Goal: Task Accomplishment & Management: Manage account settings

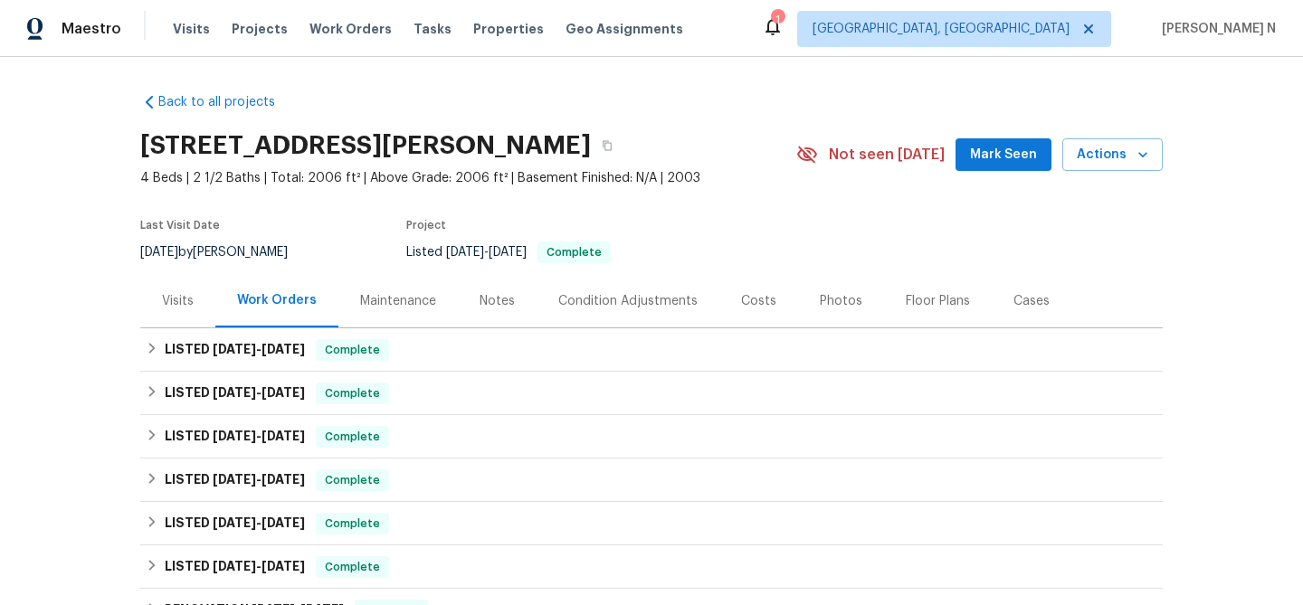
click at [403, 313] on div "Maintenance" at bounding box center [397, 300] width 119 height 53
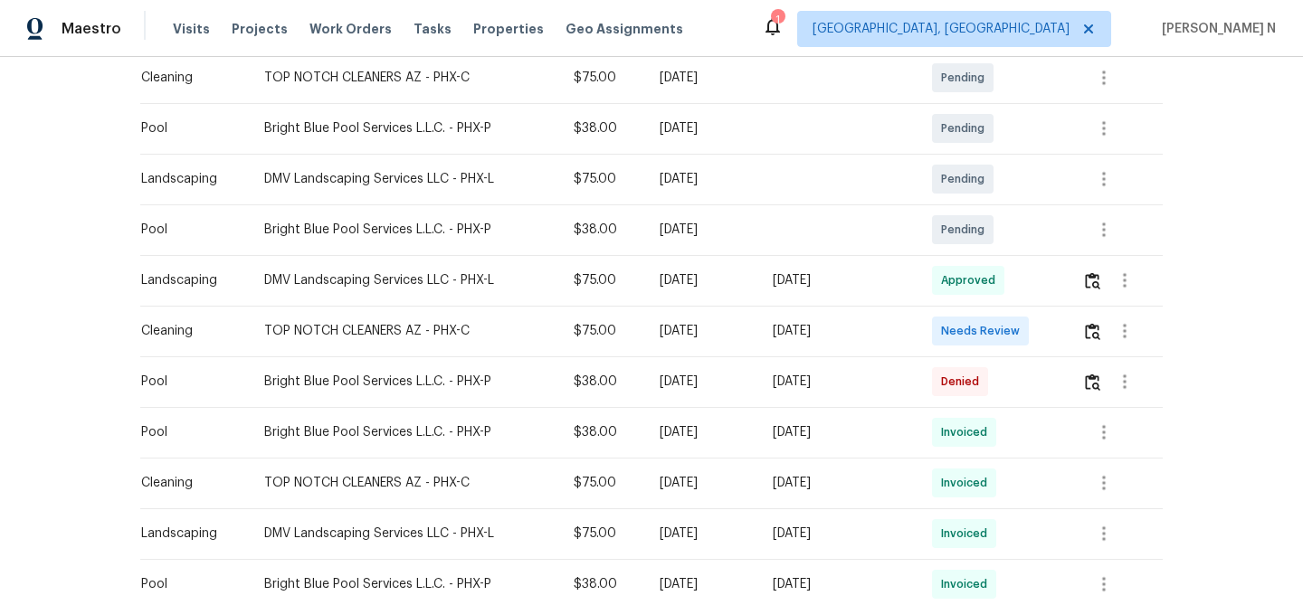
scroll to position [414, 0]
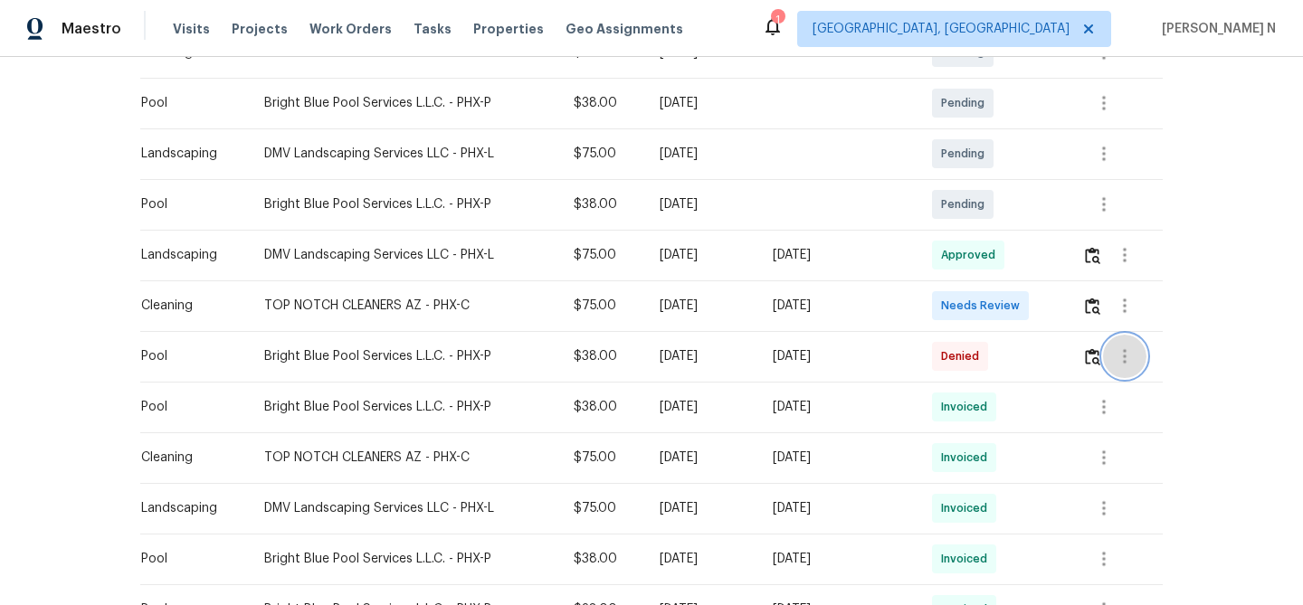
click at [1109, 355] on button "button" at bounding box center [1124, 356] width 43 height 43
click at [1092, 360] on div at bounding box center [651, 302] width 1303 height 605
click at [1092, 360] on div "Message vendor View details Edit schedule" at bounding box center [651, 302] width 1303 height 605
click at [1092, 360] on img "button" at bounding box center [1092, 356] width 15 height 17
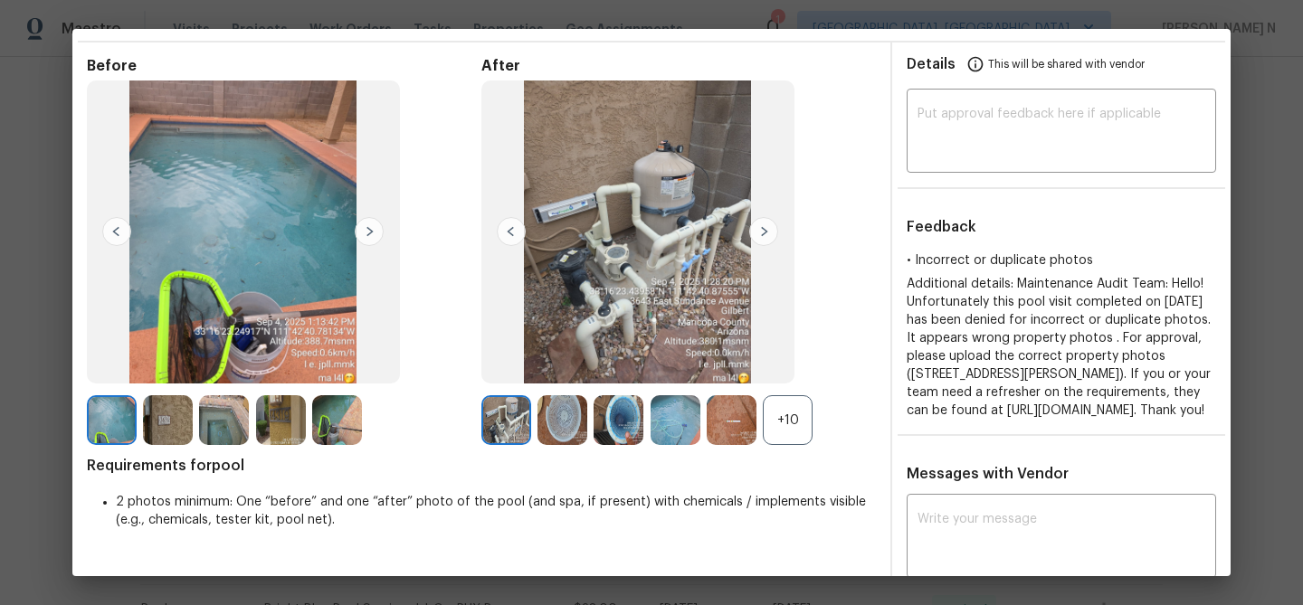
scroll to position [0, 0]
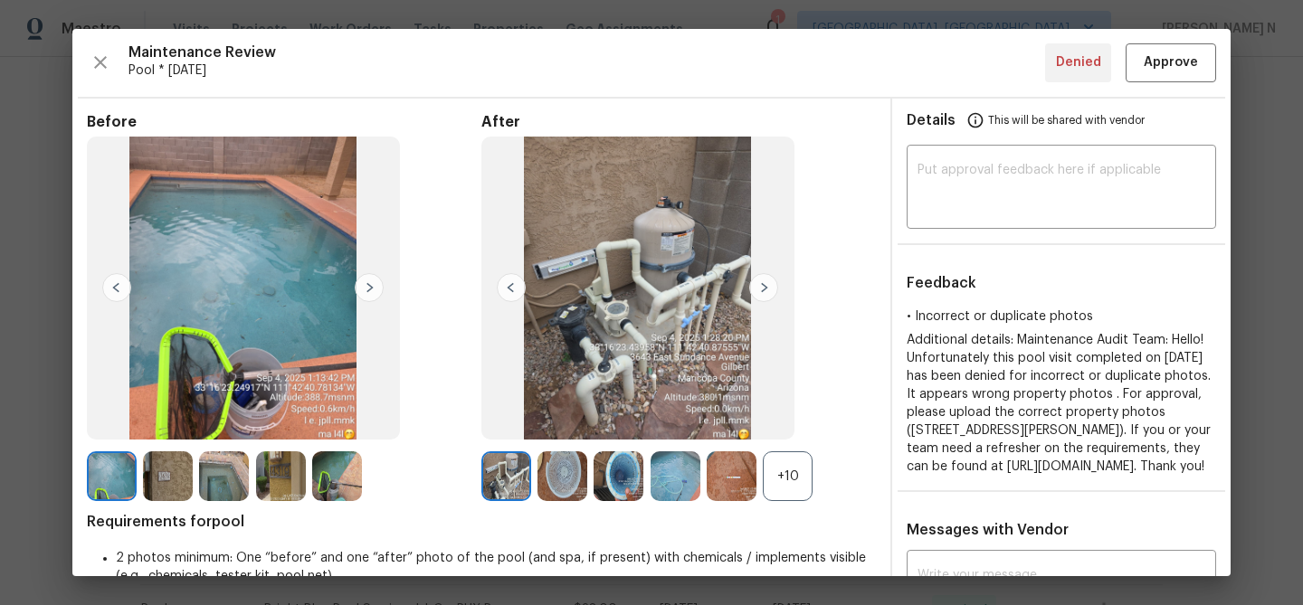
click at [776, 464] on div "+10" at bounding box center [788, 476] width 50 height 50
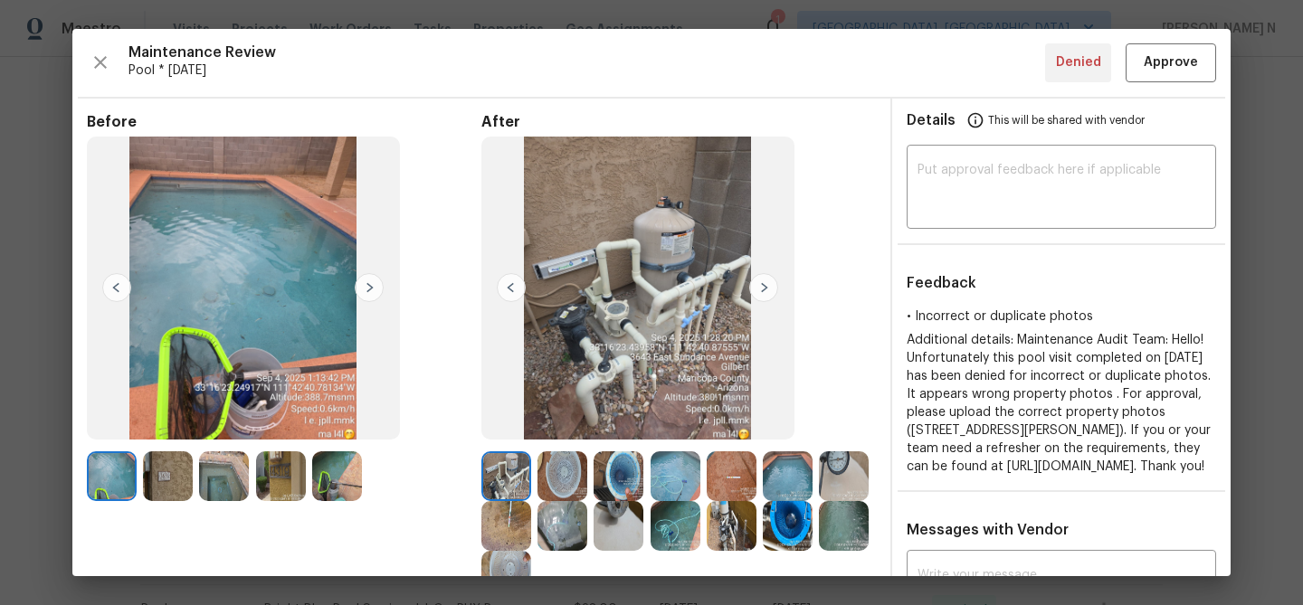
click at [662, 476] on img at bounding box center [675, 476] width 50 height 50
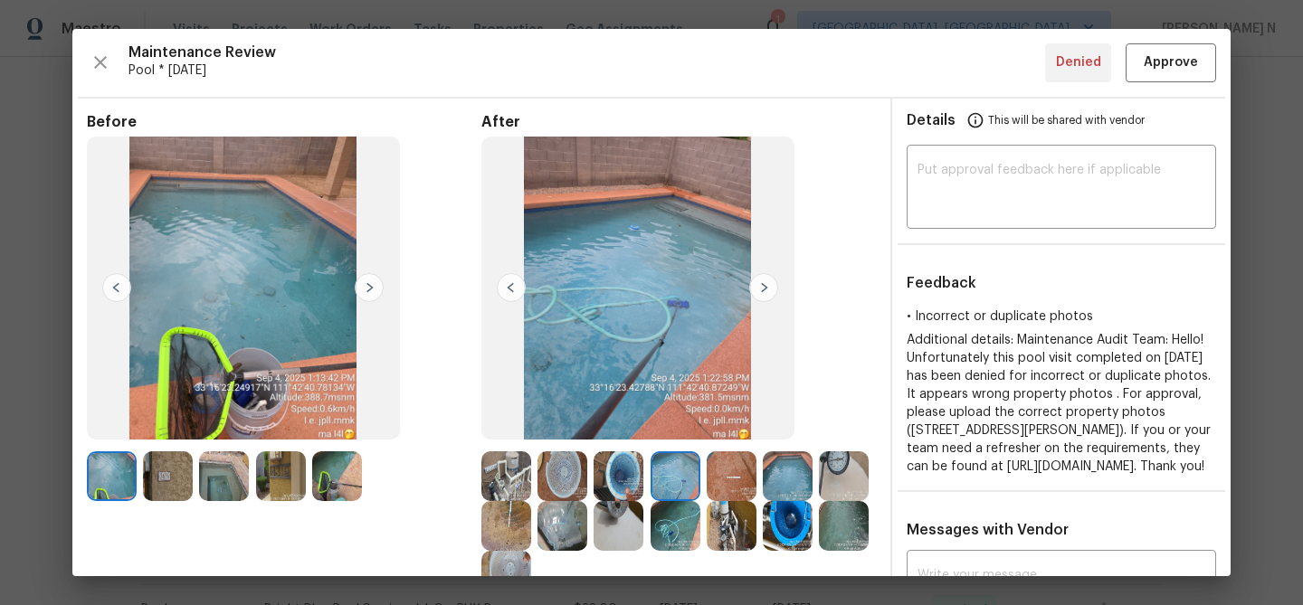
click at [175, 470] on img at bounding box center [168, 476] width 50 height 50
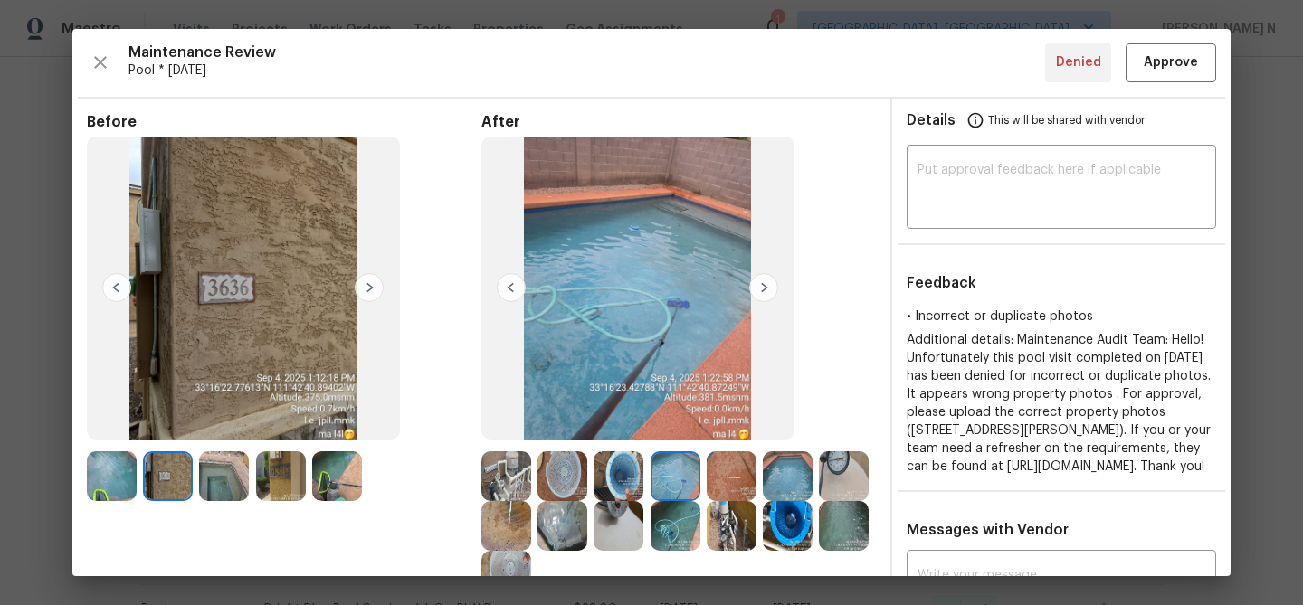
click at [96, 473] on img at bounding box center [112, 476] width 50 height 50
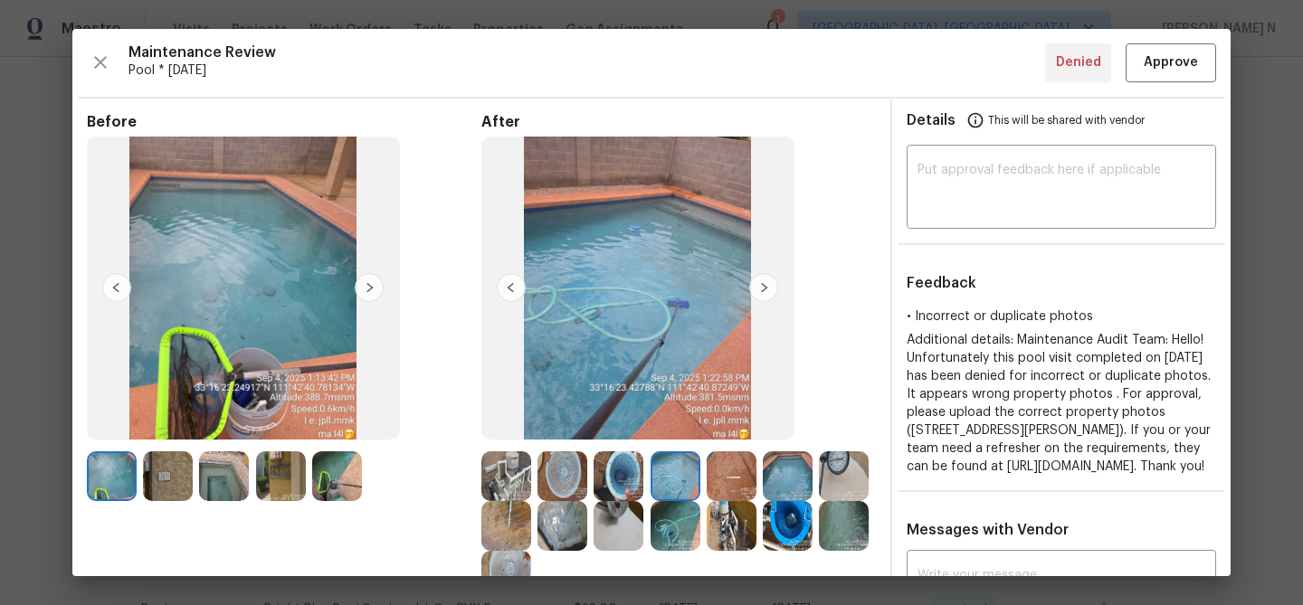
click at [218, 479] on img at bounding box center [224, 476] width 50 height 50
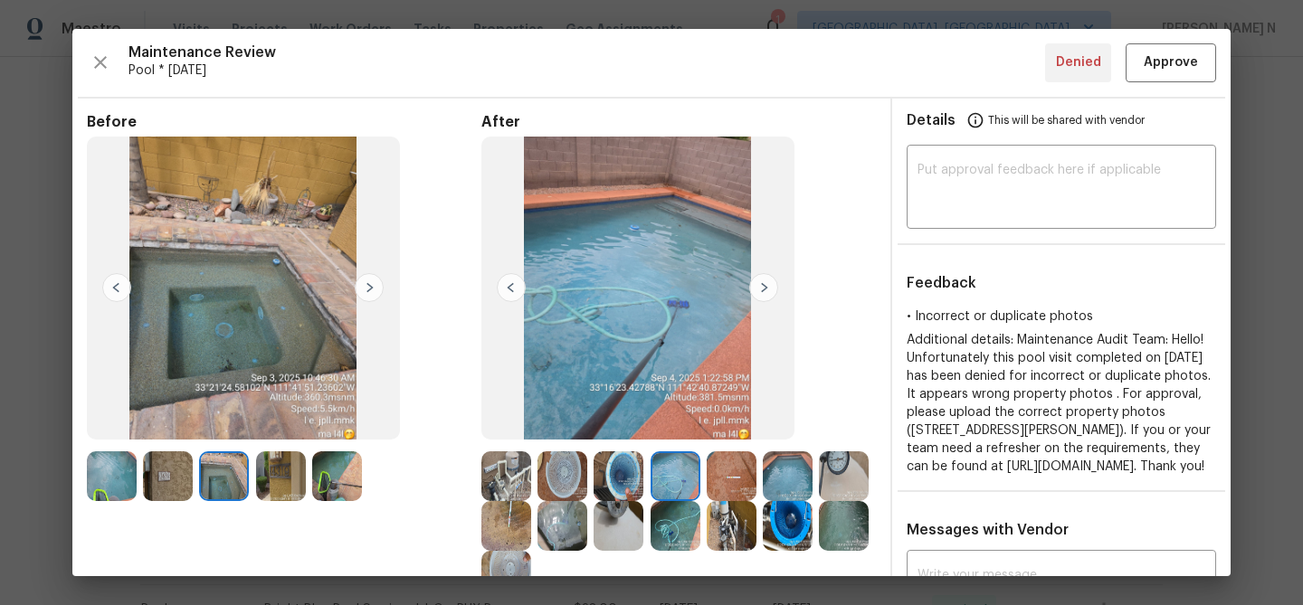
click at [131, 471] on img at bounding box center [112, 476] width 50 height 50
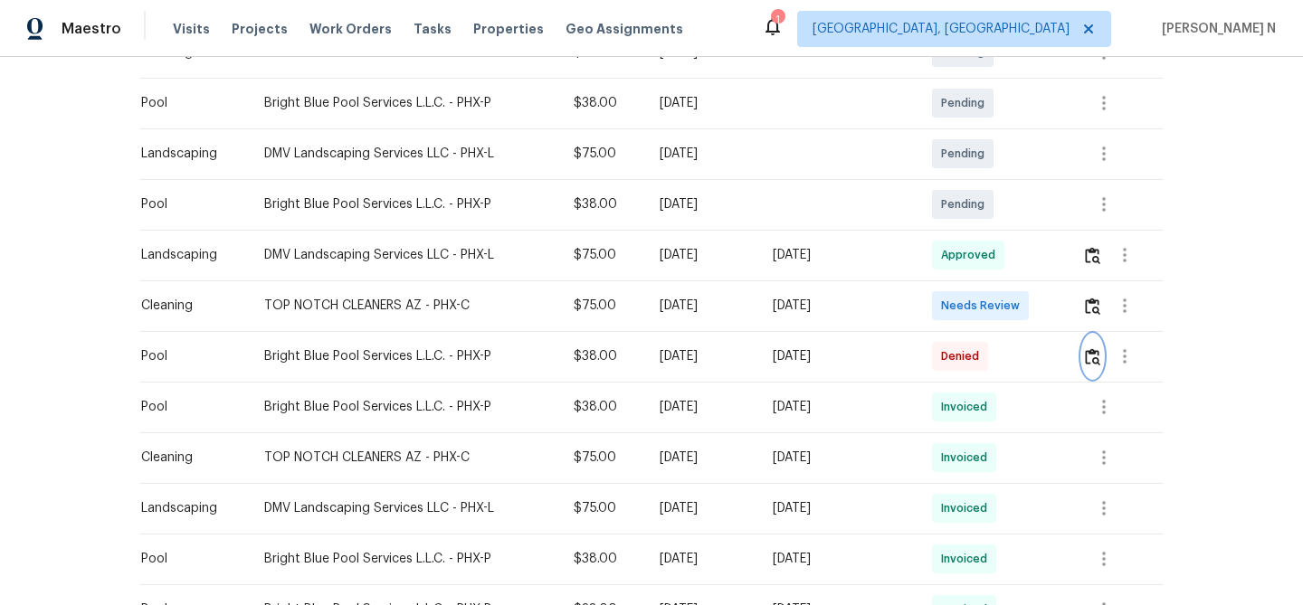
click at [1095, 363] on img "button" at bounding box center [1092, 356] width 15 height 17
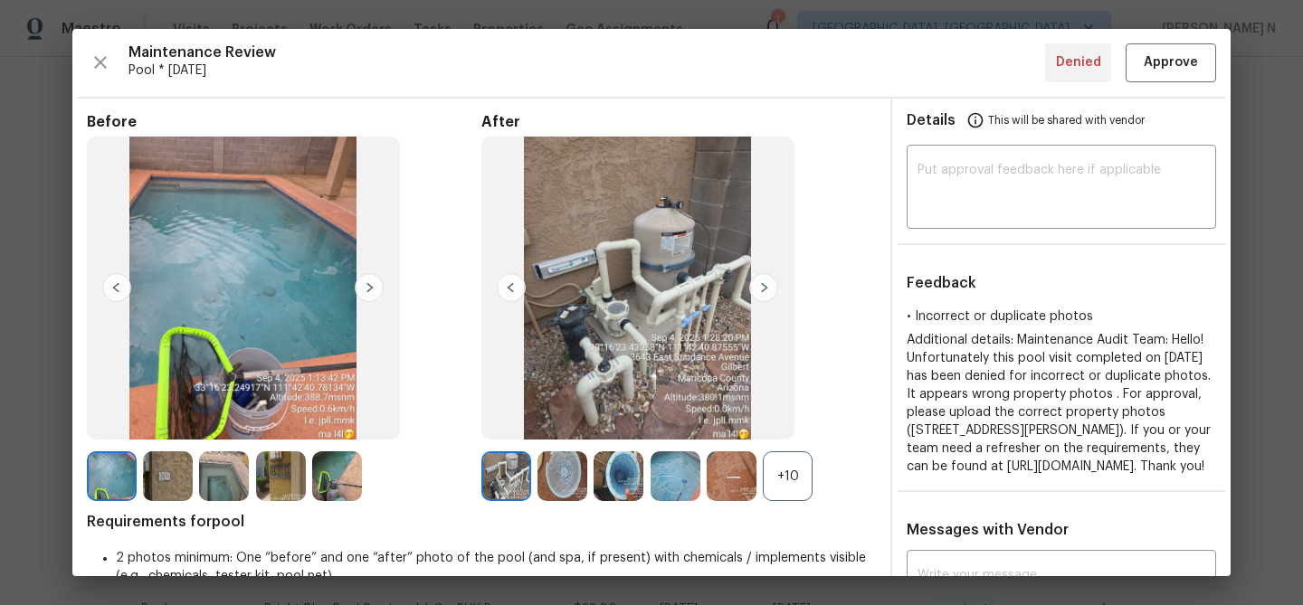
click at [783, 466] on div "+10" at bounding box center [788, 476] width 50 height 50
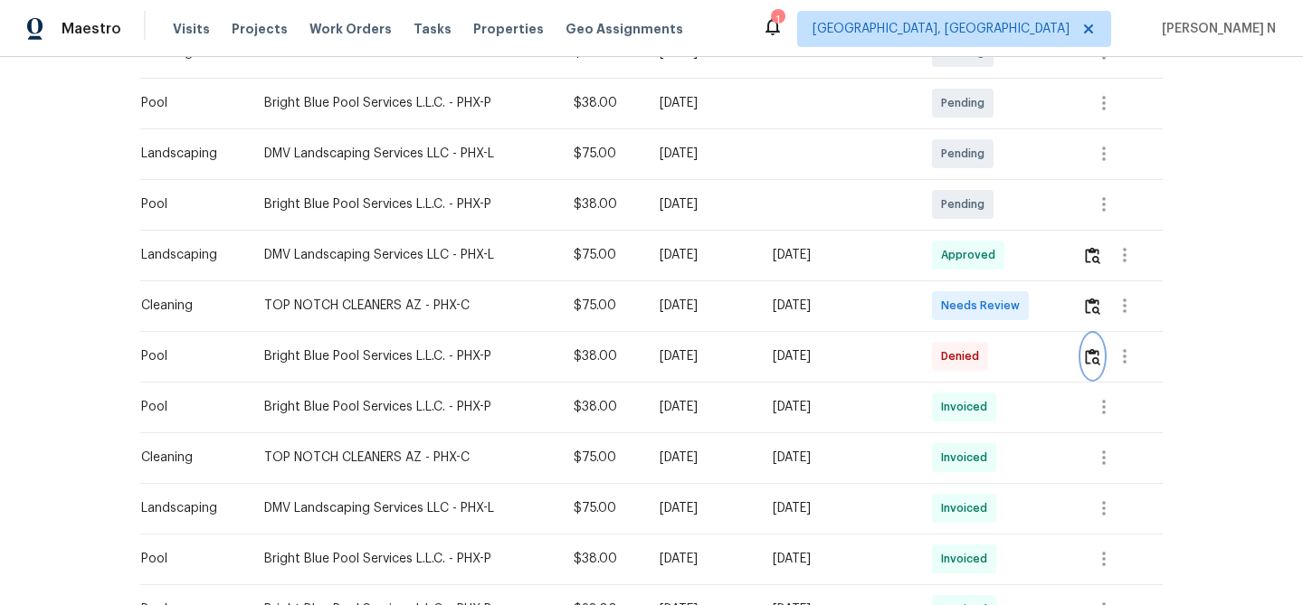
scroll to position [494, 0]
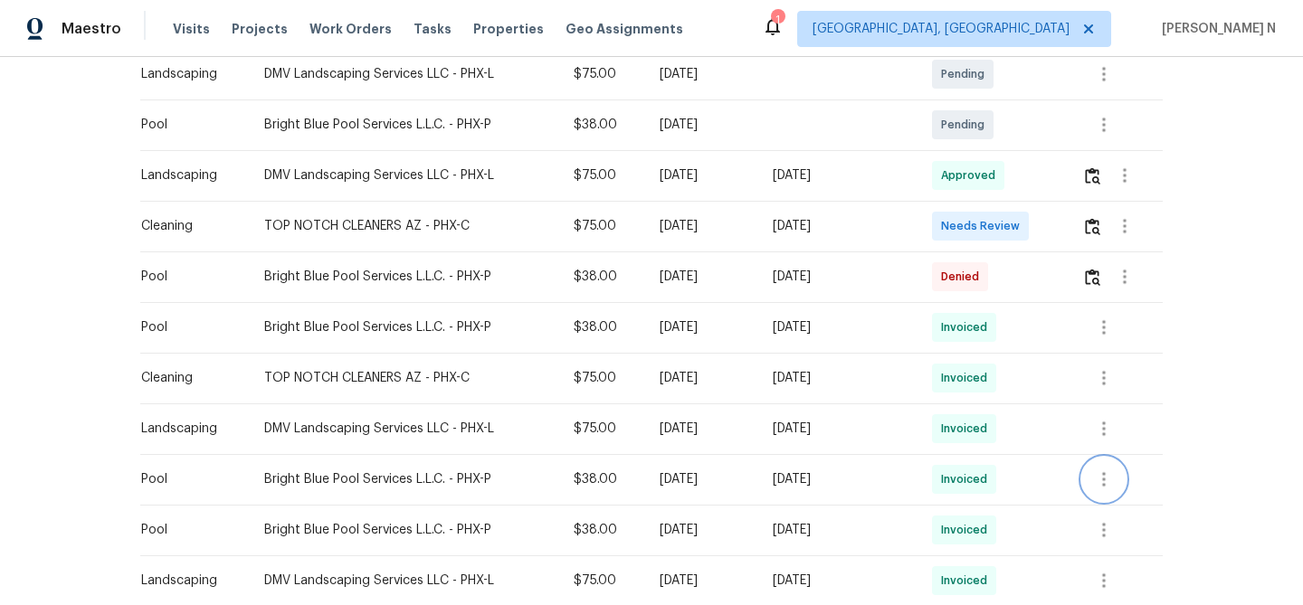
click at [1101, 468] on button "button" at bounding box center [1103, 479] width 43 height 43
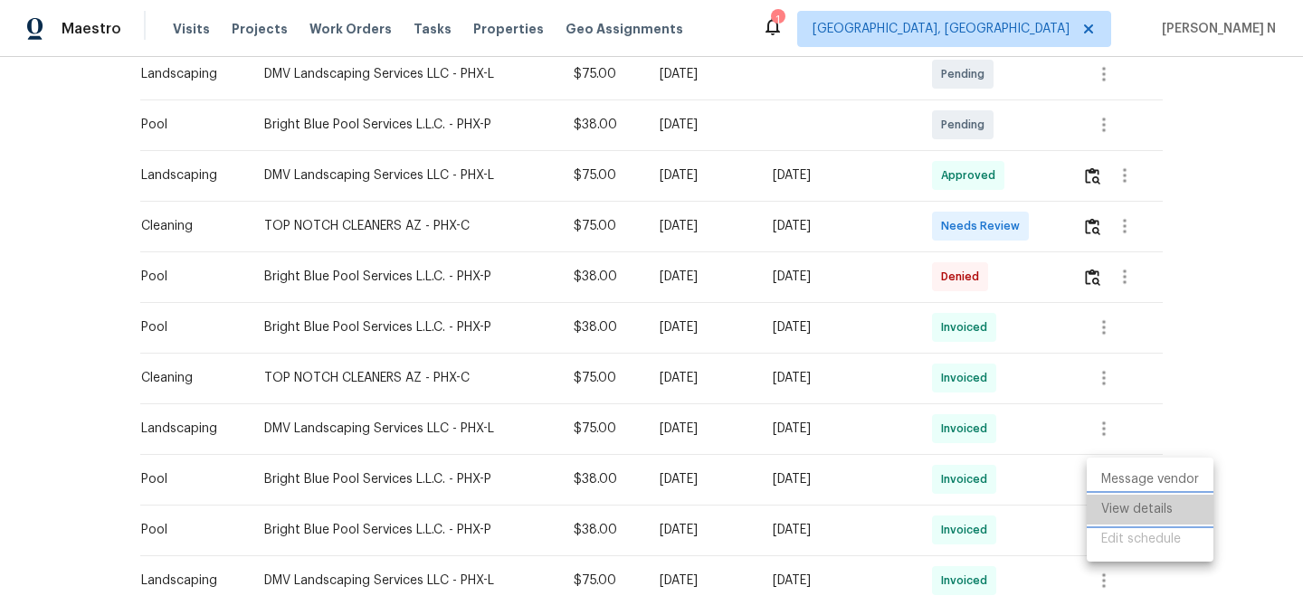
click at [1114, 501] on li "View details" at bounding box center [1150, 510] width 127 height 30
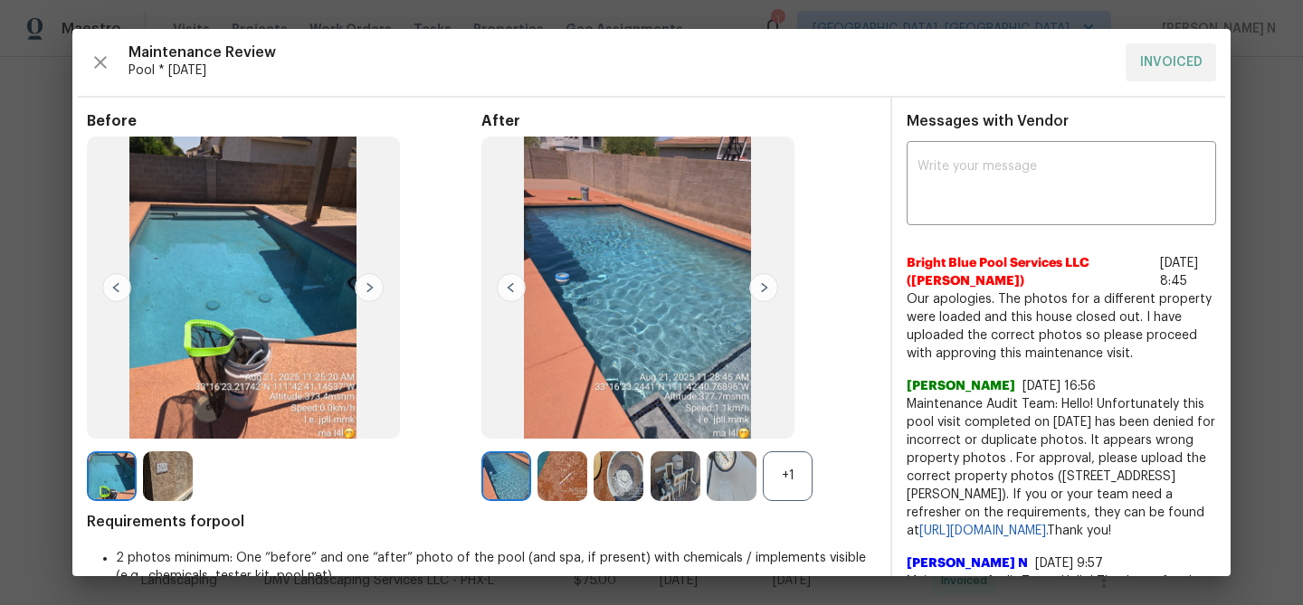
click at [794, 475] on div "+1" at bounding box center [788, 476] width 50 height 50
click at [510, 474] on img at bounding box center [506, 476] width 50 height 50
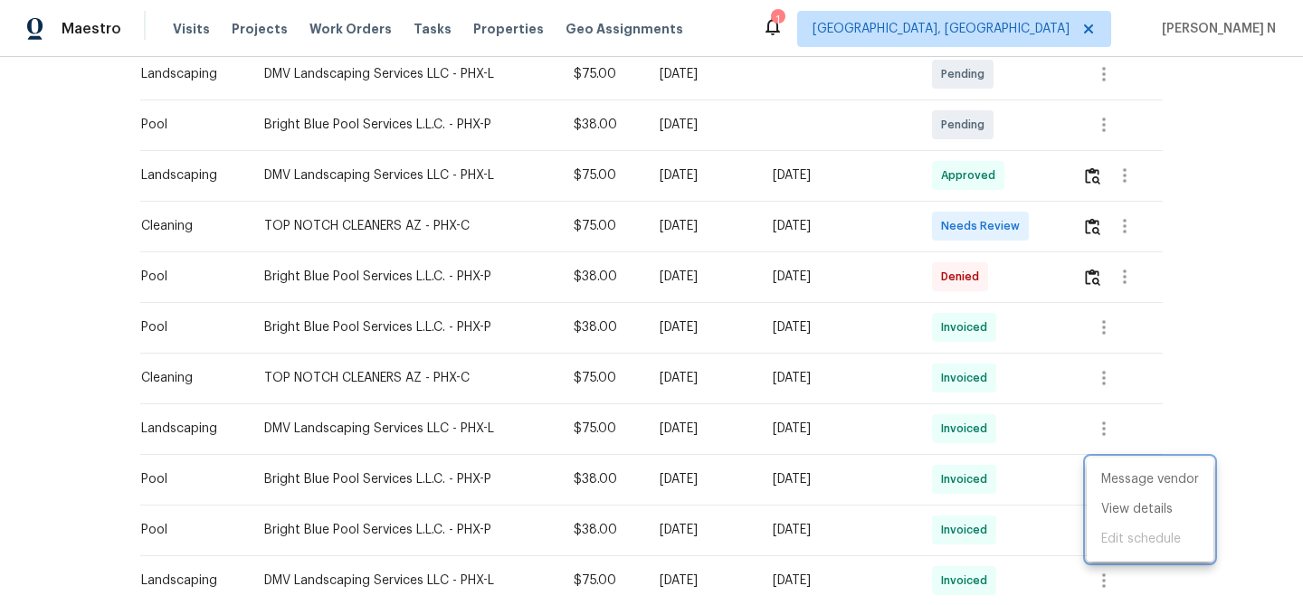
click at [1094, 278] on div at bounding box center [651, 302] width 1303 height 605
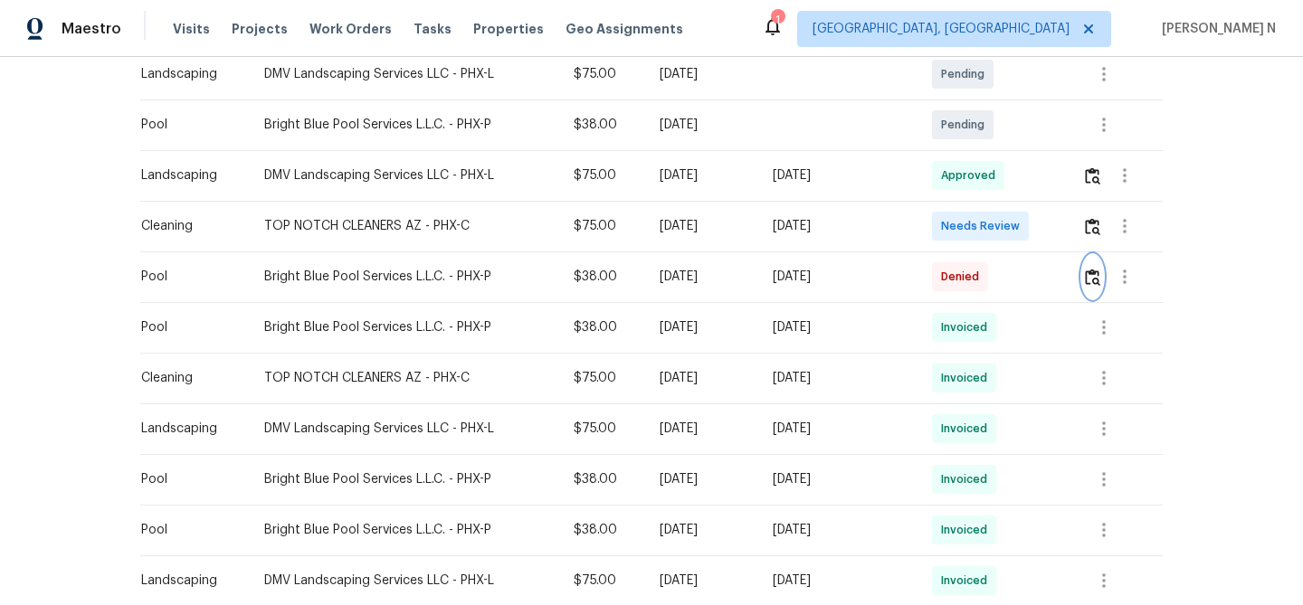
click at [1094, 278] on img "button" at bounding box center [1092, 277] width 15 height 17
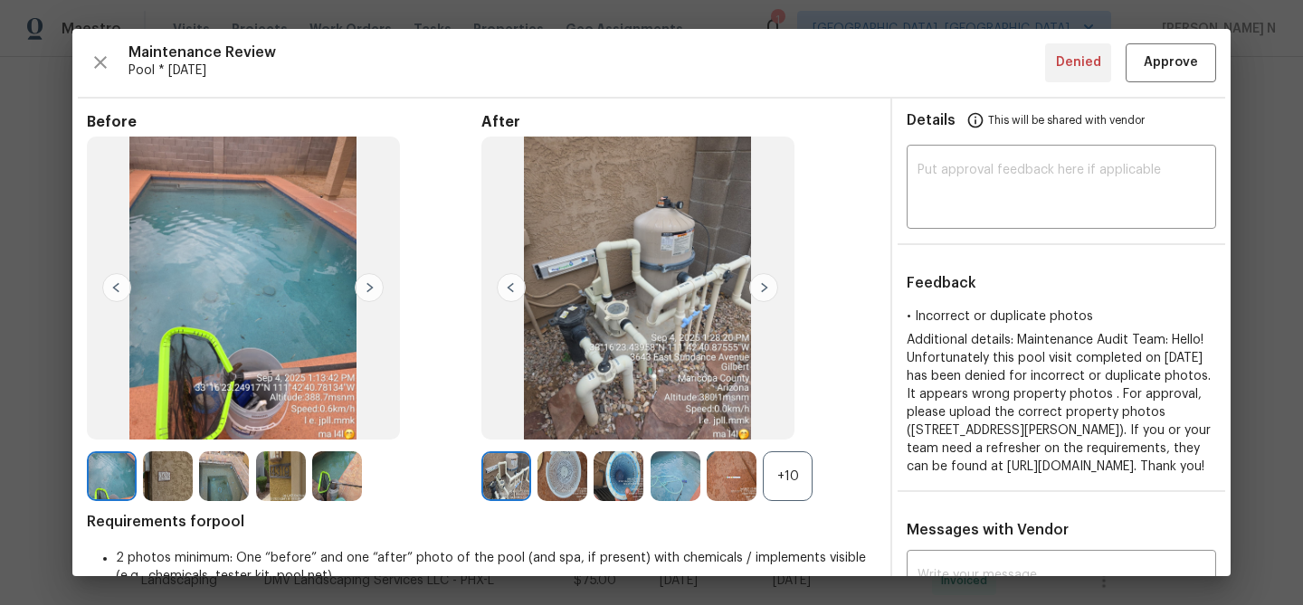
click at [792, 479] on div "+10" at bounding box center [788, 476] width 50 height 50
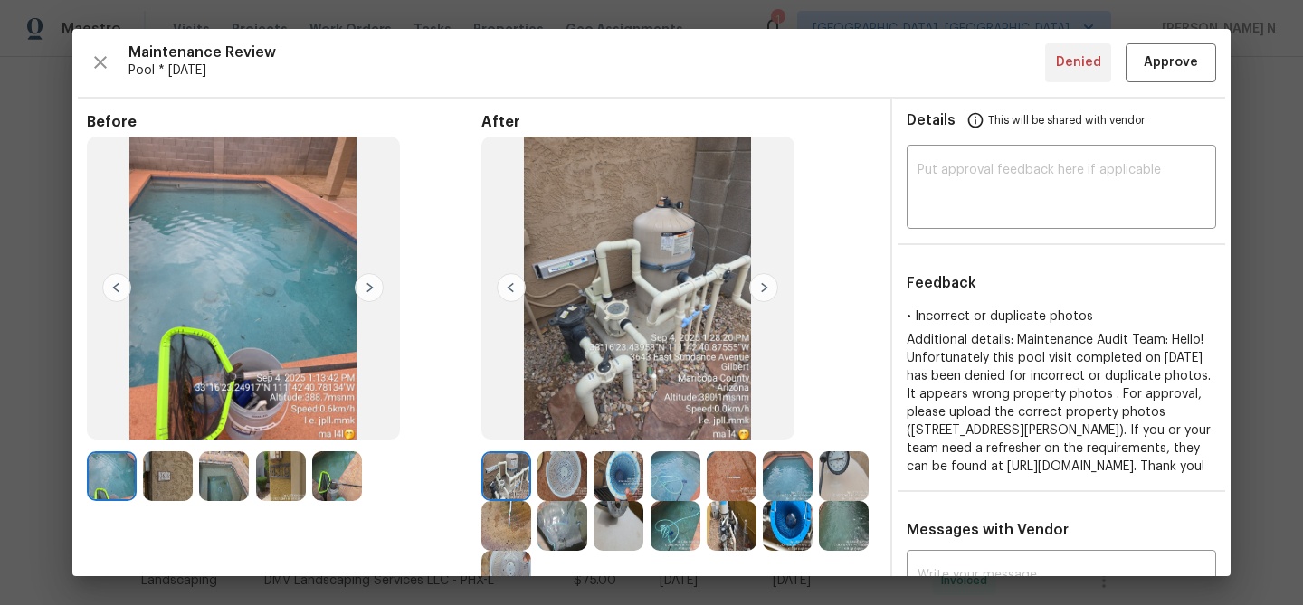
click at [672, 472] on img at bounding box center [675, 476] width 50 height 50
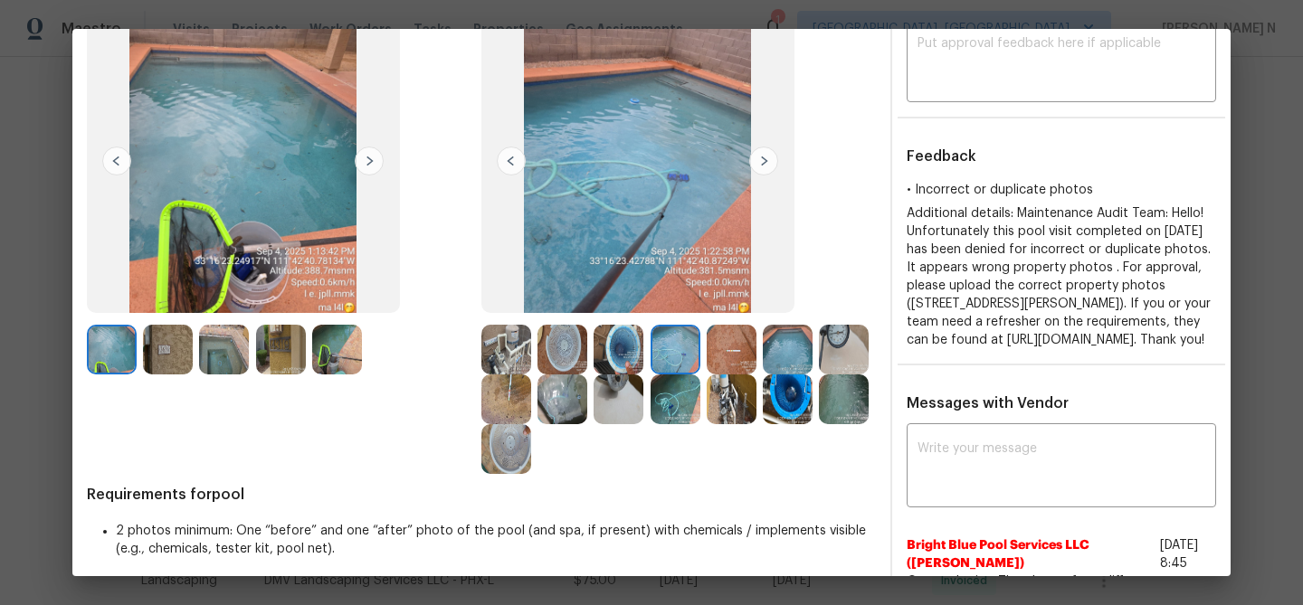
scroll to position [163, 0]
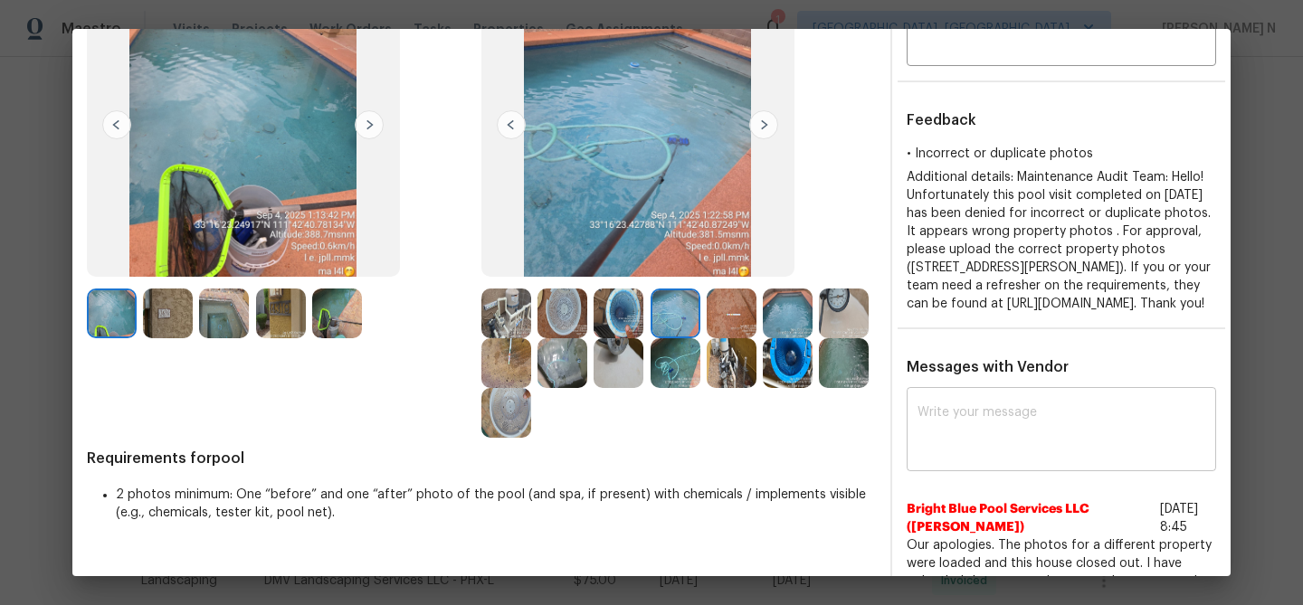
click at [994, 457] on textarea at bounding box center [1061, 431] width 288 height 51
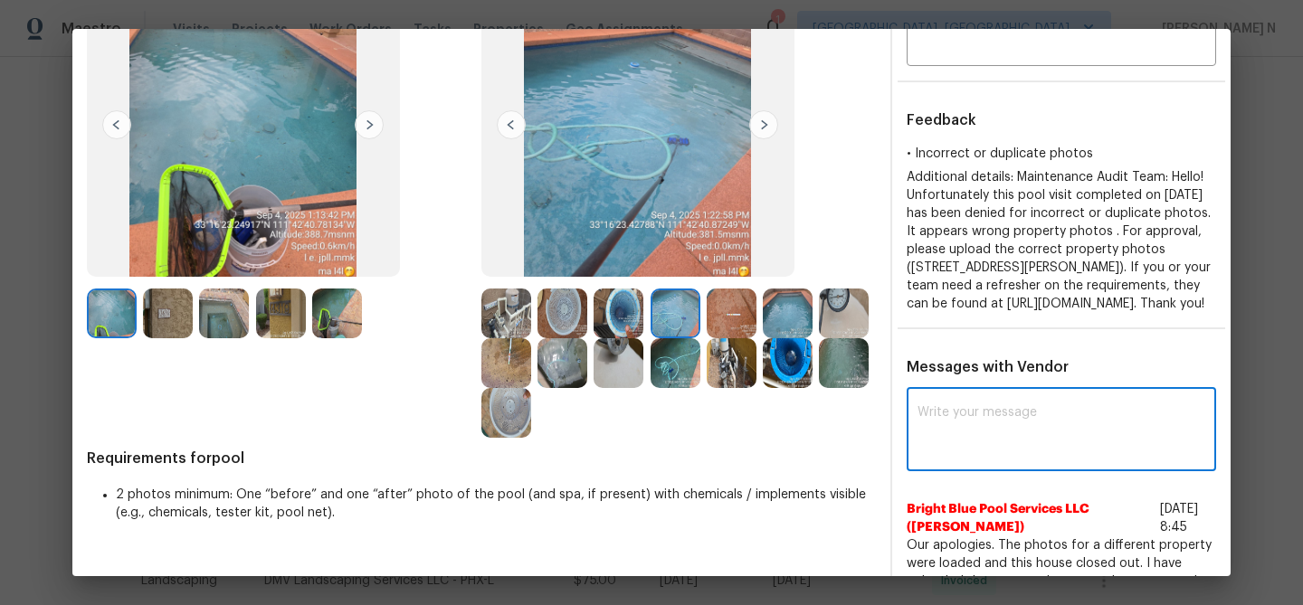
paste textarea "Maintenance Audit Team: Hello! Thank you for uploading the photo, after further…"
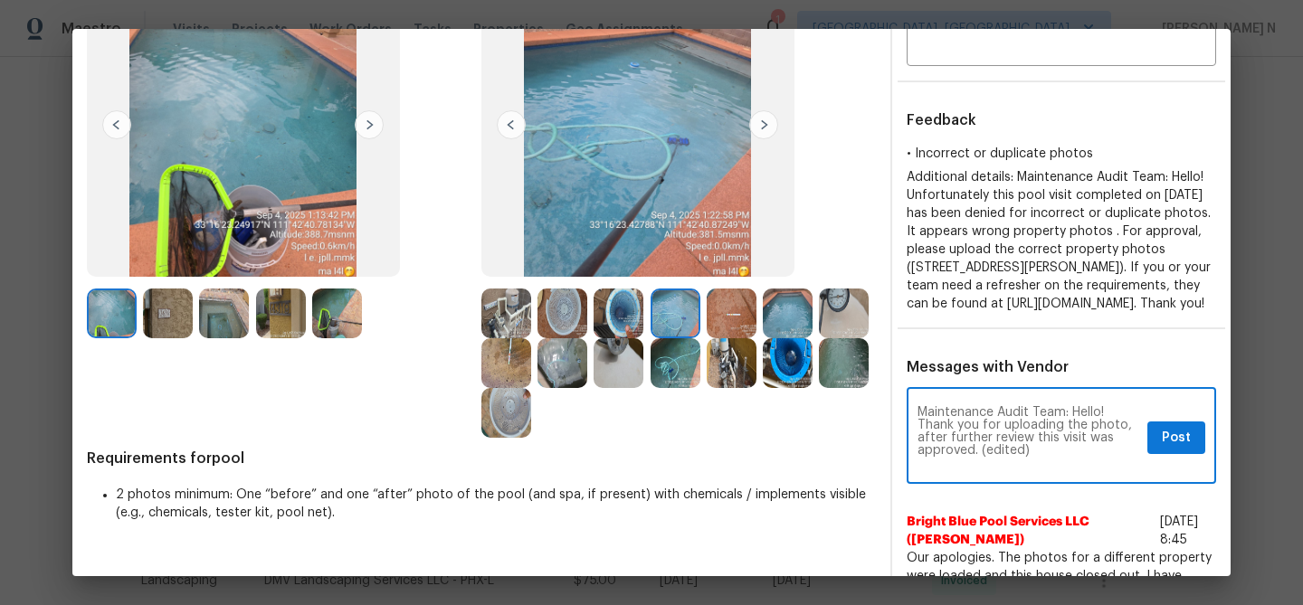
scroll to position [0, 0]
drag, startPoint x: 979, startPoint y: 484, endPoint x: 1092, endPoint y: 483, distance: 113.1
click at [1092, 470] on textarea "Maintenance Audit Team: Hello! Thank you for uploading the photo, after further…" at bounding box center [1028, 437] width 223 height 63
type textarea "Maintenance Audit Team: Hello! Thank you for uploading the photo, after further…"
click at [1164, 455] on button "Post" at bounding box center [1176, 438] width 58 height 33
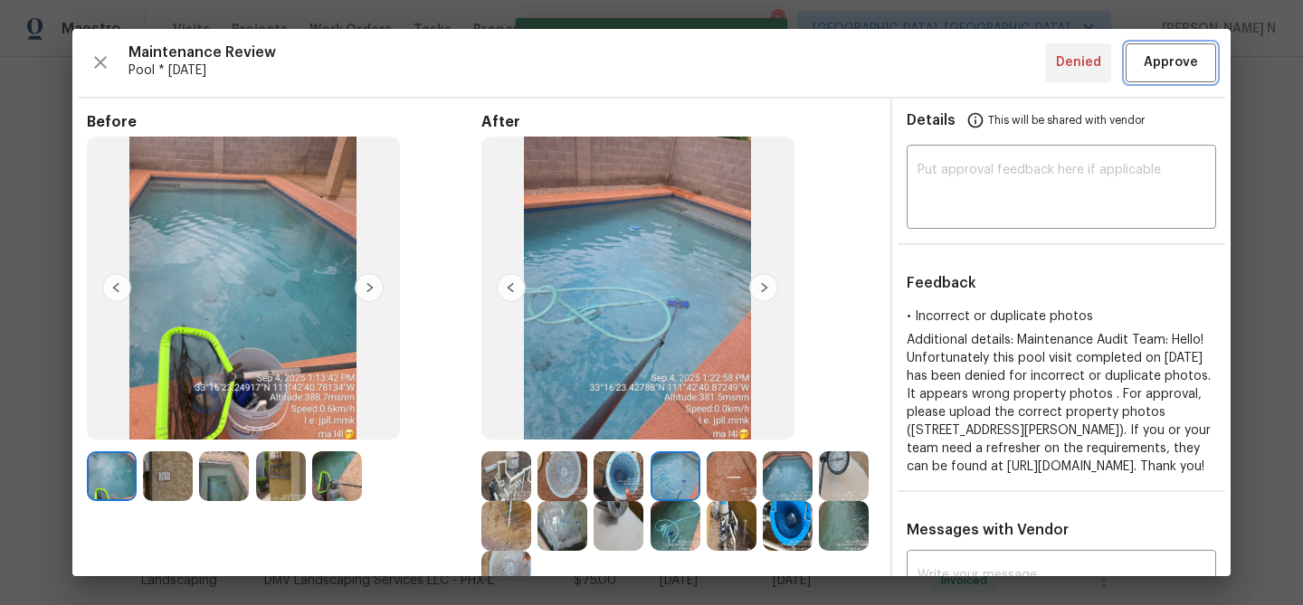
click at [1162, 58] on span "Approve" at bounding box center [1171, 63] width 54 height 23
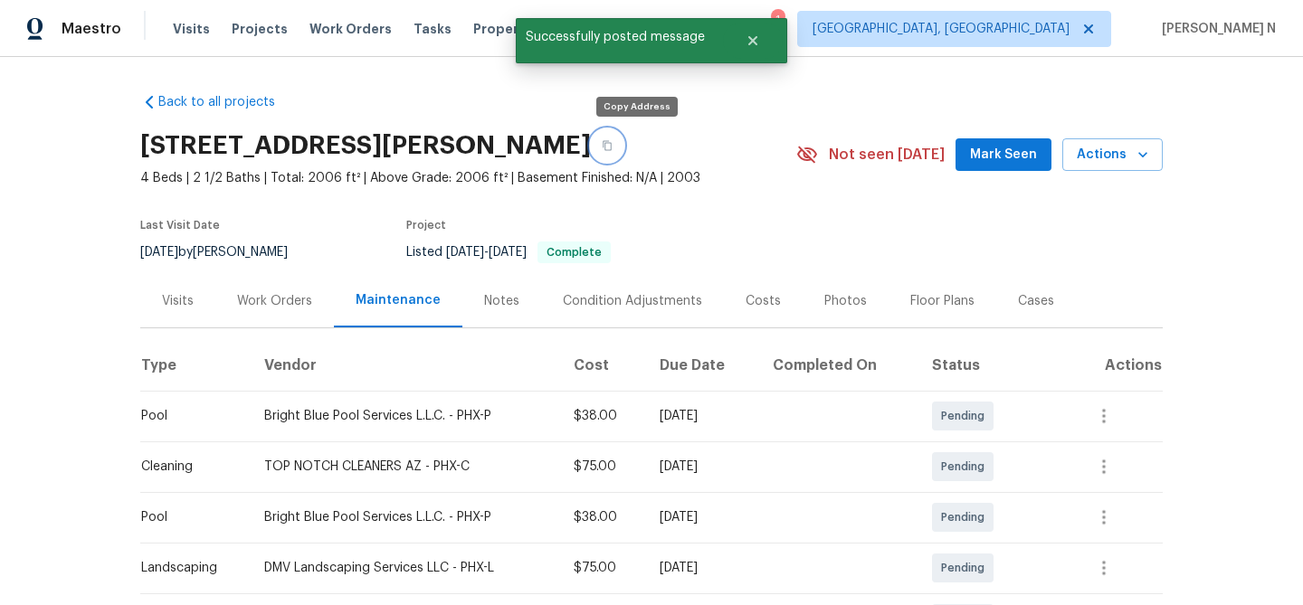
click at [623, 152] on button "button" at bounding box center [607, 145] width 33 height 33
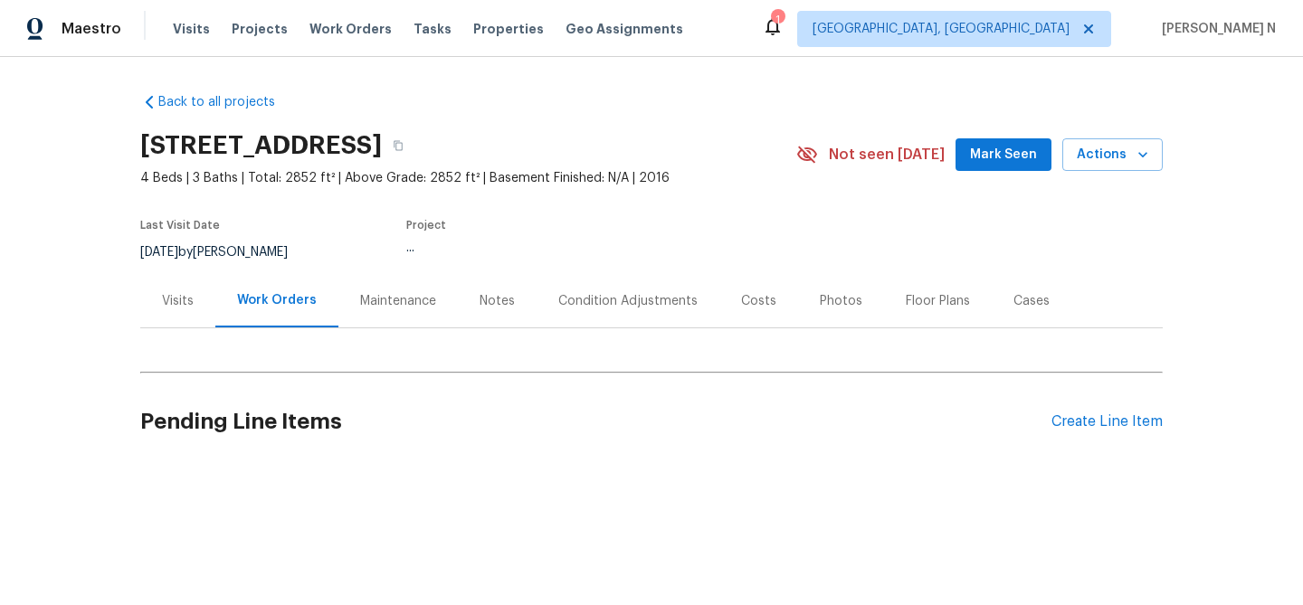
click at [403, 310] on div "Maintenance" at bounding box center [398, 301] width 76 height 18
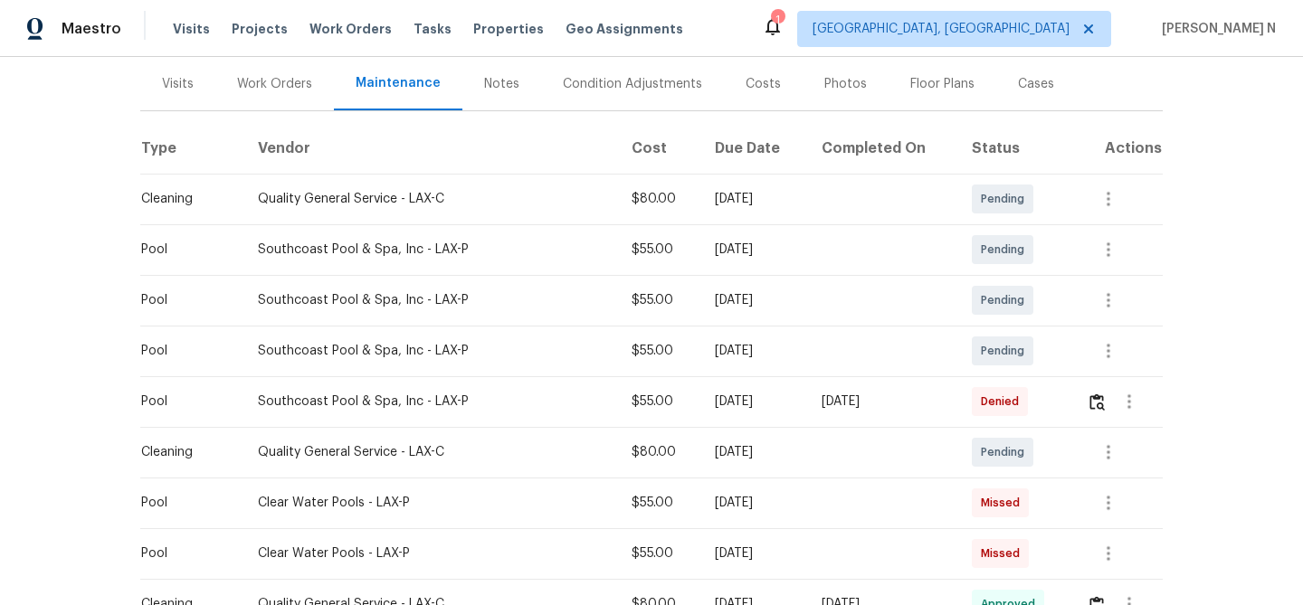
scroll to position [282, 0]
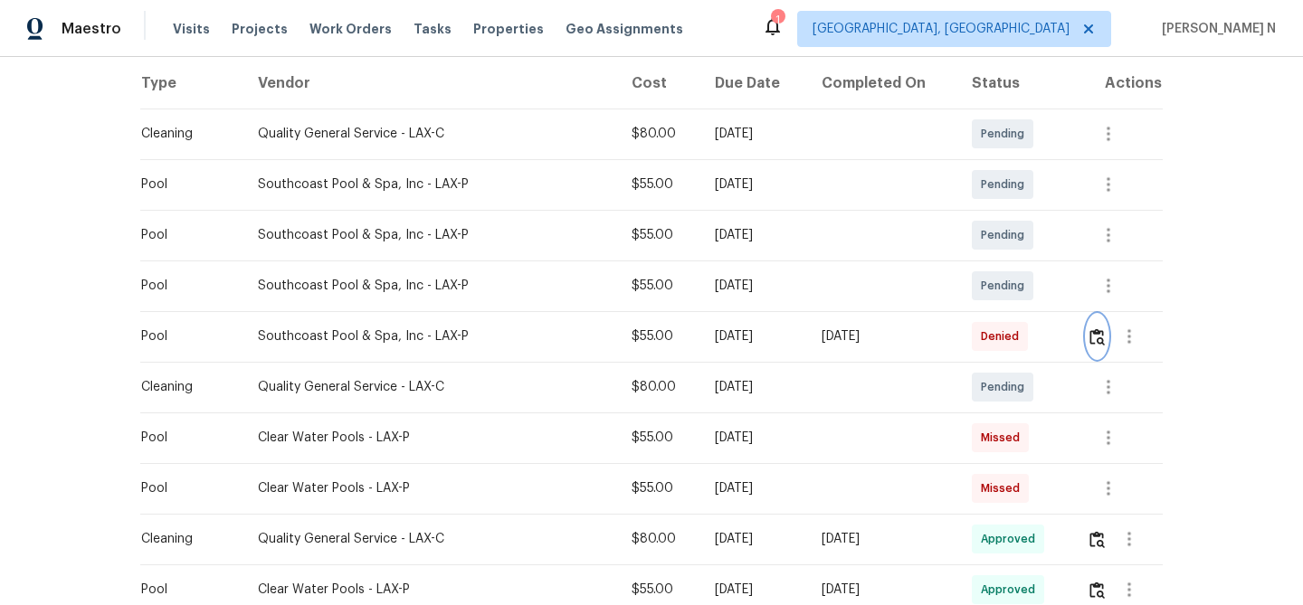
click at [1101, 346] on img "button" at bounding box center [1096, 336] width 15 height 17
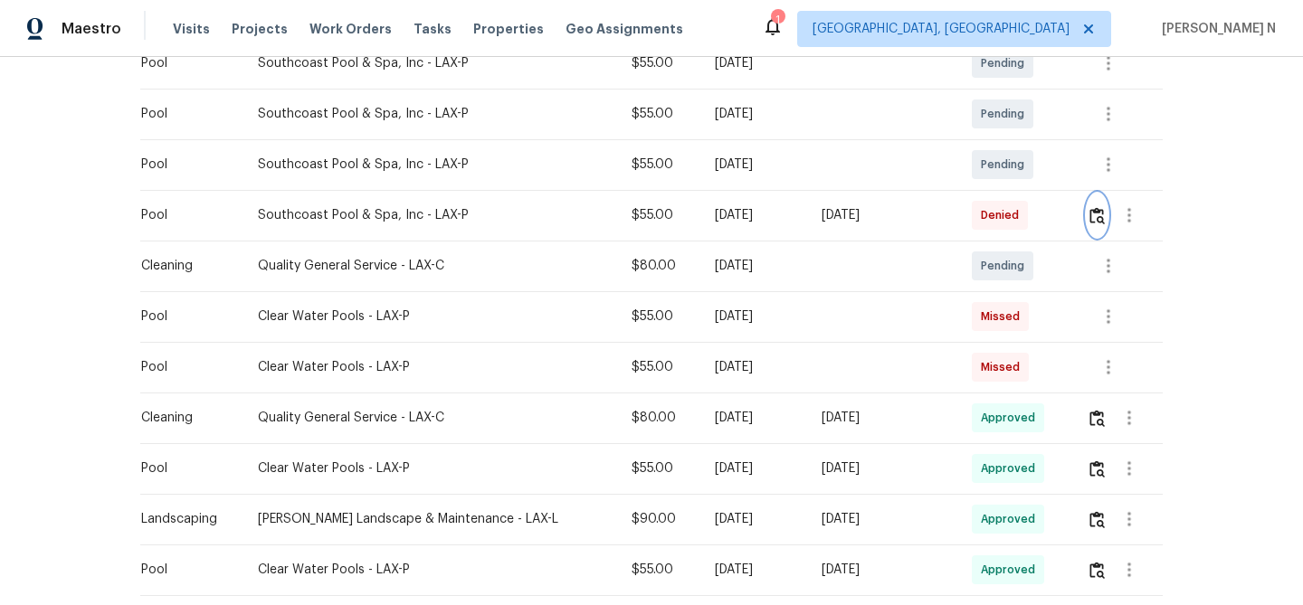
scroll to position [428, 0]
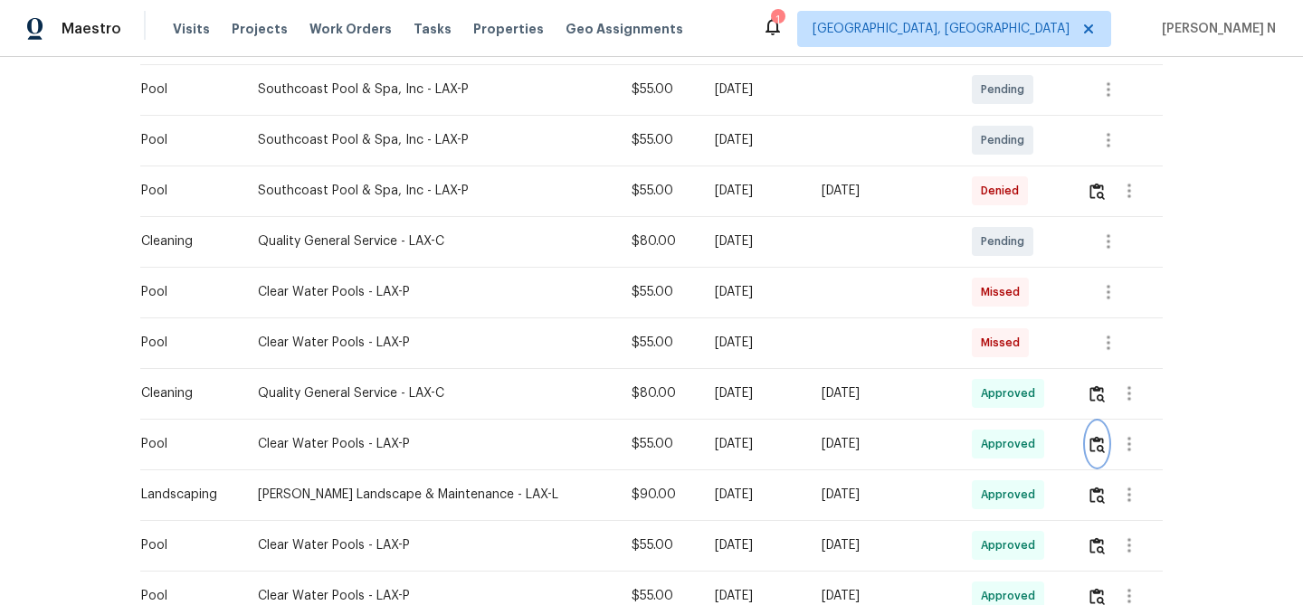
click at [1100, 466] on button "button" at bounding box center [1097, 443] width 21 height 43
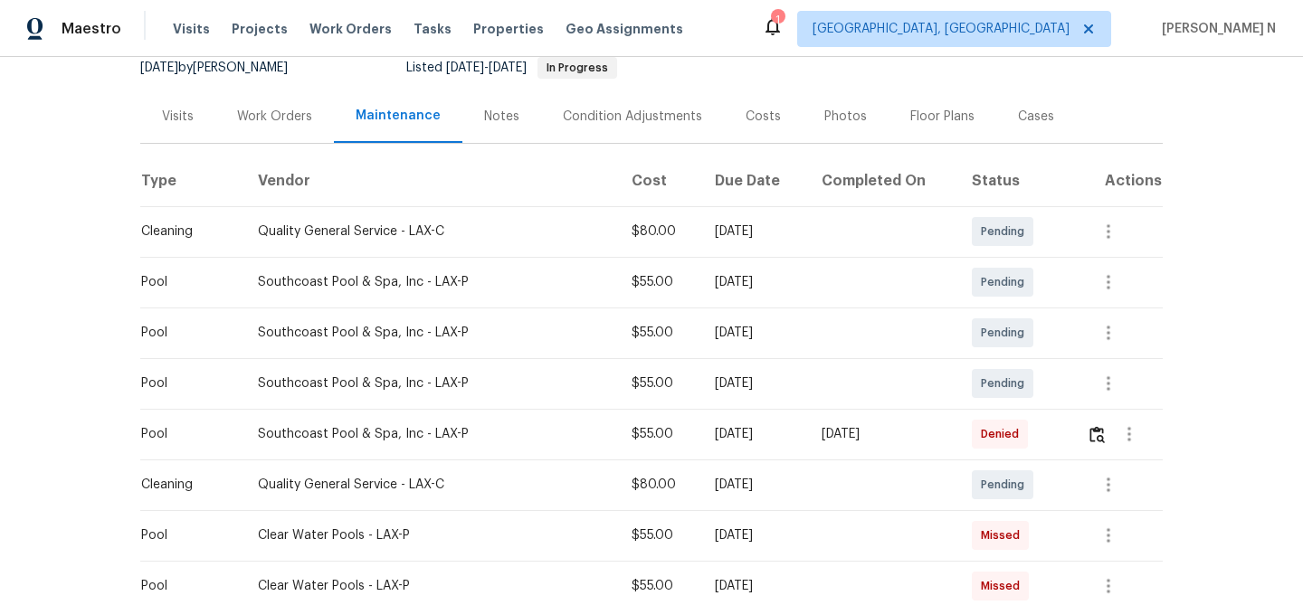
scroll to position [182, 0]
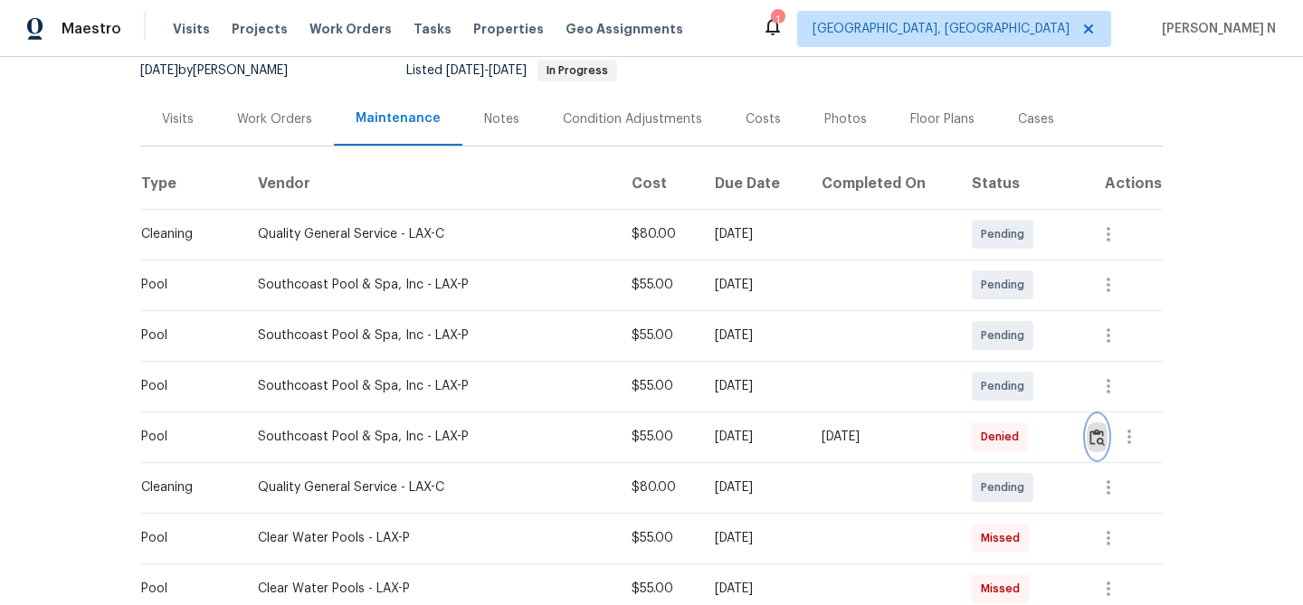
click at [1090, 446] on img "button" at bounding box center [1096, 437] width 15 height 17
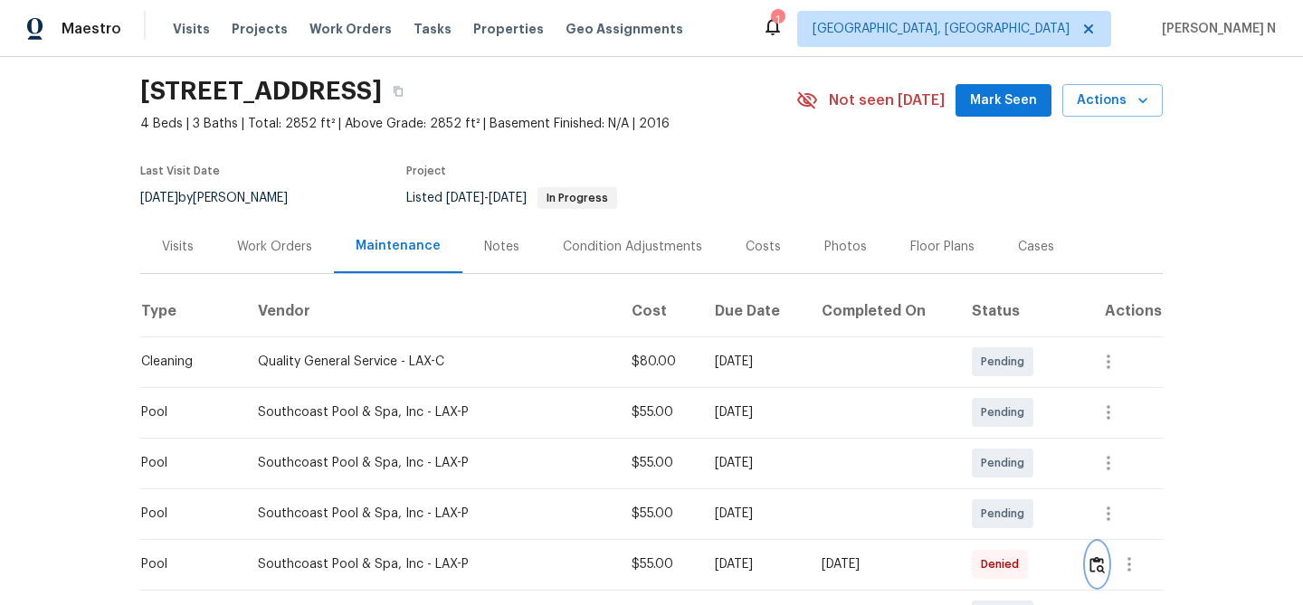
scroll to position [0, 0]
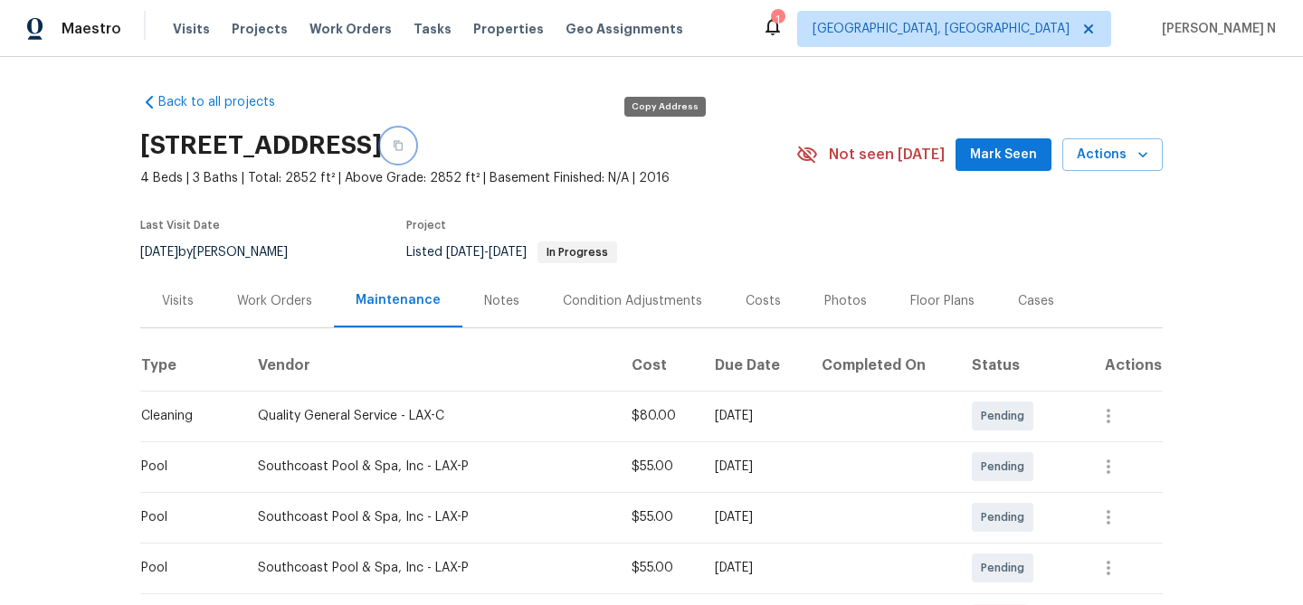
click at [403, 145] on icon "button" at bounding box center [398, 145] width 11 height 11
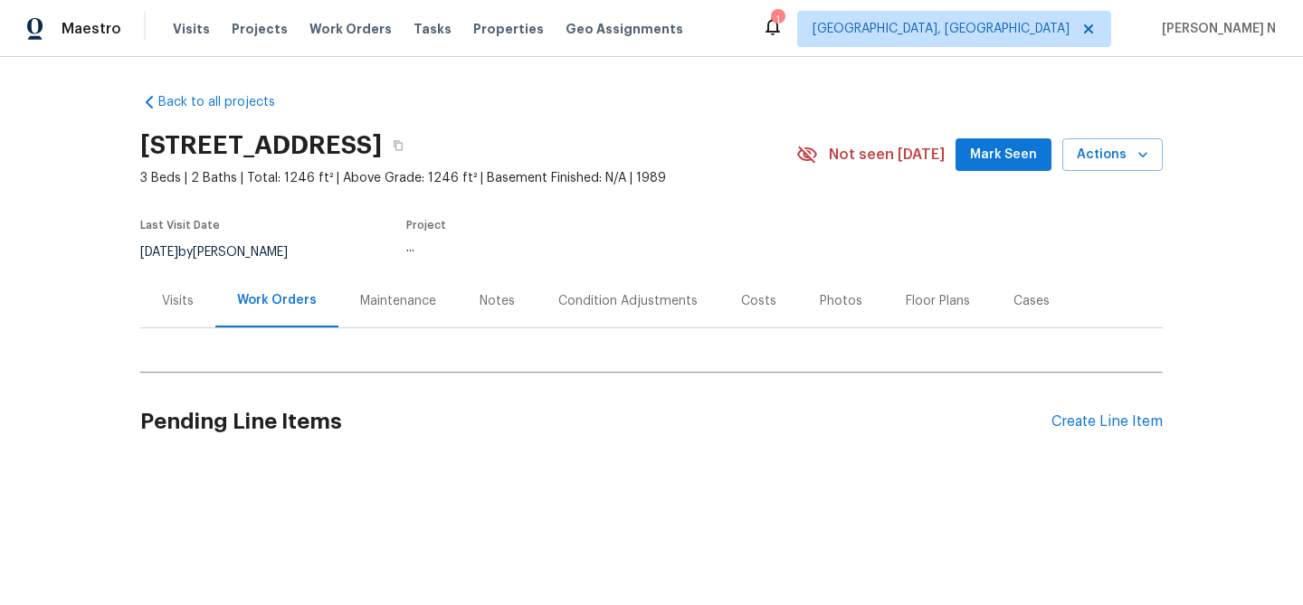
click at [360, 300] on div "Maintenance" at bounding box center [398, 301] width 76 height 18
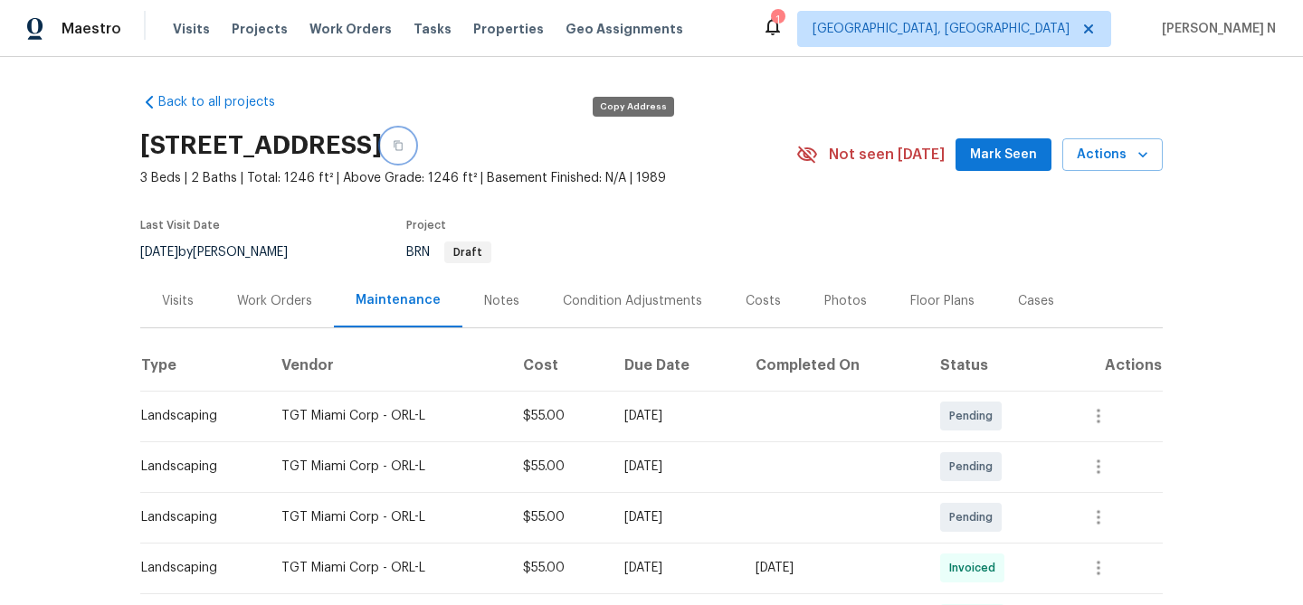
click at [403, 148] on icon "button" at bounding box center [398, 145] width 11 height 11
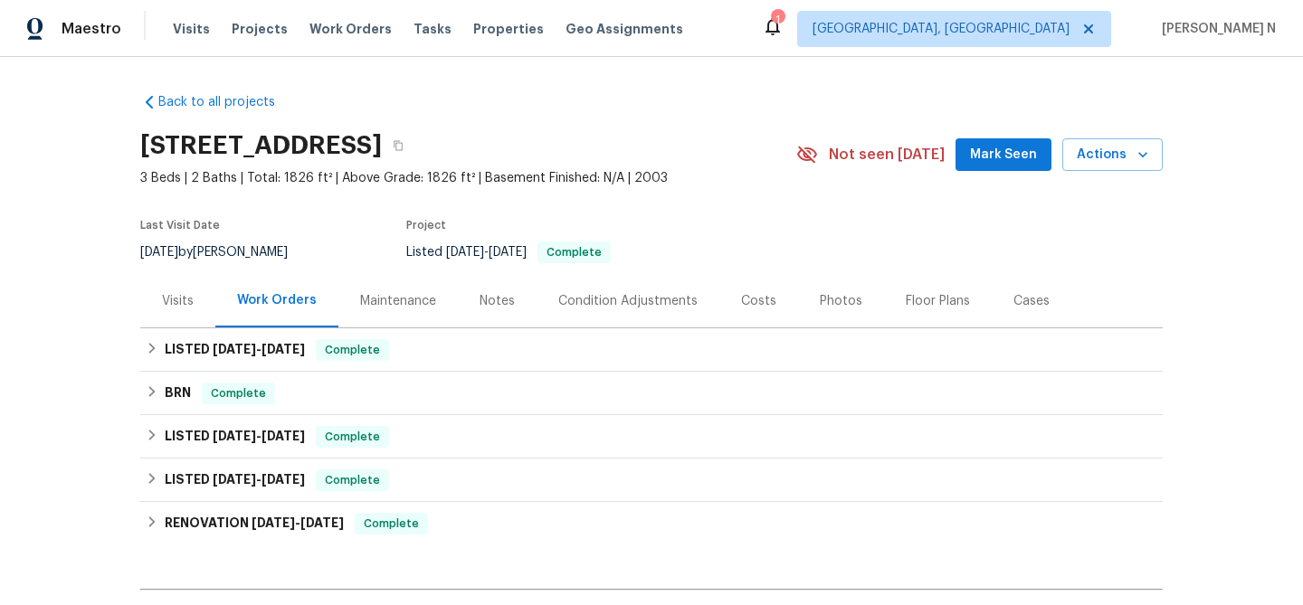
click at [389, 305] on div "Maintenance" at bounding box center [398, 301] width 76 height 18
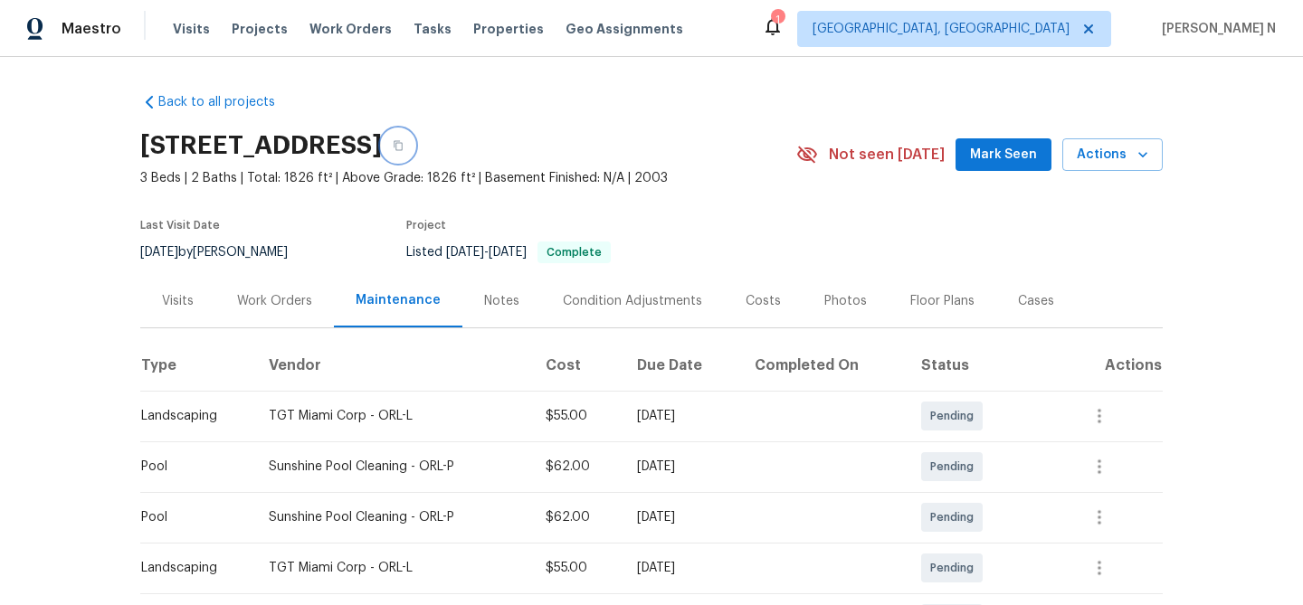
click at [403, 147] on icon "button" at bounding box center [398, 145] width 11 height 11
click at [403, 146] on icon "button" at bounding box center [398, 145] width 11 height 11
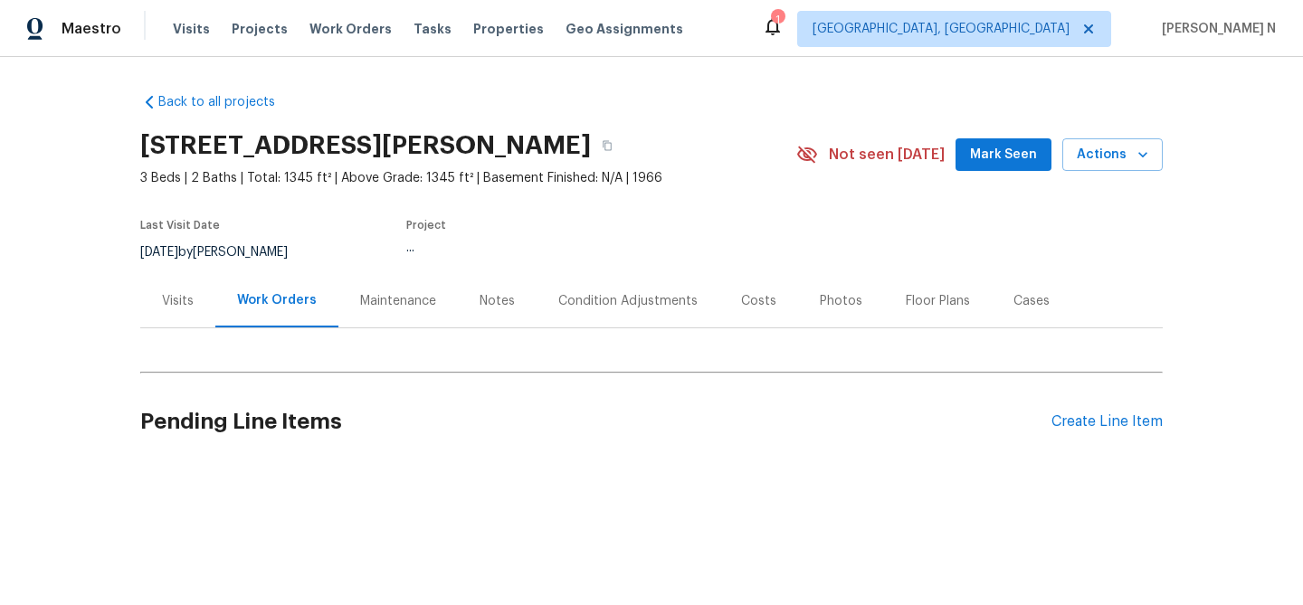
click at [400, 296] on div "Maintenance" at bounding box center [398, 301] width 76 height 18
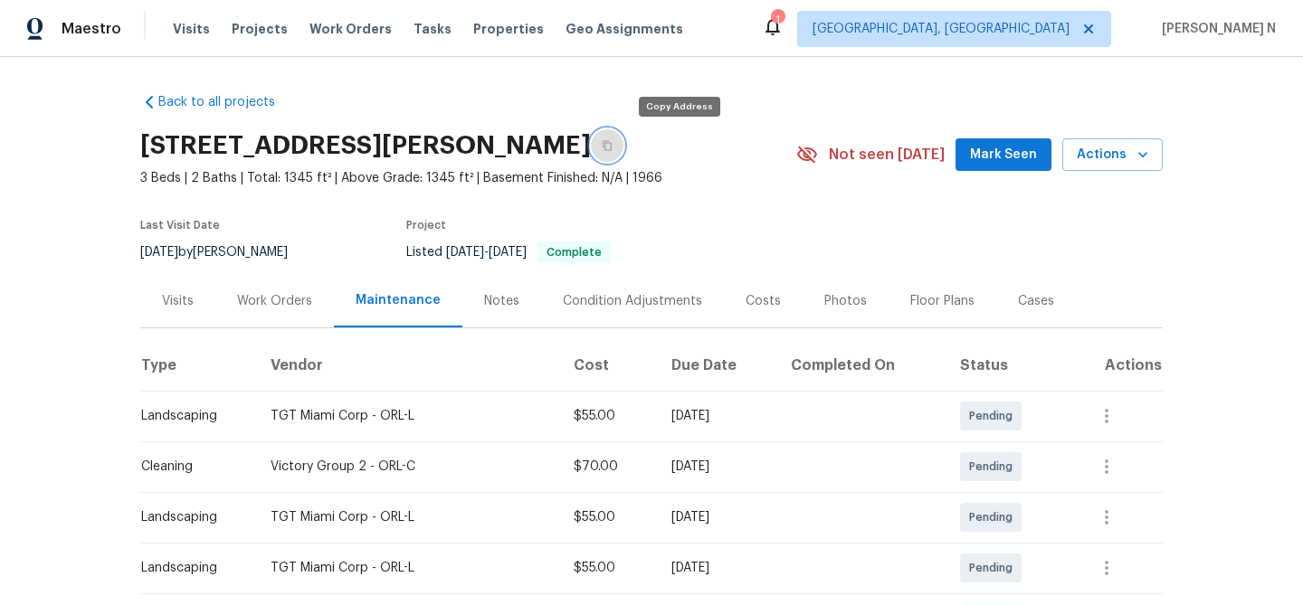
click at [612, 148] on icon "button" at bounding box center [607, 145] width 11 height 11
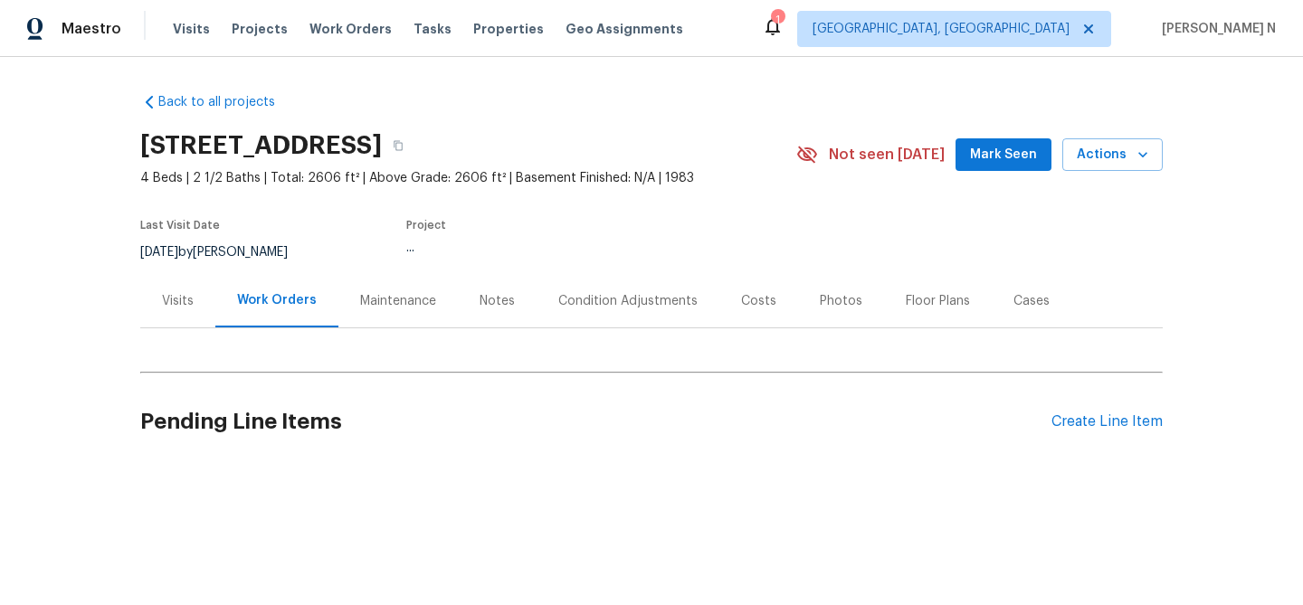
click at [375, 284] on div "Maintenance" at bounding box center [397, 300] width 119 height 53
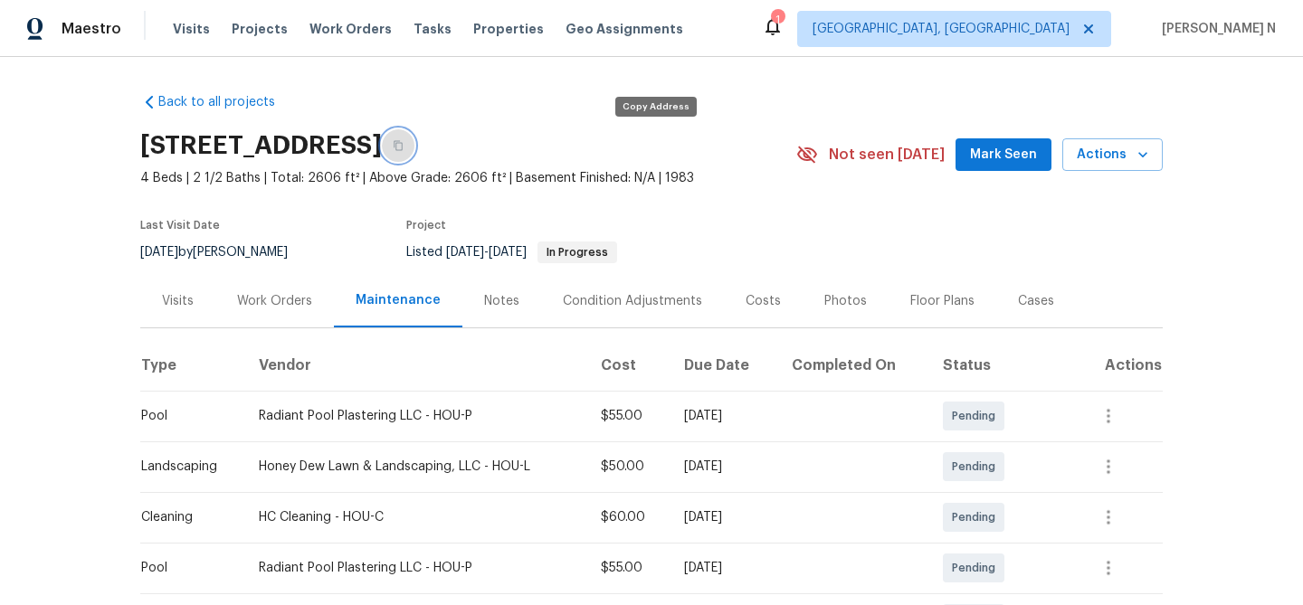
click at [403, 146] on icon "button" at bounding box center [398, 146] width 9 height 10
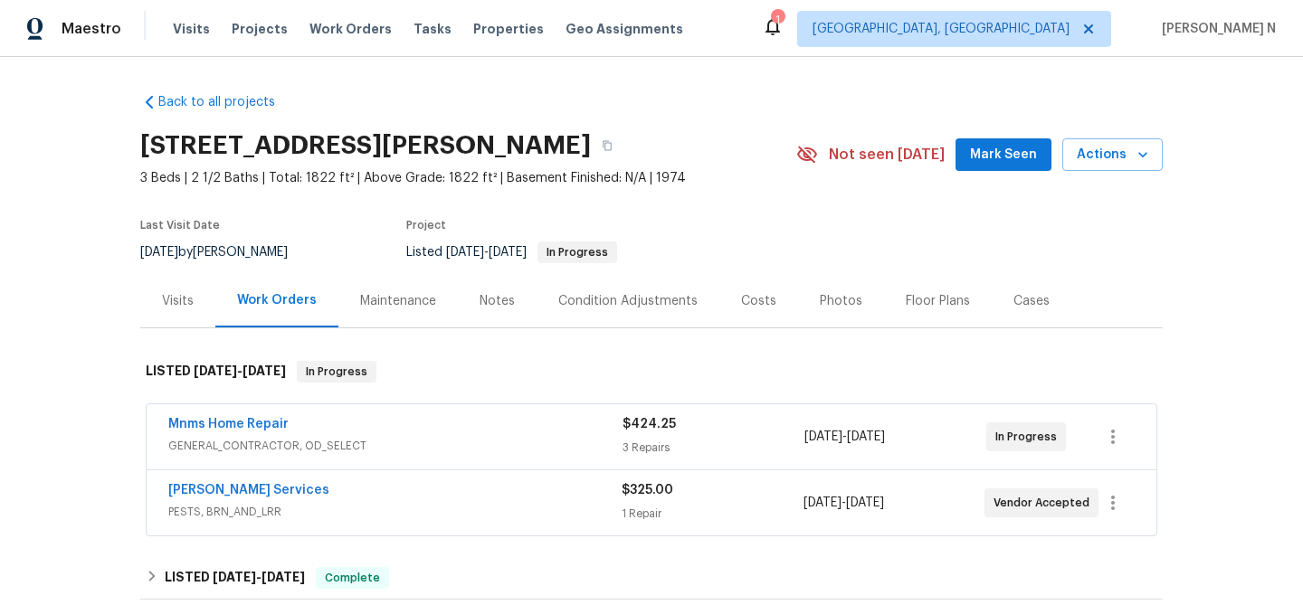
click at [360, 296] on div "Maintenance" at bounding box center [398, 301] width 76 height 18
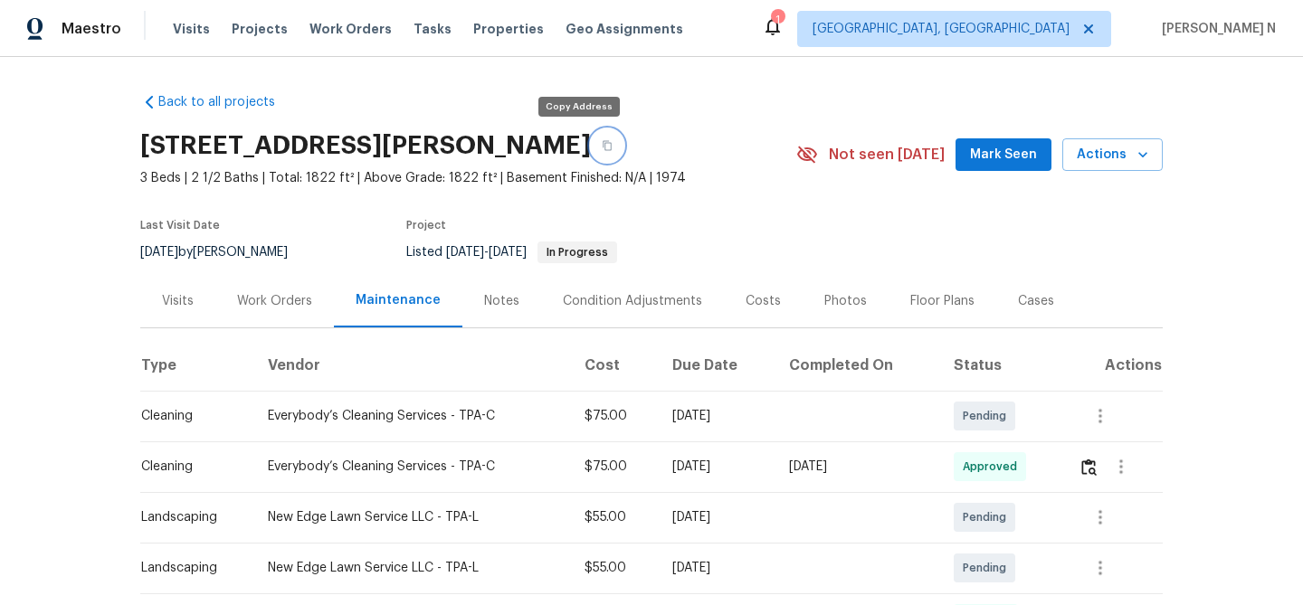
click at [603, 149] on icon "button" at bounding box center [607, 146] width 9 height 10
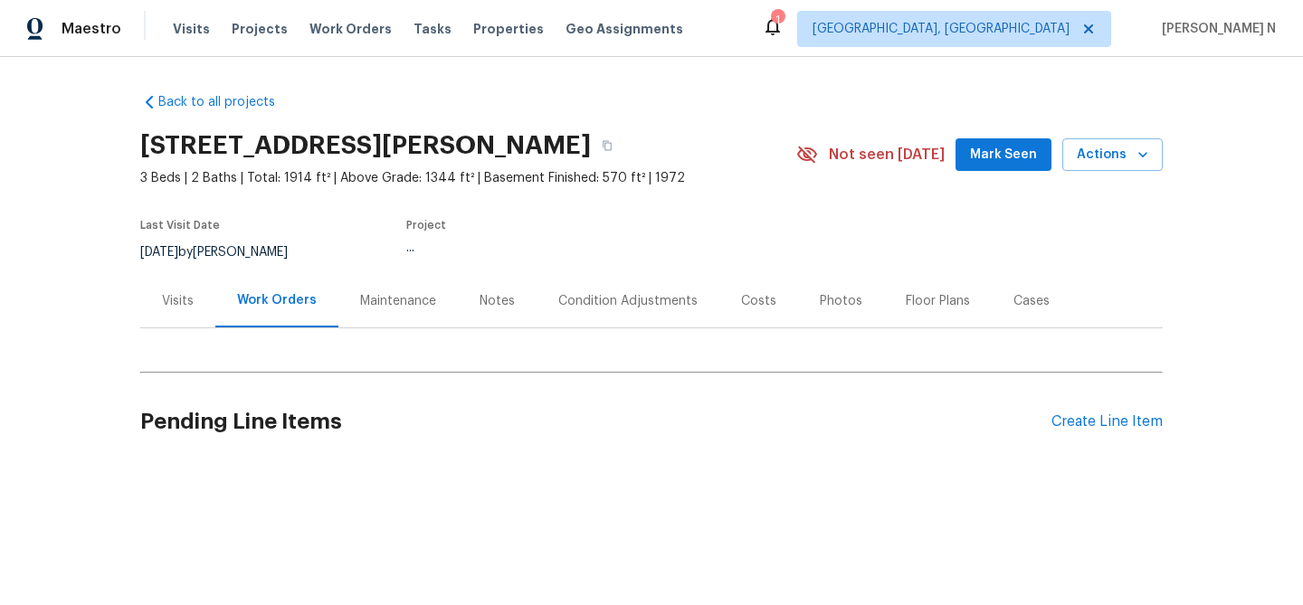
click at [399, 290] on div "Maintenance" at bounding box center [397, 300] width 119 height 53
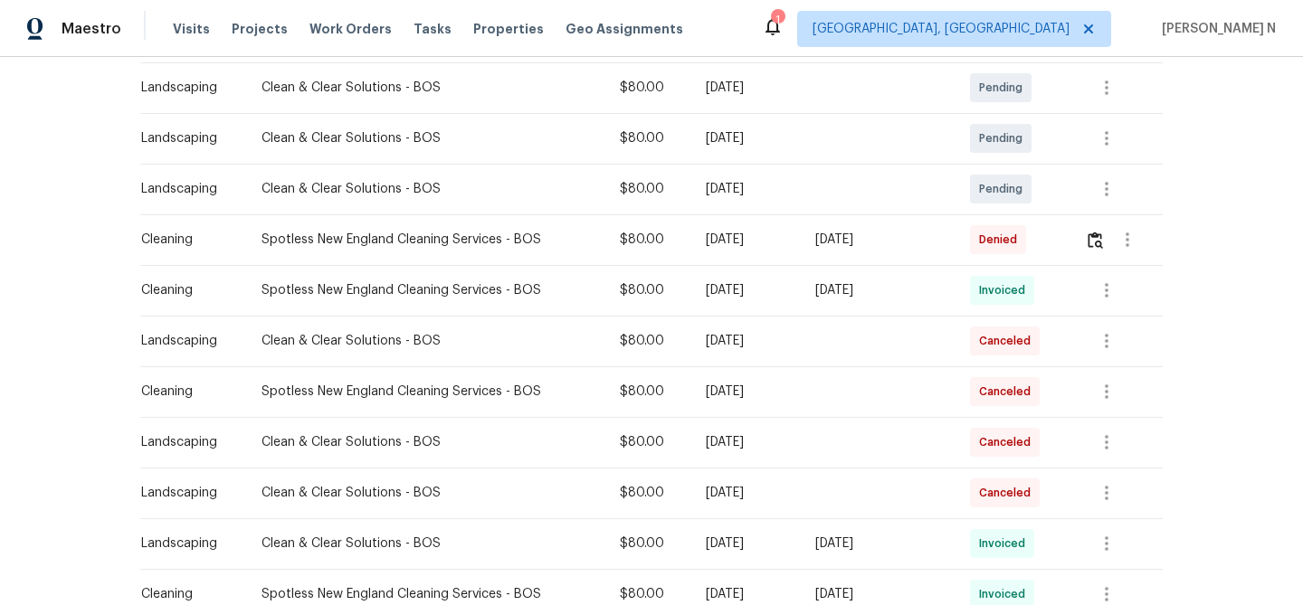
scroll to position [441, 0]
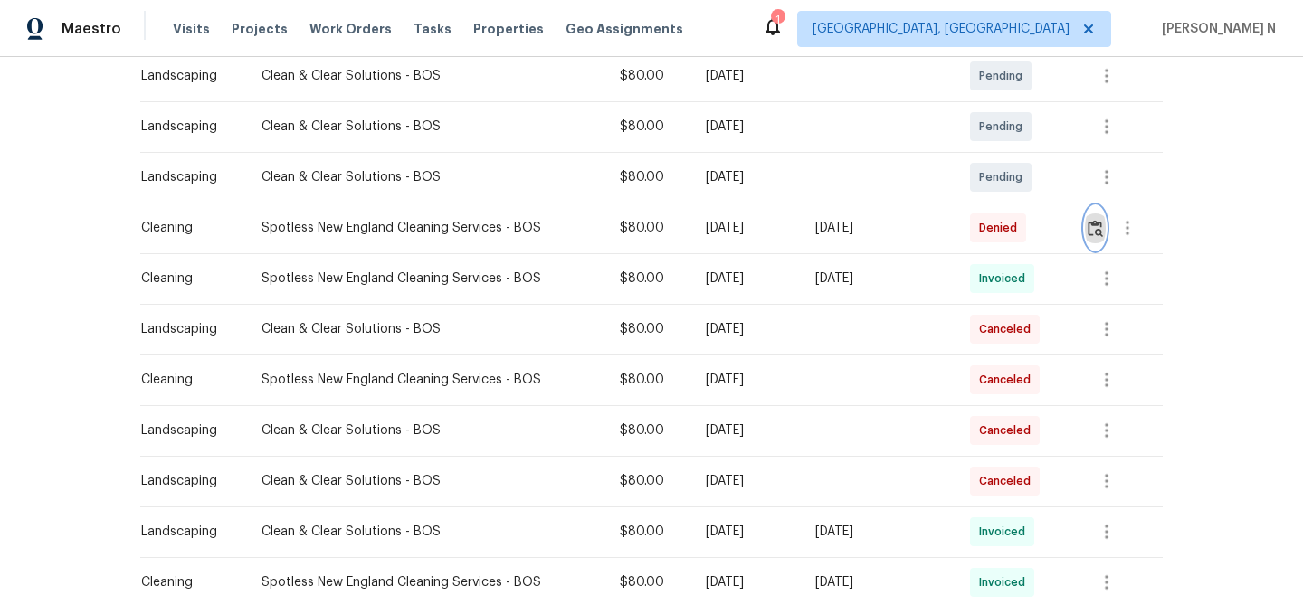
click at [1097, 232] on img "button" at bounding box center [1094, 228] width 15 height 17
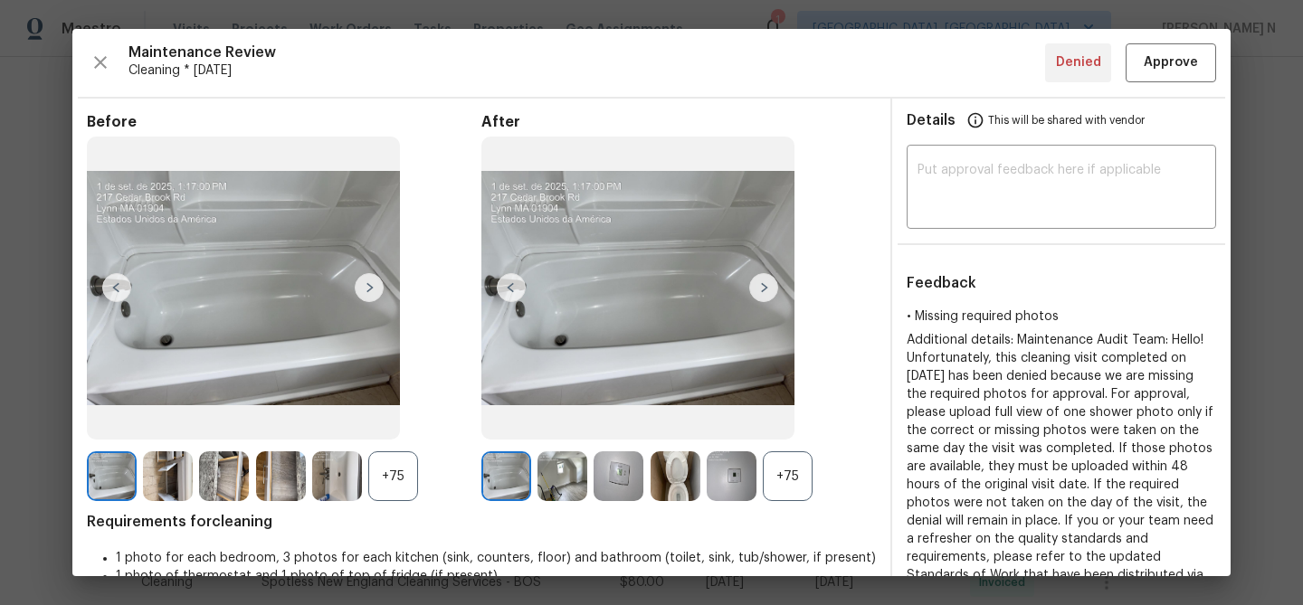
click at [800, 488] on div "+75" at bounding box center [788, 476] width 50 height 50
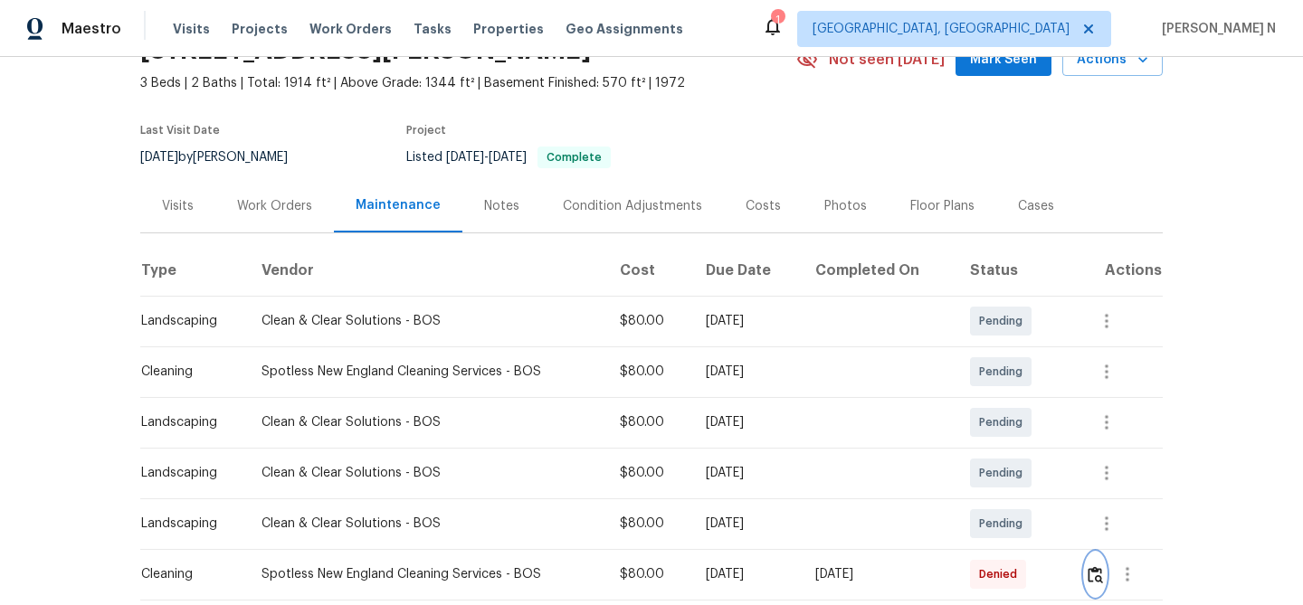
scroll to position [4, 0]
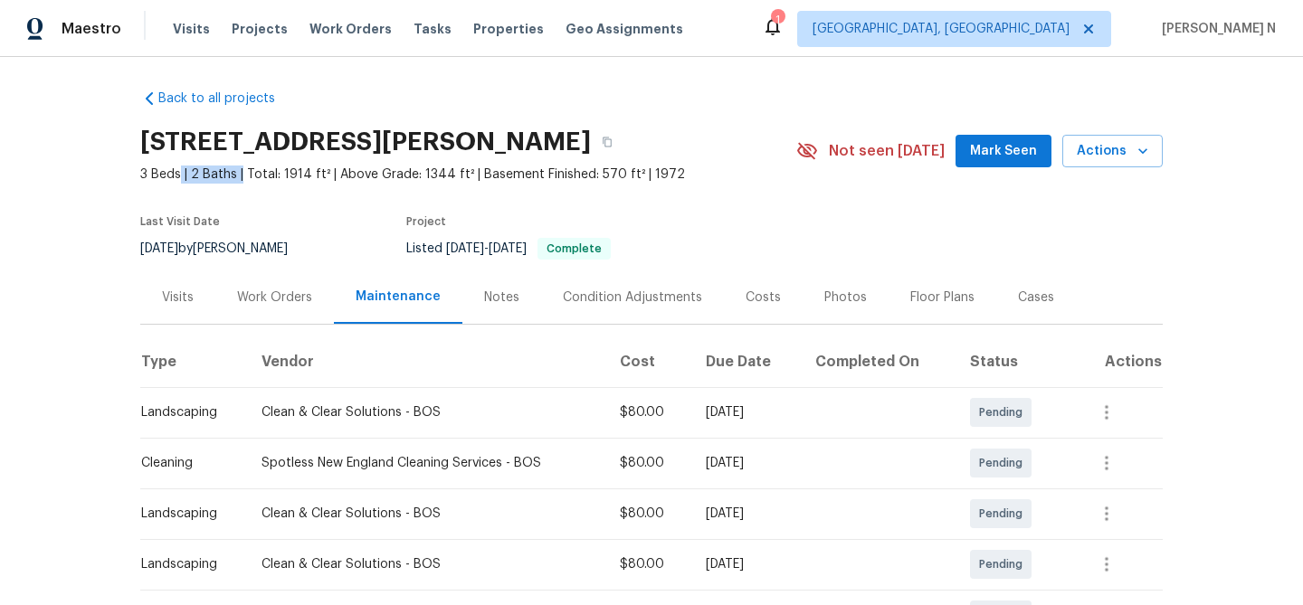
drag, startPoint x: 178, startPoint y: 167, endPoint x: 240, endPoint y: 167, distance: 61.5
click at [240, 167] on span "3 Beds | 2 Baths | Total: 1914 ft² | Above Grade: 1344 ft² | Basement Finished:…" at bounding box center [468, 175] width 656 height 18
click at [423, 207] on div "Last Visit Date 9/2/2025 by Mark DiDio Jr. Project Listed 8/1/2025 - 8/12/2025 …" at bounding box center [446, 237] width 613 height 65
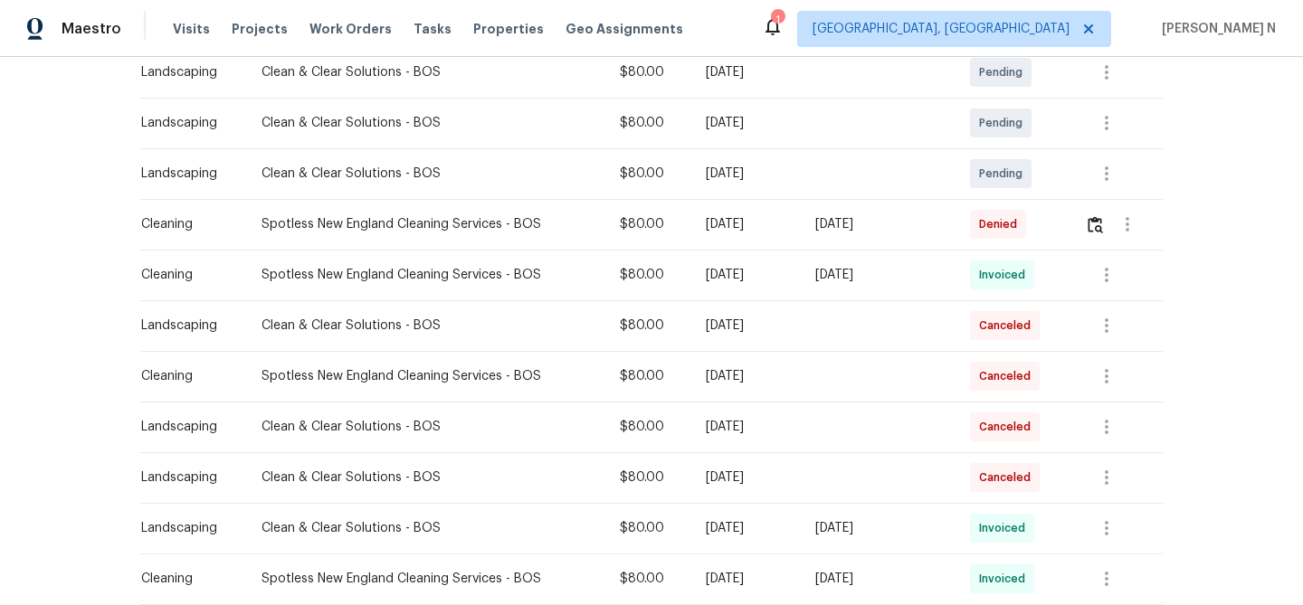
scroll to position [528, 0]
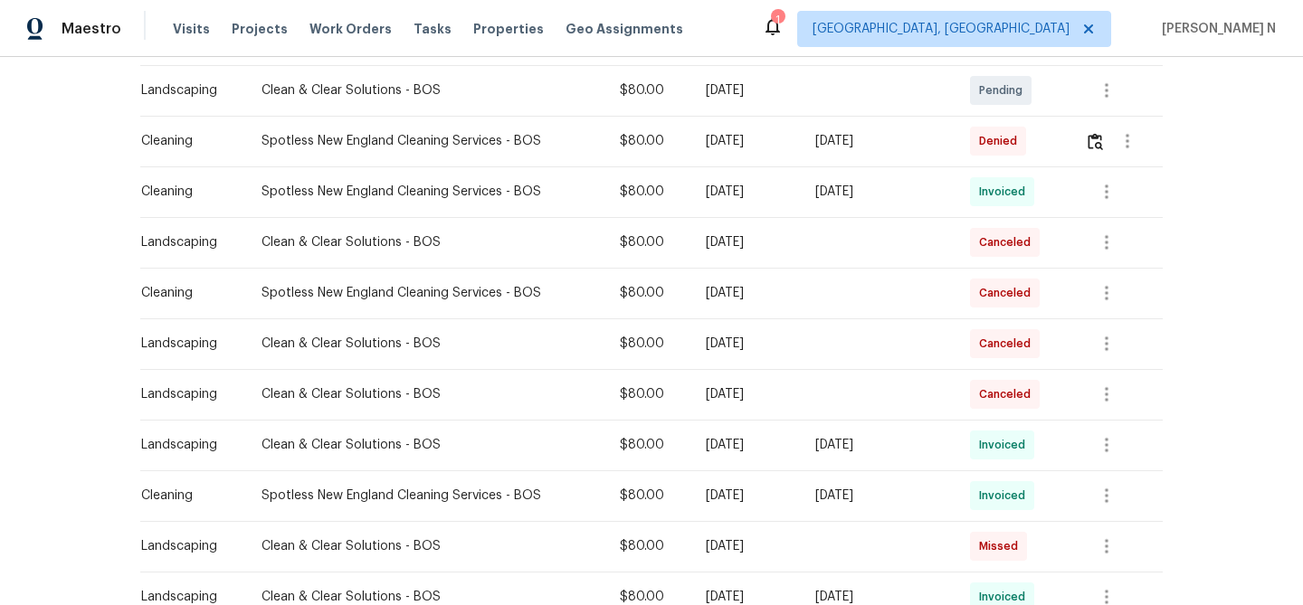
click at [1087, 128] on td at bounding box center [1116, 141] width 92 height 51
click at [1093, 141] on img "button" at bounding box center [1094, 141] width 15 height 17
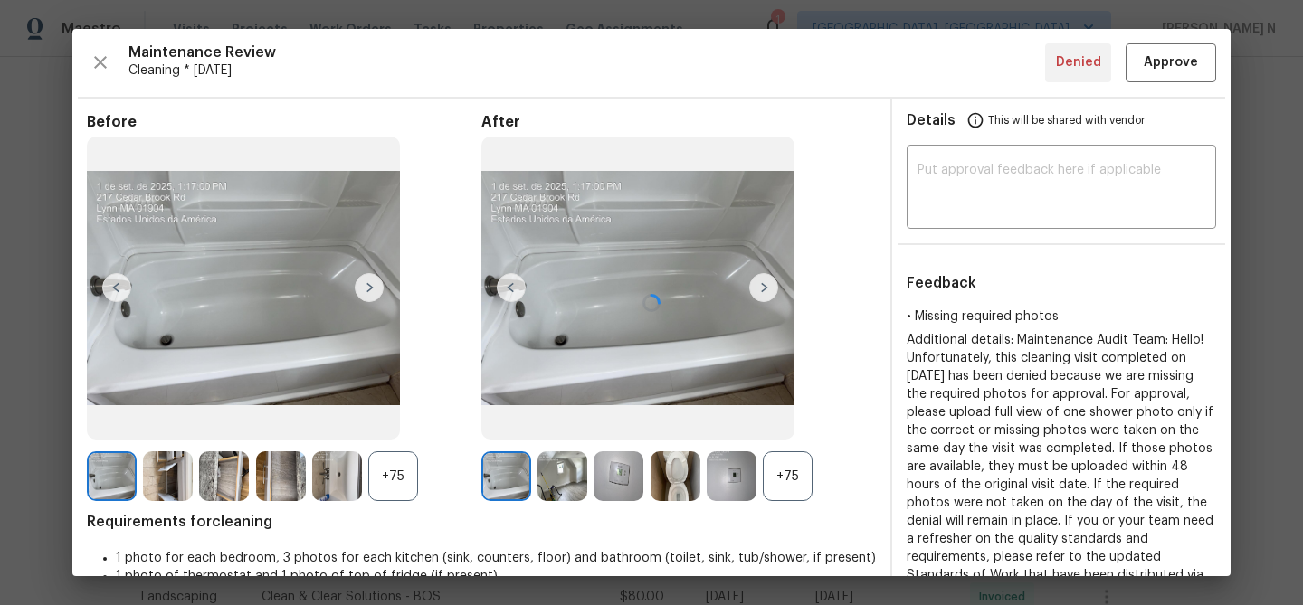
click at [800, 477] on div at bounding box center [651, 302] width 1158 height 547
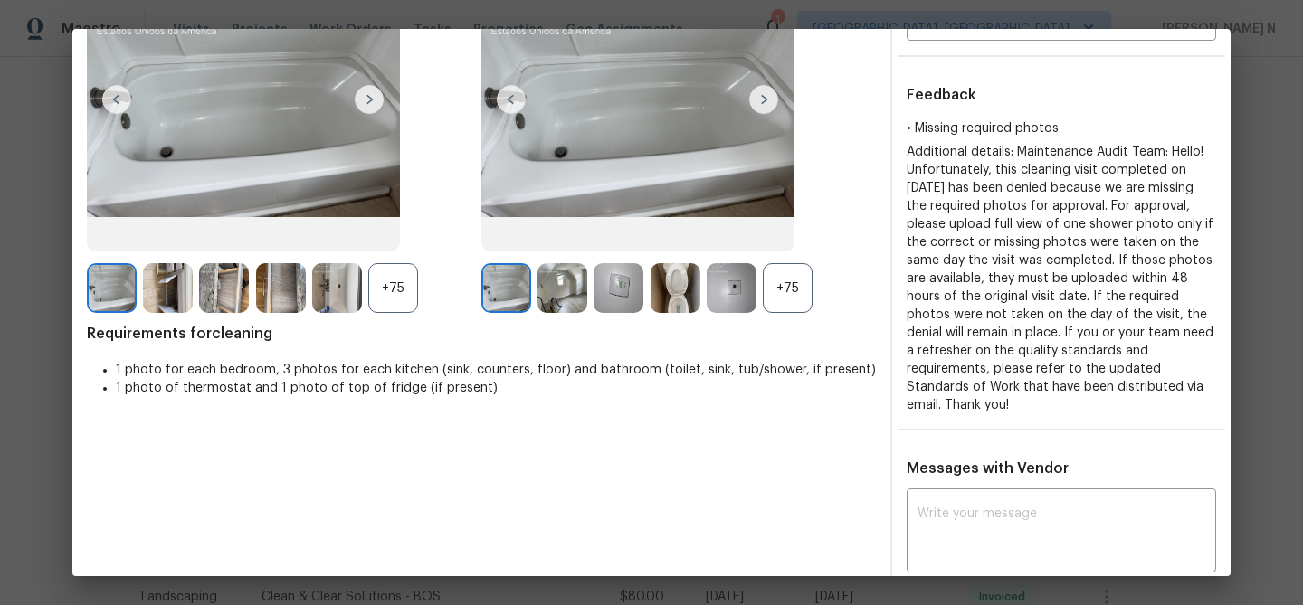
scroll to position [109, 0]
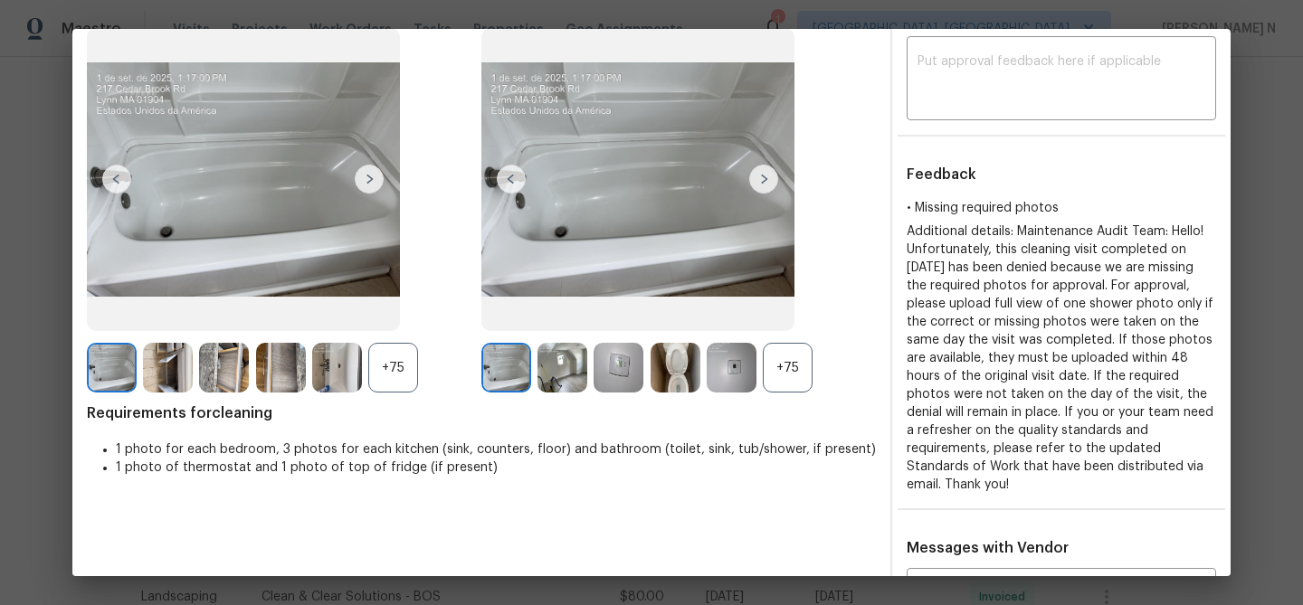
click at [786, 397] on div "Before +75 After +75 Requirements for cleaning 1 photo for each bedroom, 3 phot…" at bounding box center [481, 521] width 789 height 1032
click at [786, 388] on div "+75" at bounding box center [788, 368] width 50 height 50
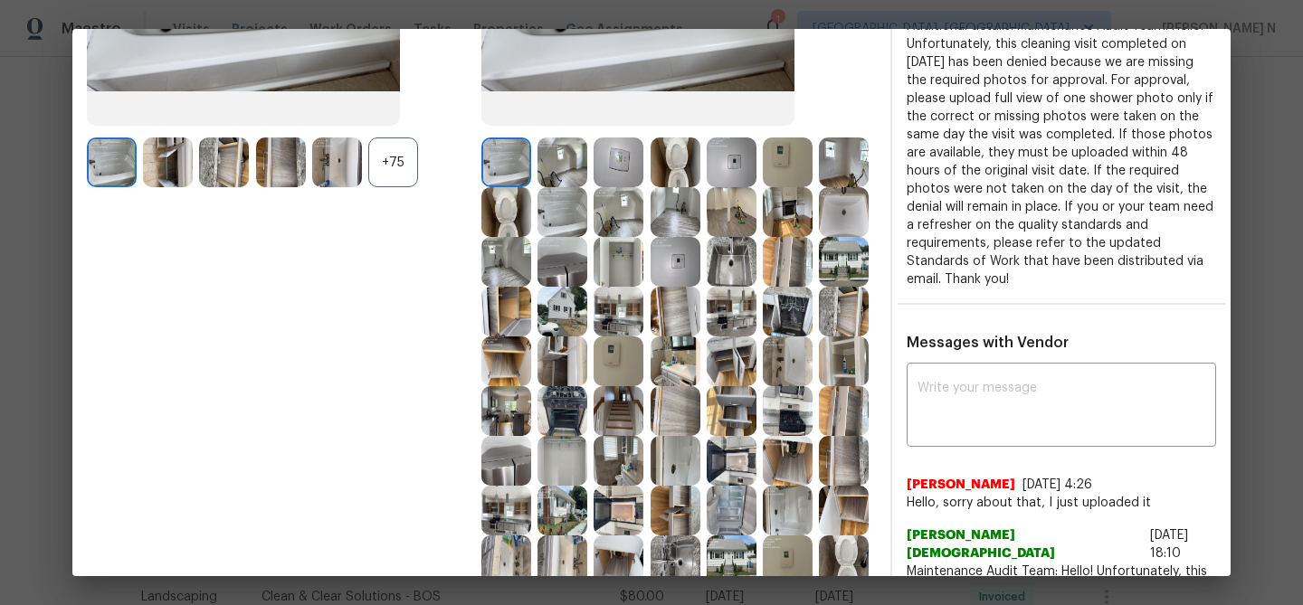
scroll to position [327, 0]
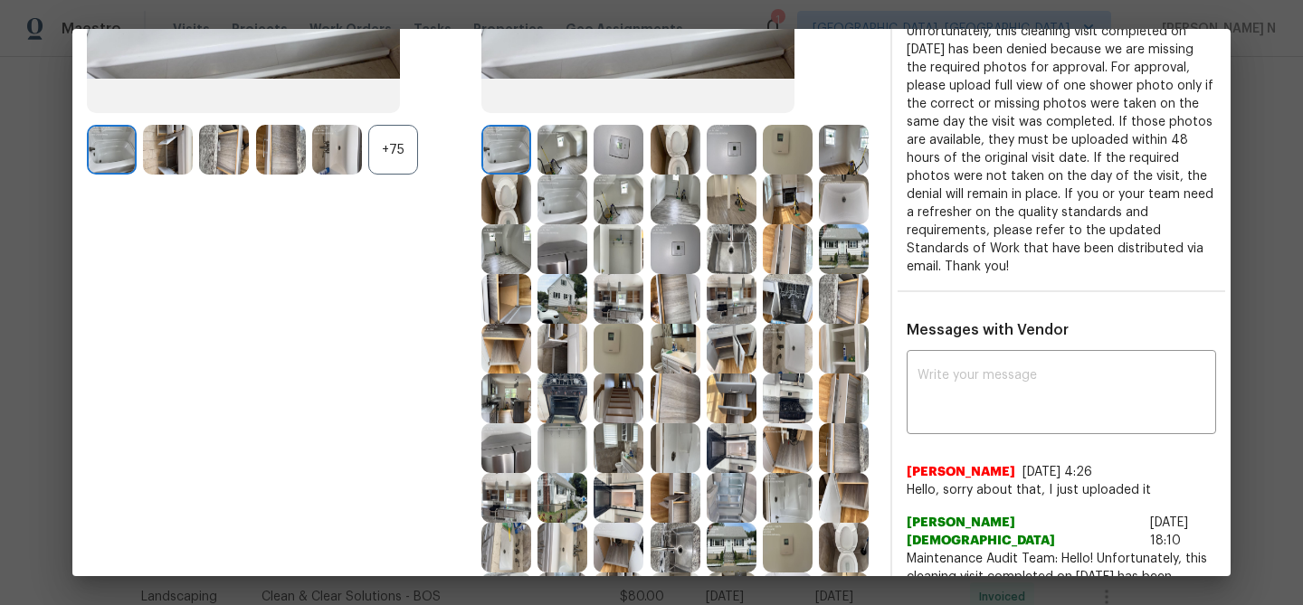
click at [564, 200] on img at bounding box center [562, 200] width 50 height 50
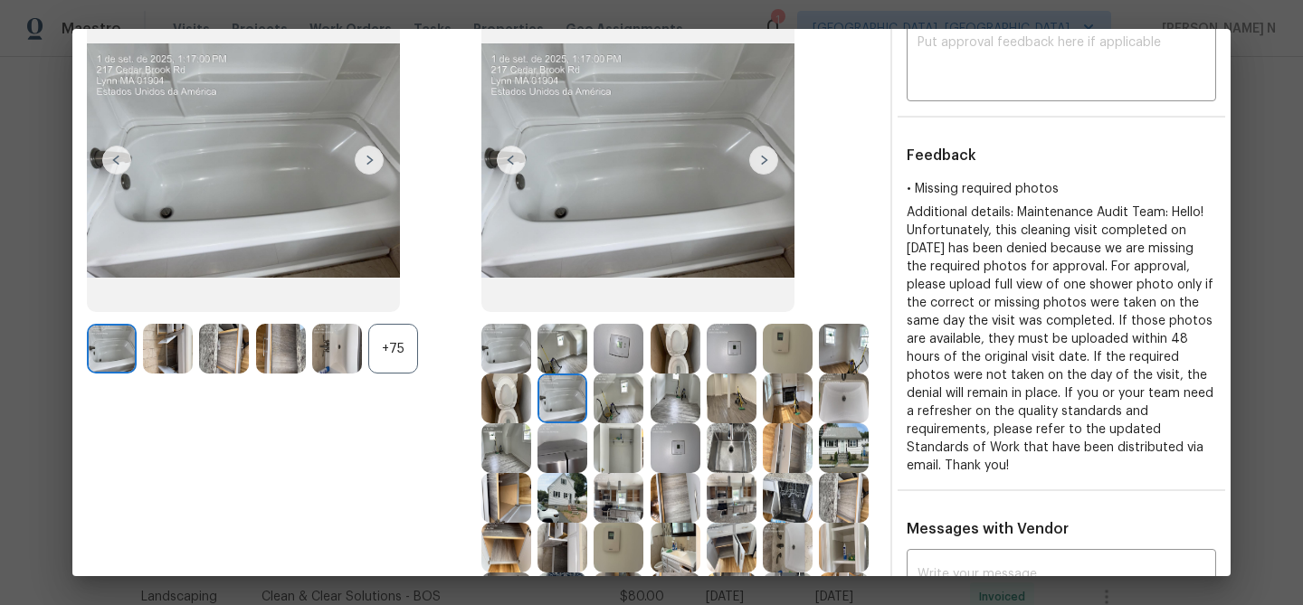
scroll to position [110, 0]
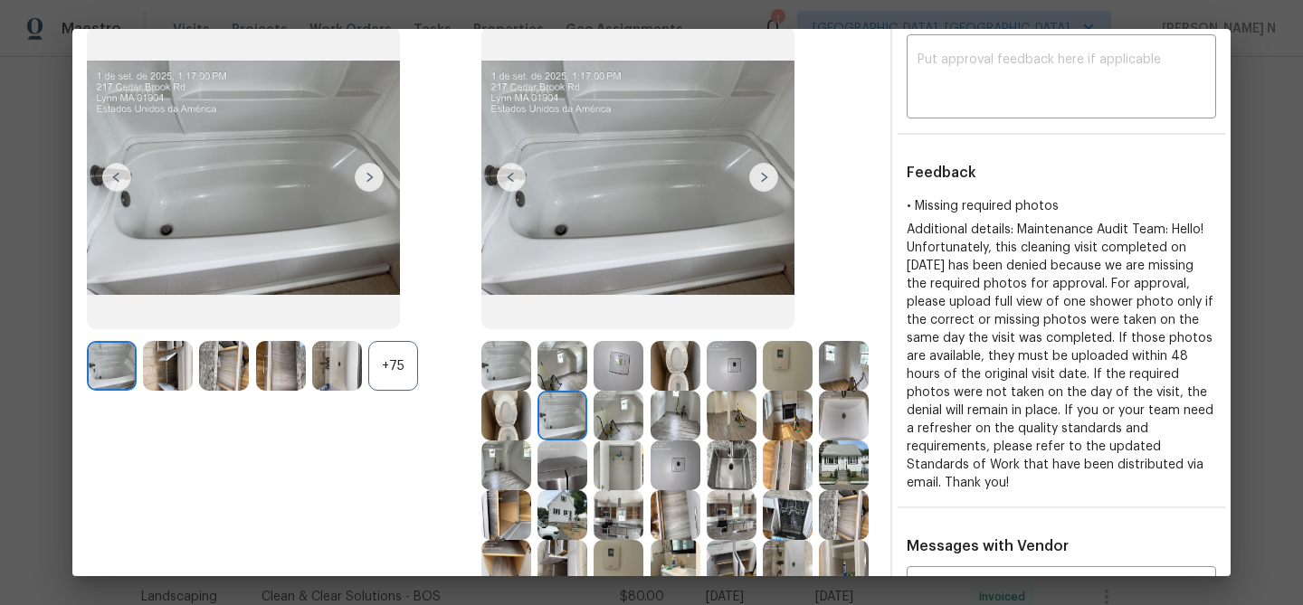
click at [520, 354] on img at bounding box center [506, 366] width 50 height 50
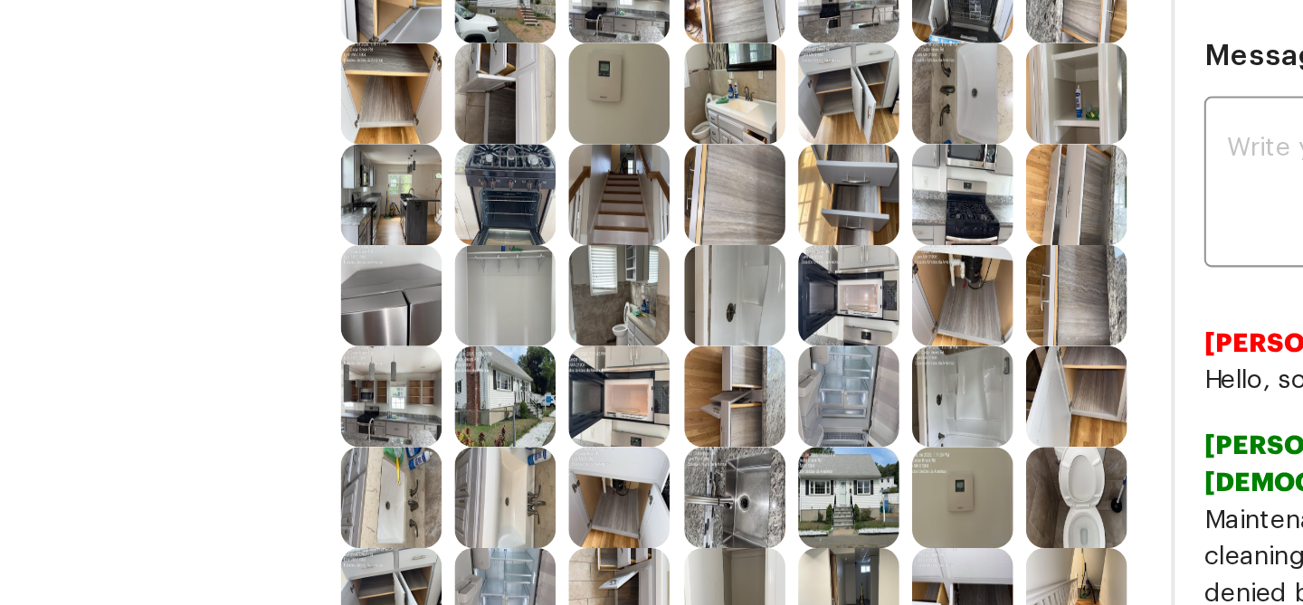
scroll to position [435, 0]
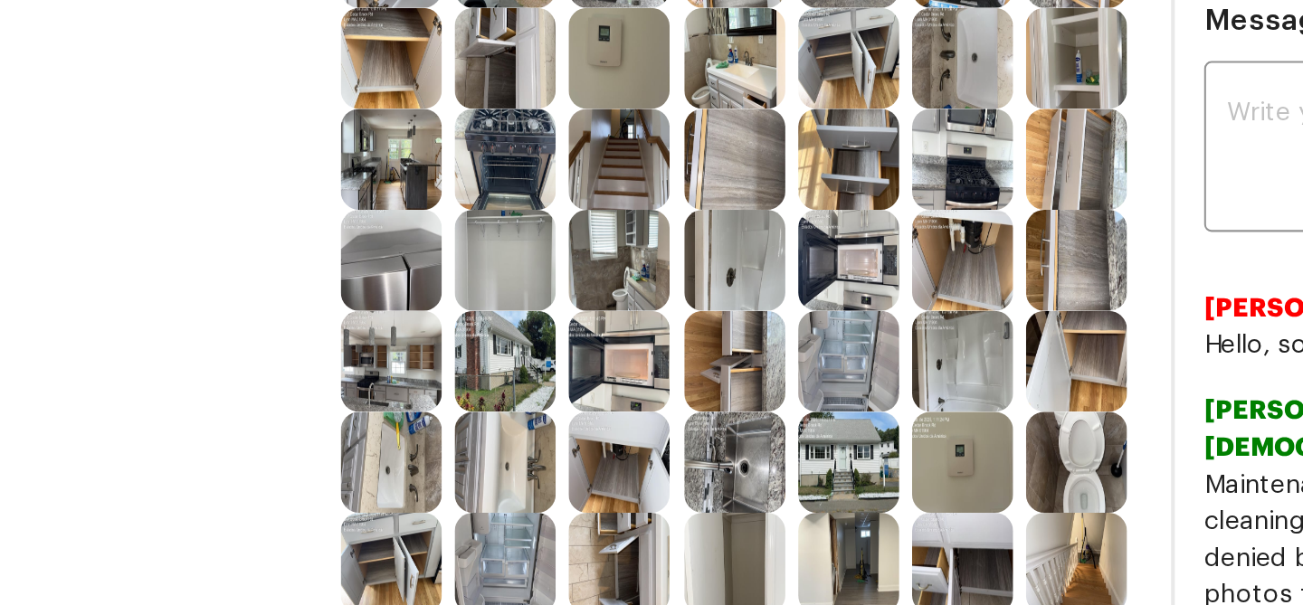
click at [798, 391] on img at bounding box center [788, 390] width 50 height 50
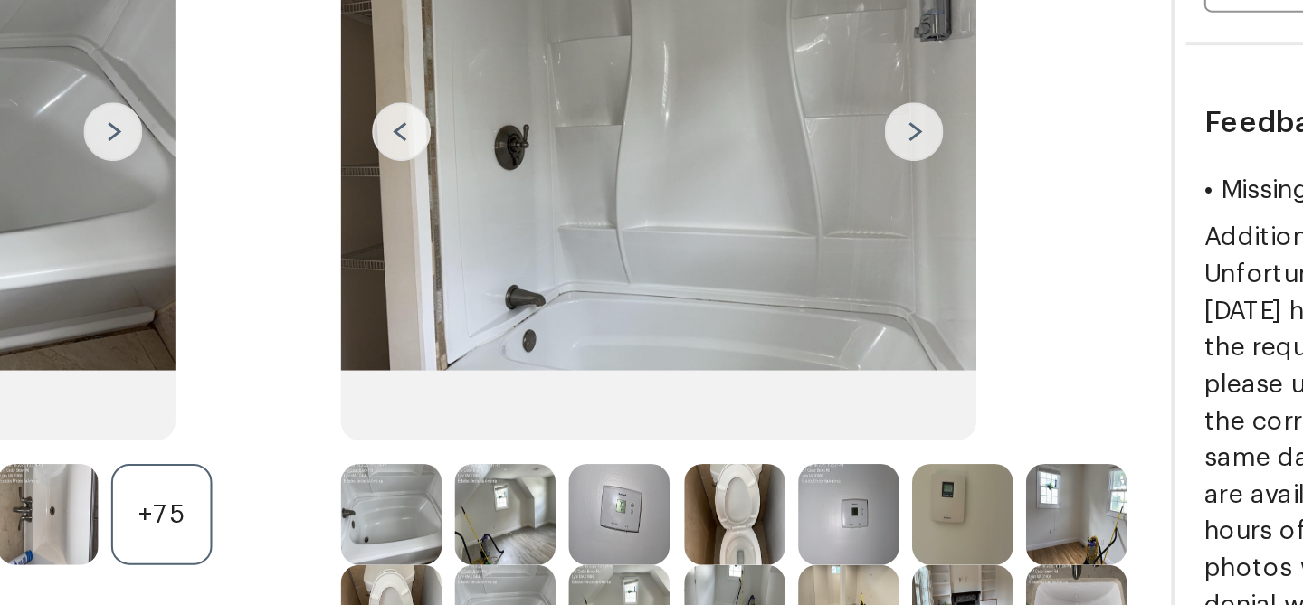
scroll to position [0, 0]
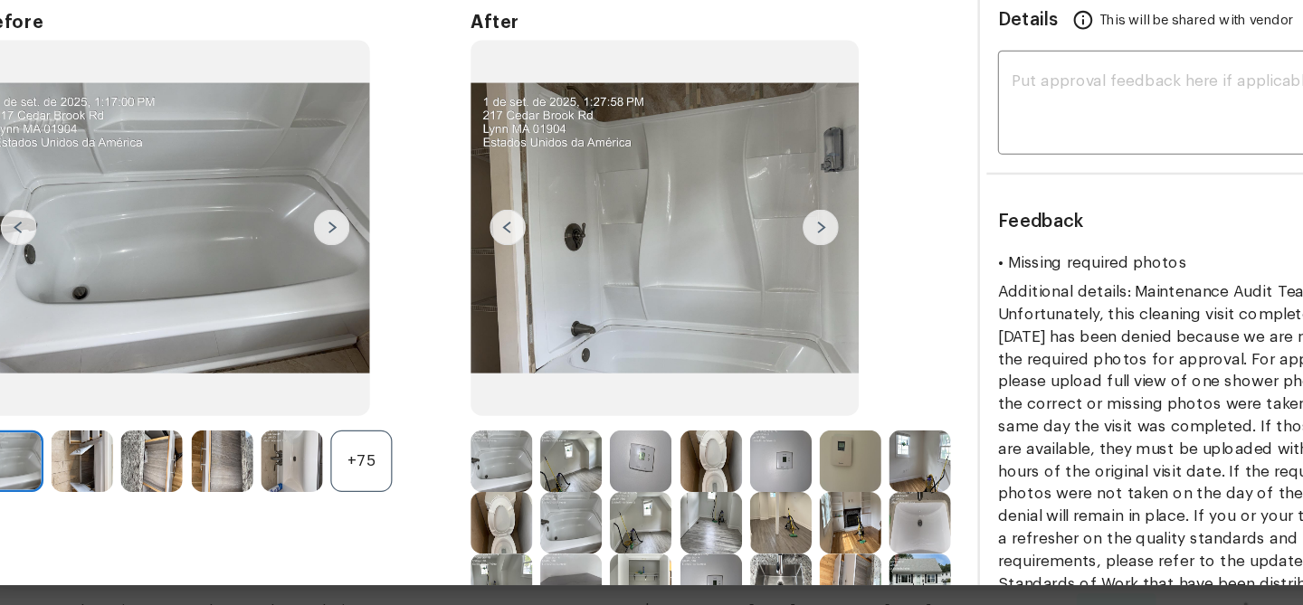
click at [497, 476] on img at bounding box center [506, 476] width 50 height 50
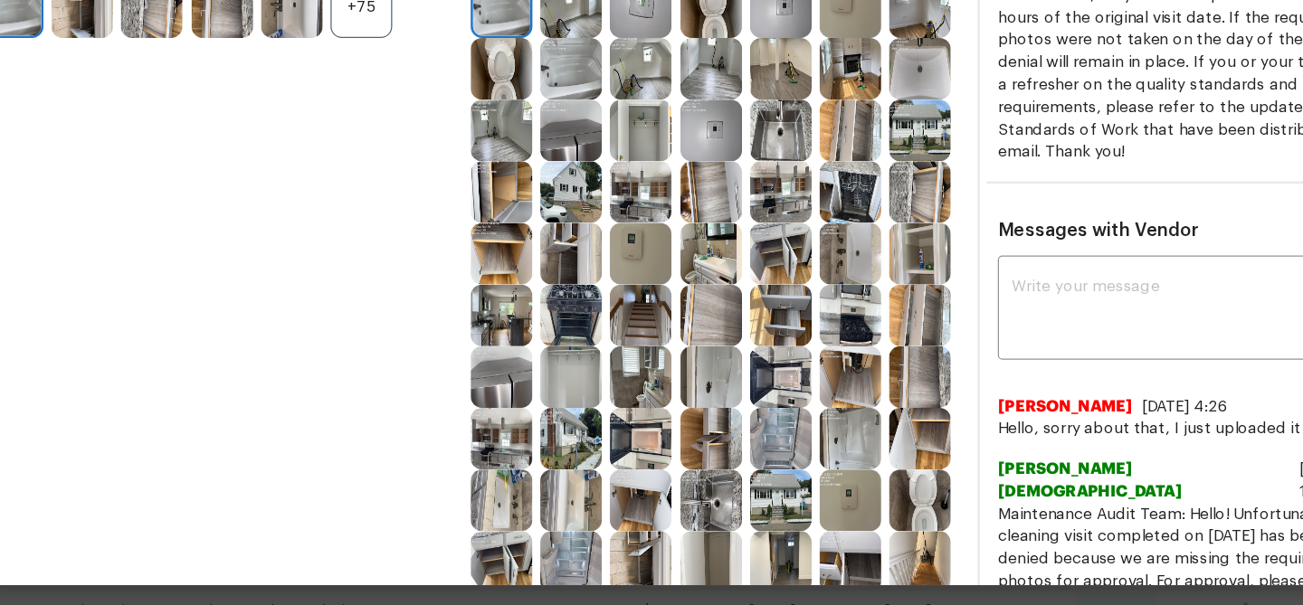
scroll to position [392, 0]
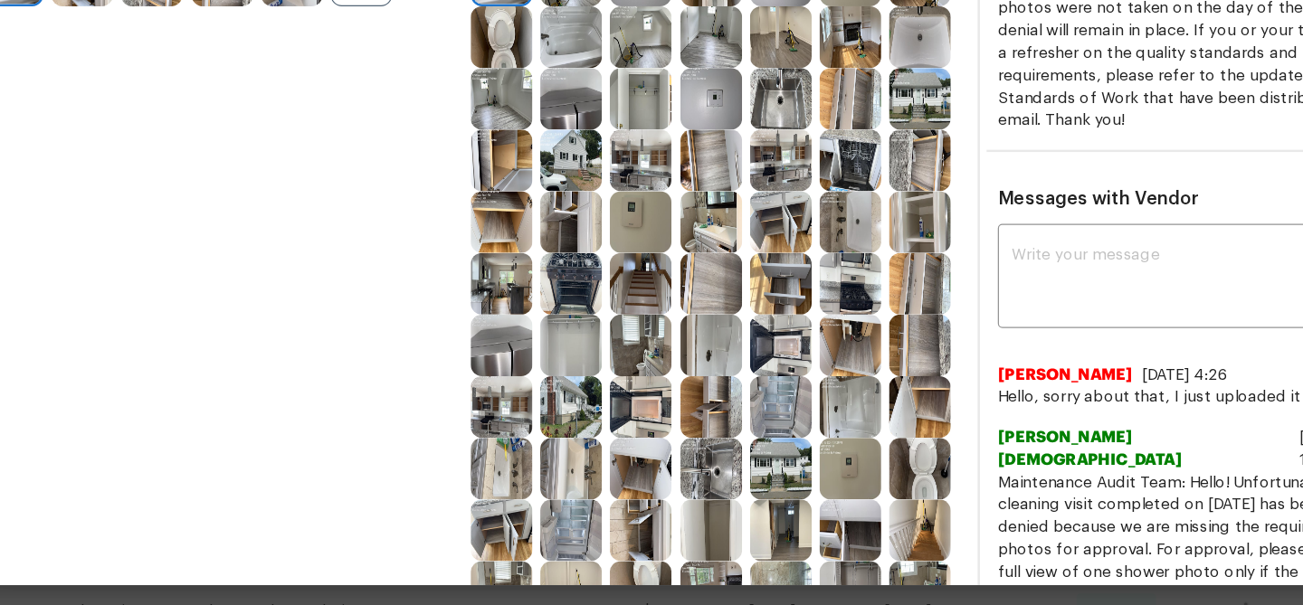
click at [796, 428] on img at bounding box center [788, 433] width 50 height 50
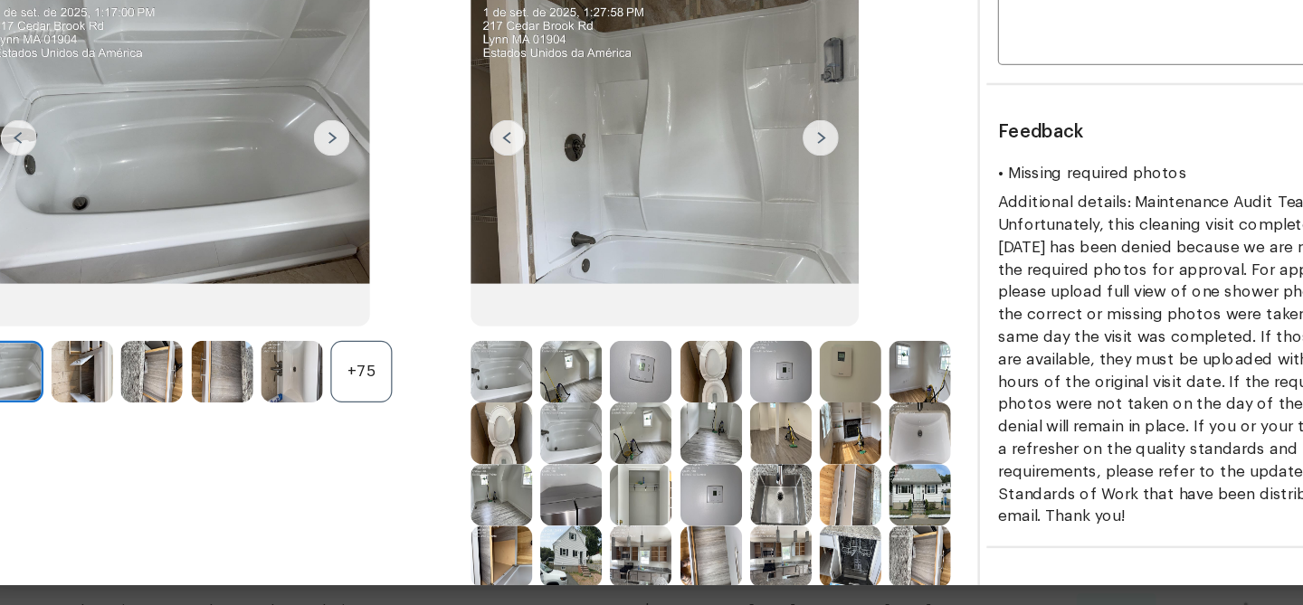
scroll to position [0, 0]
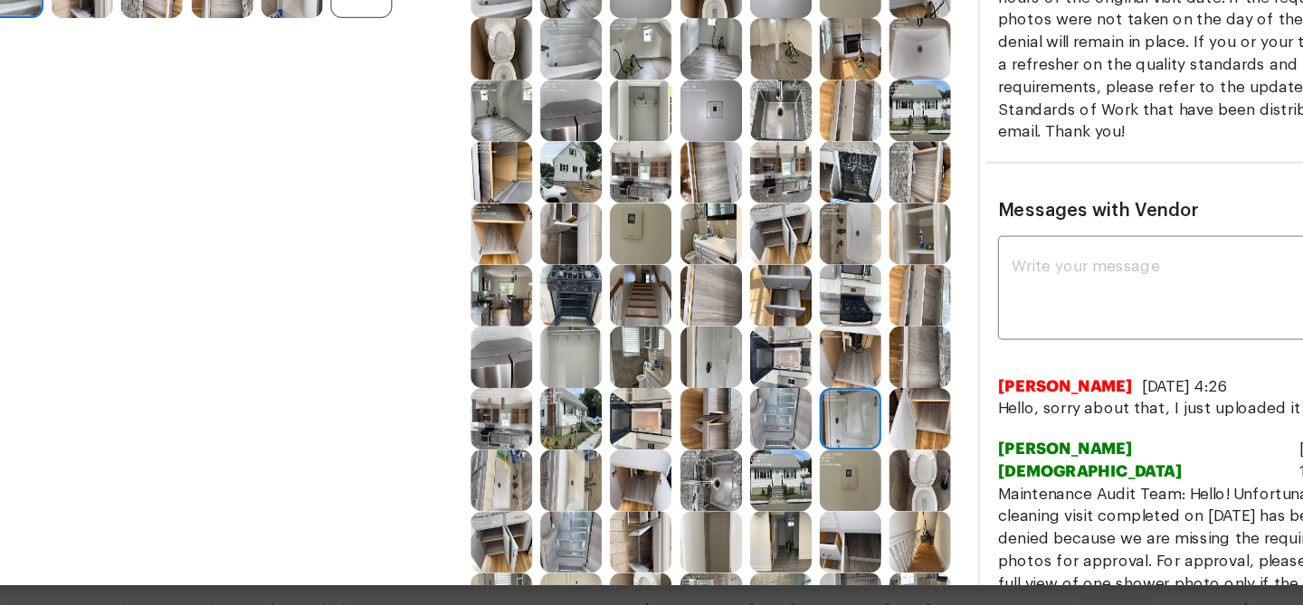
click at [561, 384] on img at bounding box center [562, 392] width 50 height 50
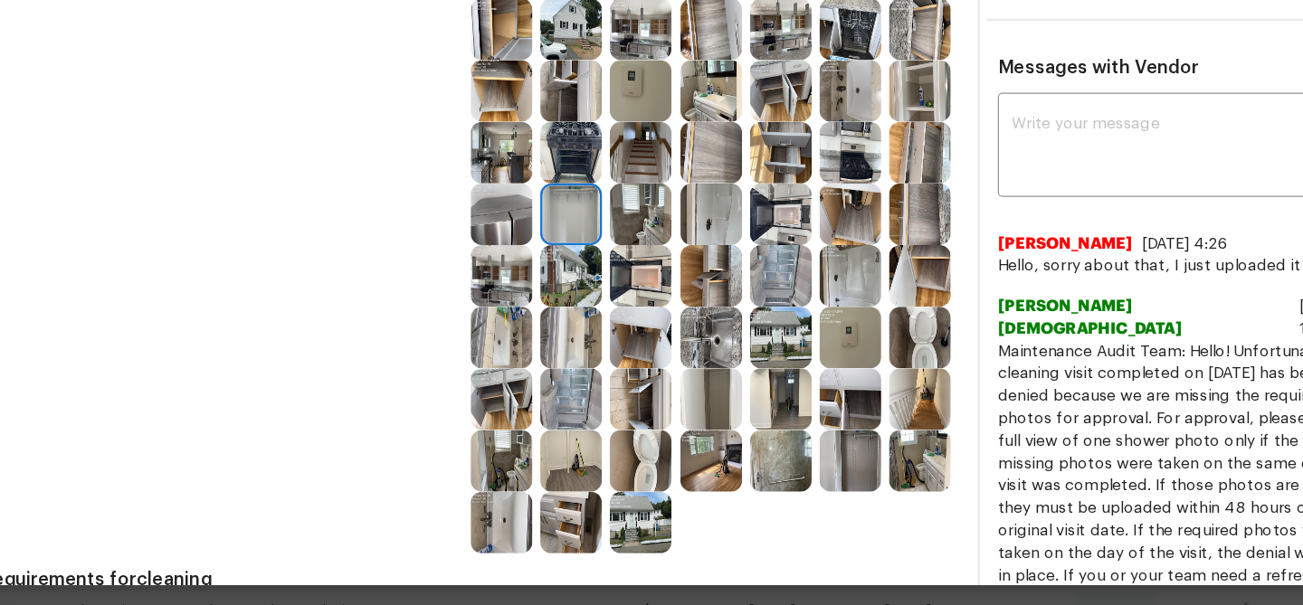
scroll to position [499, 0]
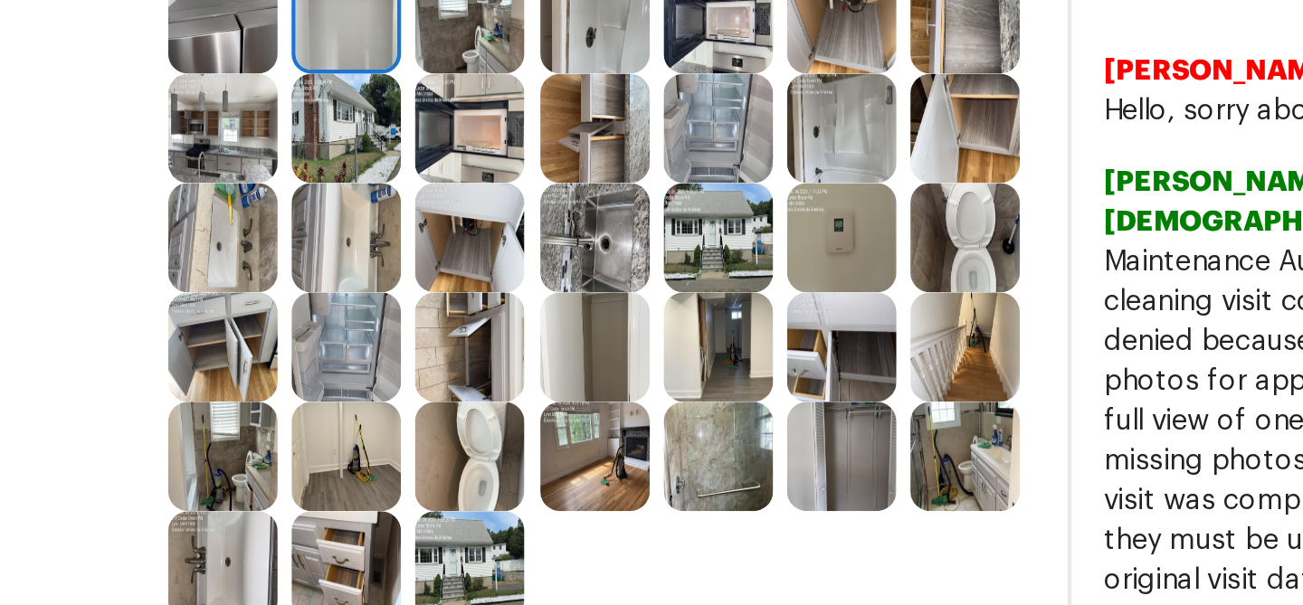
click at [738, 474] on img at bounding box center [732, 475] width 50 height 50
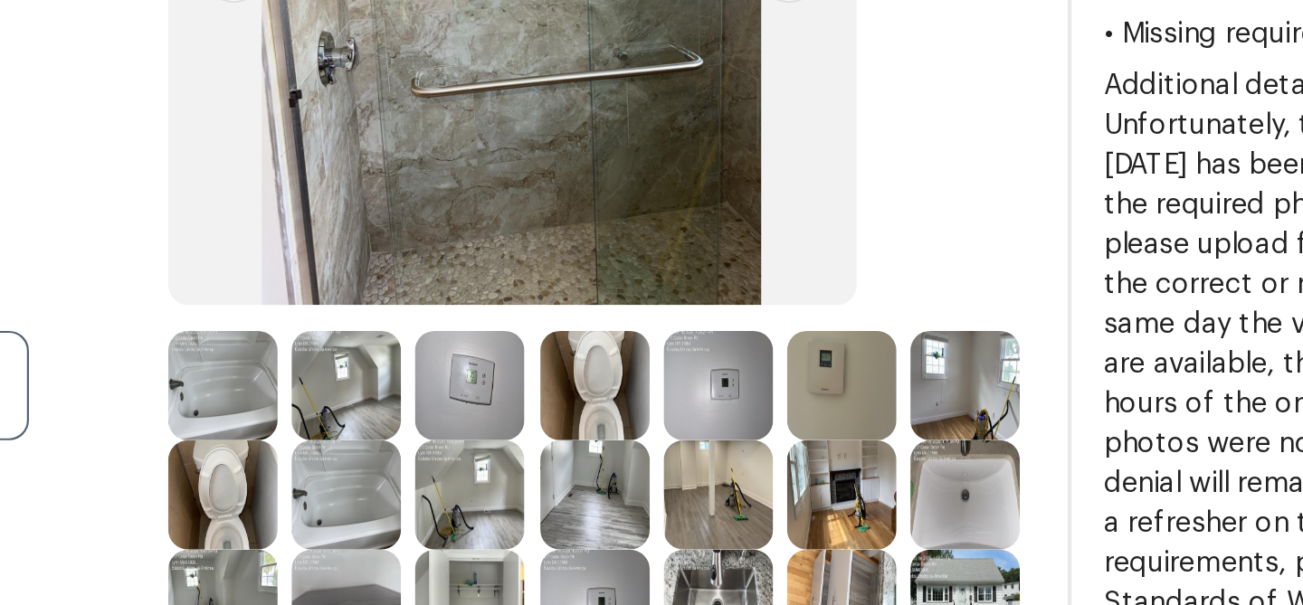
scroll to position [193, 0]
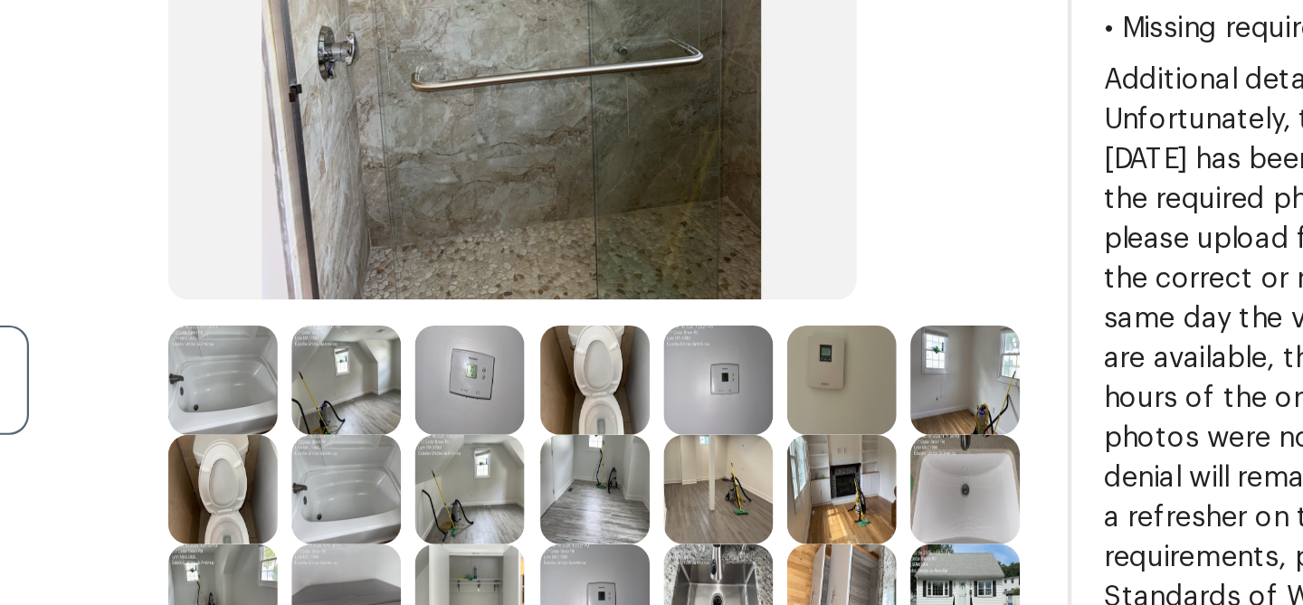
click at [527, 288] on img at bounding box center [506, 284] width 50 height 50
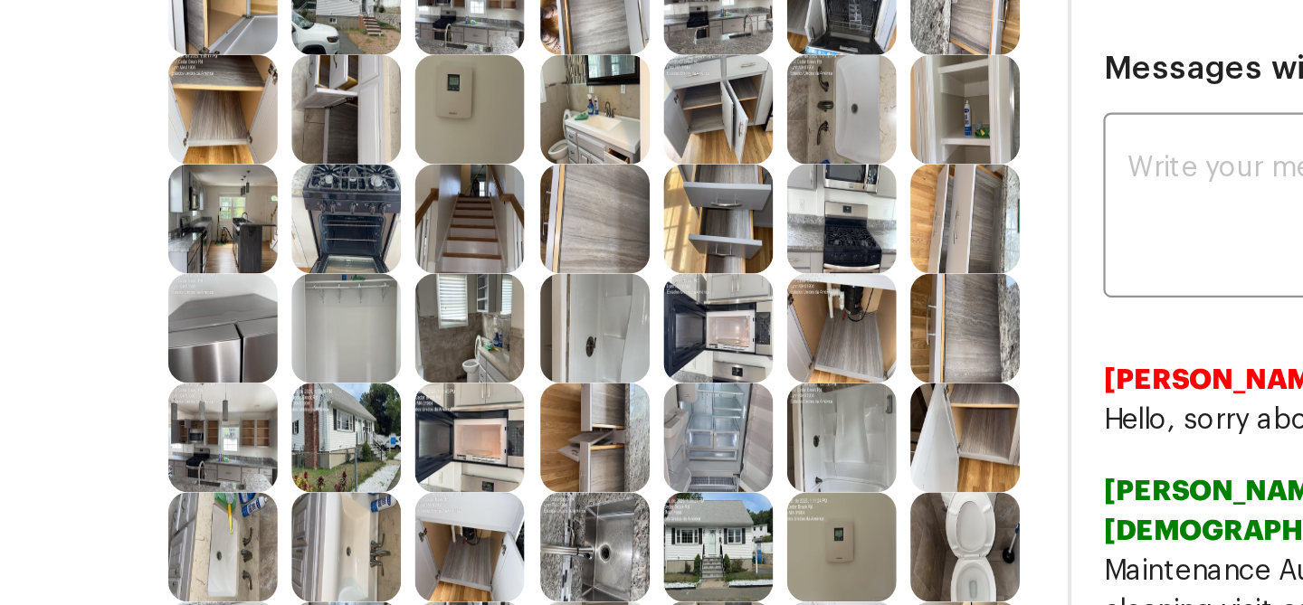
scroll to position [582, 0]
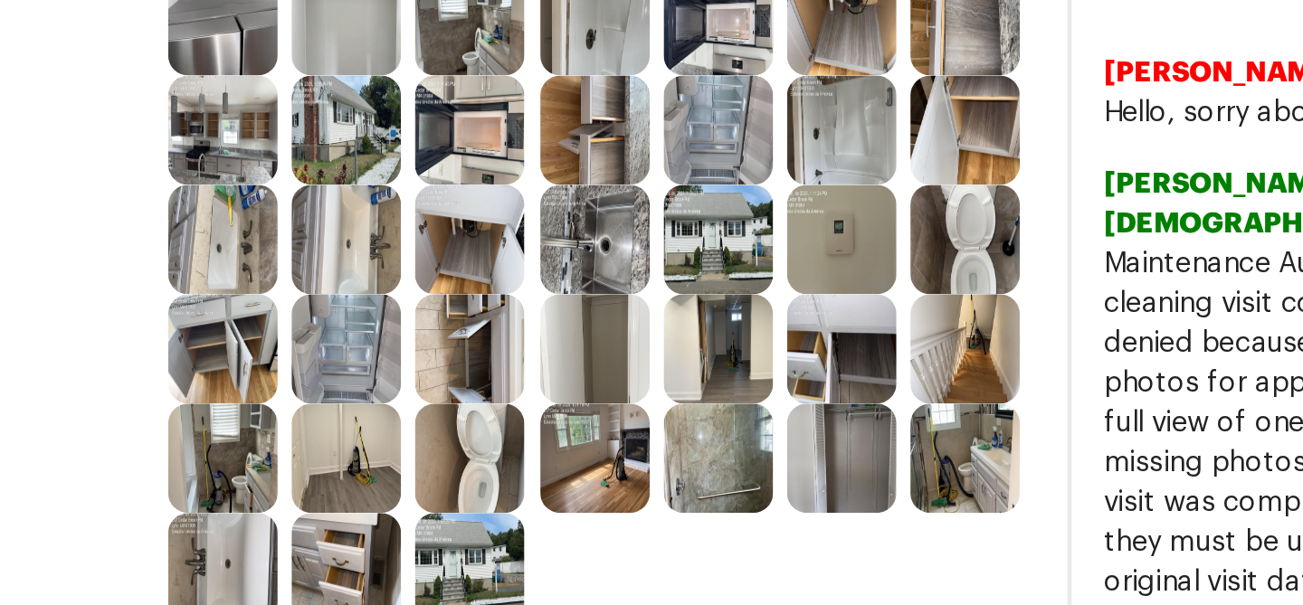
click at [745, 396] on img at bounding box center [732, 392] width 50 height 50
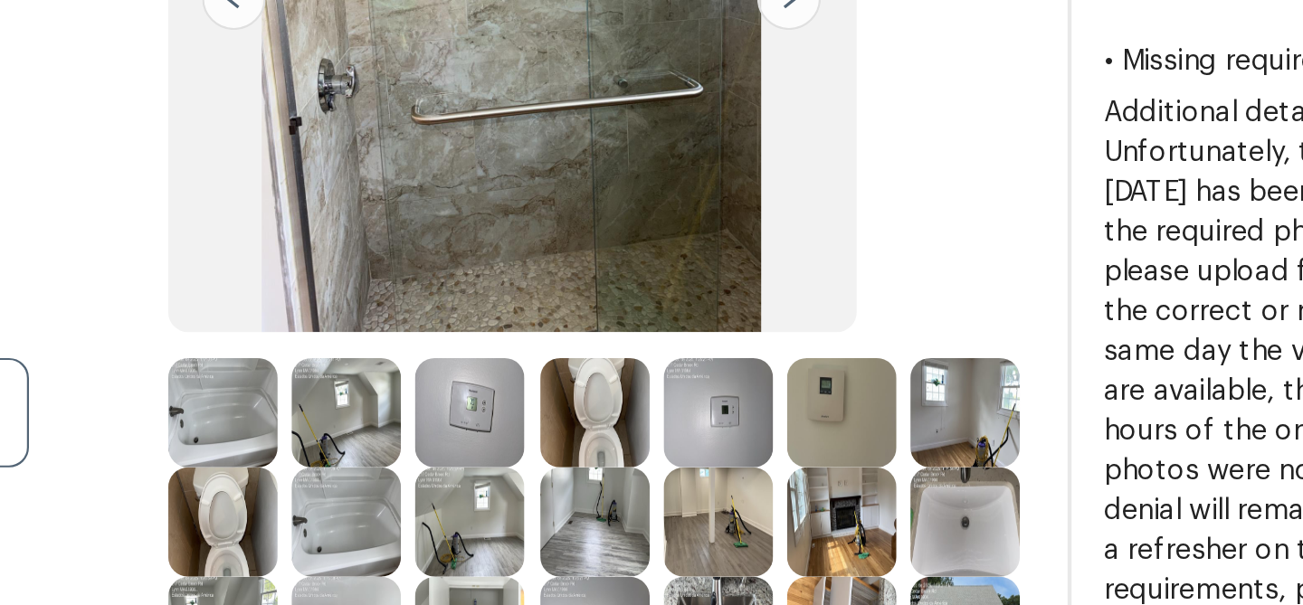
scroll to position [175, 0]
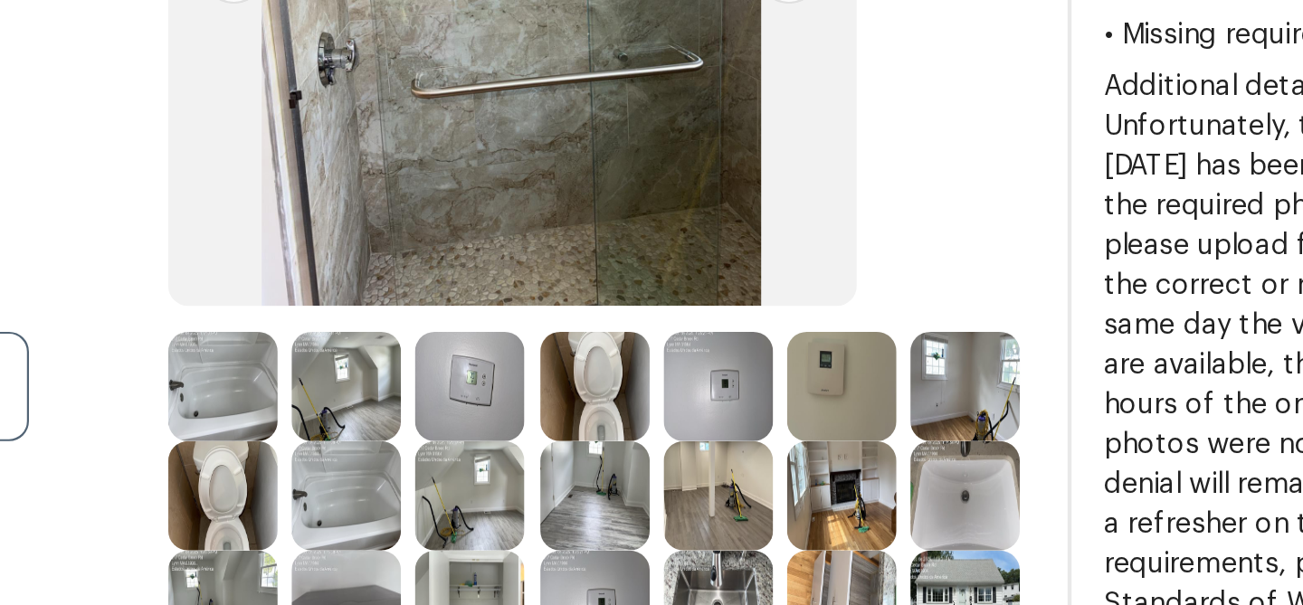
click at [507, 305] on img at bounding box center [506, 302] width 50 height 50
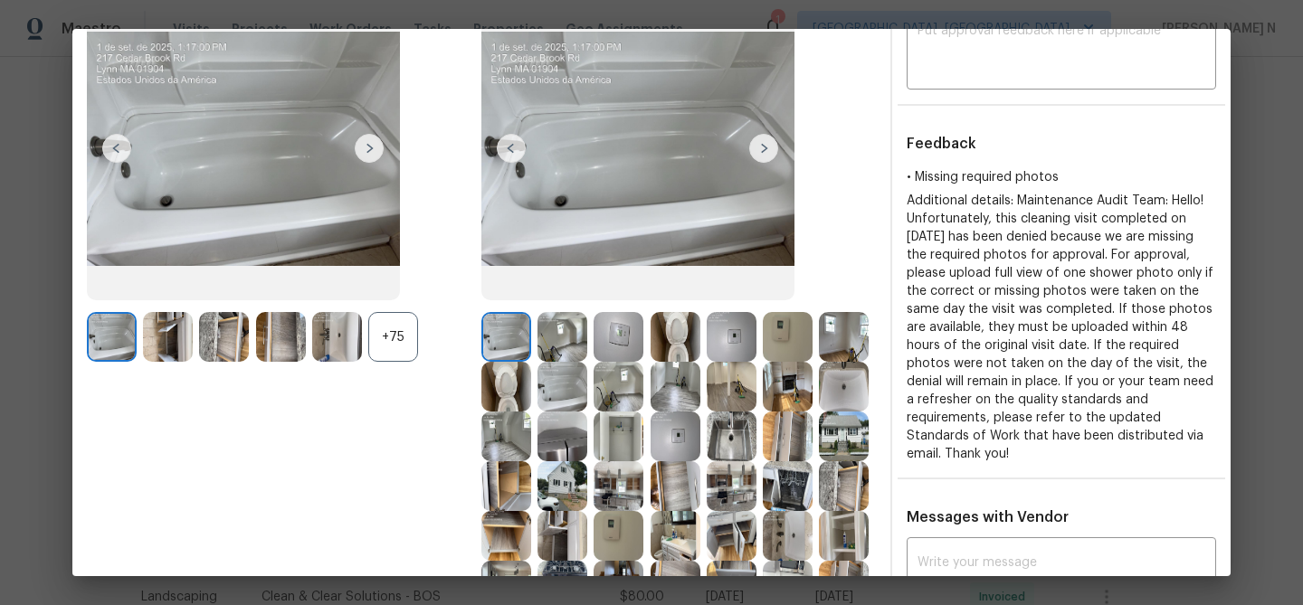
scroll to position [258, 0]
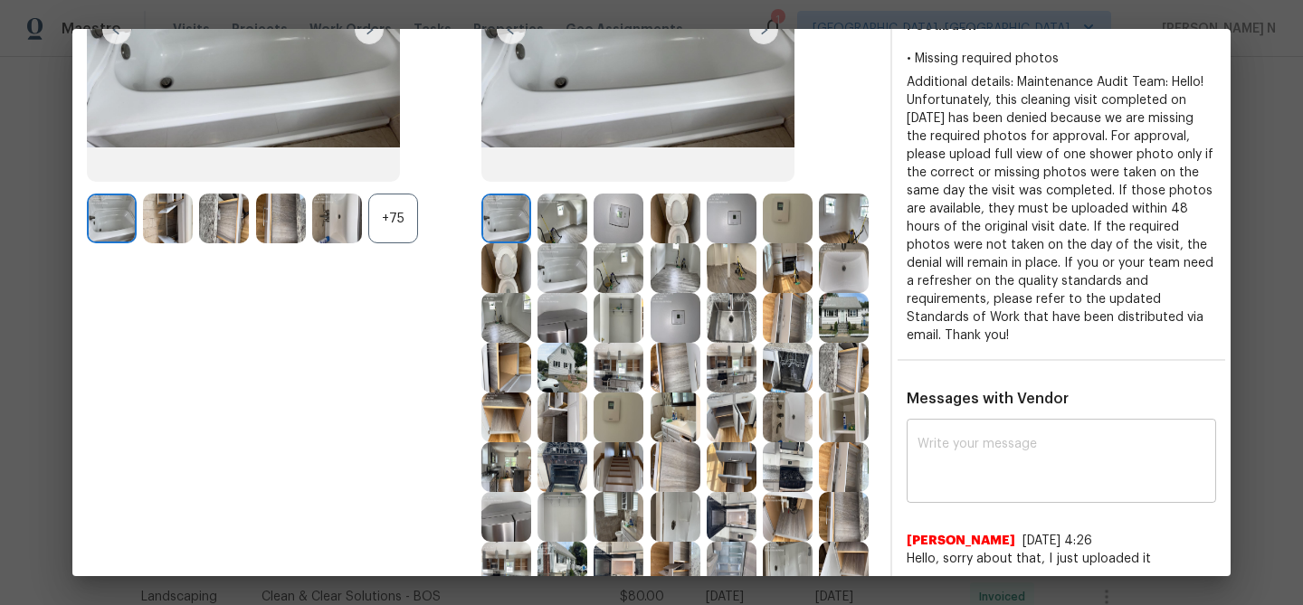
click at [1030, 442] on textarea at bounding box center [1061, 463] width 288 height 51
paste textarea "Maintenance Audit Team: Hello! Thank you for uploading the photo, after further…"
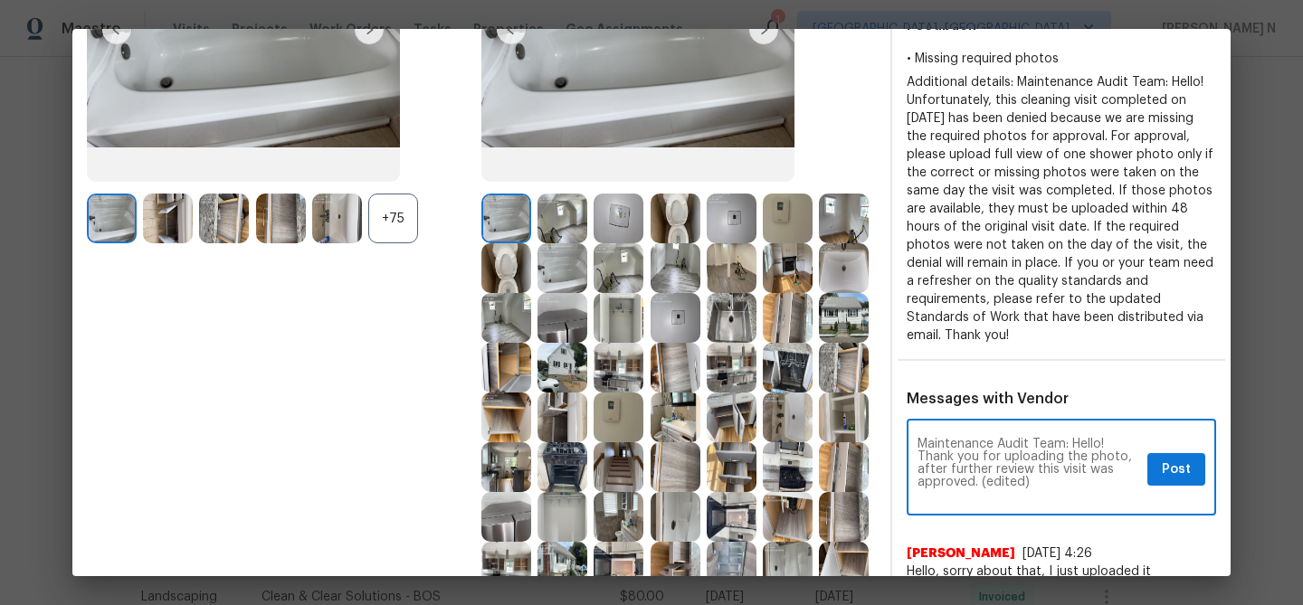
scroll to position [0, 0]
drag, startPoint x: 981, startPoint y: 484, endPoint x: 1062, endPoint y: 479, distance: 81.6
click at [1062, 479] on textarea "Maintenance Audit Team: Hello! Thank you for uploading the photo, after further…" at bounding box center [1028, 469] width 223 height 63
type textarea "Maintenance Audit Team: Hello! Thank you for uploading the photo, after further…"
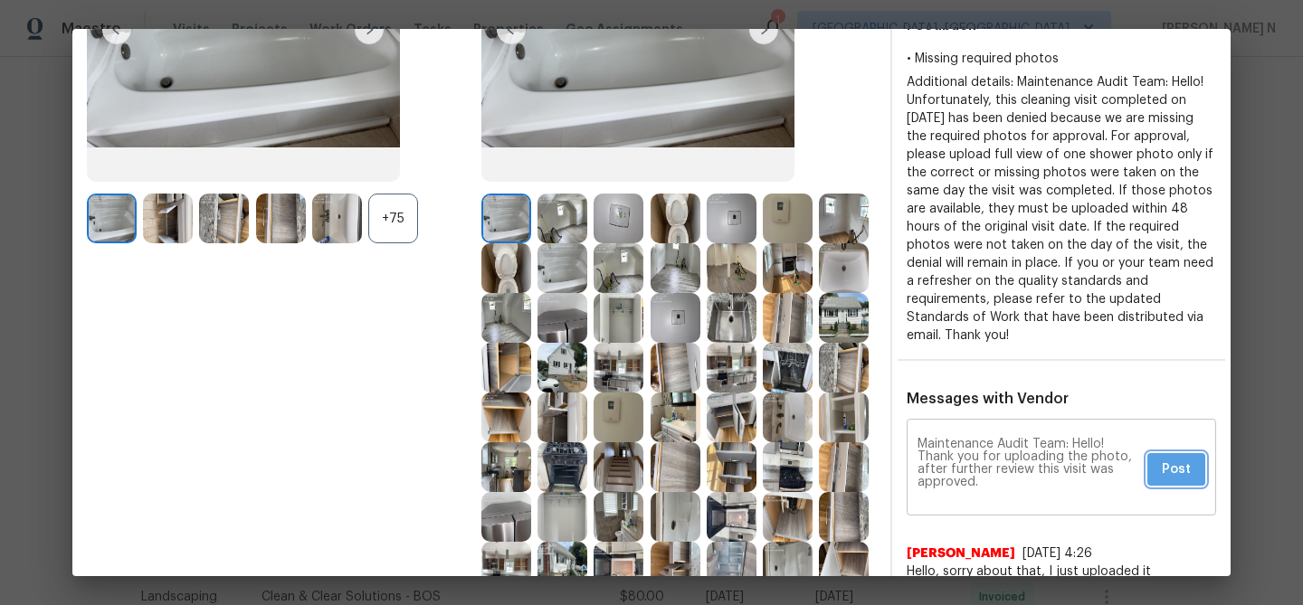
click at [1187, 484] on button "Post" at bounding box center [1176, 469] width 58 height 33
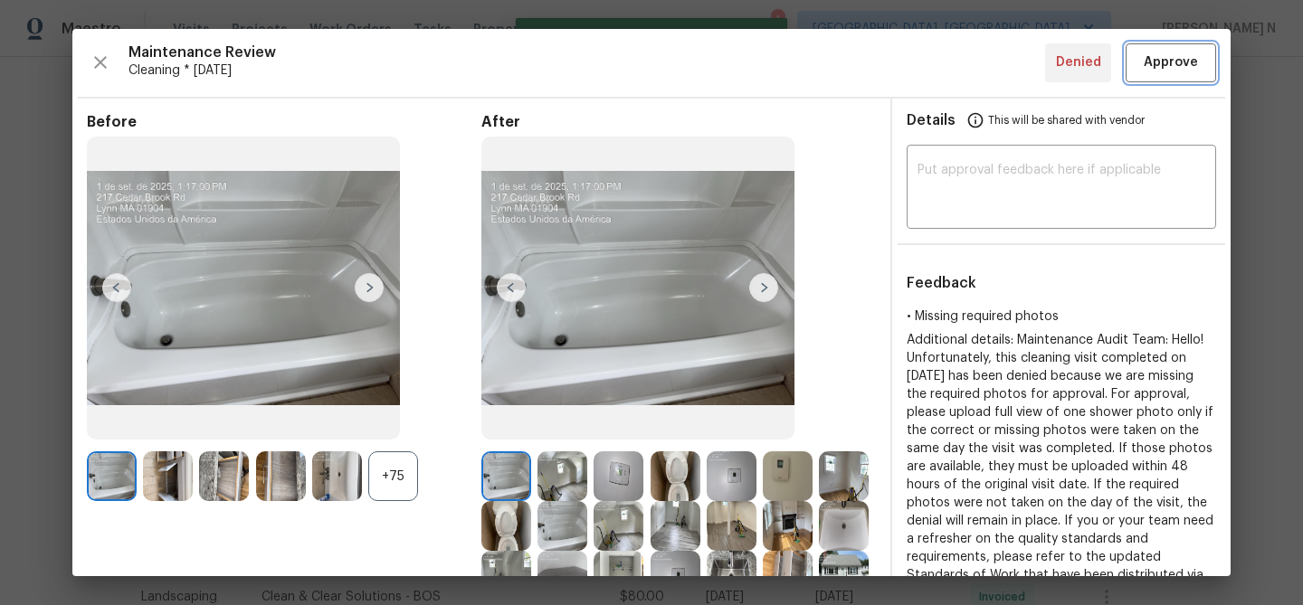
click at [1151, 69] on span "Approve" at bounding box center [1171, 63] width 54 height 23
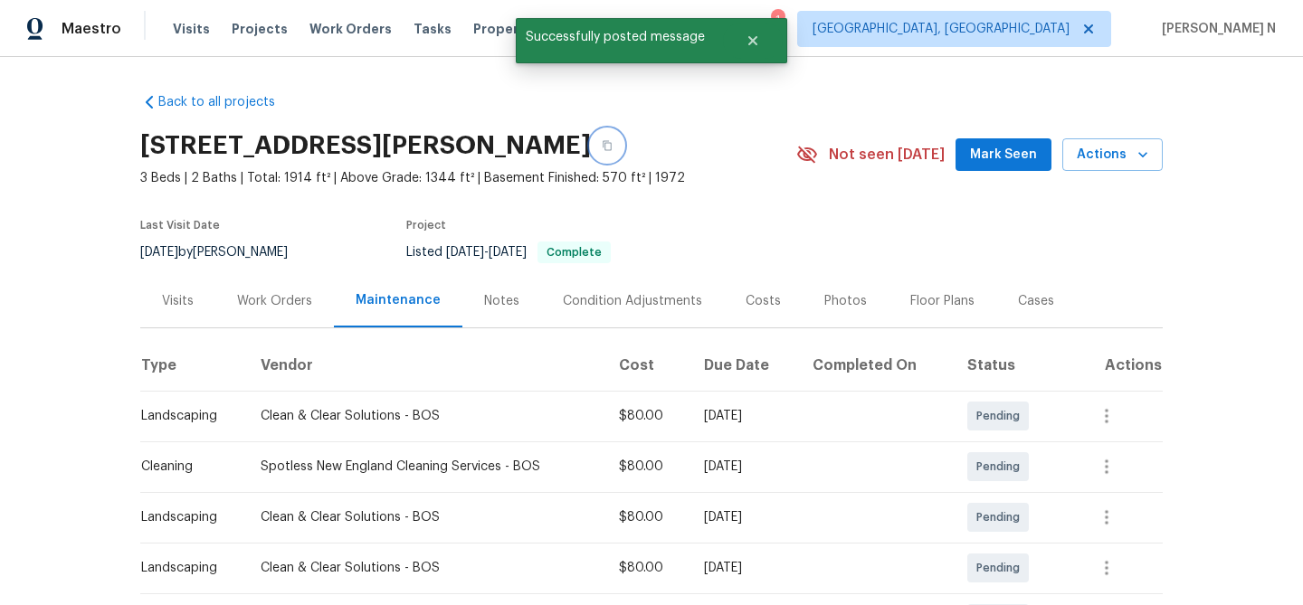
click at [593, 135] on button "button" at bounding box center [607, 145] width 33 height 33
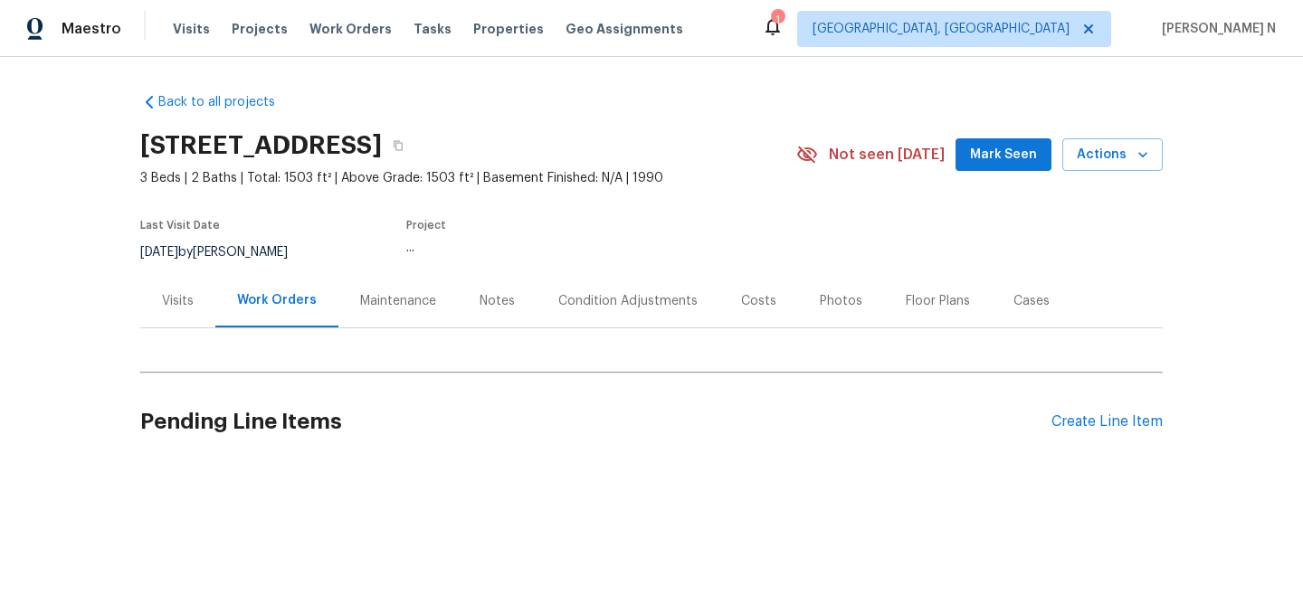
click at [400, 284] on div "Maintenance" at bounding box center [397, 300] width 119 height 53
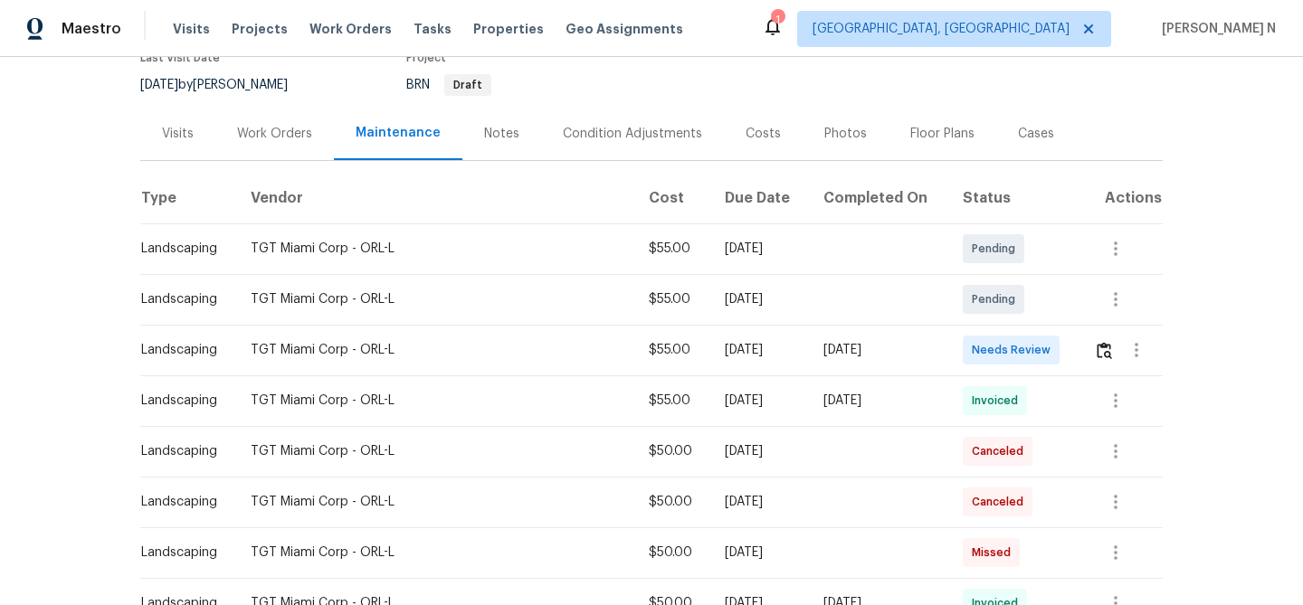
scroll to position [268, 0]
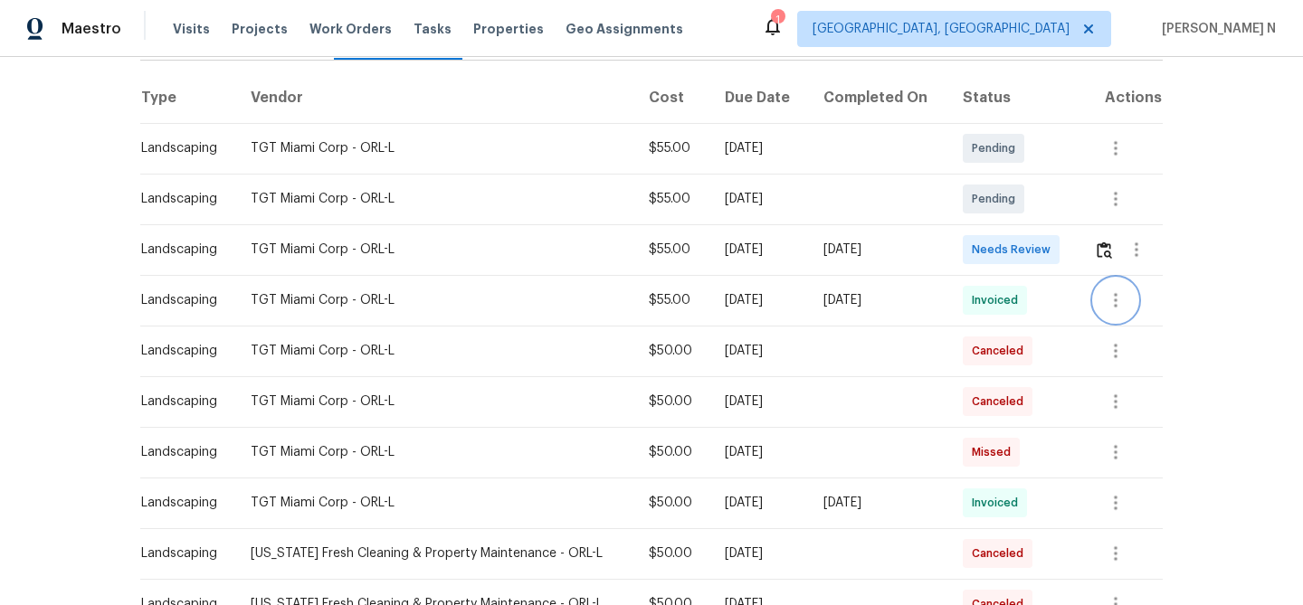
click at [1110, 302] on icon "button" at bounding box center [1116, 300] width 22 height 22
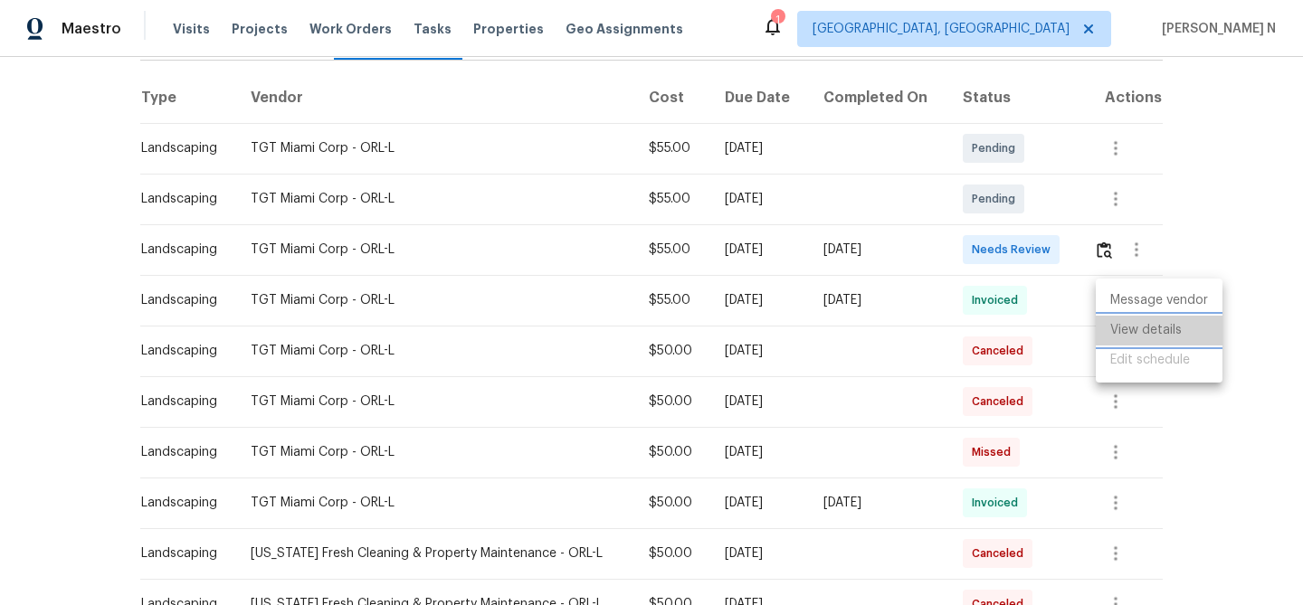
click at [1146, 336] on li "View details" at bounding box center [1159, 331] width 127 height 30
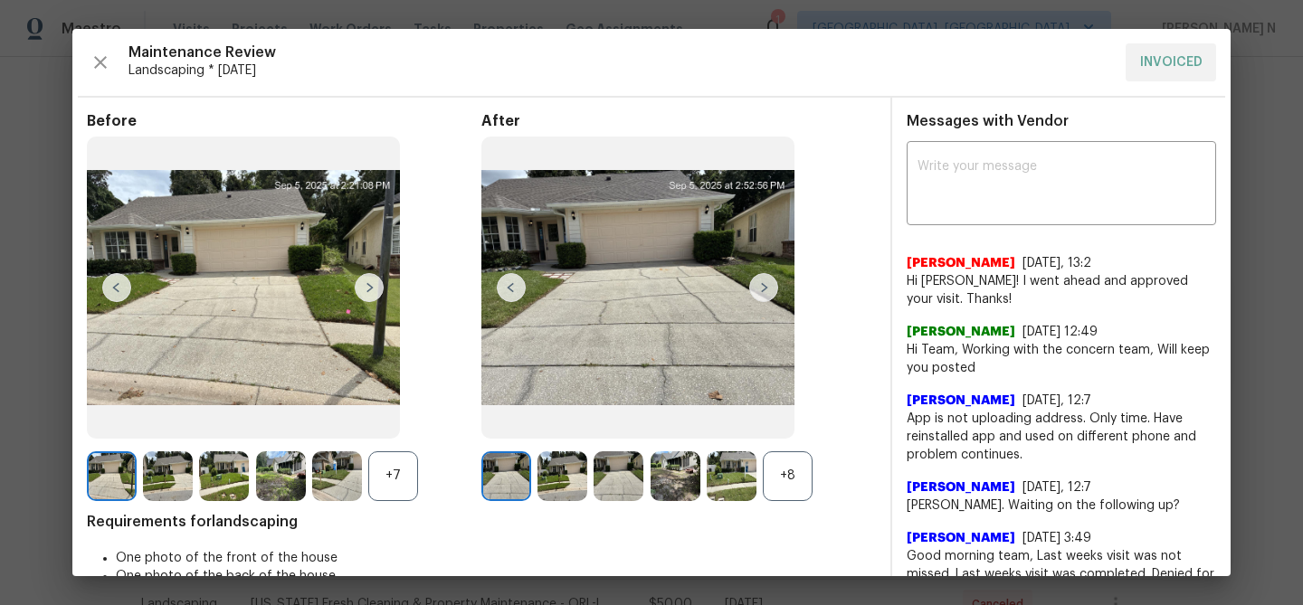
click at [778, 483] on div "+8" at bounding box center [788, 476] width 50 height 50
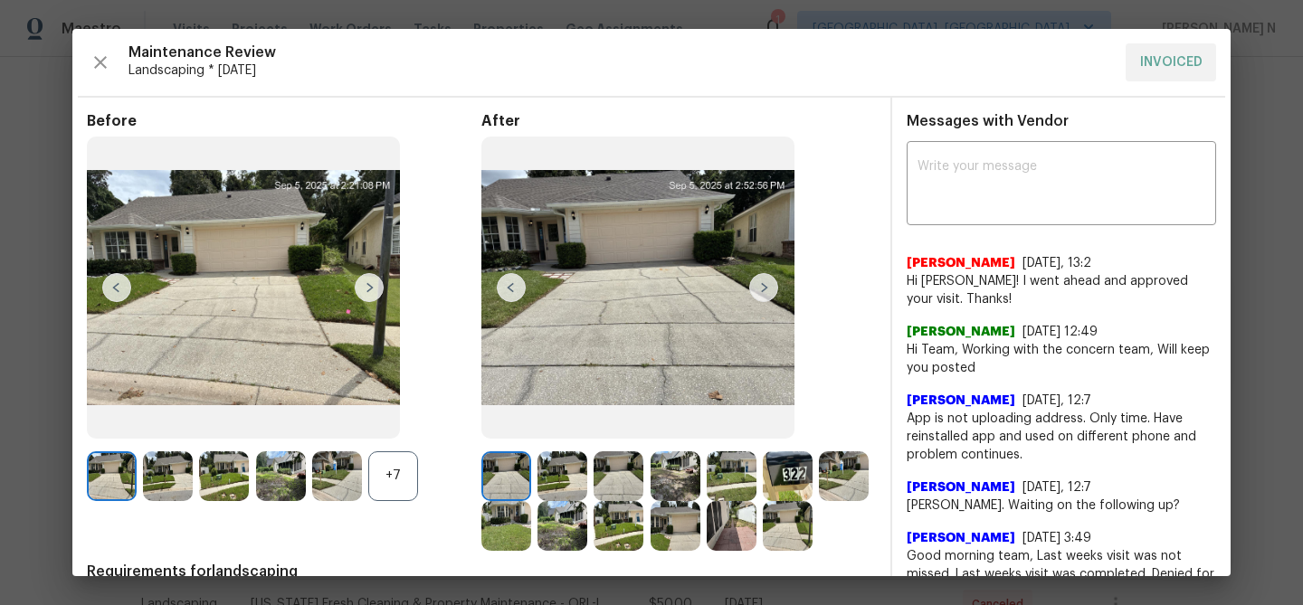
click at [404, 473] on div "+7" at bounding box center [393, 476] width 50 height 50
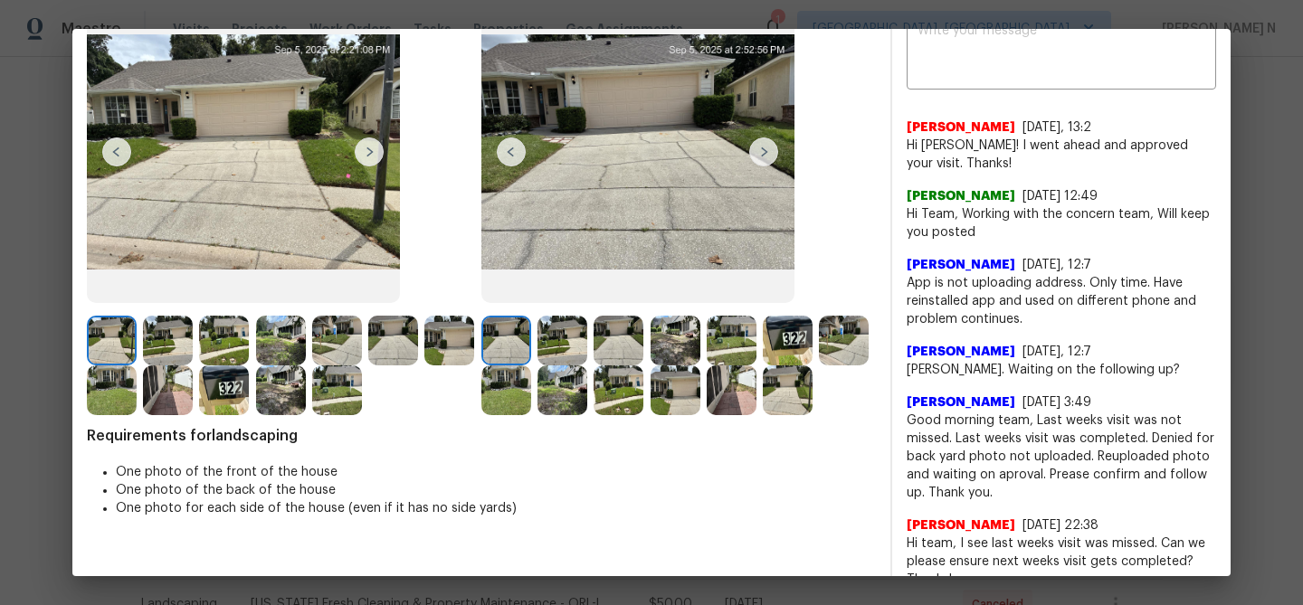
scroll to position [162, 0]
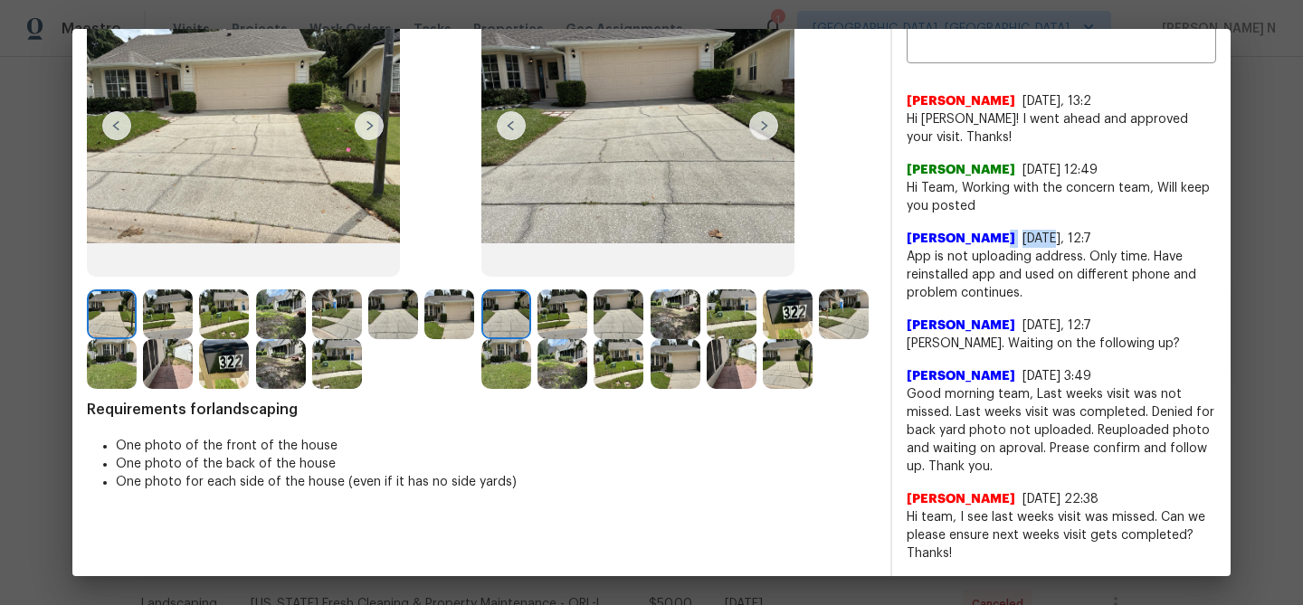
drag, startPoint x: 992, startPoint y: 236, endPoint x: 1030, endPoint y: 236, distance: 37.1
click at [1030, 236] on div "Oscar Rubido 9/5/25, 12:7" at bounding box center [1060, 239] width 309 height 18
click at [1032, 240] on span "9/5/25, 12:7" at bounding box center [1056, 238] width 69 height 13
drag, startPoint x: 906, startPoint y: 120, endPoint x: 963, endPoint y: 131, distance: 57.1
click at [963, 131] on span "Hi Oscar! I went ahead and approved your visit. Thanks!" at bounding box center [1060, 128] width 309 height 36
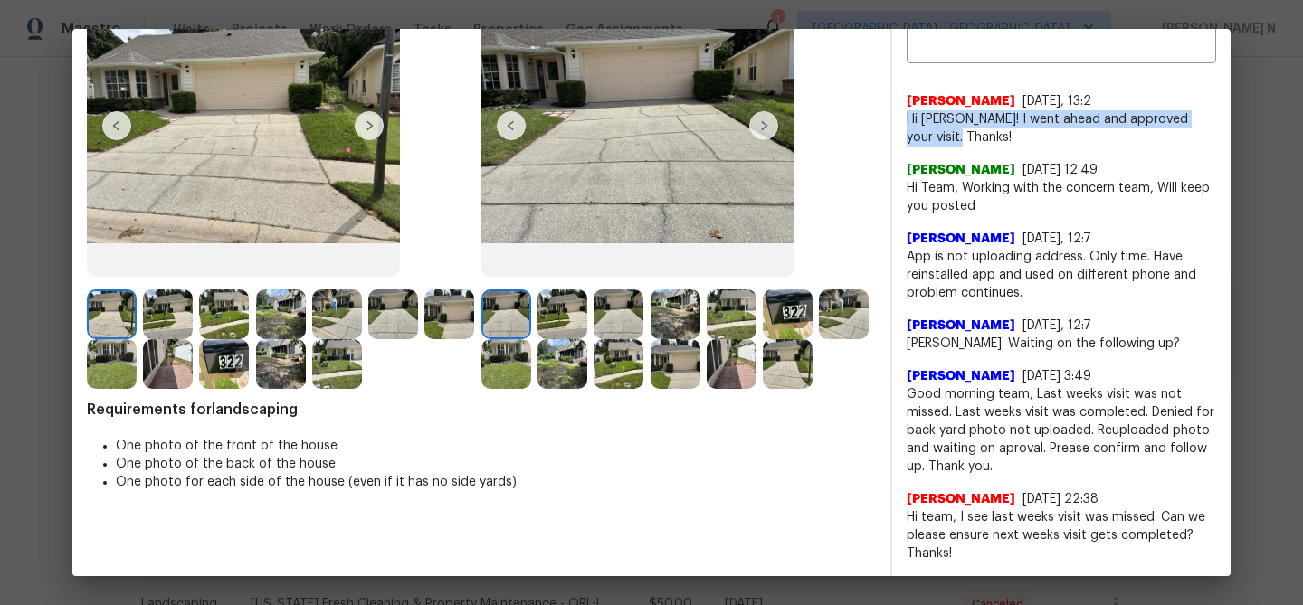
click at [788, 324] on img at bounding box center [788, 314] width 50 height 50
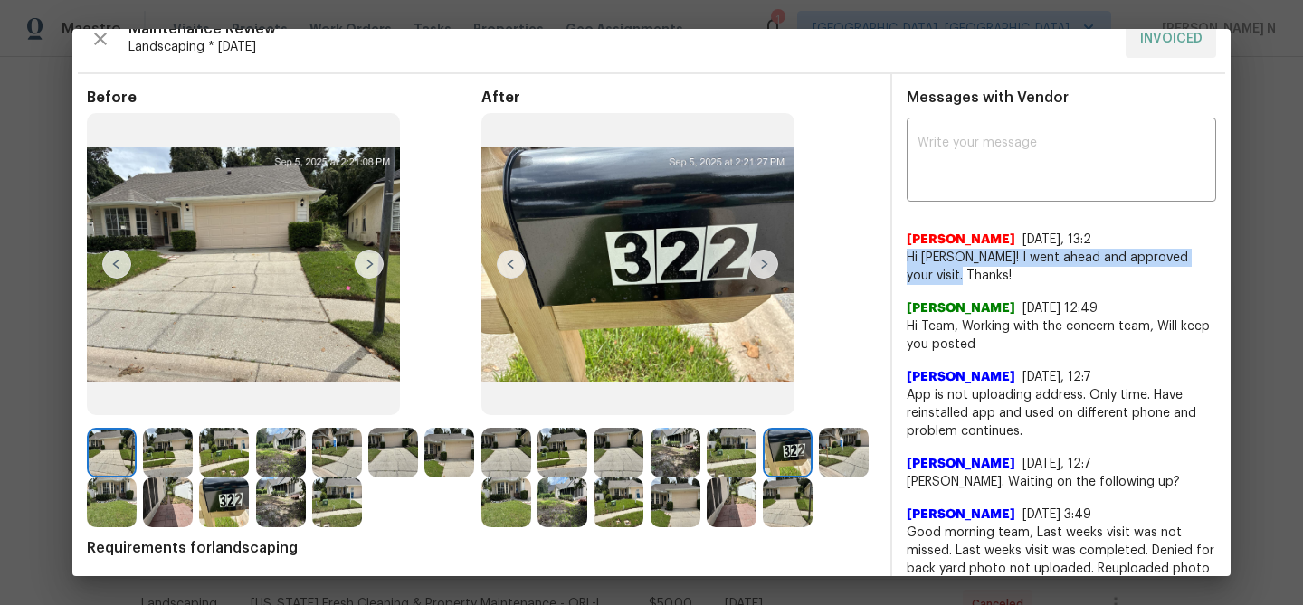
scroll to position [14, 0]
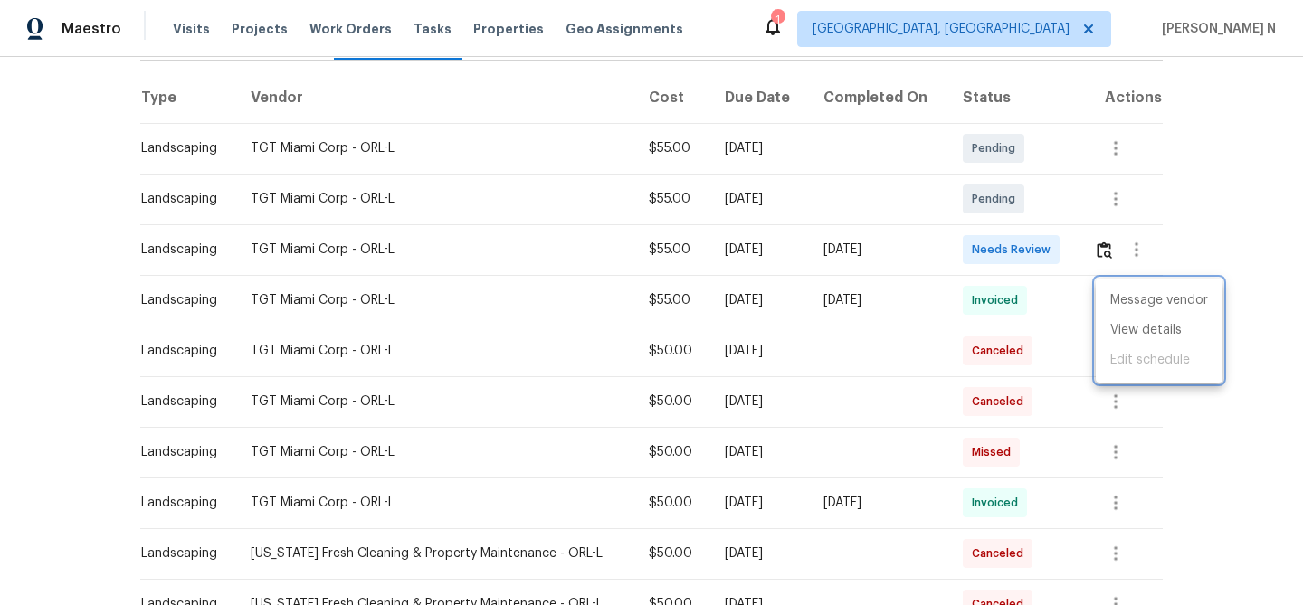
click at [767, 366] on div at bounding box center [651, 302] width 1303 height 605
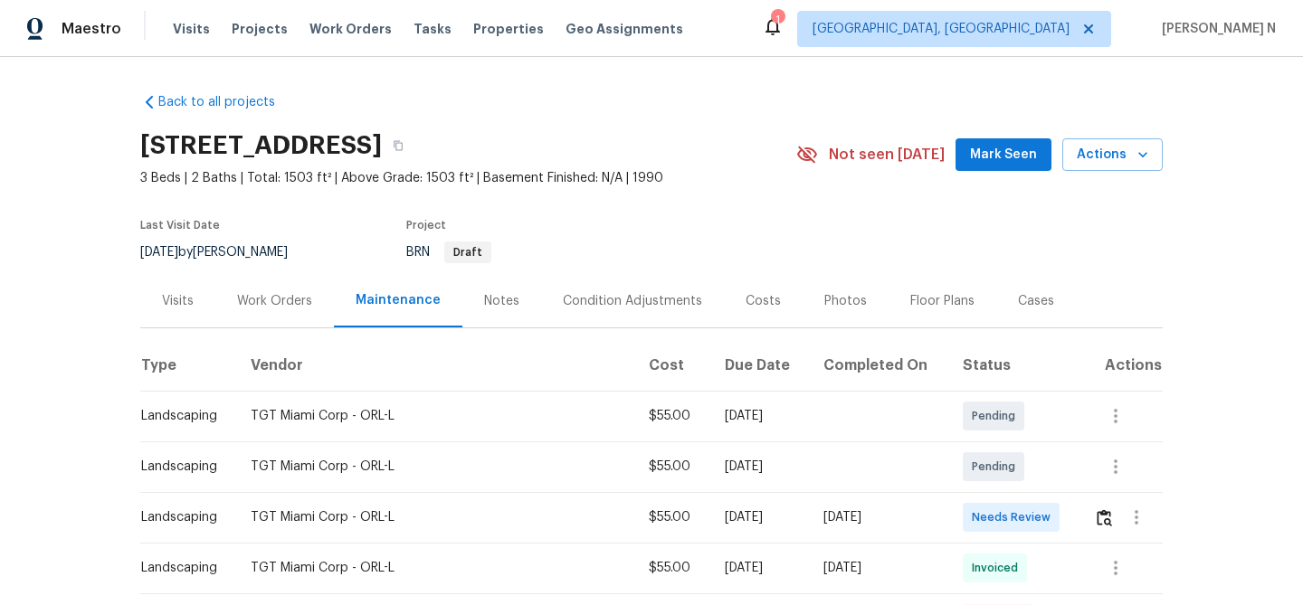
click at [579, 128] on div "322 Moffat Loop, Oviedo, FL 32765" at bounding box center [468, 145] width 656 height 47
click at [403, 144] on icon "button" at bounding box center [398, 145] width 11 height 11
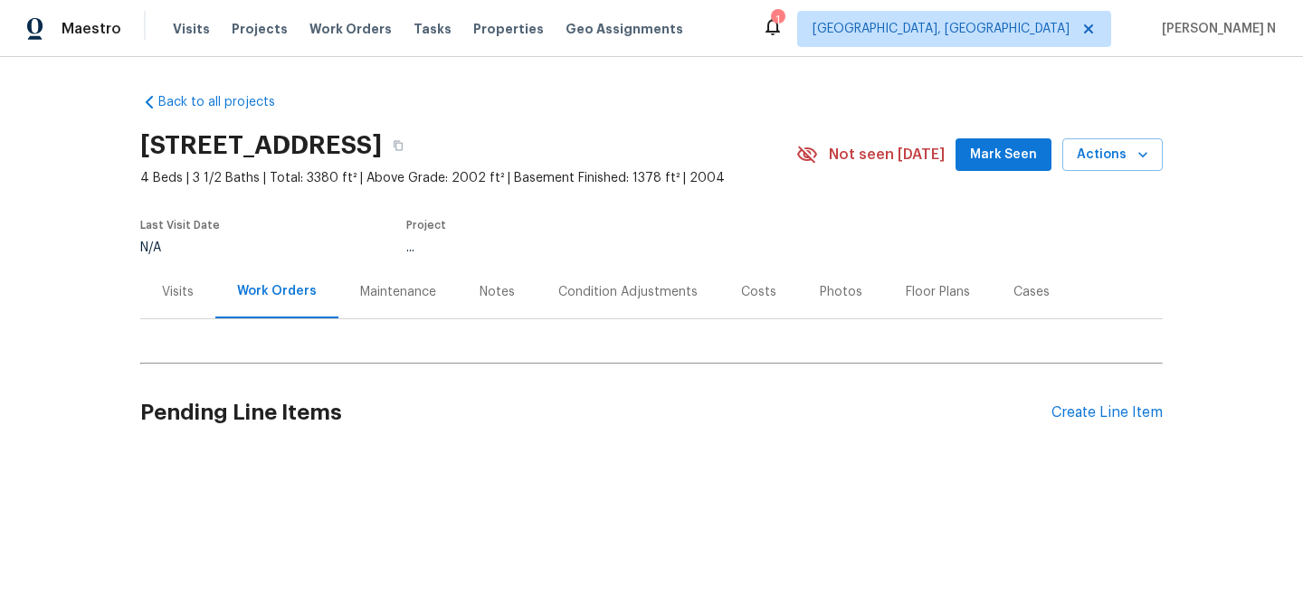
click at [377, 289] on div "Maintenance" at bounding box center [397, 291] width 119 height 53
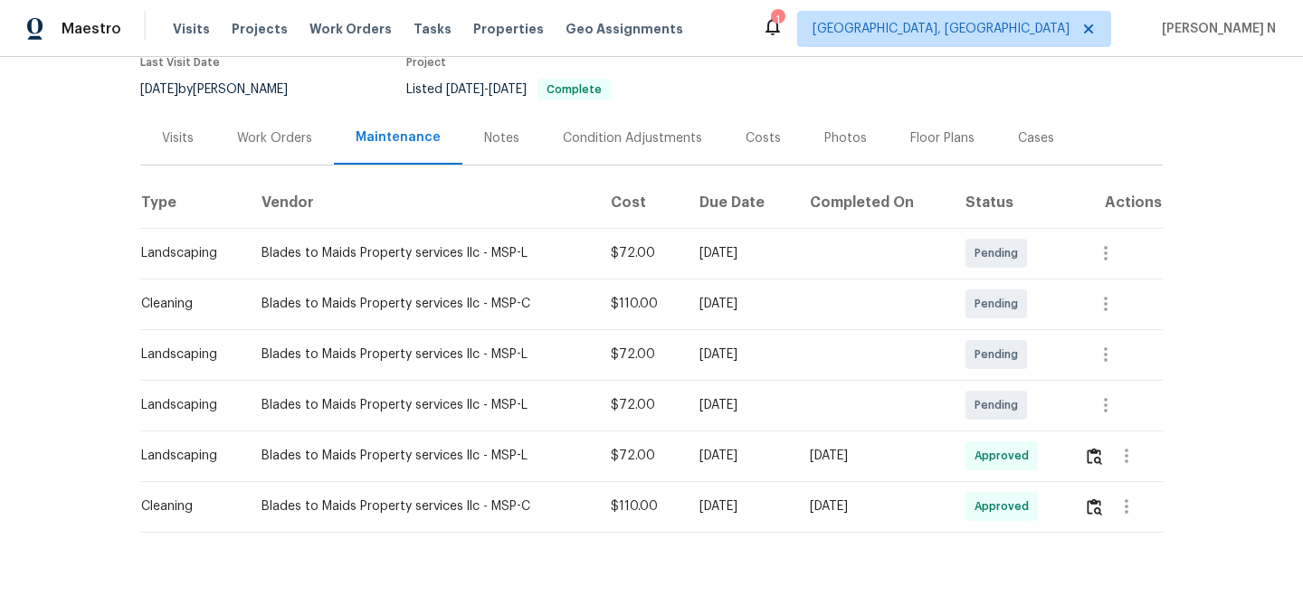
scroll to position [199, 0]
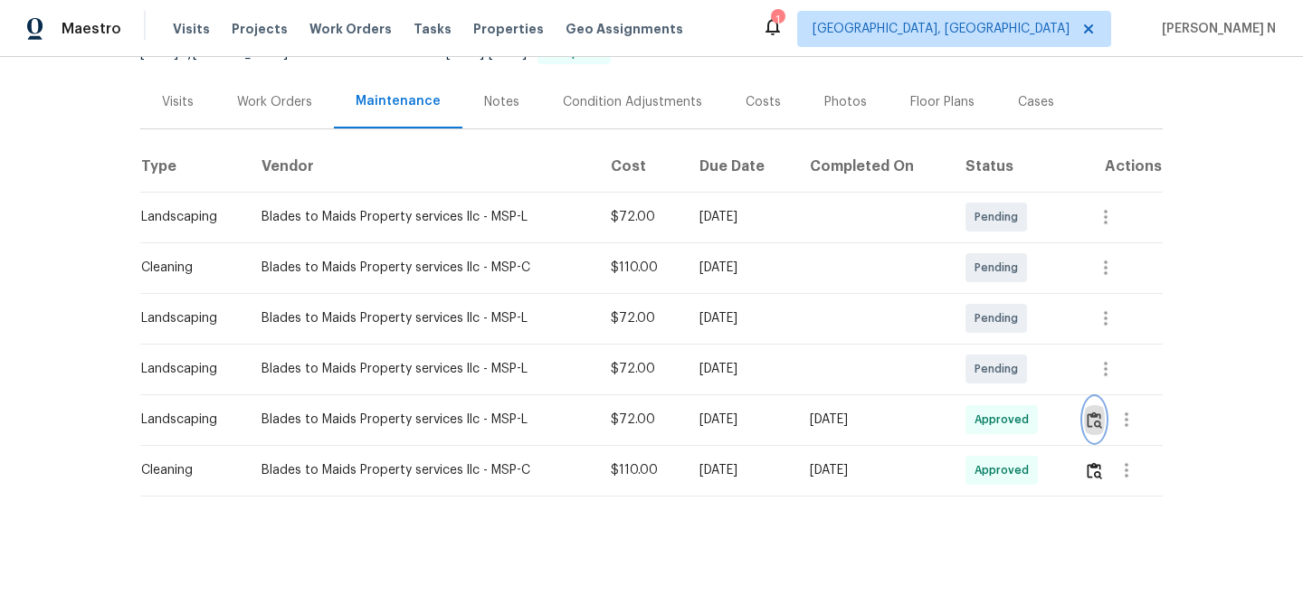
click at [1099, 426] on img "button" at bounding box center [1094, 420] width 15 height 17
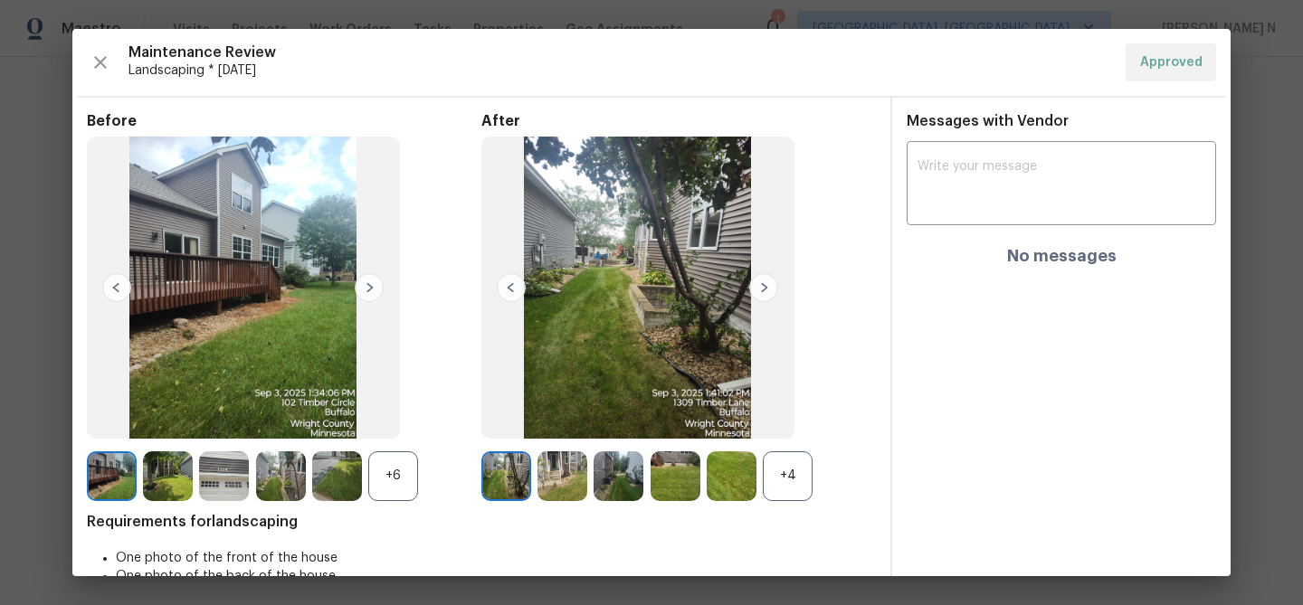
click at [806, 487] on div "+4" at bounding box center [788, 476] width 50 height 50
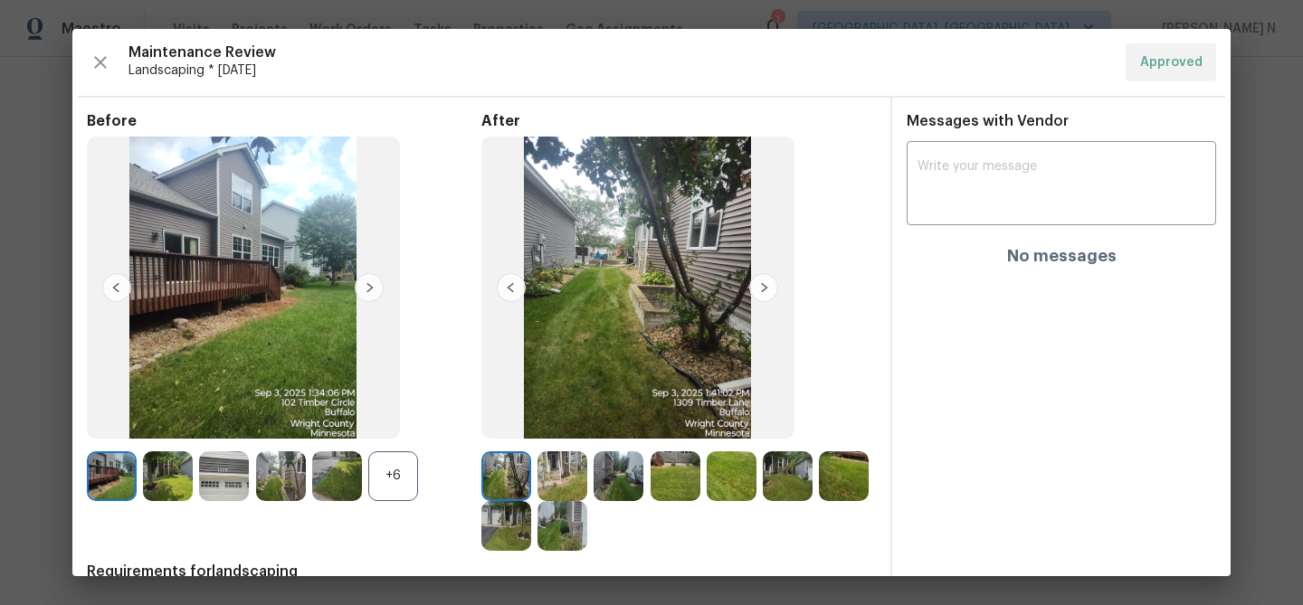
click at [413, 476] on div "+6" at bounding box center [393, 476] width 50 height 50
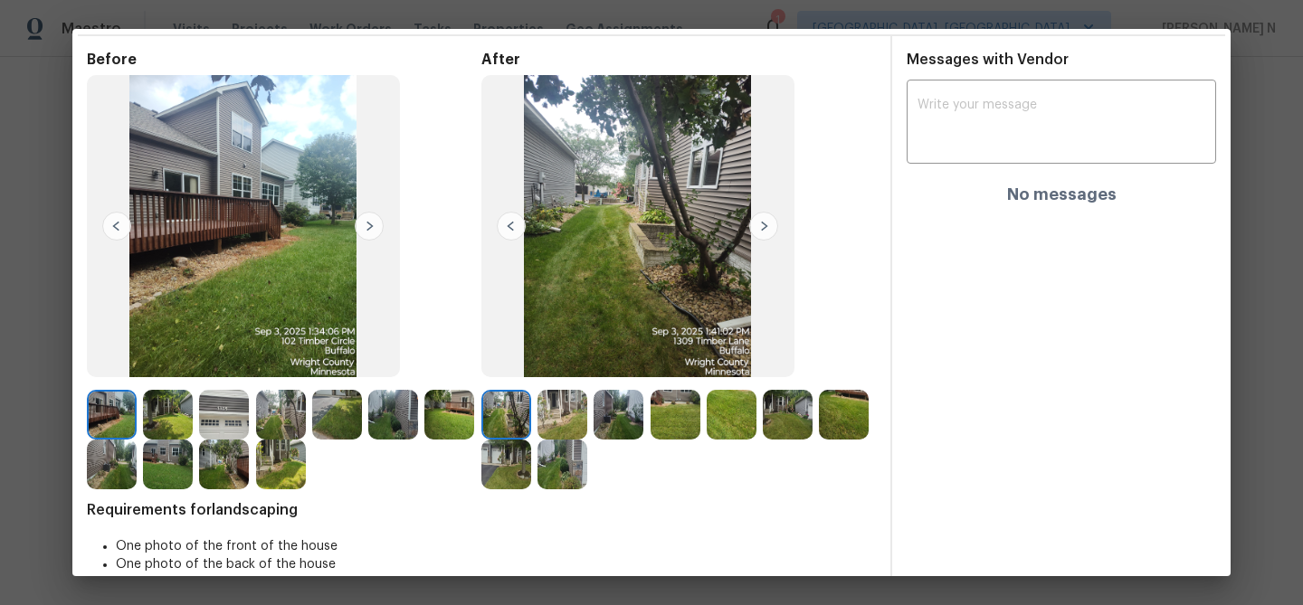
scroll to position [101, 0]
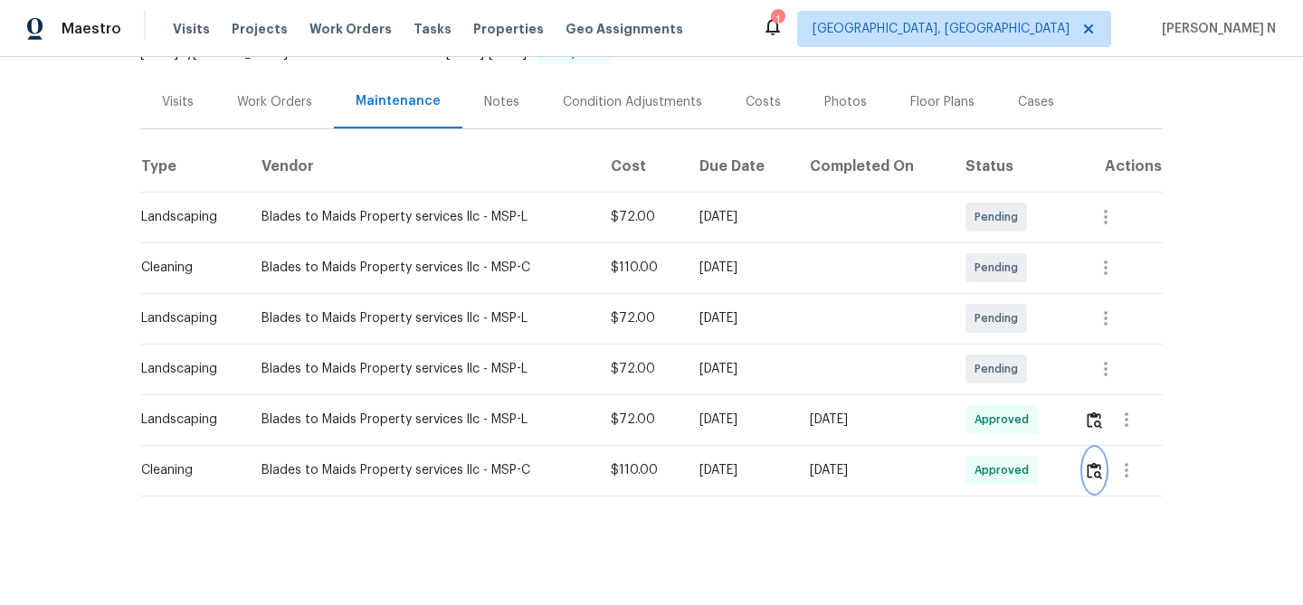
click at [1097, 472] on img "button" at bounding box center [1094, 470] width 15 height 17
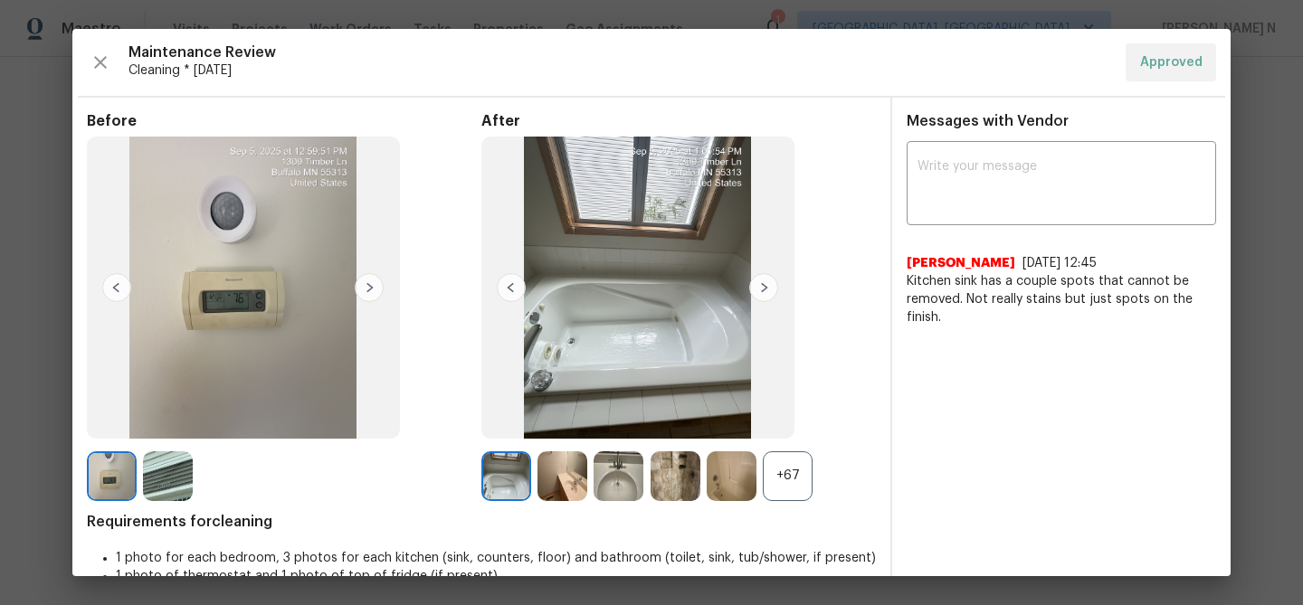
click at [786, 493] on div "+67" at bounding box center [788, 476] width 50 height 50
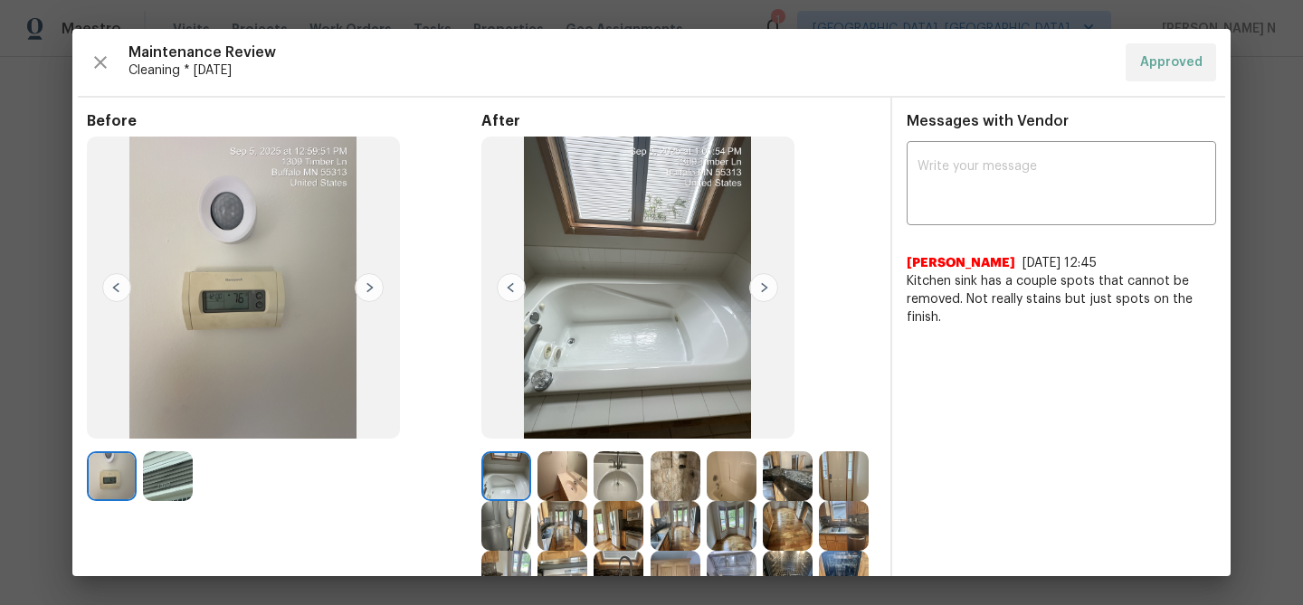
scroll to position [106, 0]
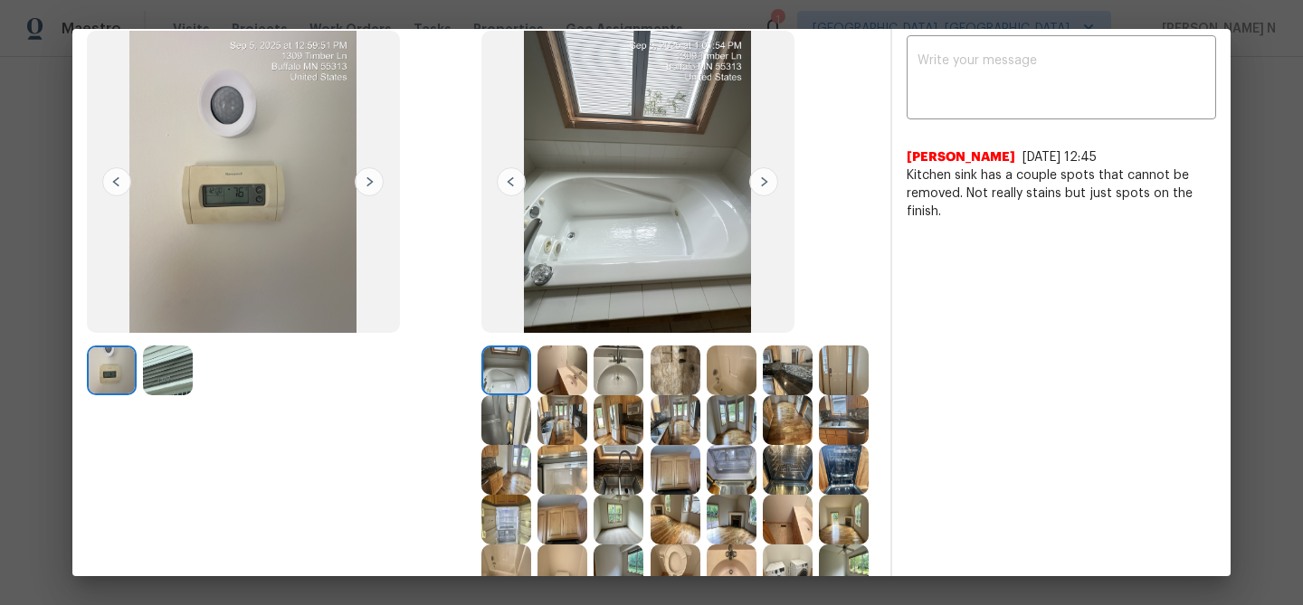
click at [613, 479] on img at bounding box center [618, 470] width 50 height 50
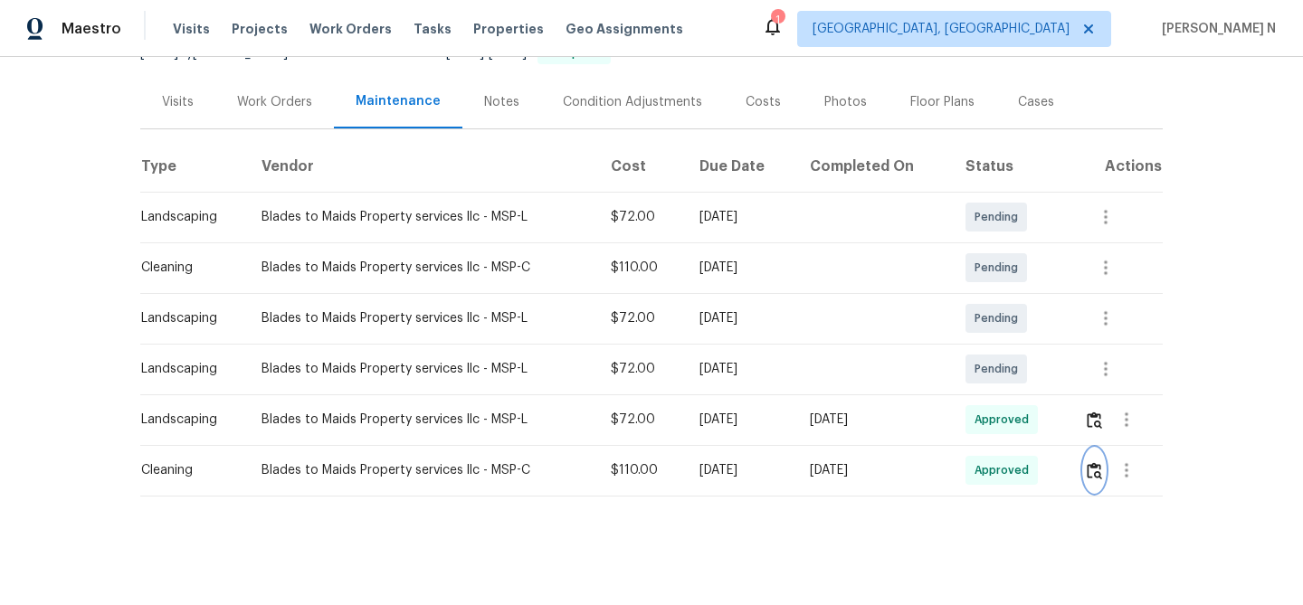
scroll to position [0, 0]
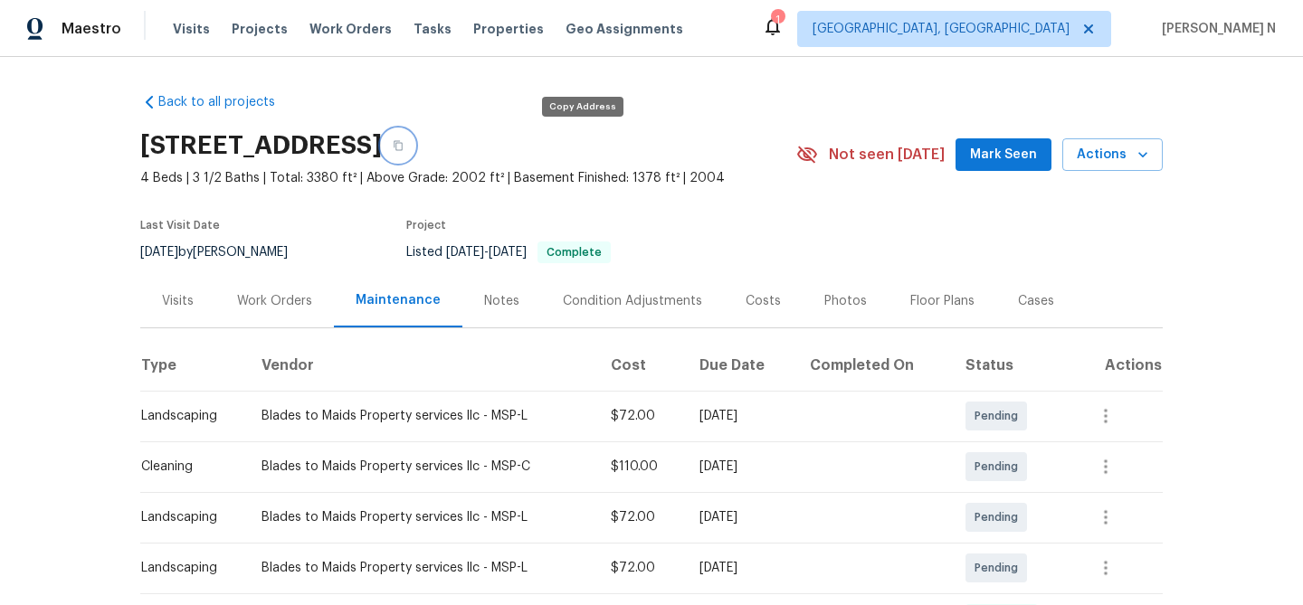
click at [414, 137] on button "button" at bounding box center [398, 145] width 33 height 33
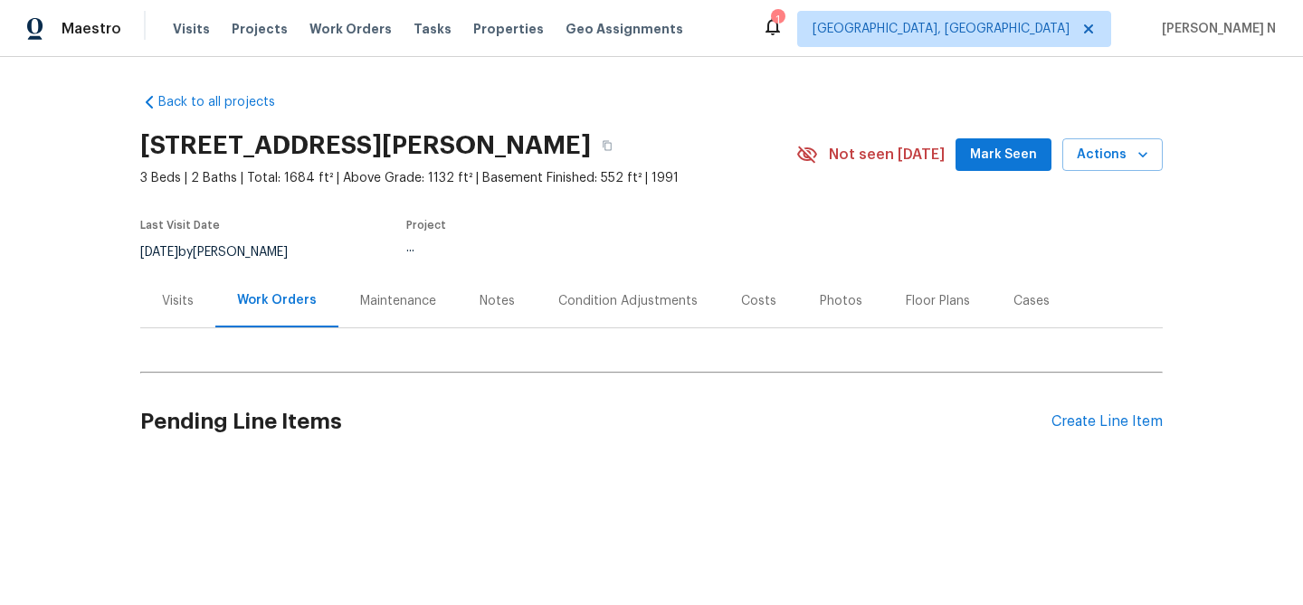
click at [407, 280] on div "Maintenance" at bounding box center [397, 300] width 119 height 53
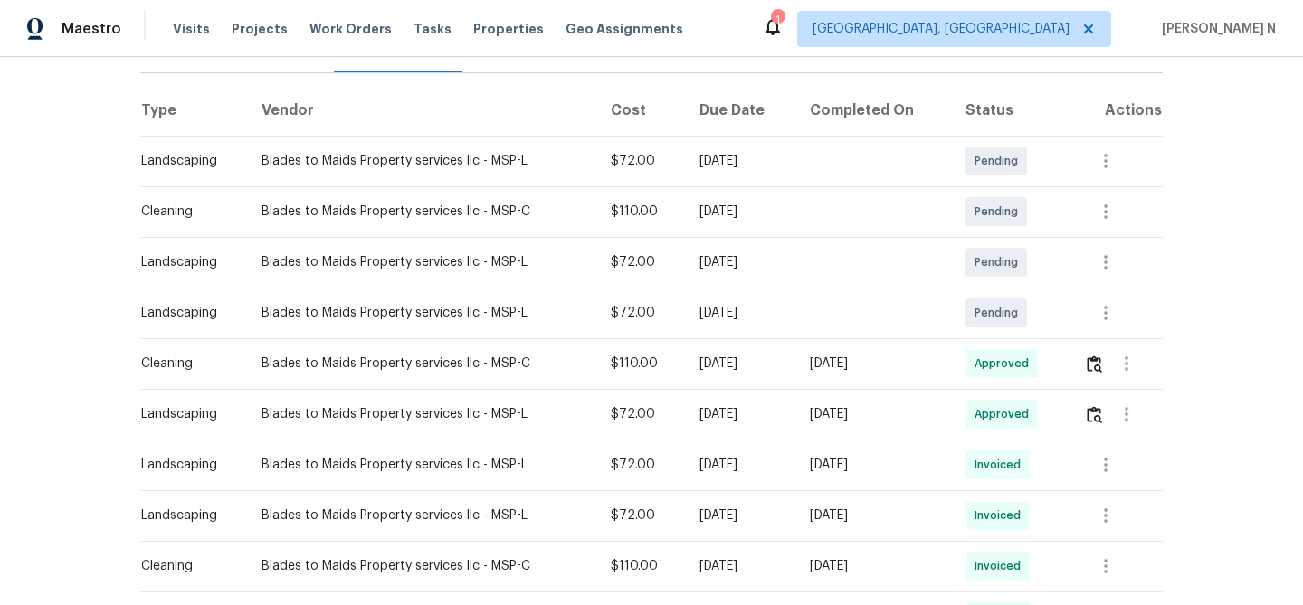
scroll to position [271, 0]
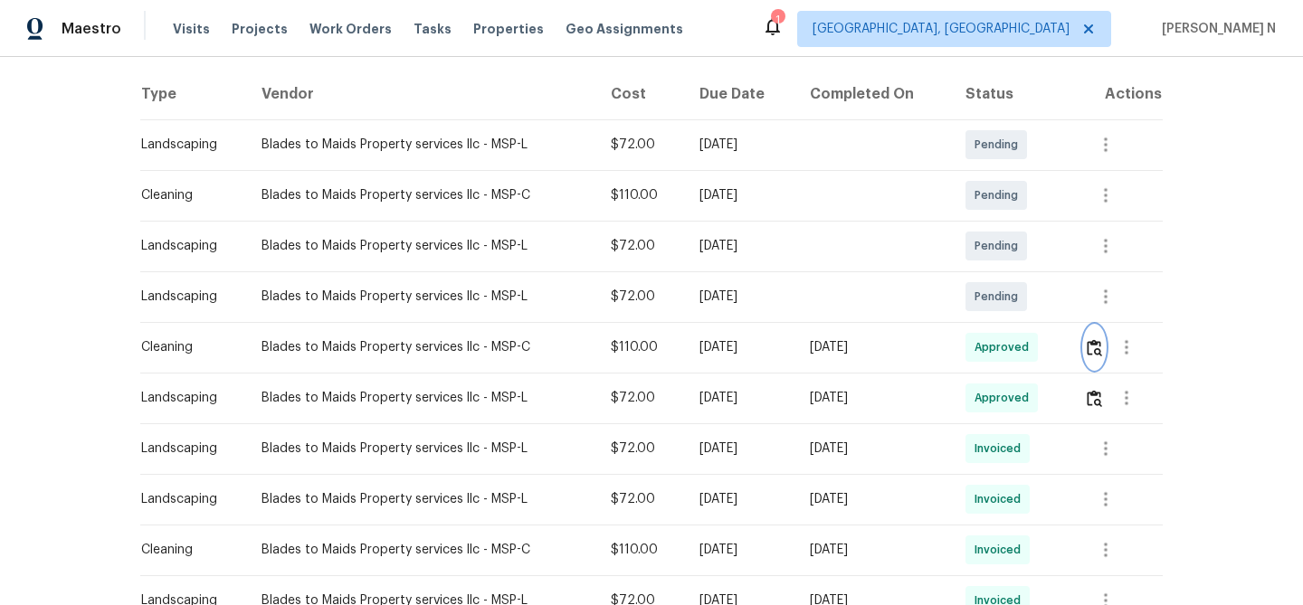
click at [1100, 348] on img "button" at bounding box center [1094, 347] width 15 height 17
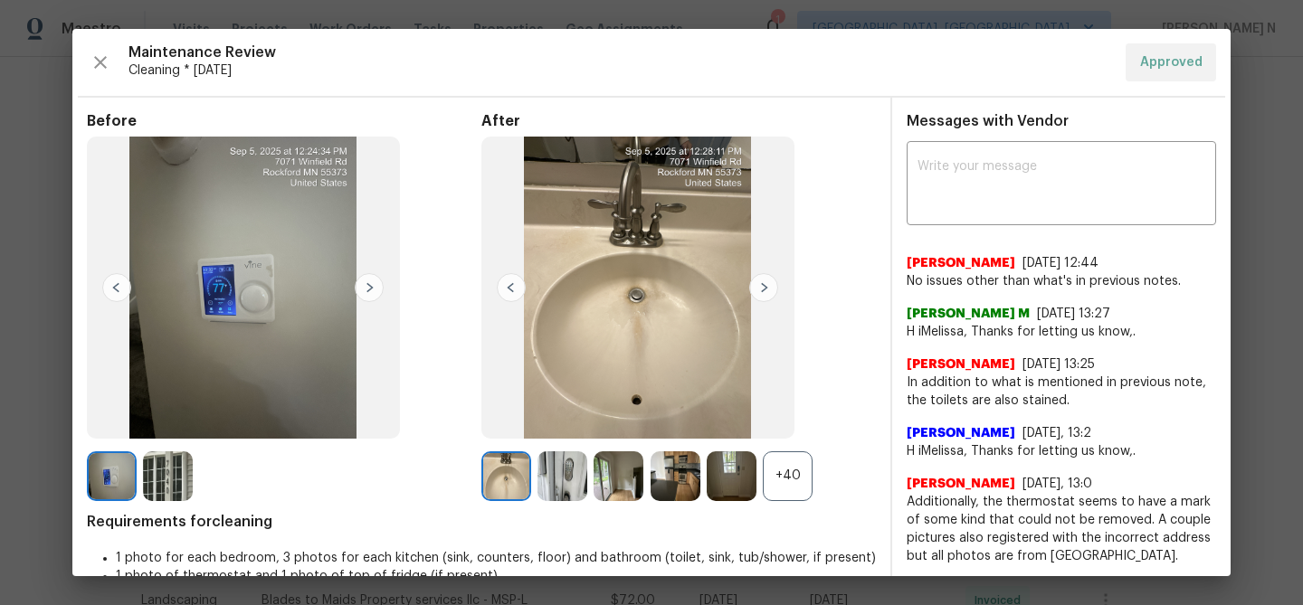
click at [803, 472] on div "+40" at bounding box center [788, 476] width 50 height 50
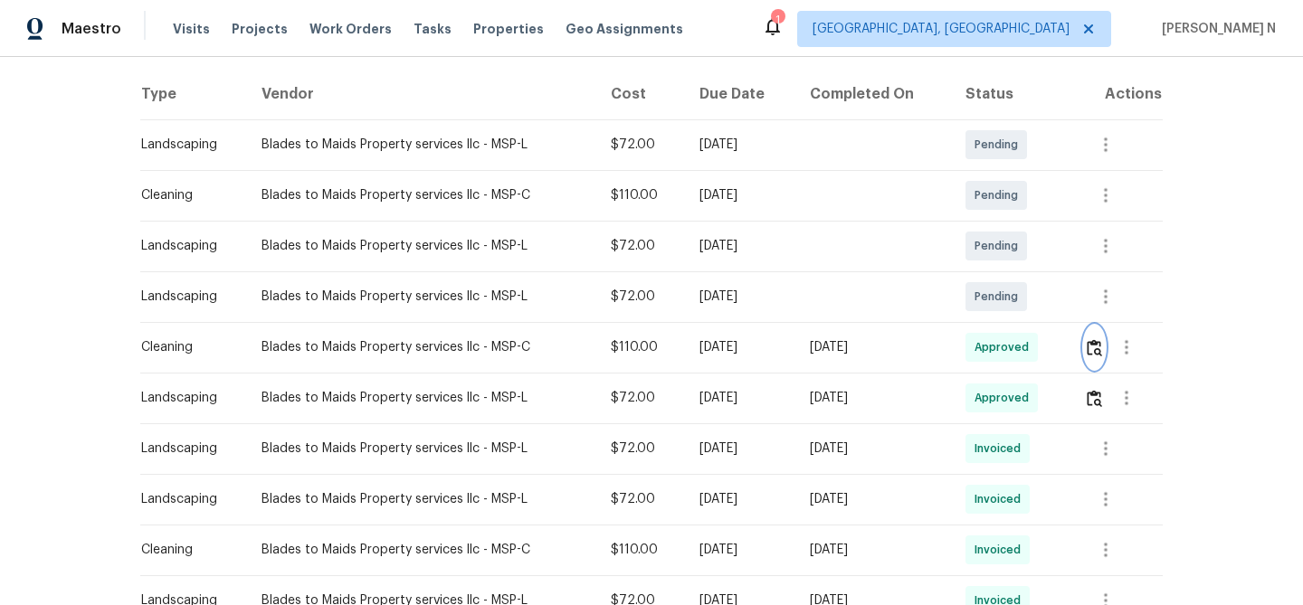
scroll to position [0, 0]
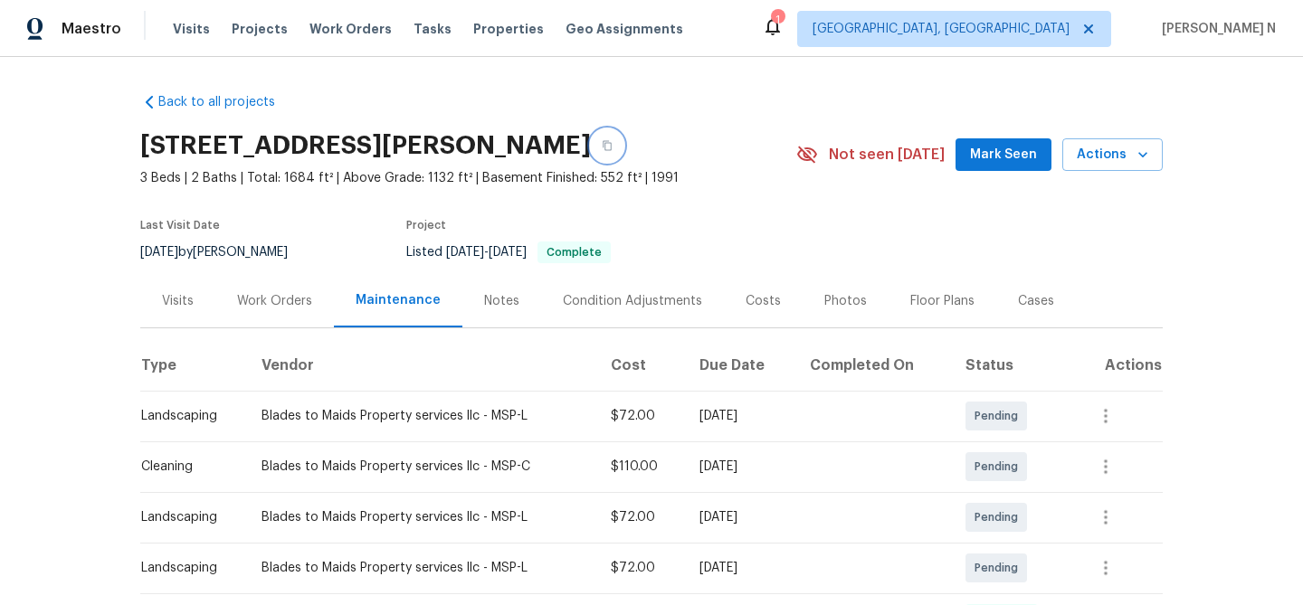
click at [623, 130] on button "button" at bounding box center [607, 145] width 33 height 33
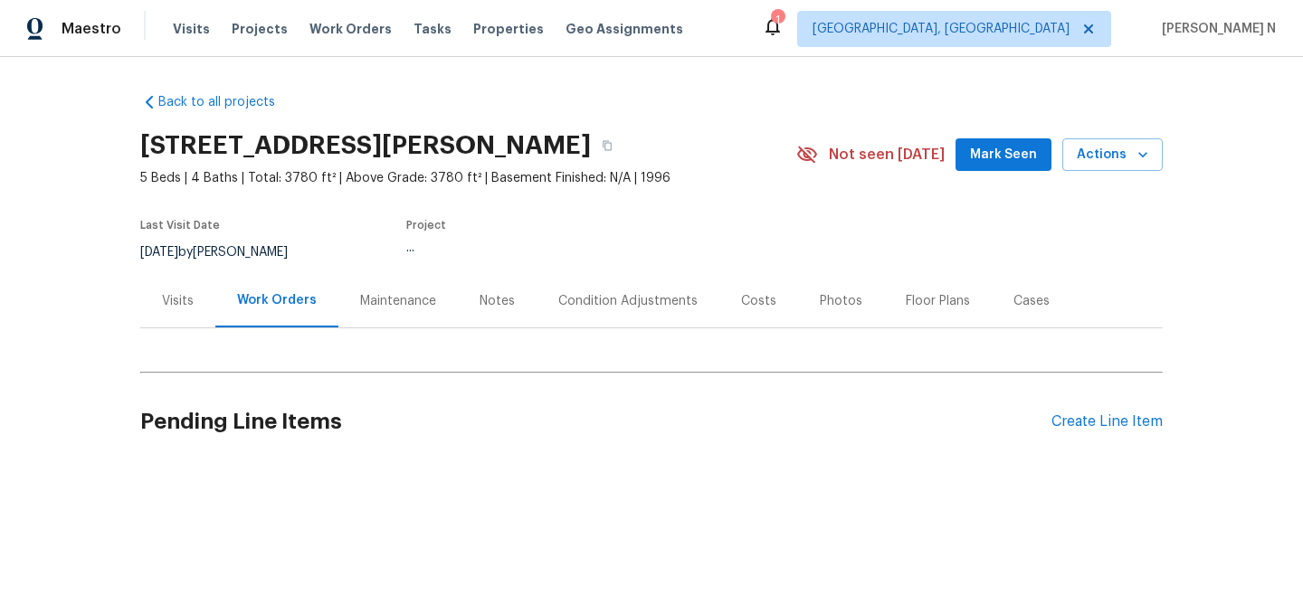
click at [400, 298] on div "Maintenance" at bounding box center [398, 301] width 76 height 18
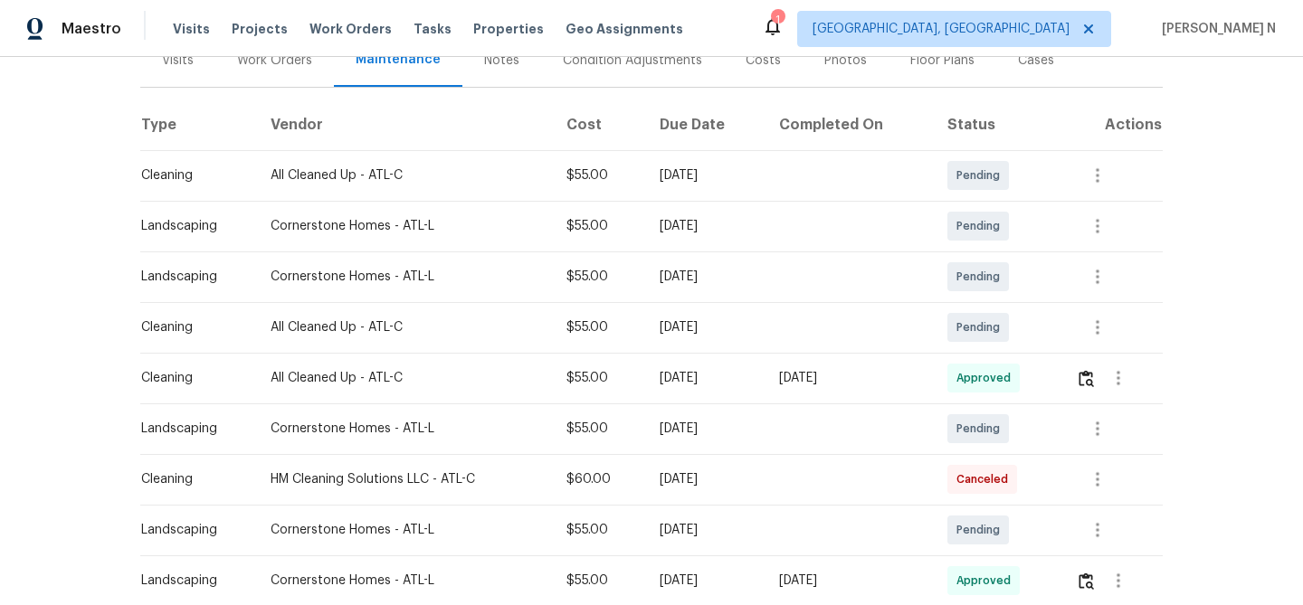
scroll to position [243, 0]
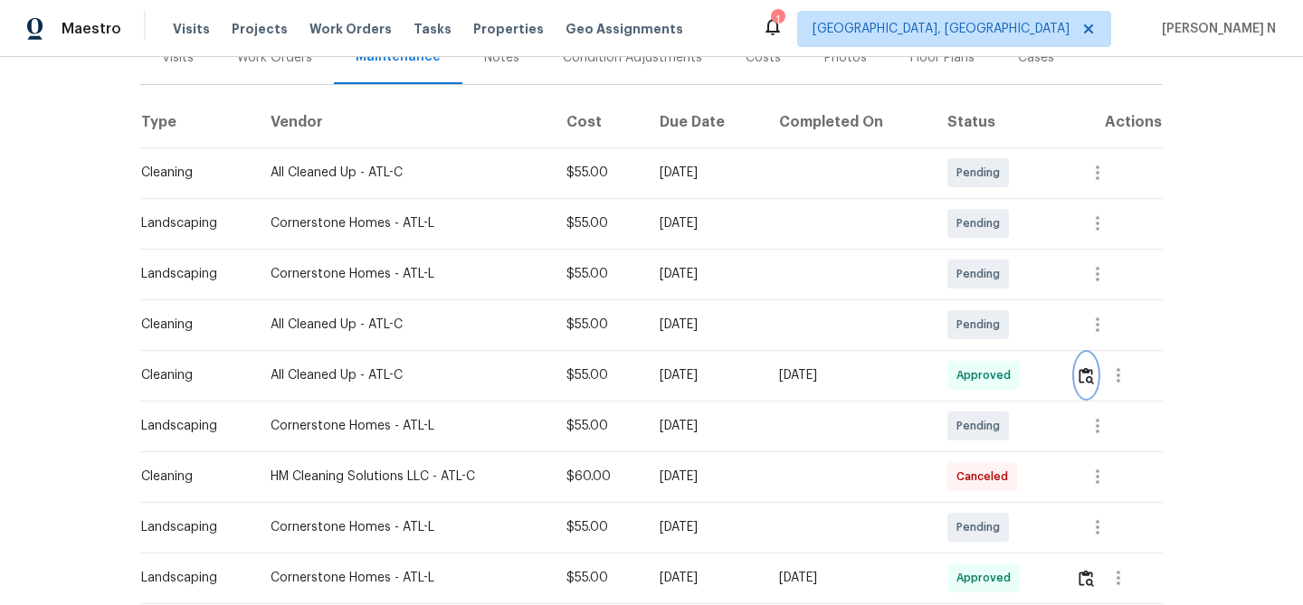
click at [1094, 383] on img "button" at bounding box center [1085, 375] width 15 height 17
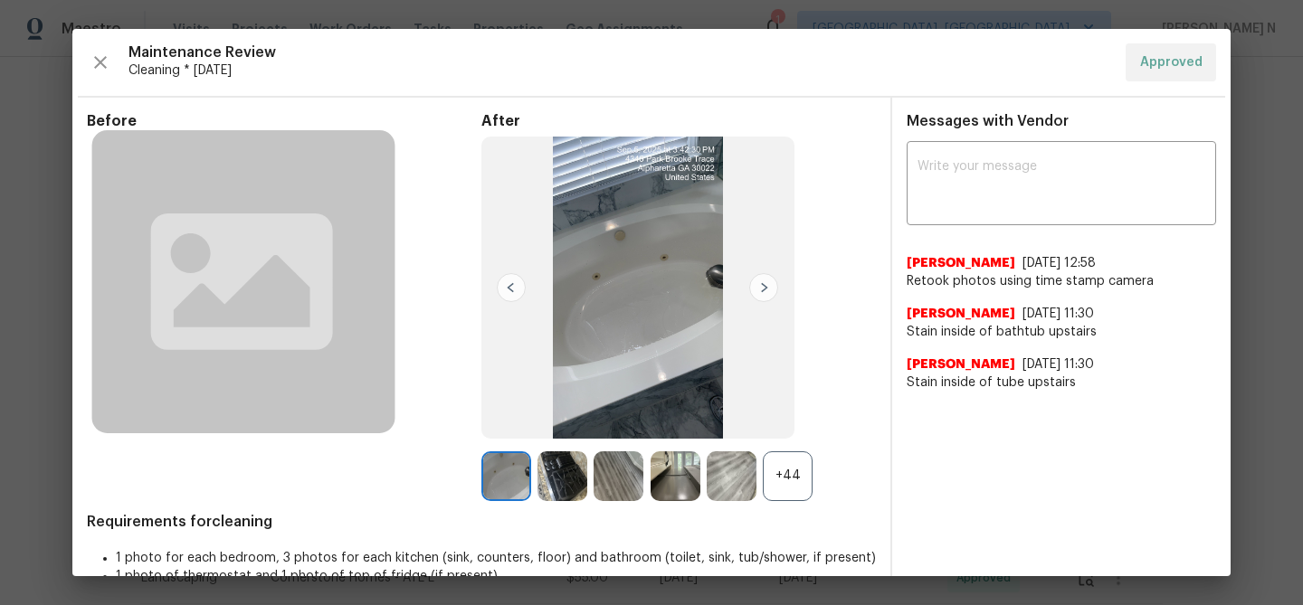
click at [785, 483] on div "+44" at bounding box center [788, 476] width 50 height 50
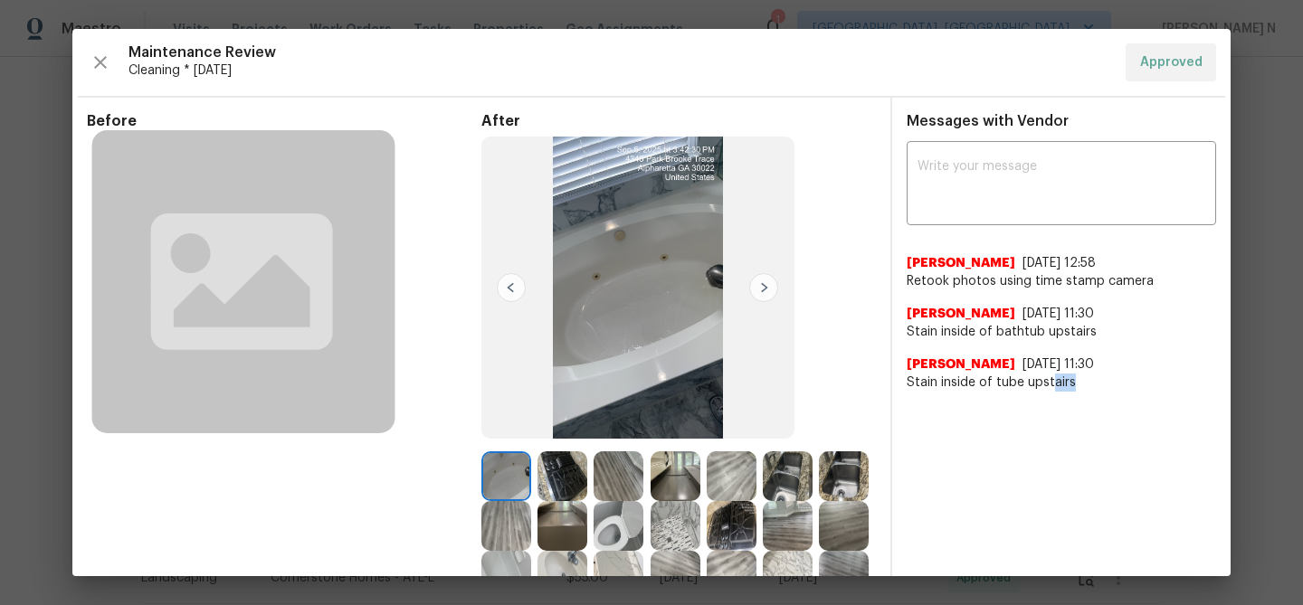
drag, startPoint x: 905, startPoint y: 391, endPoint x: 1052, endPoint y: 383, distance: 147.7
click at [1052, 383] on div "Messages with Vendor x ​ Nicolette 9/5/25, 12:58 Retook photos using time stamp…" at bounding box center [1061, 259] width 338 height 294
click at [1068, 384] on span "Stain inside of tube upstairs" at bounding box center [1060, 383] width 309 height 18
drag, startPoint x: 898, startPoint y: 388, endPoint x: 1075, endPoint y: 388, distance: 176.4
click at [1075, 388] on div "x ​ Nicolette 9/5/25, 12:58 Retook photos using time stamp camera Nicolette 8/2…" at bounding box center [1061, 269] width 338 height 246
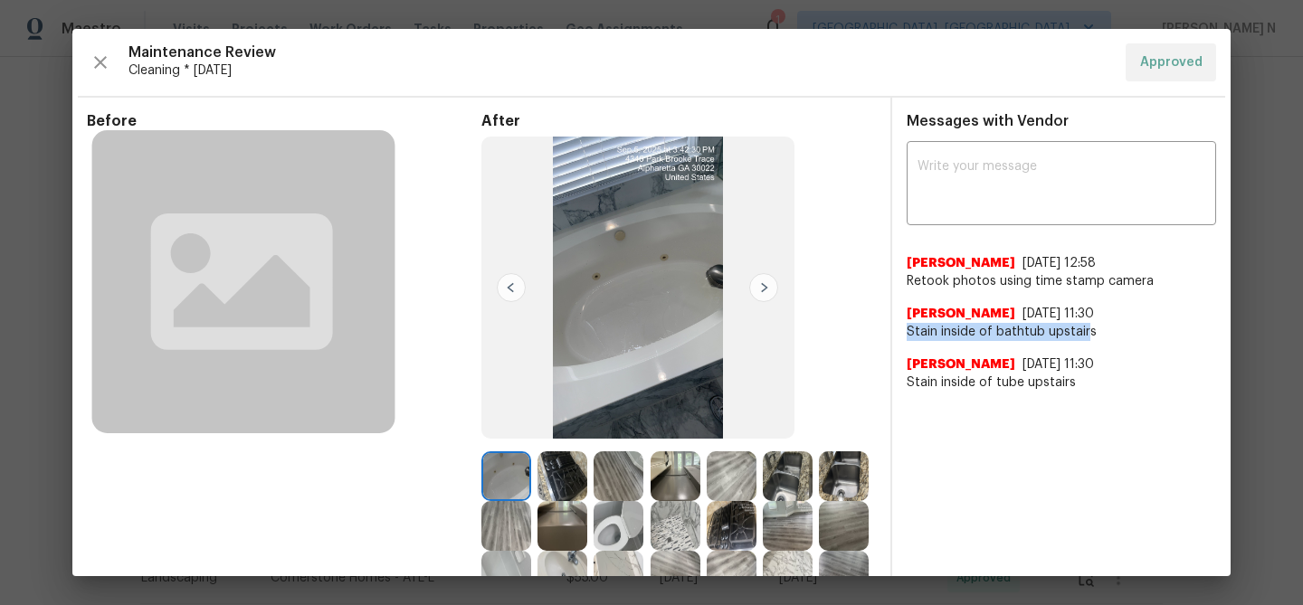
drag, startPoint x: 908, startPoint y: 329, endPoint x: 1087, endPoint y: 330, distance: 179.1
click at [1087, 330] on span "Stain inside of bathtub upstairs" at bounding box center [1060, 332] width 309 height 18
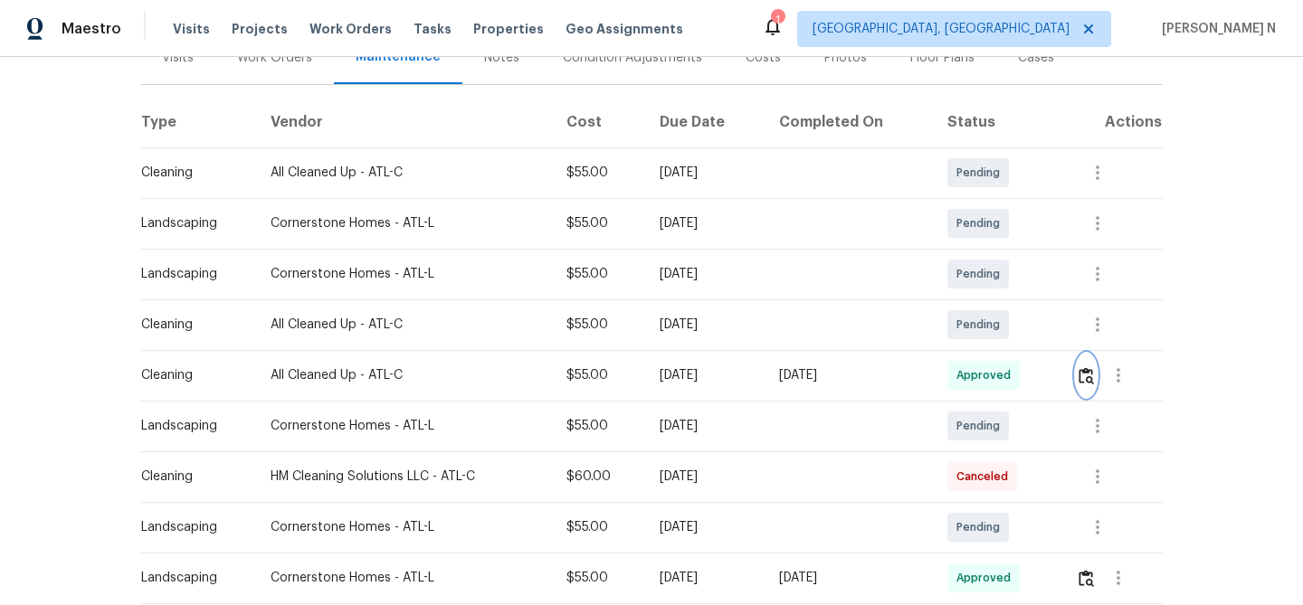
scroll to position [0, 0]
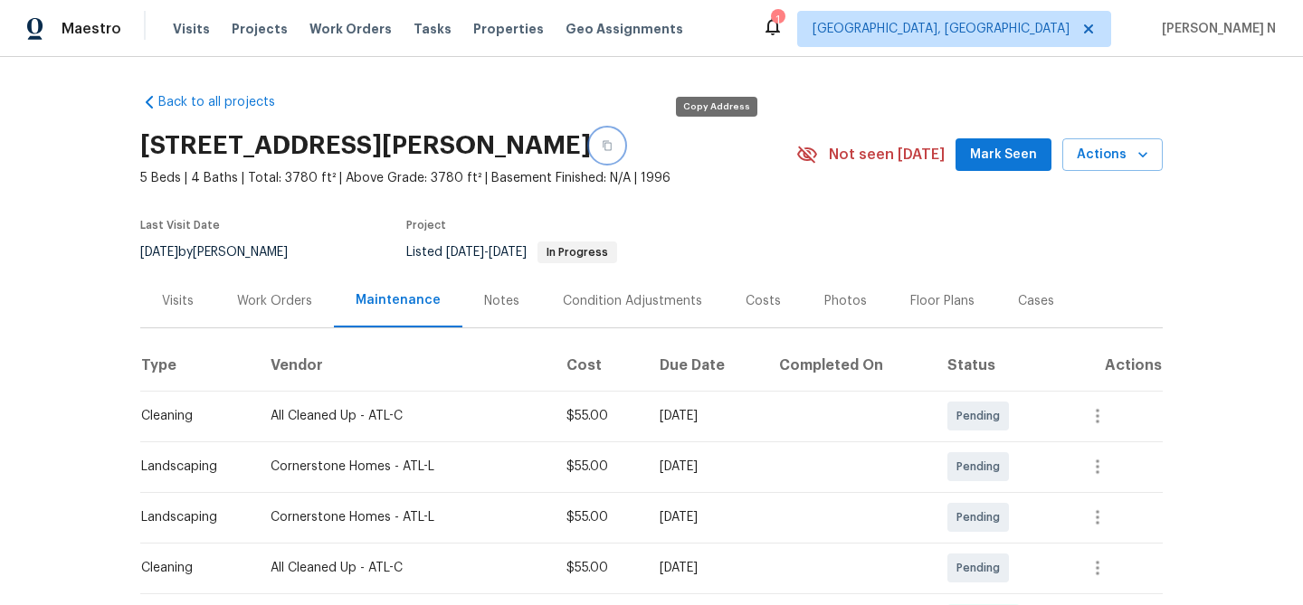
click at [623, 151] on button "button" at bounding box center [607, 145] width 33 height 33
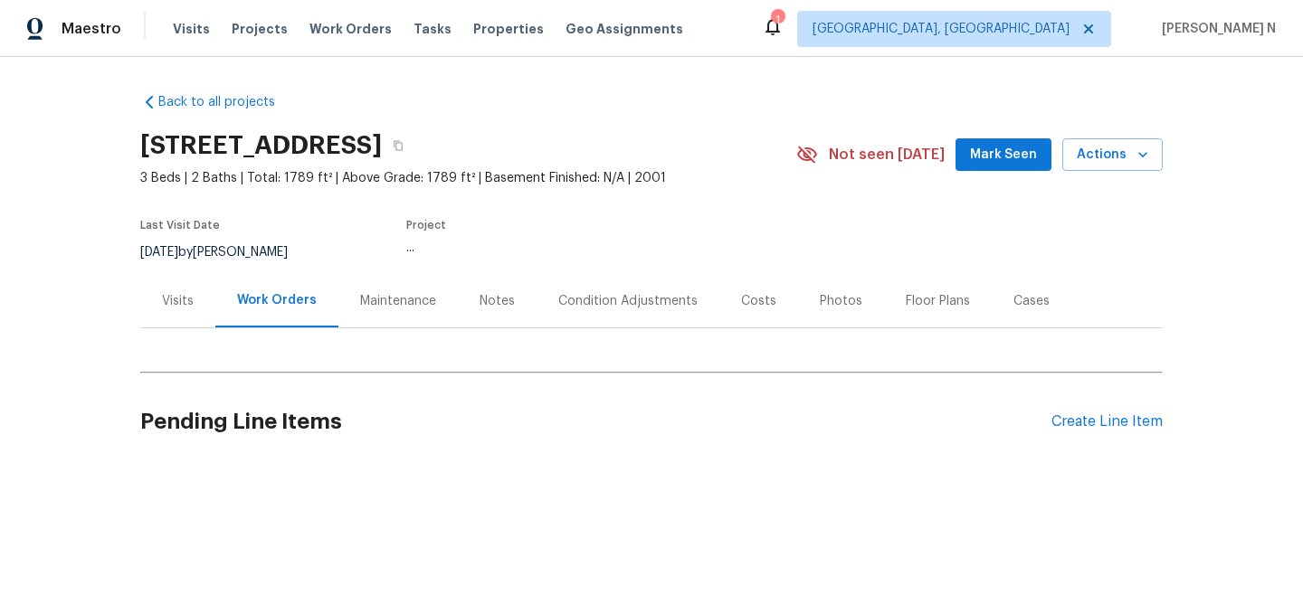
click at [373, 291] on div "Maintenance" at bounding box center [397, 300] width 119 height 53
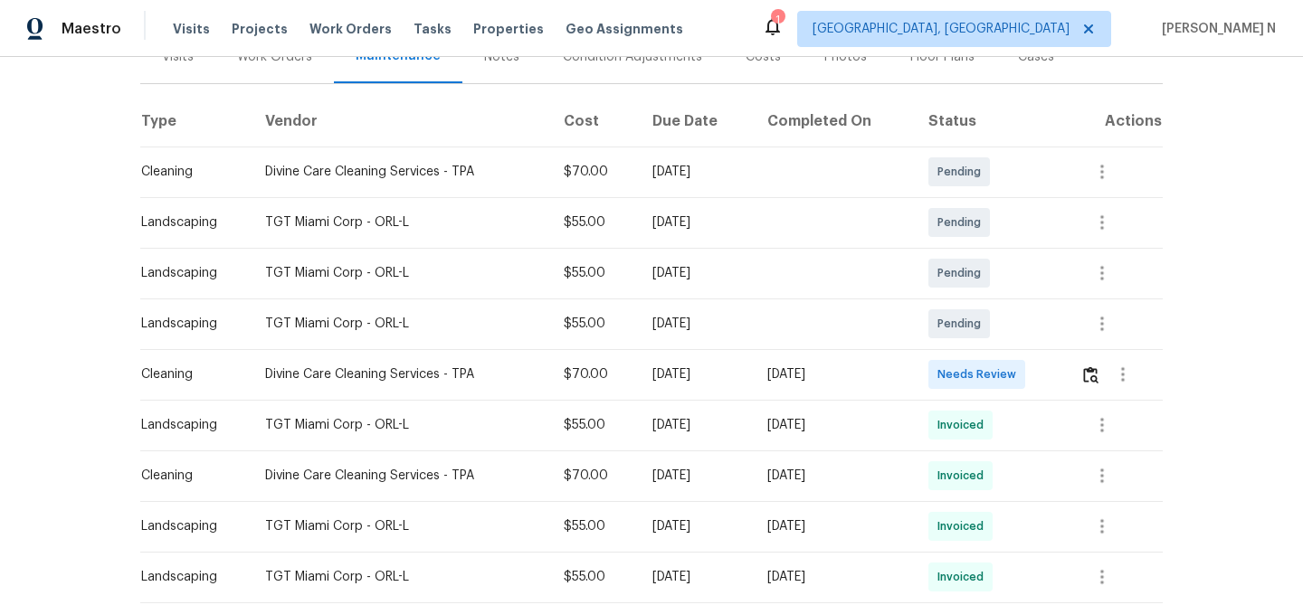
scroll to position [254, 0]
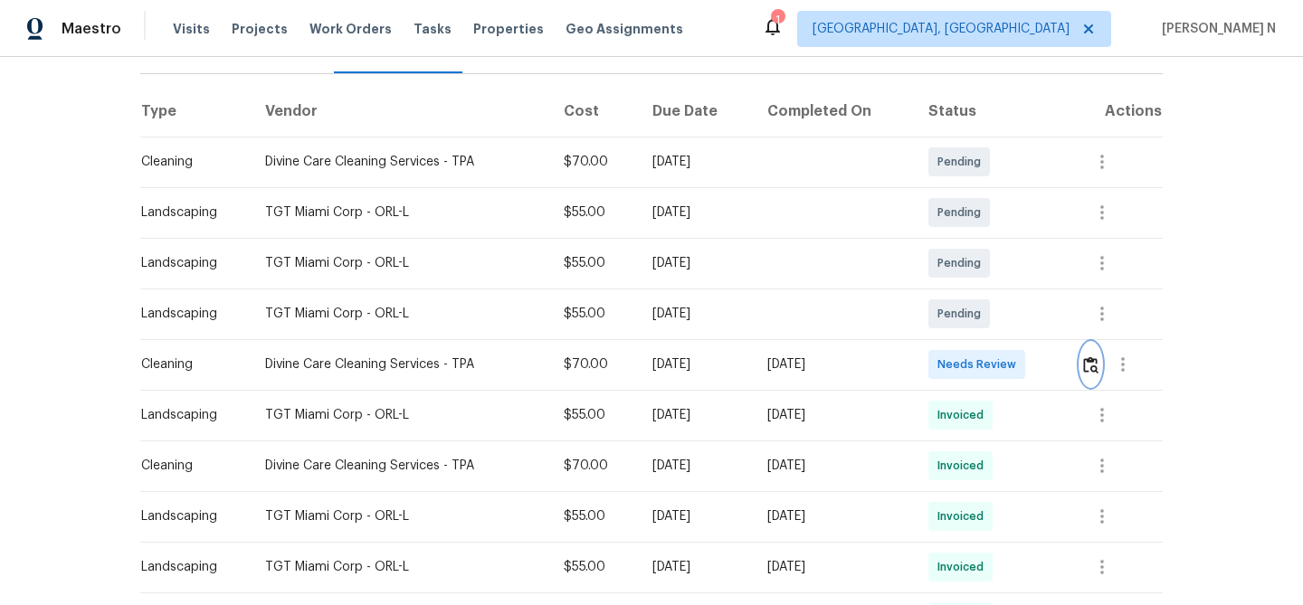
click at [1096, 365] on img "button" at bounding box center [1090, 364] width 15 height 17
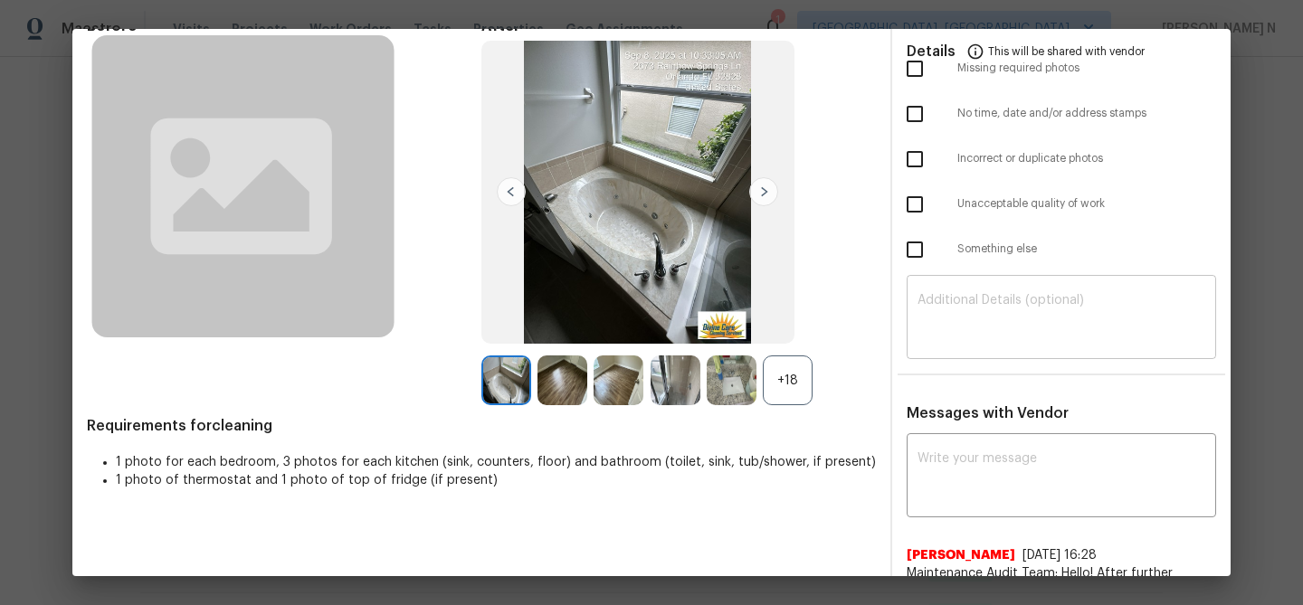
scroll to position [206, 0]
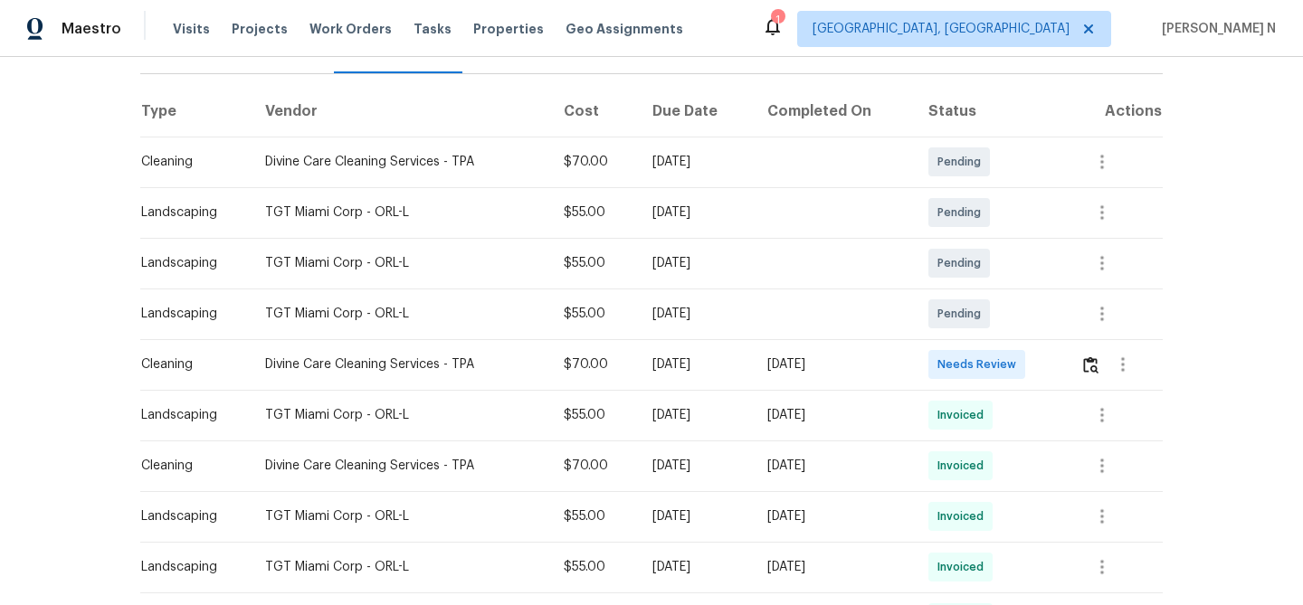
click at [740, 393] on td "[DATE]" at bounding box center [695, 415] width 114 height 51
click at [1104, 422] on icon "button" at bounding box center [1102, 415] width 4 height 14
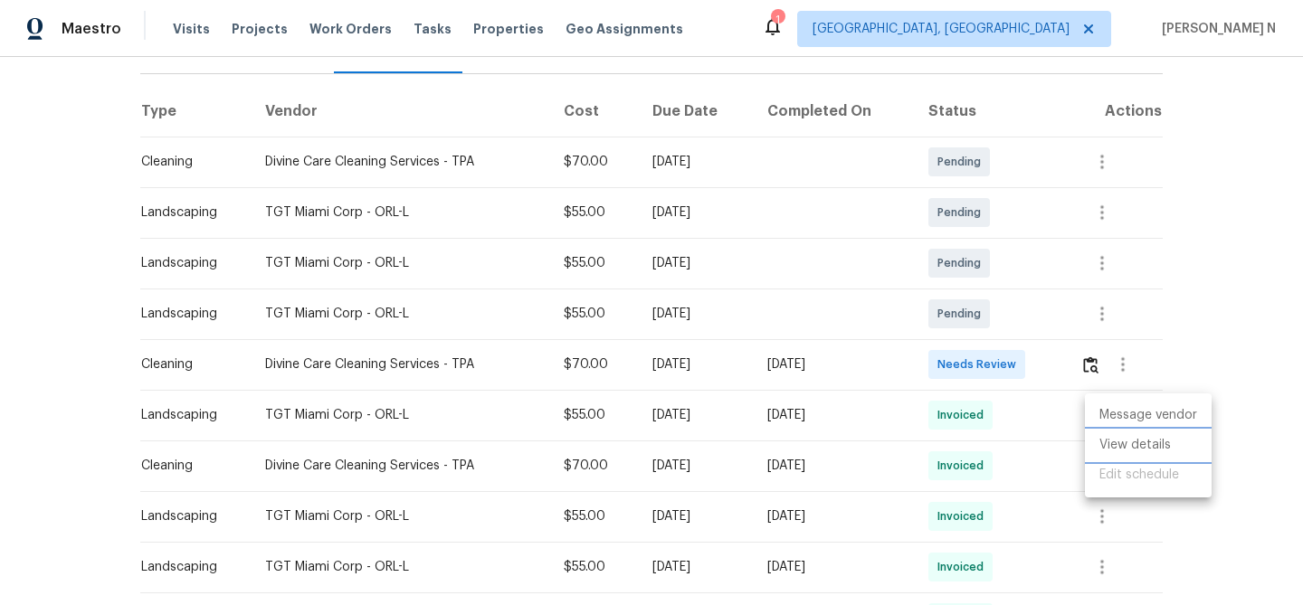
click at [1142, 446] on li "View details" at bounding box center [1148, 446] width 127 height 30
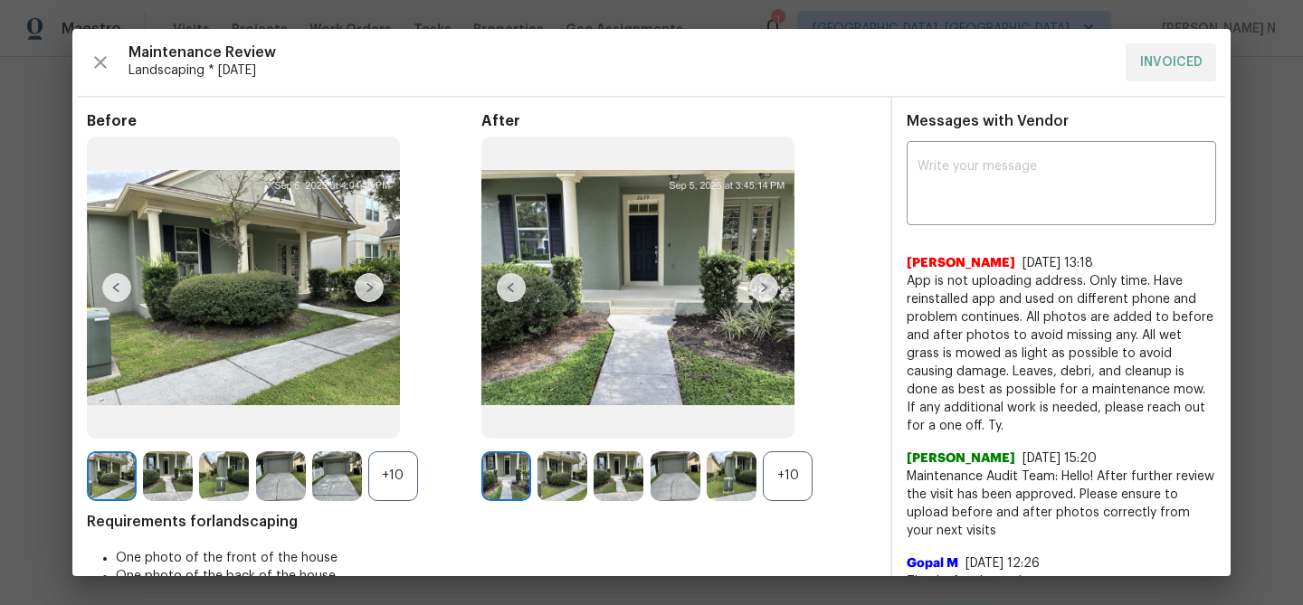
click at [792, 486] on div "+10" at bounding box center [788, 476] width 50 height 50
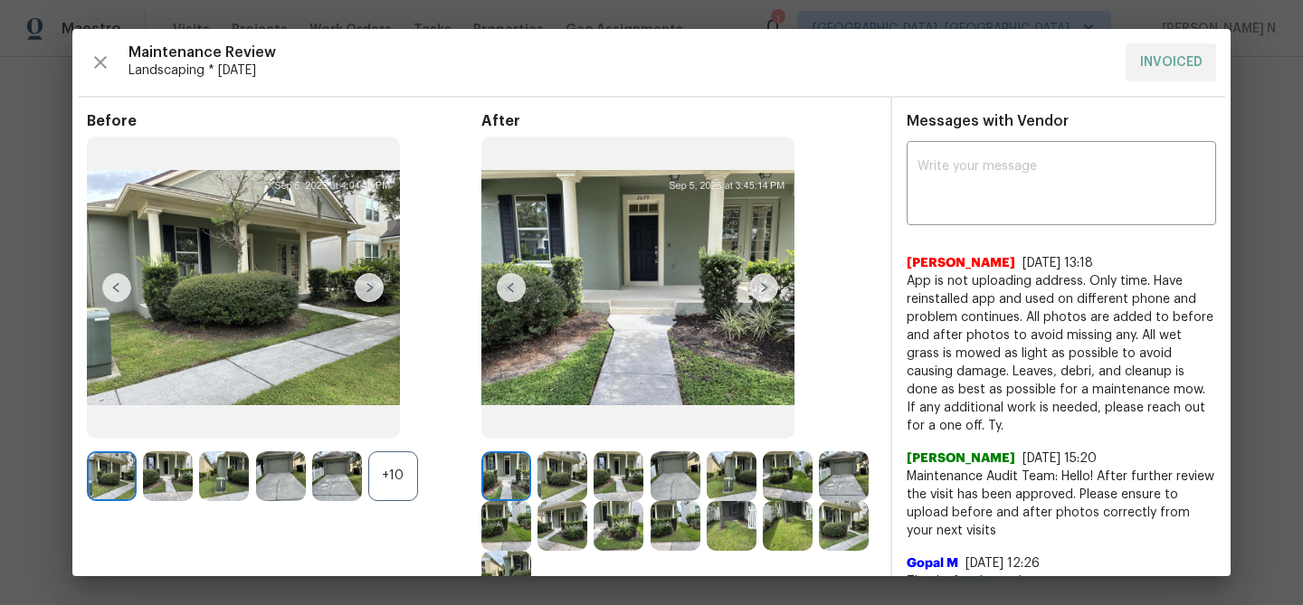
click at [400, 486] on div "+10" at bounding box center [393, 476] width 50 height 50
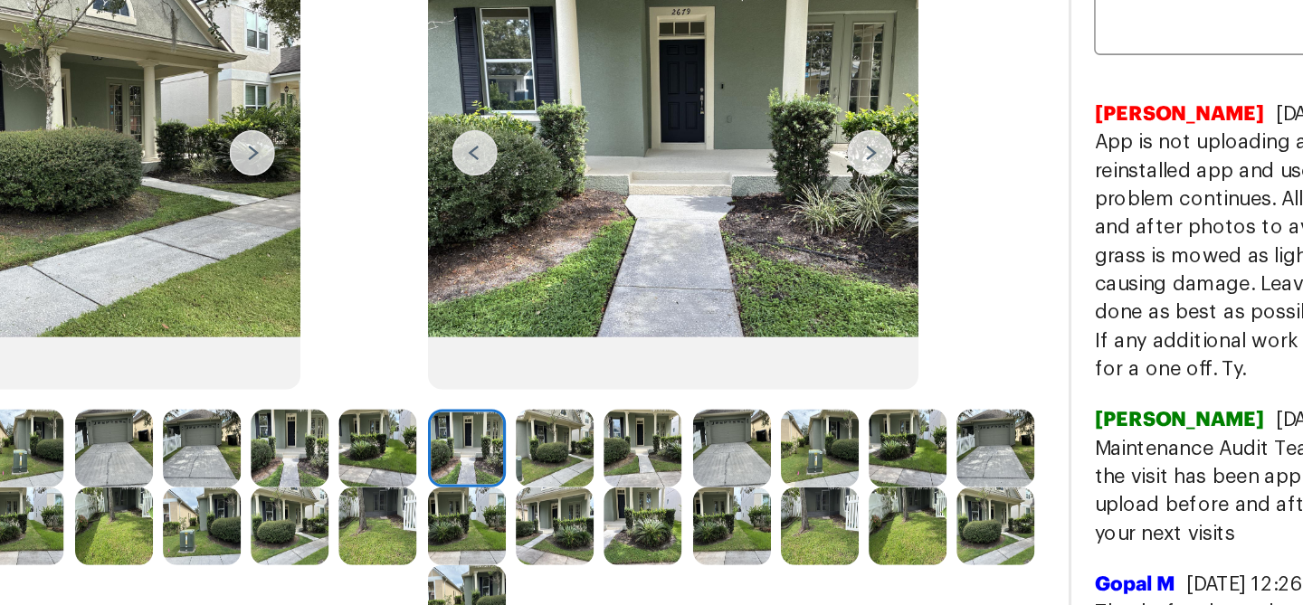
scroll to position [120, 0]
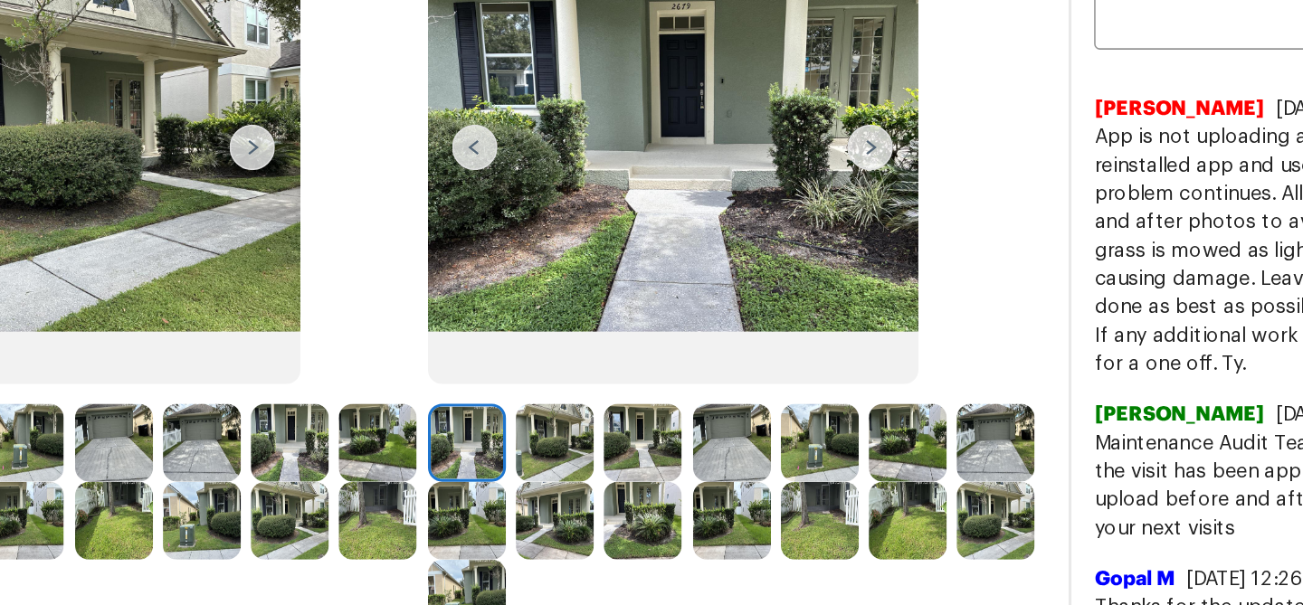
click at [755, 403] on img at bounding box center [732, 406] width 50 height 50
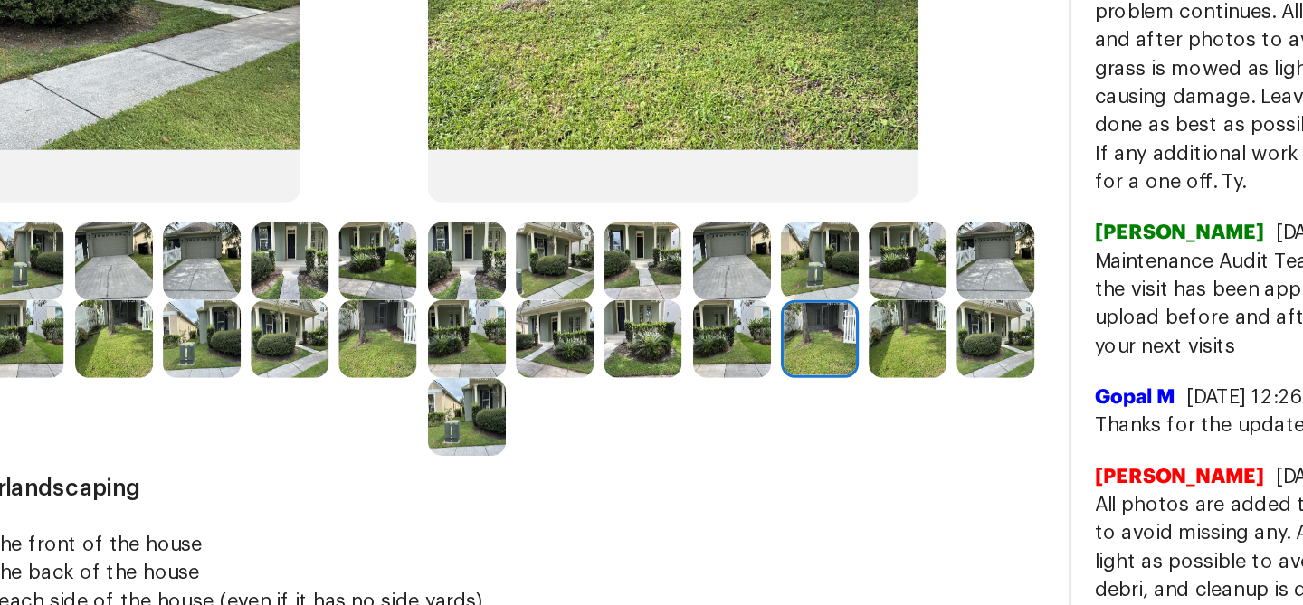
scroll to position [274, 0]
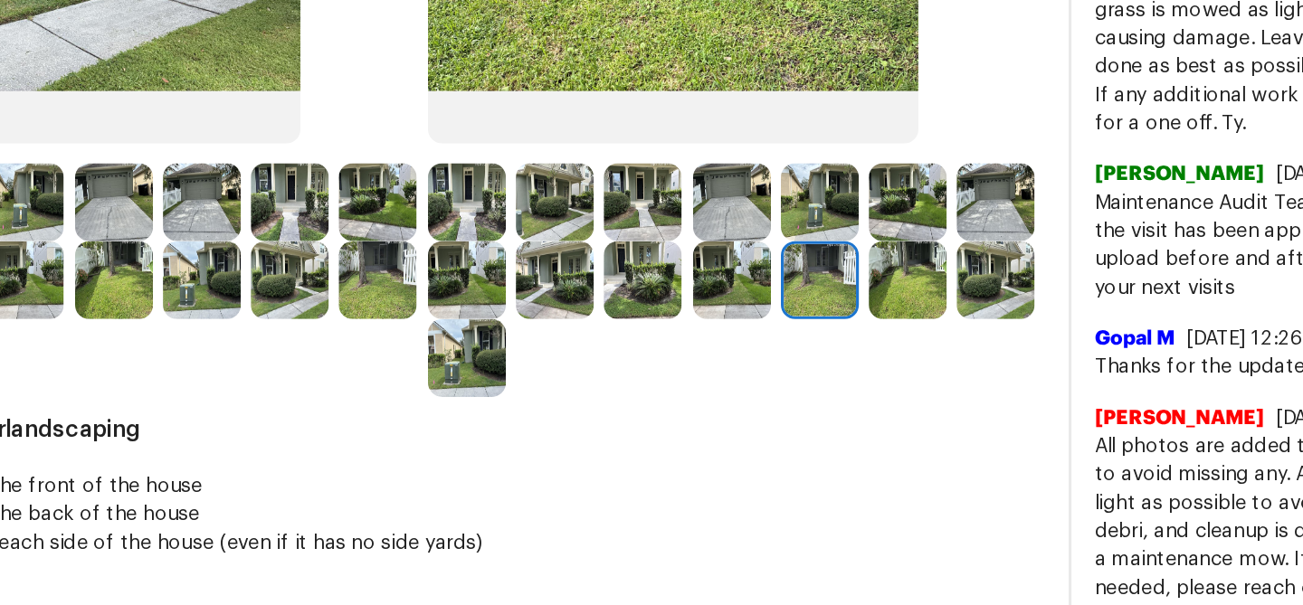
click at [515, 282] on img at bounding box center [506, 302] width 50 height 50
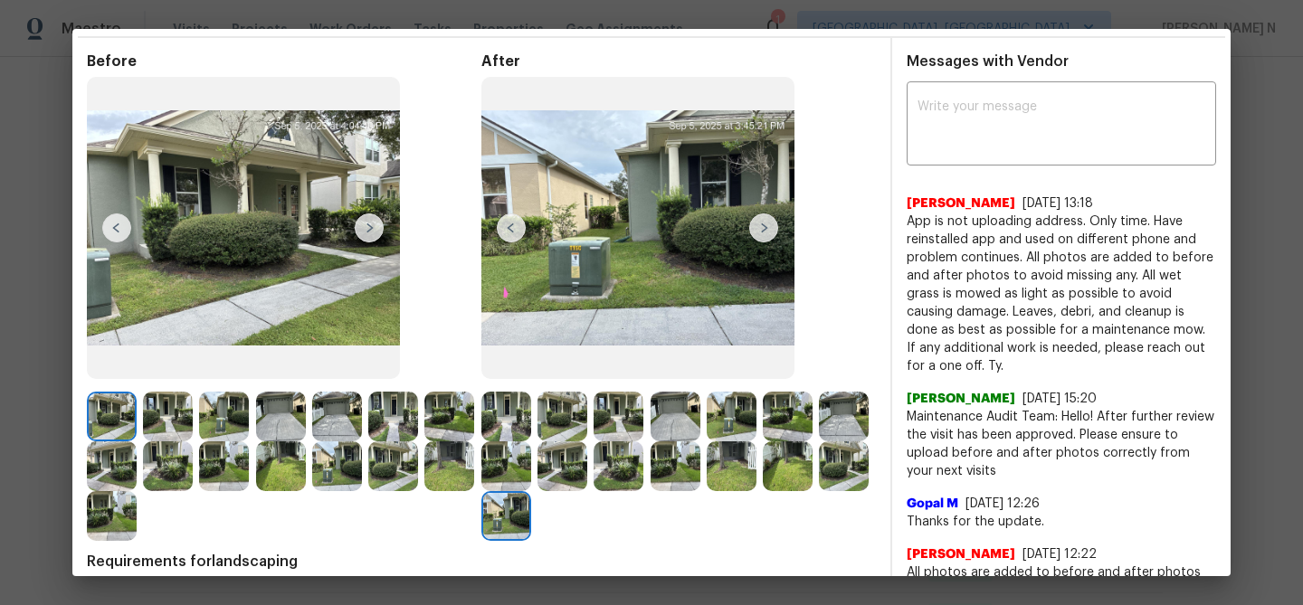
scroll to position [138, 0]
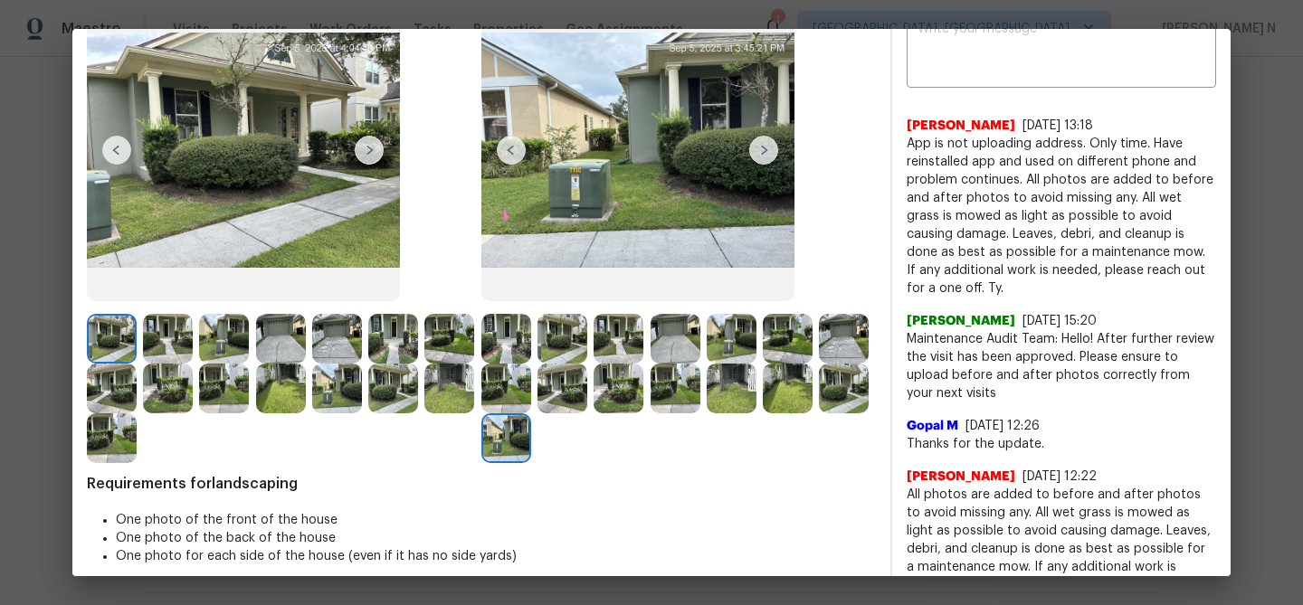
click at [614, 376] on img at bounding box center [618, 389] width 50 height 50
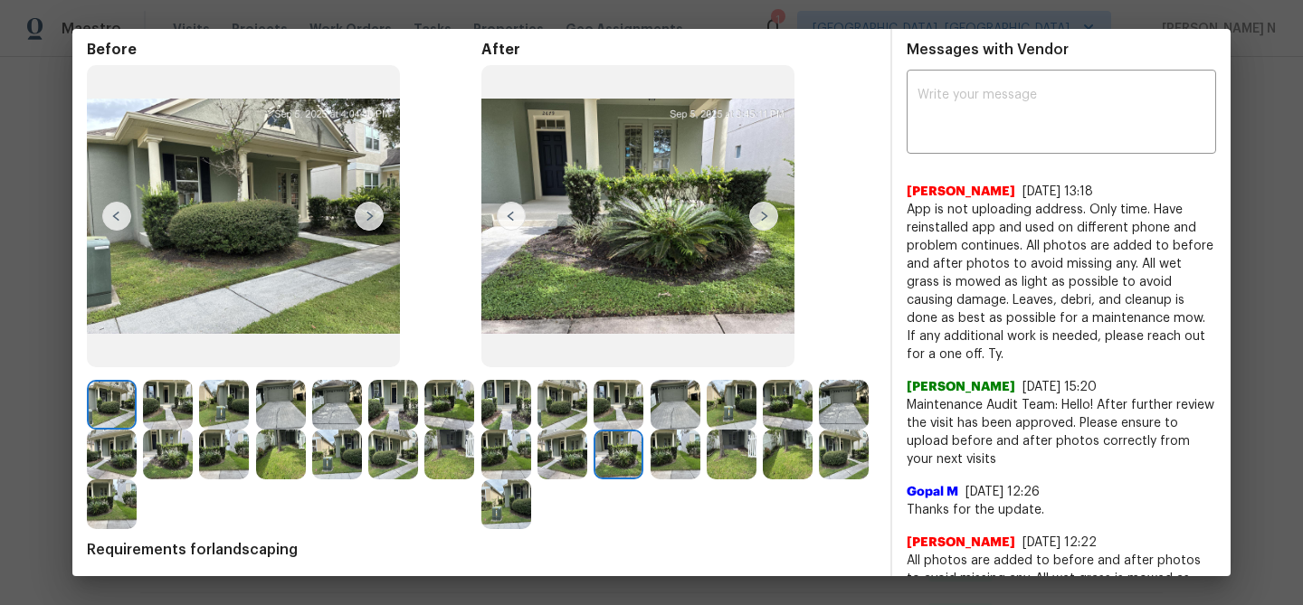
scroll to position [0, 0]
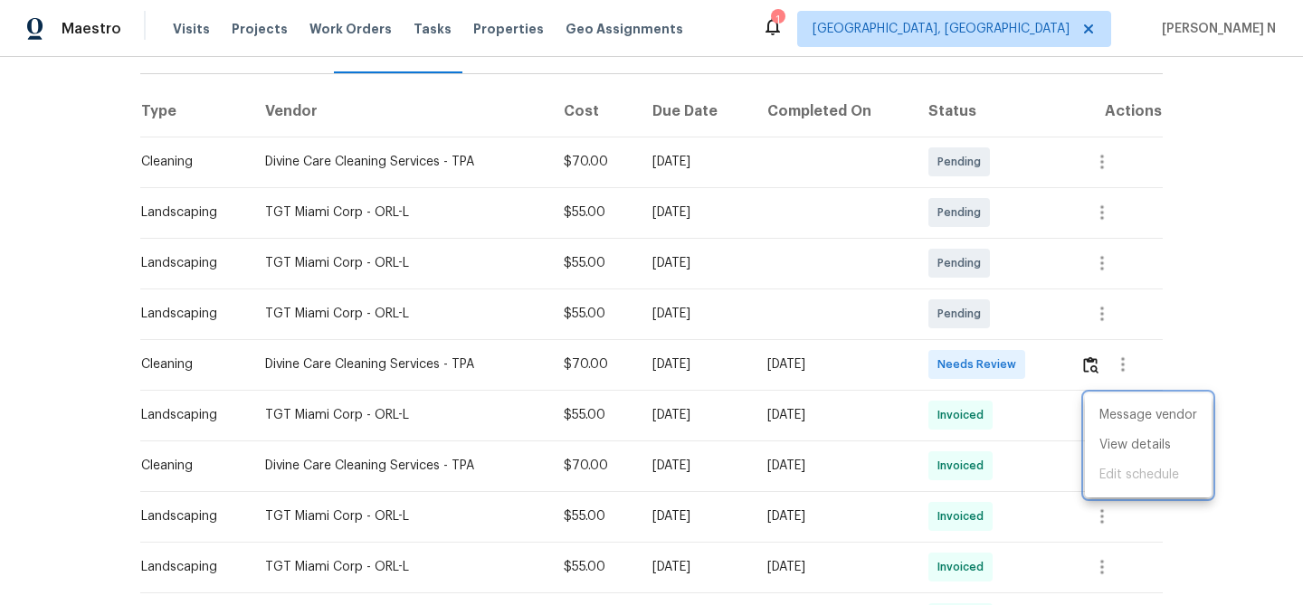
click at [744, 351] on div at bounding box center [651, 302] width 1303 height 605
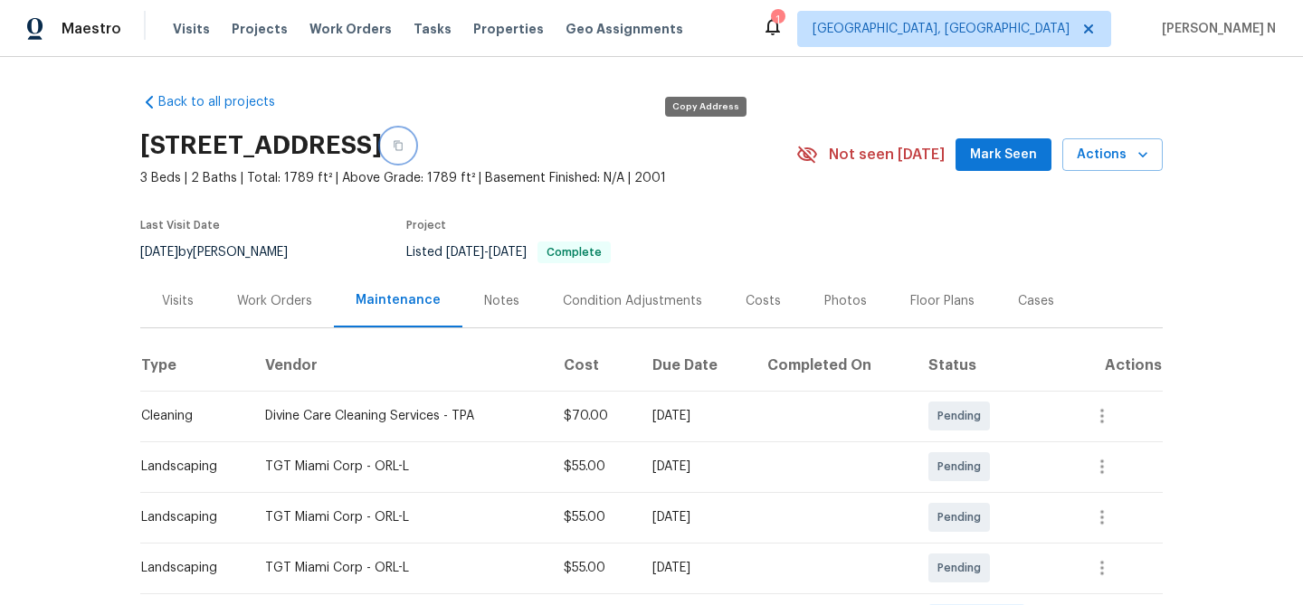
click at [403, 140] on icon "button" at bounding box center [398, 145] width 11 height 11
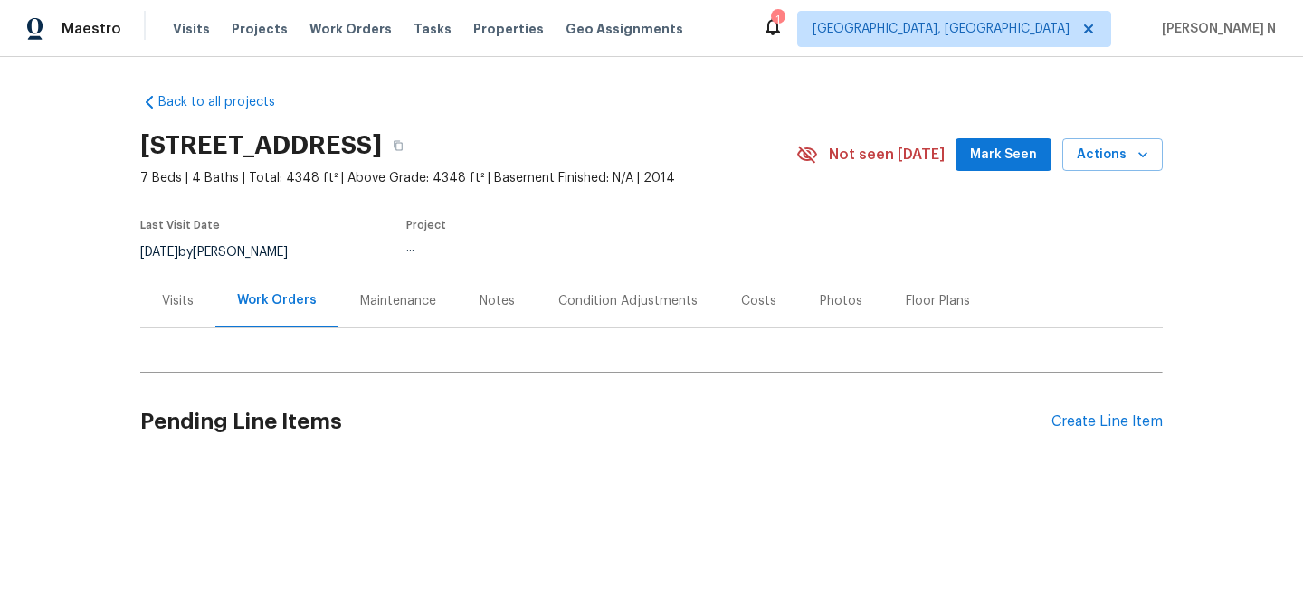
click at [360, 294] on div "Maintenance" at bounding box center [398, 301] width 76 height 18
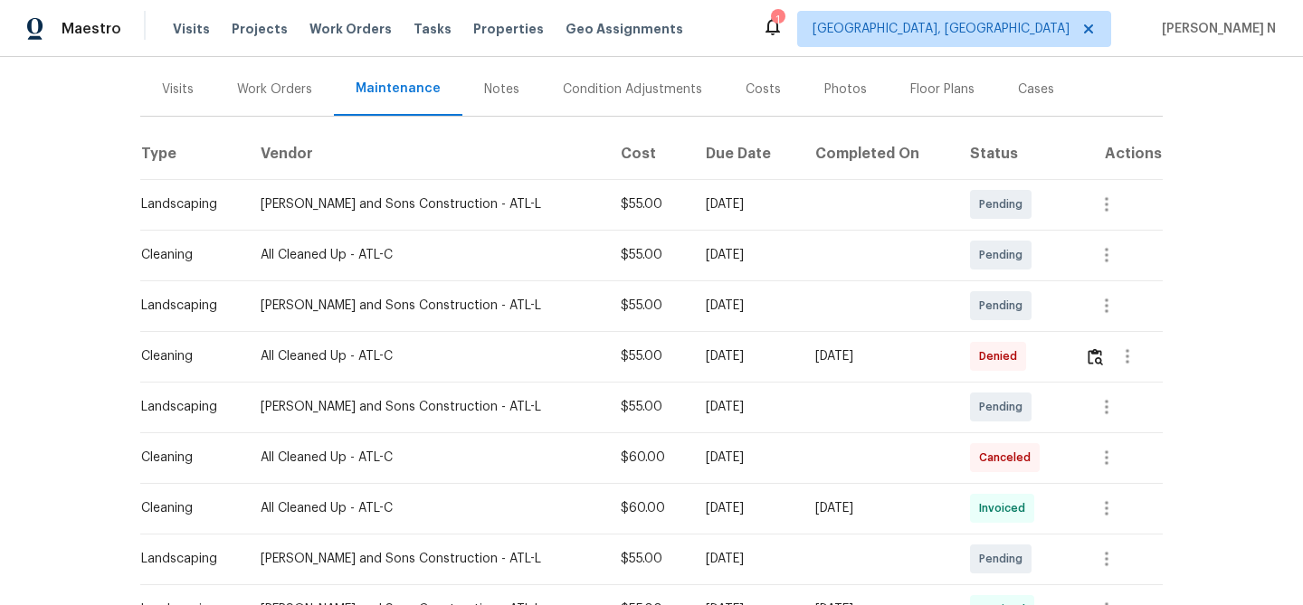
scroll to position [247, 0]
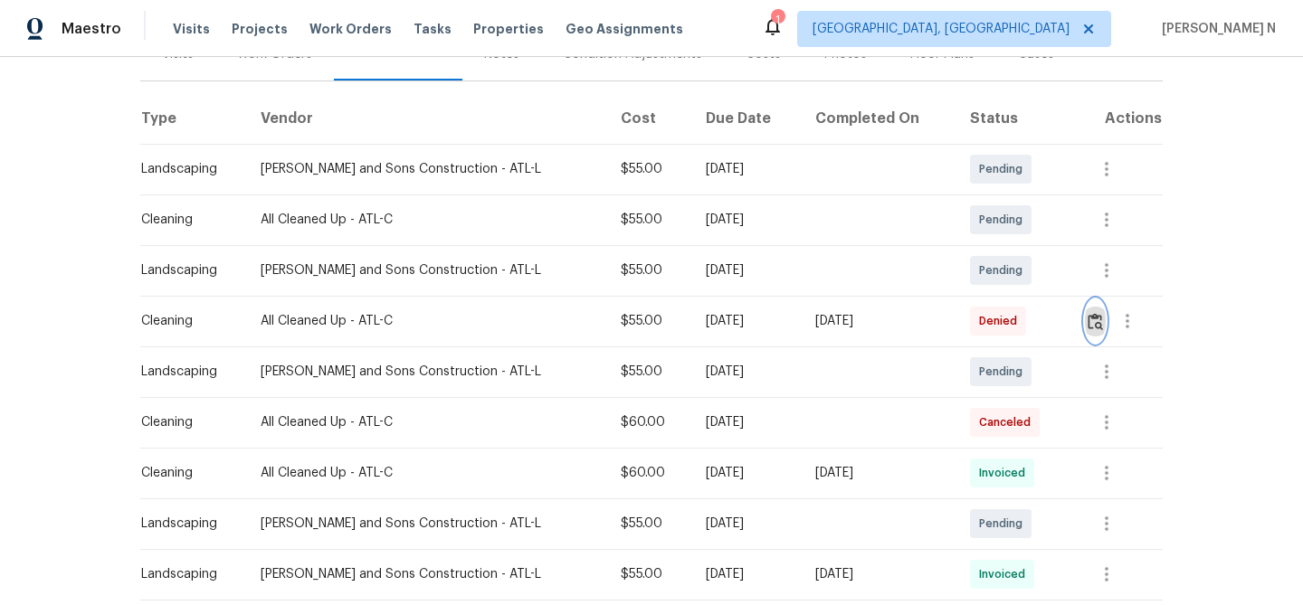
click at [1094, 330] on button "button" at bounding box center [1095, 320] width 21 height 43
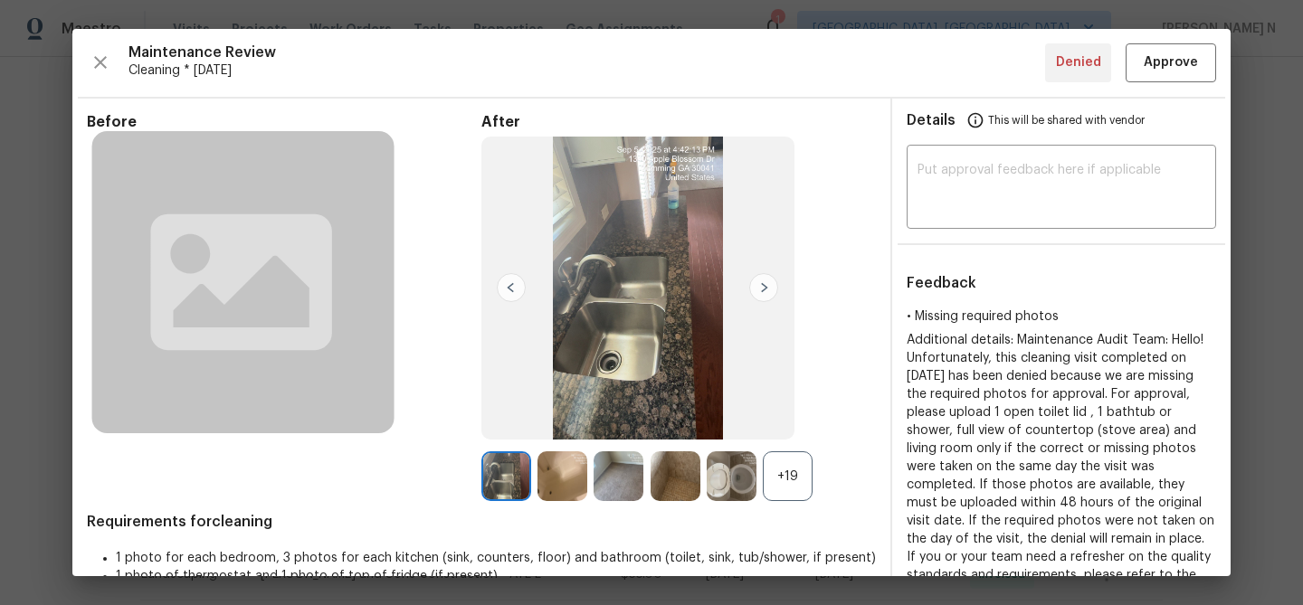
click at [803, 477] on div "+19" at bounding box center [788, 476] width 50 height 50
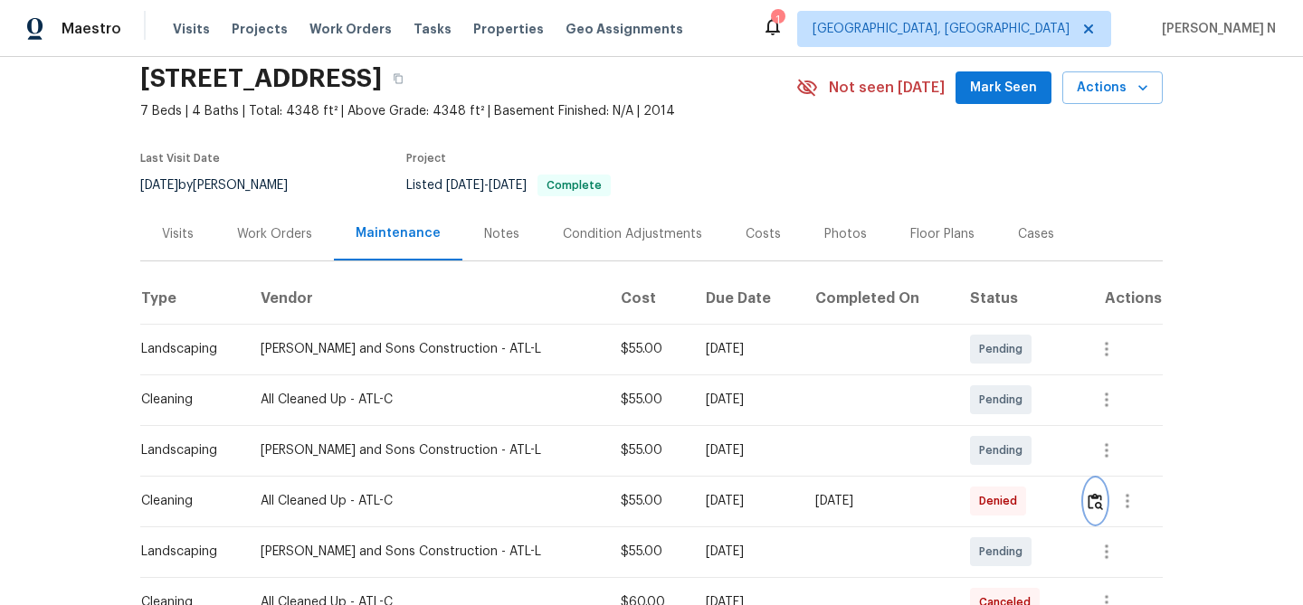
scroll to position [99, 0]
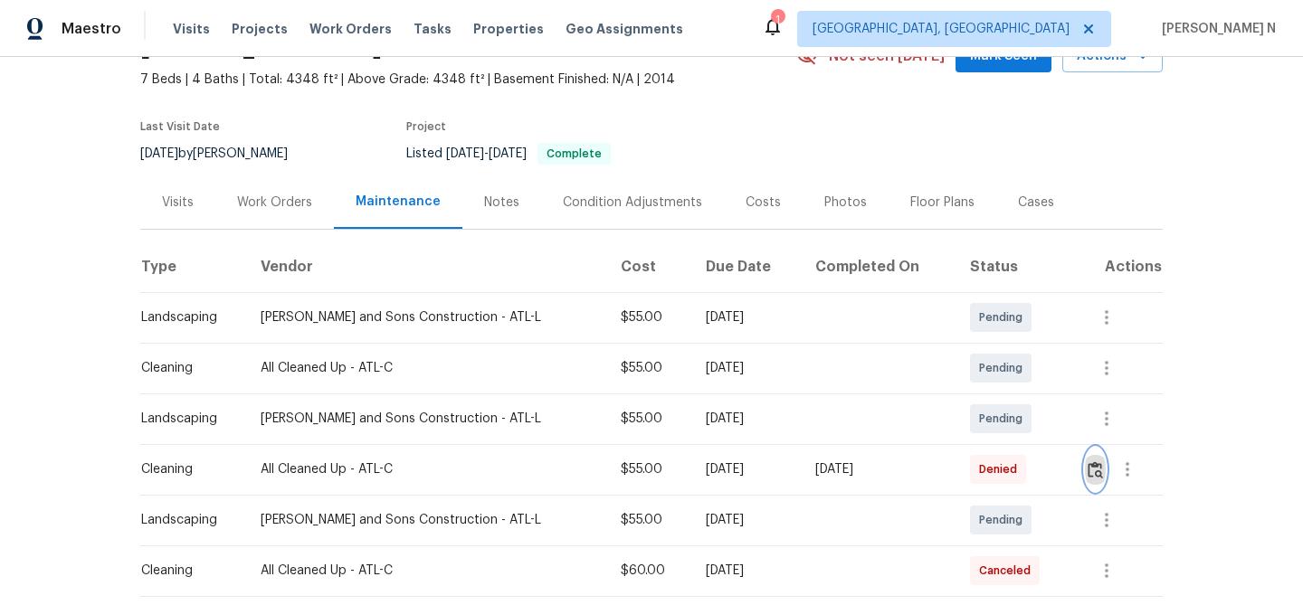
click at [1095, 469] on img "button" at bounding box center [1094, 469] width 15 height 17
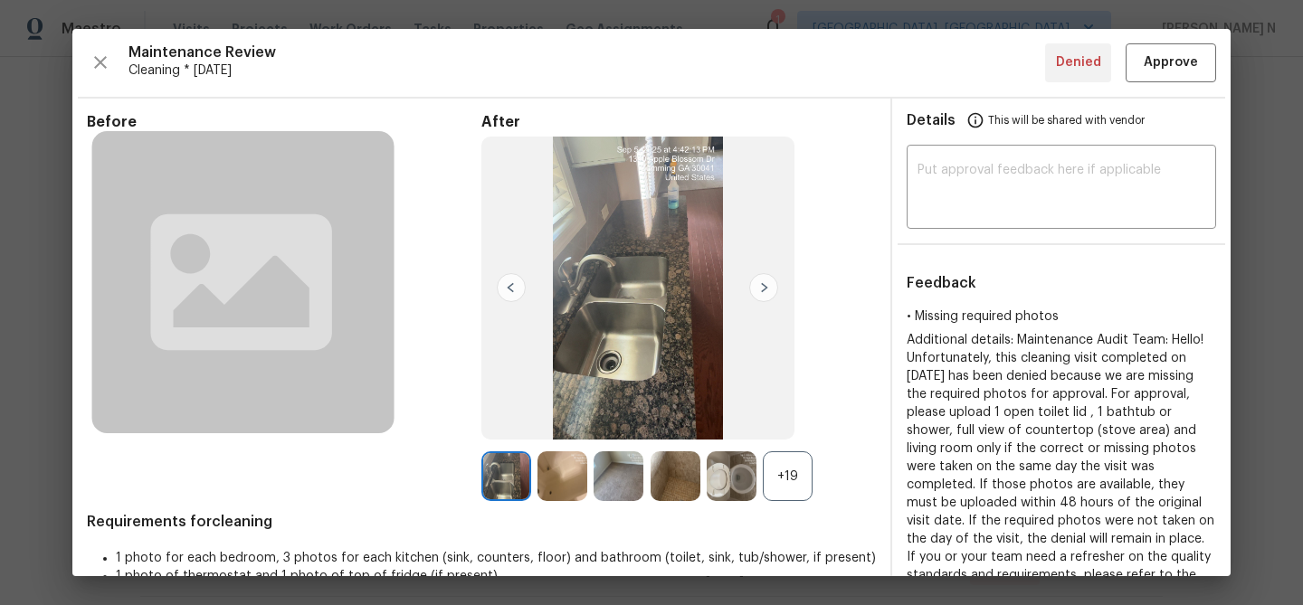
click at [795, 476] on div "+19" at bounding box center [788, 476] width 50 height 50
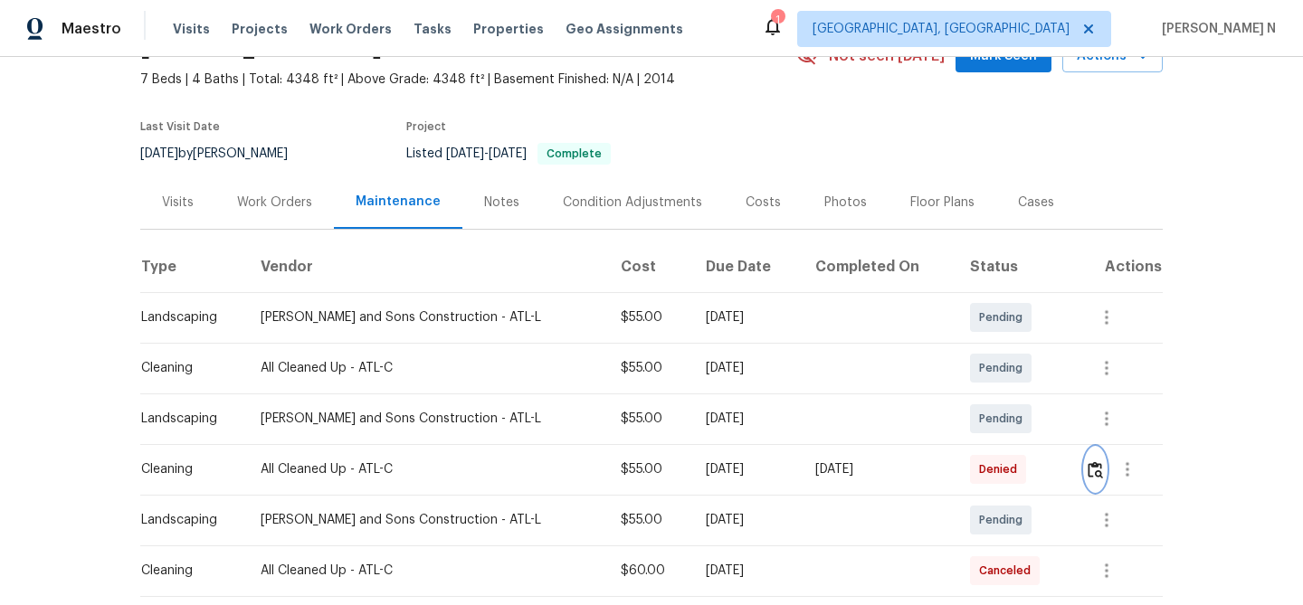
scroll to position [0, 0]
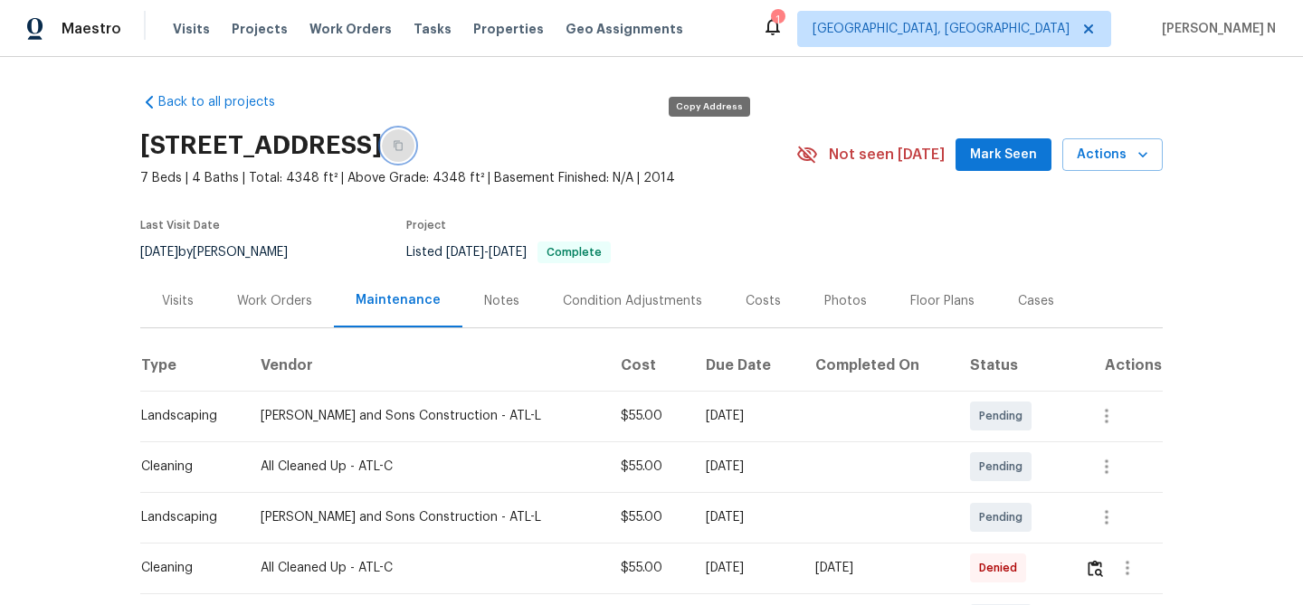
click at [414, 151] on button "button" at bounding box center [398, 145] width 33 height 33
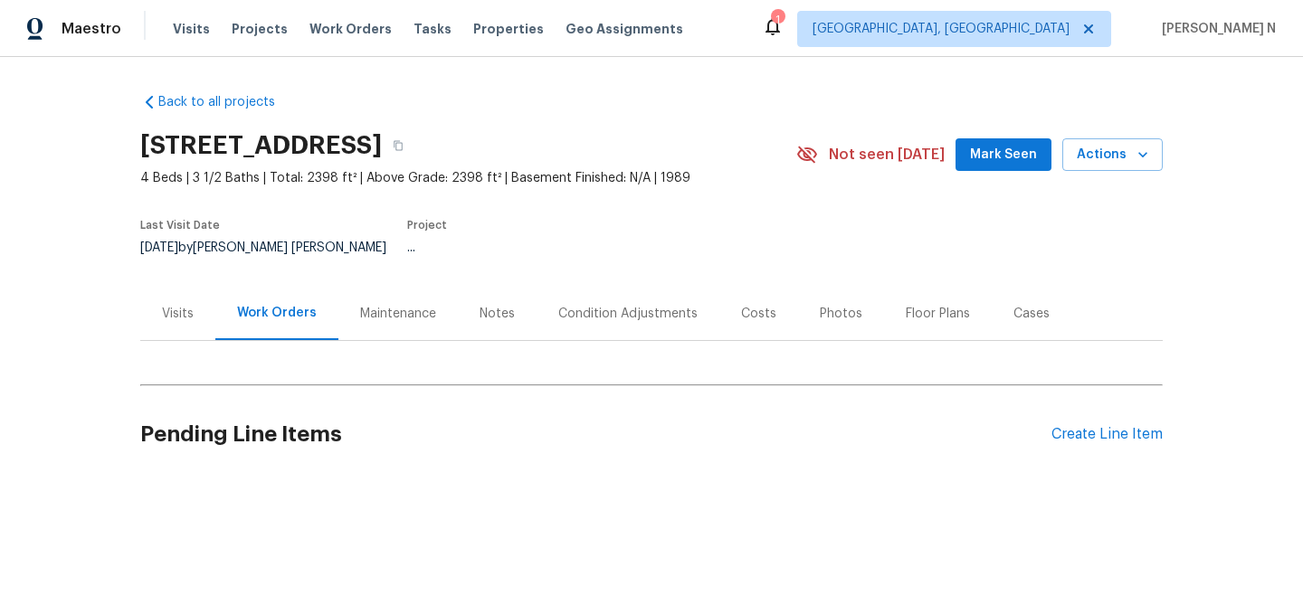
click at [338, 295] on div "Maintenance" at bounding box center [397, 313] width 119 height 53
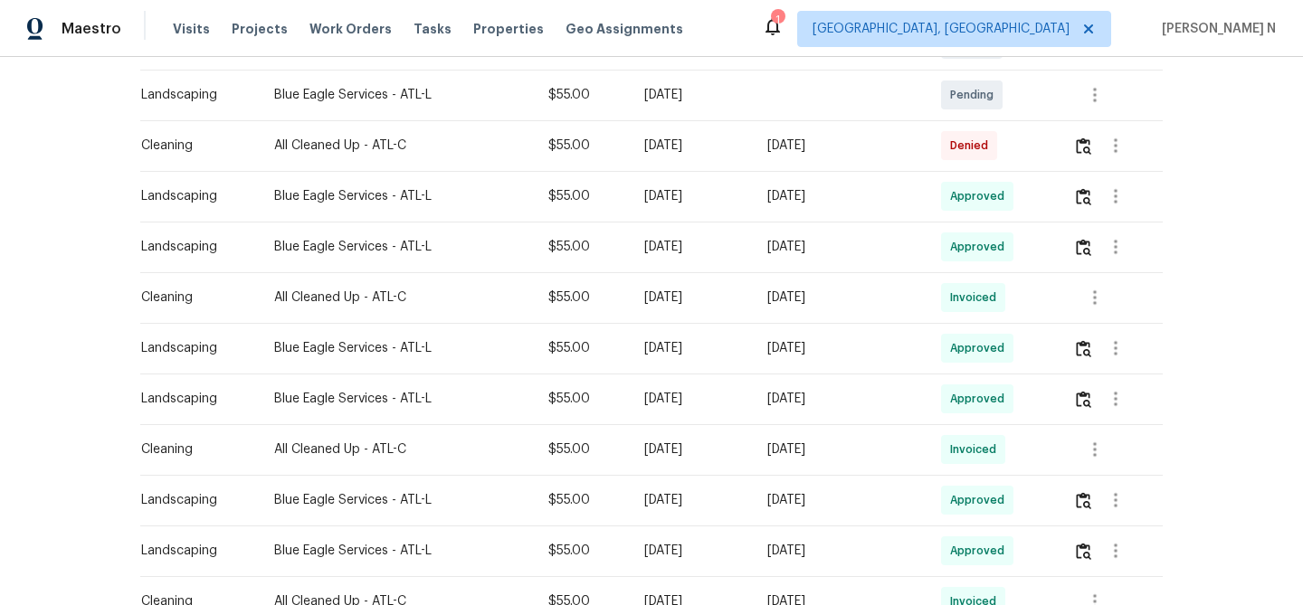
scroll to position [498, 0]
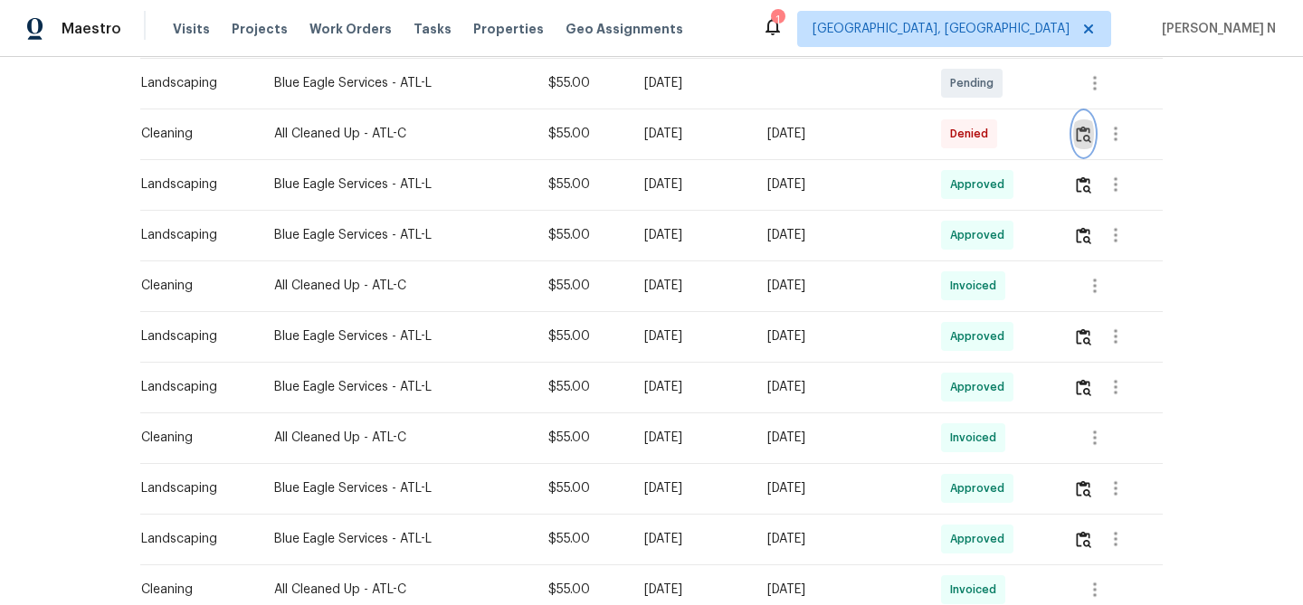
click at [1084, 126] on img "button" at bounding box center [1083, 134] width 15 height 17
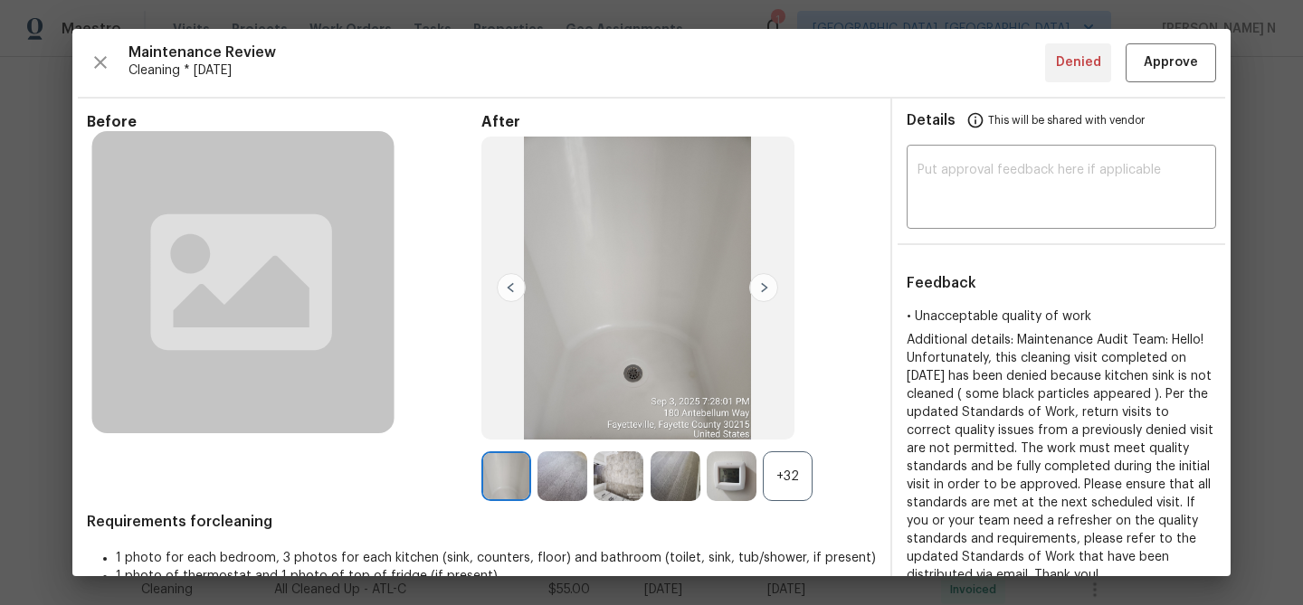
click at [782, 479] on div "+32" at bounding box center [788, 476] width 50 height 50
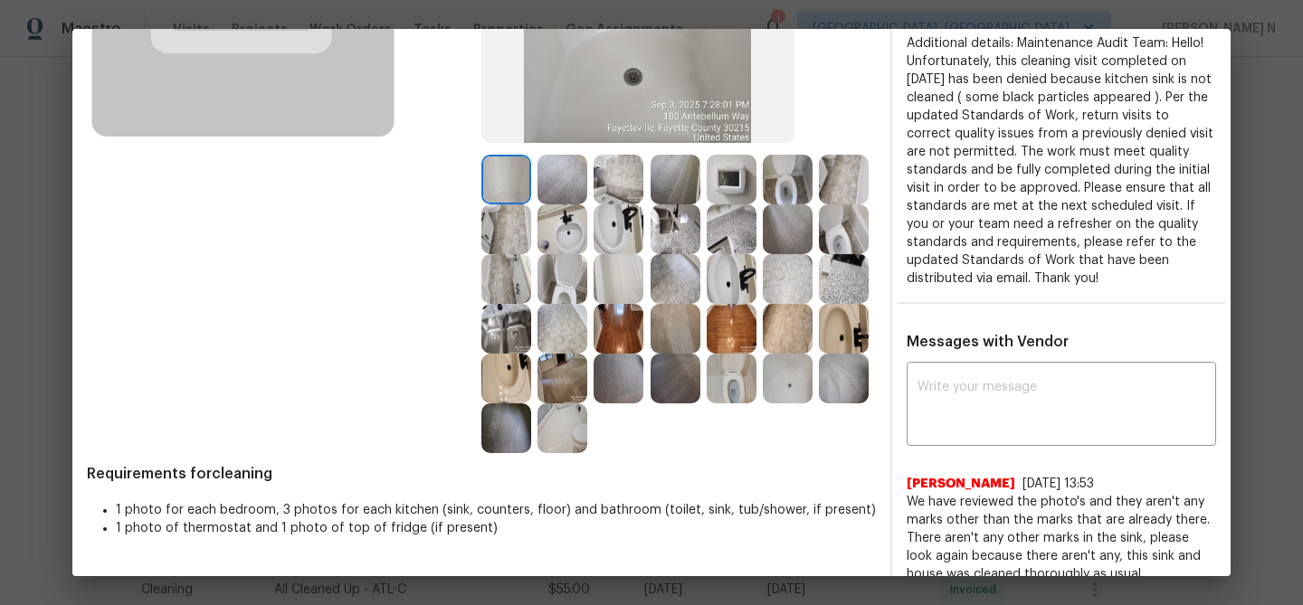
scroll to position [293, 0]
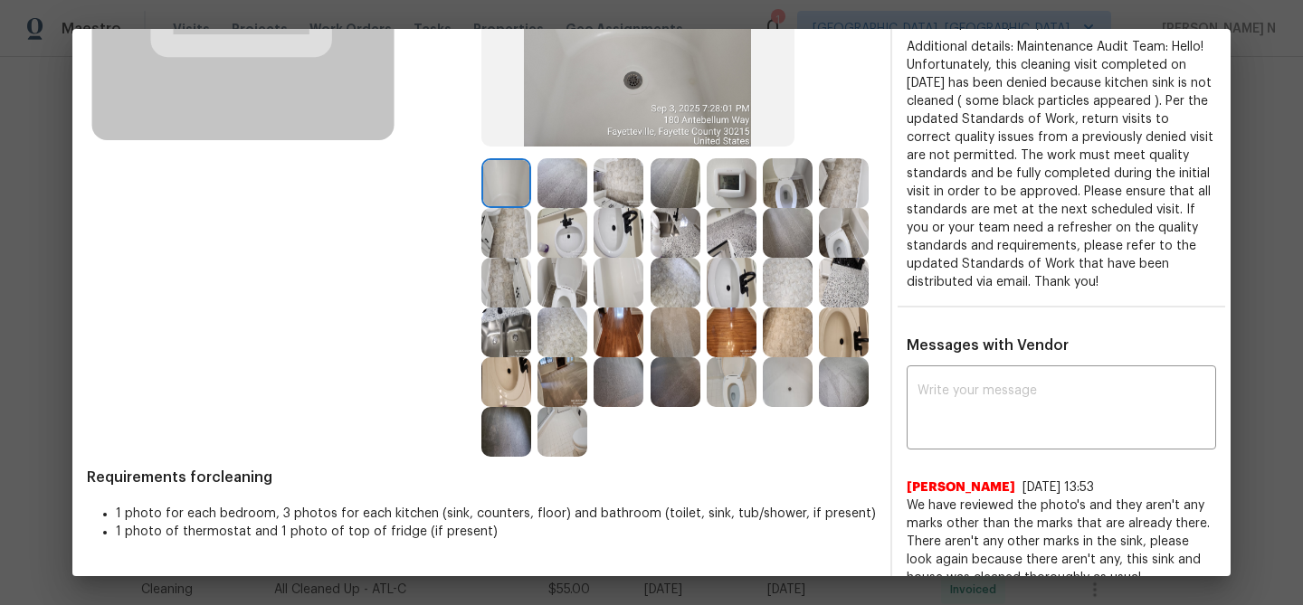
click at [527, 335] on img at bounding box center [506, 333] width 50 height 50
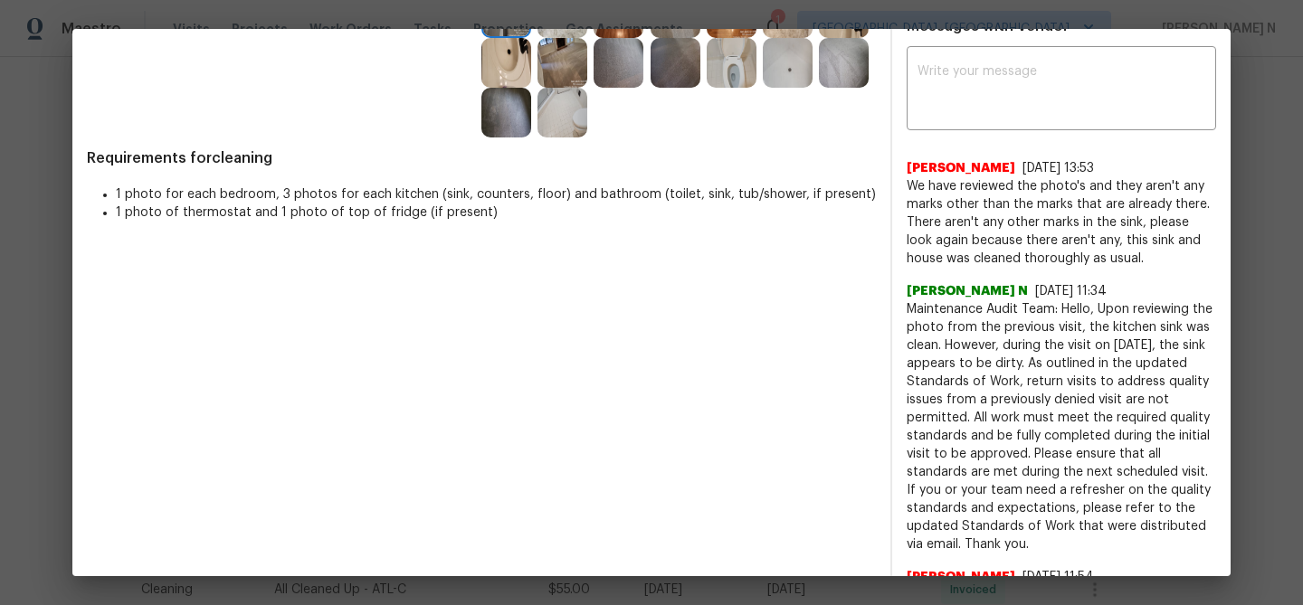
scroll to position [530, 0]
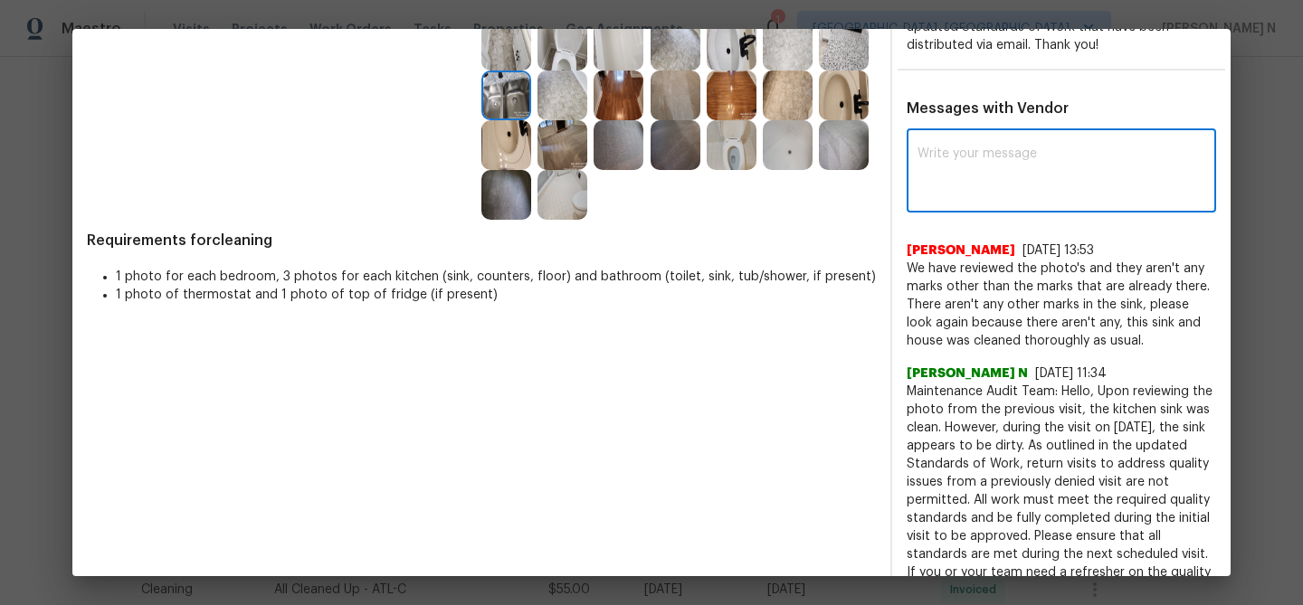
click at [1026, 164] on textarea at bounding box center [1061, 172] width 288 height 51
paste textarea "Maintenance Audit Team: Hello! Thank you for the feedback after further review …"
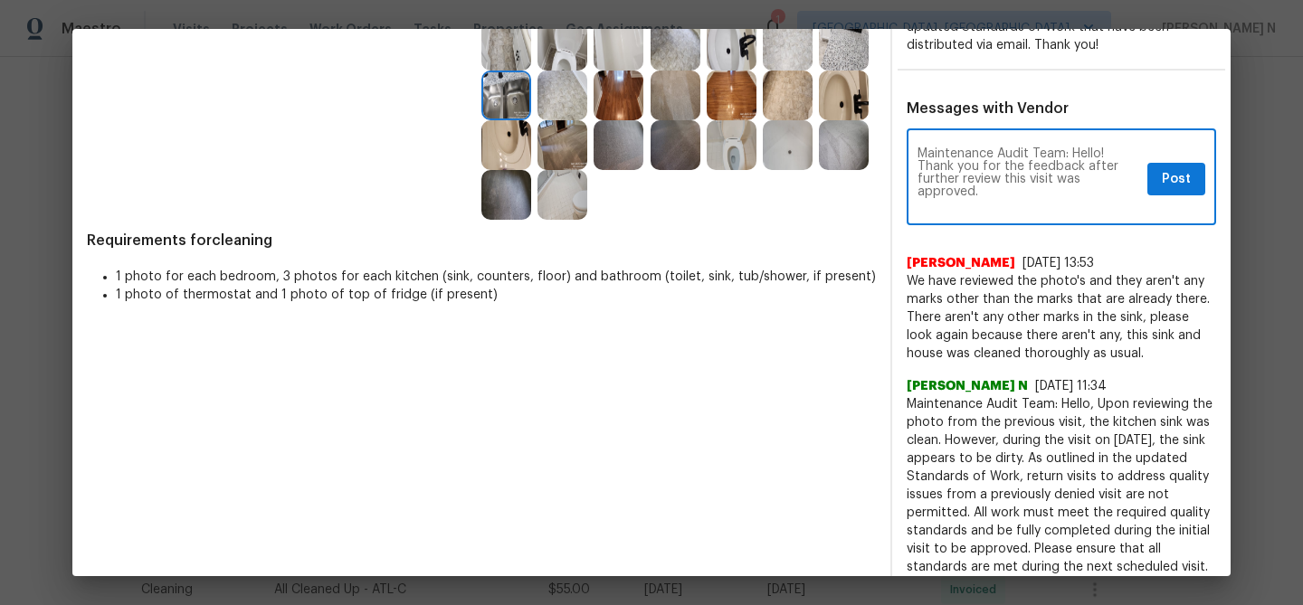
scroll to position [0, 0]
type textarea "Maintenance Audit Team: Hello! Thank you for the feedback after further review …"
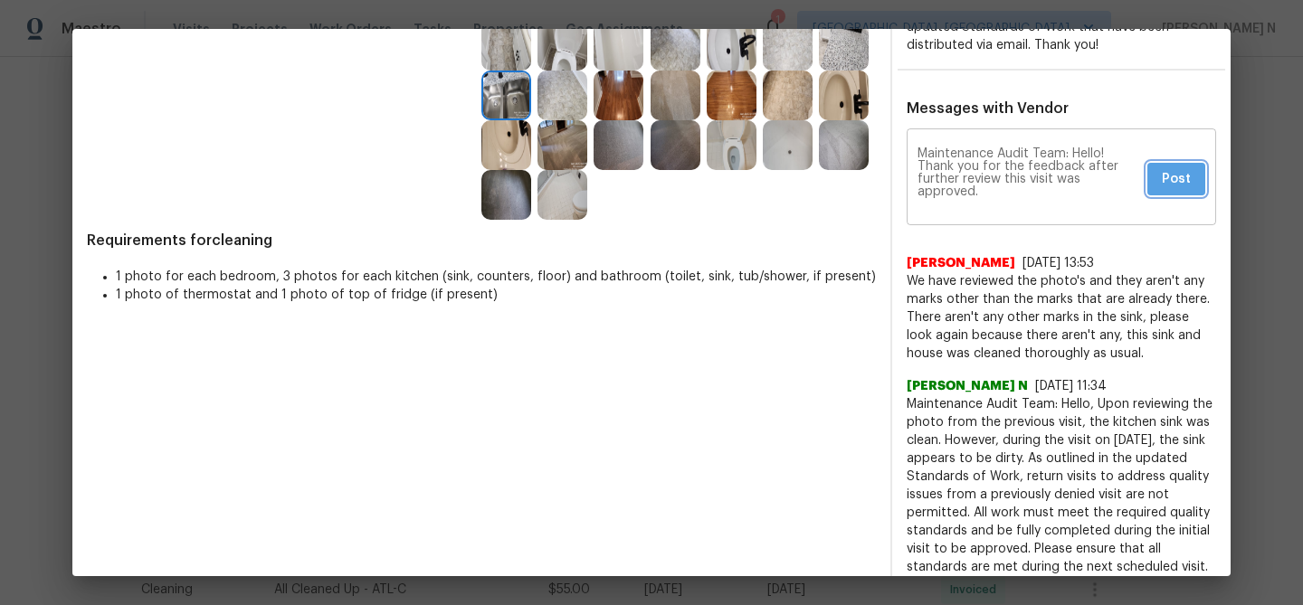
click at [1175, 194] on button "Post" at bounding box center [1176, 179] width 58 height 33
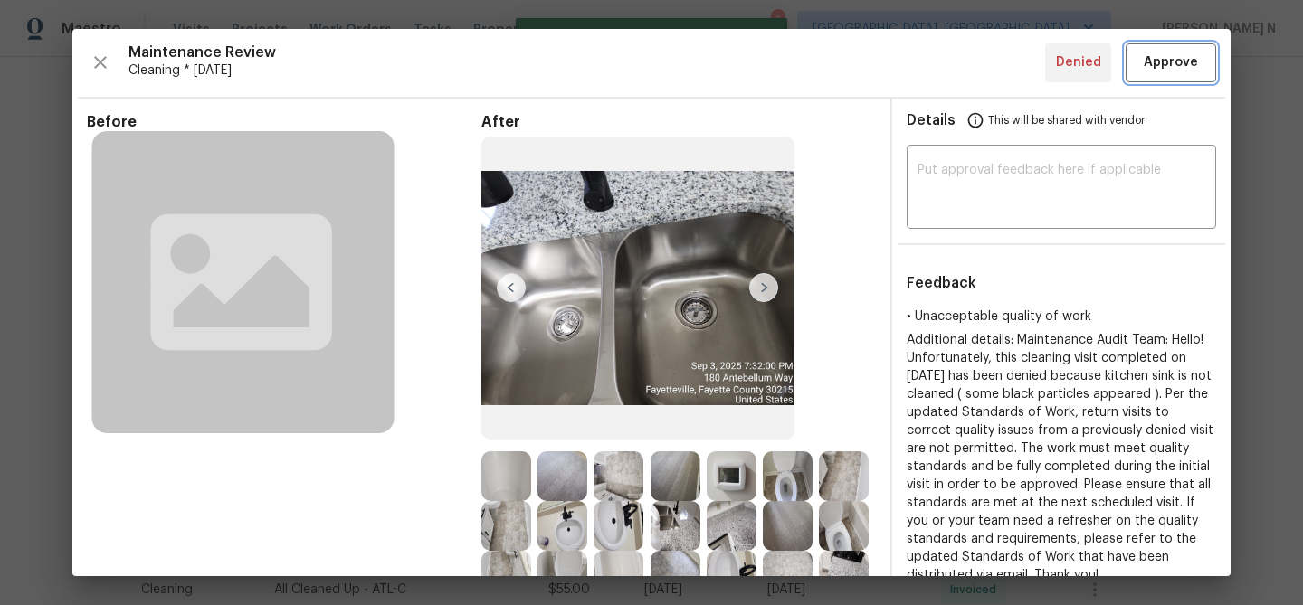
click at [1147, 55] on span "Approve" at bounding box center [1171, 63] width 54 height 23
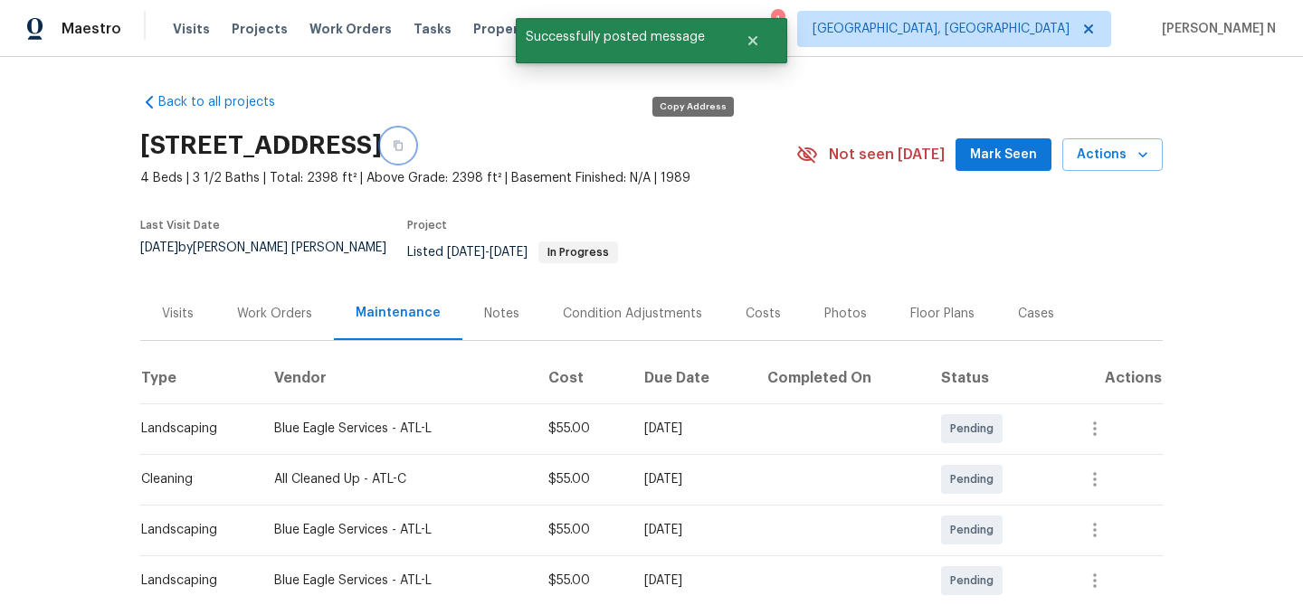
click at [403, 145] on icon "button" at bounding box center [398, 146] width 9 height 10
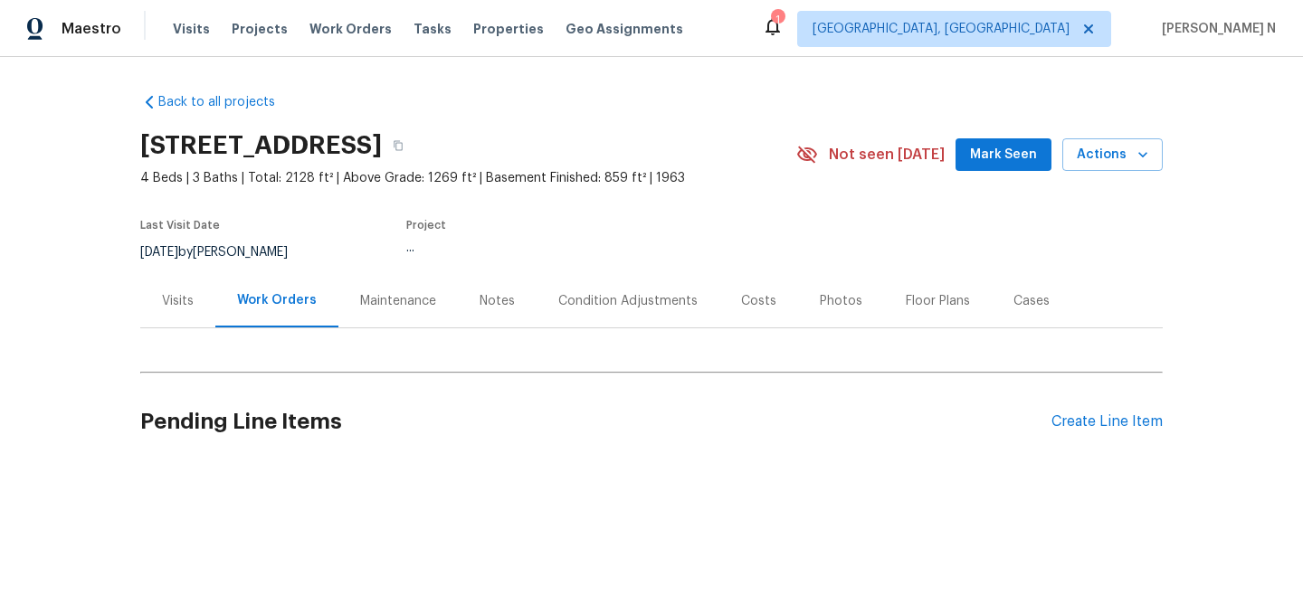
click at [385, 302] on div "Maintenance" at bounding box center [398, 301] width 76 height 18
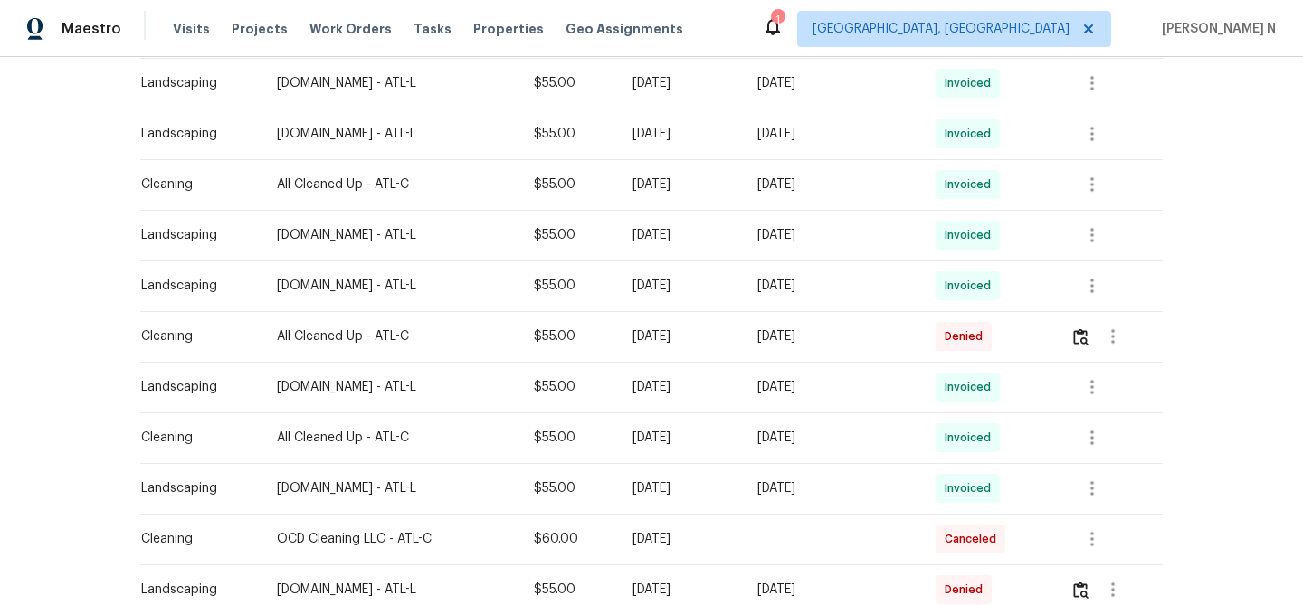
scroll to position [954, 0]
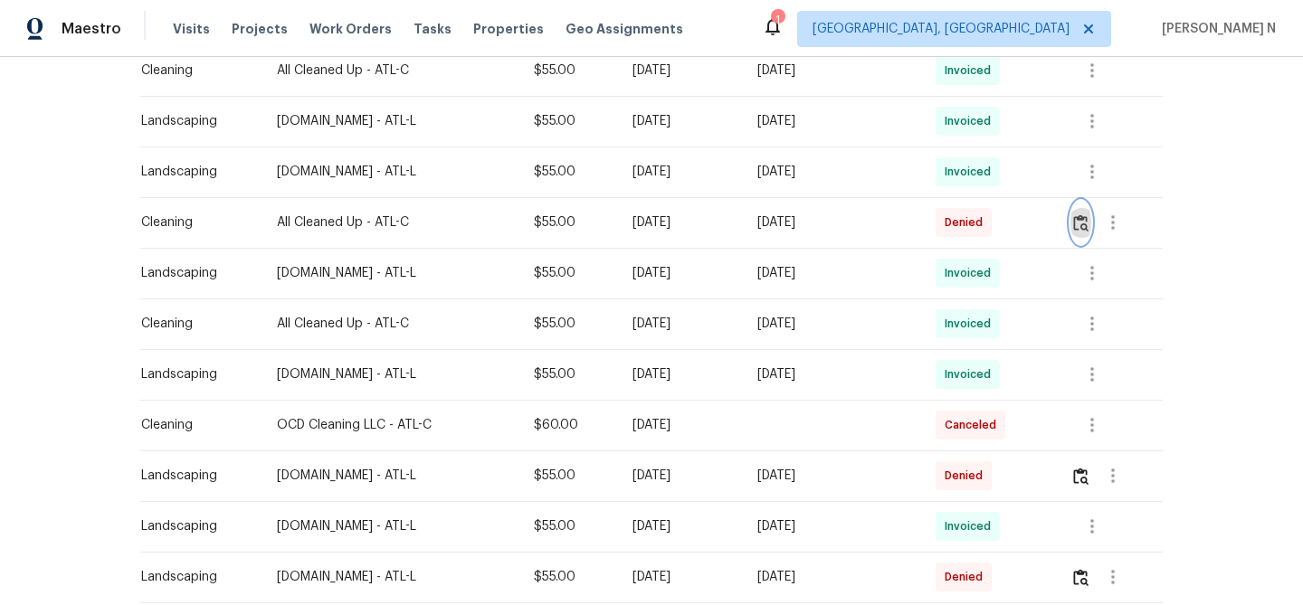
click at [1087, 220] on img "button" at bounding box center [1080, 222] width 15 height 17
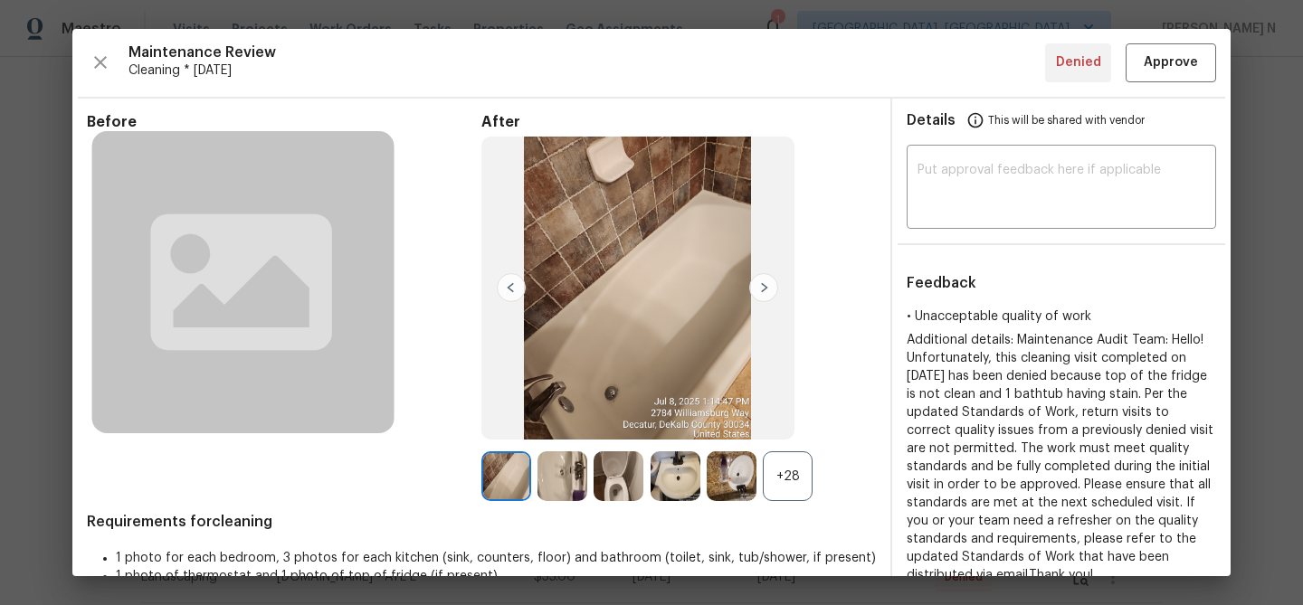
click at [787, 478] on div "+28" at bounding box center [788, 476] width 50 height 50
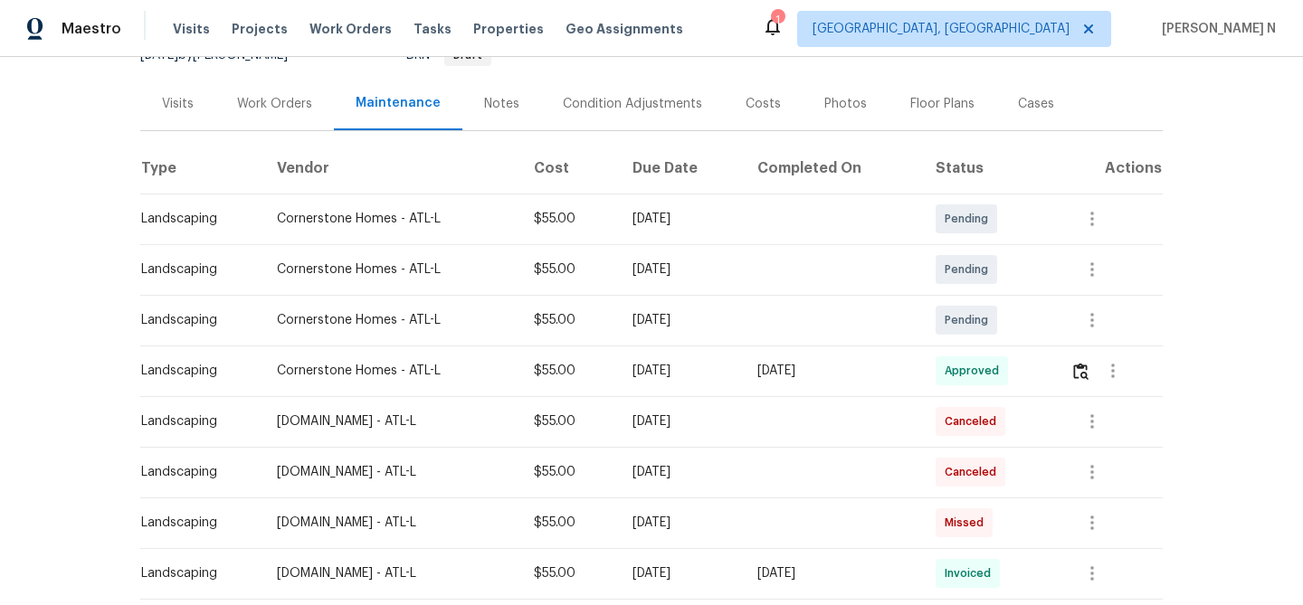
scroll to position [0, 0]
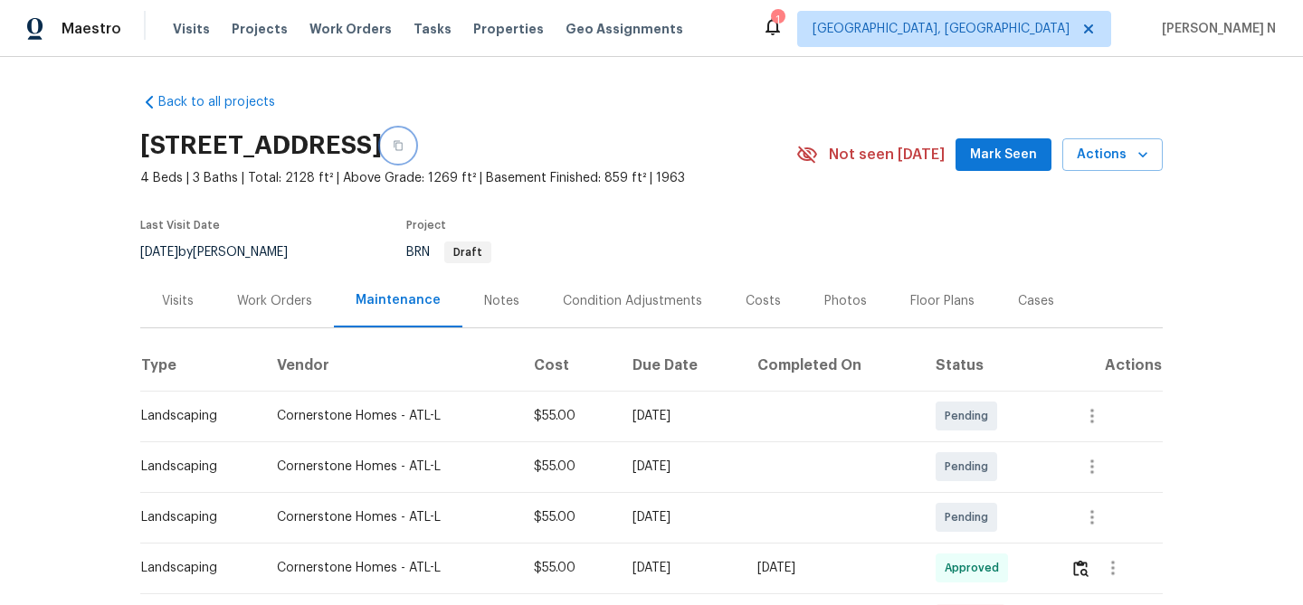
click at [414, 144] on button "button" at bounding box center [398, 145] width 33 height 33
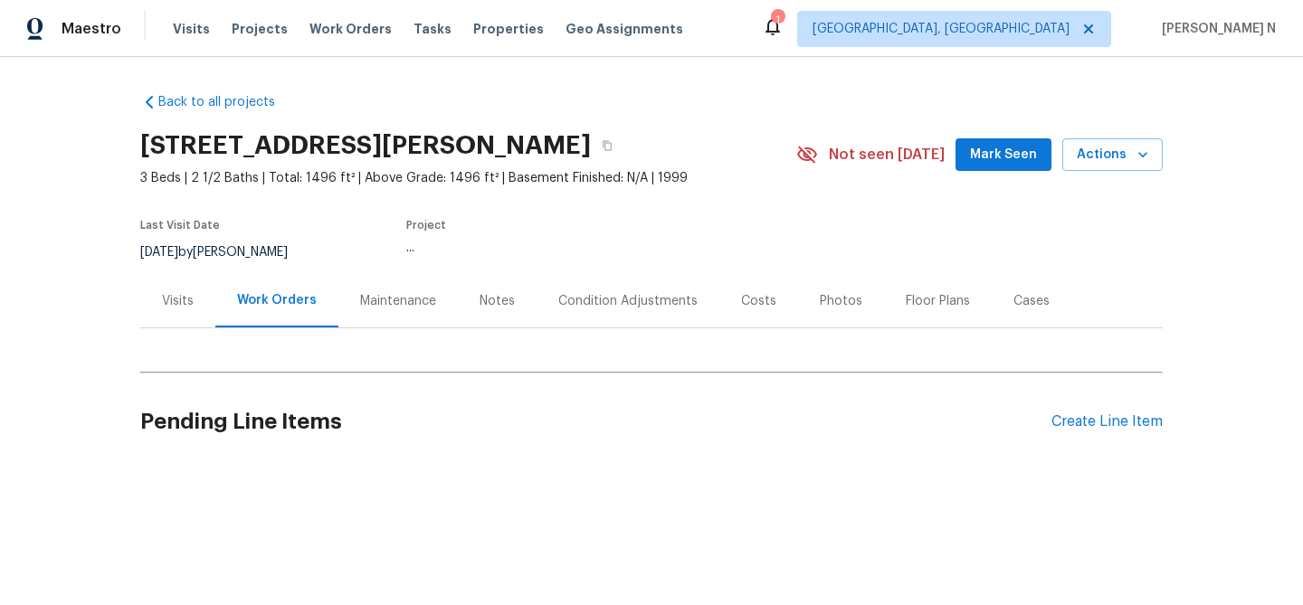
click at [376, 303] on div "Maintenance" at bounding box center [398, 301] width 76 height 18
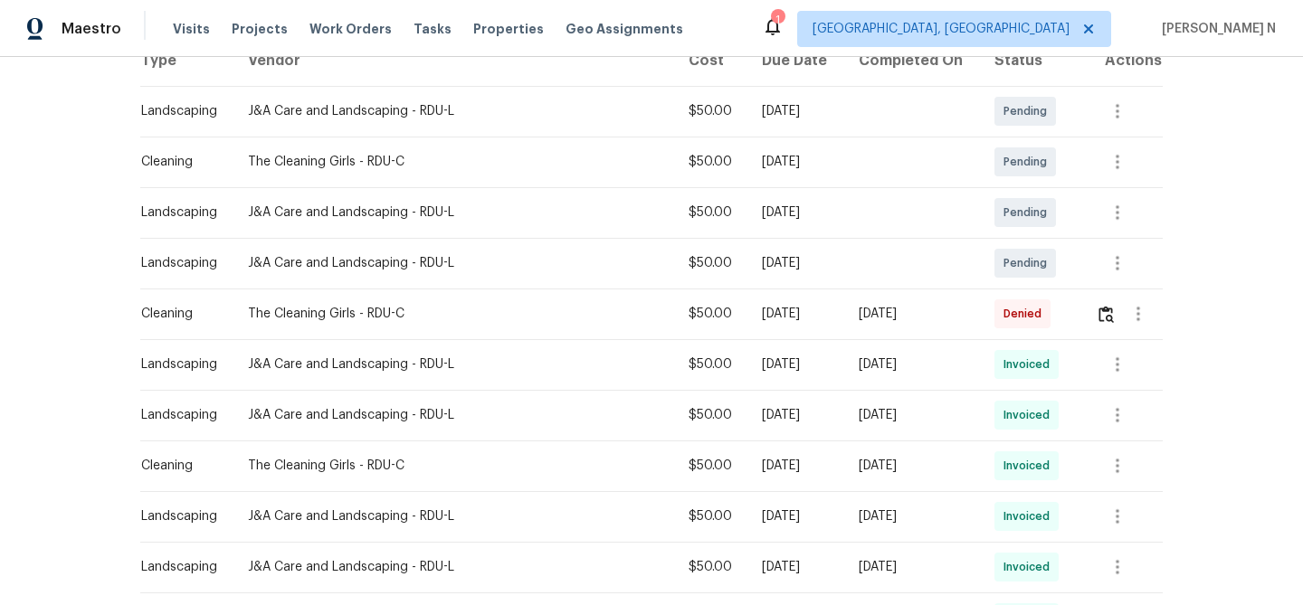
scroll to position [315, 0]
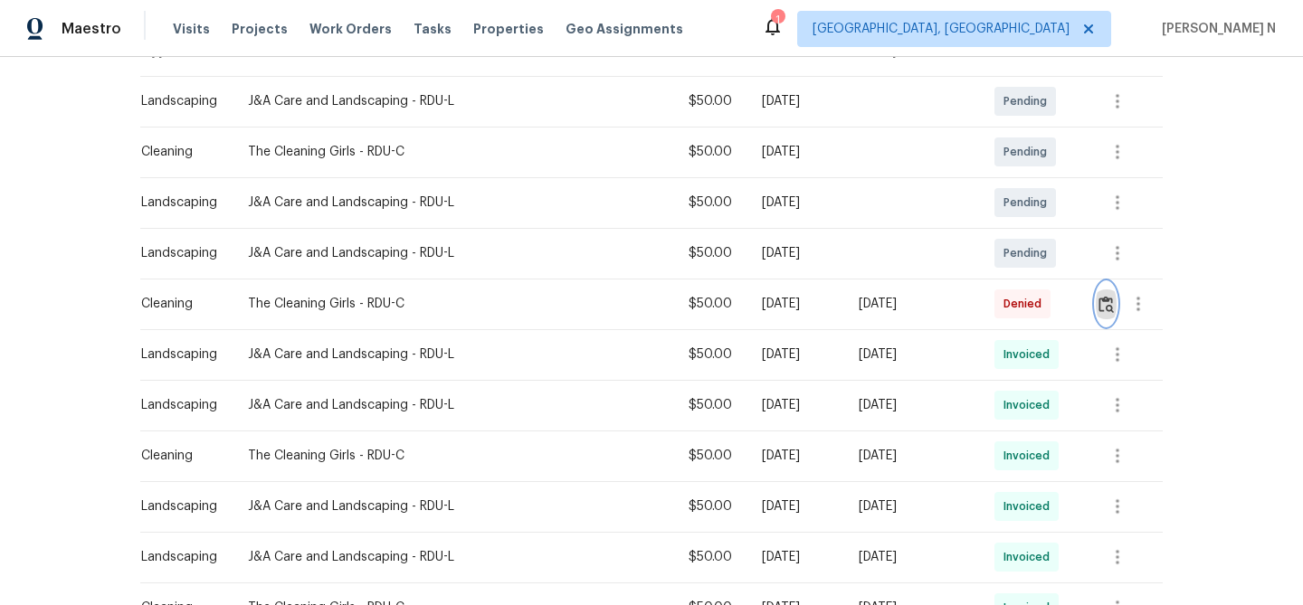
click at [1098, 297] on img "button" at bounding box center [1105, 304] width 15 height 17
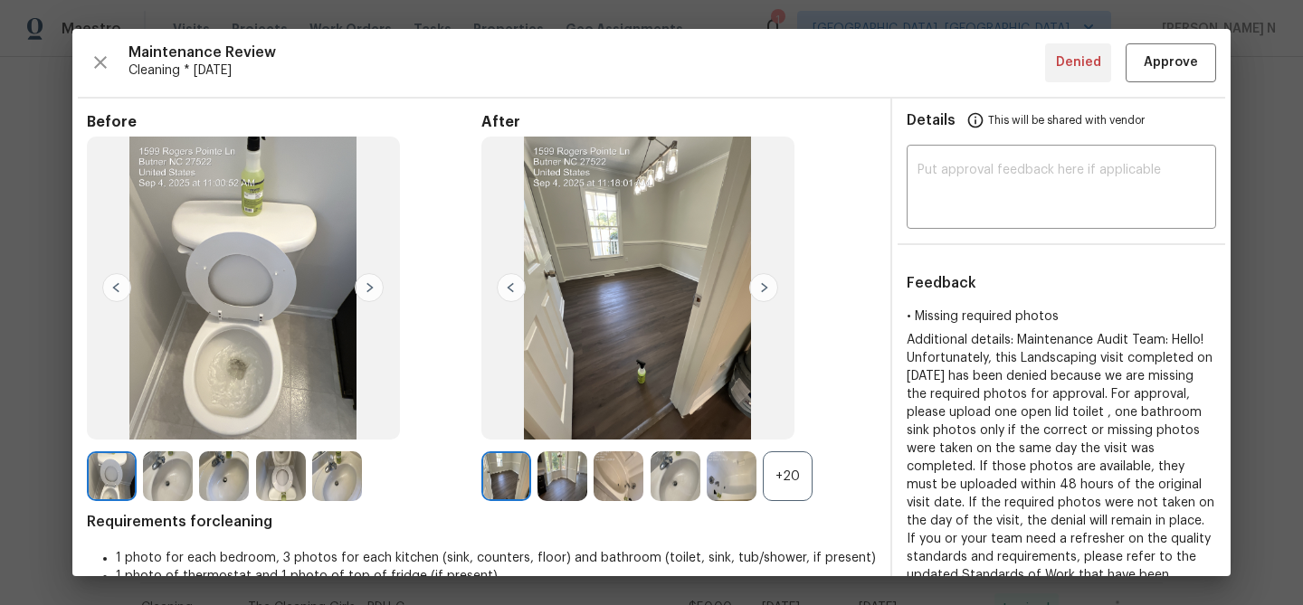
click at [805, 452] on div "+20" at bounding box center [788, 476] width 50 height 50
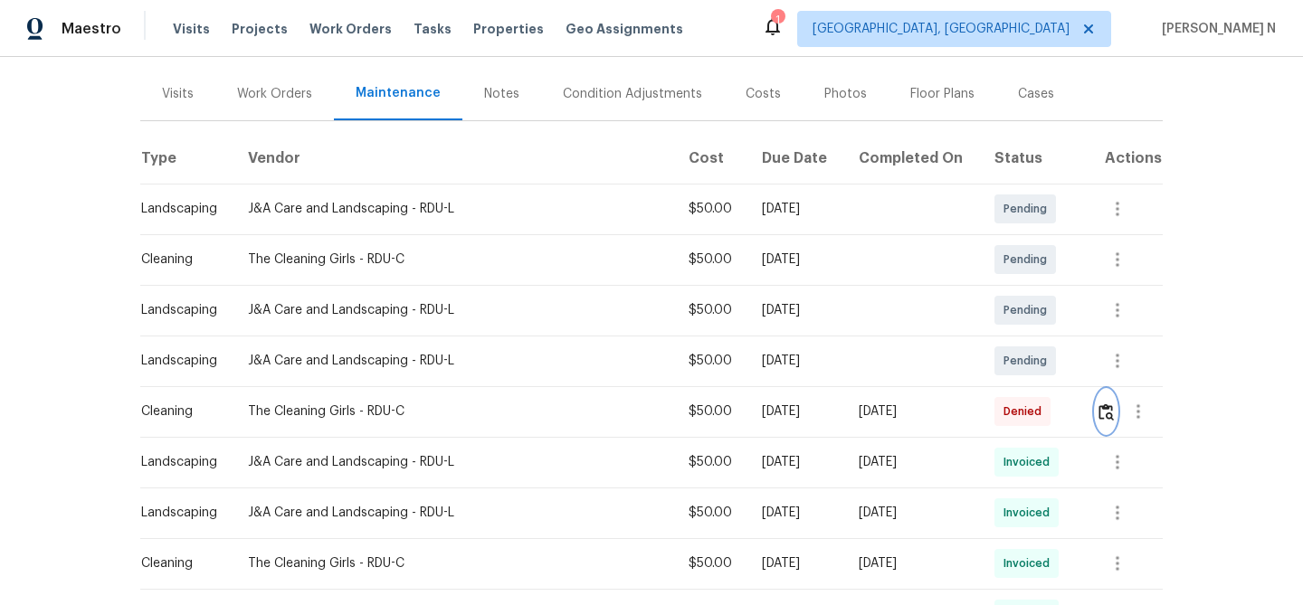
scroll to position [303, 0]
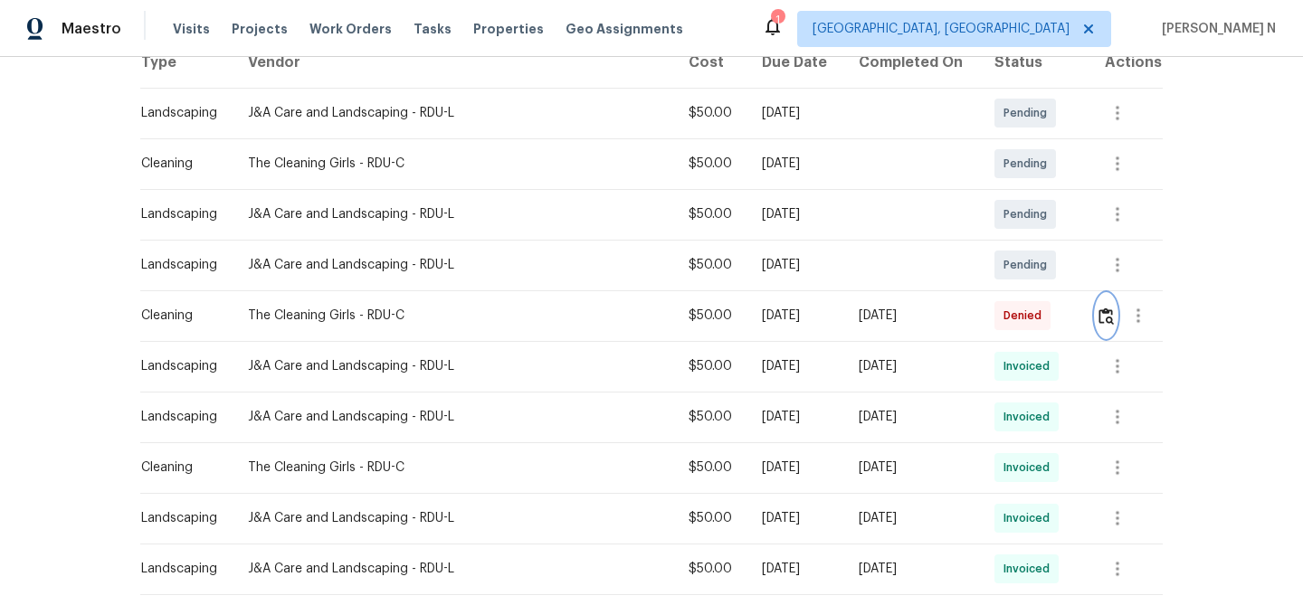
click at [1098, 312] on img "button" at bounding box center [1105, 316] width 15 height 17
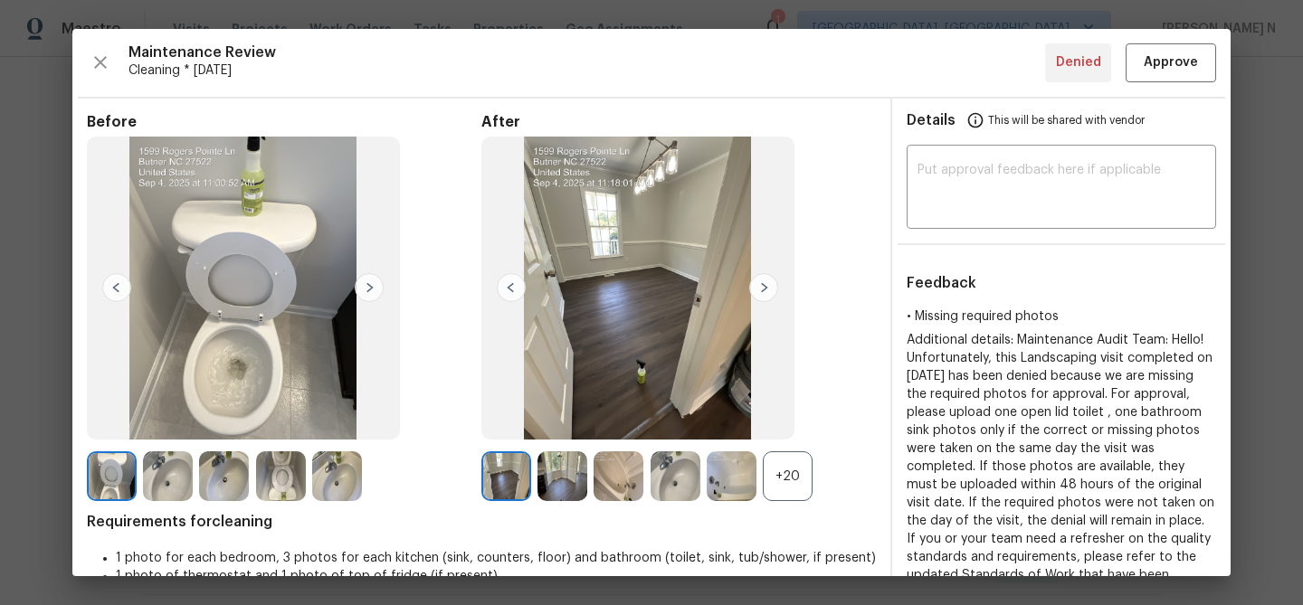
click at [793, 461] on div "+20" at bounding box center [788, 476] width 50 height 50
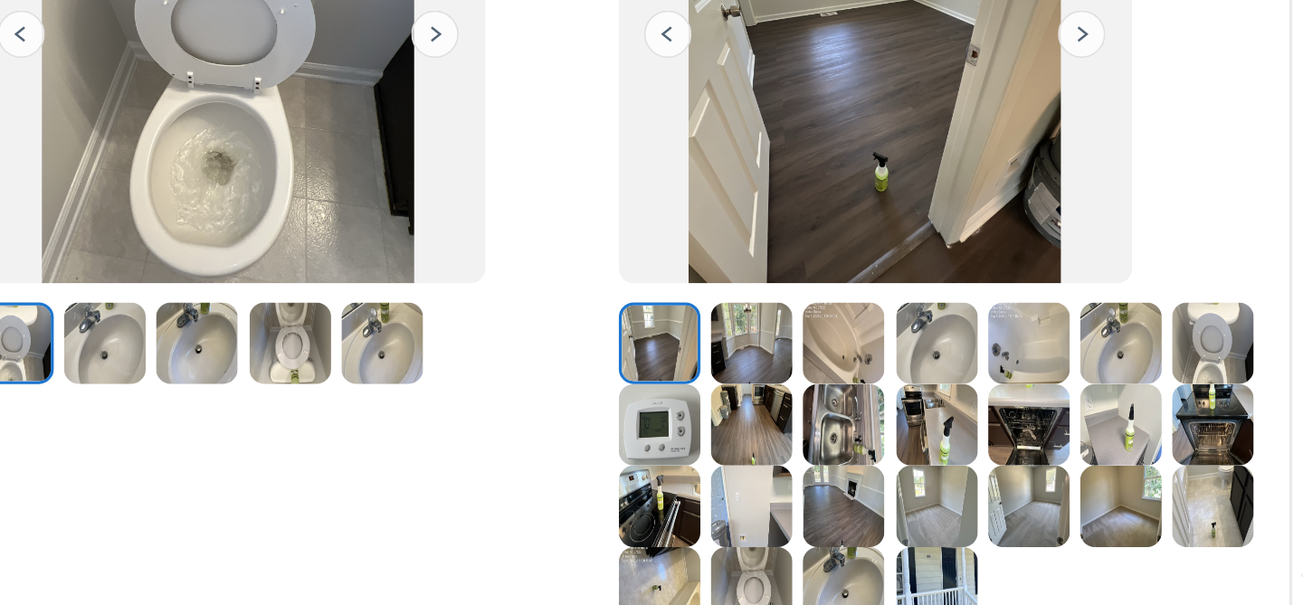
scroll to position [122, 0]
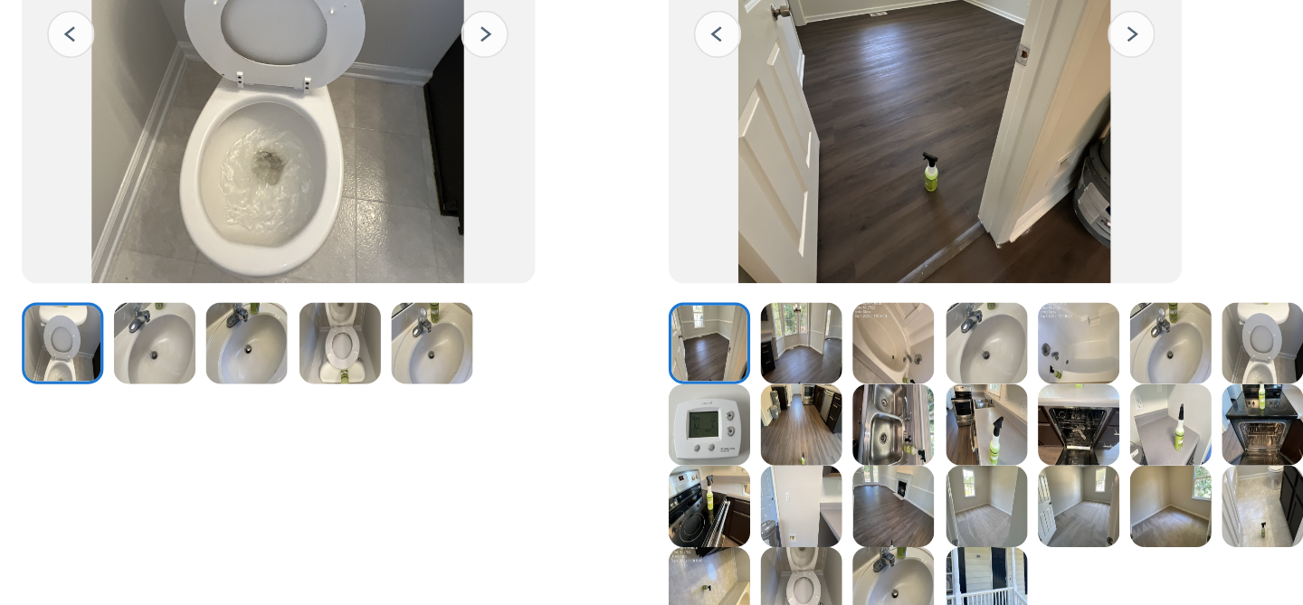
click at [851, 361] on img at bounding box center [844, 354] width 50 height 50
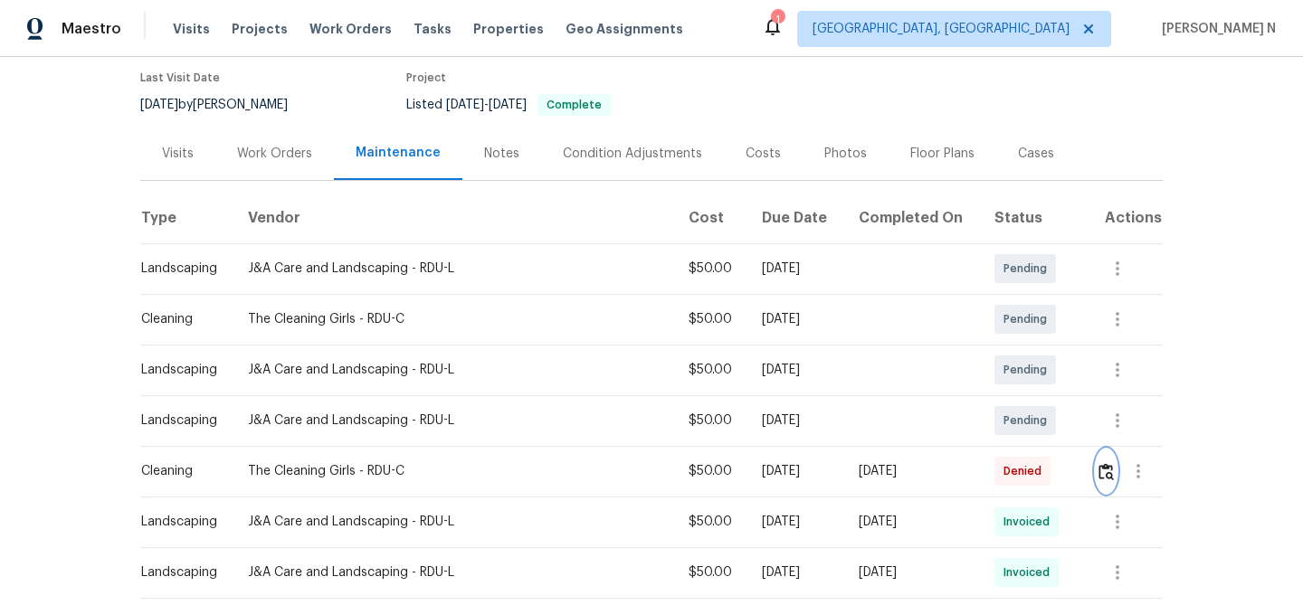
scroll to position [83, 0]
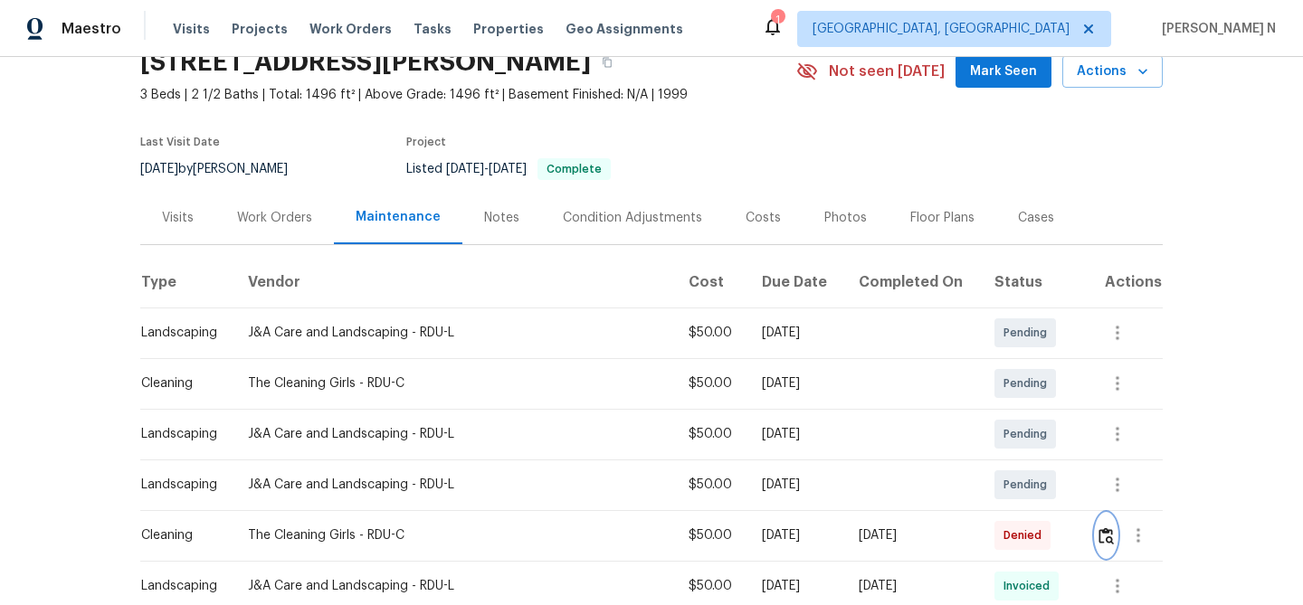
click at [1104, 534] on img "button" at bounding box center [1105, 535] width 15 height 17
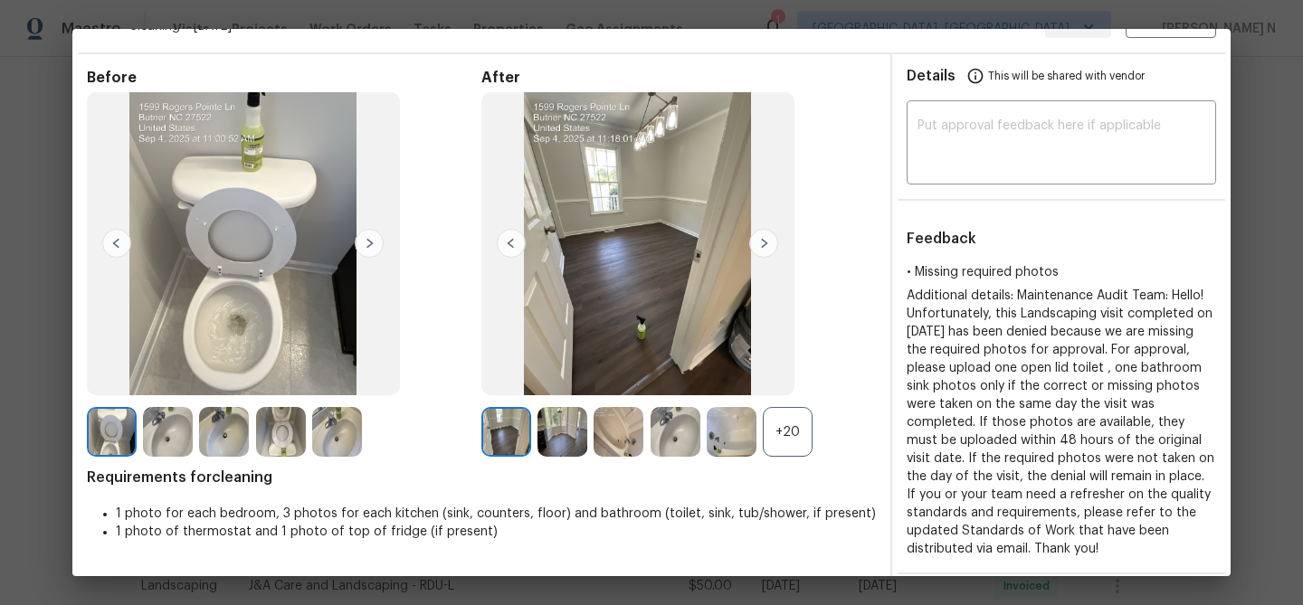
scroll to position [71, 0]
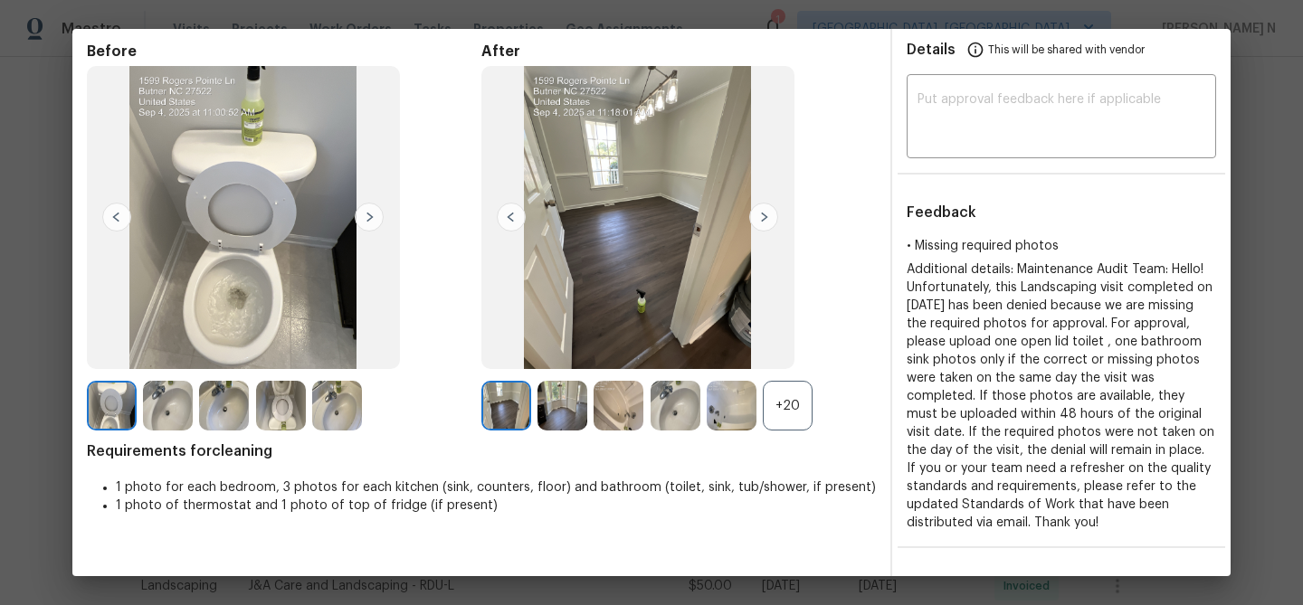
click at [776, 415] on div "+20" at bounding box center [788, 406] width 50 height 50
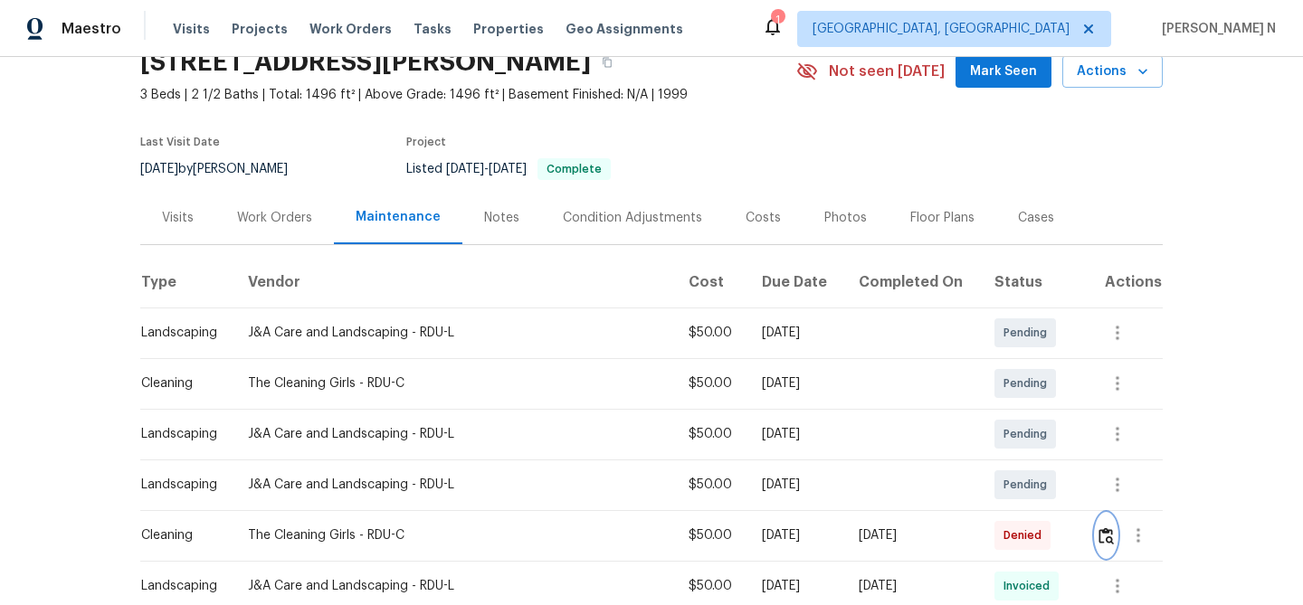
scroll to position [74, 0]
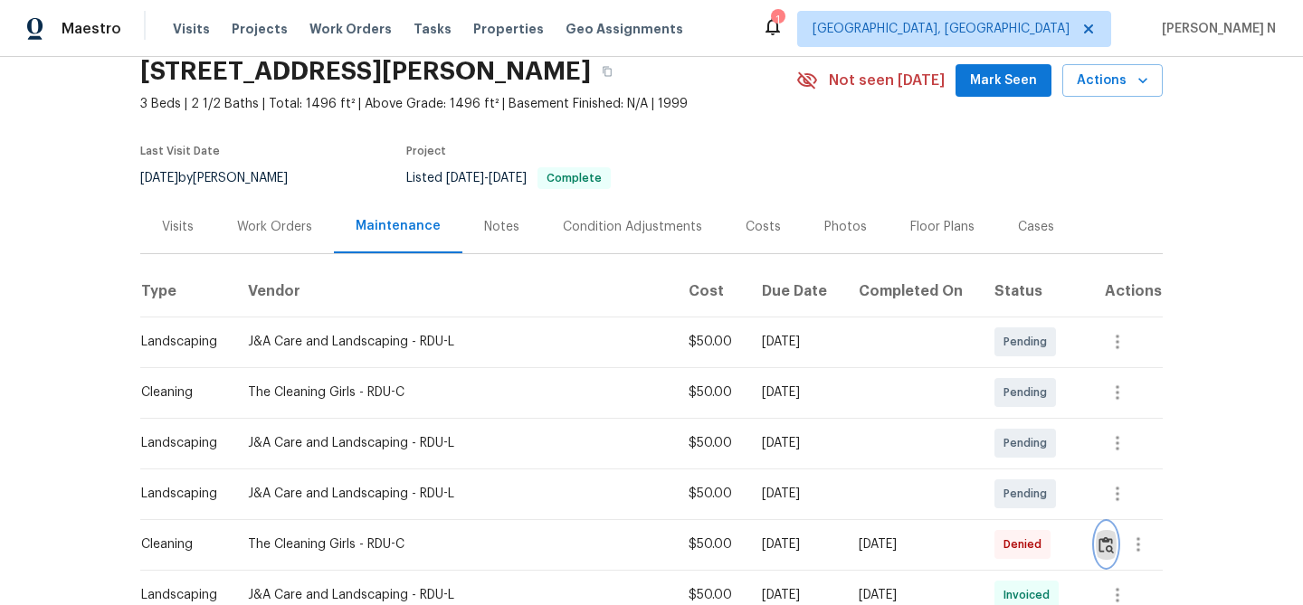
click at [1101, 555] on button "button" at bounding box center [1106, 544] width 21 height 43
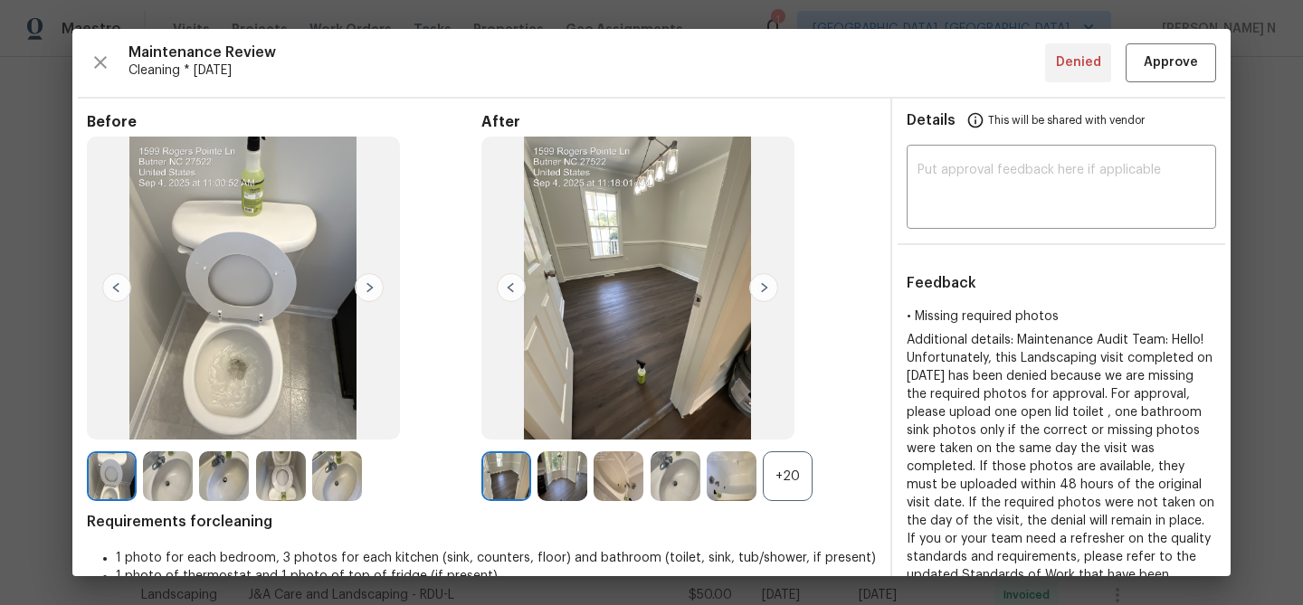
click at [786, 474] on div "+20" at bounding box center [788, 476] width 50 height 50
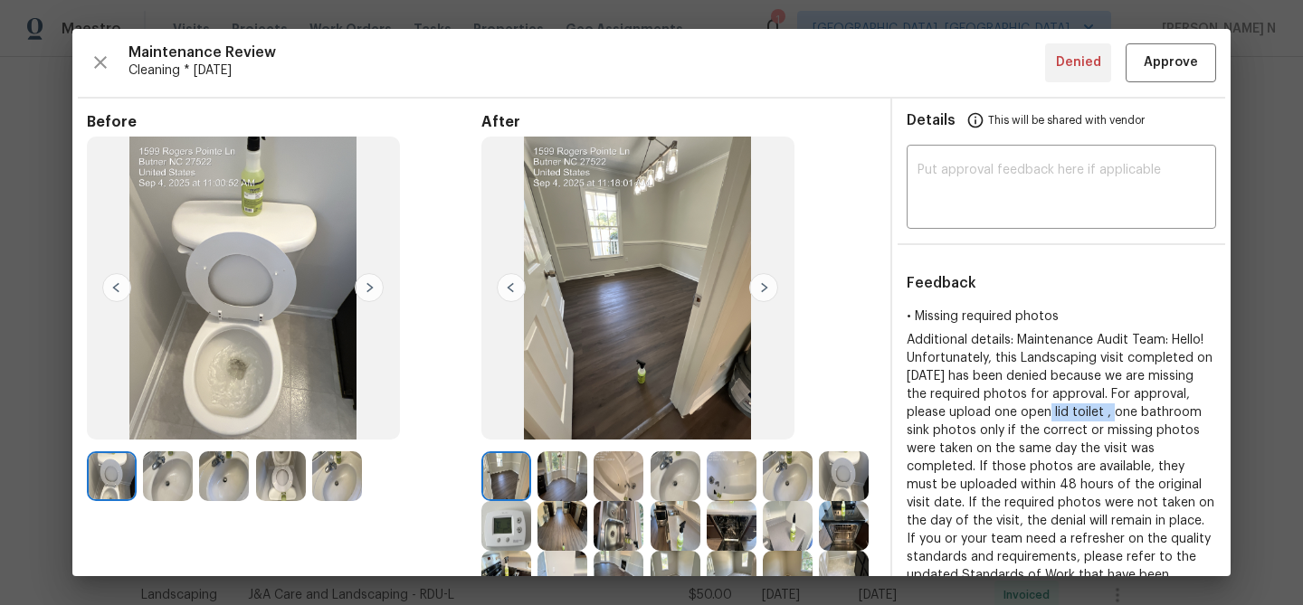
drag, startPoint x: 1077, startPoint y: 410, endPoint x: 1154, endPoint y: 410, distance: 77.8
click at [1154, 410] on span "Additional details: Maintenance Audit Team: Hello! Unfortunately, this Landscap…" at bounding box center [1060, 467] width 308 height 266
drag, startPoint x: 910, startPoint y: 429, endPoint x: 987, endPoint y: 430, distance: 76.9
click at [987, 430] on span "Additional details: Maintenance Audit Team: Hello! Unfortunately, this Landscap…" at bounding box center [1060, 467] width 308 height 266
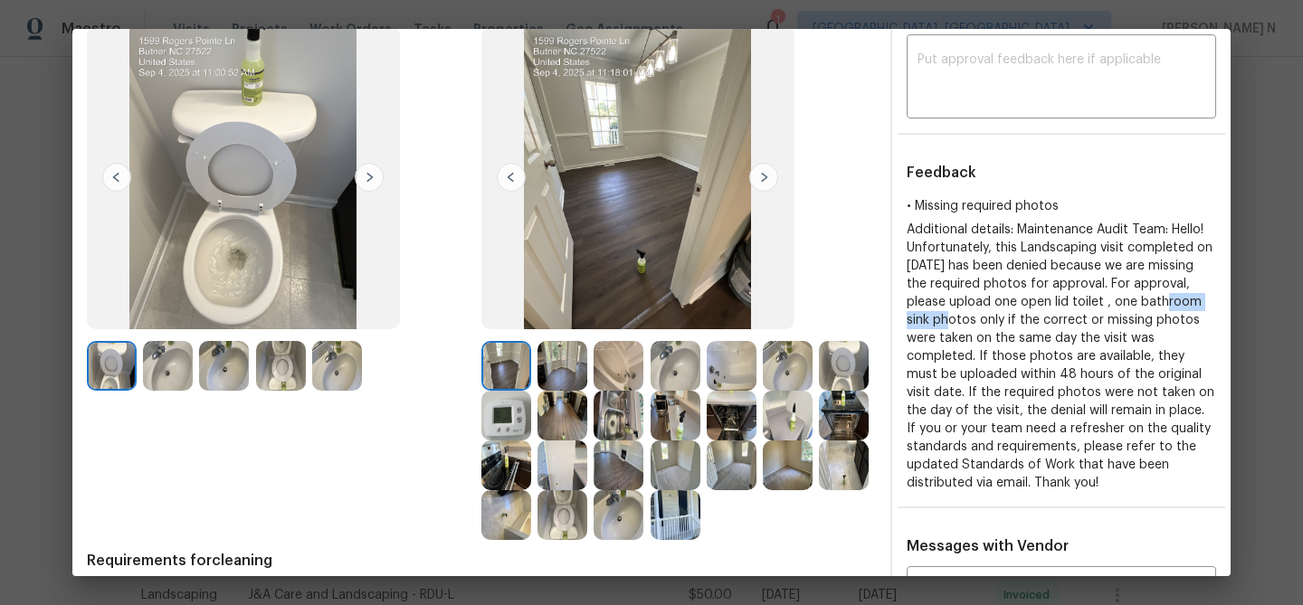
scroll to position [111, 0]
click at [1005, 337] on span "Additional details: Maintenance Audit Team: Hello! Unfortunately, this Landscap…" at bounding box center [1060, 356] width 308 height 266
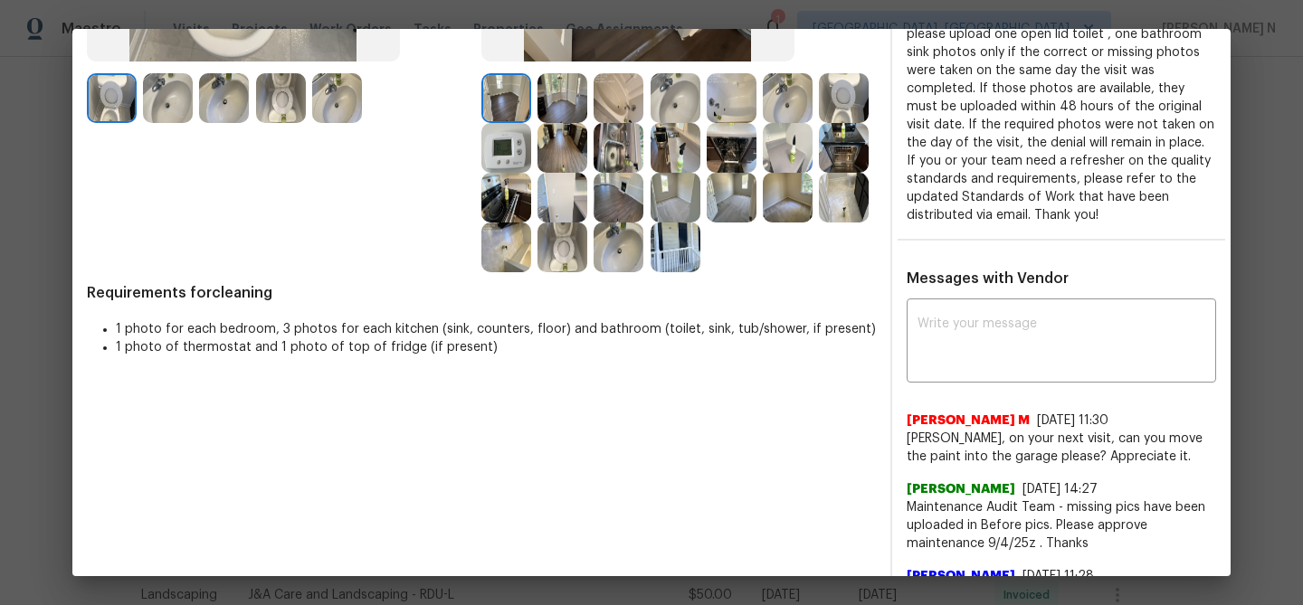
scroll to position [405, 0]
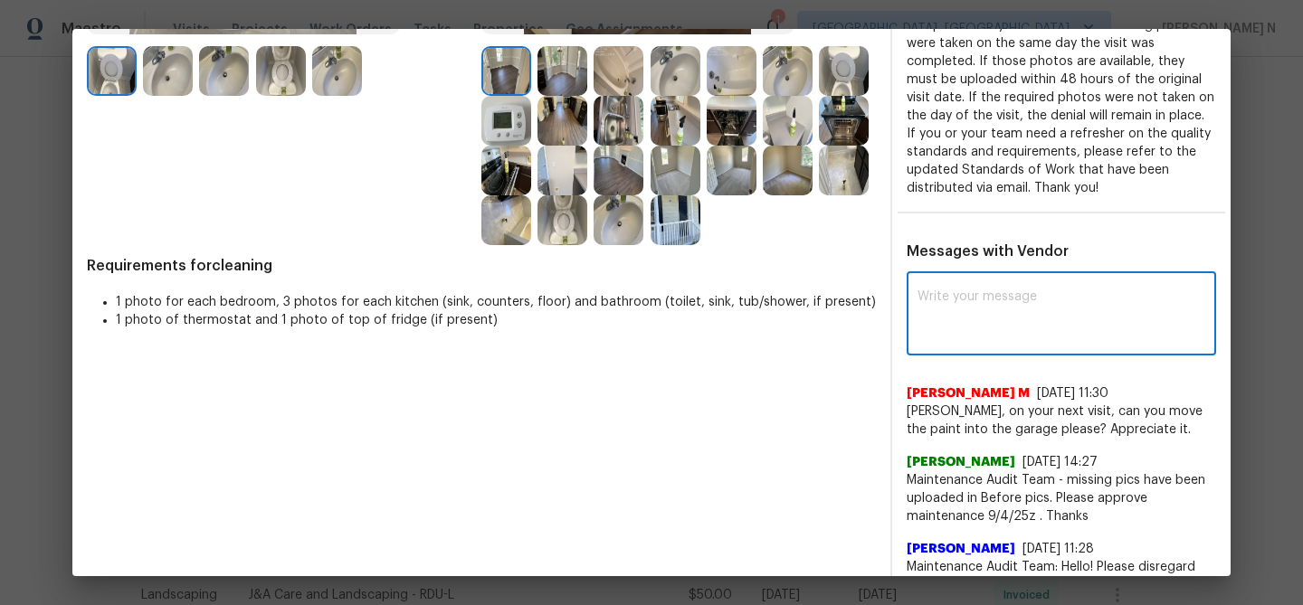
click at [1012, 326] on textarea at bounding box center [1061, 315] width 288 height 51
paste textarea "Maintenance Audit Team: Hello! Thank you for uploading the photo, after further…"
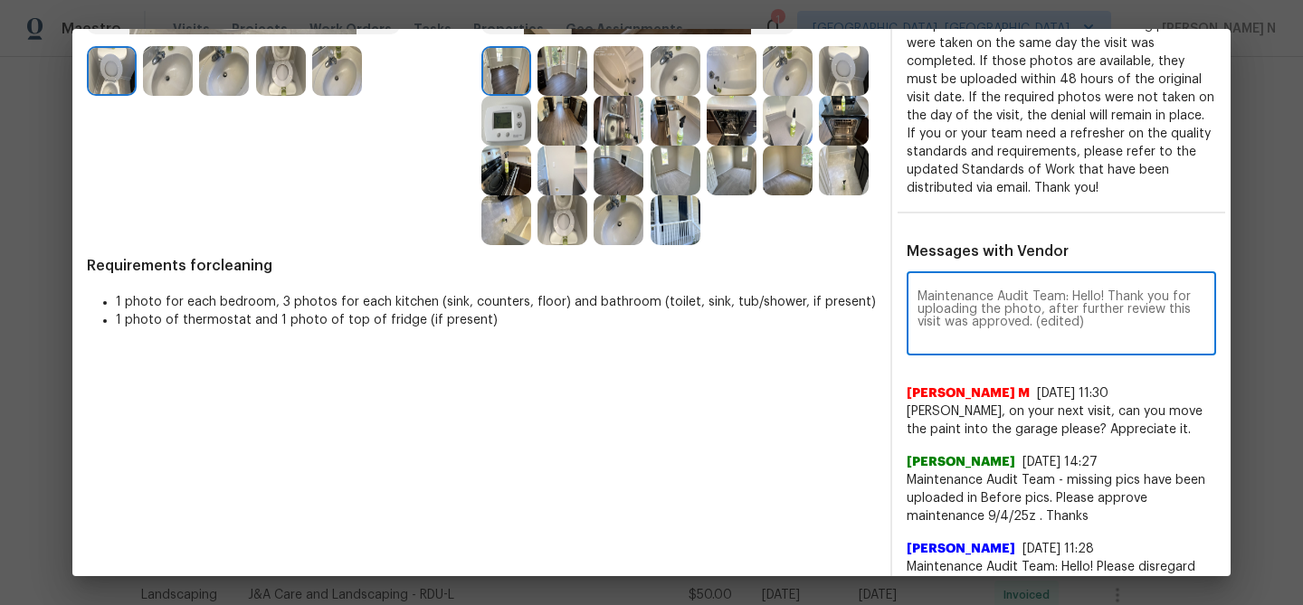
scroll to position [0, 0]
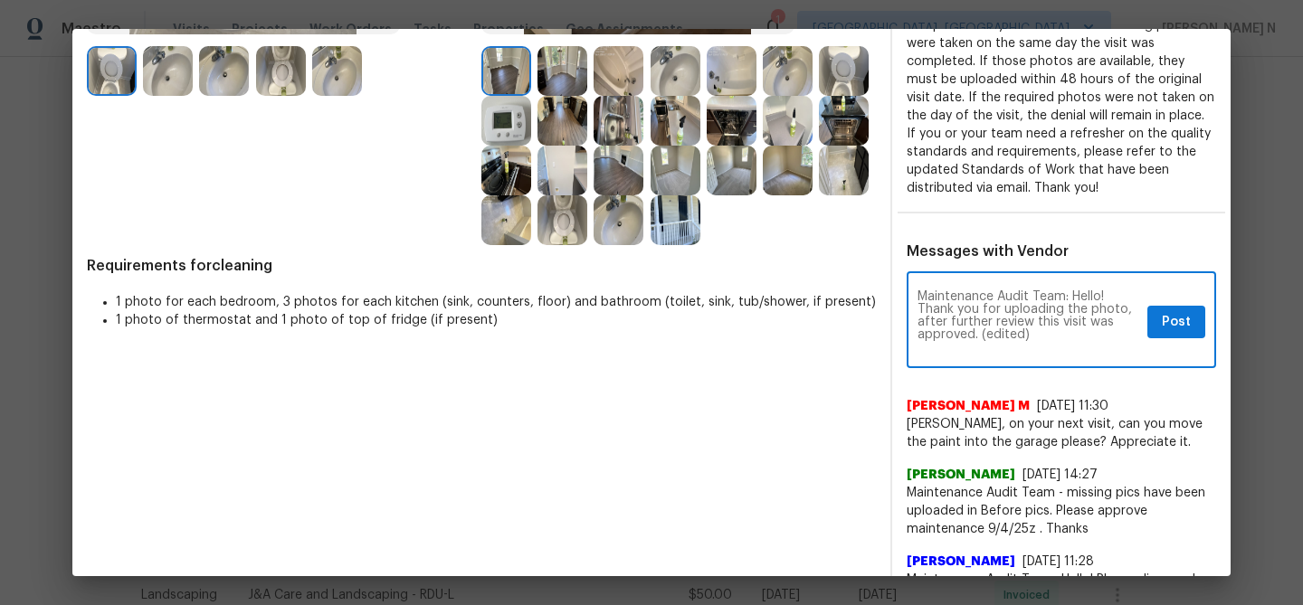
drag, startPoint x: 982, startPoint y: 334, endPoint x: 1067, endPoint y: 329, distance: 85.2
click at [1067, 333] on textarea "Maintenance Audit Team: Hello! Thank you for uploading the photo, after further…" at bounding box center [1028, 321] width 223 height 63
type textarea "Maintenance Audit Team: Hello! Thank you for uploading the photo, after further…"
click at [1181, 319] on span "Post" at bounding box center [1176, 322] width 29 height 23
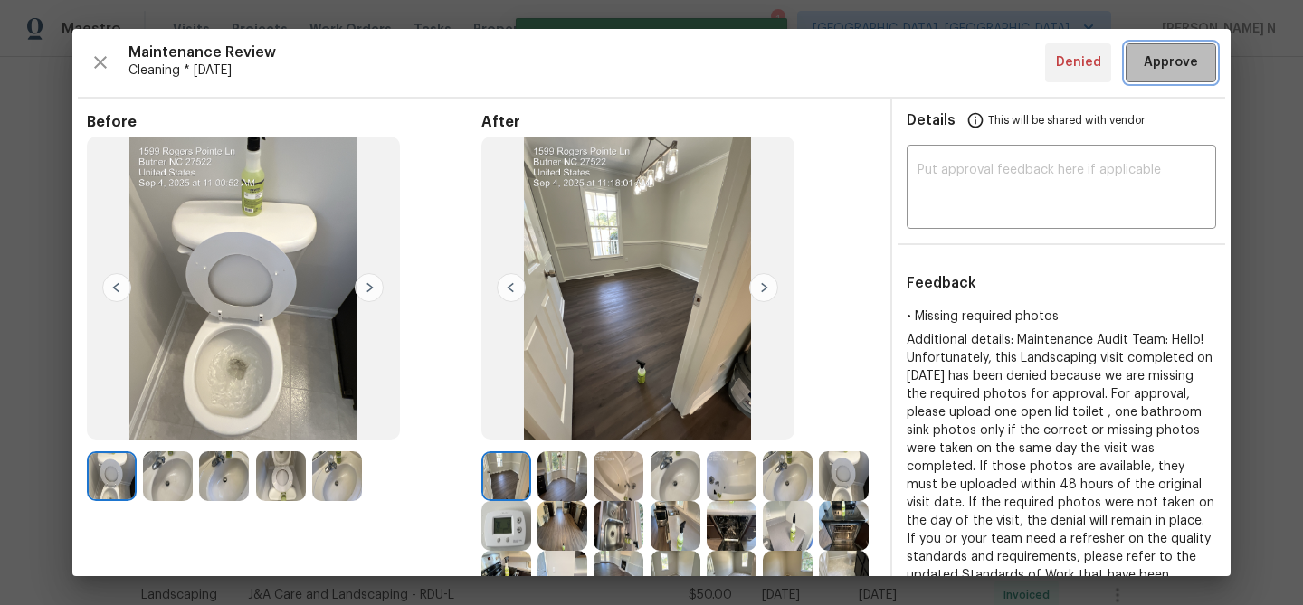
click at [1170, 81] on button "Approve" at bounding box center [1170, 62] width 90 height 39
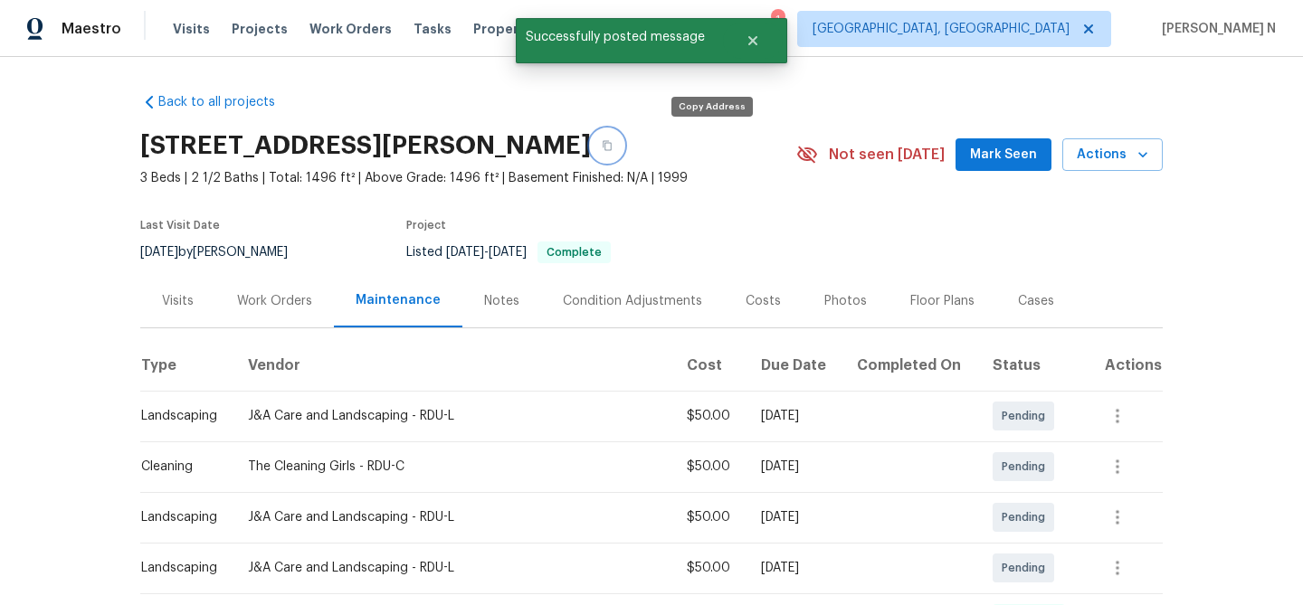
click at [623, 150] on button "button" at bounding box center [607, 145] width 33 height 33
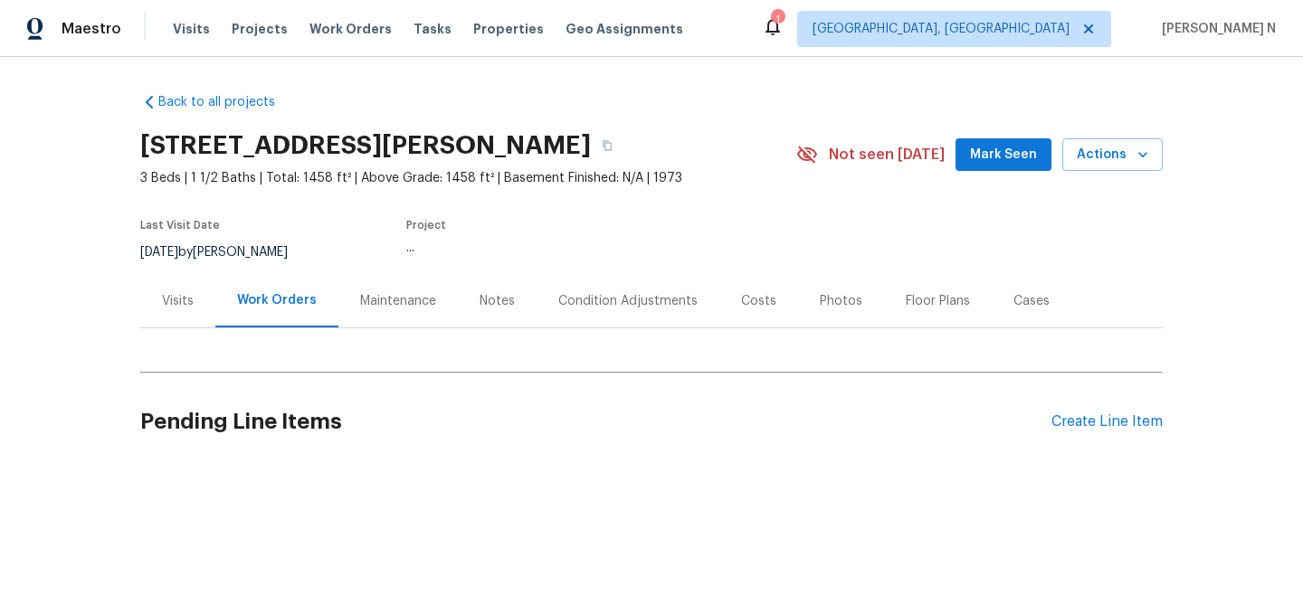
click at [384, 306] on div "Maintenance" at bounding box center [398, 301] width 76 height 18
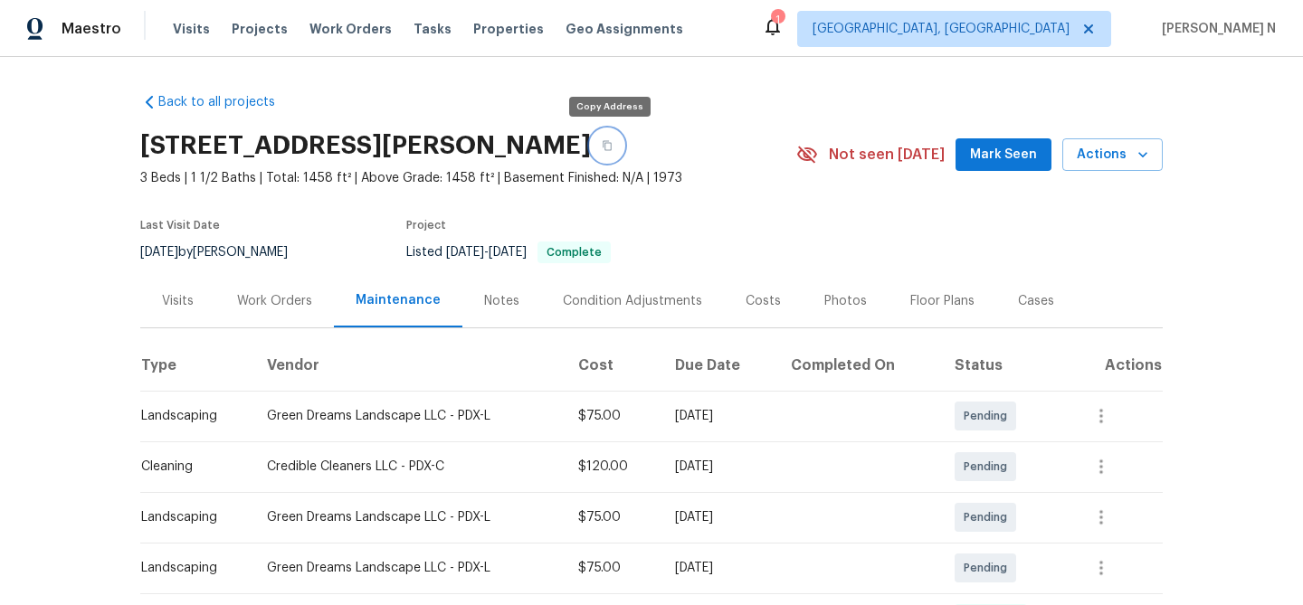
click at [609, 147] on icon "button" at bounding box center [607, 145] width 11 height 11
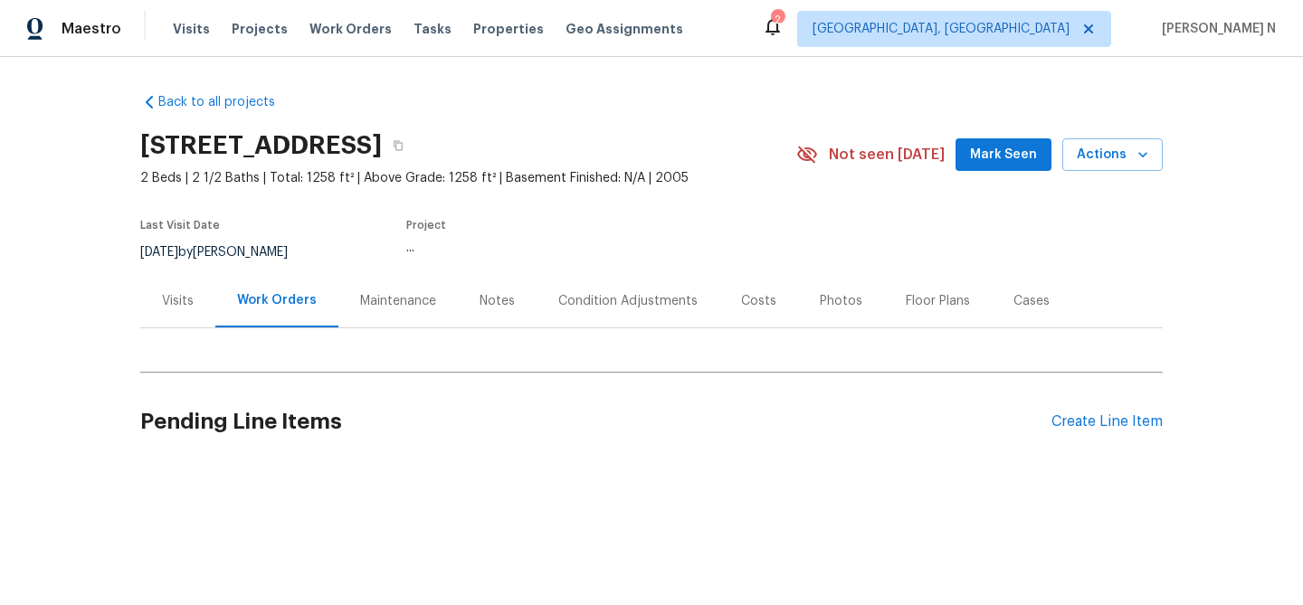
click at [400, 308] on div "Maintenance" at bounding box center [398, 301] width 76 height 18
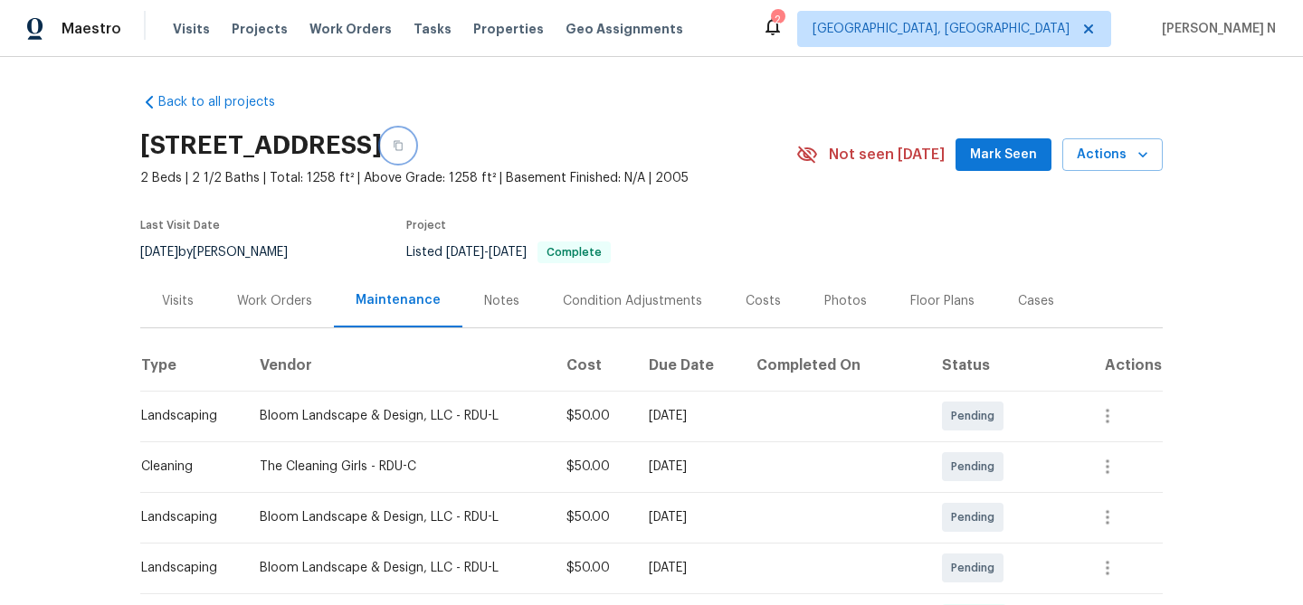
click at [403, 150] on icon "button" at bounding box center [398, 145] width 11 height 11
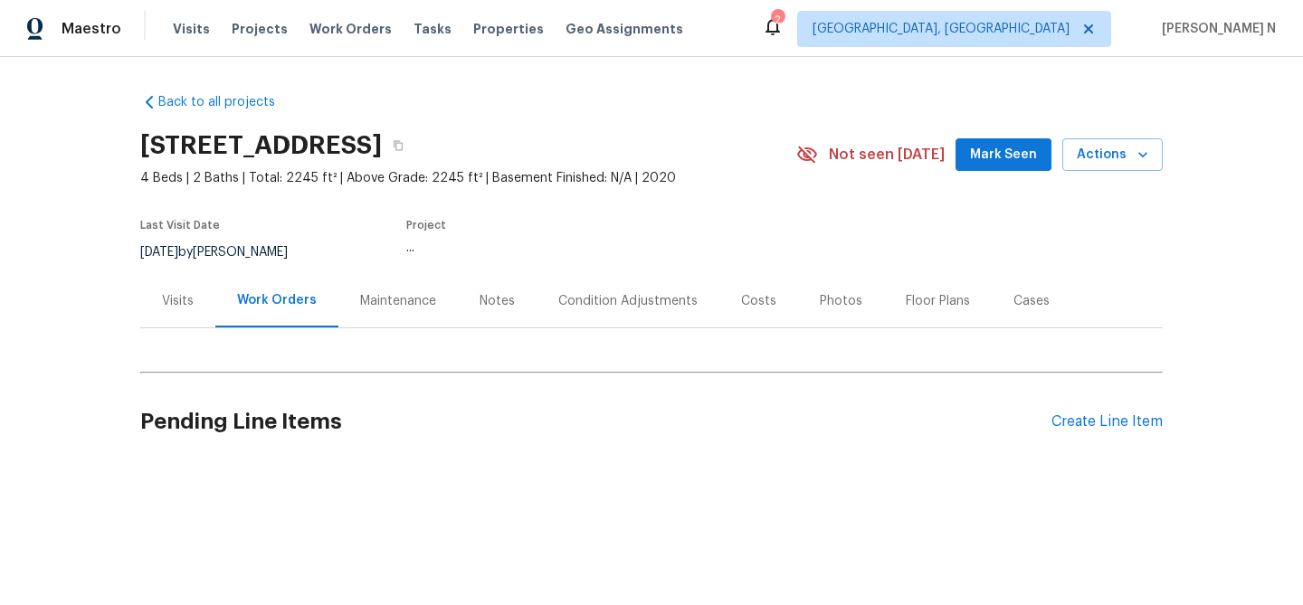
click at [374, 304] on div "Maintenance" at bounding box center [398, 301] width 76 height 18
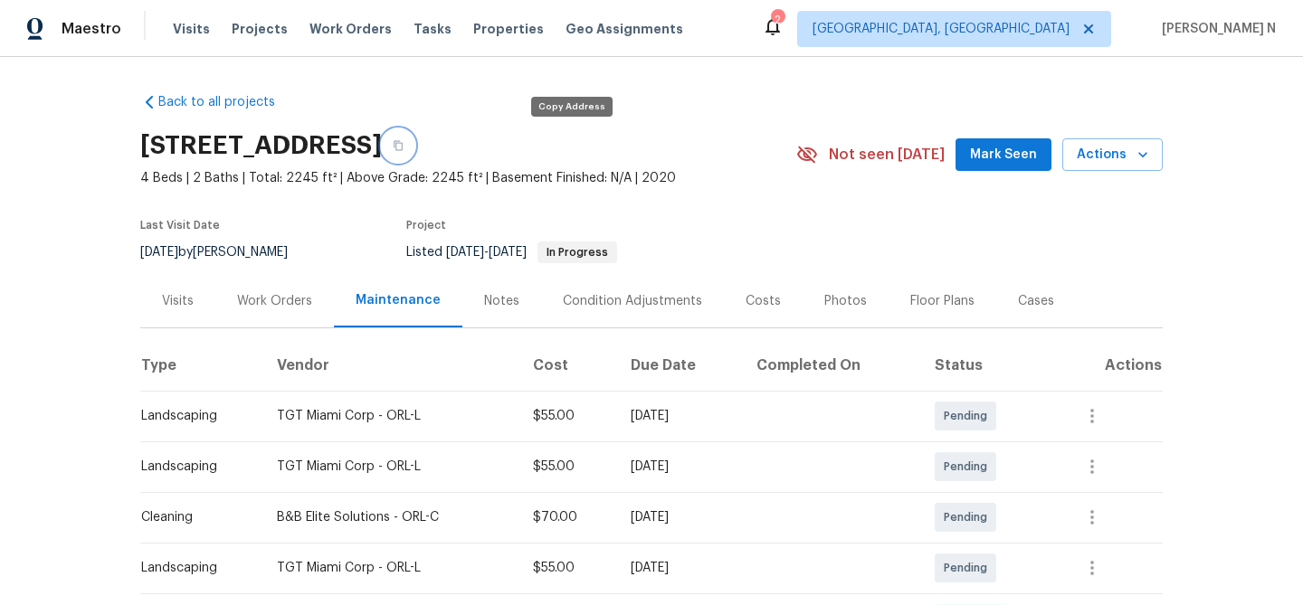
click at [403, 149] on icon "button" at bounding box center [398, 146] width 9 height 10
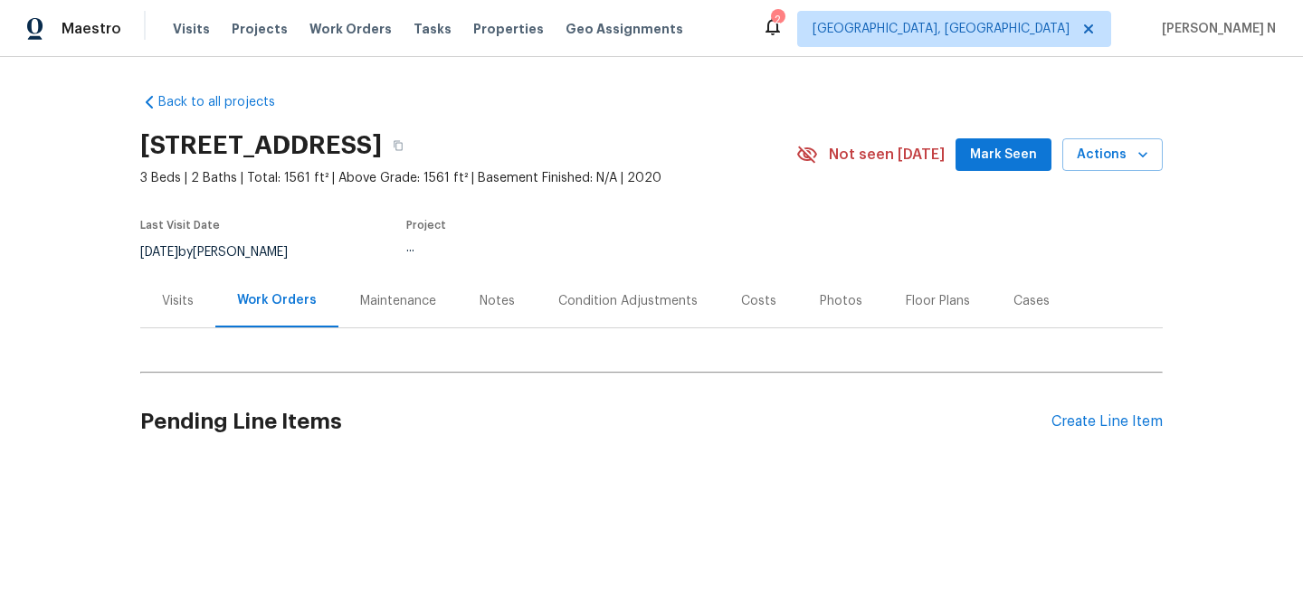
click at [396, 299] on div "Maintenance" at bounding box center [398, 301] width 76 height 18
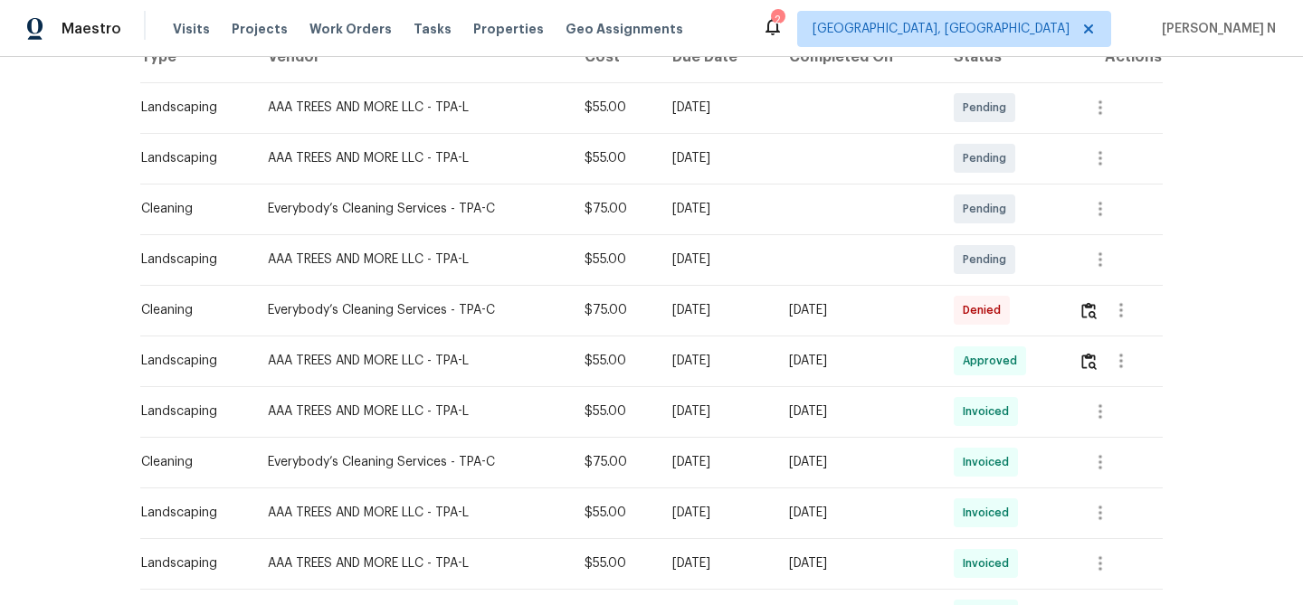
scroll to position [312, 0]
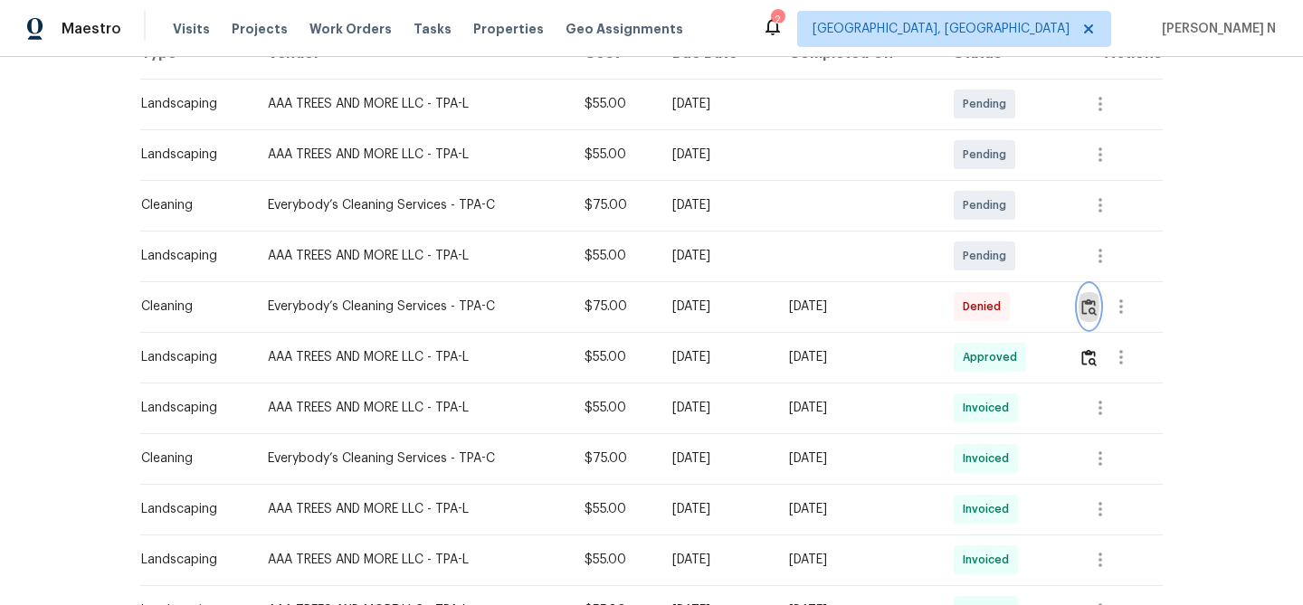
click at [1095, 306] on img "button" at bounding box center [1088, 307] width 15 height 17
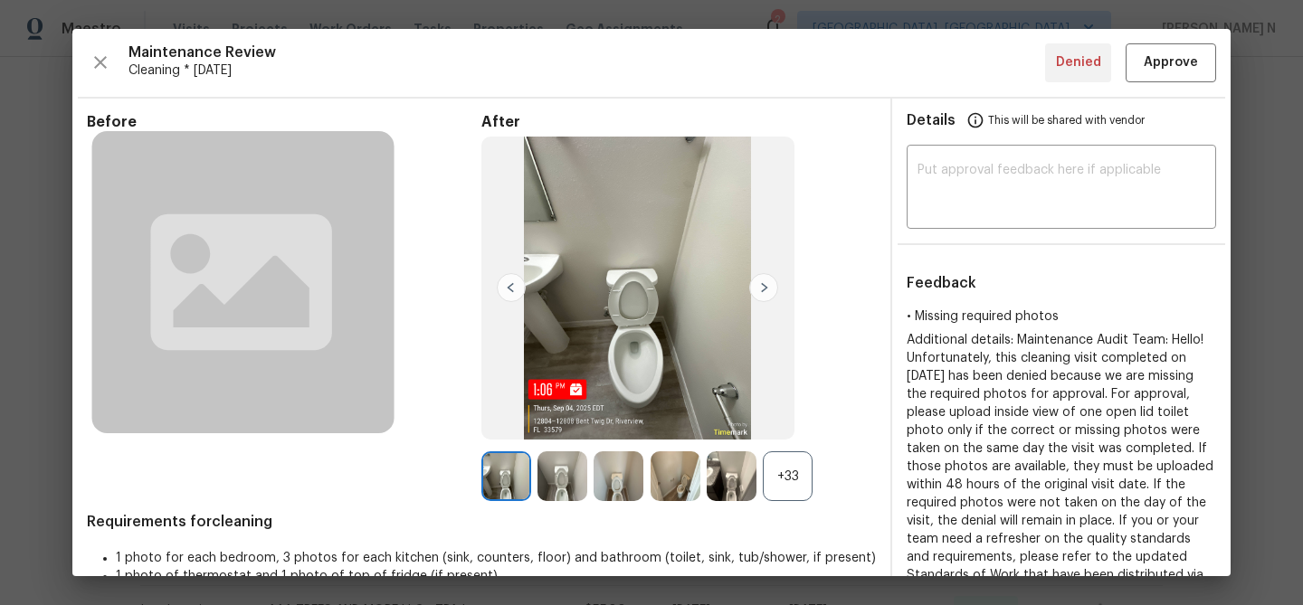
click at [802, 499] on div "+33" at bounding box center [788, 476] width 50 height 50
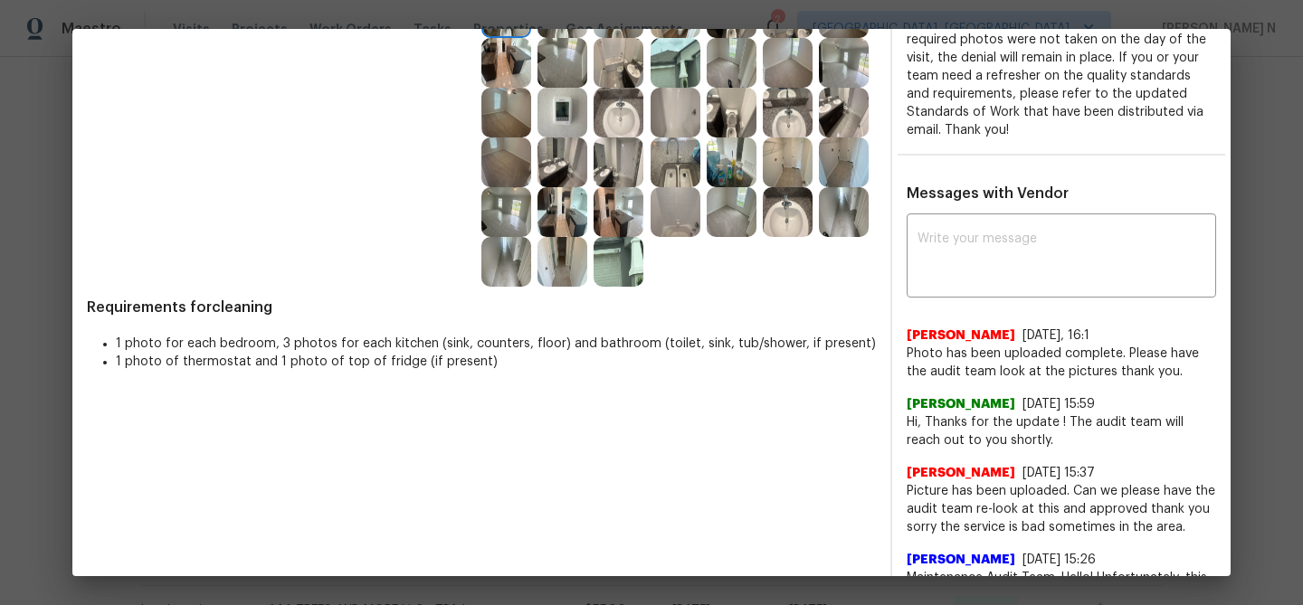
scroll to position [399, 0]
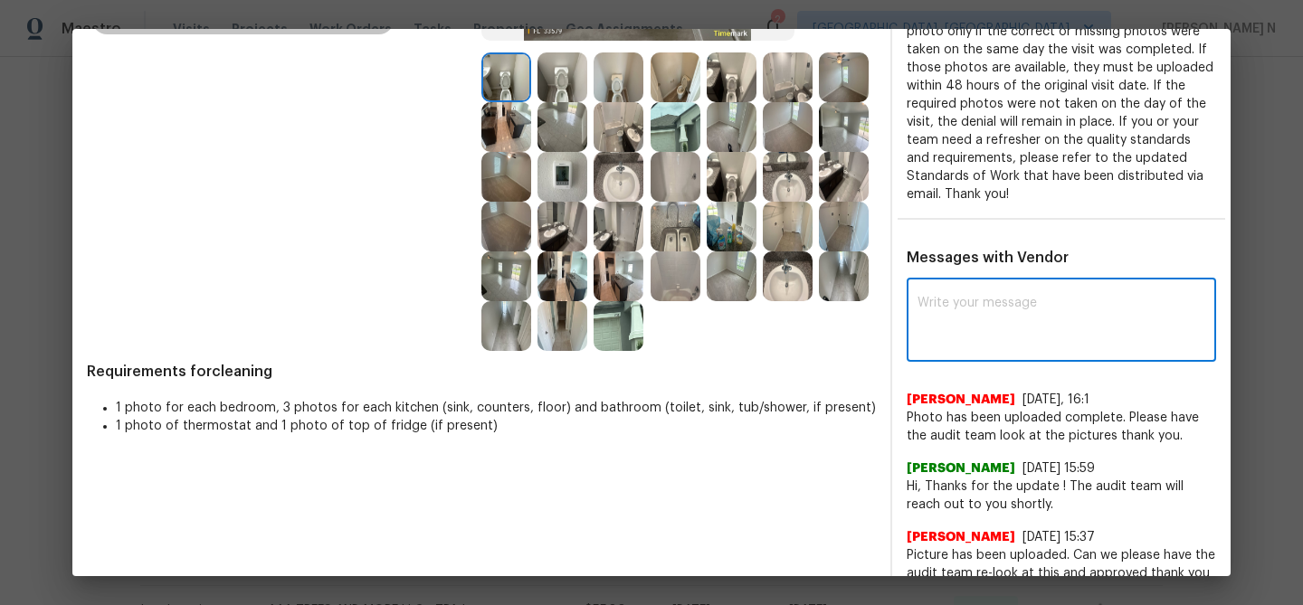
click at [1016, 326] on textarea at bounding box center [1061, 322] width 288 height 51
paste textarea "Maintenance Audit Team: Hello! Thank you for uploading the photo, after further…"
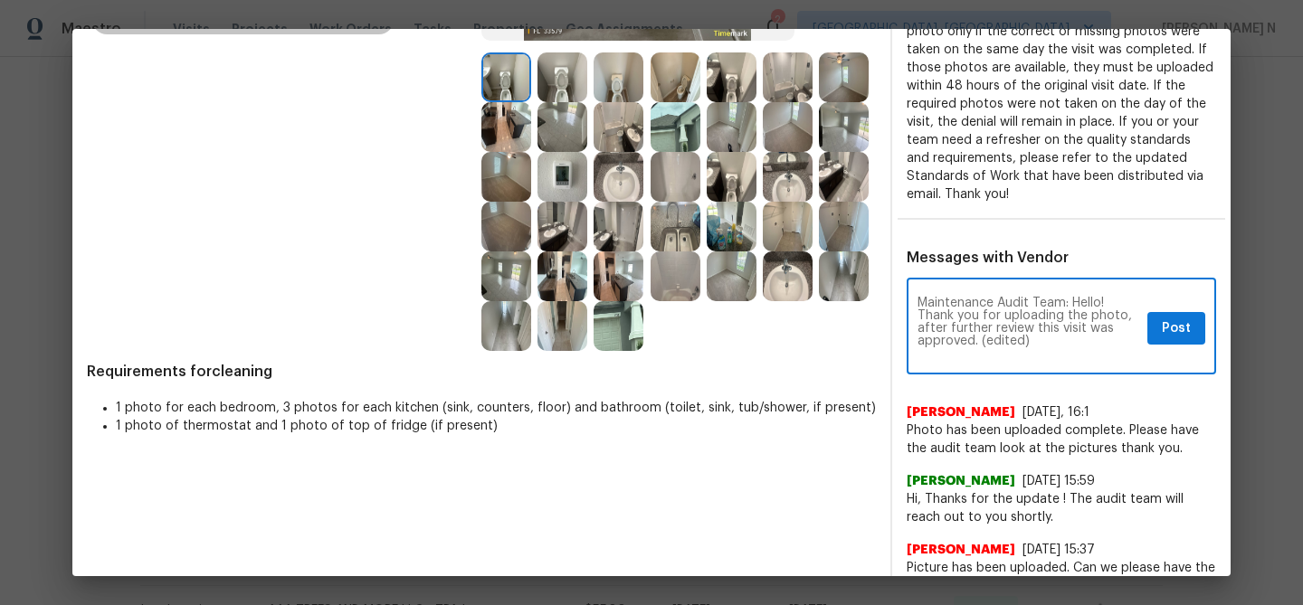
scroll to position [0, 0]
drag, startPoint x: 980, startPoint y: 337, endPoint x: 1055, endPoint y: 327, distance: 75.9
click at [1055, 335] on textarea "Maintenance Audit Team: Hello! Thank you for uploading the photo, after further…" at bounding box center [1028, 328] width 223 height 63
type textarea "Maintenance Audit Team: Hello! Thank you for uploading the photo, after further…"
click at [1162, 321] on span "Post" at bounding box center [1176, 329] width 29 height 23
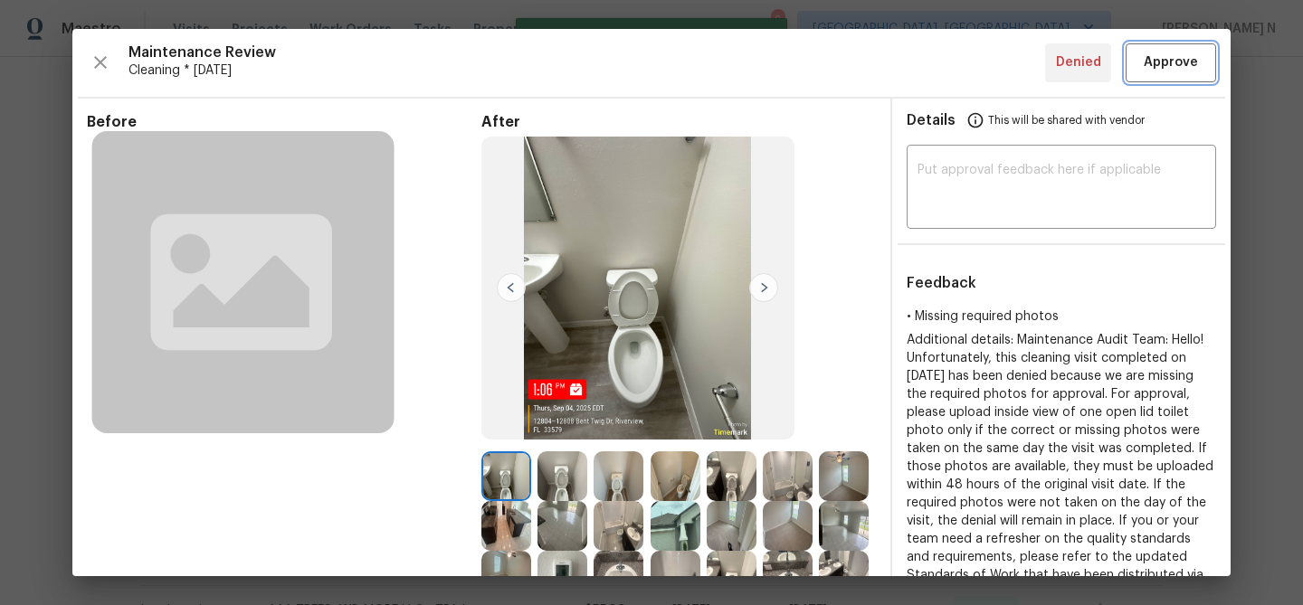
click at [1168, 66] on span "Approve" at bounding box center [1171, 63] width 54 height 23
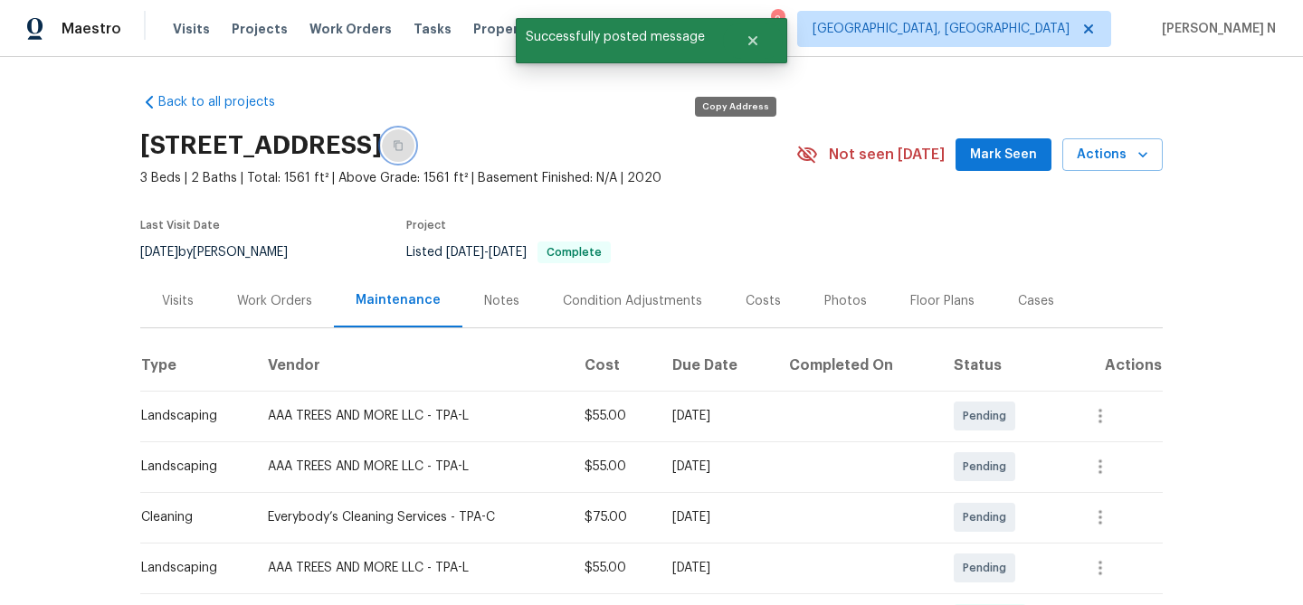
click at [414, 151] on button "button" at bounding box center [398, 145] width 33 height 33
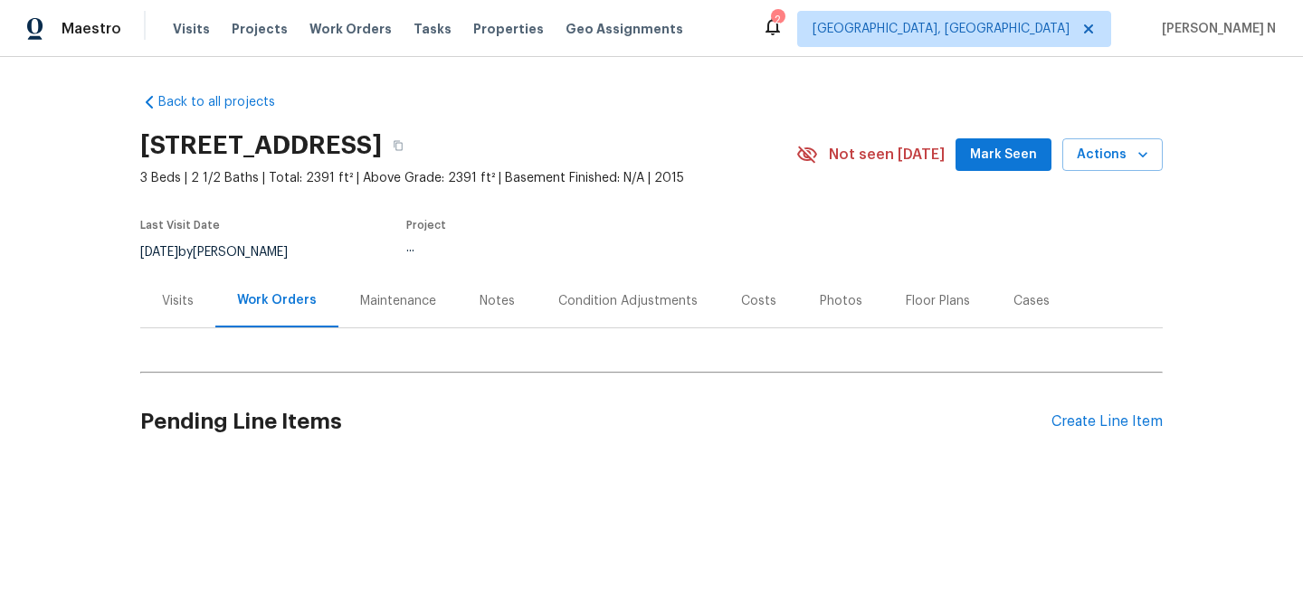
click at [410, 310] on div "Maintenance" at bounding box center [397, 300] width 119 height 53
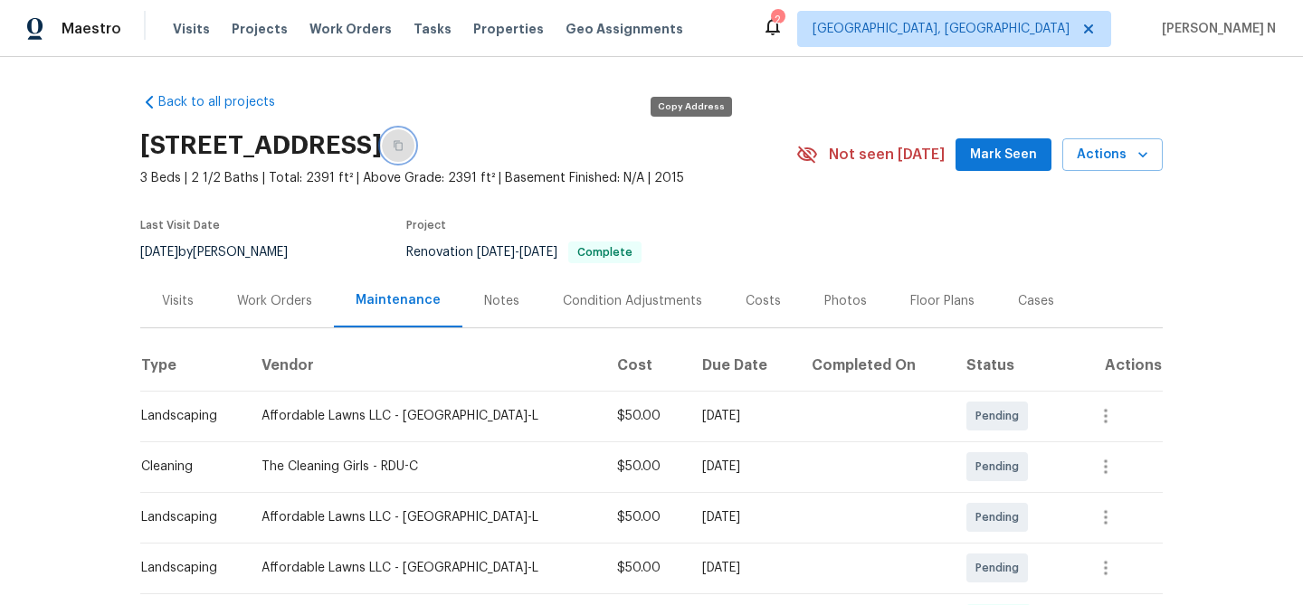
click at [414, 151] on button "button" at bounding box center [398, 145] width 33 height 33
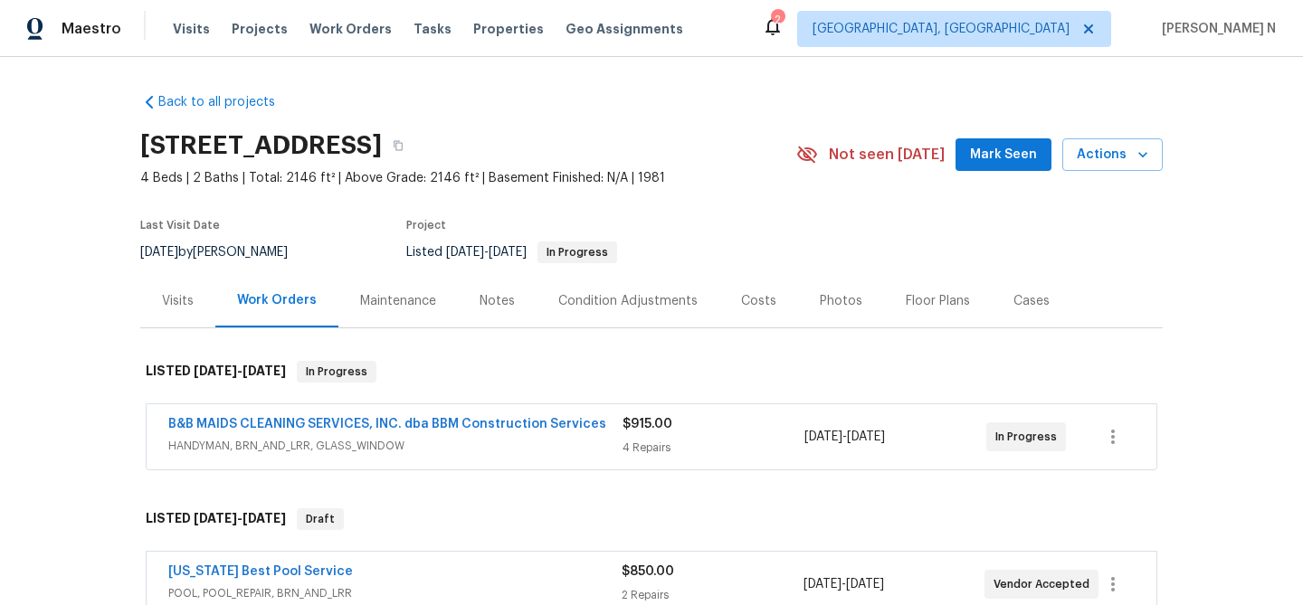
click at [410, 305] on div "Maintenance" at bounding box center [398, 301] width 76 height 18
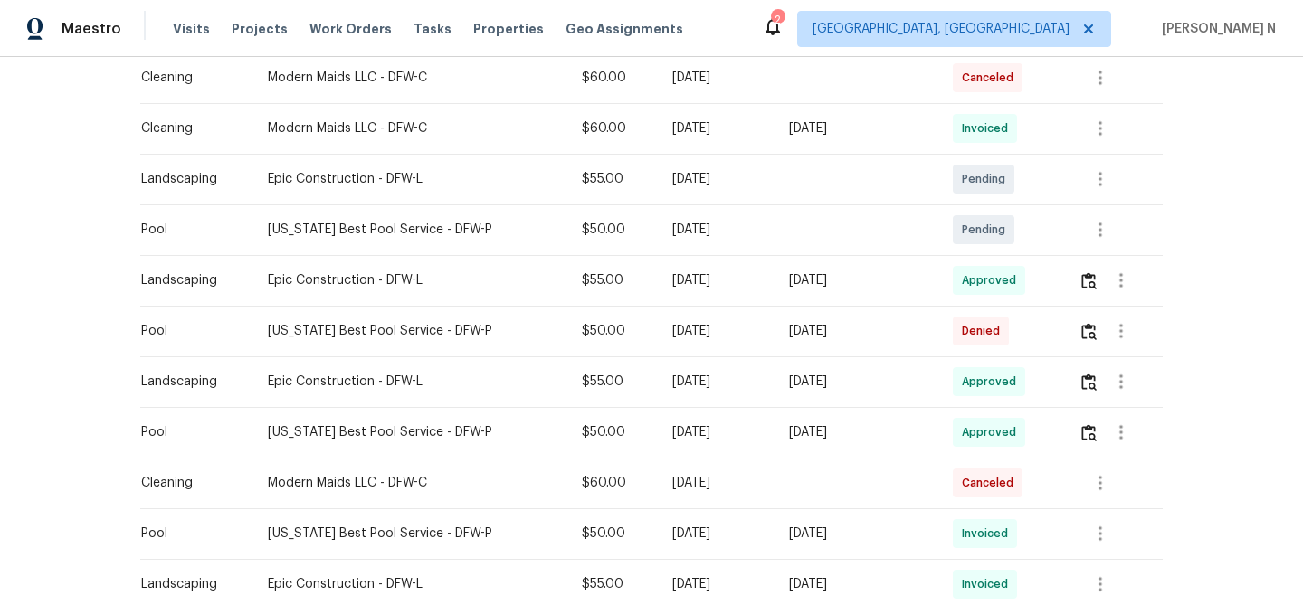
scroll to position [645, 0]
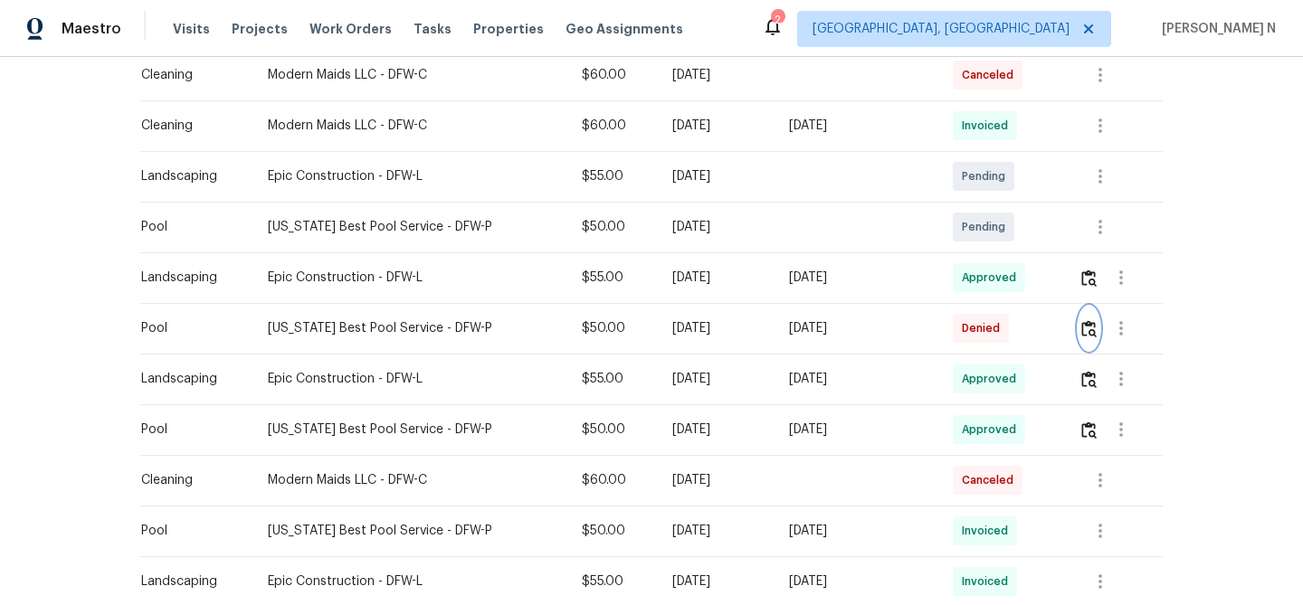
click at [1088, 329] on img "button" at bounding box center [1088, 328] width 15 height 17
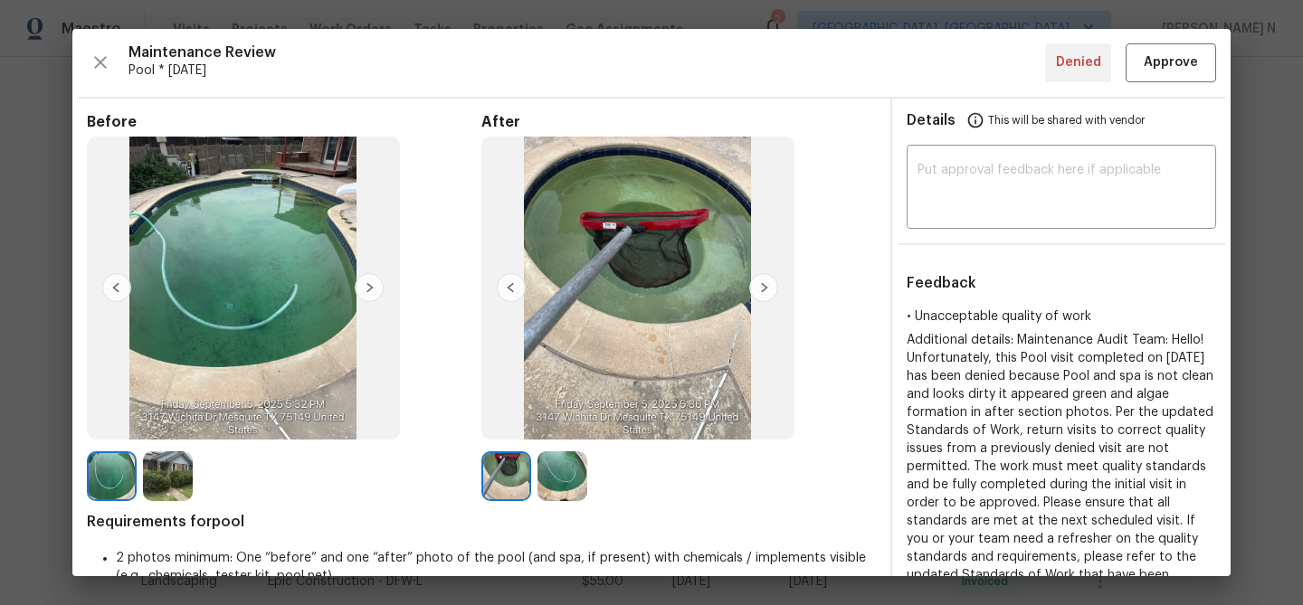
click at [555, 475] on img at bounding box center [562, 476] width 50 height 50
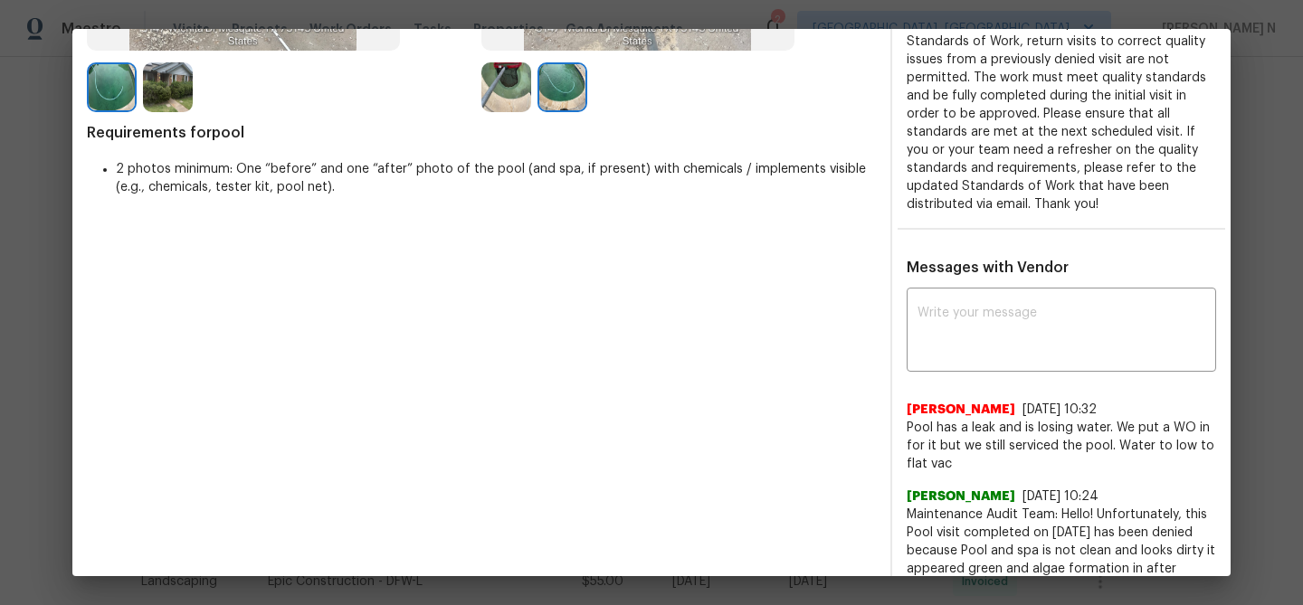
scroll to position [403, 0]
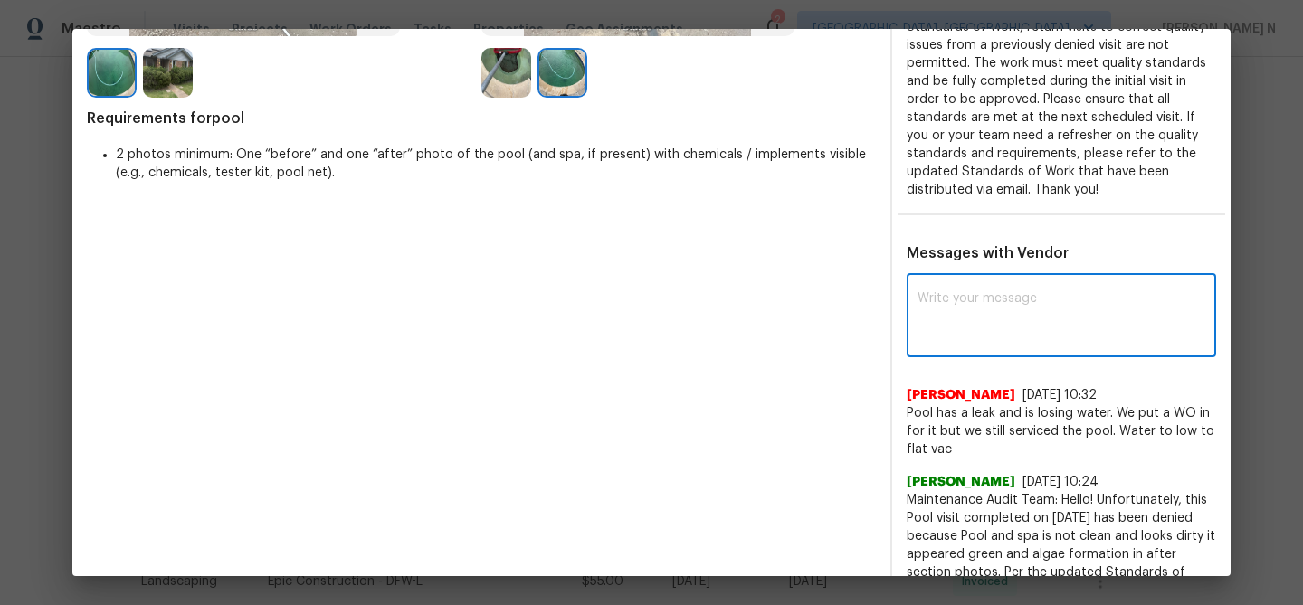
click at [1029, 331] on textarea at bounding box center [1061, 317] width 288 height 51
paste textarea "Maintenance Audit Team: Hello! Thank you for the feedback after further review …"
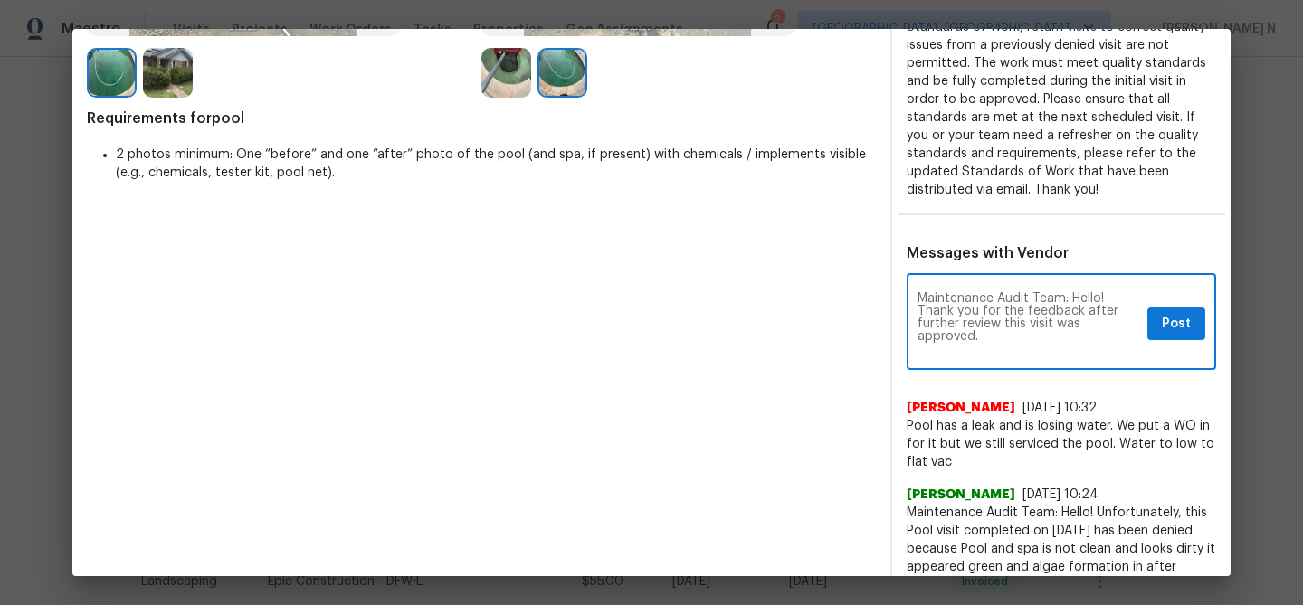
scroll to position [0, 0]
type textarea "Maintenance Audit Team: Hello! Thank you for the feedback after further review …"
click at [1179, 318] on span "Post" at bounding box center [1176, 324] width 29 height 23
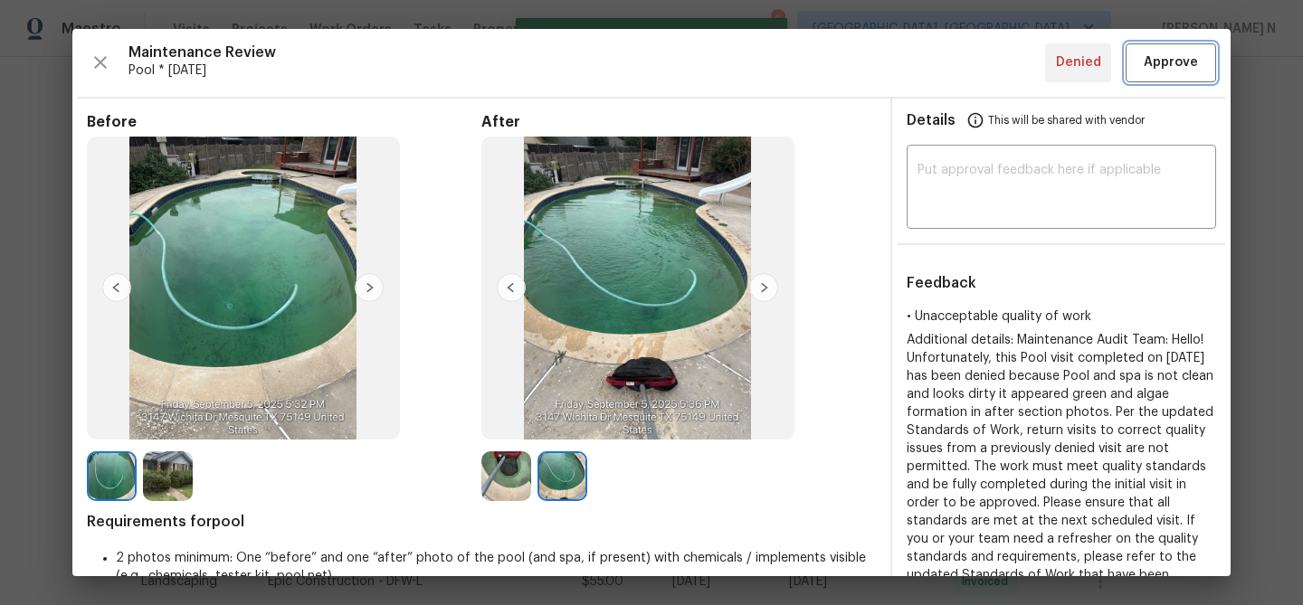
click at [1158, 80] on button "Approve" at bounding box center [1170, 62] width 90 height 39
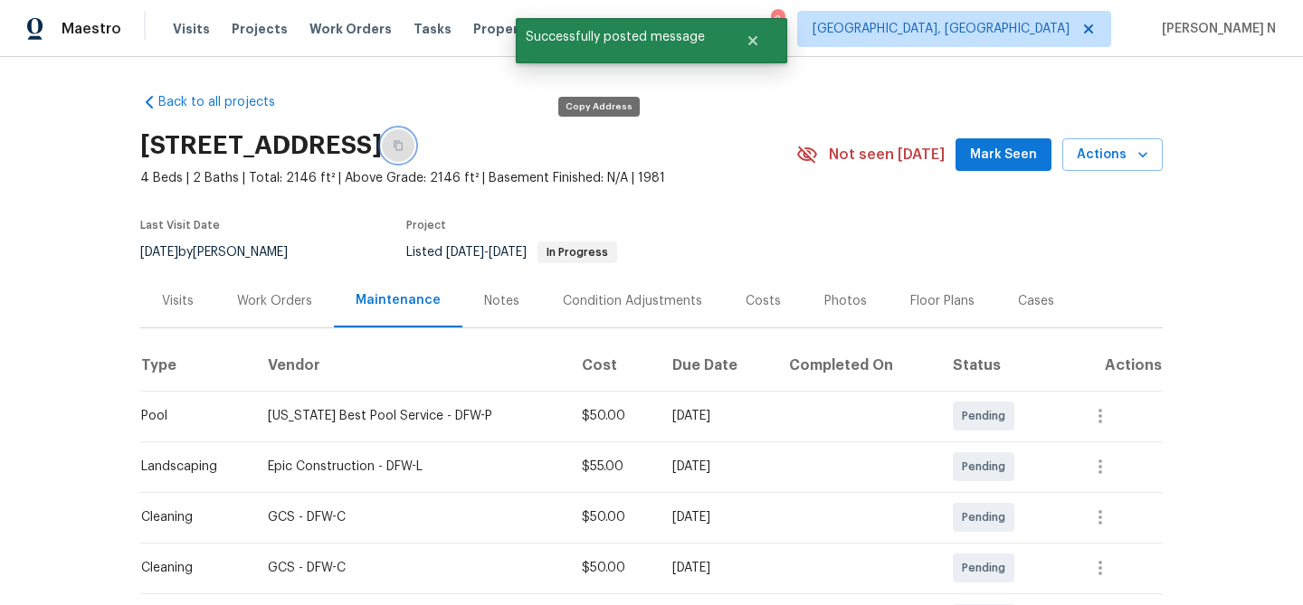
click at [414, 147] on button "button" at bounding box center [398, 145] width 33 height 33
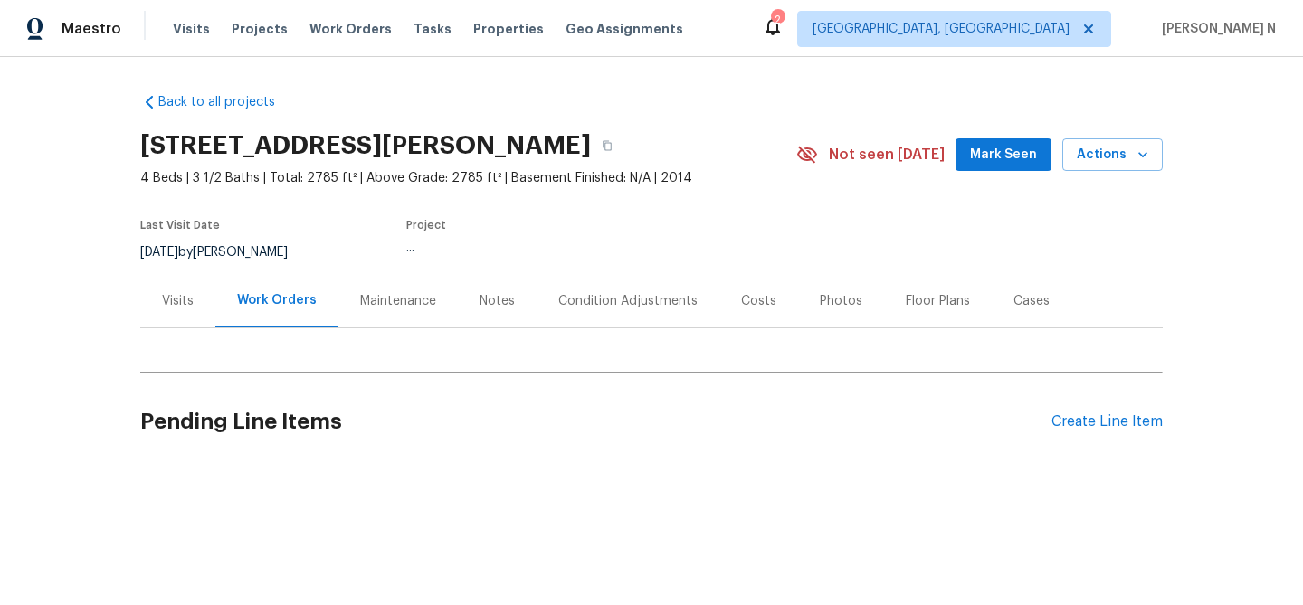
click at [408, 295] on div "Maintenance" at bounding box center [398, 301] width 76 height 18
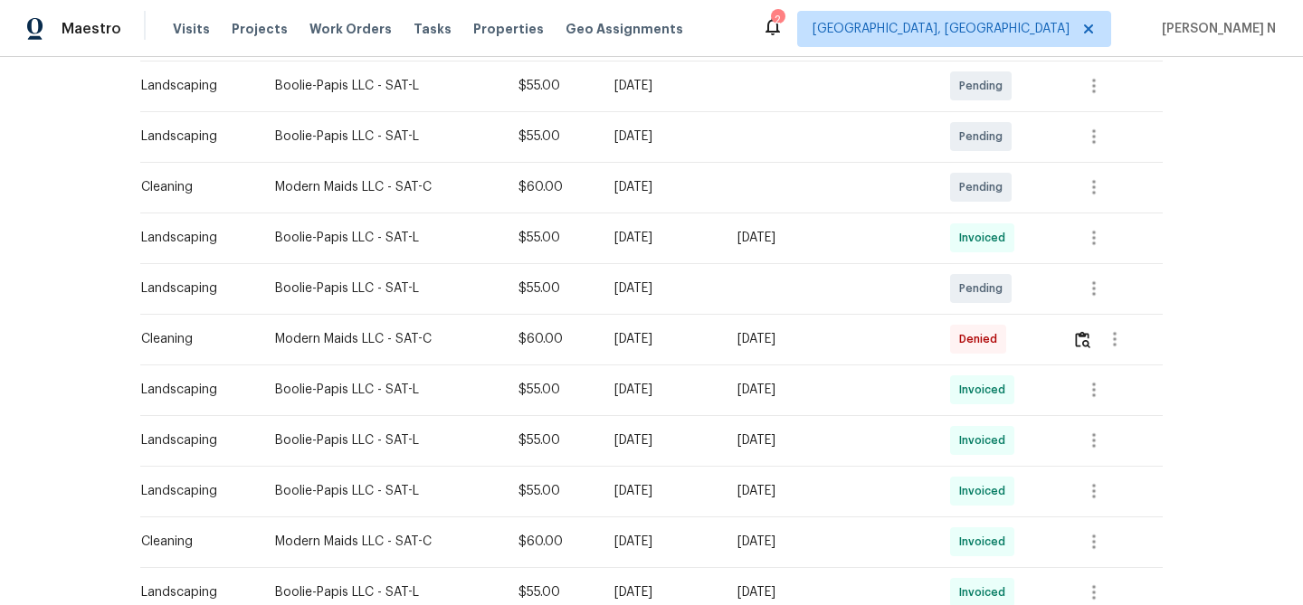
scroll to position [383, 0]
click at [1090, 345] on img "button" at bounding box center [1082, 337] width 15 height 17
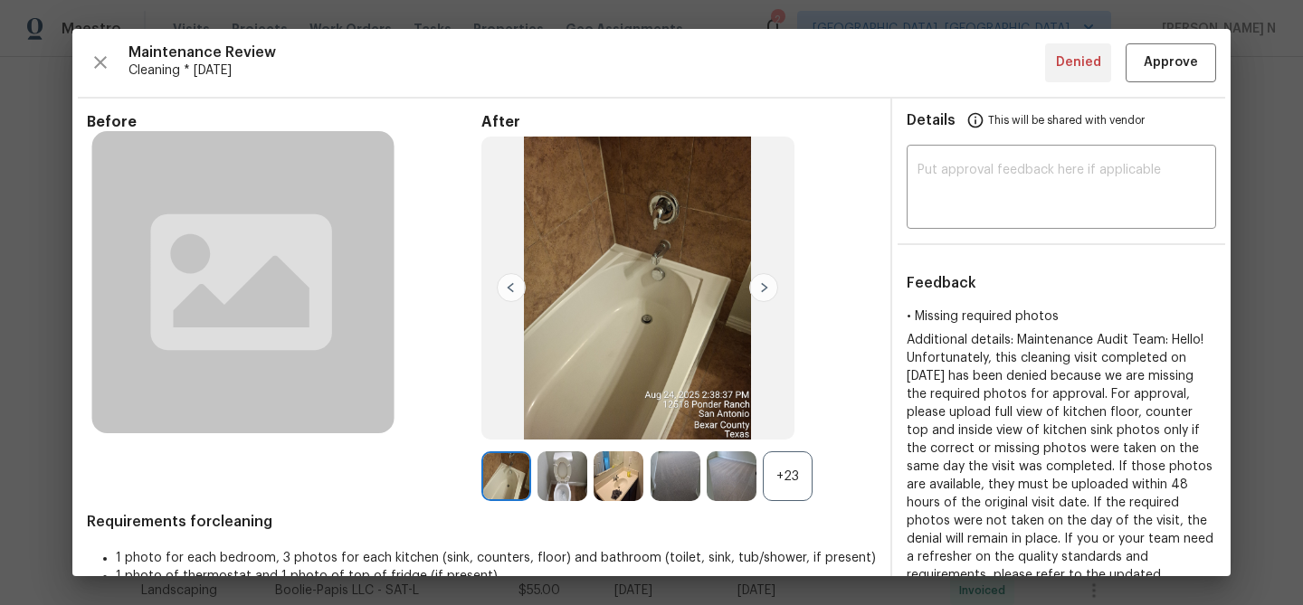
click at [795, 498] on div "+23" at bounding box center [788, 476] width 50 height 50
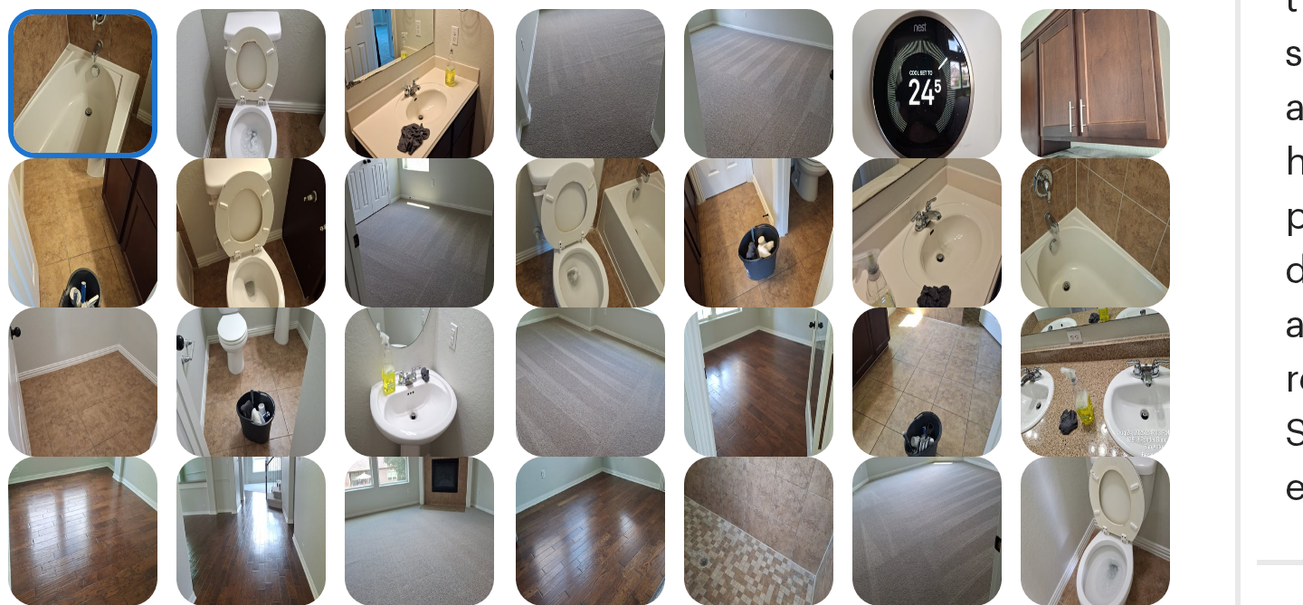
scroll to position [313, 0]
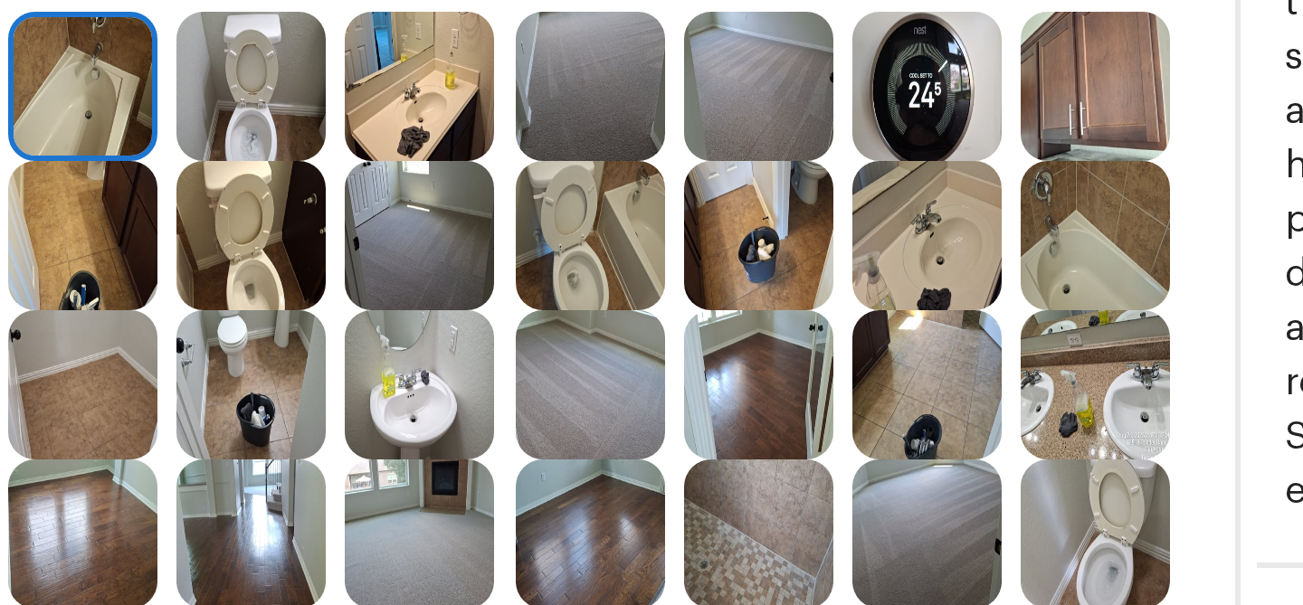
click at [522, 208] on img at bounding box center [506, 213] width 50 height 50
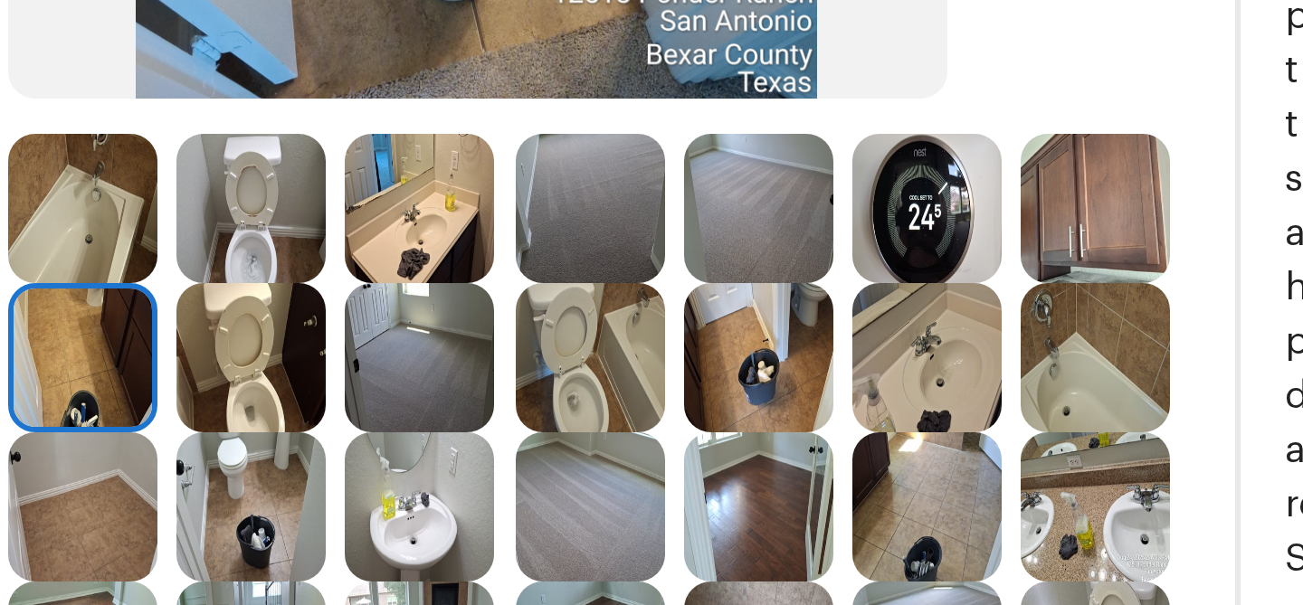
scroll to position [277, 0]
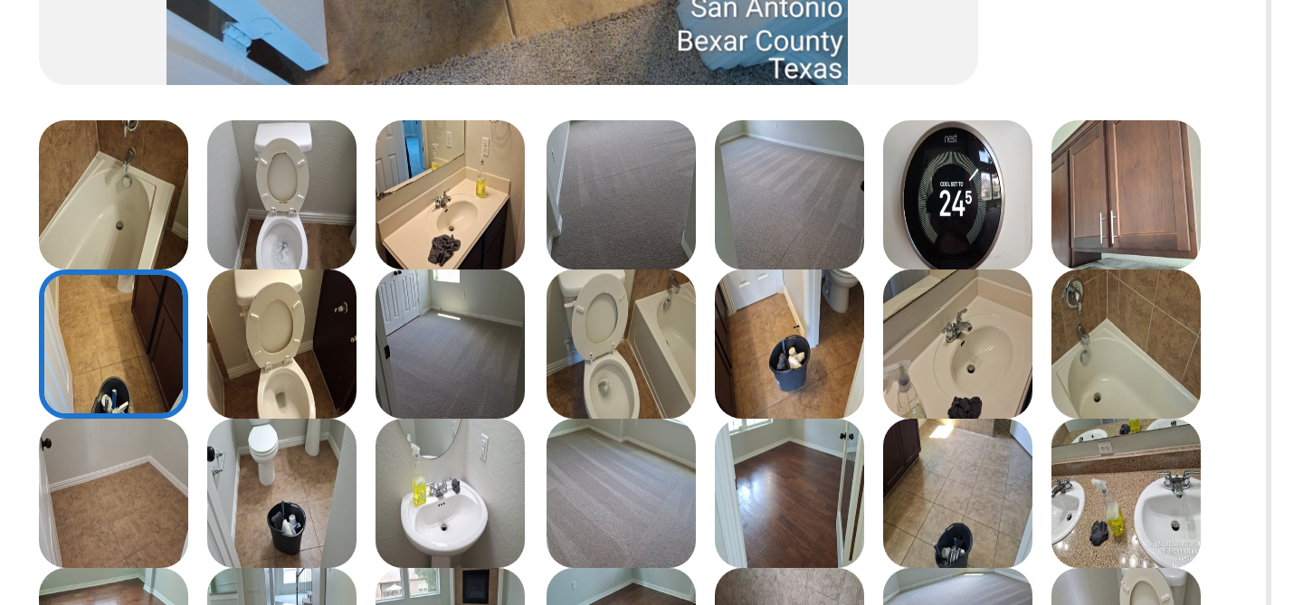
click at [772, 302] on img at bounding box center [788, 299] width 50 height 50
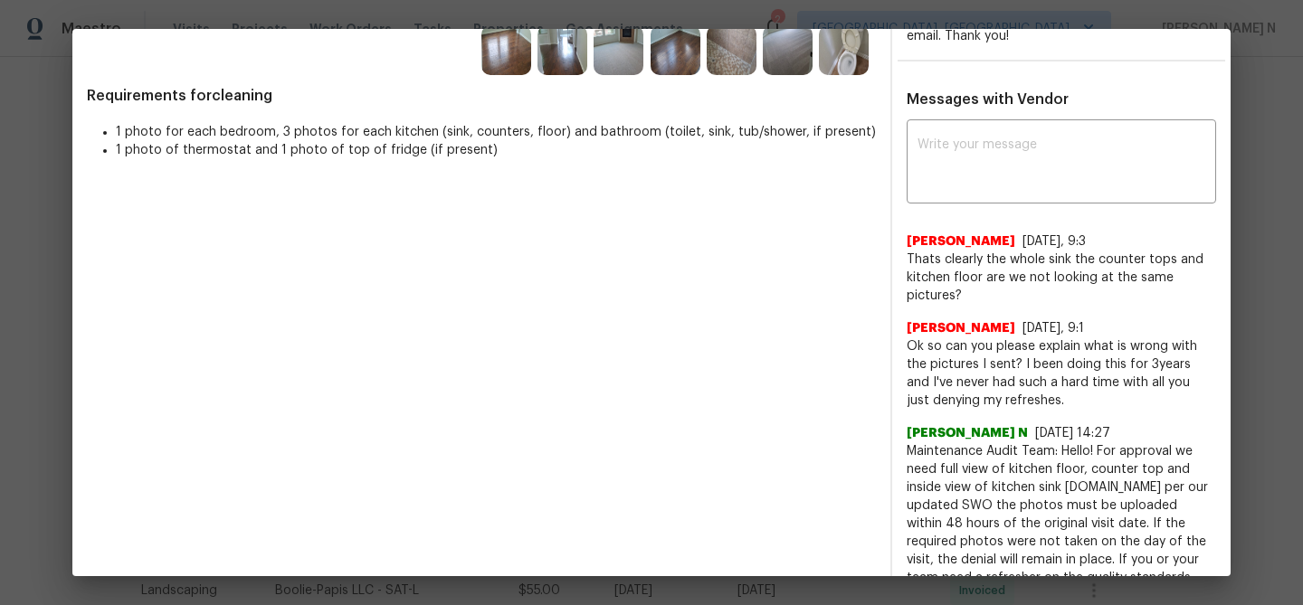
scroll to position [581, 0]
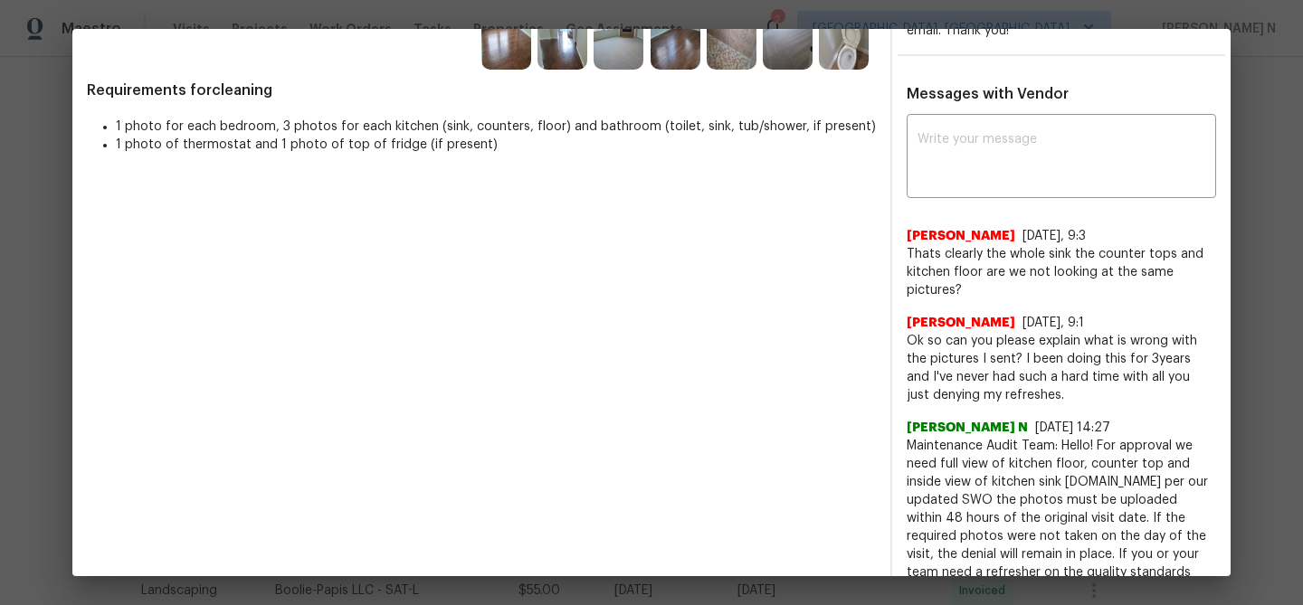
click at [932, 442] on span "Maintenance Audit Team: Hello! For approval we need full view of kitchen floor,…" at bounding box center [1060, 536] width 309 height 199
drag, startPoint x: 932, startPoint y: 442, endPoint x: 1068, endPoint y: 443, distance: 135.7
click at [1068, 443] on span "Maintenance Audit Team: Hello! For approval we need full view of kitchen floor,…" at bounding box center [1060, 536] width 309 height 199
copy span "Maintenance Audit Team: Hello!"
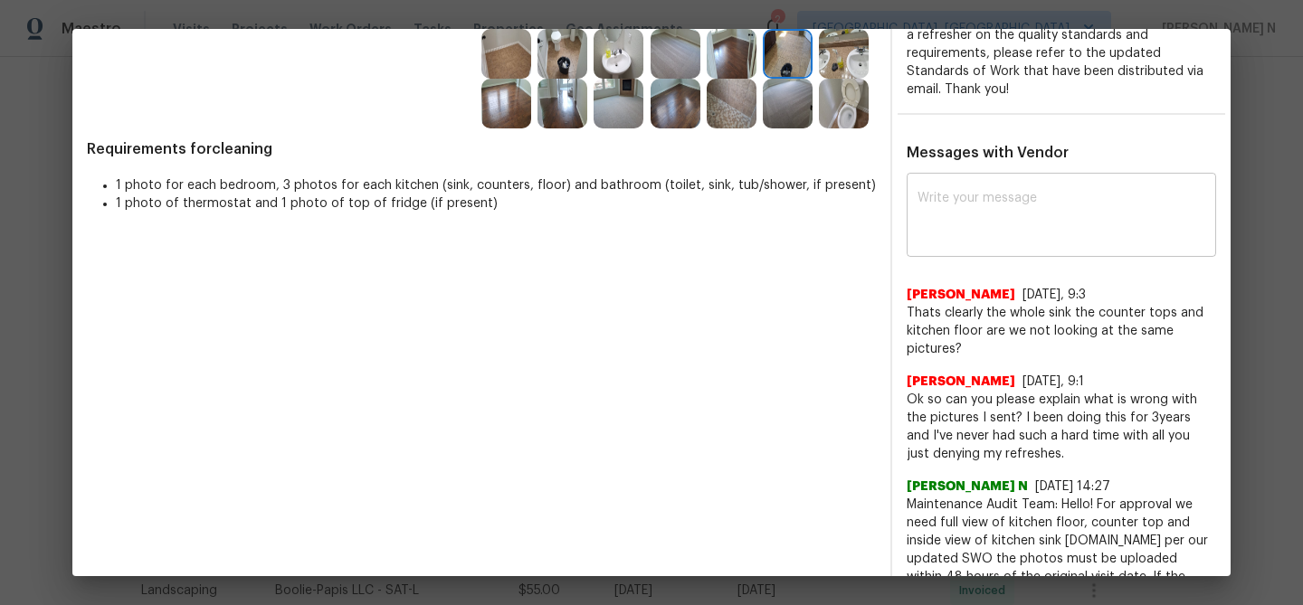
click at [989, 225] on textarea at bounding box center [1061, 217] width 288 height 51
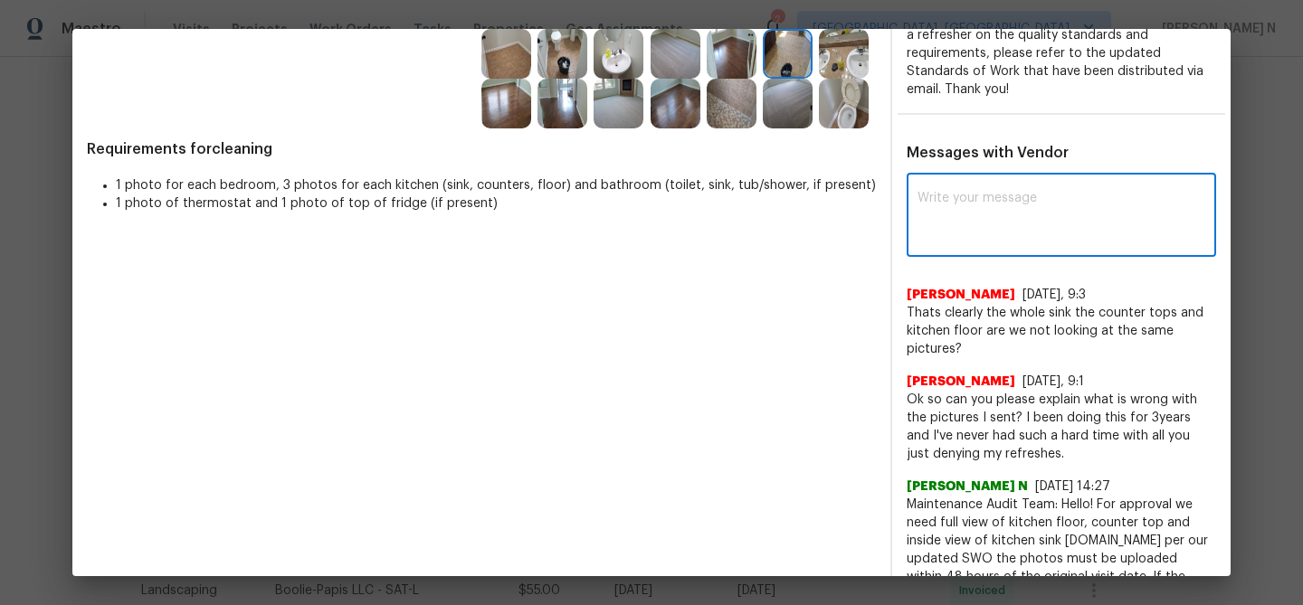
paste textarea "Maintenance Audit Team: Hello!"
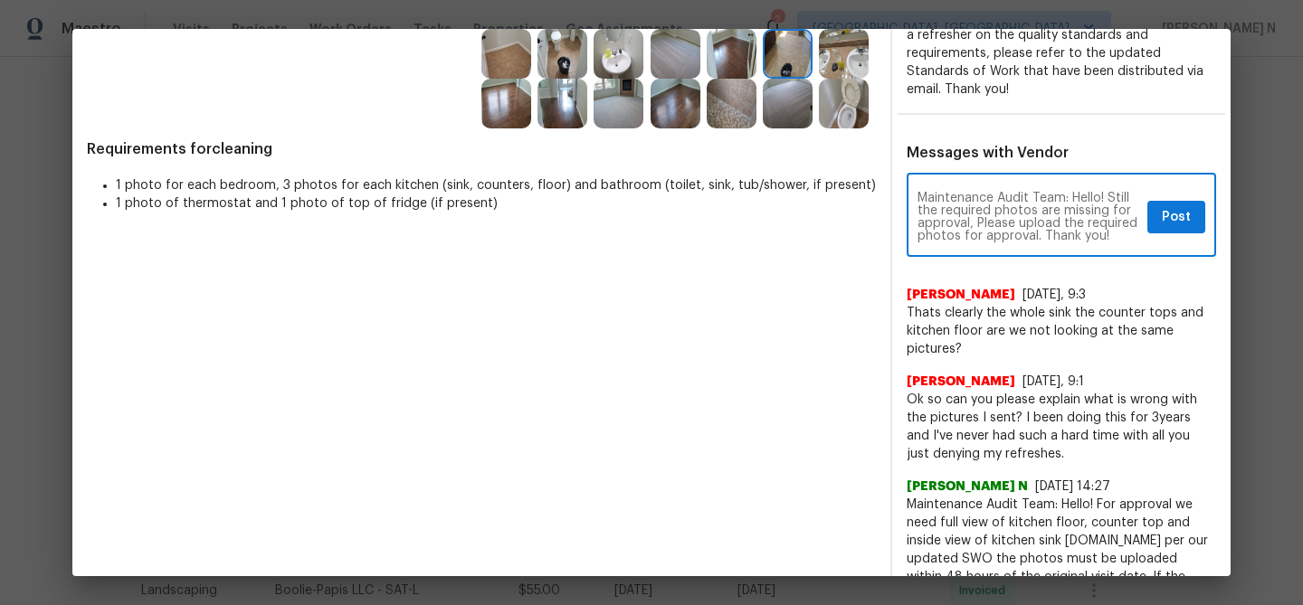
type textarea "Maintenance Audit Team: Hello! Still the required photos are missing for approv…"
click at [1174, 204] on button "Post" at bounding box center [1176, 217] width 58 height 33
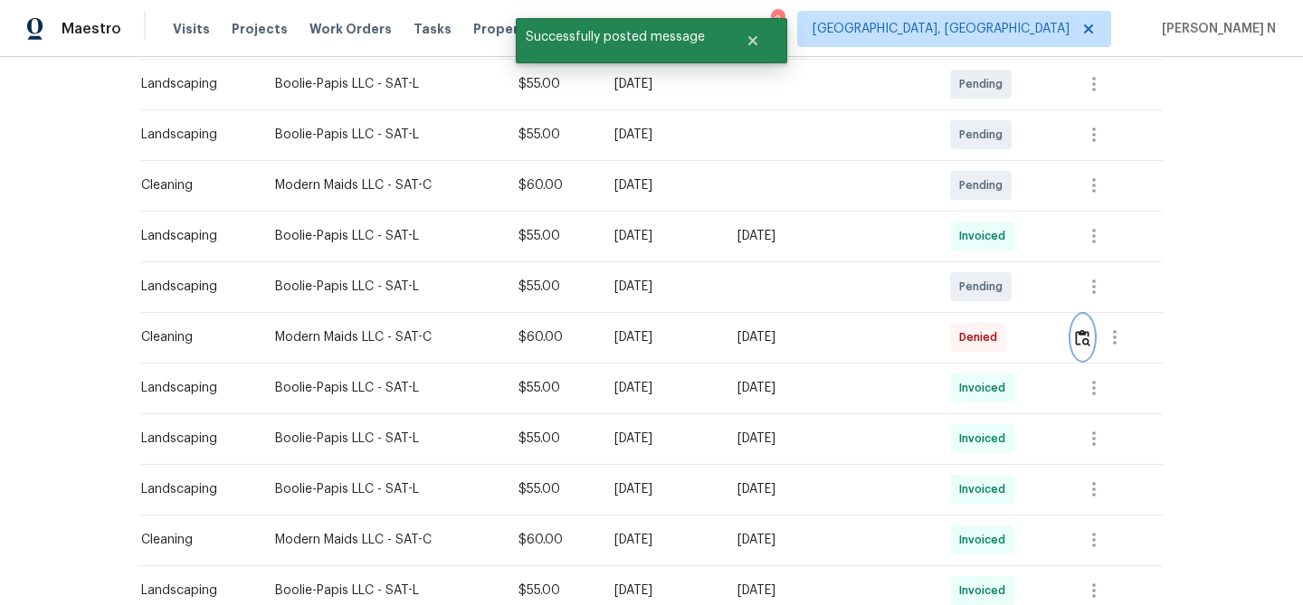
scroll to position [0, 0]
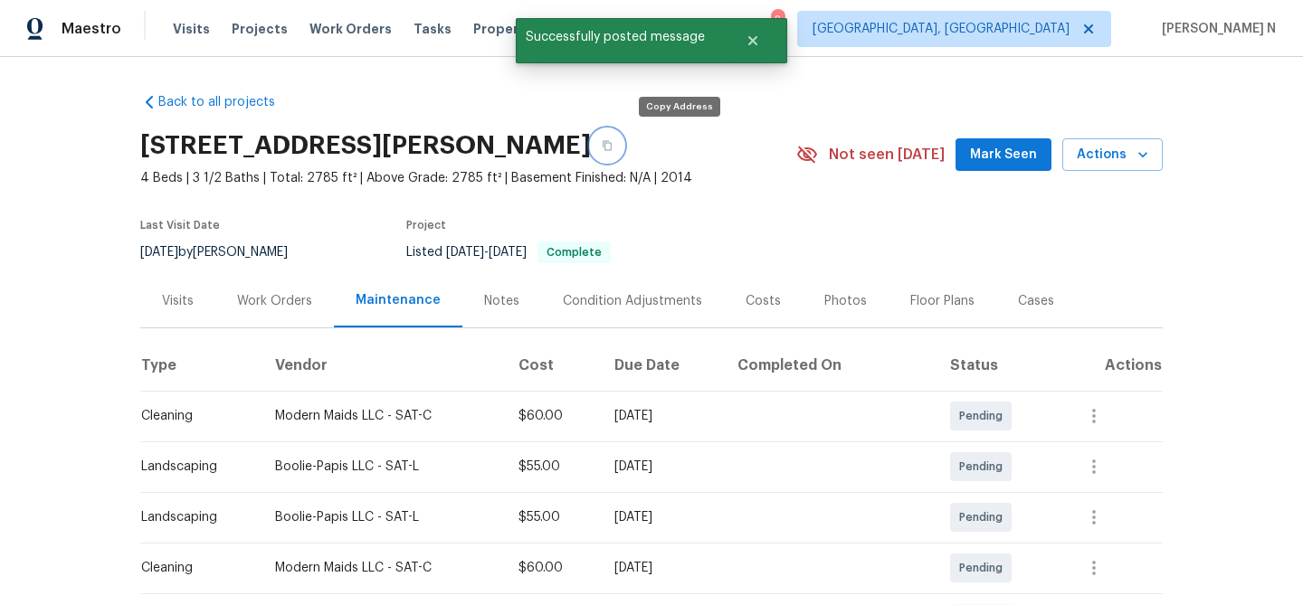
click at [623, 157] on button "button" at bounding box center [607, 145] width 33 height 33
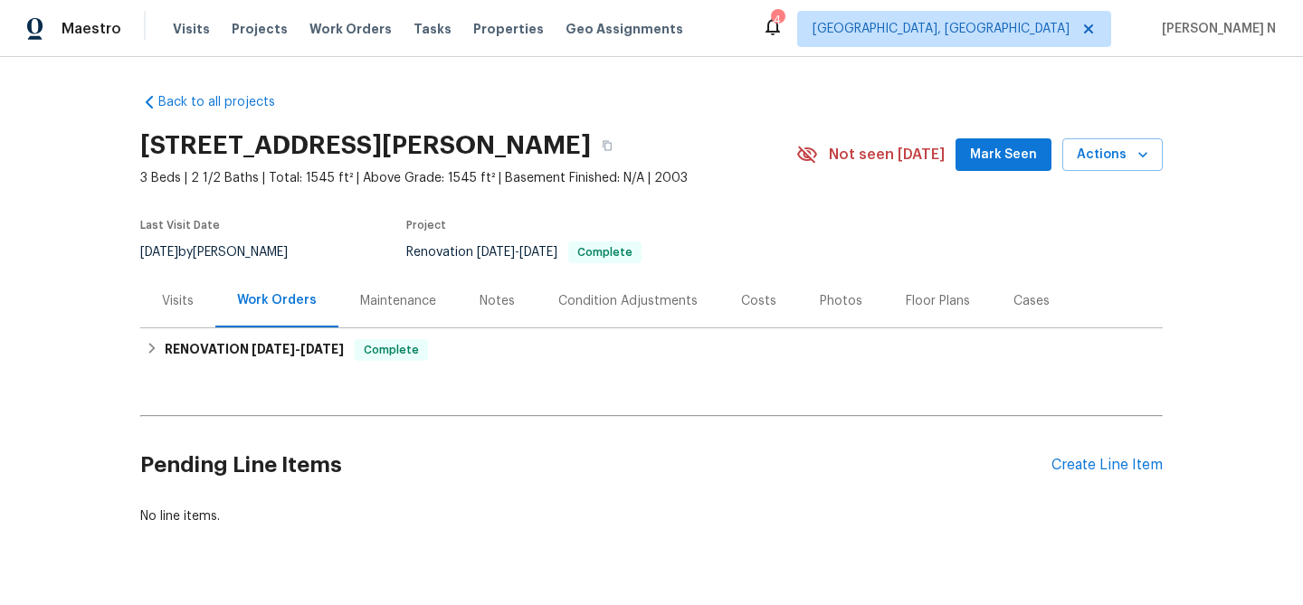
click at [353, 301] on div "Maintenance" at bounding box center [397, 300] width 119 height 53
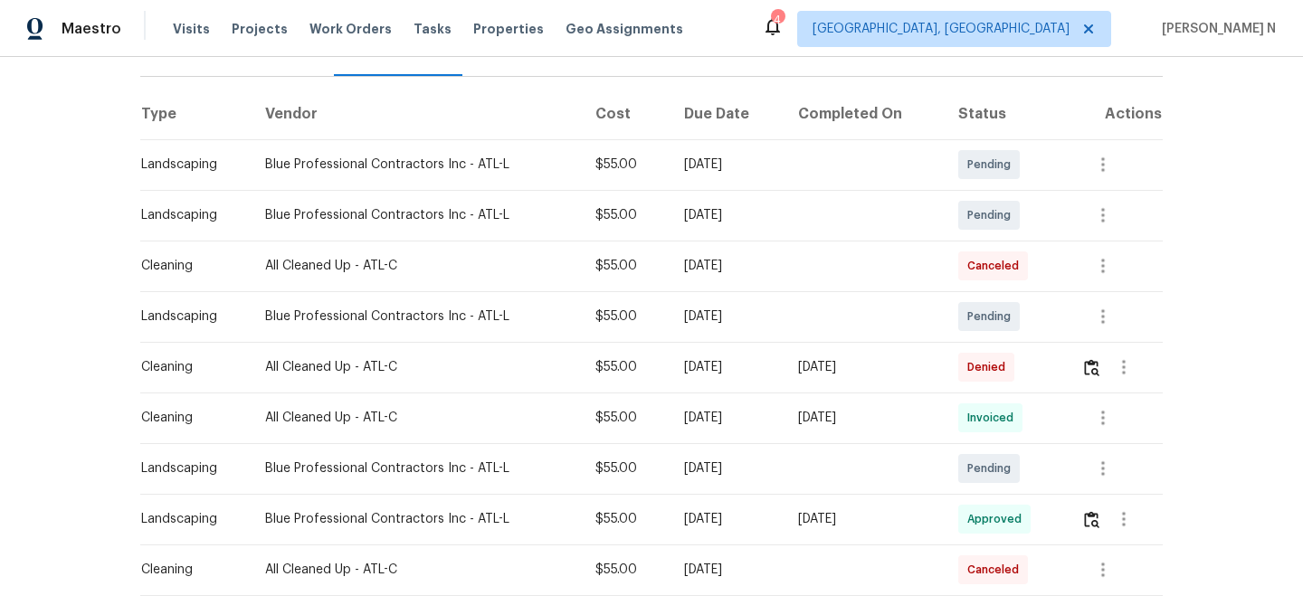
scroll to position [254, 0]
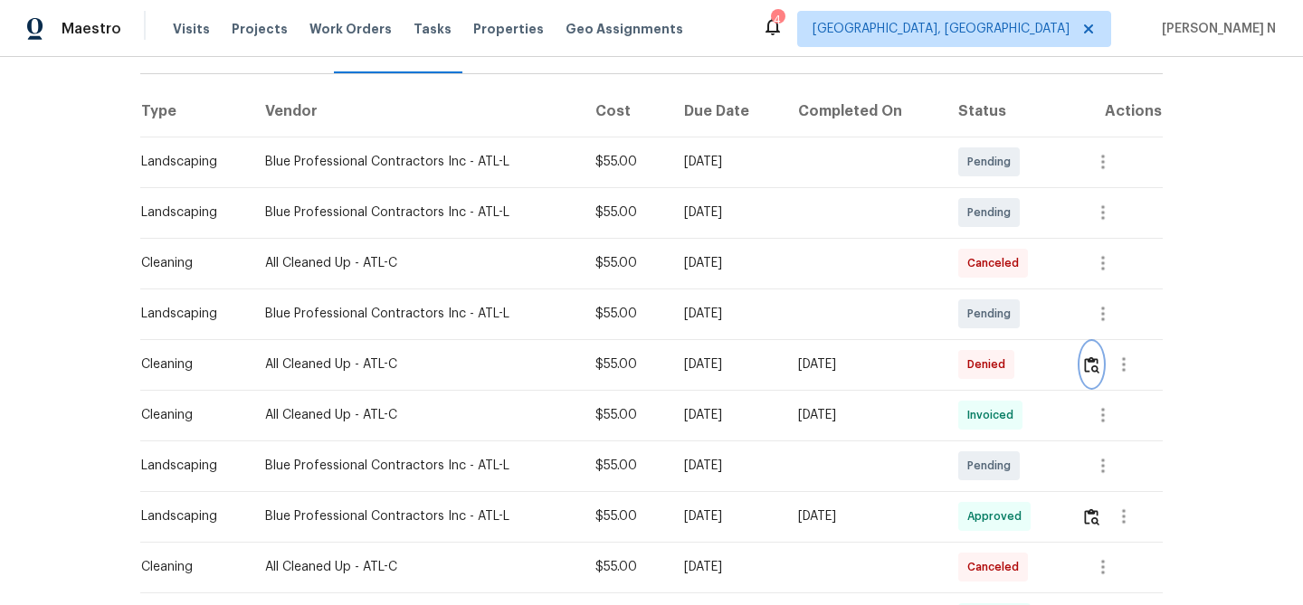
click at [1096, 365] on img "button" at bounding box center [1091, 364] width 15 height 17
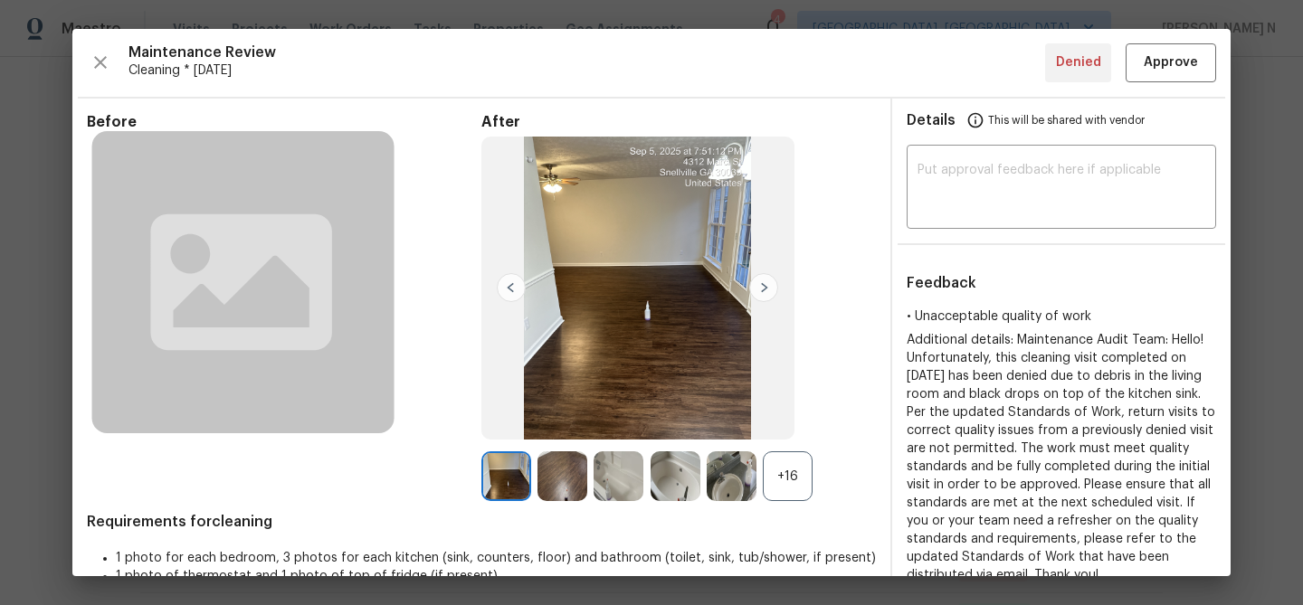
click at [773, 470] on div "+16" at bounding box center [788, 476] width 50 height 50
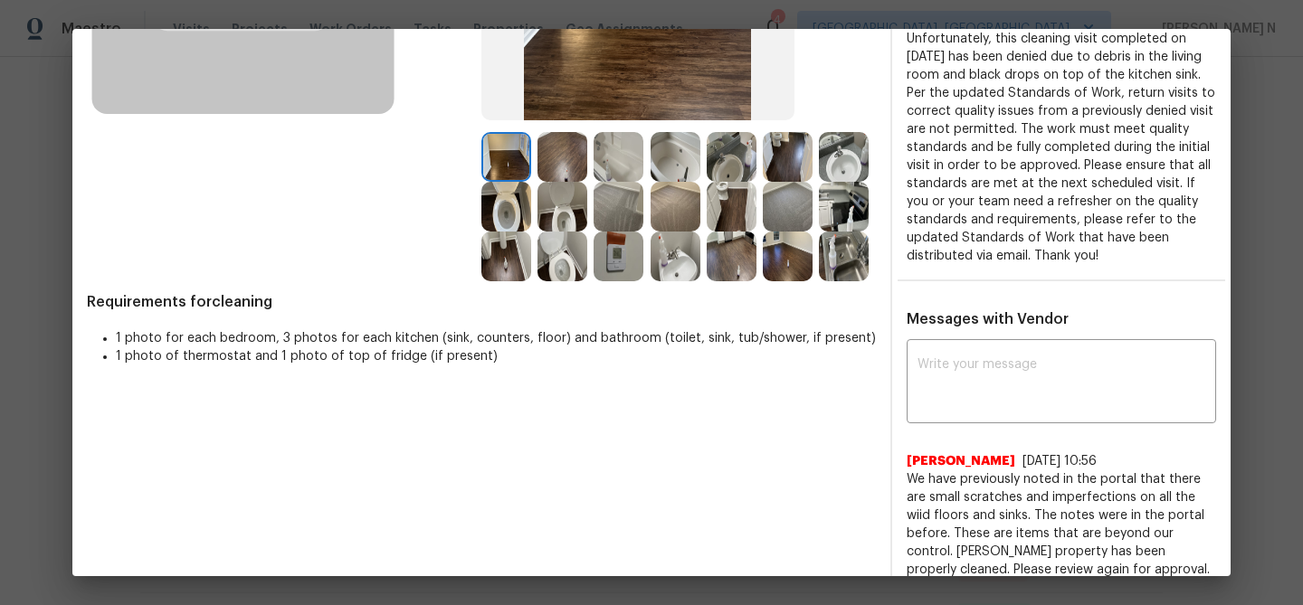
scroll to position [433, 0]
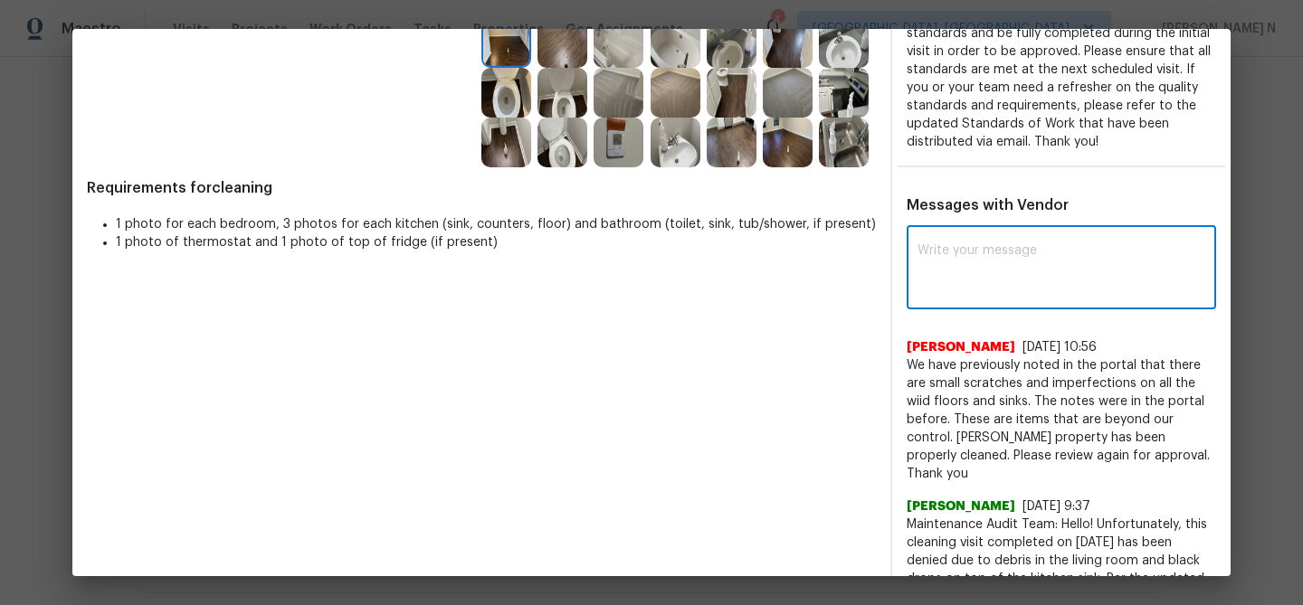
click at [983, 261] on textarea at bounding box center [1061, 269] width 288 height 51
paste textarea "Maintenance Audit Team: Hello! Thank you for the feedback after further review …"
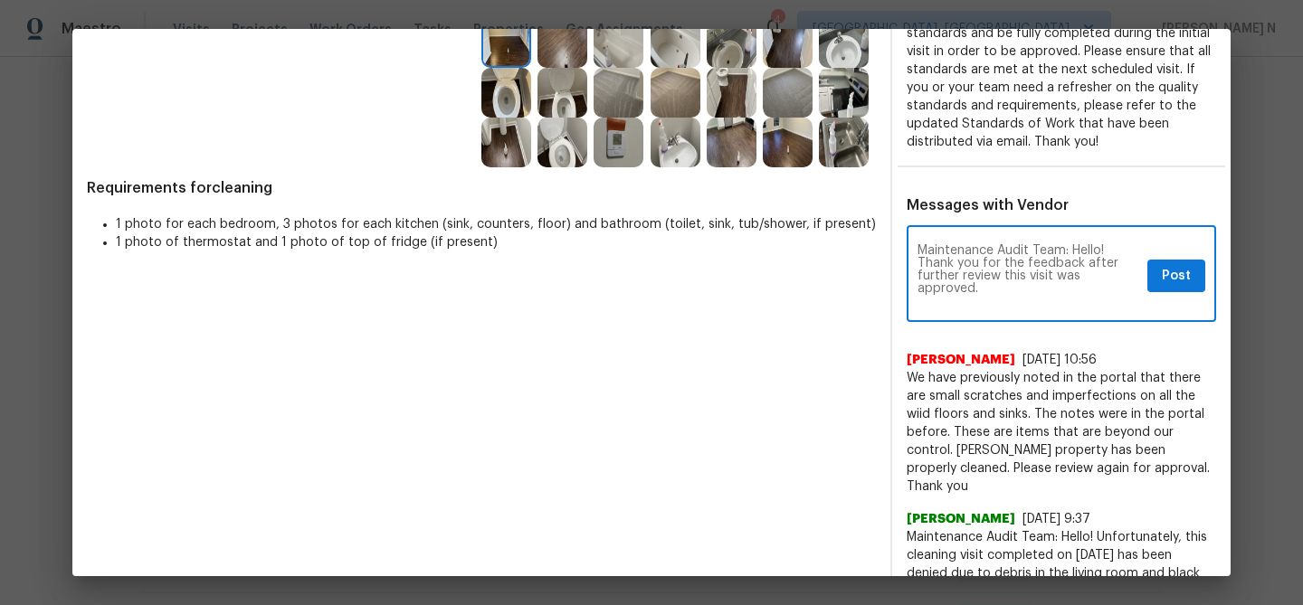
scroll to position [0, 0]
type textarea "Maintenance Audit Team: Hello! Thank you for the feedback after further review …"
click at [1173, 269] on span "Post" at bounding box center [1176, 276] width 29 height 23
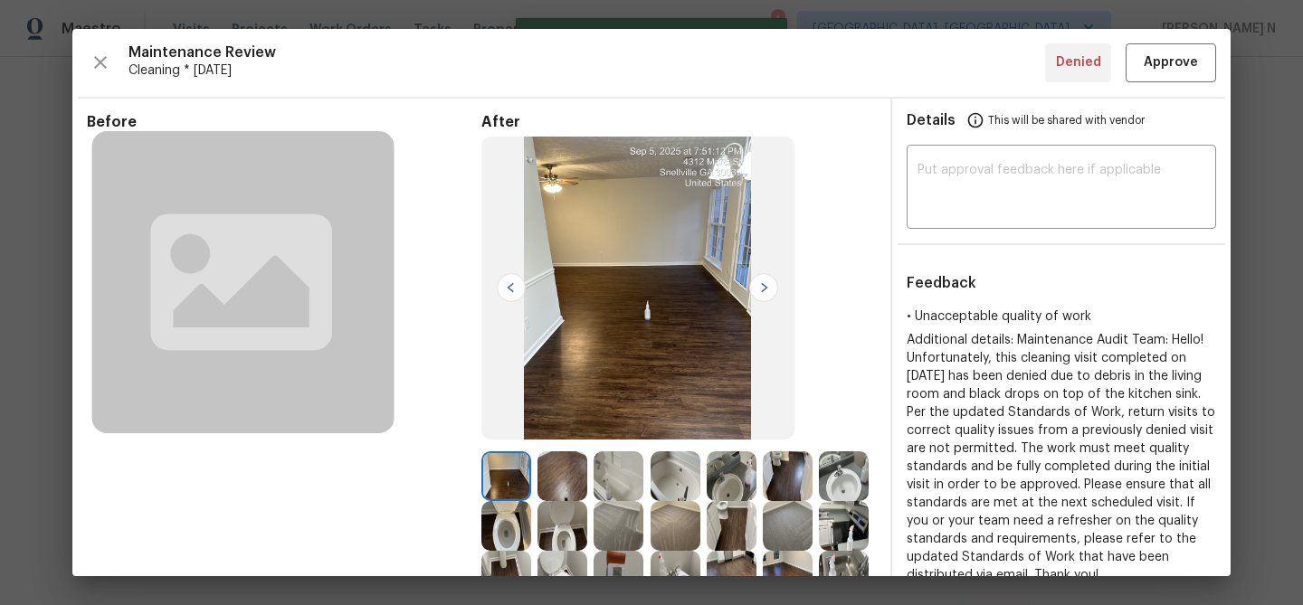
click at [1150, 40] on div "Maintenance Review Cleaning * [DATE] Denied Approve Before After Requirements f…" at bounding box center [651, 302] width 1158 height 547
click at [1150, 56] on span "Approve" at bounding box center [1171, 63] width 54 height 23
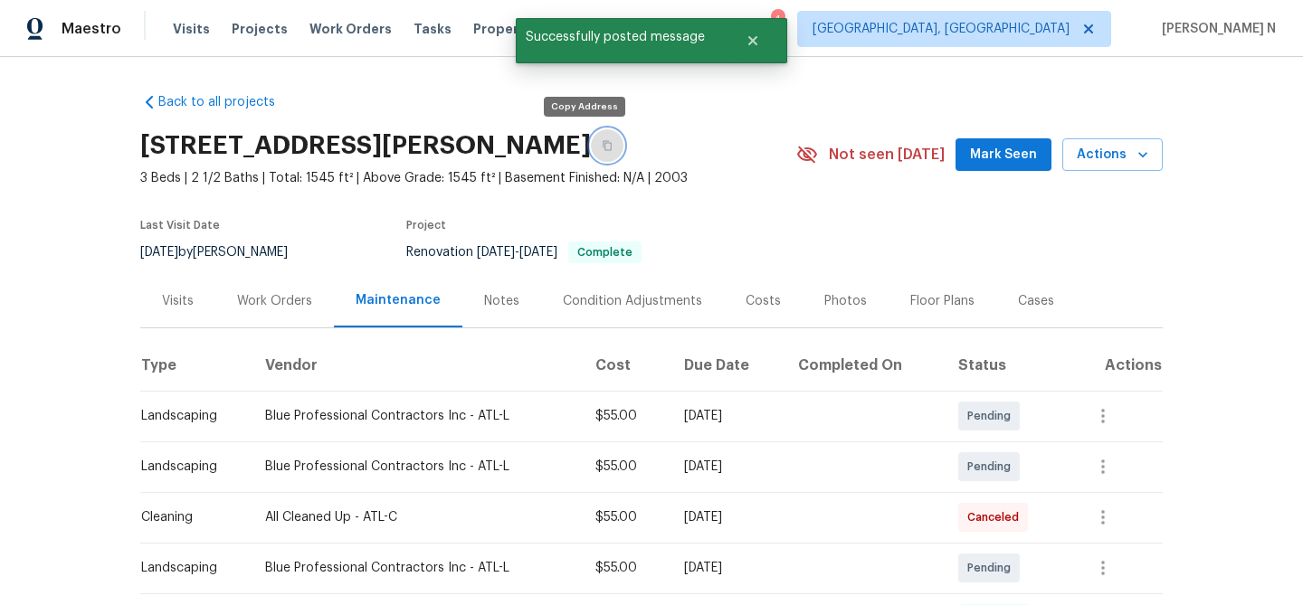
click at [591, 145] on button "button" at bounding box center [607, 145] width 33 height 33
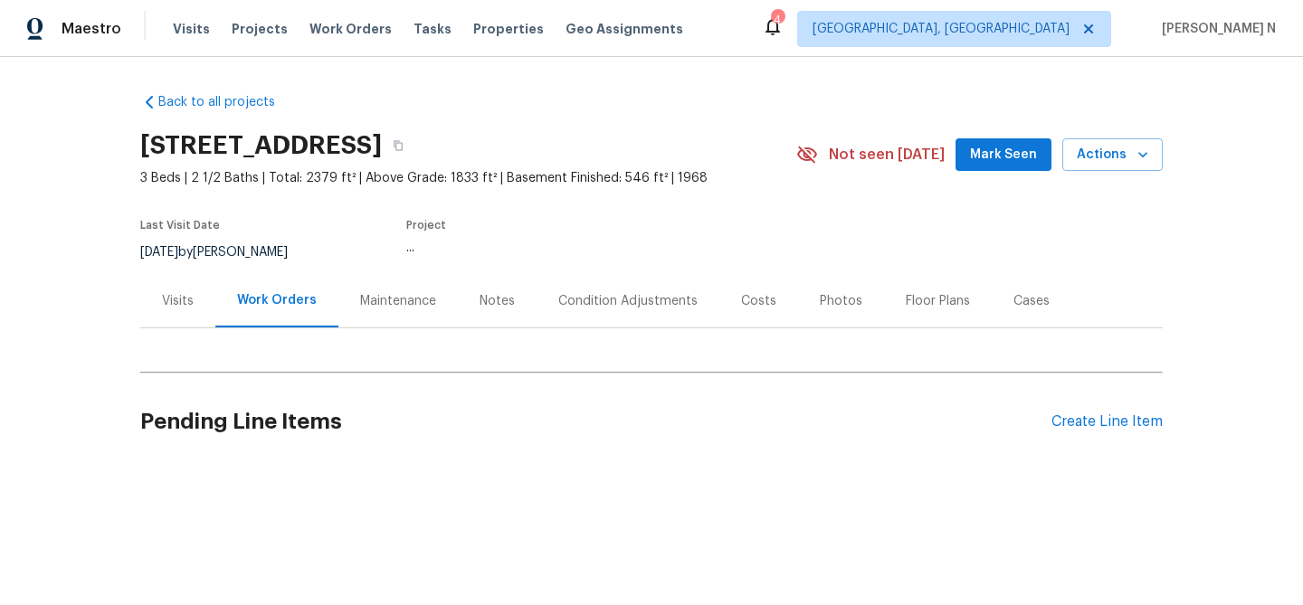
click at [384, 300] on div "Maintenance" at bounding box center [398, 301] width 76 height 18
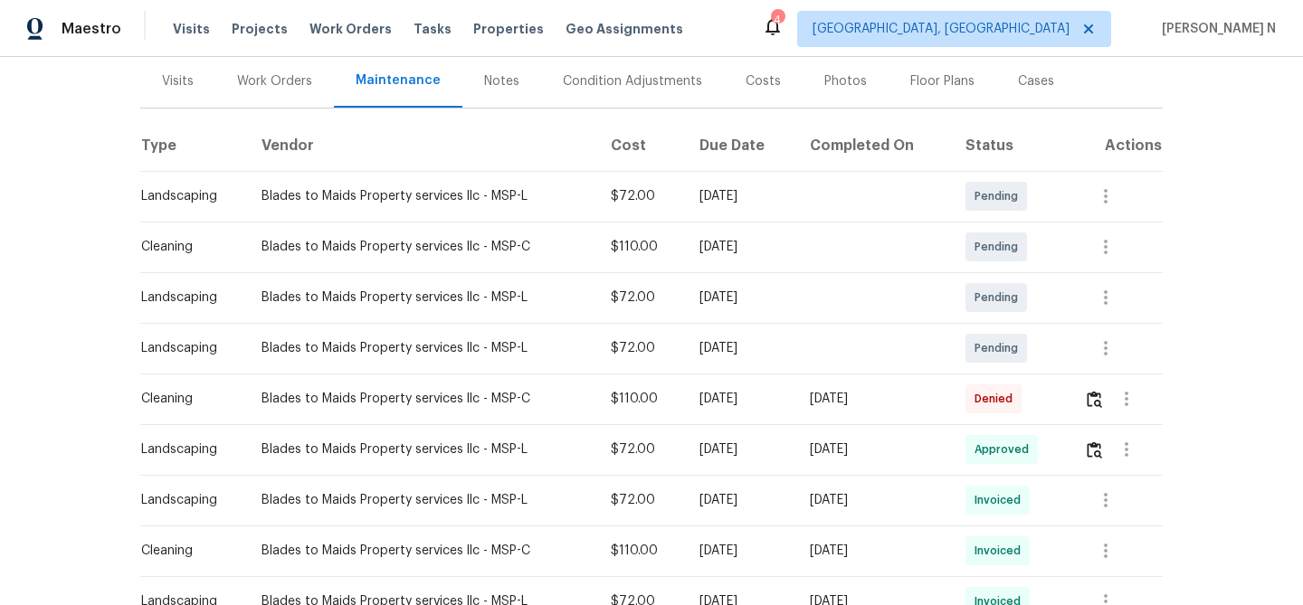
scroll to position [236, 0]
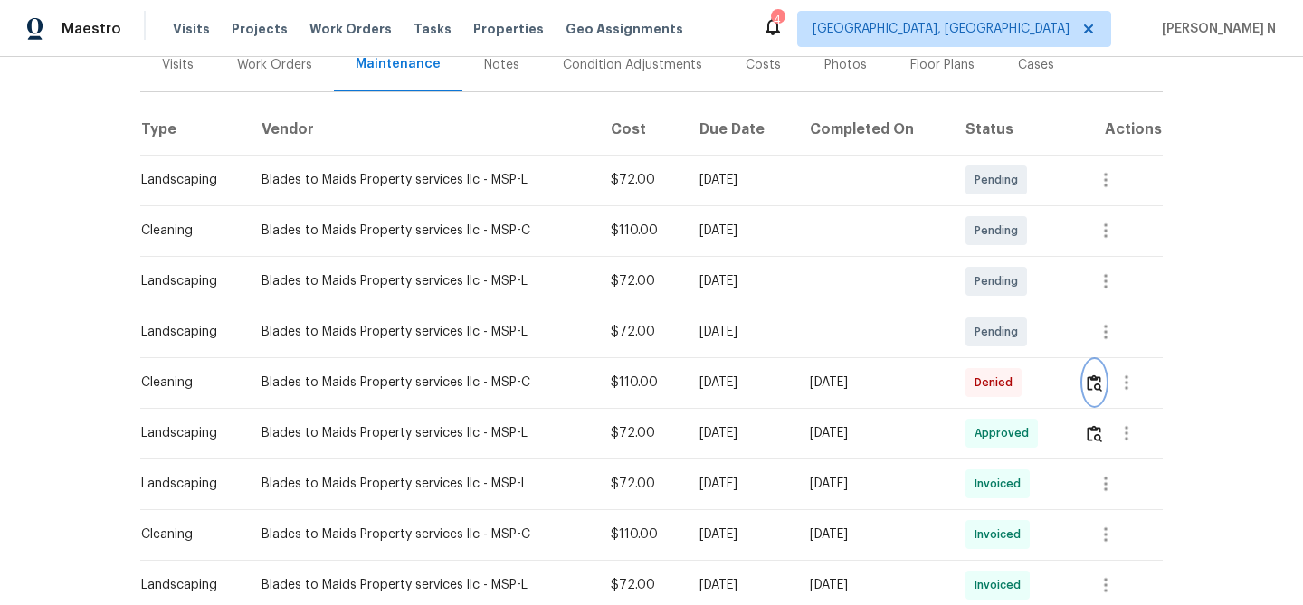
click at [1093, 387] on img "button" at bounding box center [1094, 383] width 15 height 17
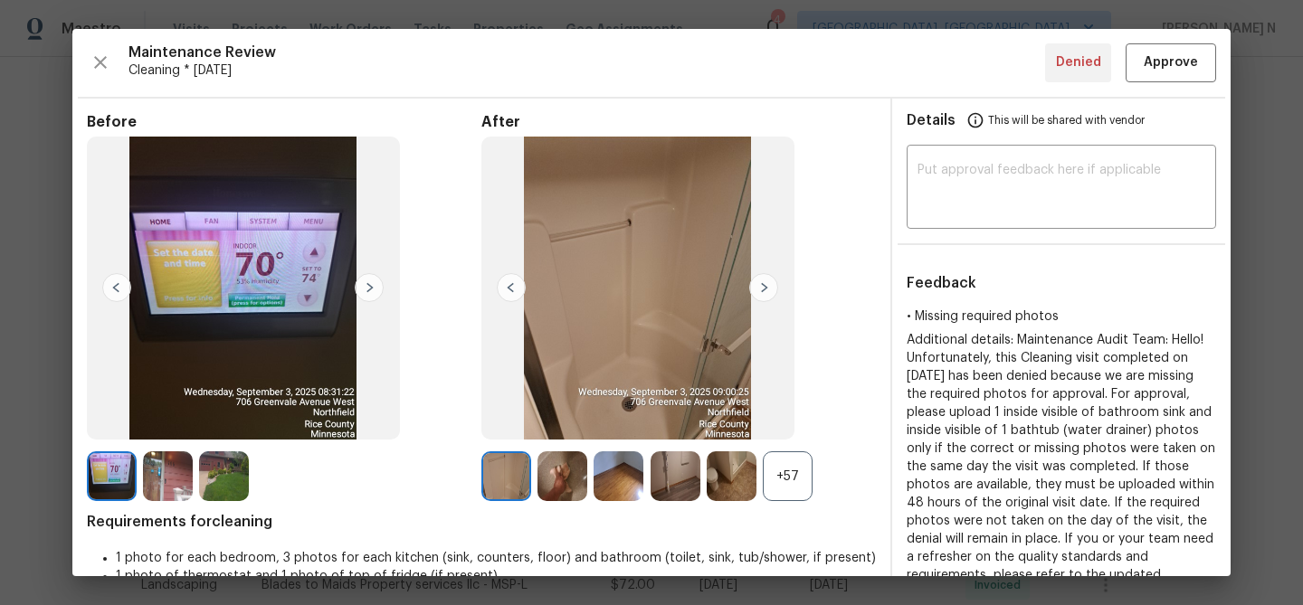
click at [796, 471] on div "+57" at bounding box center [788, 476] width 50 height 50
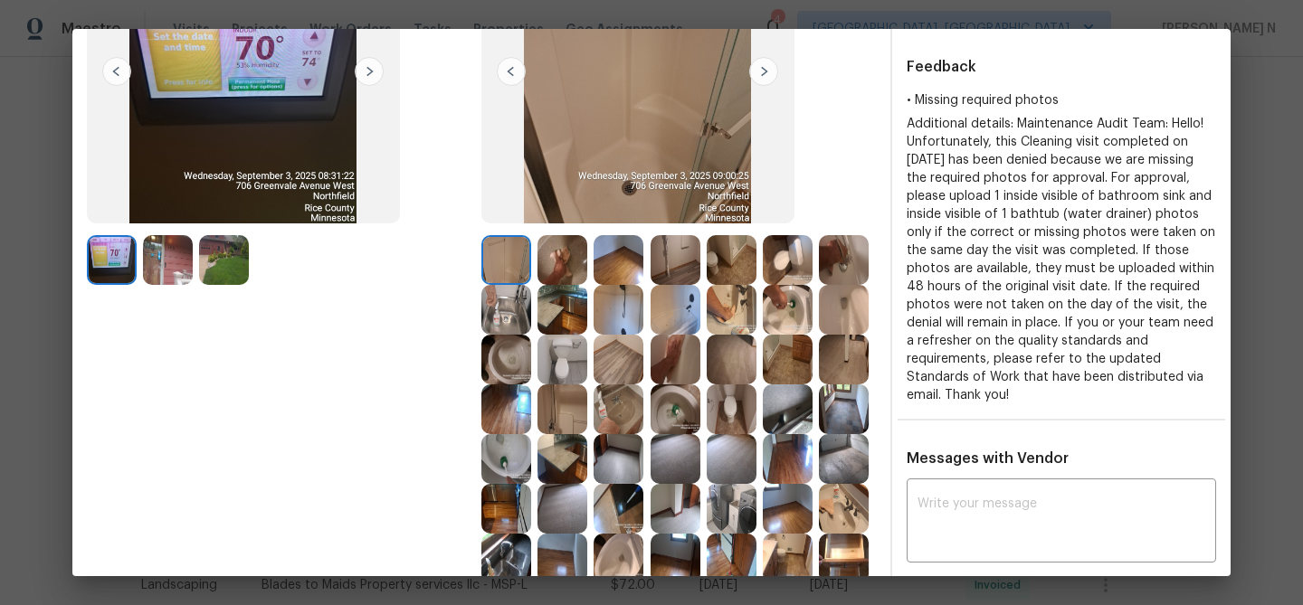
scroll to position [217, 0]
click at [852, 312] on img at bounding box center [844, 309] width 50 height 50
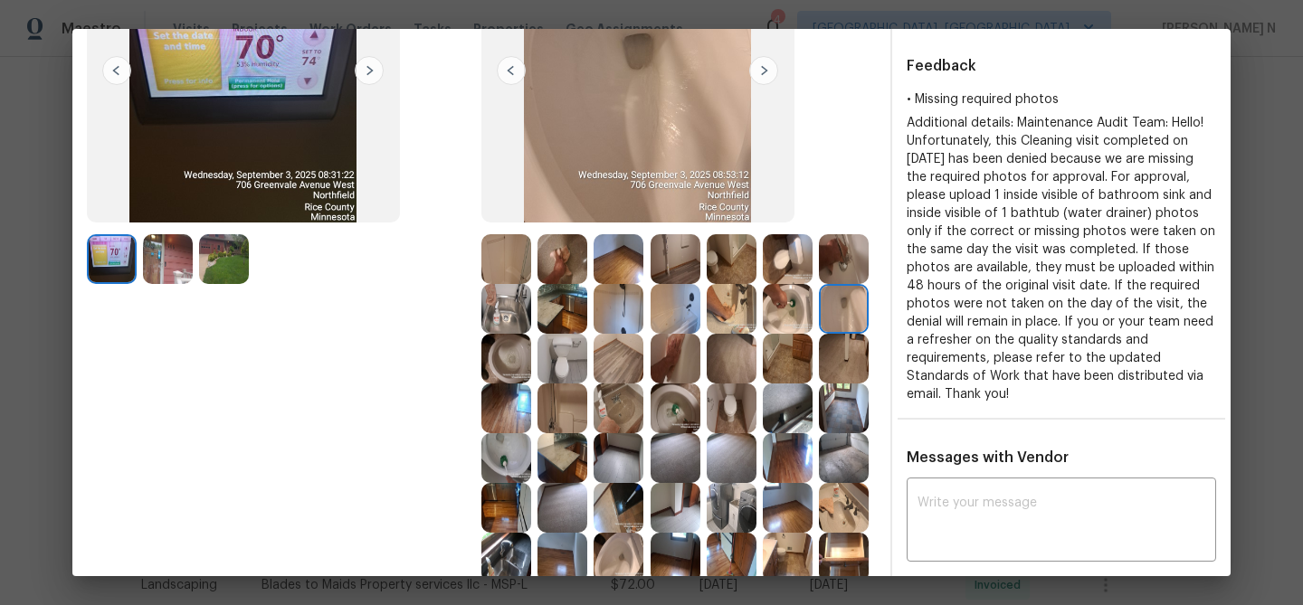
click at [639, 308] on img at bounding box center [618, 309] width 50 height 50
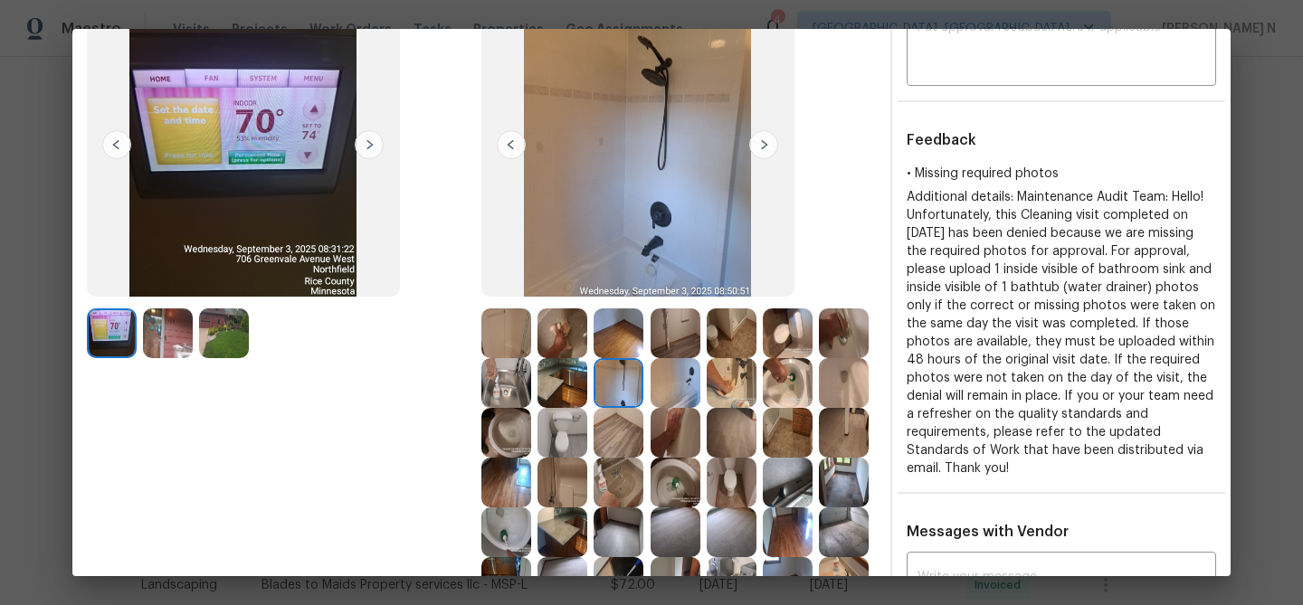
scroll to position [174, 0]
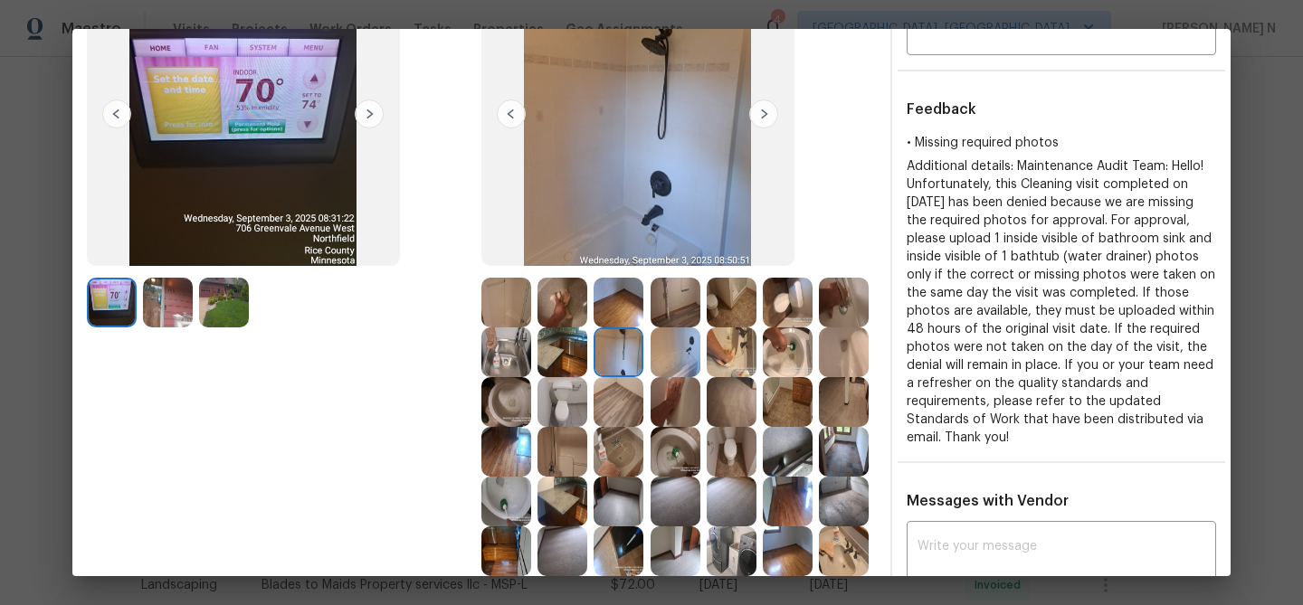
click at [677, 356] on img at bounding box center [675, 352] width 50 height 50
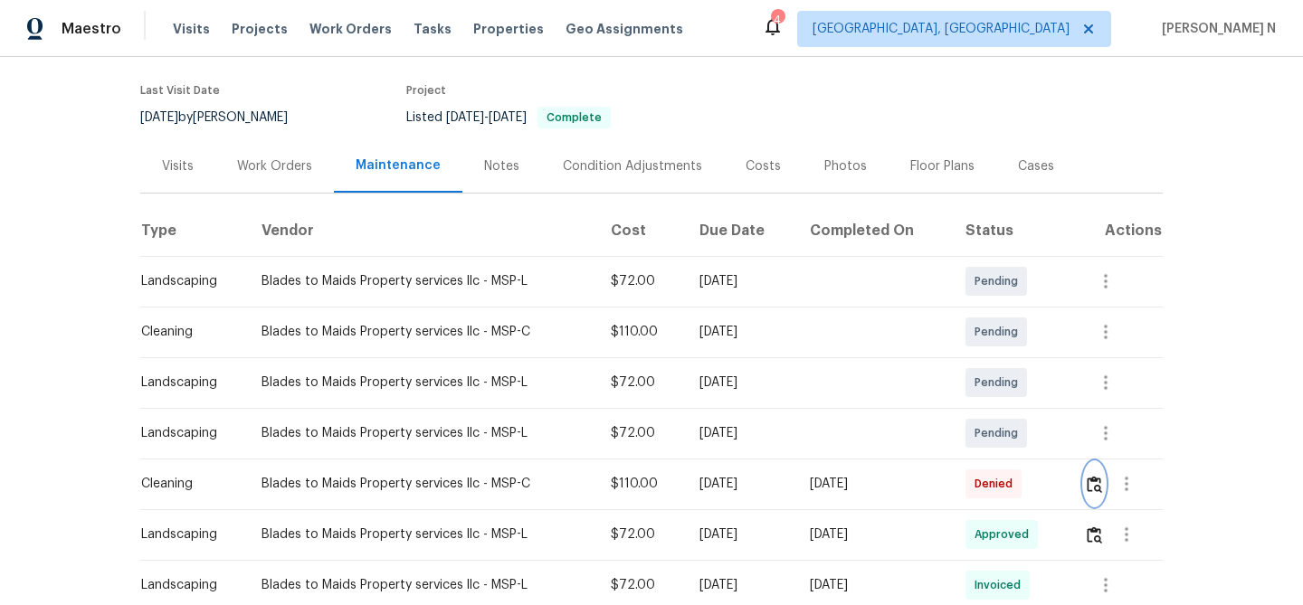
scroll to position [194, 0]
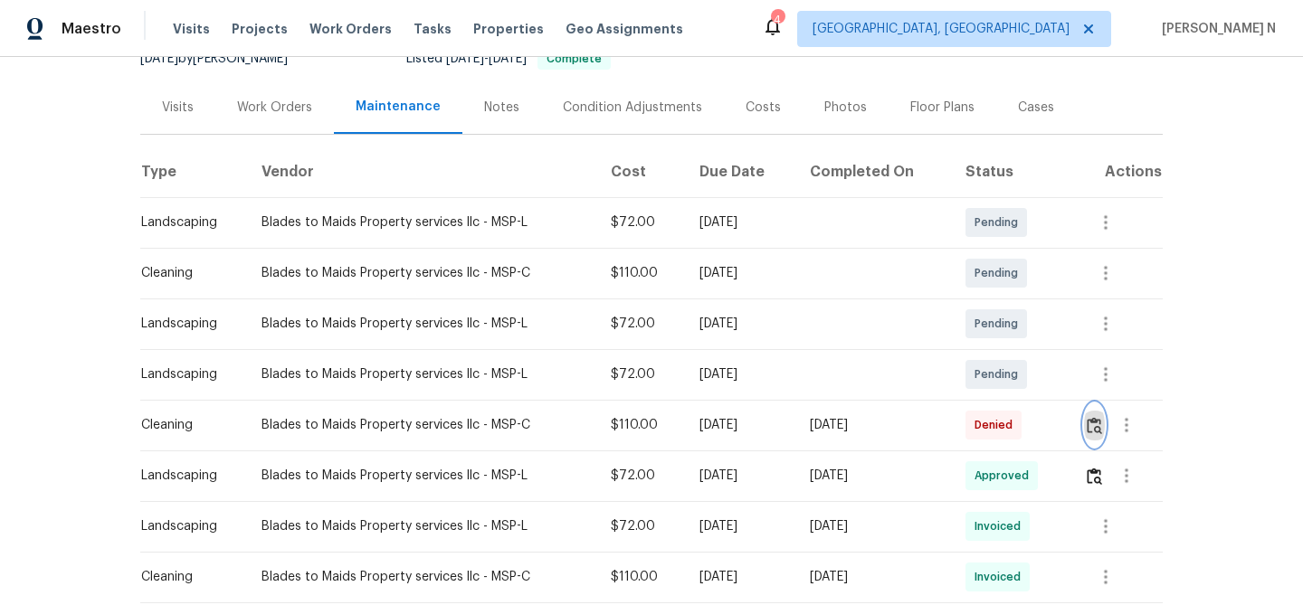
click at [1097, 424] on img "button" at bounding box center [1094, 425] width 15 height 17
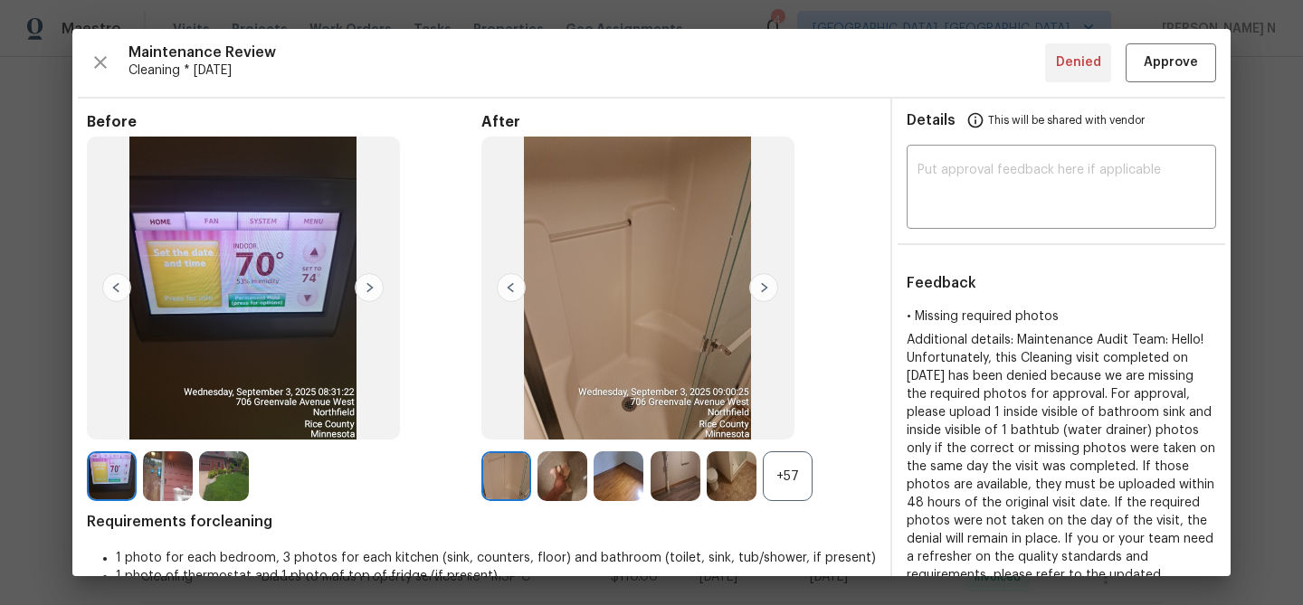
click at [785, 480] on div "+57" at bounding box center [788, 476] width 50 height 50
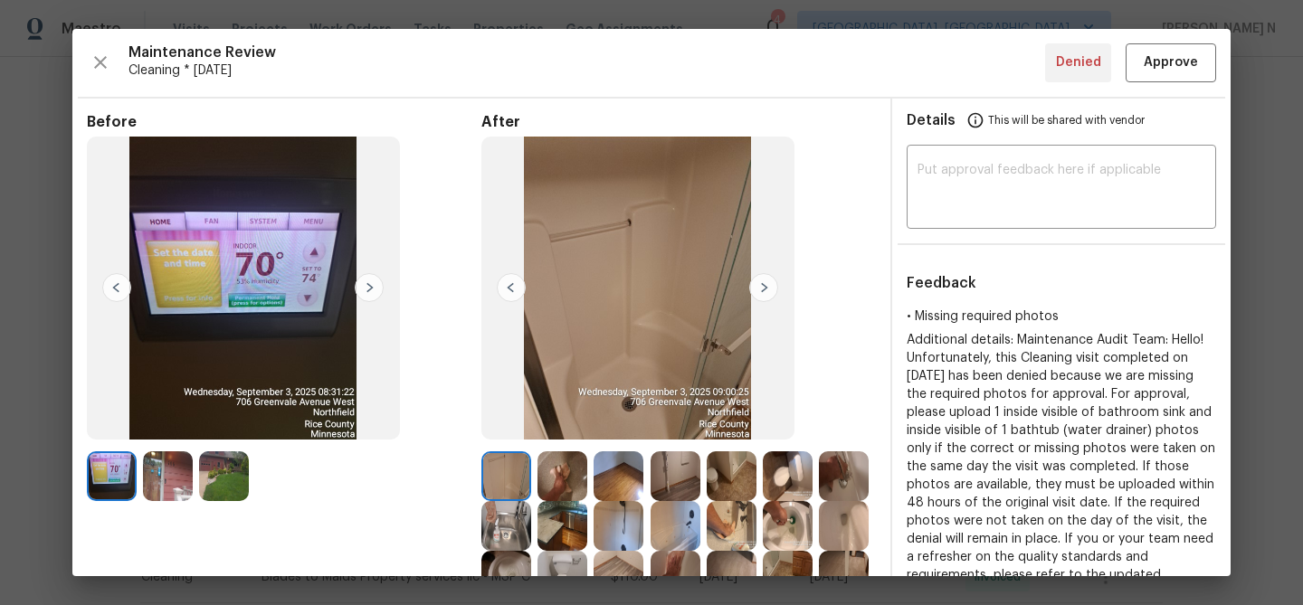
scroll to position [145, 0]
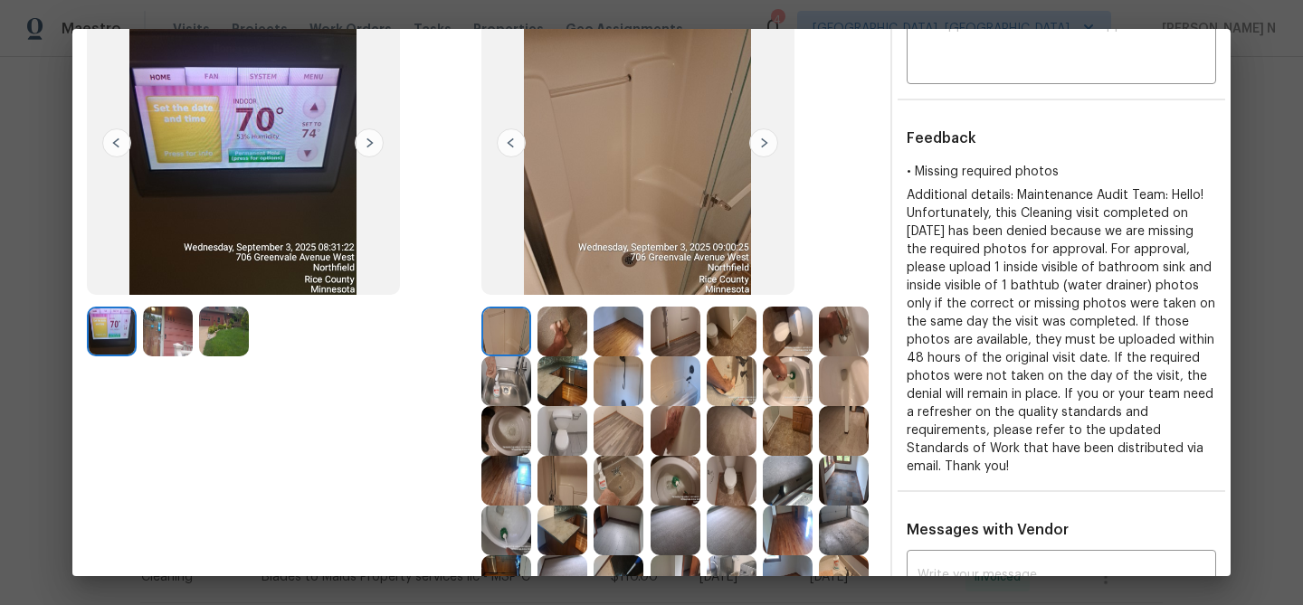
click at [688, 384] on img at bounding box center [675, 381] width 50 height 50
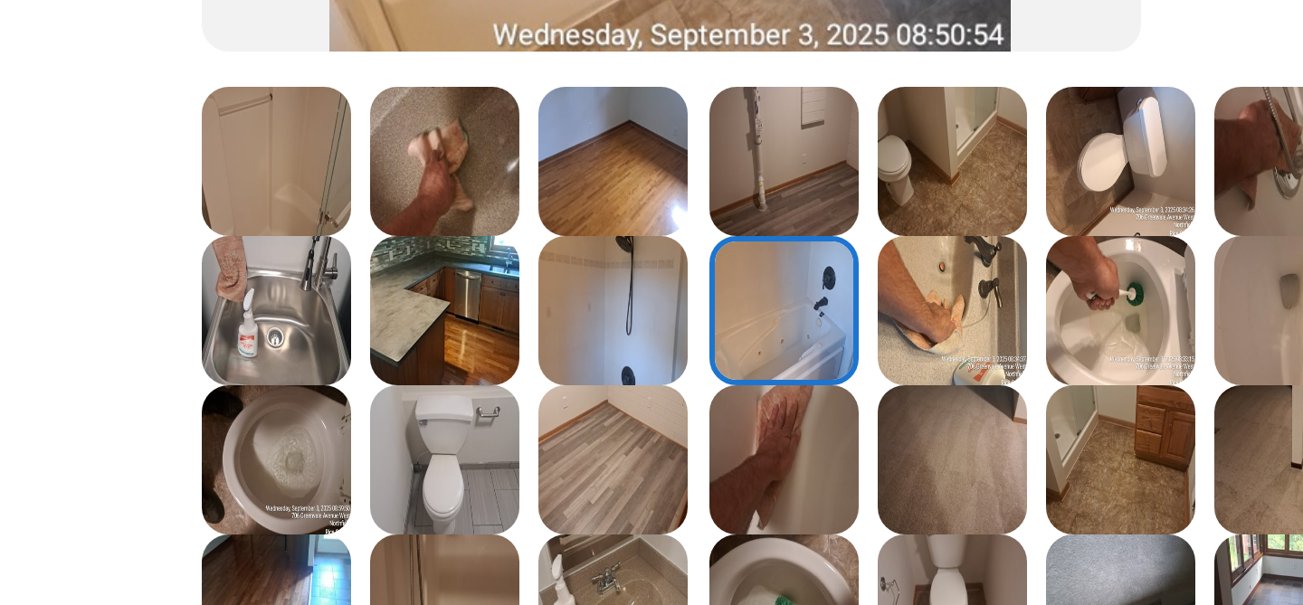
scroll to position [324, 0]
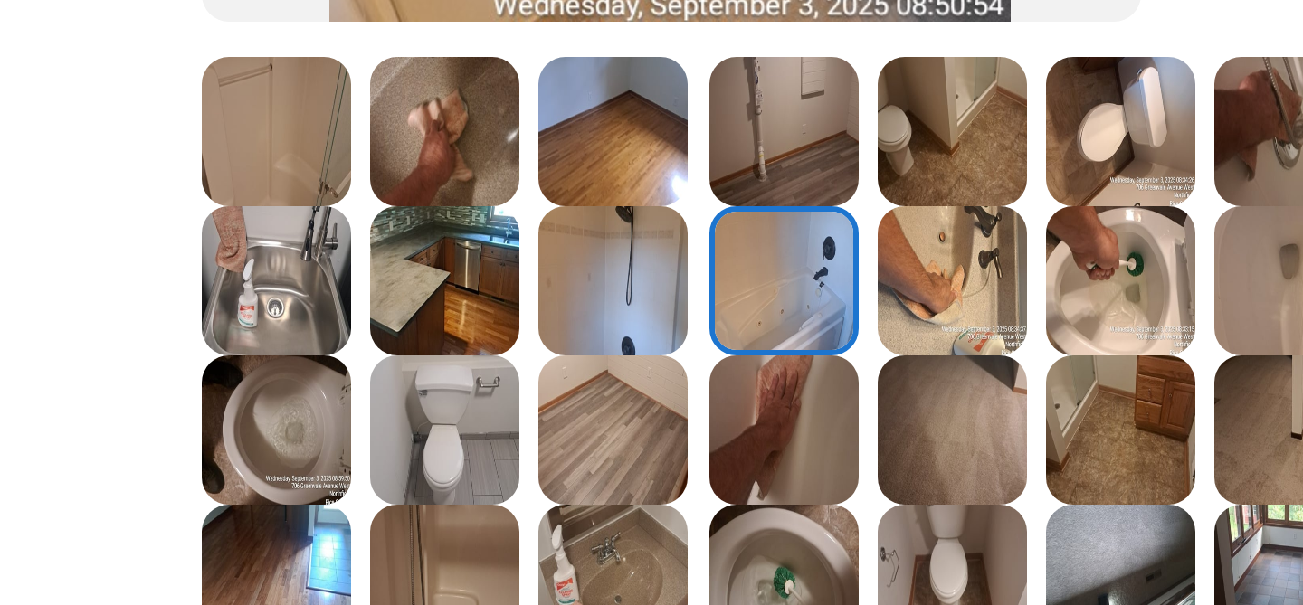
click at [613, 196] on img at bounding box center [618, 202] width 50 height 50
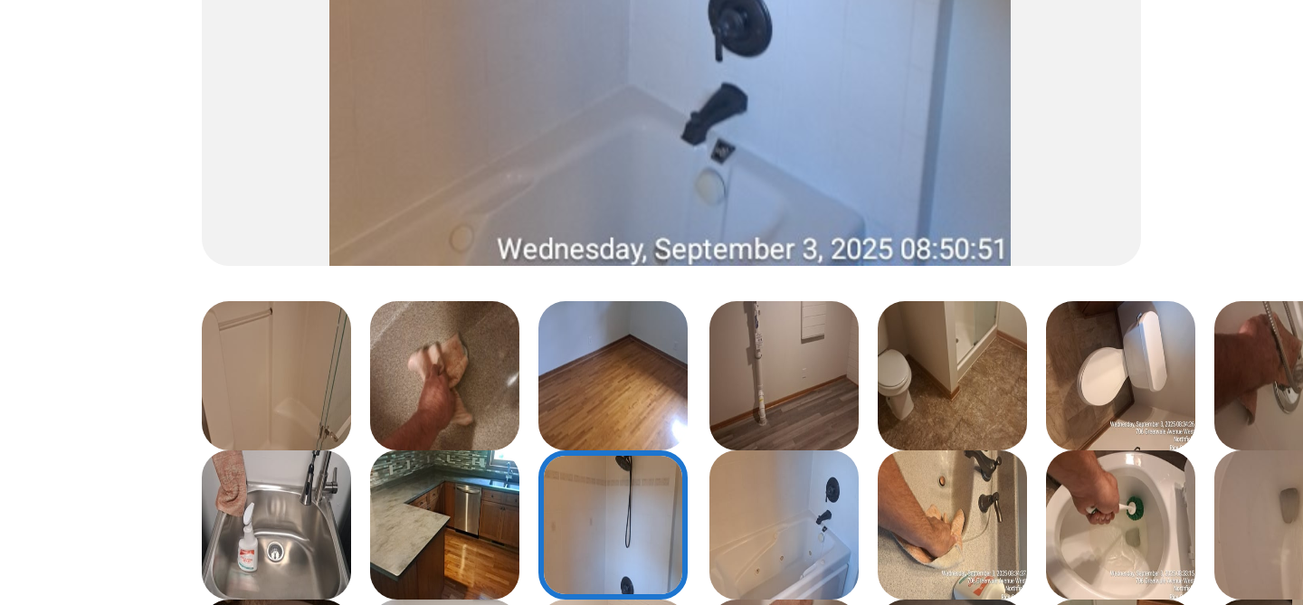
scroll to position [253, 0]
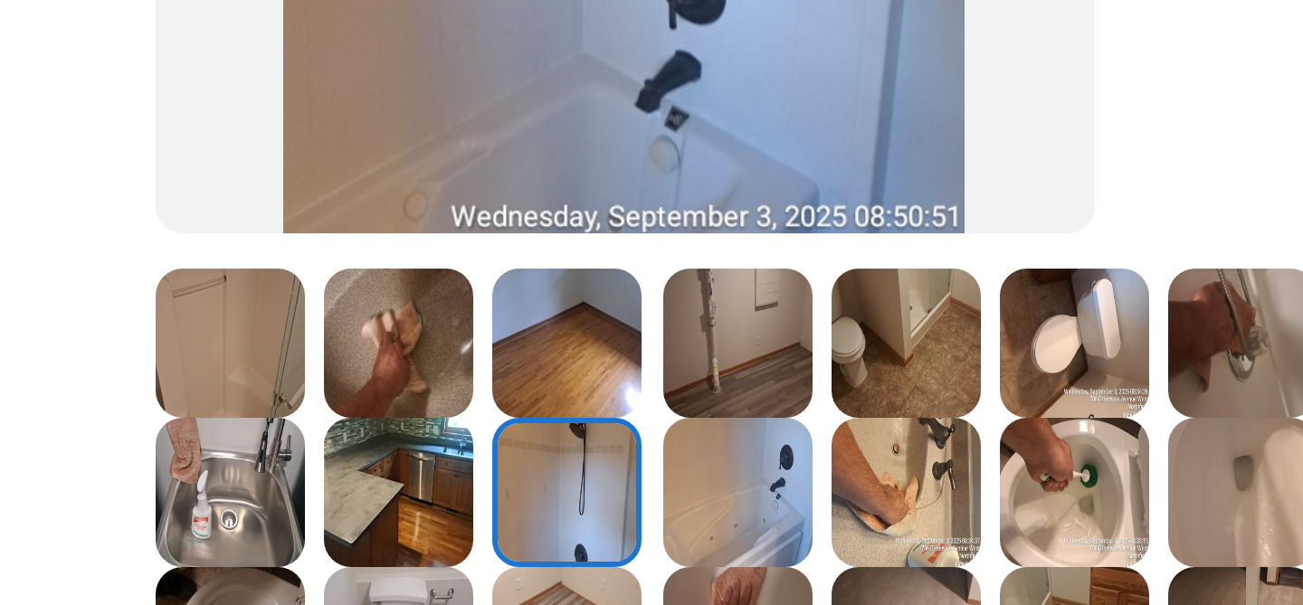
click at [518, 228] on img at bounding box center [506, 223] width 50 height 50
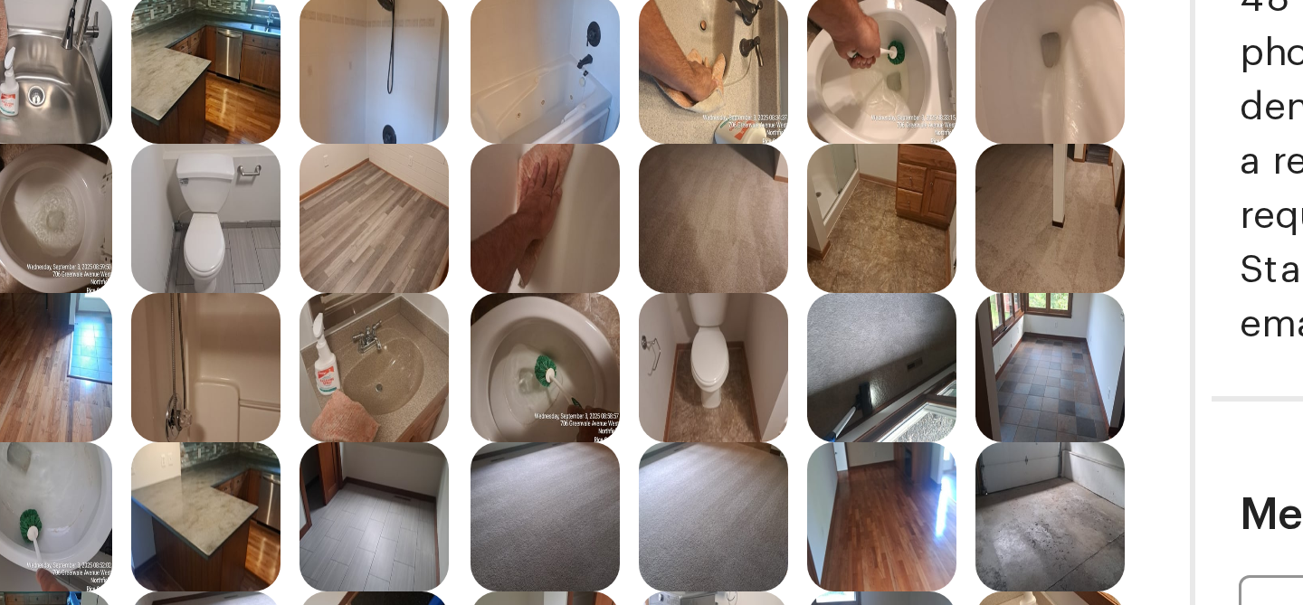
scroll to position [391, 0]
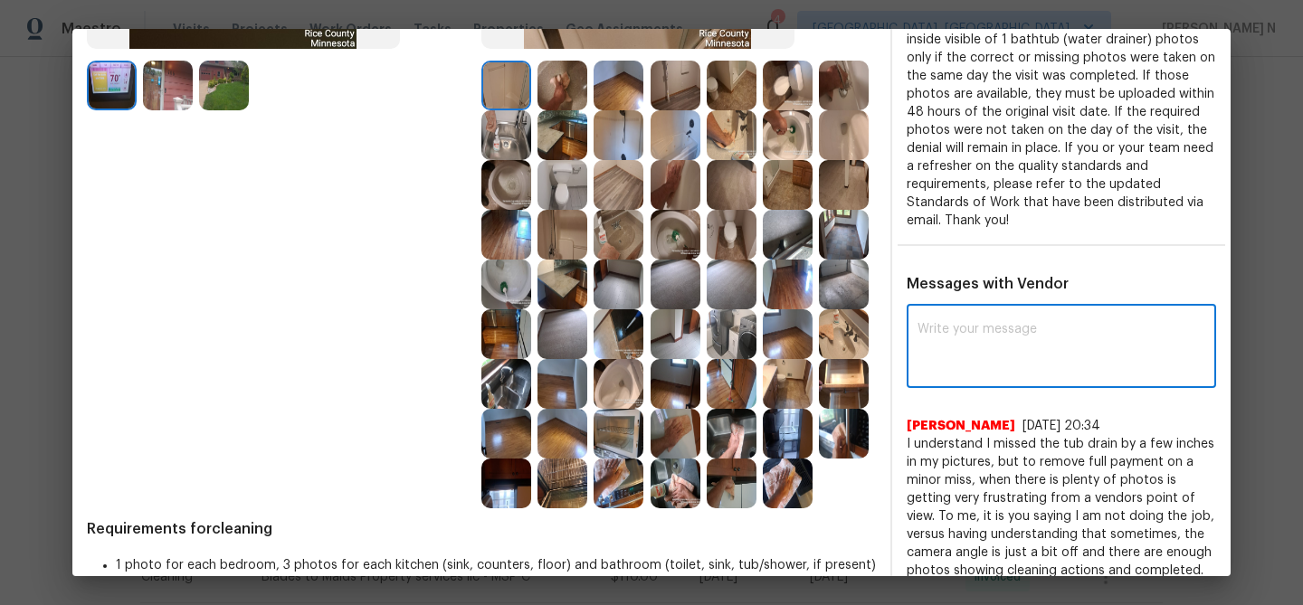
click at [1007, 364] on textarea at bounding box center [1061, 348] width 288 height 51
paste textarea "Maintenance Audit Team: Hello! Thank you for the feedback after further review …"
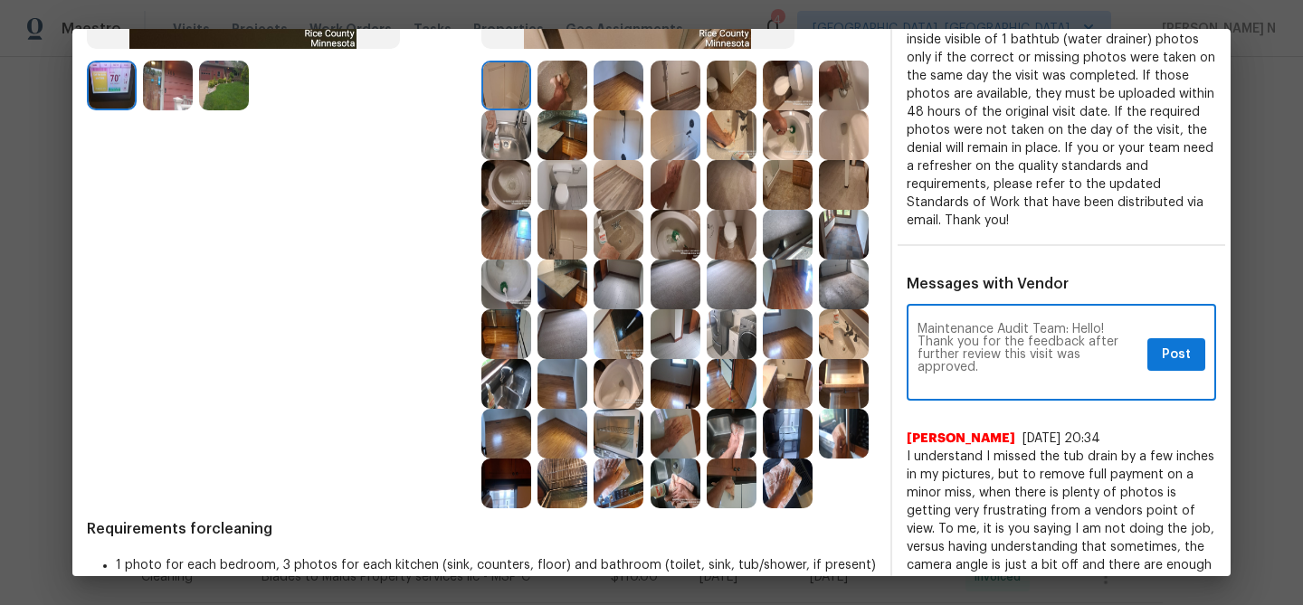
scroll to position [0, 0]
type textarea "Maintenance Audit Team: Hello! Thank you for the feedback after further review …"
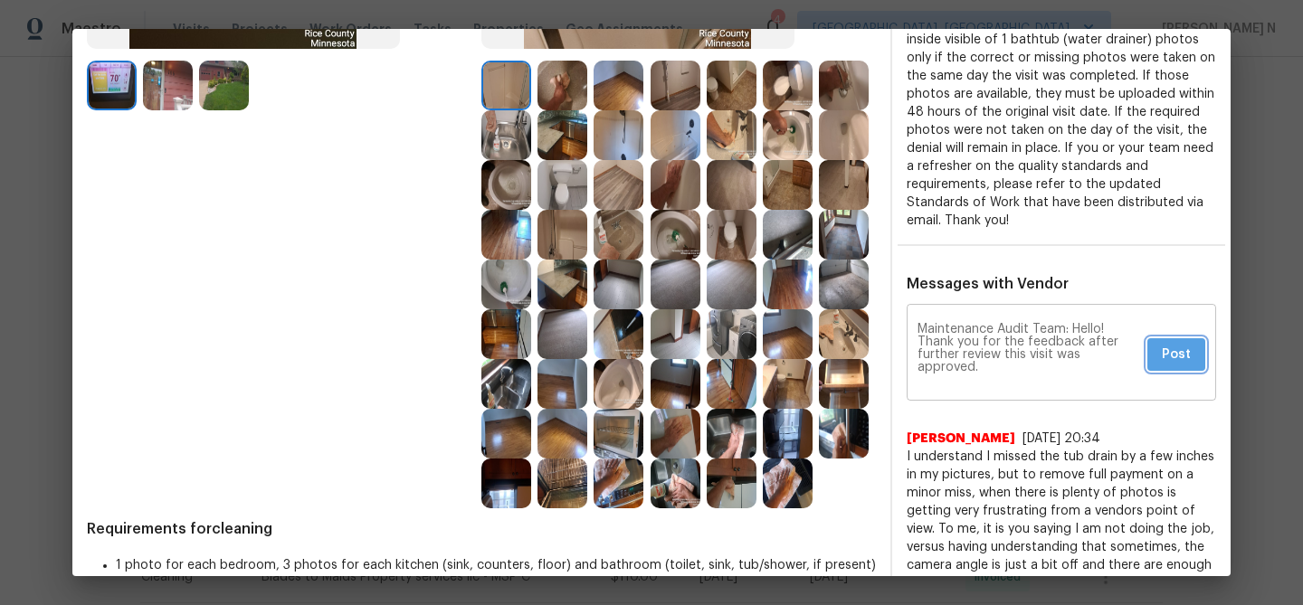
click at [1191, 361] on button "Post" at bounding box center [1176, 354] width 58 height 33
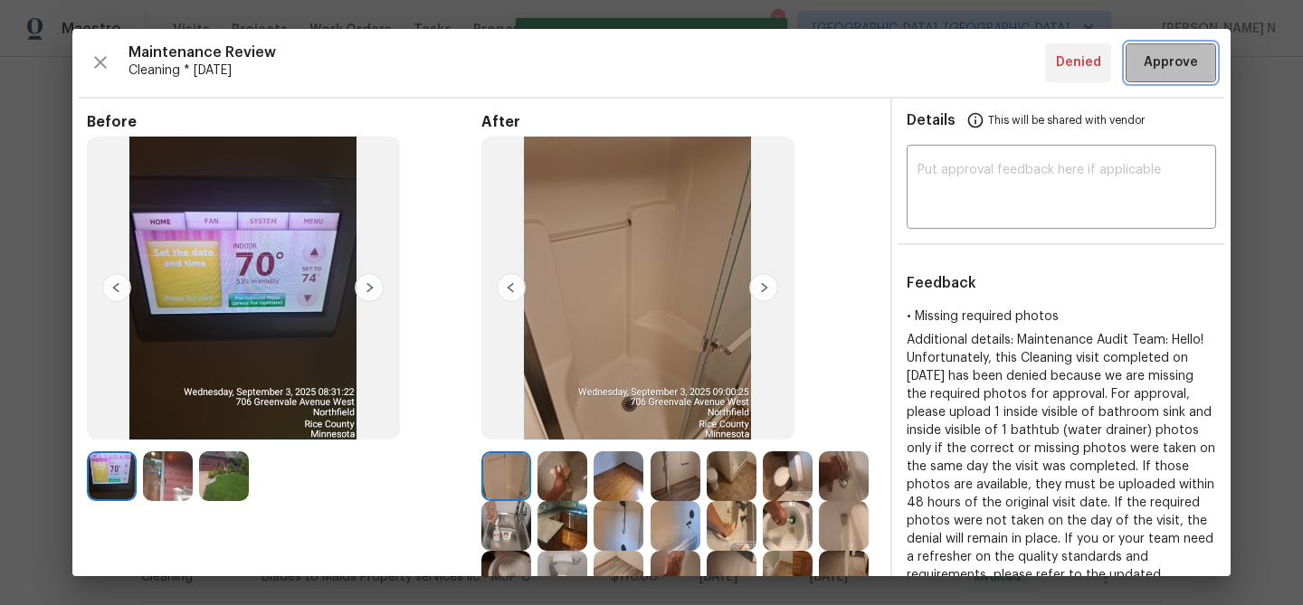
click at [1161, 55] on span "Approve" at bounding box center [1171, 63] width 54 height 23
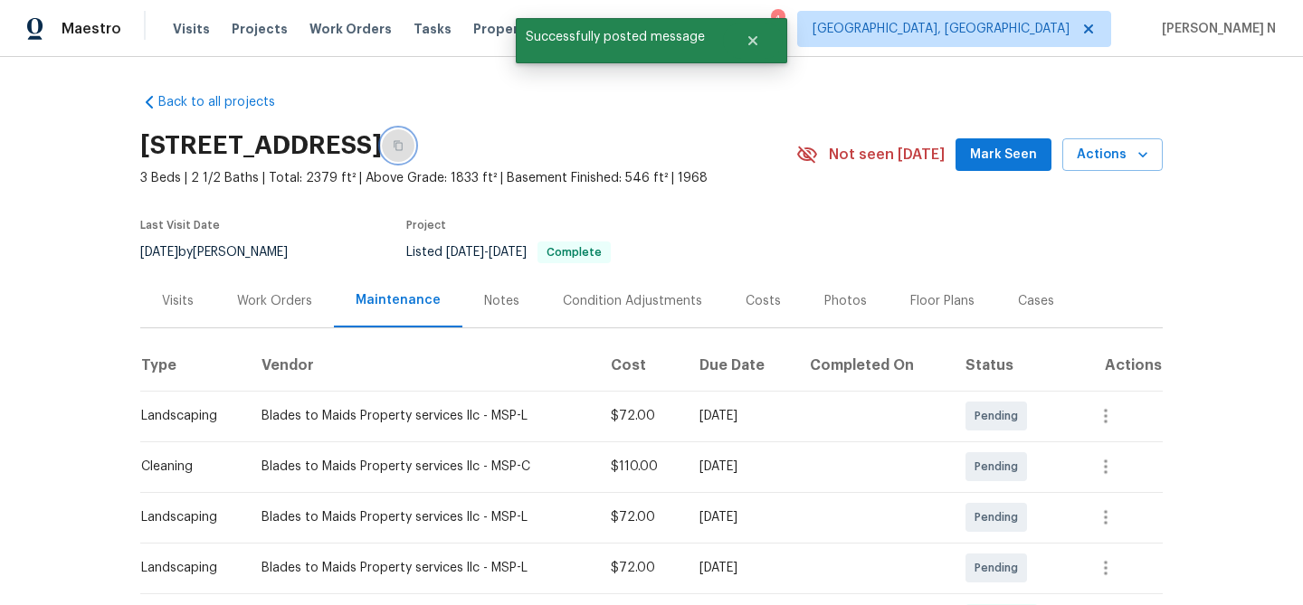
click at [403, 150] on icon "button" at bounding box center [398, 146] width 9 height 10
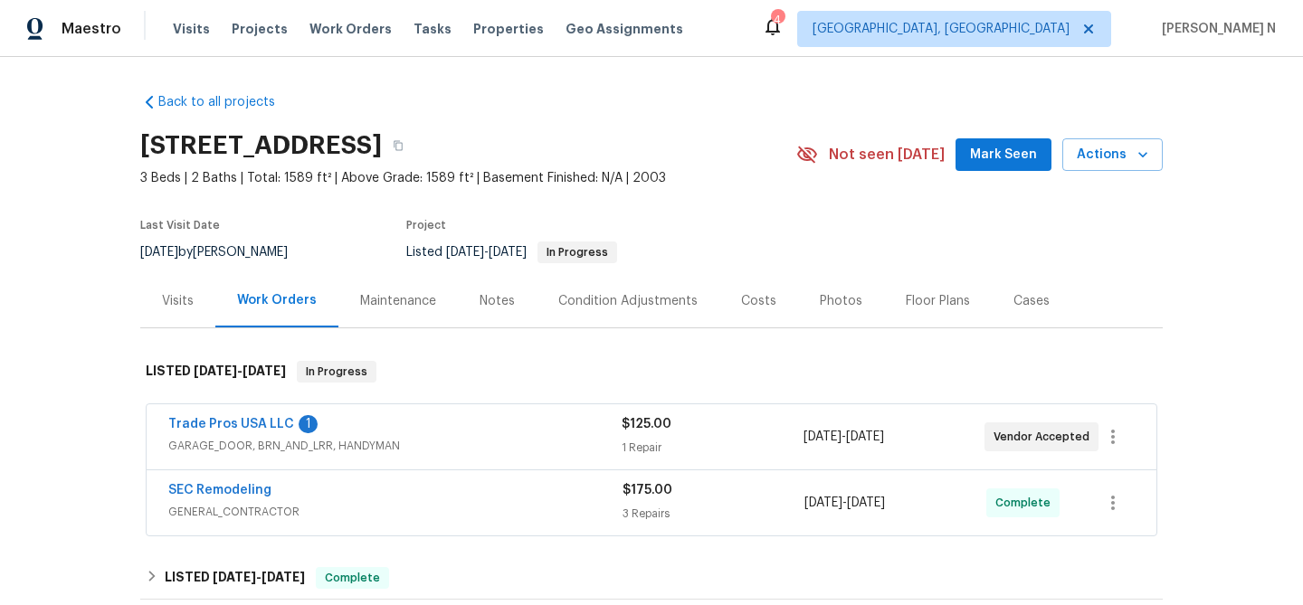
click at [427, 308] on div "Maintenance" at bounding box center [398, 301] width 76 height 18
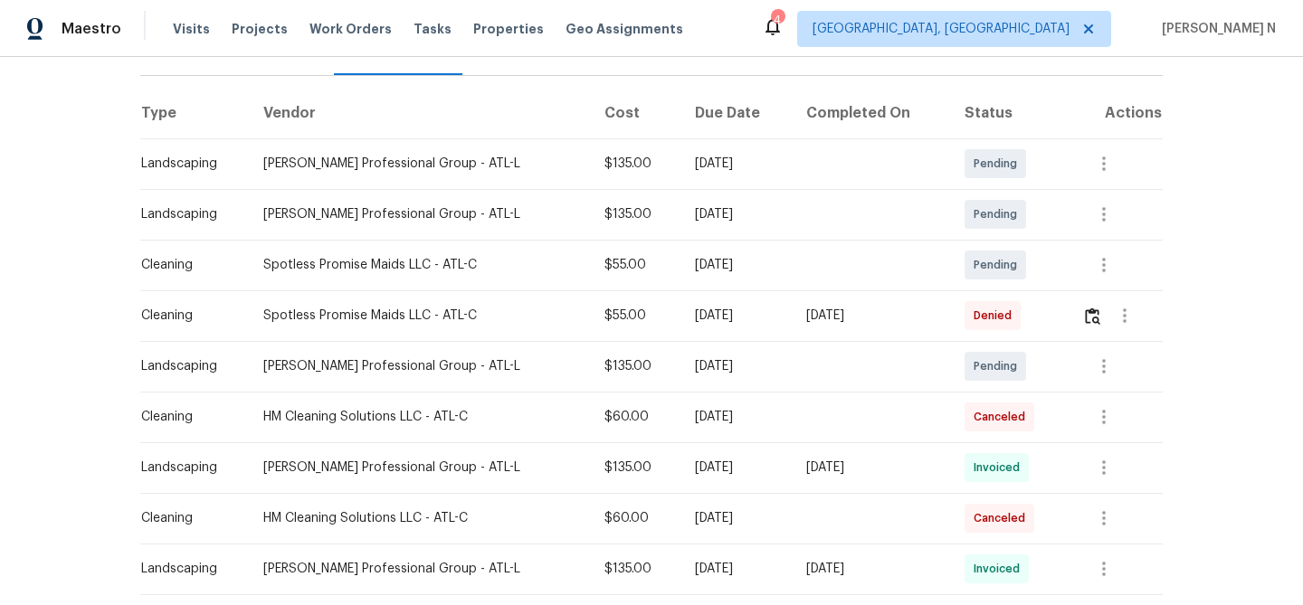
scroll to position [255, 0]
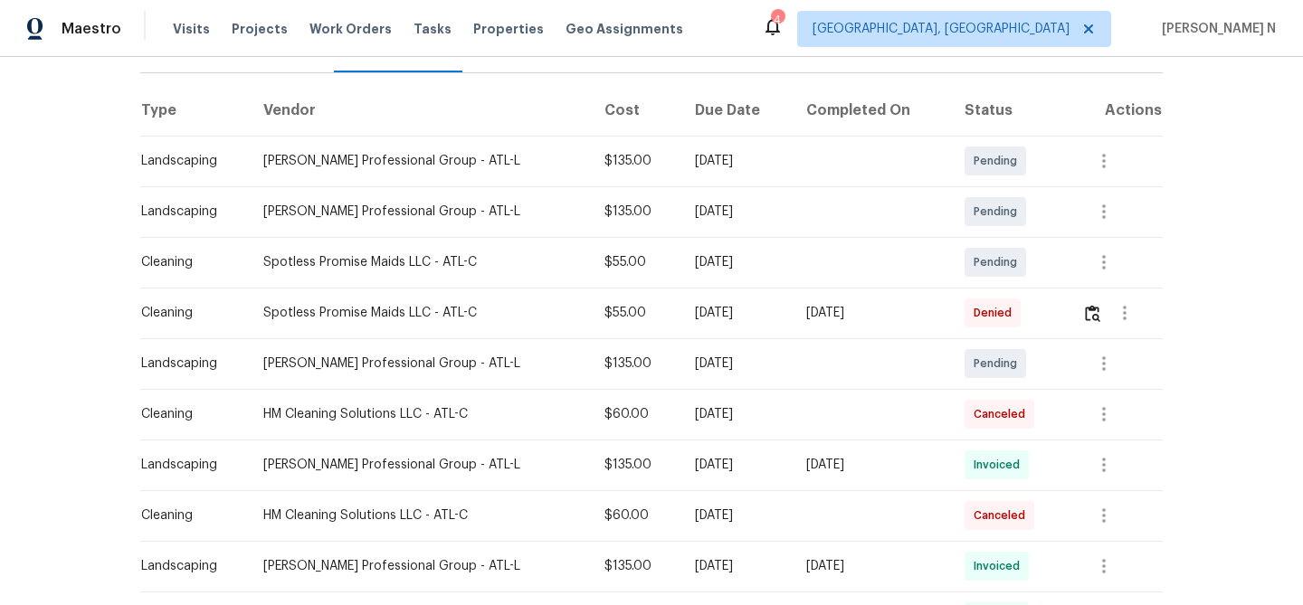
click at [1105, 327] on div at bounding box center [1124, 312] width 43 height 43
click at [1096, 320] on img "button" at bounding box center [1092, 313] width 15 height 17
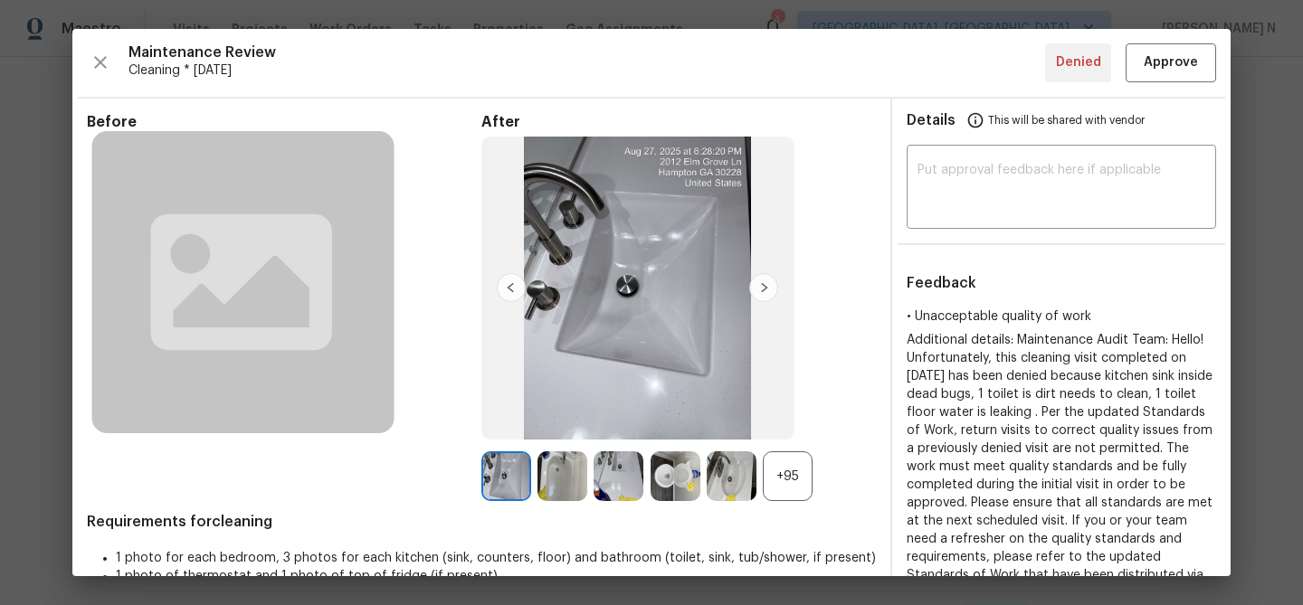
click at [790, 496] on div "+95" at bounding box center [788, 476] width 50 height 50
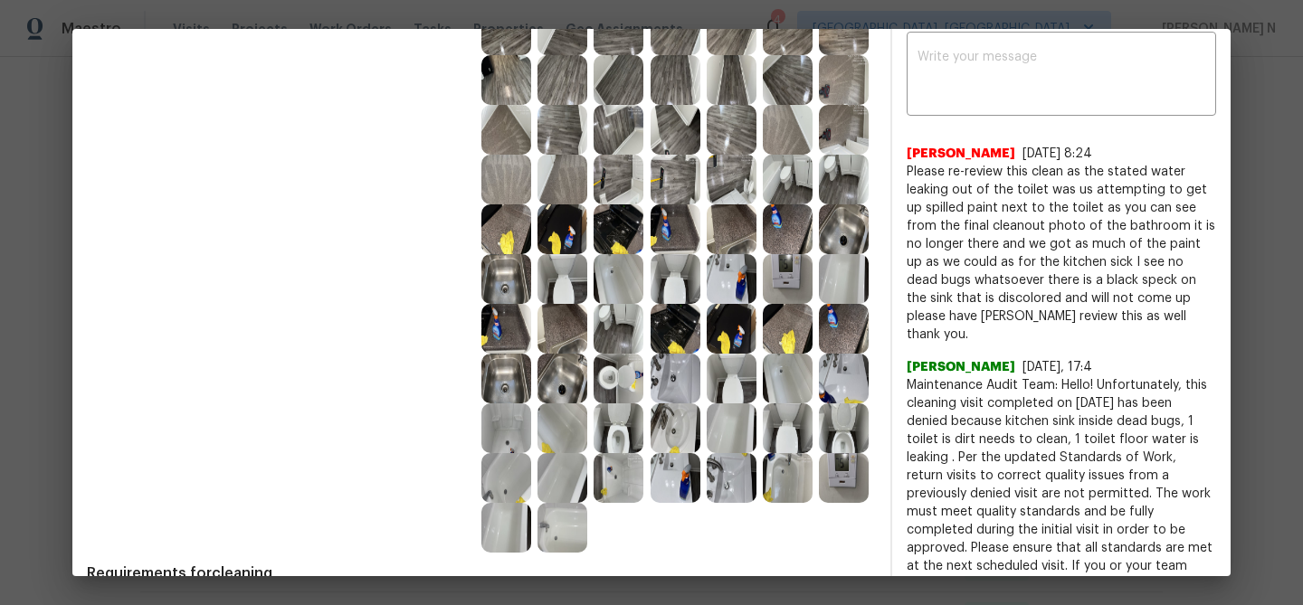
scroll to position [655, 0]
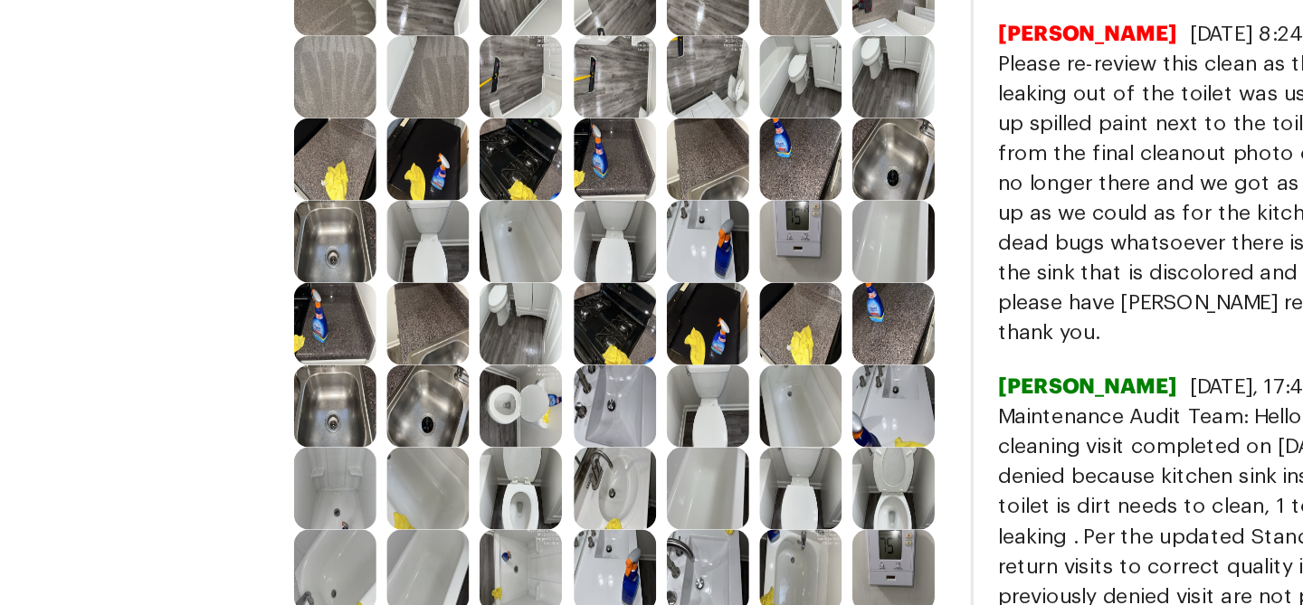
click at [510, 270] on img at bounding box center [506, 269] width 50 height 50
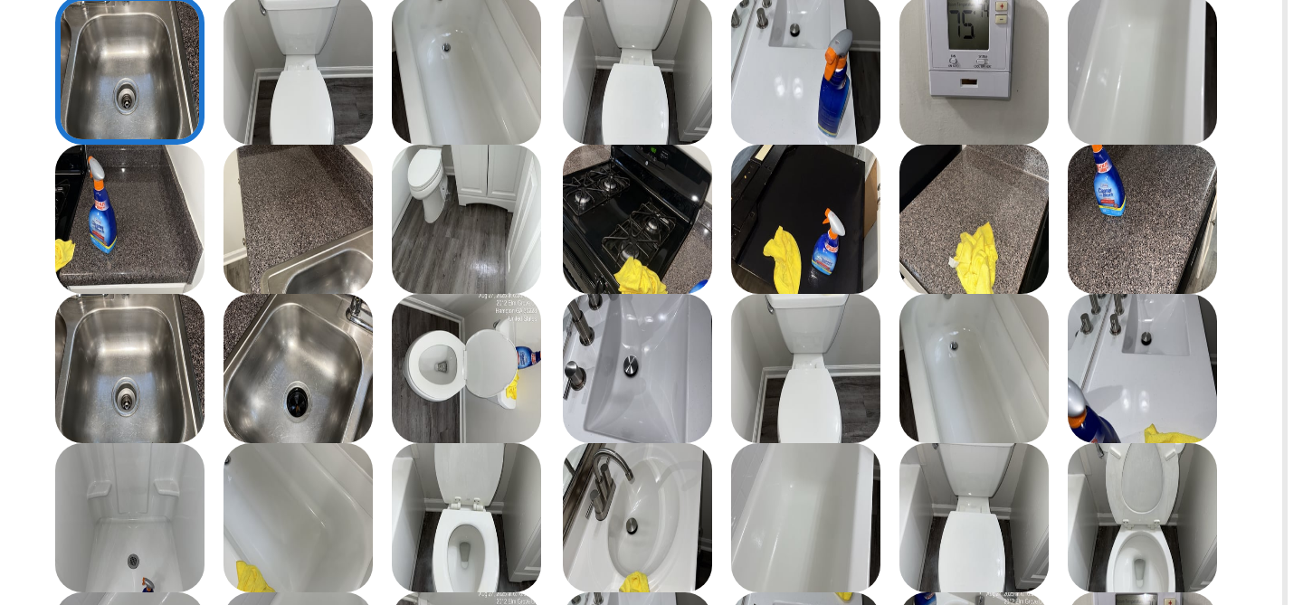
scroll to position [707, 0]
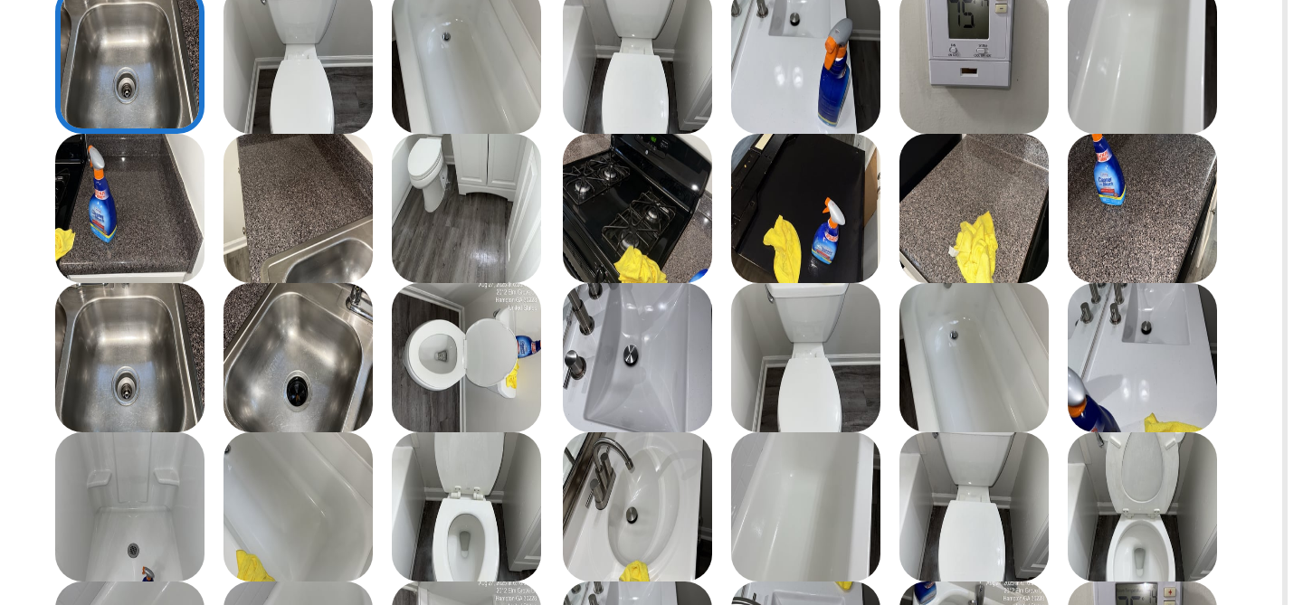
click at [559, 320] on img at bounding box center [562, 316] width 50 height 50
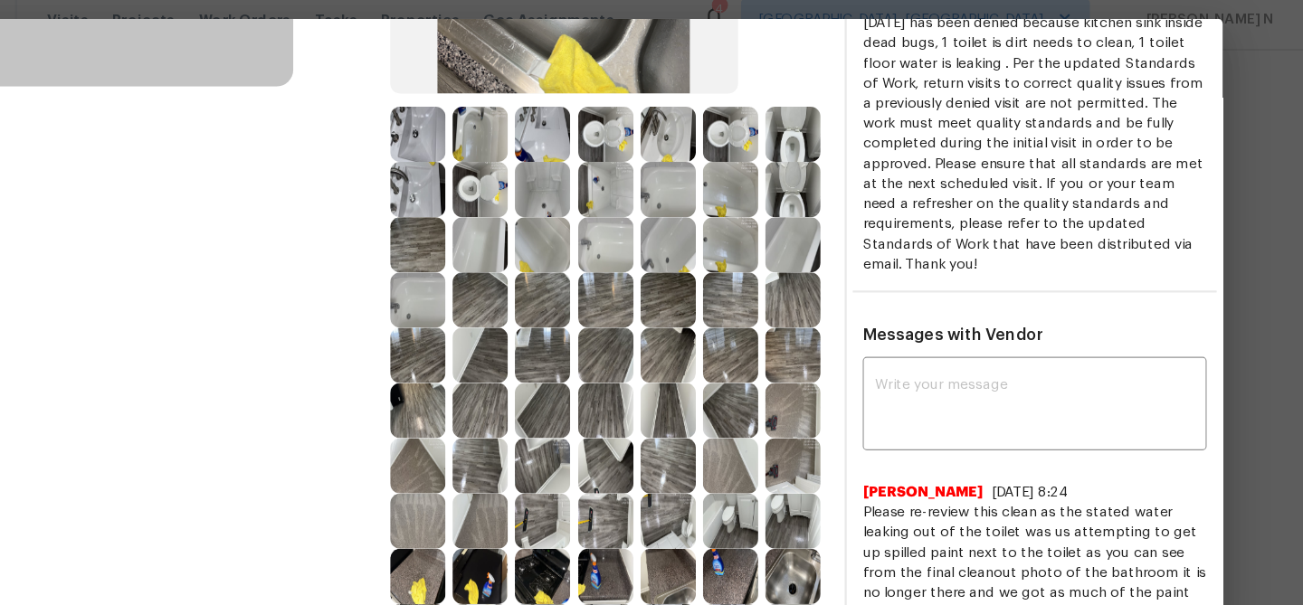
scroll to position [419, 0]
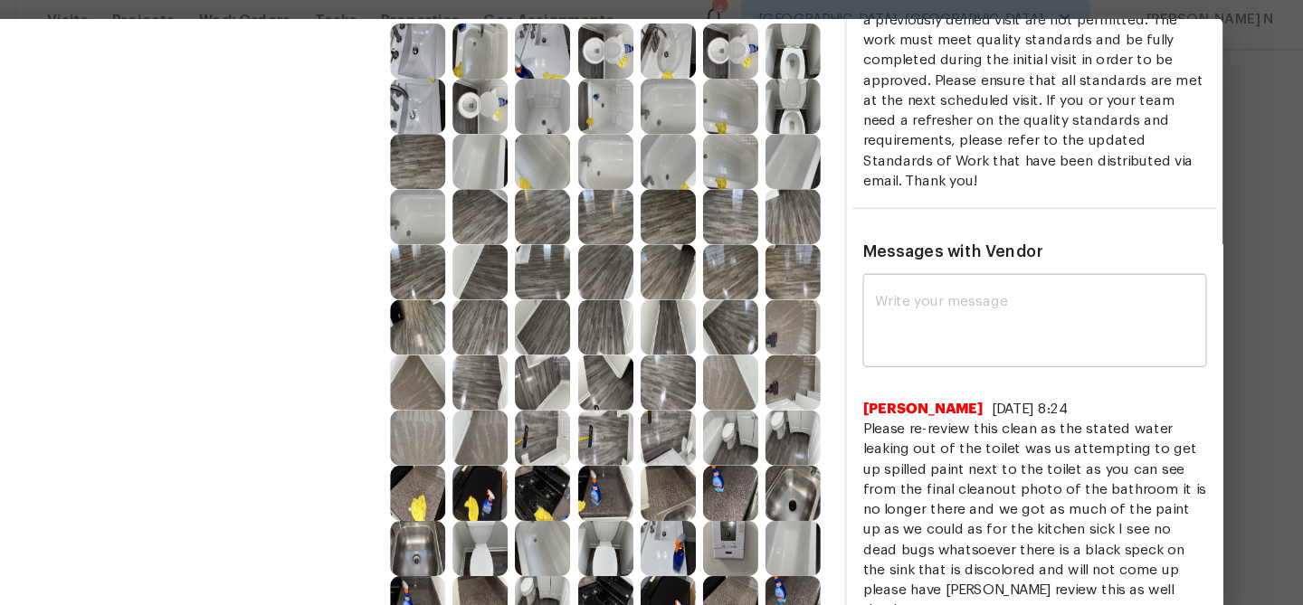
click at [994, 306] on textarea at bounding box center [1061, 302] width 288 height 51
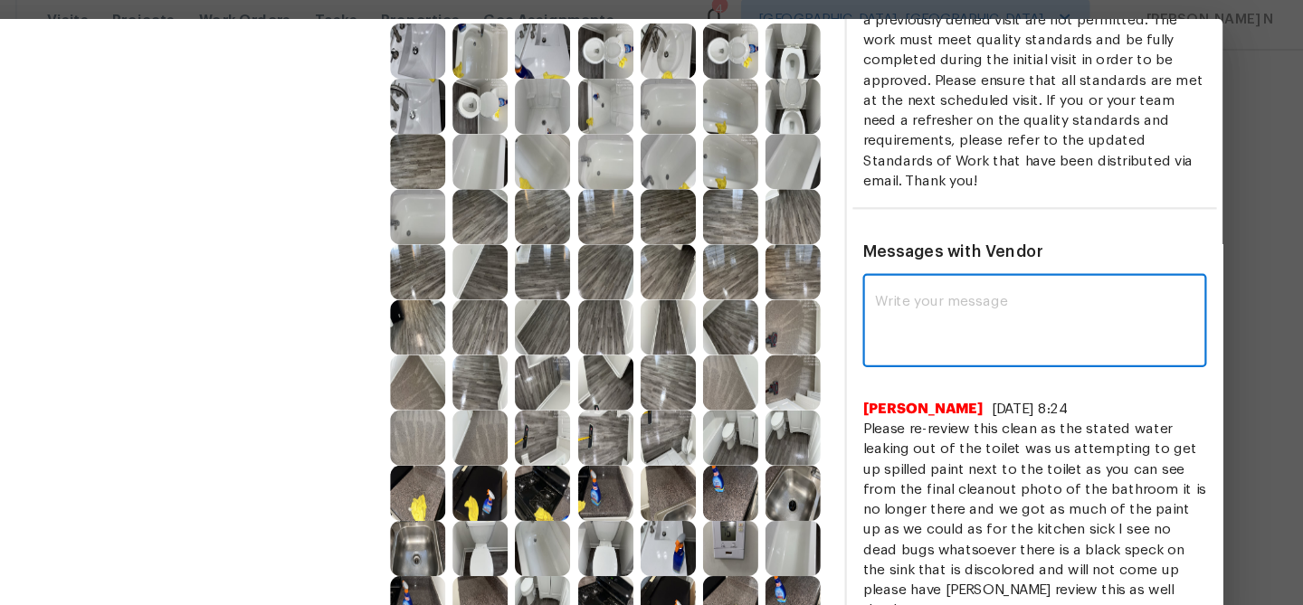
paste textarea "Maintenance Audit Team: Hello! Thank you for the feedback after further review …"
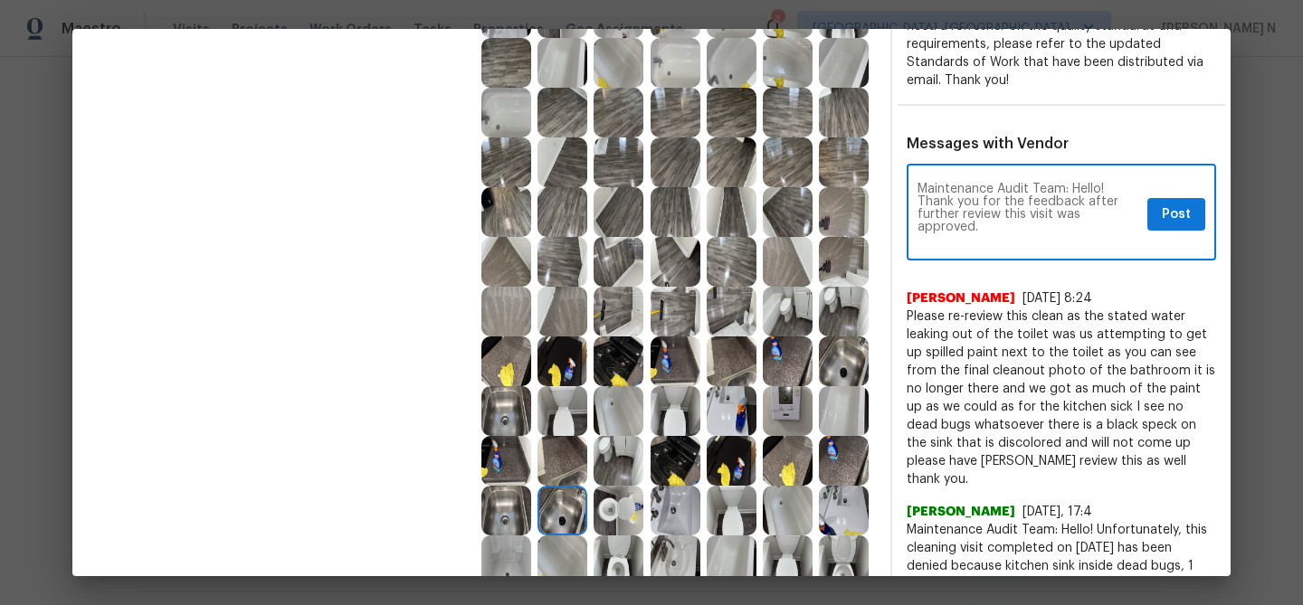
scroll to position [0, 0]
type textarea "Maintenance Audit Team: Hello! Thank you for the feedback after further review …"
click at [1165, 221] on span "Post" at bounding box center [1176, 215] width 29 height 23
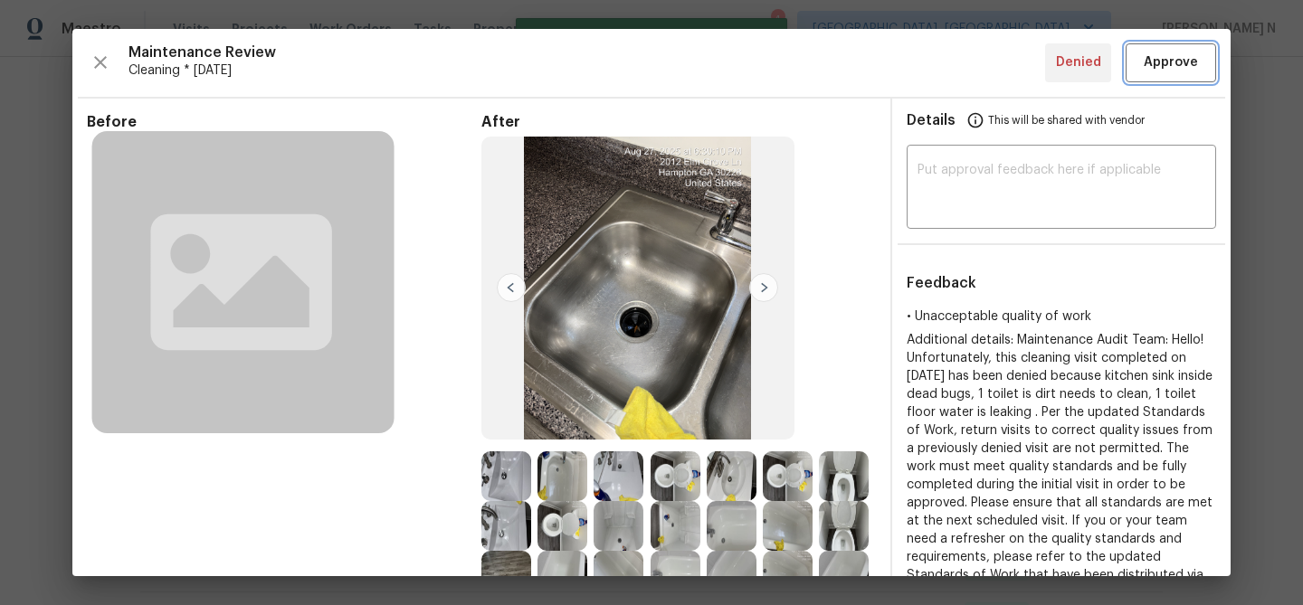
click at [1152, 59] on span "Approve" at bounding box center [1171, 63] width 54 height 23
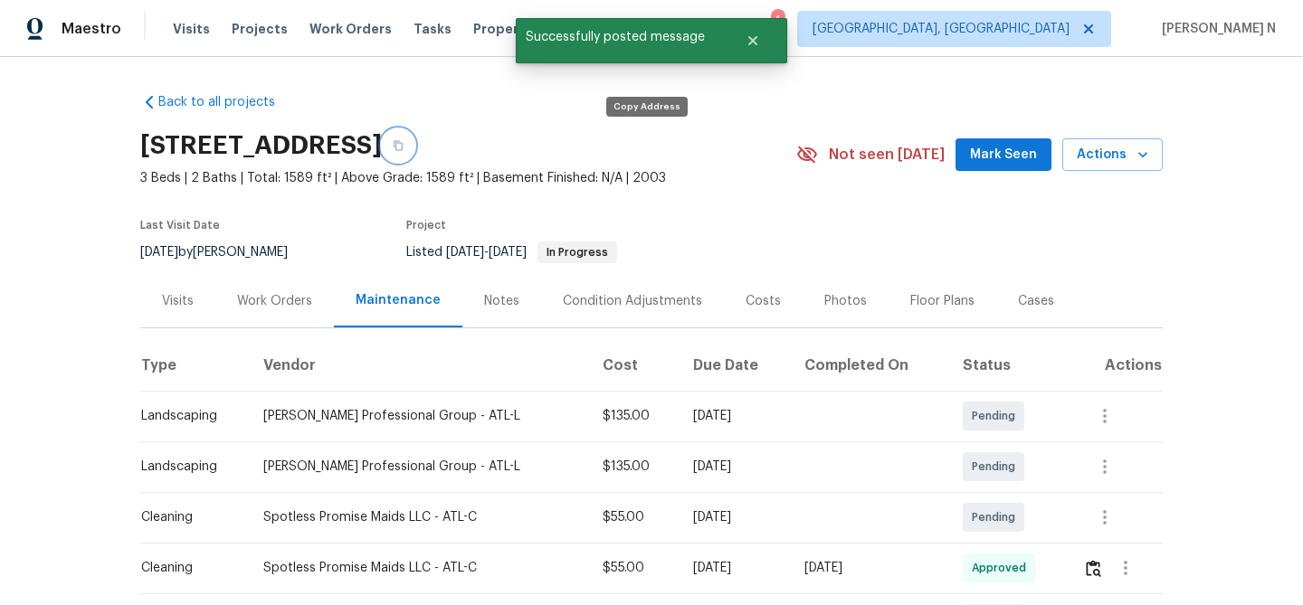
click at [414, 134] on button "button" at bounding box center [398, 145] width 33 height 33
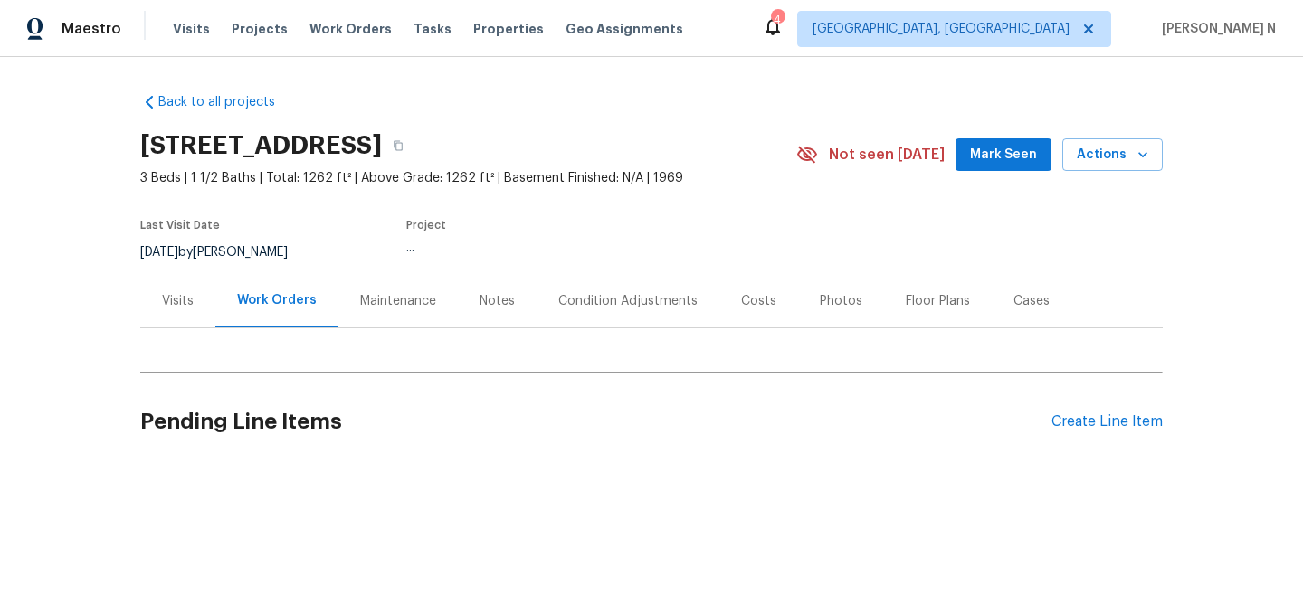
click at [373, 308] on div "Maintenance" at bounding box center [398, 301] width 76 height 18
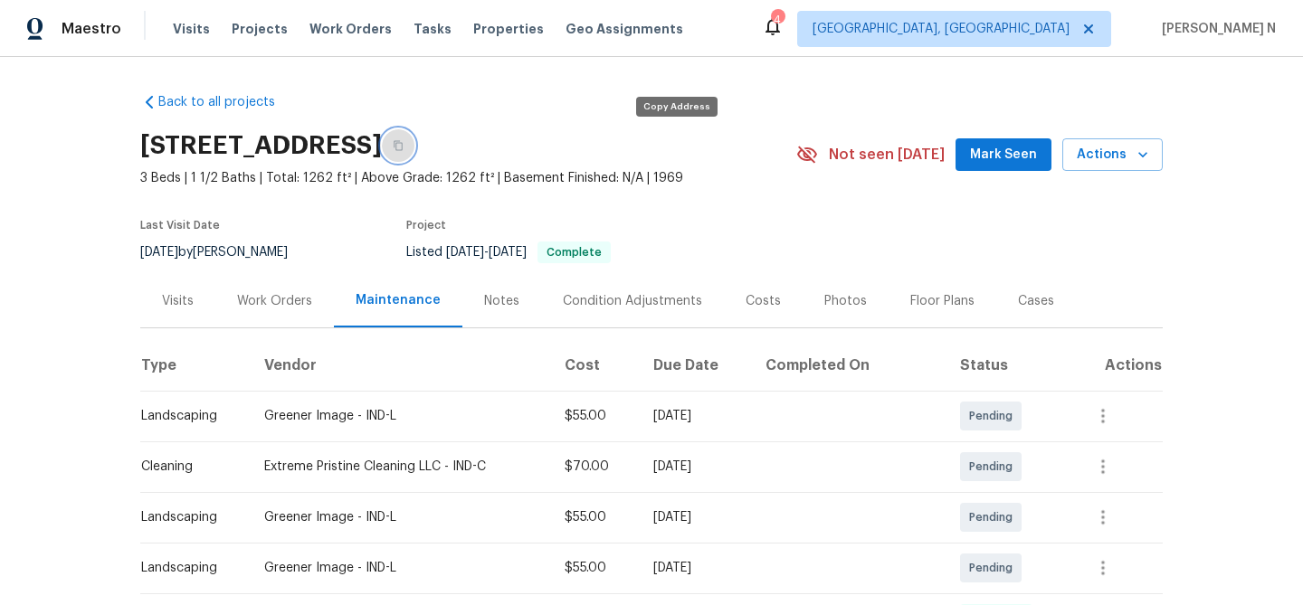
click at [414, 152] on button "button" at bounding box center [398, 145] width 33 height 33
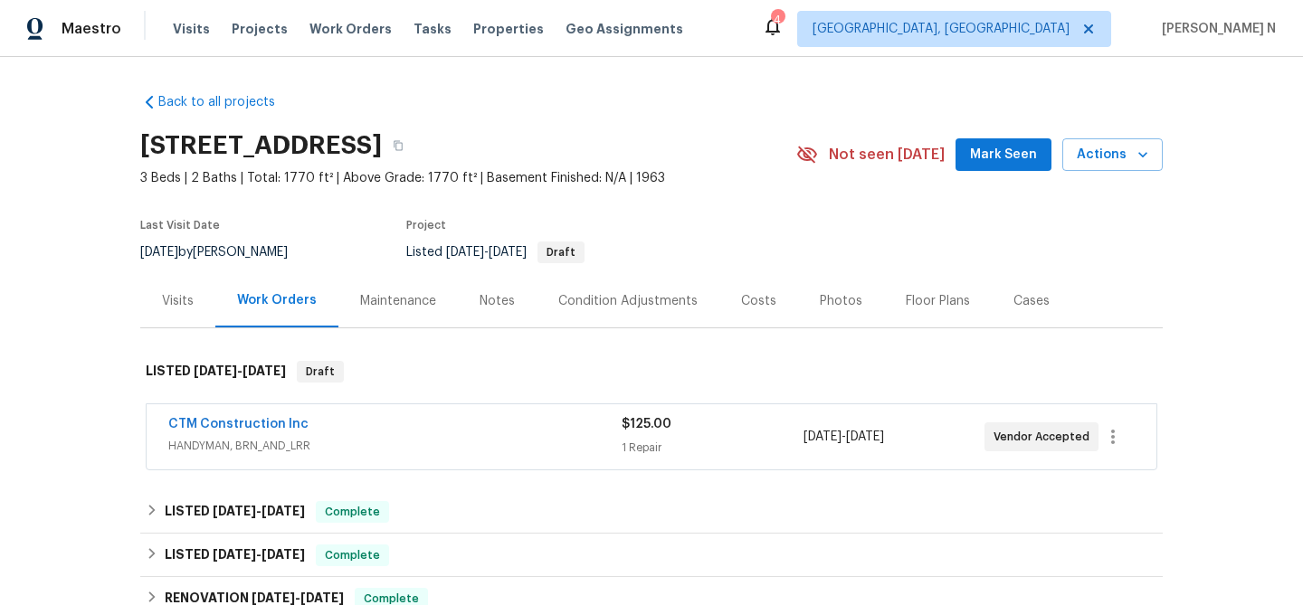
click at [385, 303] on div "Maintenance" at bounding box center [398, 301] width 76 height 18
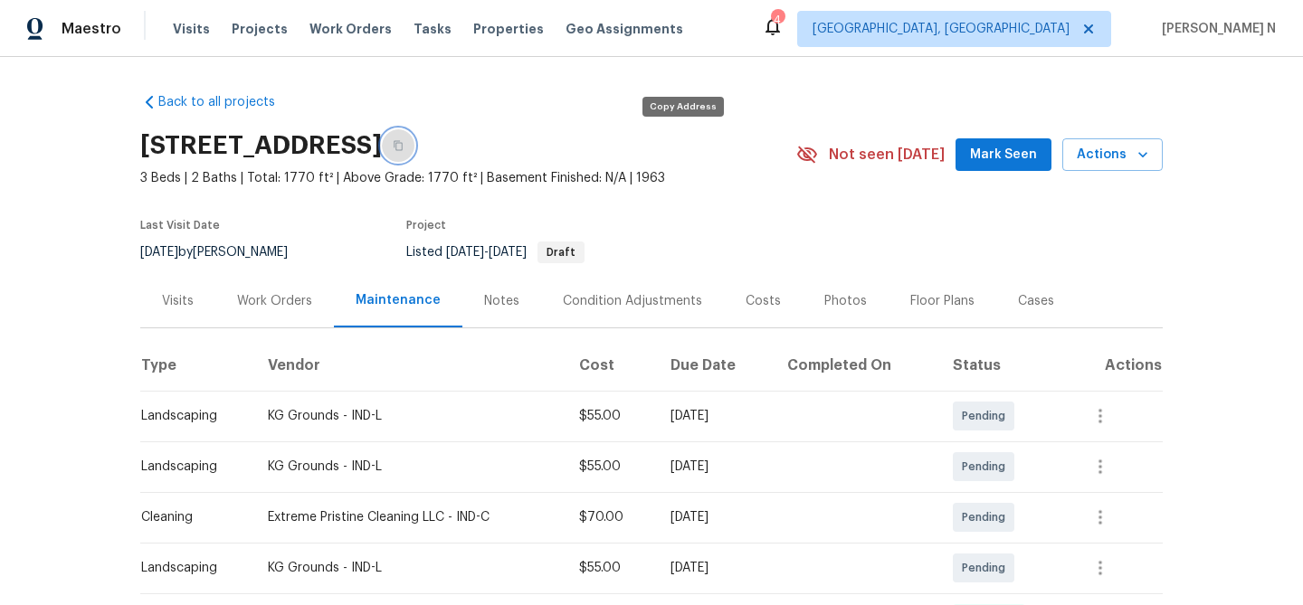
click at [403, 148] on icon "button" at bounding box center [398, 145] width 11 height 11
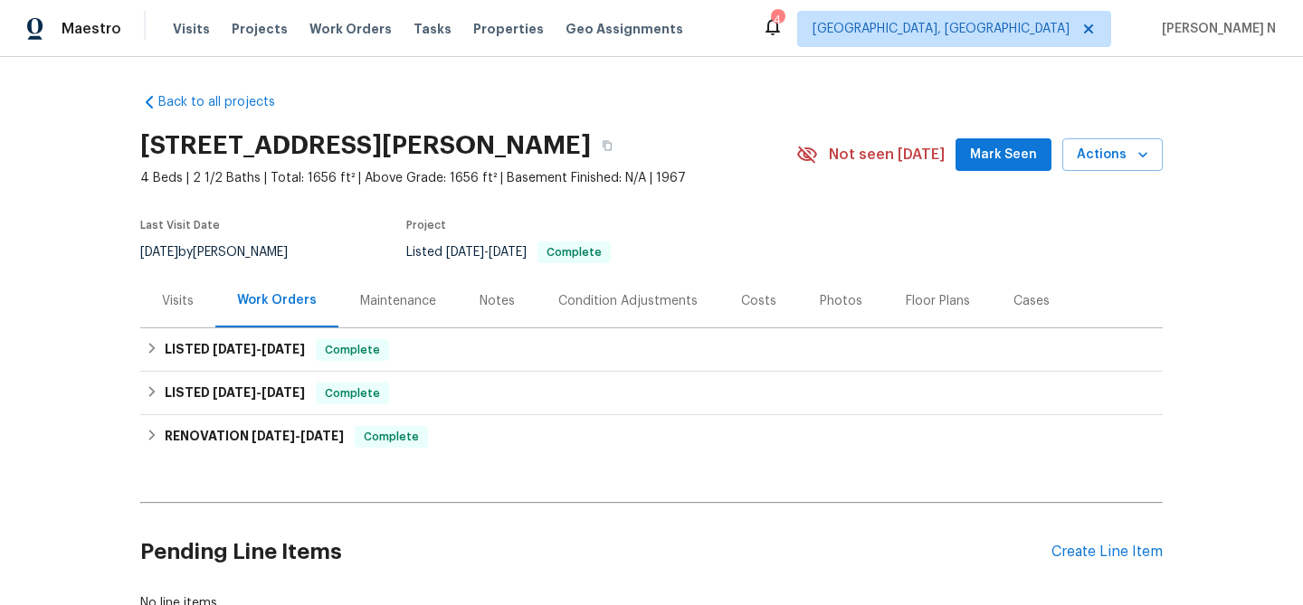
click at [419, 300] on div "Maintenance" at bounding box center [398, 301] width 76 height 18
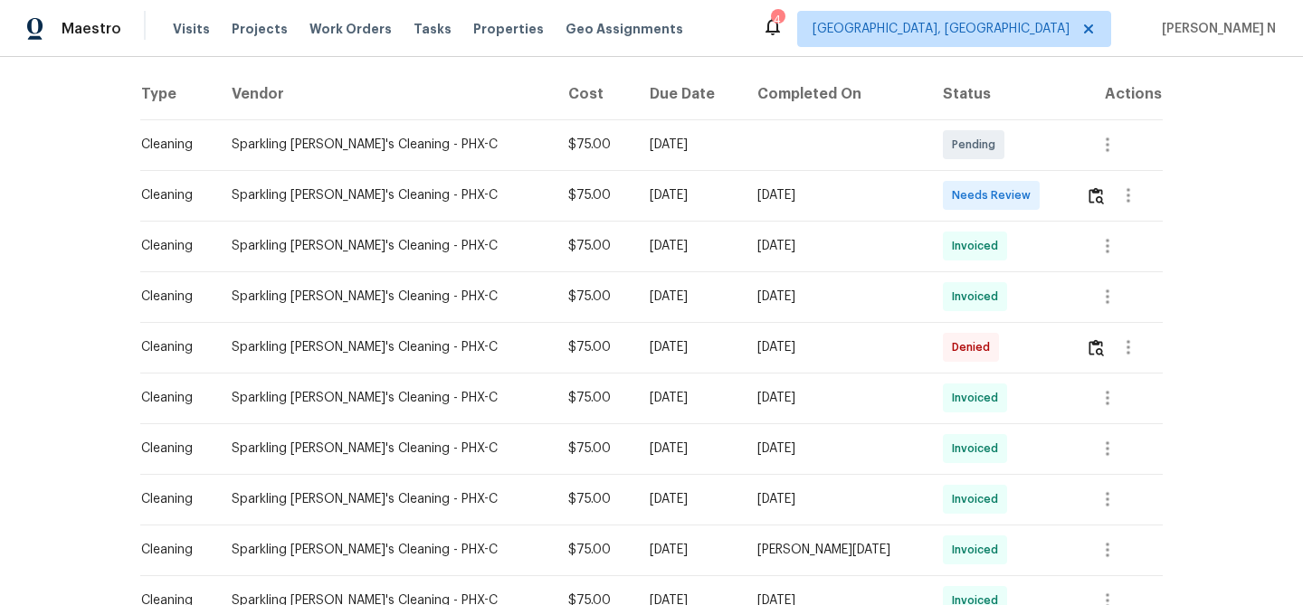
scroll to position [276, 0]
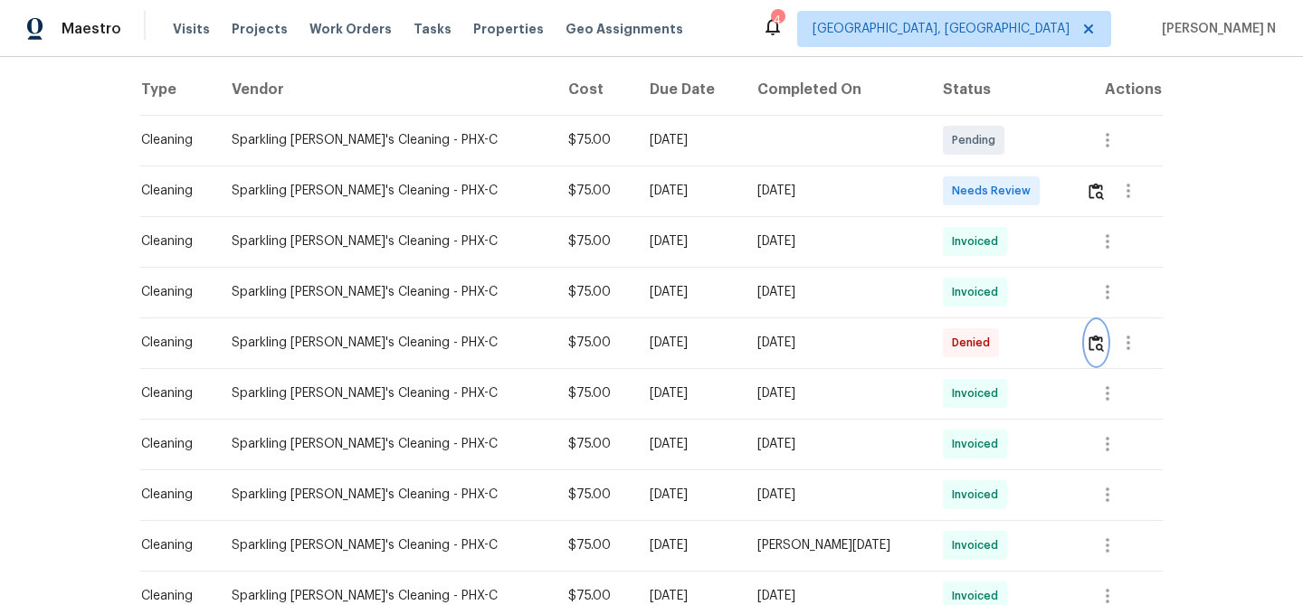
click at [1097, 351] on img "button" at bounding box center [1095, 343] width 15 height 17
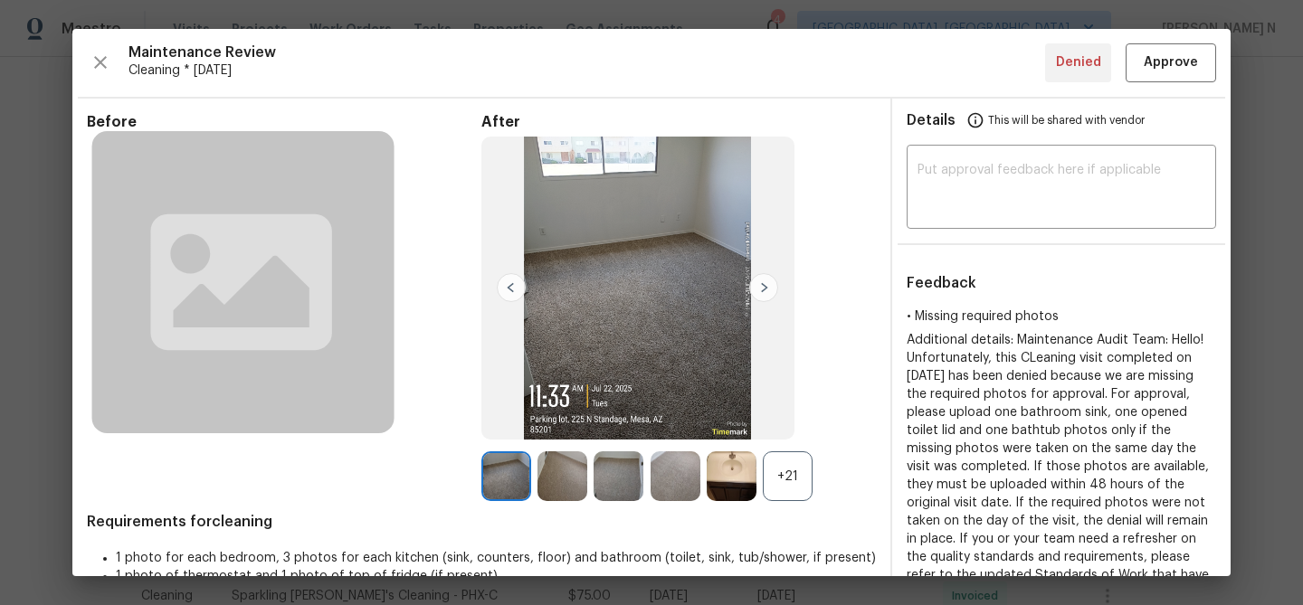
click at [792, 480] on div "+21" at bounding box center [788, 476] width 50 height 50
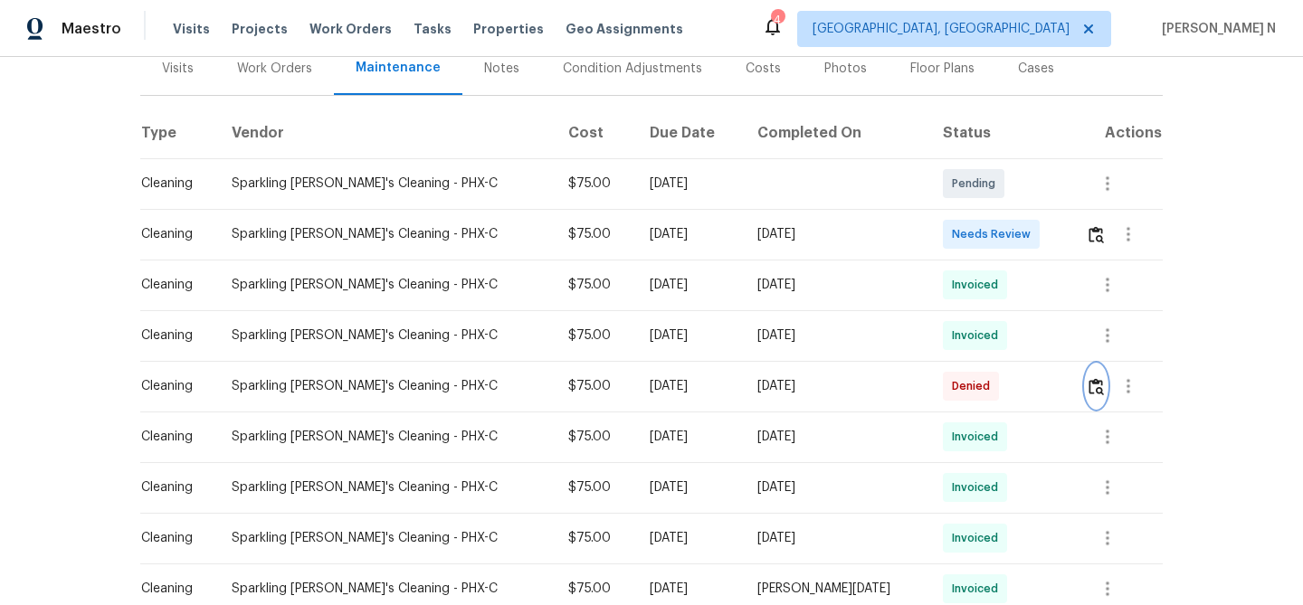
scroll to position [211, 0]
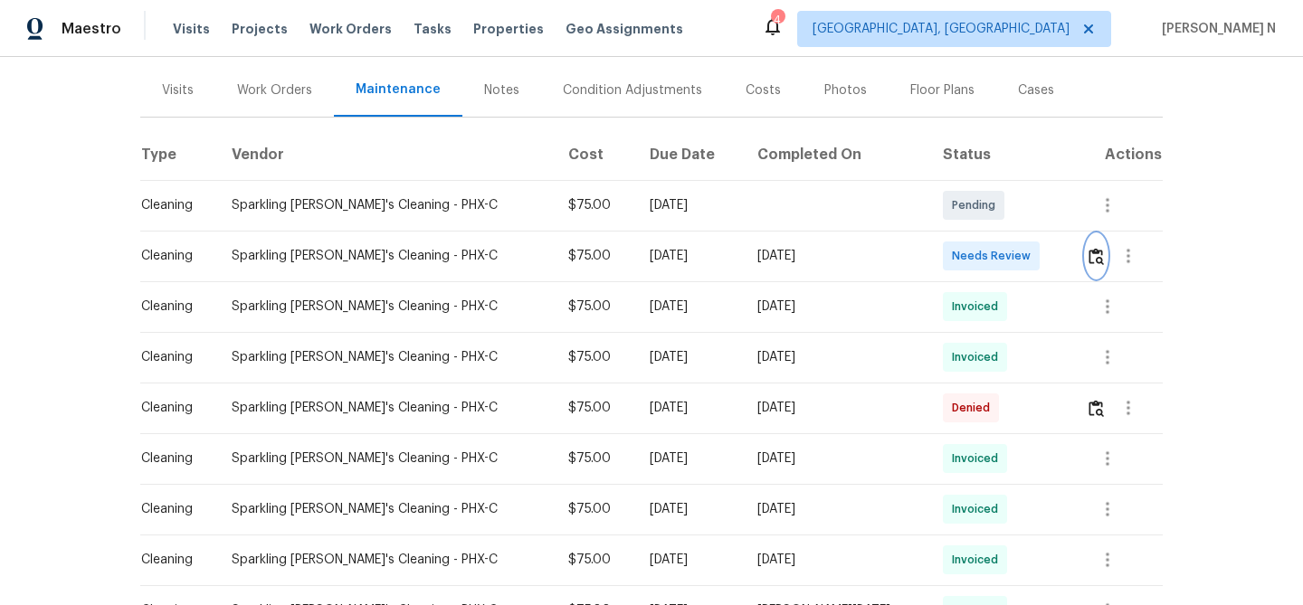
click at [1096, 256] on img "button" at bounding box center [1095, 256] width 15 height 17
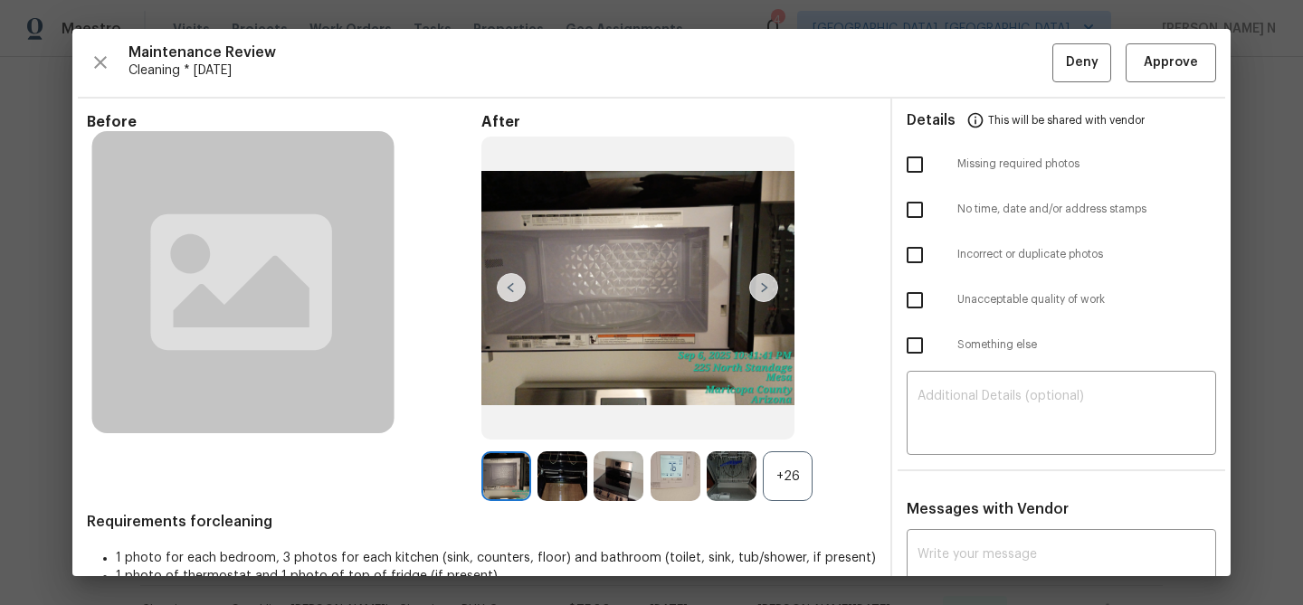
click at [808, 484] on div "+26" at bounding box center [788, 476] width 50 height 50
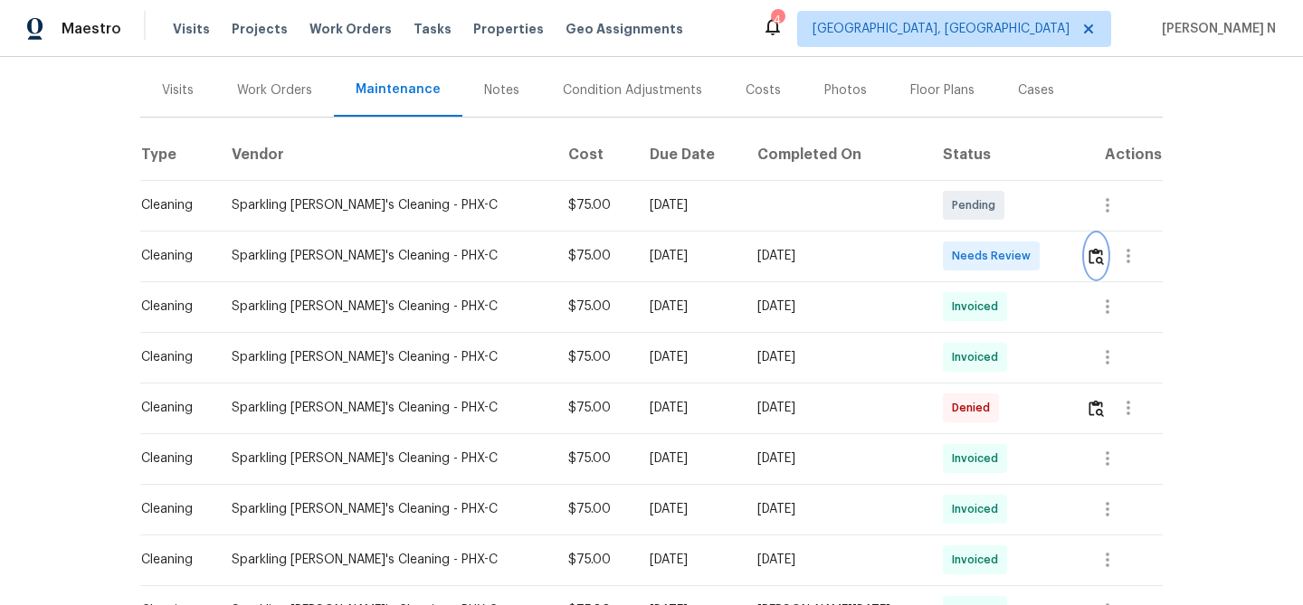
scroll to position [0, 0]
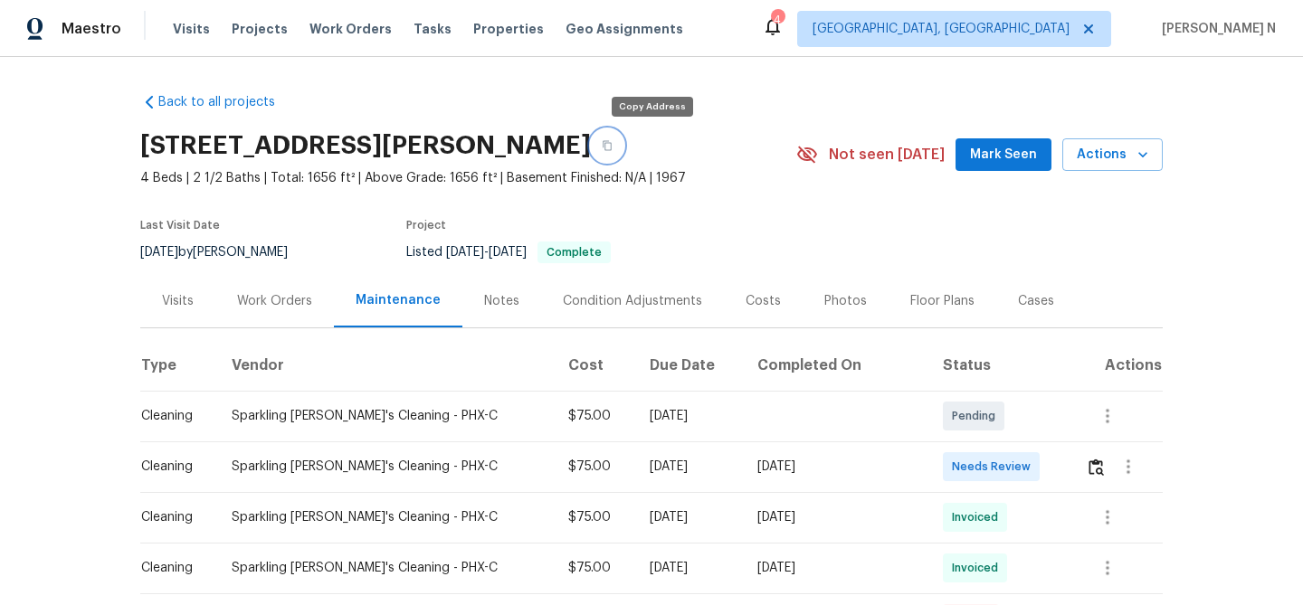
click at [612, 142] on icon "button" at bounding box center [607, 145] width 11 height 11
click at [1088, 469] on img "button" at bounding box center [1095, 467] width 15 height 17
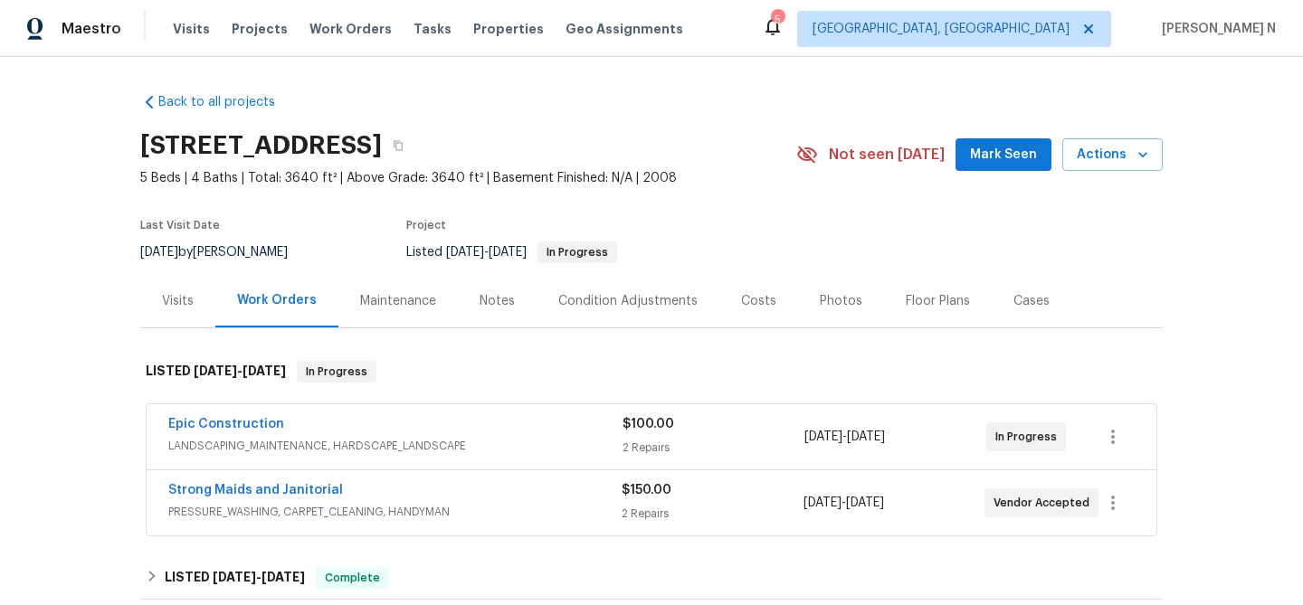
click at [372, 300] on div "Maintenance" at bounding box center [398, 301] width 76 height 18
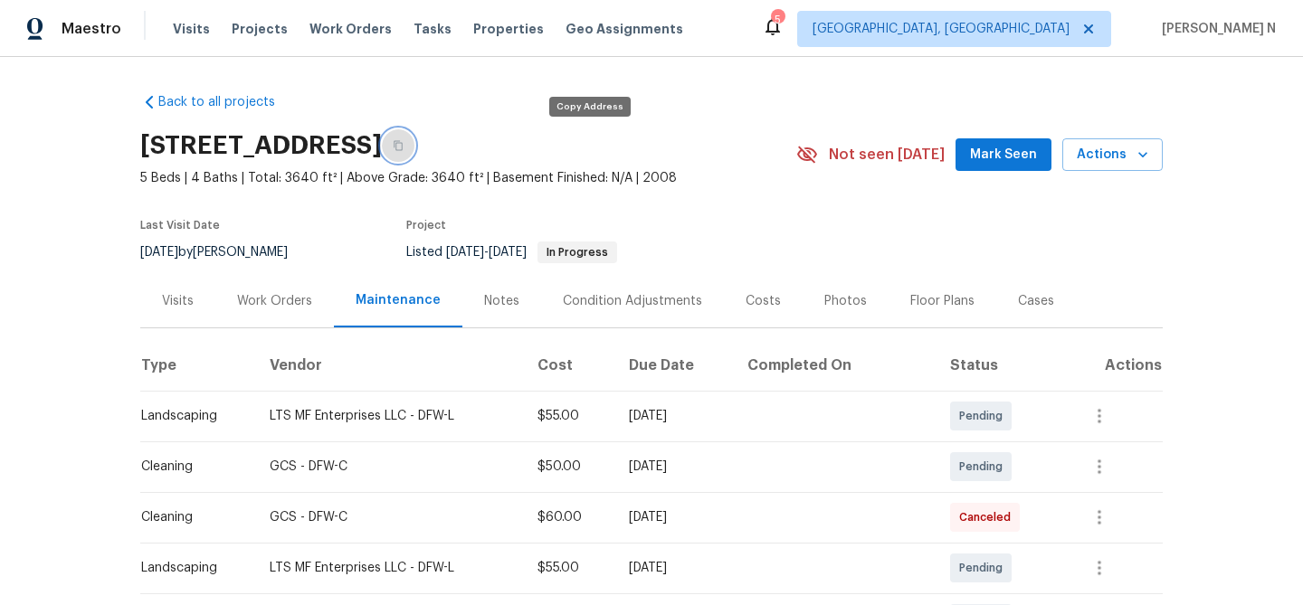
click at [414, 138] on button "button" at bounding box center [398, 145] width 33 height 33
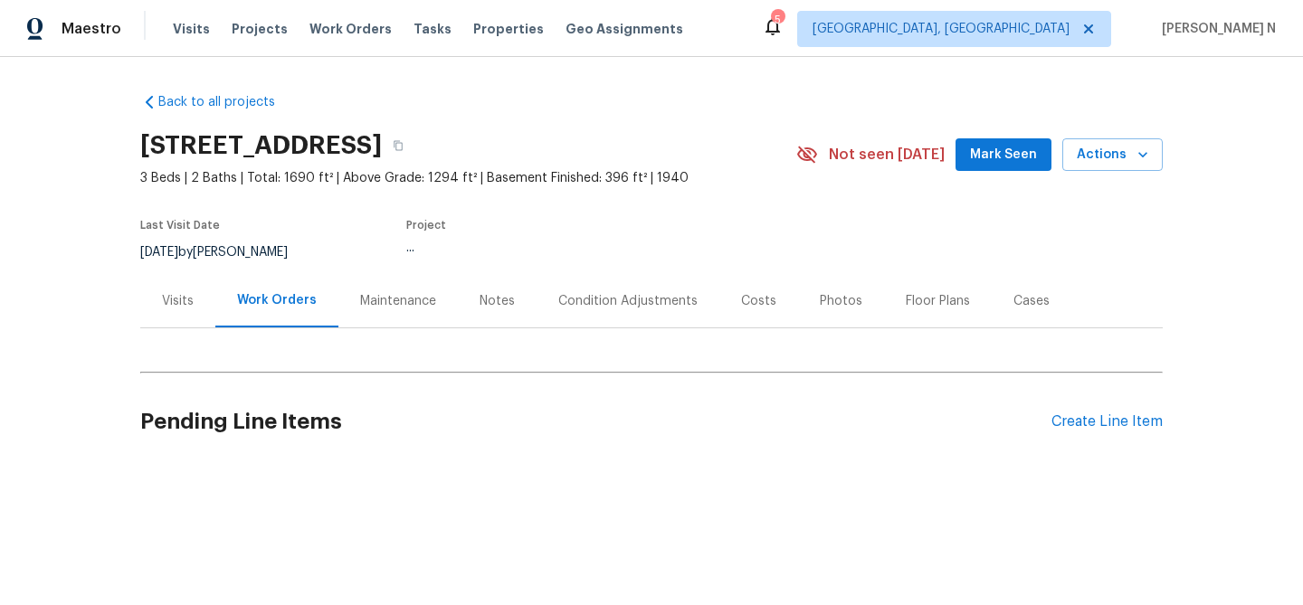
click at [376, 326] on div "Maintenance" at bounding box center [397, 300] width 119 height 53
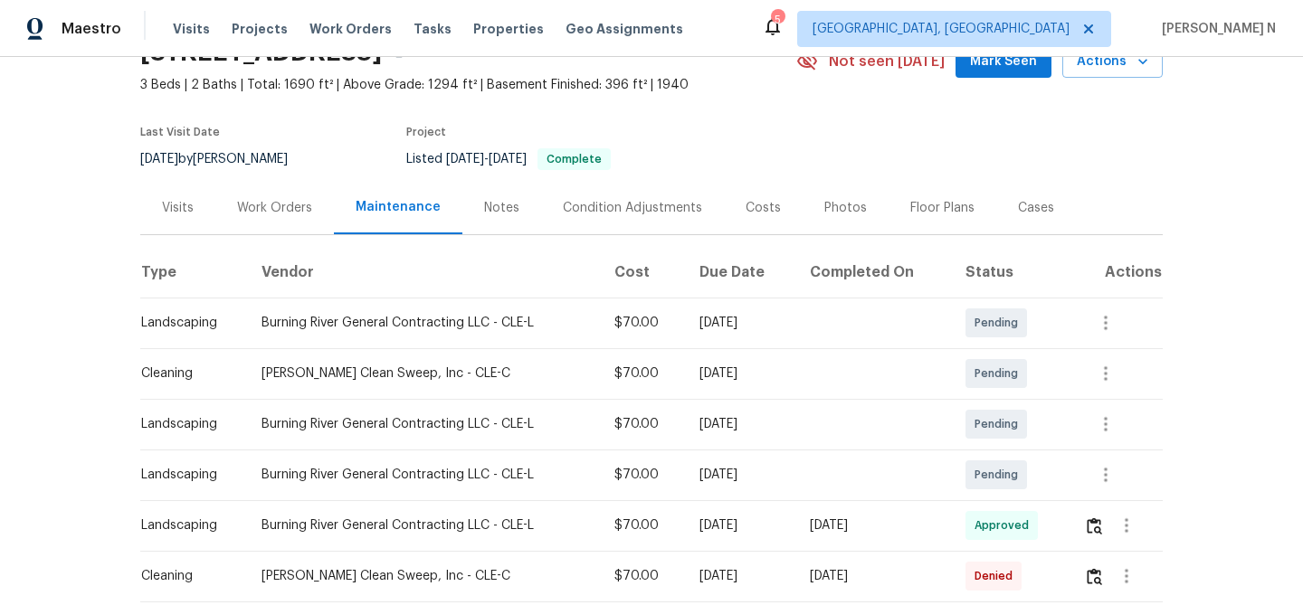
scroll to position [199, 0]
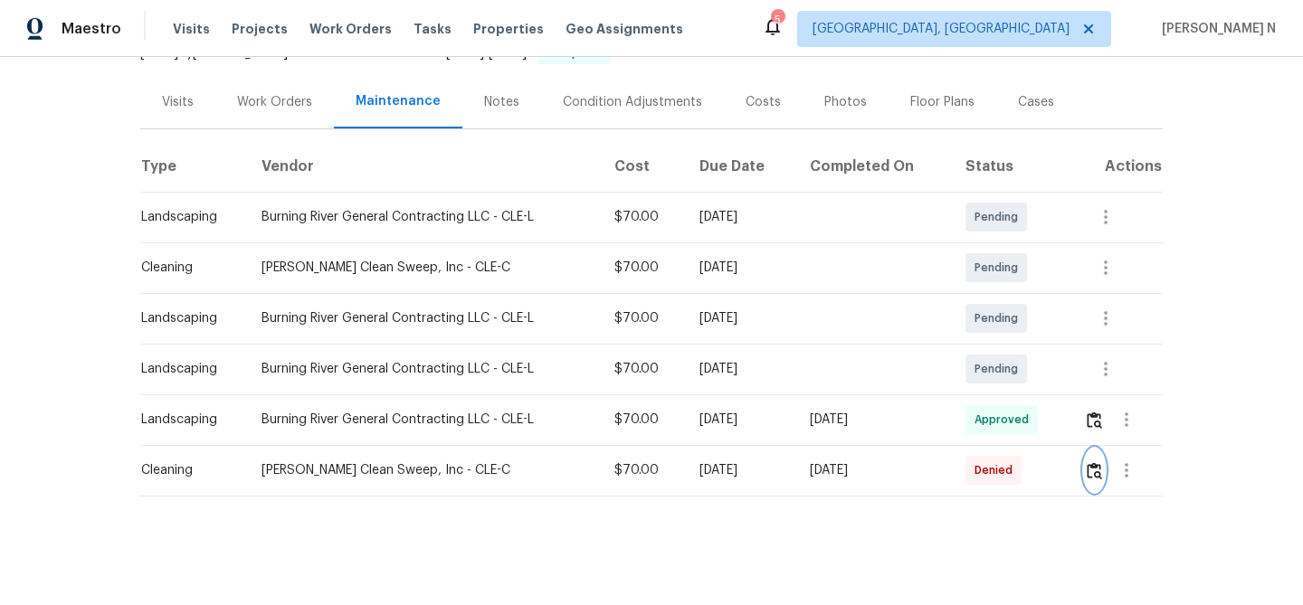
click at [1102, 473] on img "button" at bounding box center [1094, 470] width 15 height 17
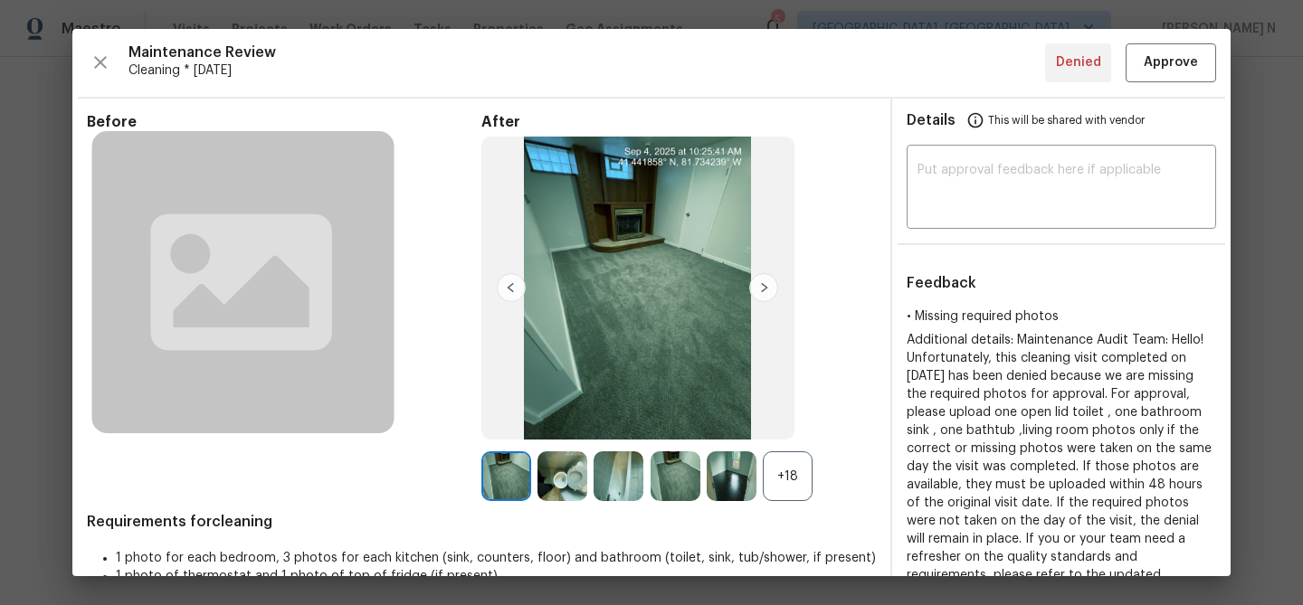
click at [809, 489] on div "+18" at bounding box center [788, 476] width 50 height 50
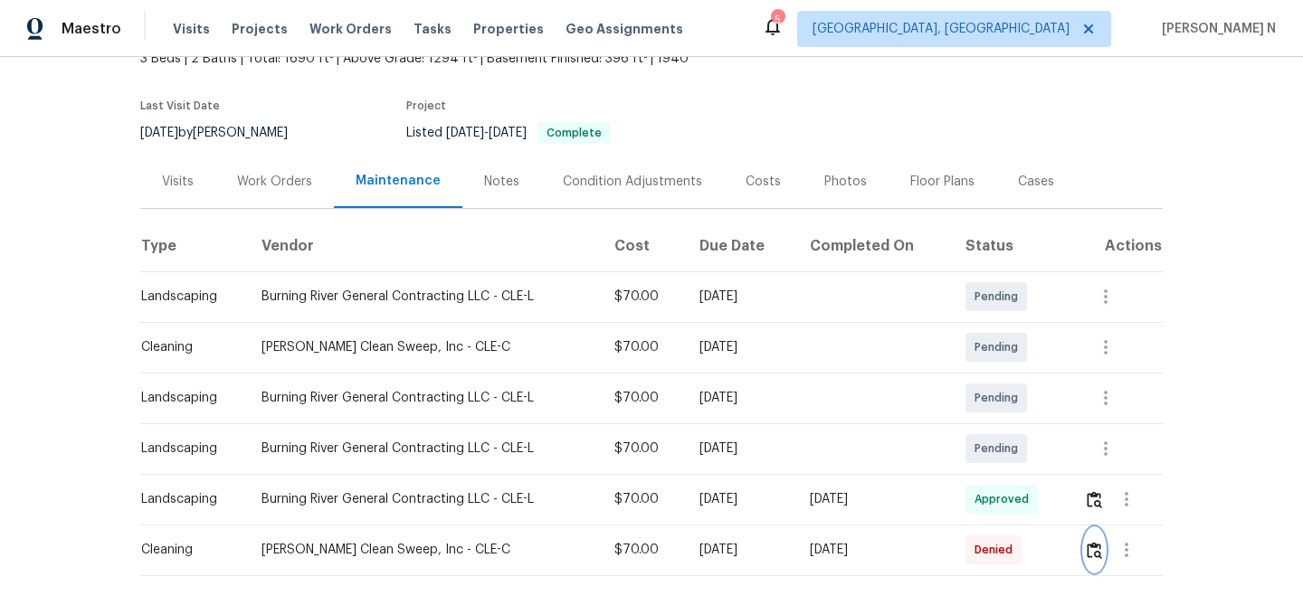
scroll to position [150, 0]
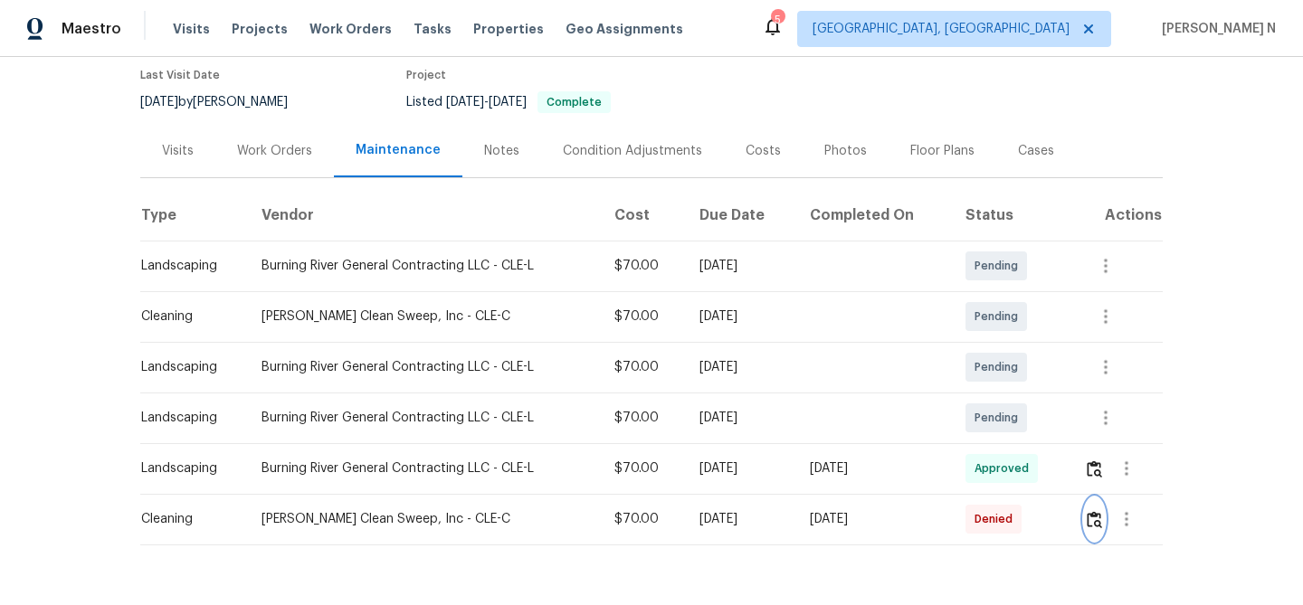
click at [1097, 522] on img "button" at bounding box center [1094, 519] width 15 height 17
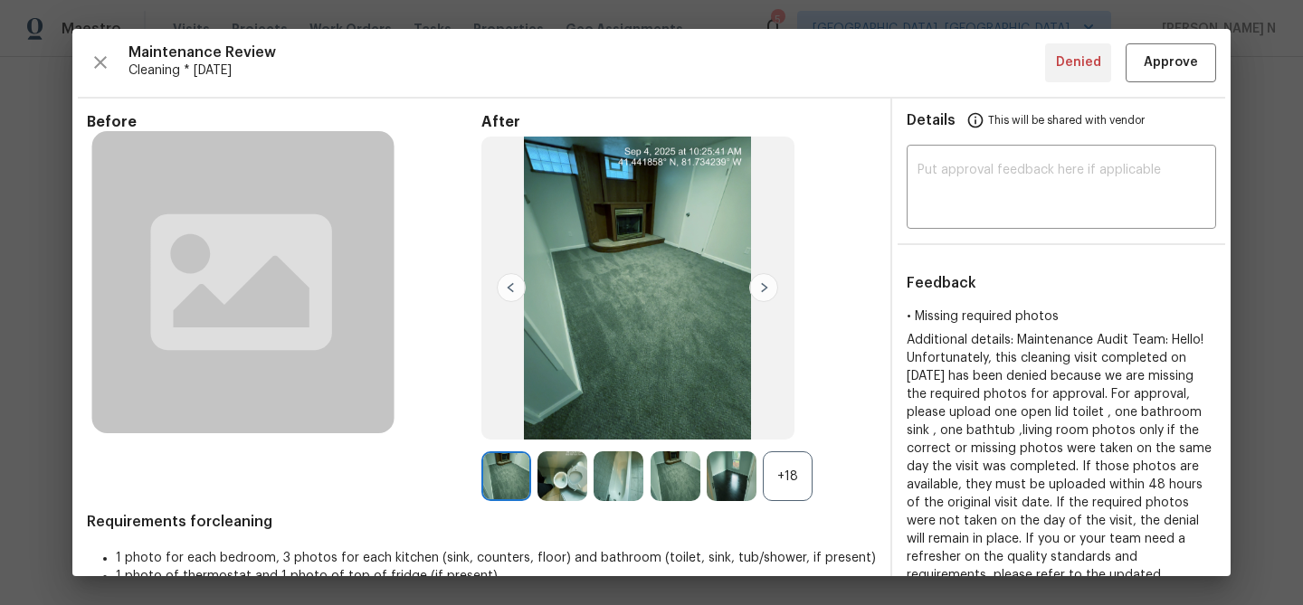
click at [801, 495] on div "+18" at bounding box center [788, 476] width 50 height 50
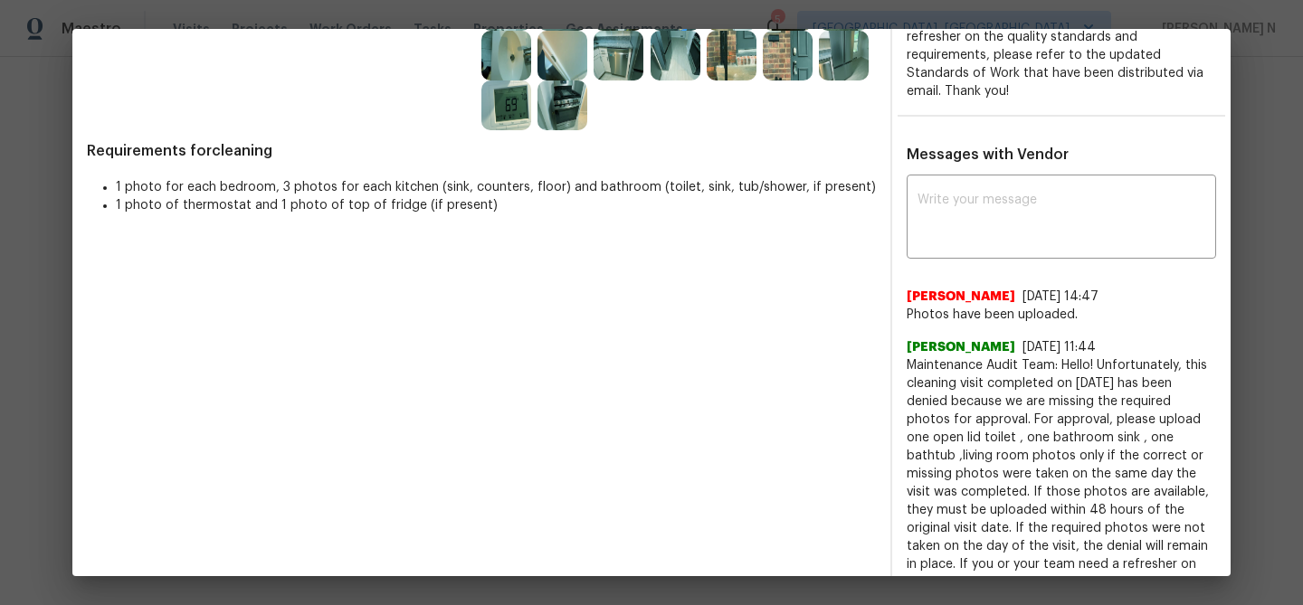
scroll to position [585, 0]
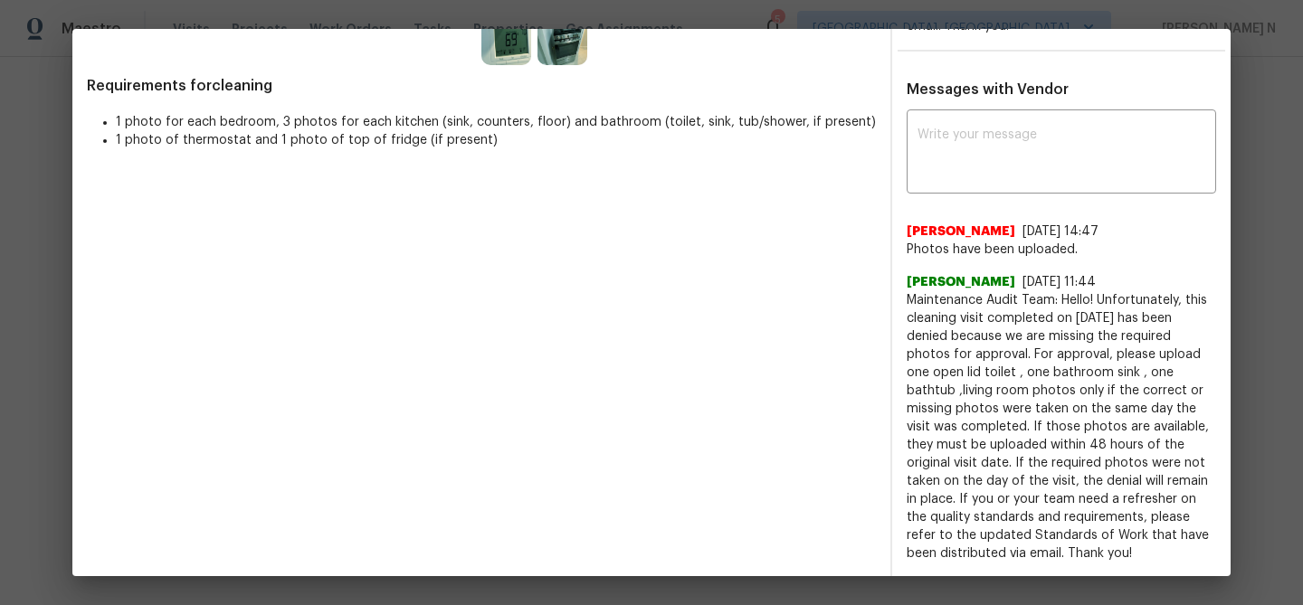
click at [923, 297] on span "Maintenance Audit Team: Hello! Unfortunately, this cleaning visit completed on …" at bounding box center [1060, 426] width 309 height 271
click at [924, 299] on span "Maintenance Audit Team: Hello! Unfortunately, this cleaning visit completed on …" at bounding box center [1060, 426] width 309 height 271
drag, startPoint x: 924, startPoint y: 299, endPoint x: 1059, endPoint y: 300, distance: 135.7
click at [1059, 300] on span "Maintenance Audit Team: Hello! Unfortunately, this cleaning visit completed on …" at bounding box center [1060, 426] width 309 height 271
copy span "Maintenance Audit Team: Hello!"
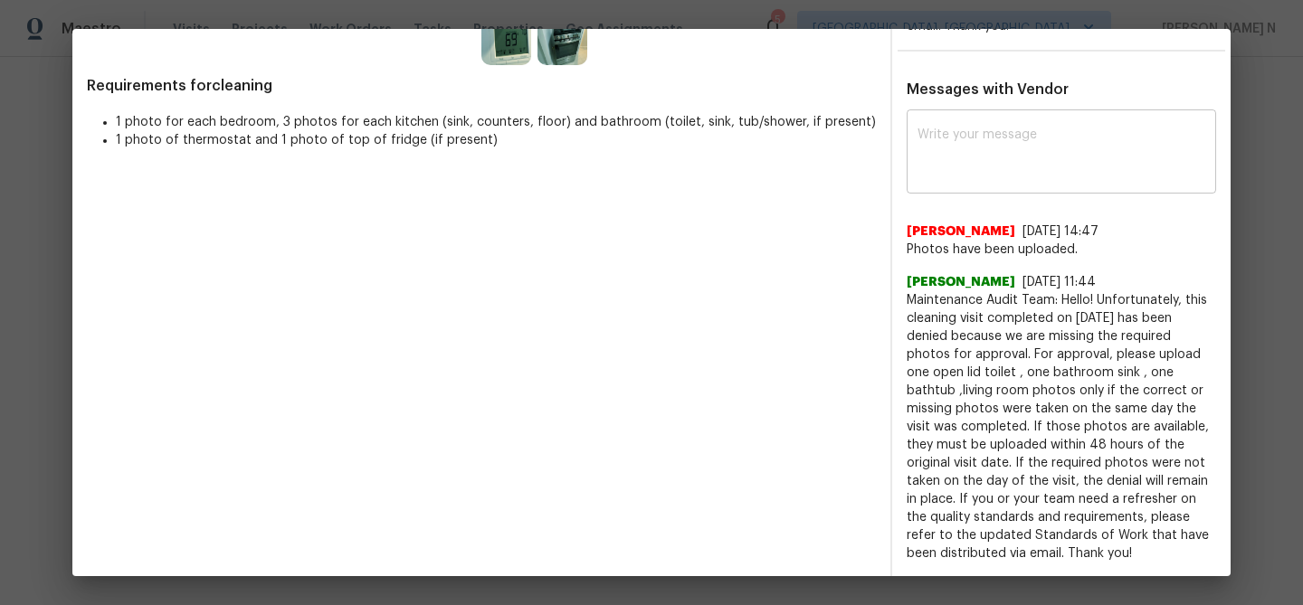
click at [982, 147] on textarea at bounding box center [1061, 153] width 288 height 51
paste textarea "Maintenance Audit Team: Hello!"
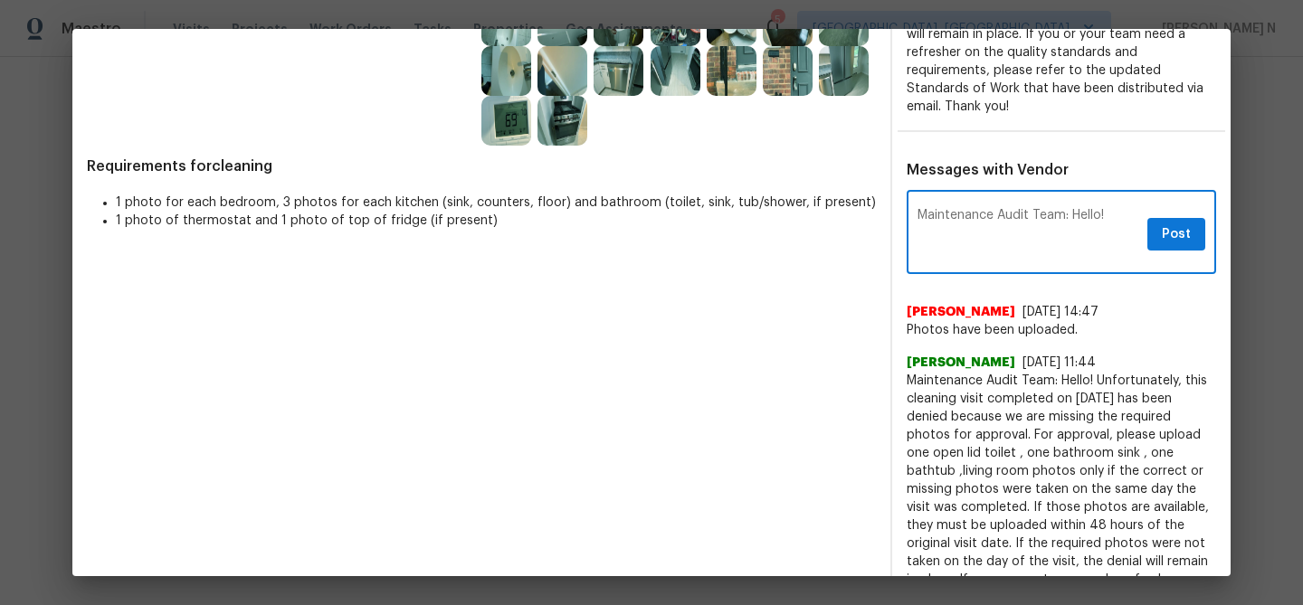
scroll to position [516, 0]
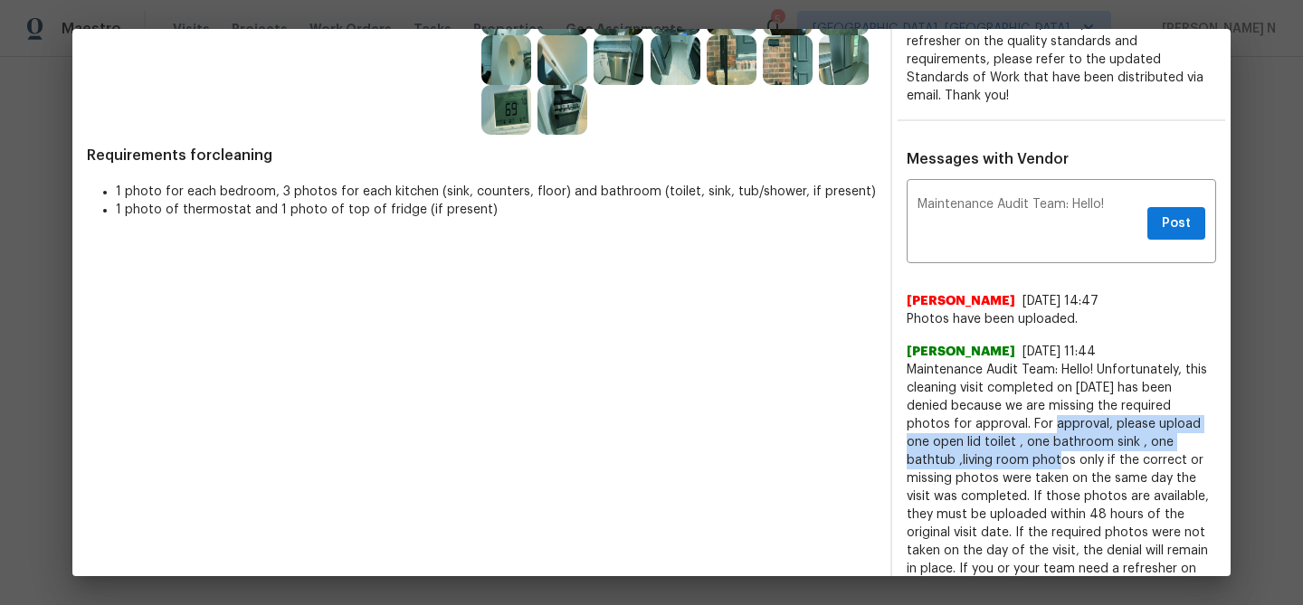
drag, startPoint x: 985, startPoint y: 423, endPoint x: 940, endPoint y: 461, distance: 59.1
click at [940, 461] on span "Maintenance Audit Team: Hello! Unfortunately, this cleaning visit completed on …" at bounding box center [1060, 496] width 309 height 271
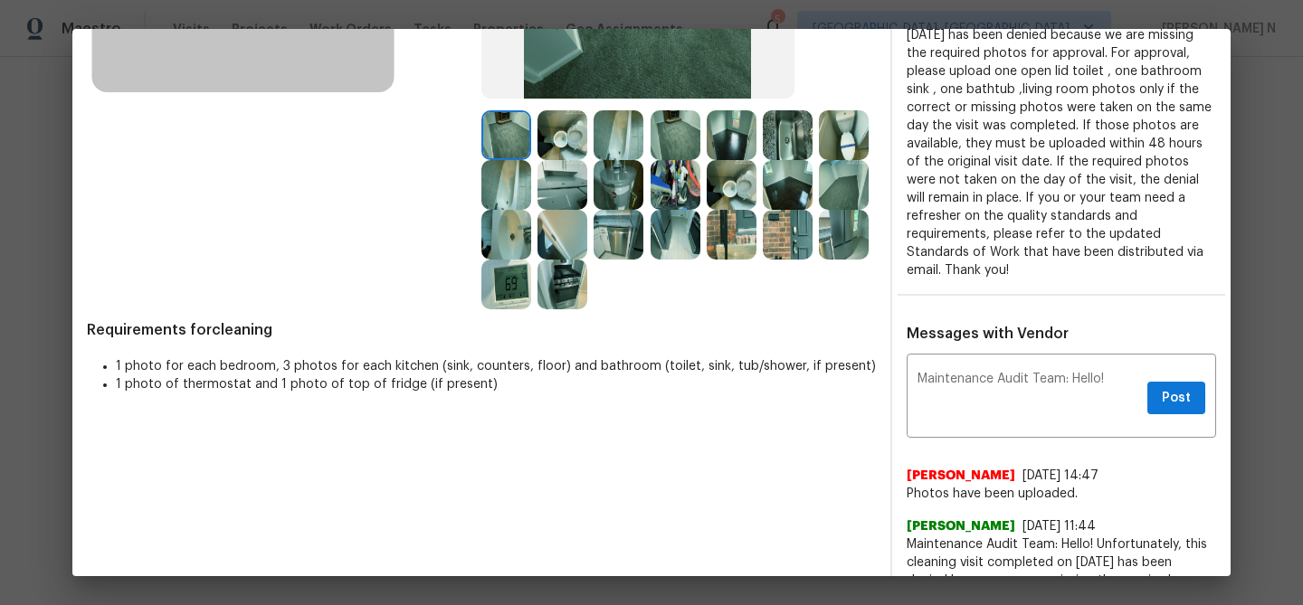
scroll to position [329, 0]
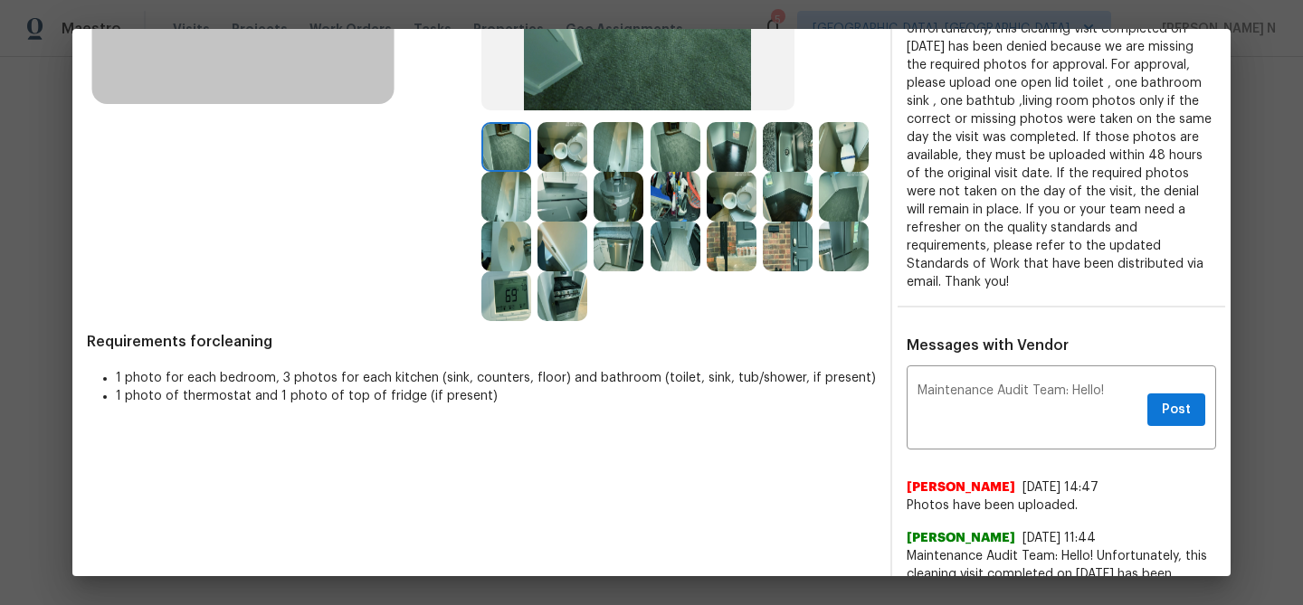
copy span "For approval, please upload one open lid toilet , one bathroom sink , one batht…"
click at [1114, 392] on textarea "Maintenance Audit Team: Hello!" at bounding box center [1028, 409] width 223 height 51
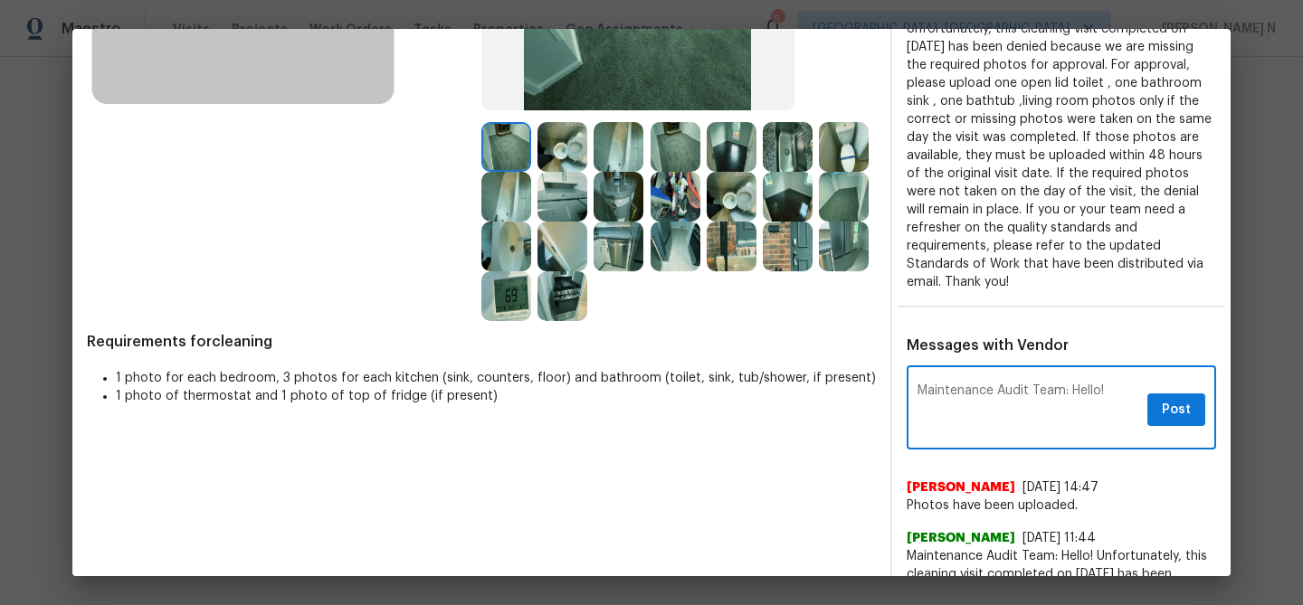
paste textarea "For approval, please upload one open lid toilet , one bathroom sink , one batht…"
drag, startPoint x: 968, startPoint y: 429, endPoint x: 1039, endPoint y: 430, distance: 70.6
click at [1039, 430] on textarea "Maintenance Audit Team: Hello! For approval, please upload one open lid toilet …" at bounding box center [1028, 409] width 223 height 51
click at [976, 403] on textarea "Maintenance Audit Team: Hello! For approval, please upload one open lid toilet …" at bounding box center [1028, 409] width 223 height 51
click at [990, 403] on textarea "Maintenance Audit Team: Hello! For approval, please upload one open lid toilet …" at bounding box center [1028, 409] width 223 height 51
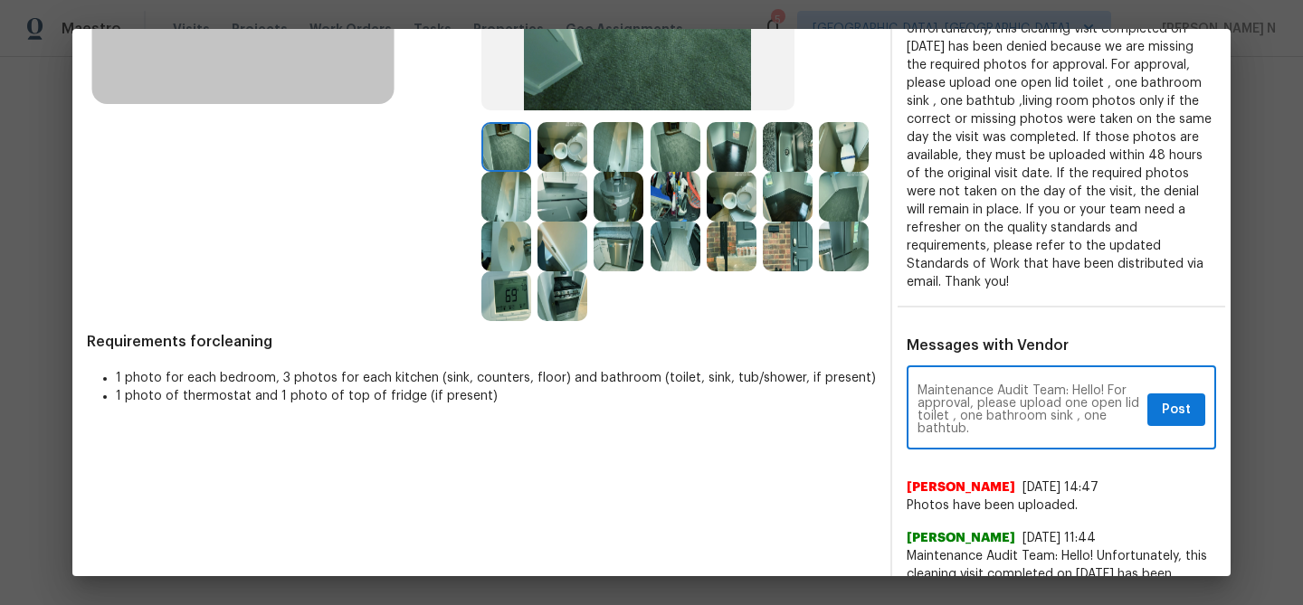
drag, startPoint x: 990, startPoint y: 403, endPoint x: 1024, endPoint y: 403, distance: 34.4
click at [1024, 403] on textarea "Maintenance Audit Team: Hello! For approval, please upload one open lid toilet …" at bounding box center [1028, 409] width 223 height 51
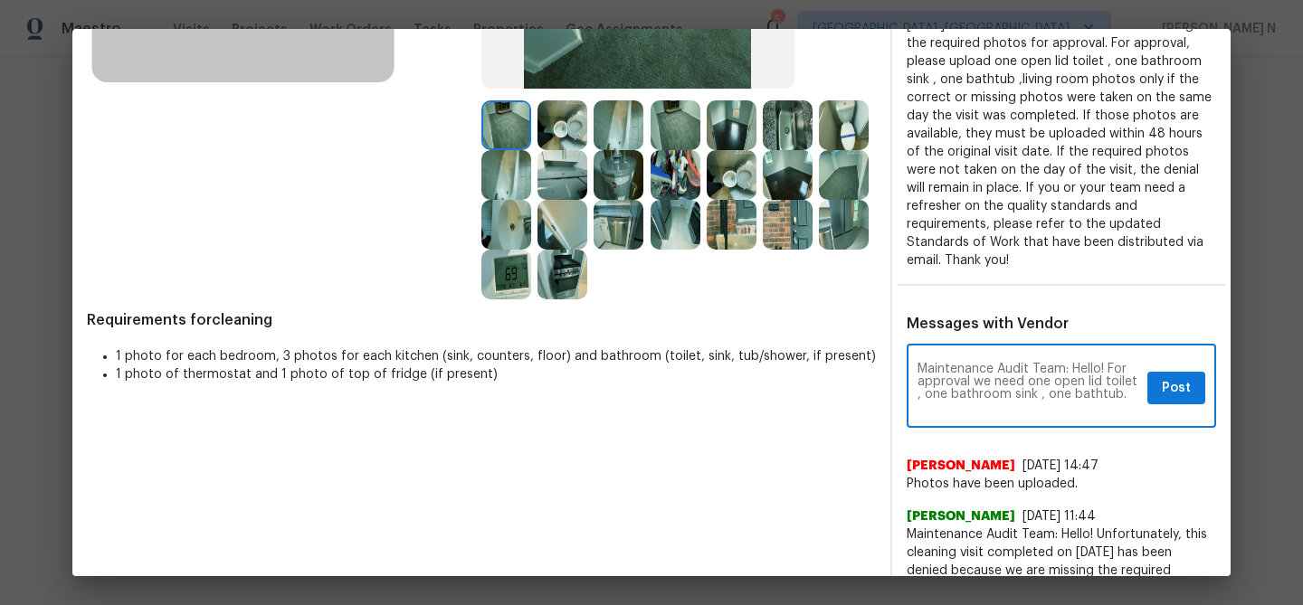
scroll to position [355, 0]
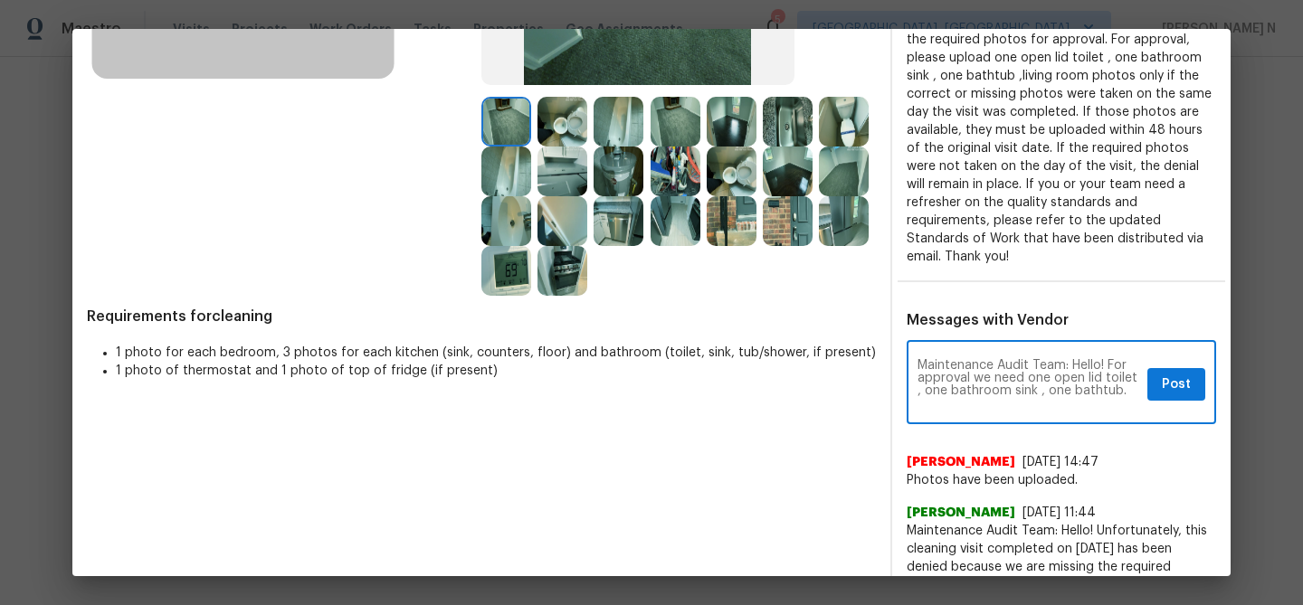
click at [916, 392] on div "Maintenance Audit Team: Hello! For approval we need one open lid toilet , one b…" at bounding box center [1060, 385] width 309 height 80
click at [1124, 395] on textarea "Maintenance Audit Team: Hello! For approval we need one open lid toilet , one b…" at bounding box center [1028, 384] width 223 height 51
paste textarea "As per our updated SWO the photos must be uploaded within 48 hours of the origi…"
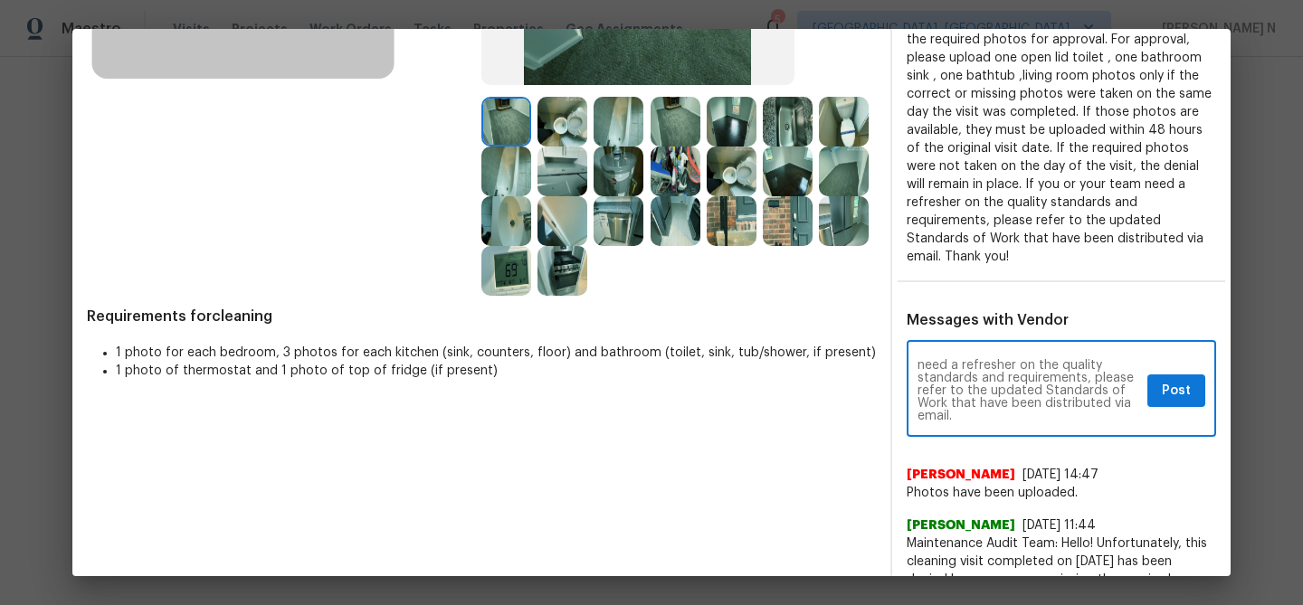
type textarea "Maintenance Audit Team: Hello! For approval we need one open lid toilet , one b…"
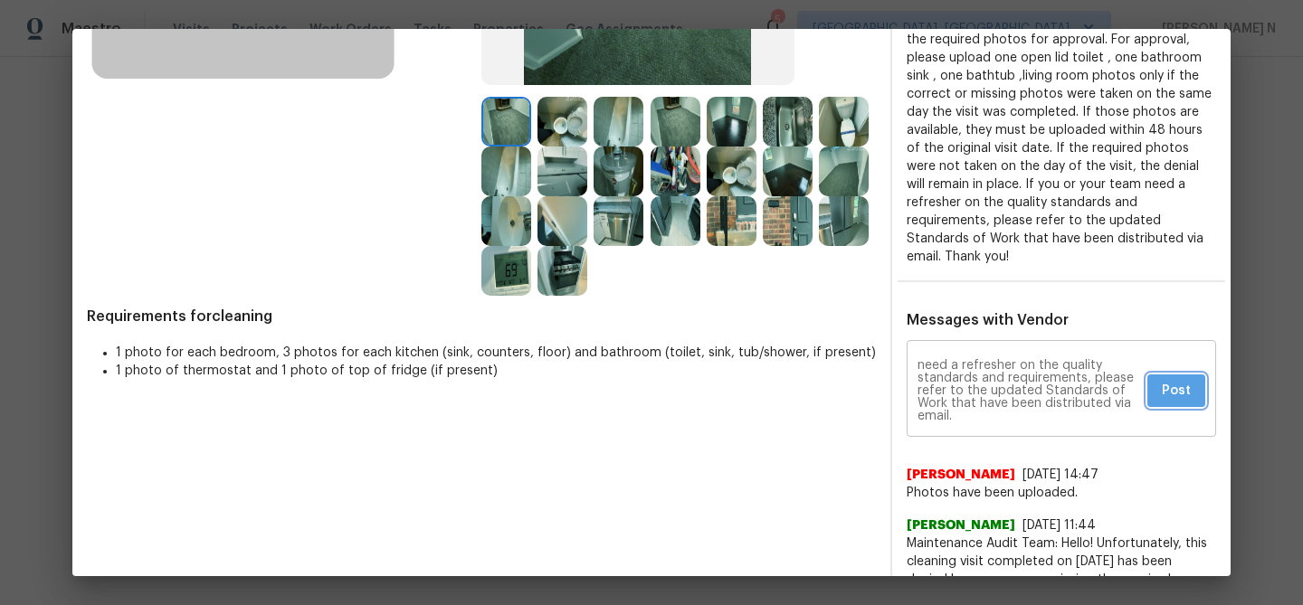
click at [1165, 401] on button "Post" at bounding box center [1176, 391] width 58 height 33
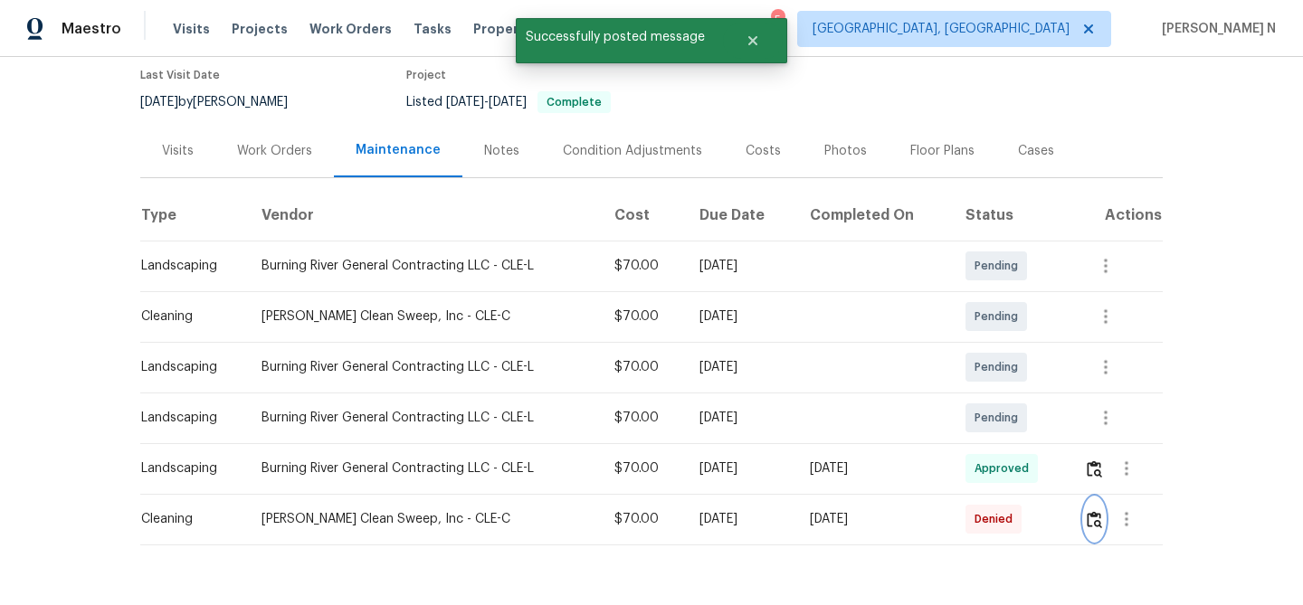
scroll to position [0, 0]
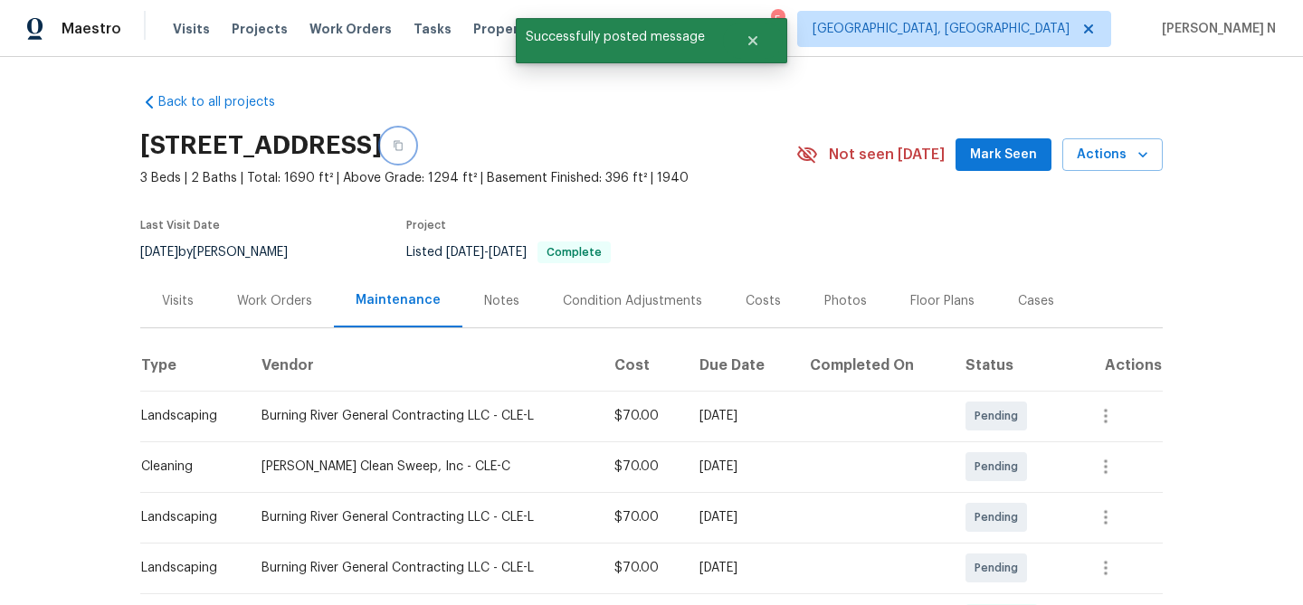
click at [414, 142] on button "button" at bounding box center [398, 145] width 33 height 33
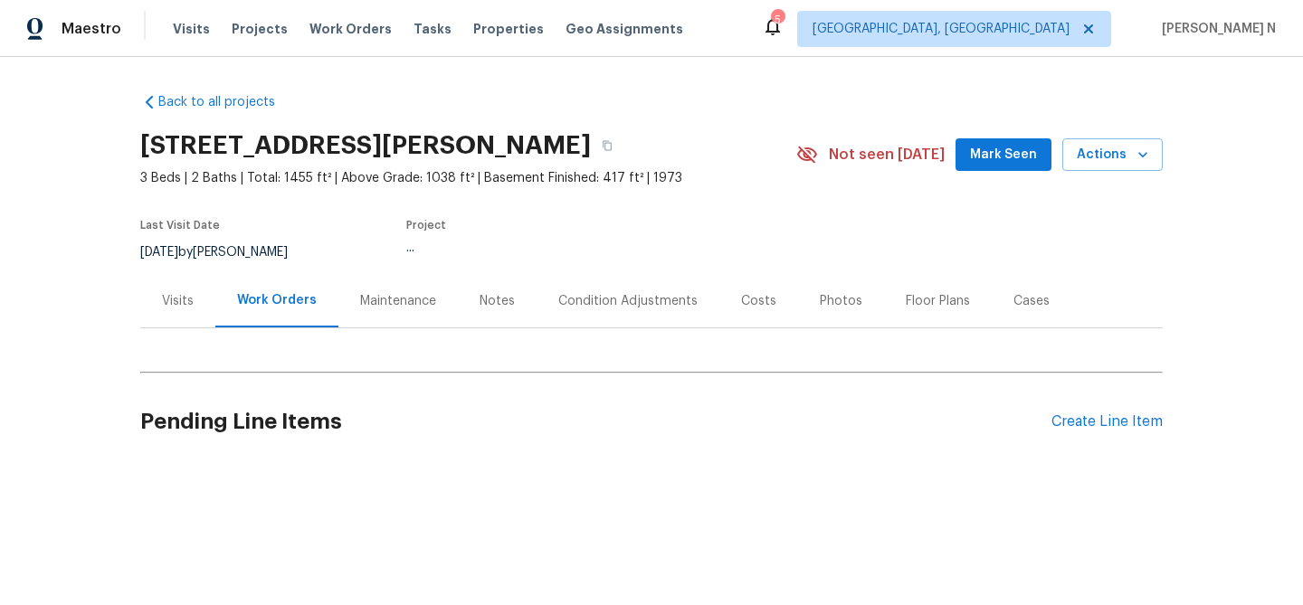
click at [381, 292] on div "Maintenance" at bounding box center [398, 301] width 76 height 18
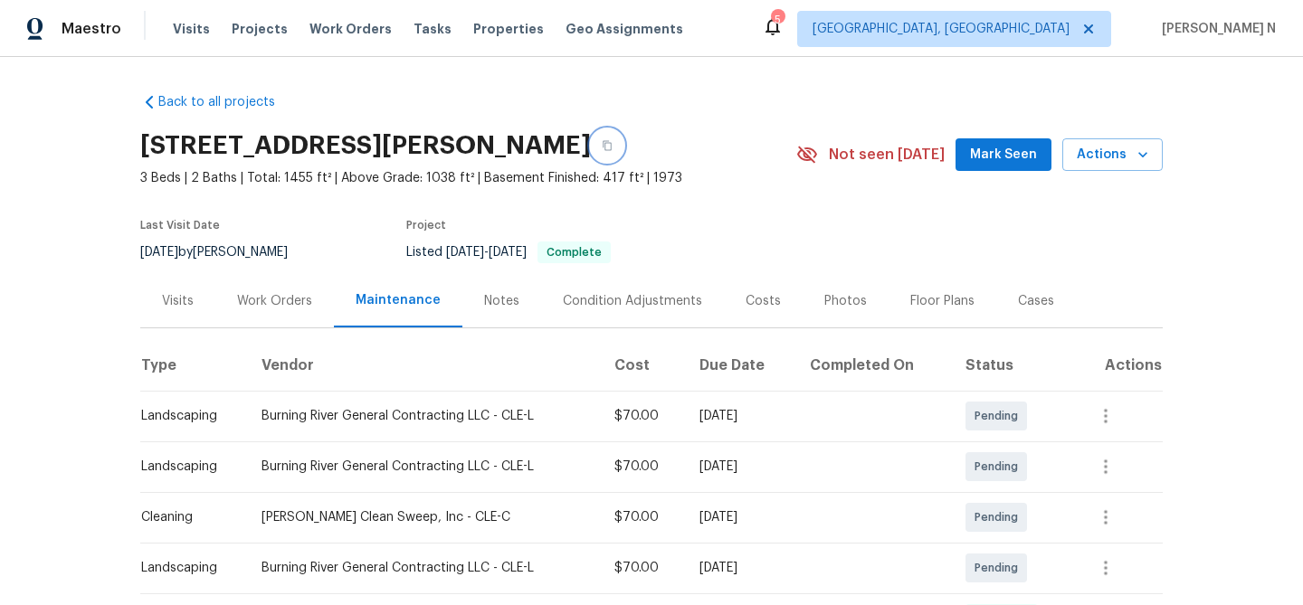
click at [591, 137] on button "button" at bounding box center [607, 145] width 33 height 33
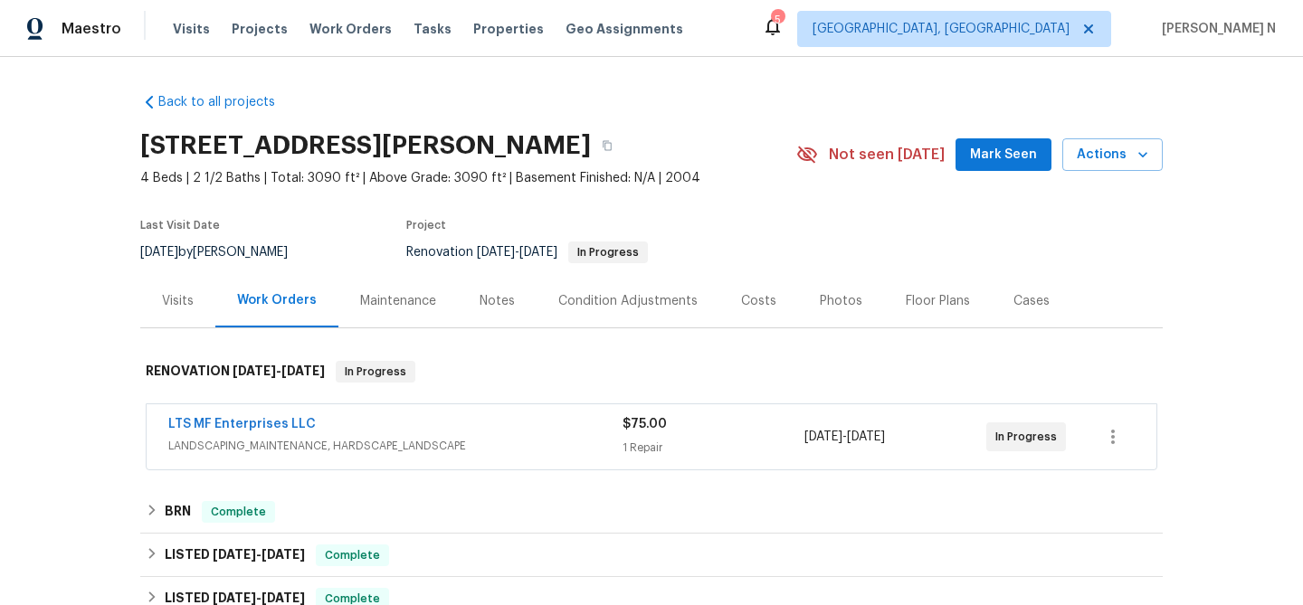
click at [406, 292] on div "Maintenance" at bounding box center [398, 301] width 76 height 18
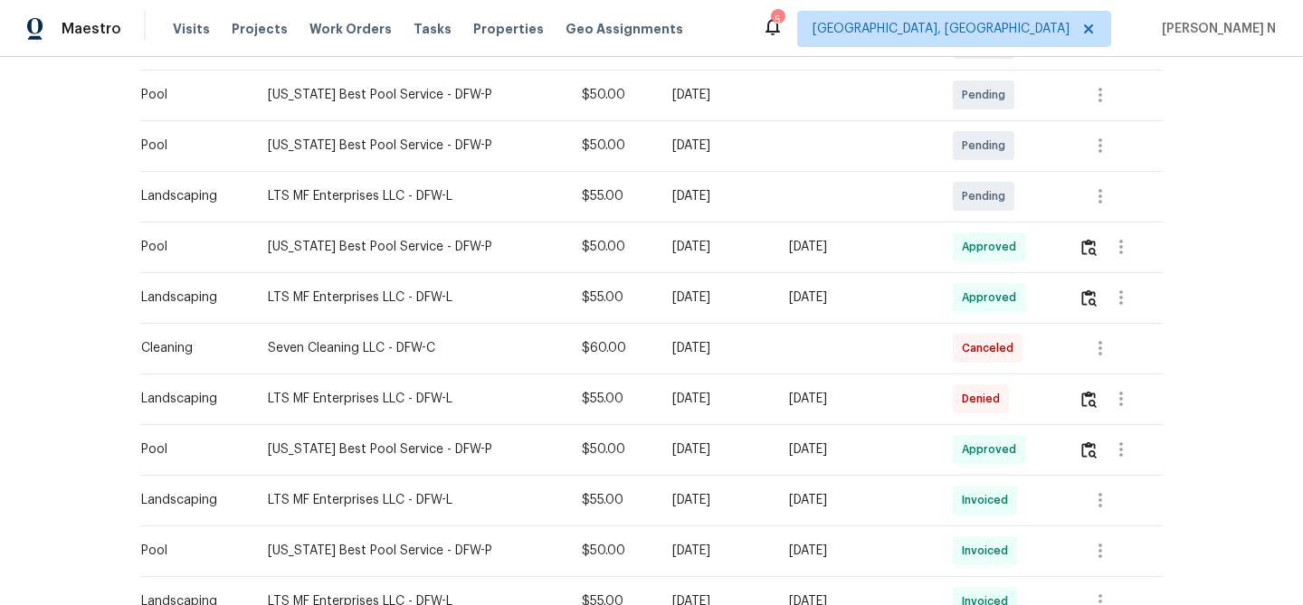
scroll to position [493, 0]
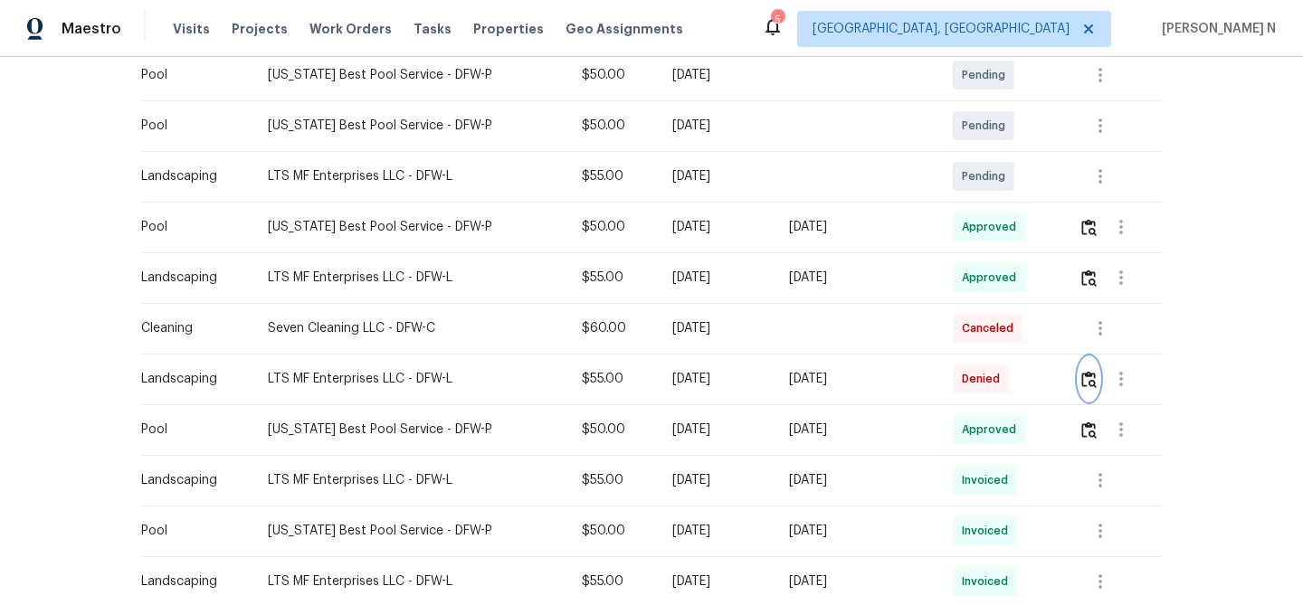
click at [1088, 375] on img "button" at bounding box center [1088, 379] width 15 height 17
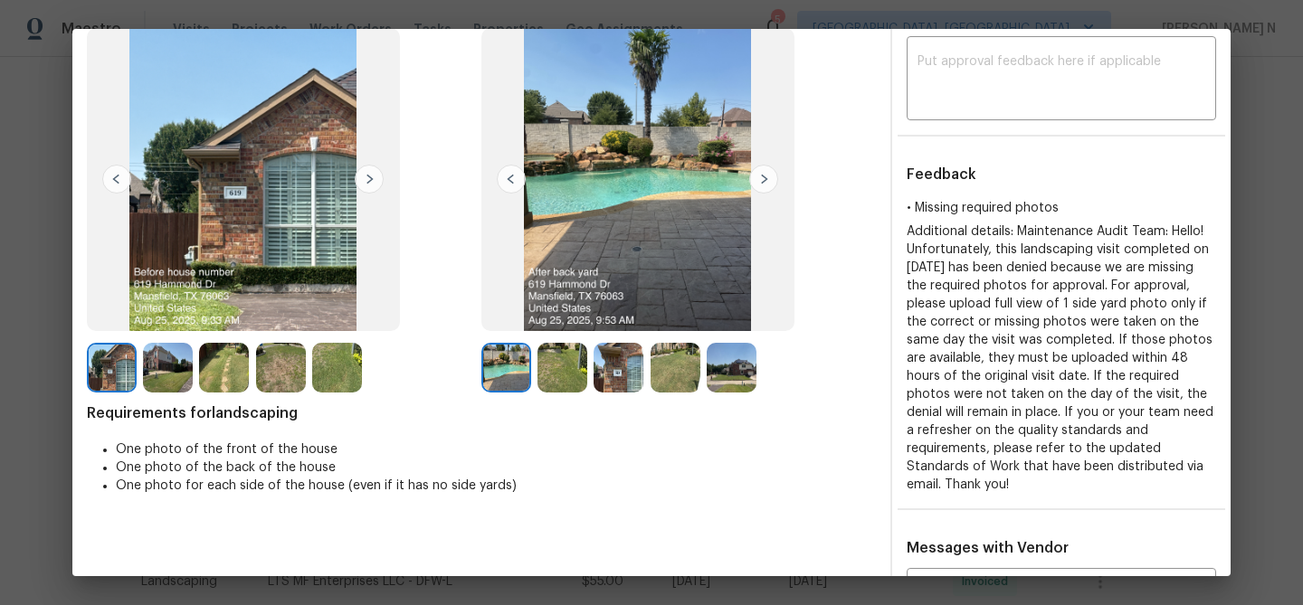
scroll to position [0, 0]
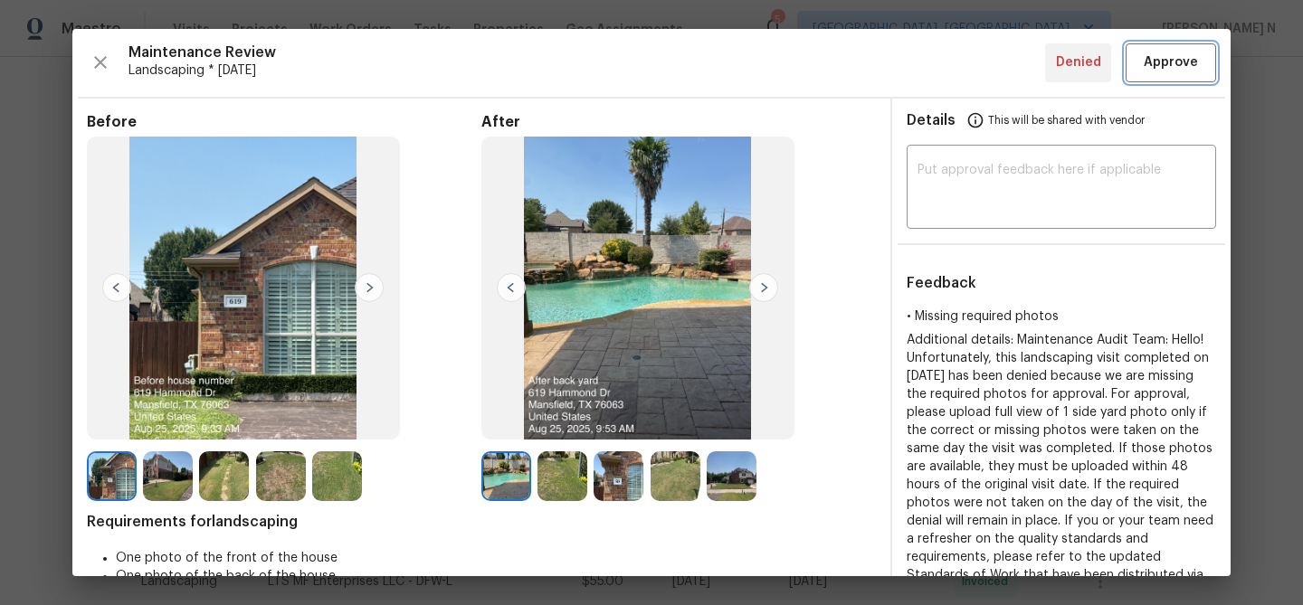
click at [1157, 74] on button "Approve" at bounding box center [1170, 62] width 90 height 39
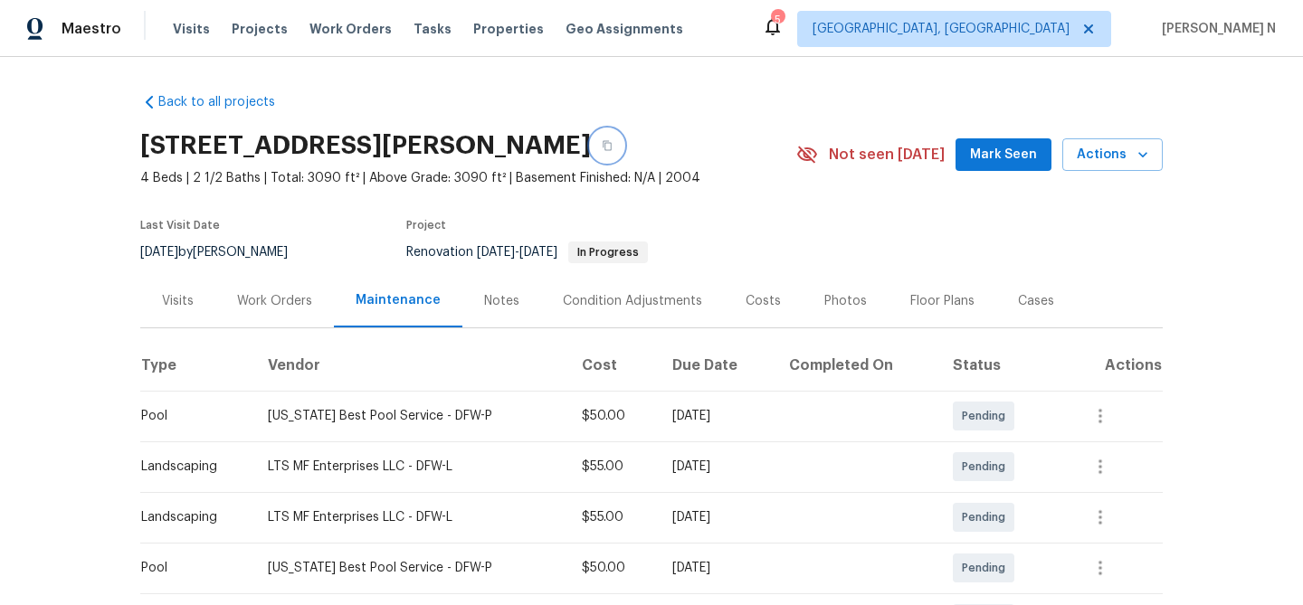
click at [623, 146] on button "button" at bounding box center [607, 145] width 33 height 33
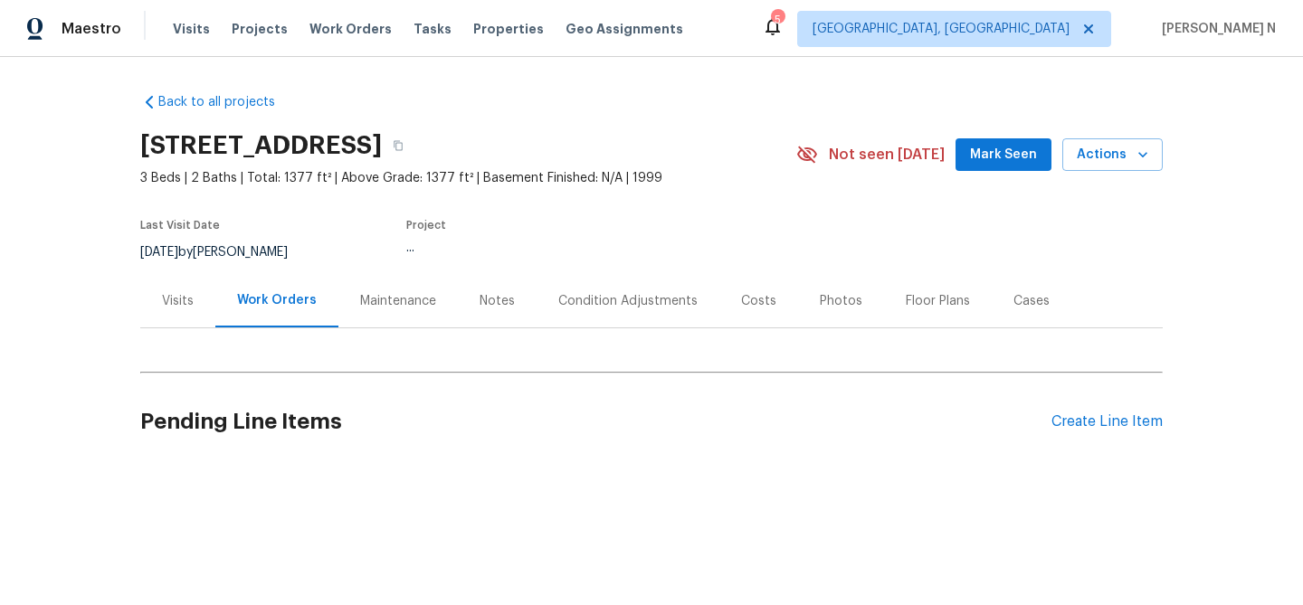
click at [370, 292] on div "Maintenance" at bounding box center [398, 301] width 76 height 18
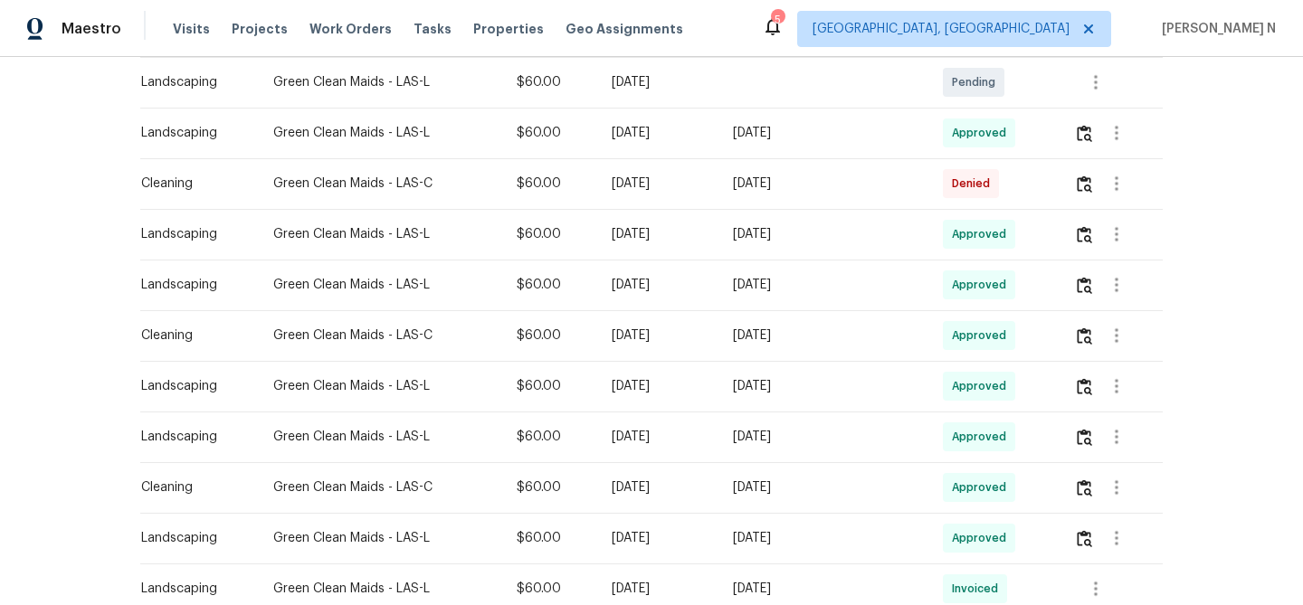
scroll to position [416, 0]
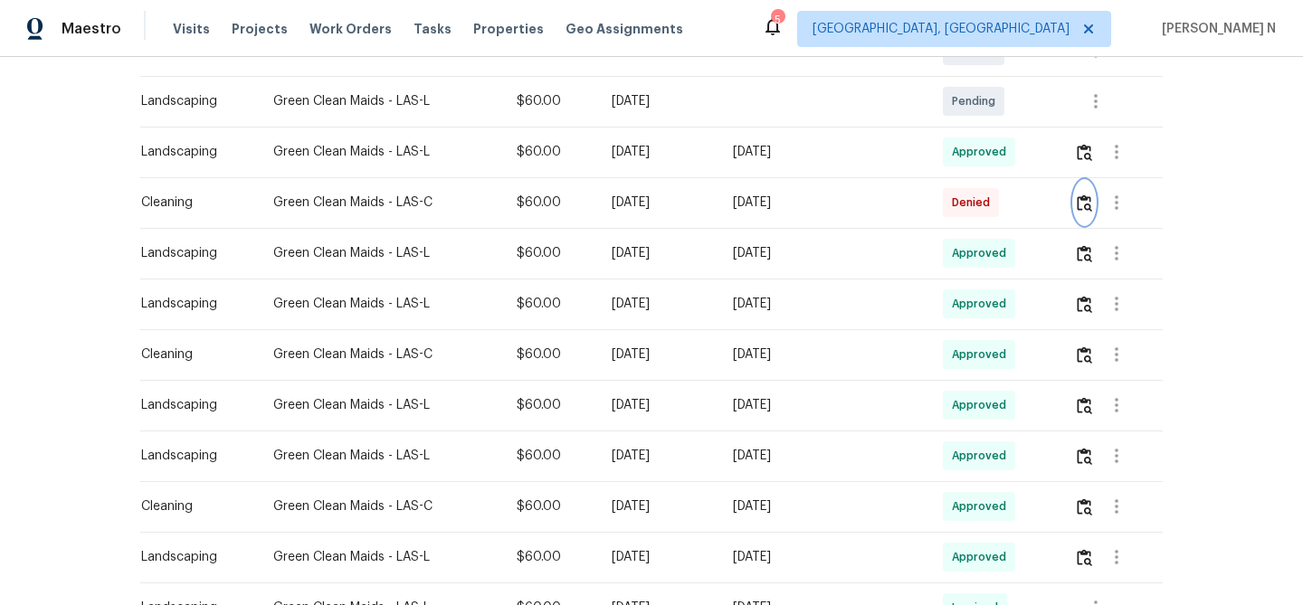
click at [1085, 202] on img "button" at bounding box center [1084, 203] width 15 height 17
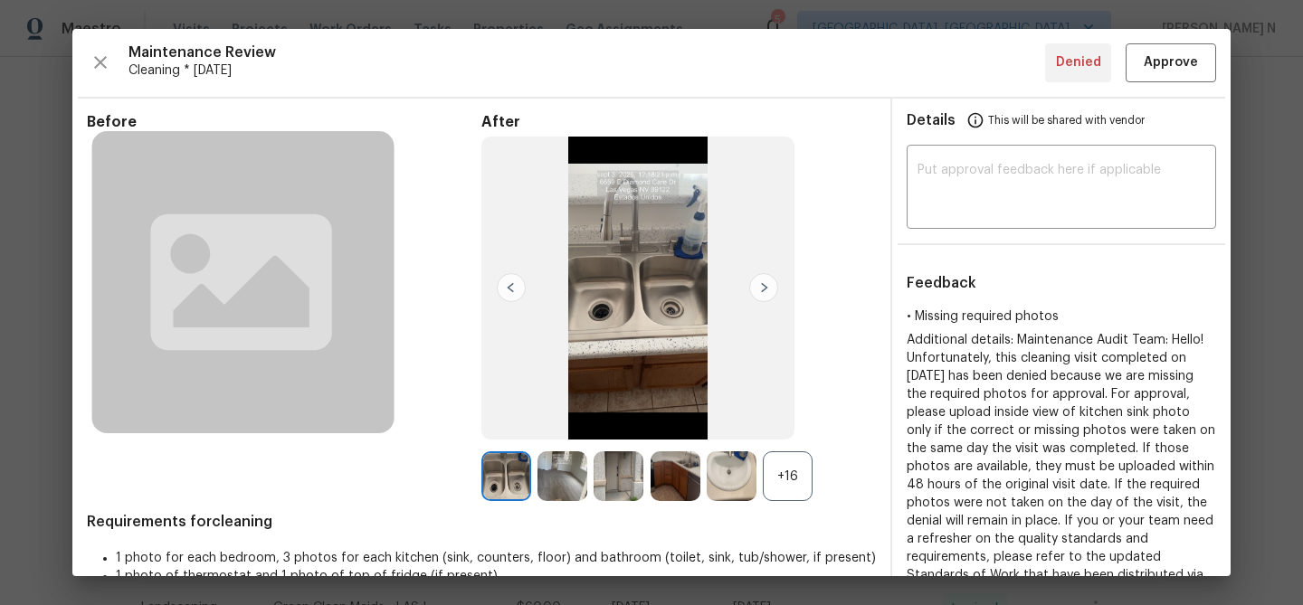
click at [782, 470] on div "+16" at bounding box center [788, 476] width 50 height 50
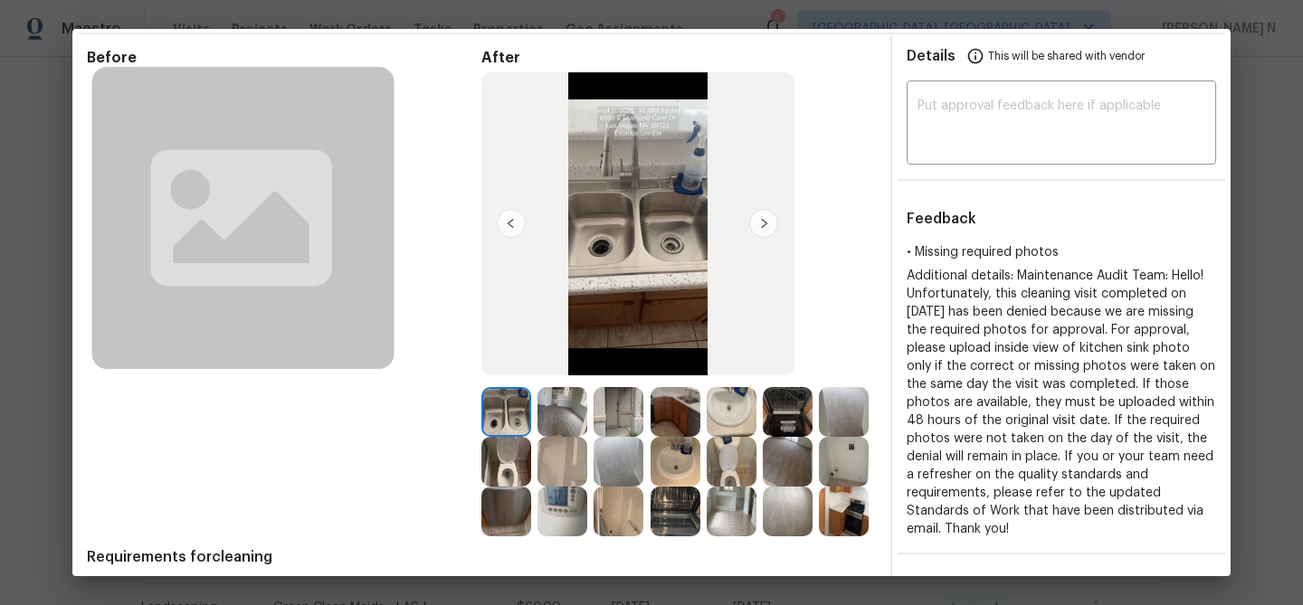
scroll to position [89, 0]
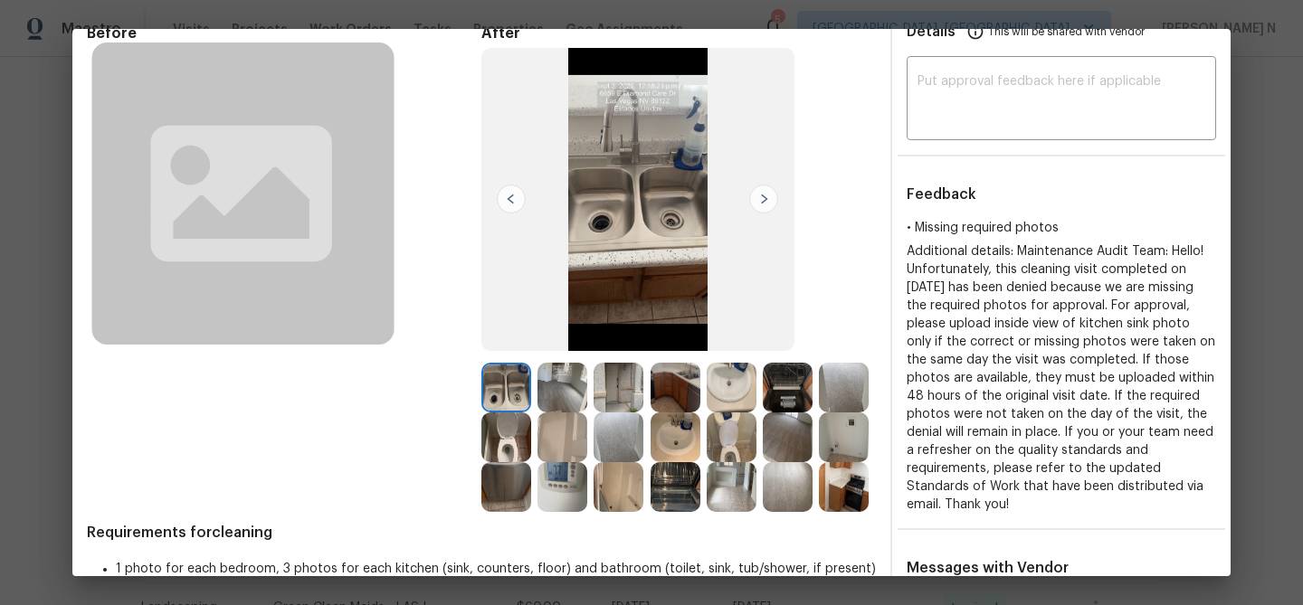
click at [555, 492] on img at bounding box center [562, 487] width 50 height 50
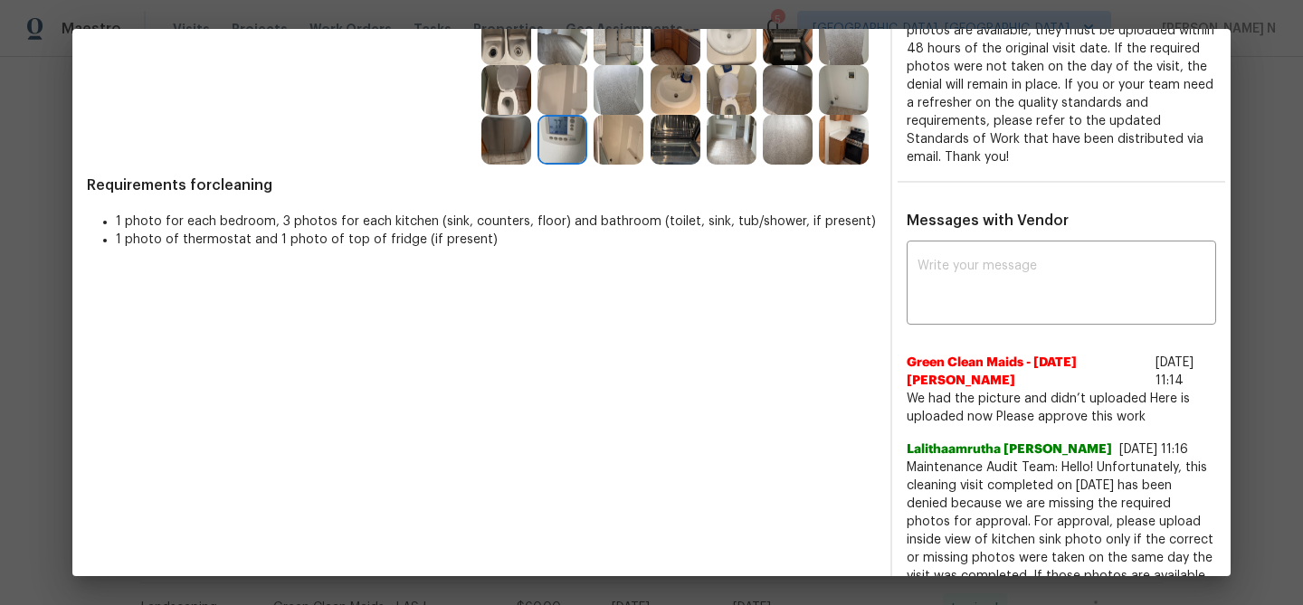
scroll to position [481, 0]
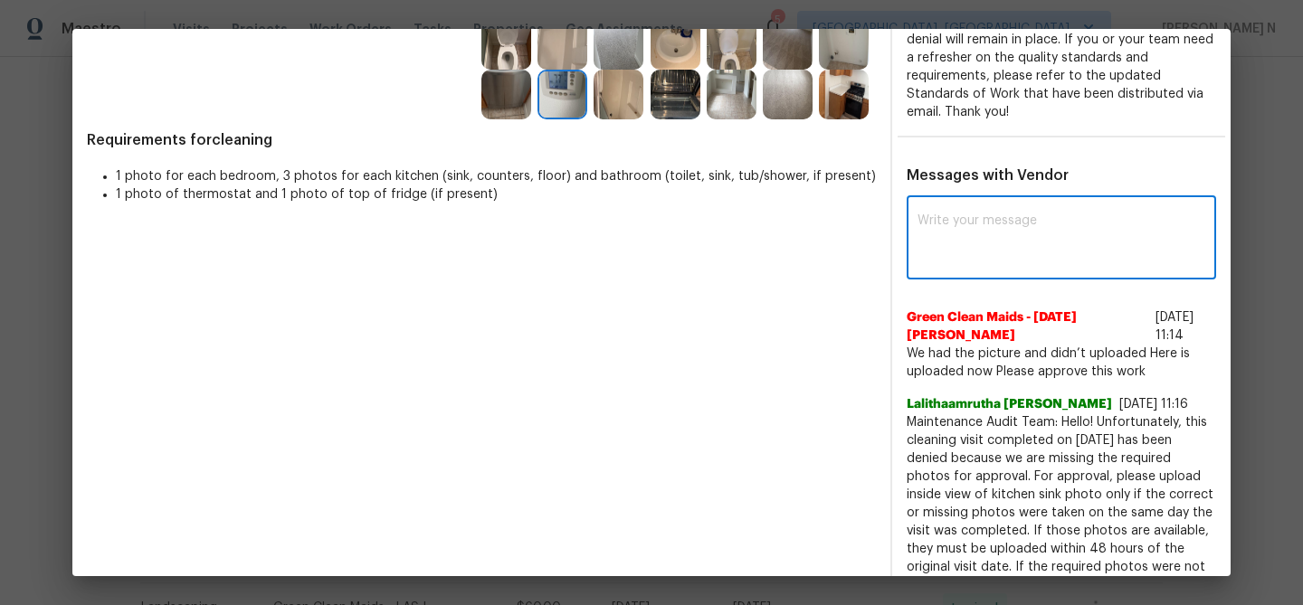
click at [995, 244] on textarea at bounding box center [1061, 239] width 288 height 51
paste textarea "Maintenance Audit Team: Hello! Thank you for uploading the photo, after further…"
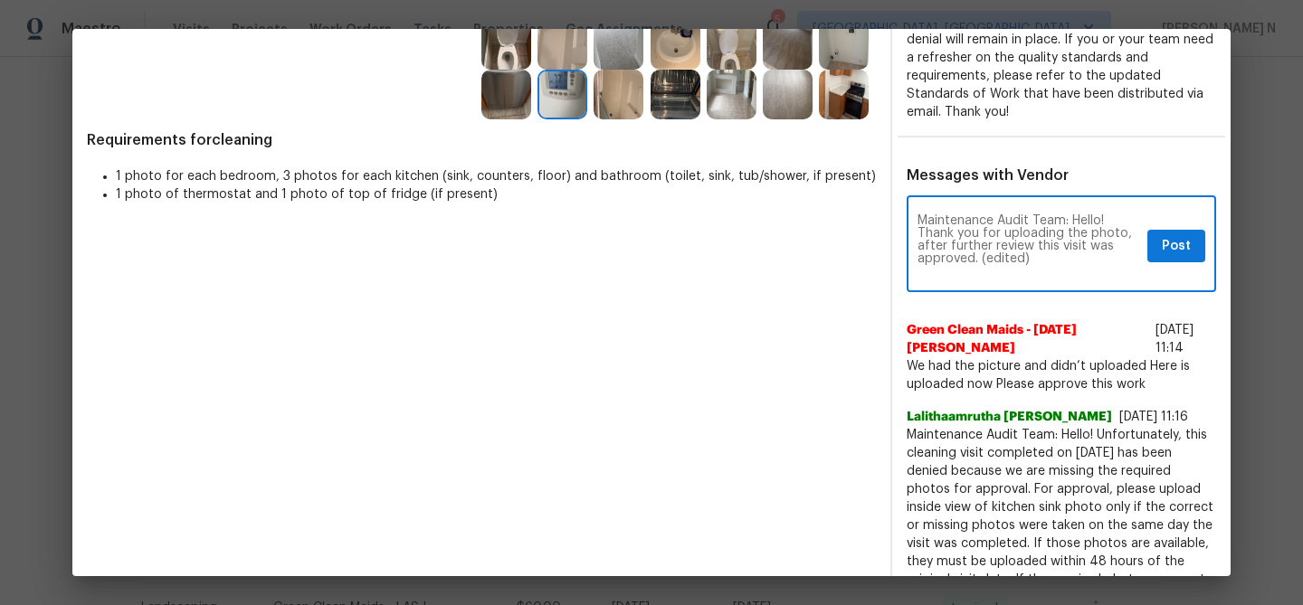
scroll to position [0, 0]
drag, startPoint x: 984, startPoint y: 255, endPoint x: 1070, endPoint y: 242, distance: 87.0
click at [1069, 248] on textarea "Maintenance Audit Team: Hello! Thank you for uploading the photo, after further…" at bounding box center [1028, 245] width 223 height 63
click at [992, 257] on textarea "Maintenance Audit Team: Hello! Thank you for uploading the photo, after further…" at bounding box center [1028, 245] width 223 height 63
drag, startPoint x: 979, startPoint y: 257, endPoint x: 1064, endPoint y: 247, distance: 85.6
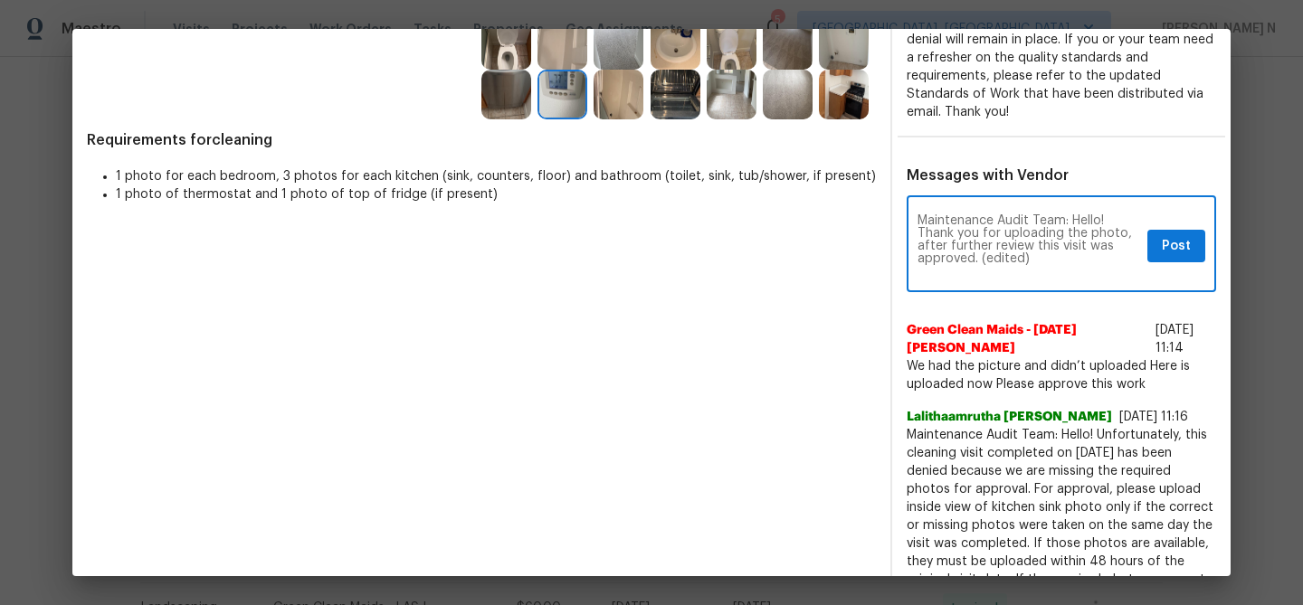
click at [1060, 254] on textarea "Maintenance Audit Team: Hello! Thank you for uploading the photo, after further…" at bounding box center [1028, 245] width 223 height 63
type textarea "Maintenance Audit Team: Hello! Thank you for uploading the photo, after further…"
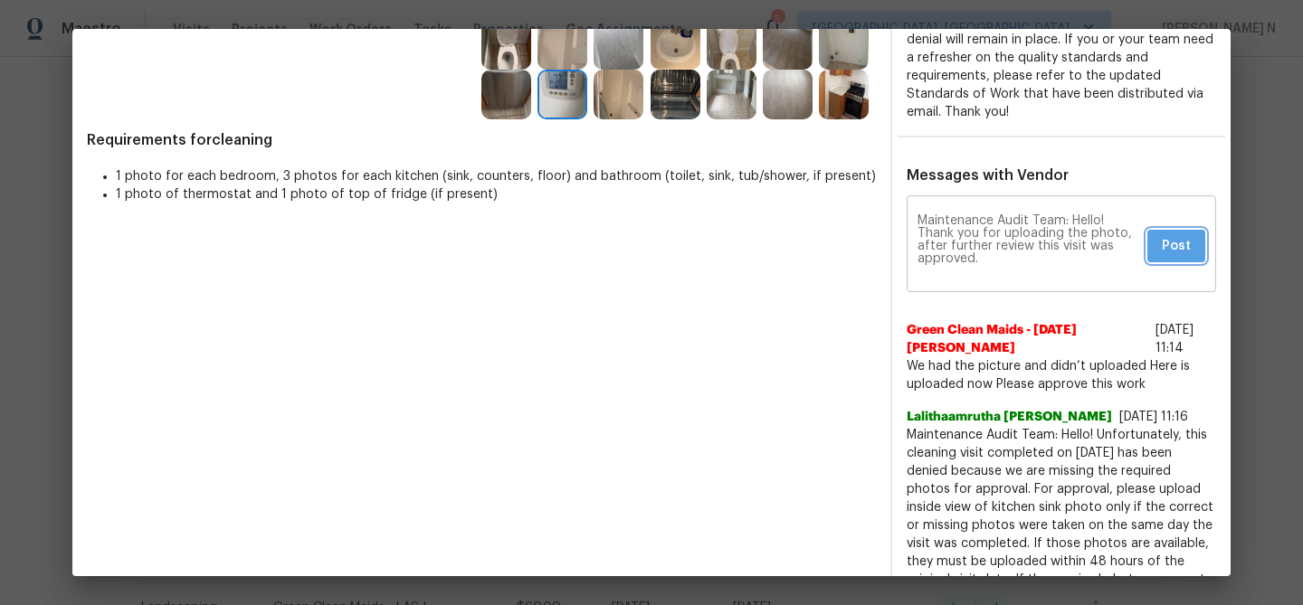
click at [1162, 247] on span "Post" at bounding box center [1176, 246] width 29 height 23
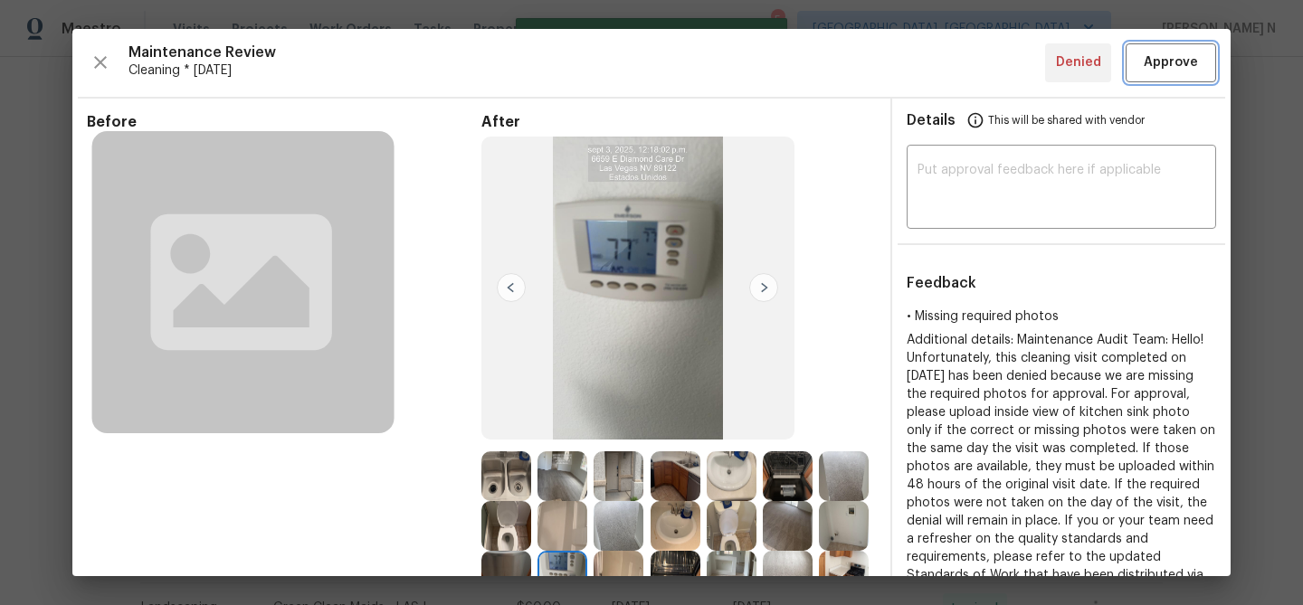
click at [1158, 65] on span "Approve" at bounding box center [1171, 63] width 54 height 23
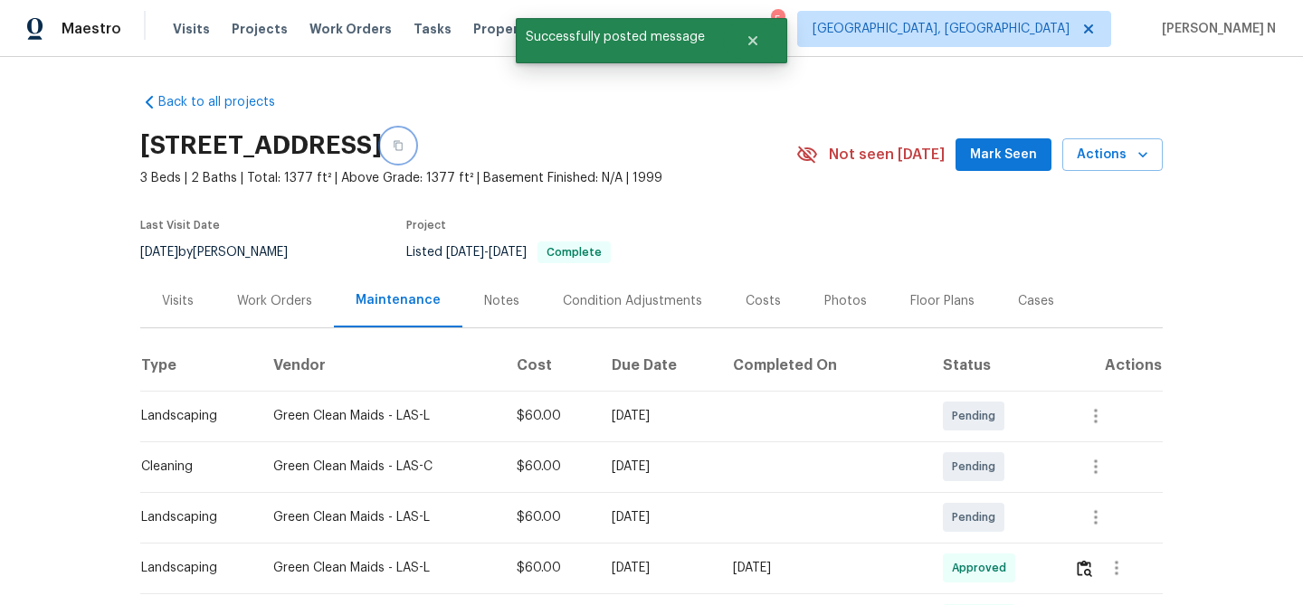
click at [414, 141] on button "button" at bounding box center [398, 145] width 33 height 33
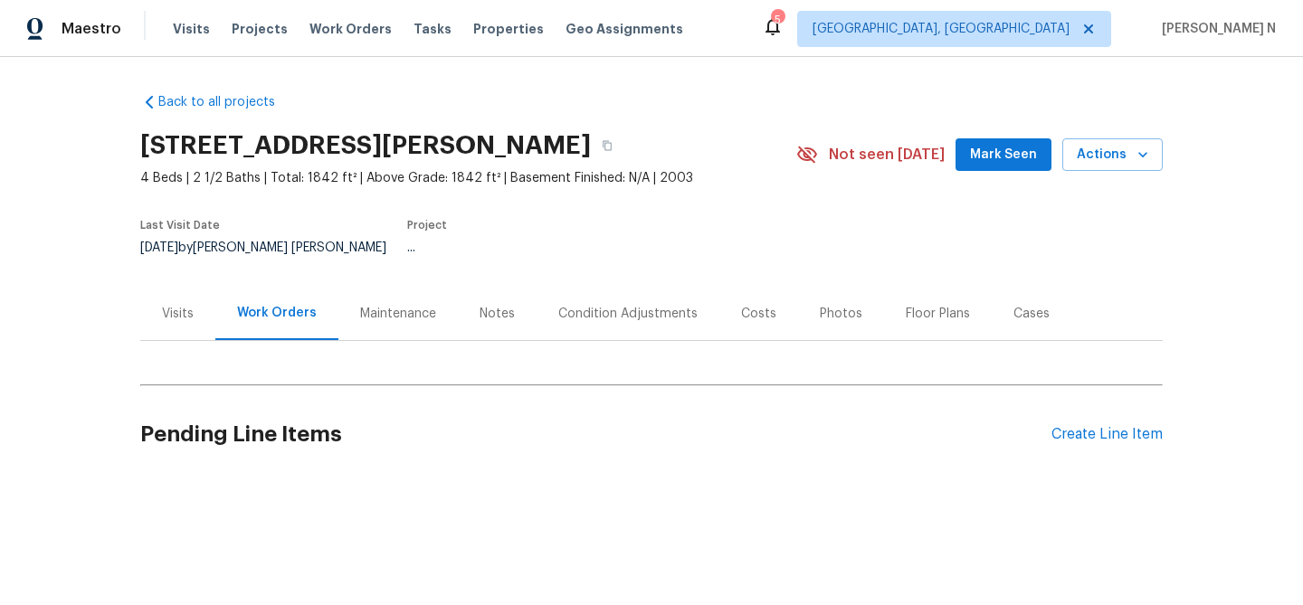
click at [365, 305] on div "Maintenance" at bounding box center [398, 314] width 76 height 18
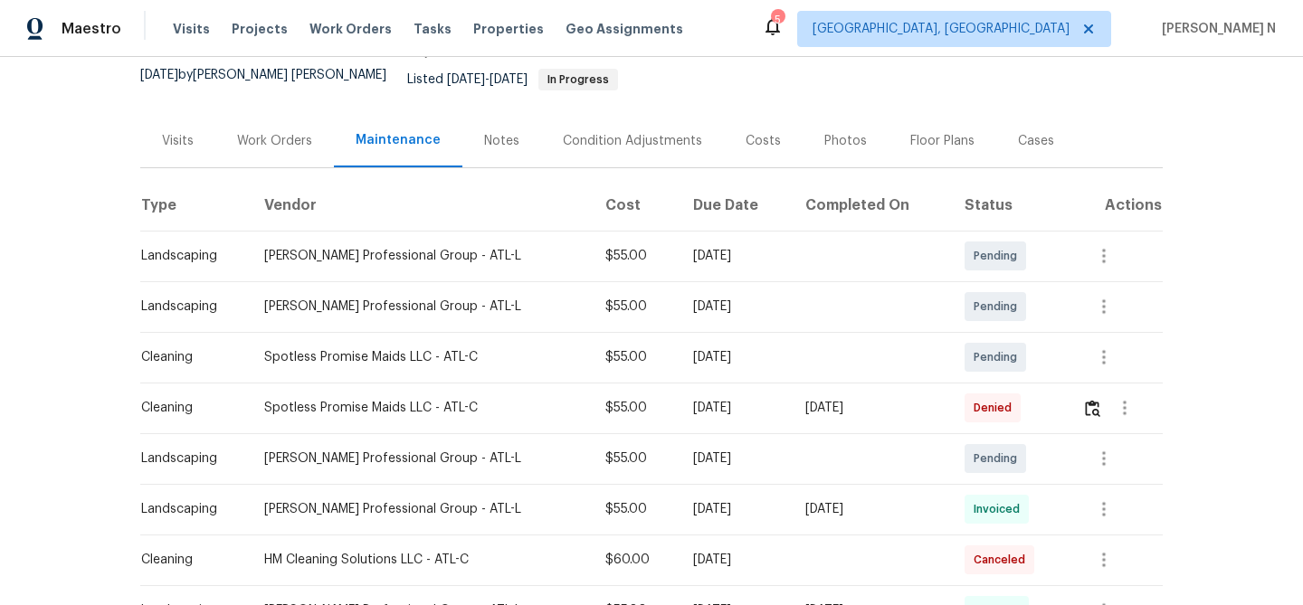
scroll to position [192, 0]
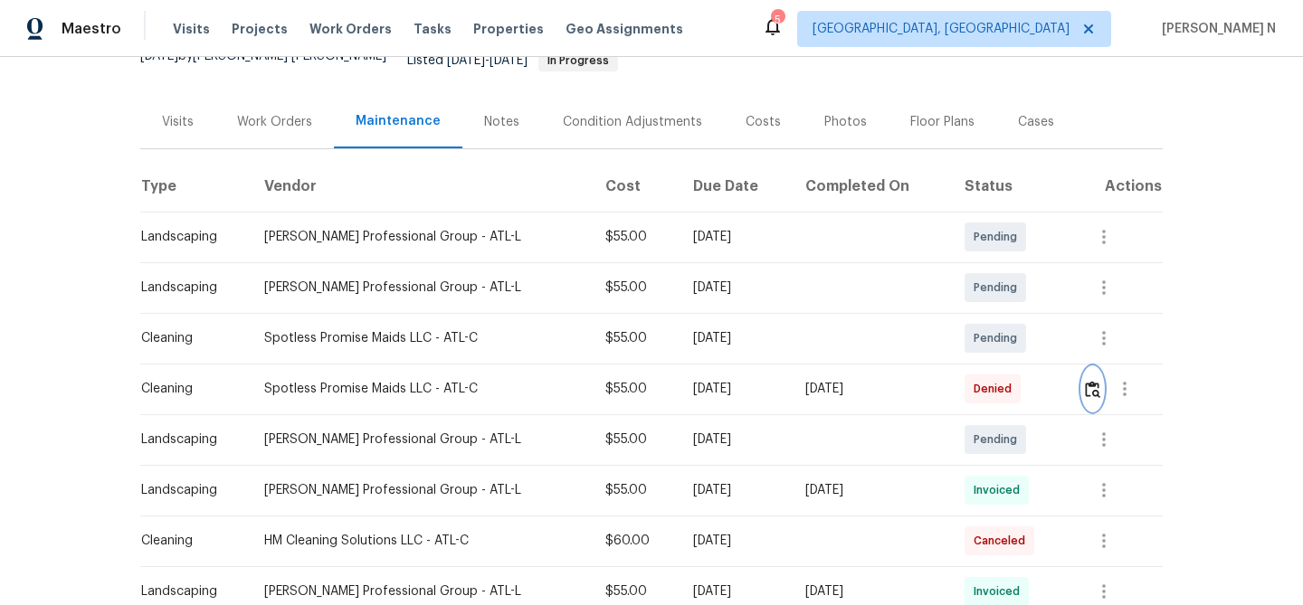
click at [1091, 381] on img "button" at bounding box center [1092, 389] width 15 height 17
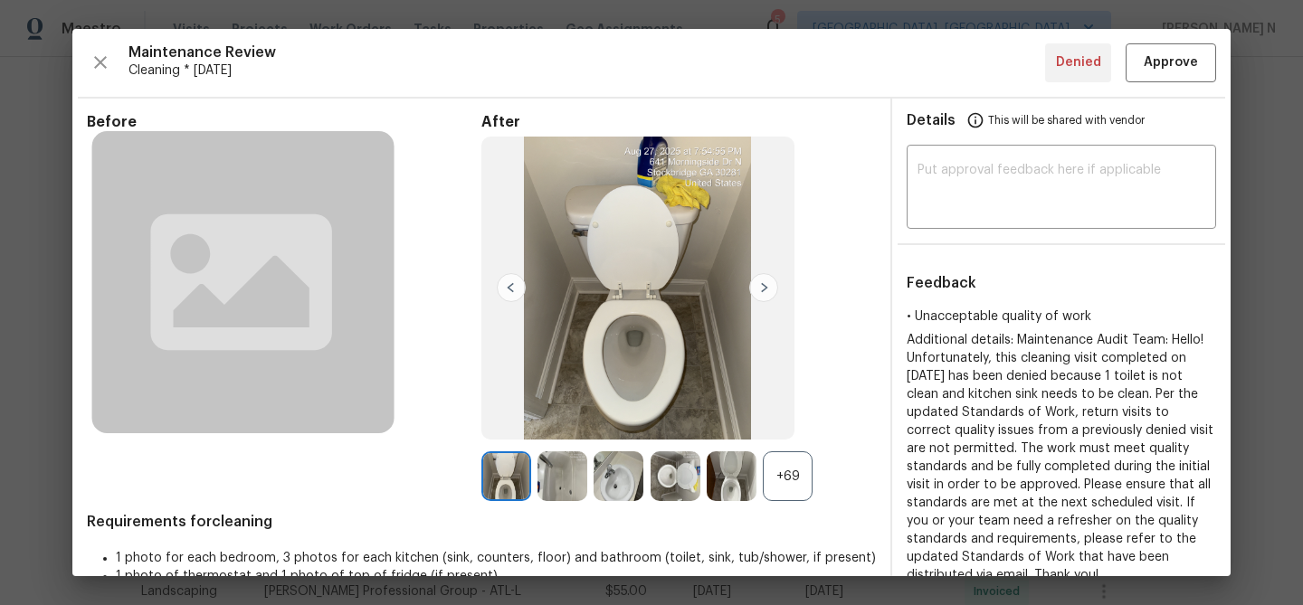
click at [786, 480] on div "+69" at bounding box center [788, 476] width 50 height 50
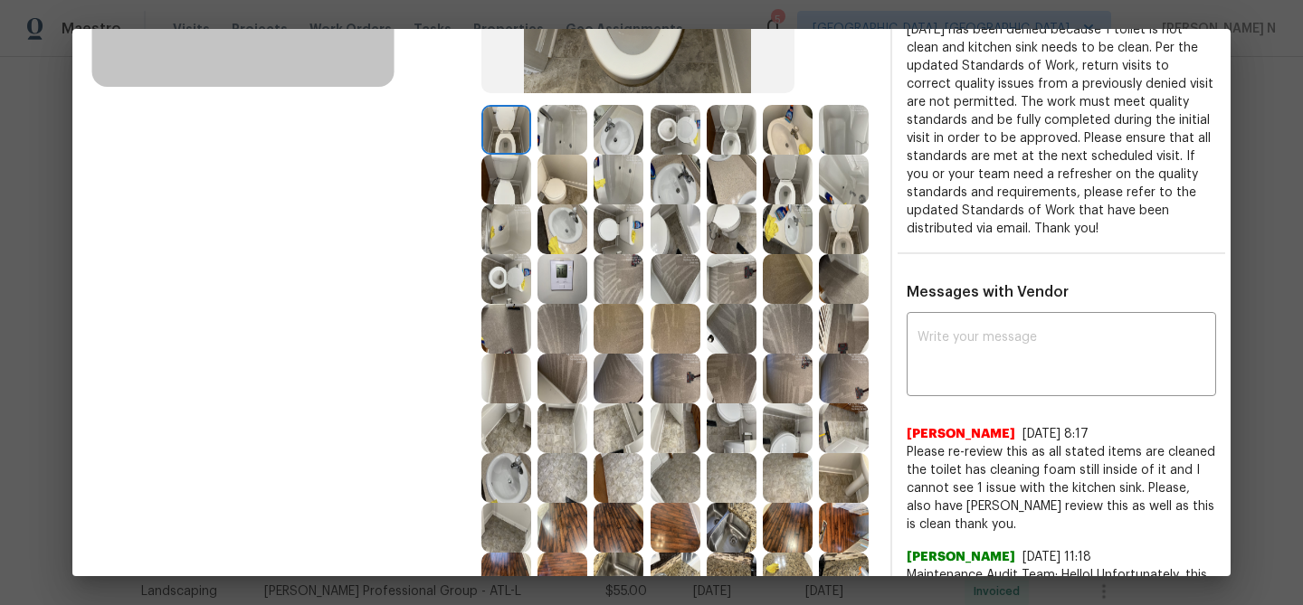
scroll to position [251, 0]
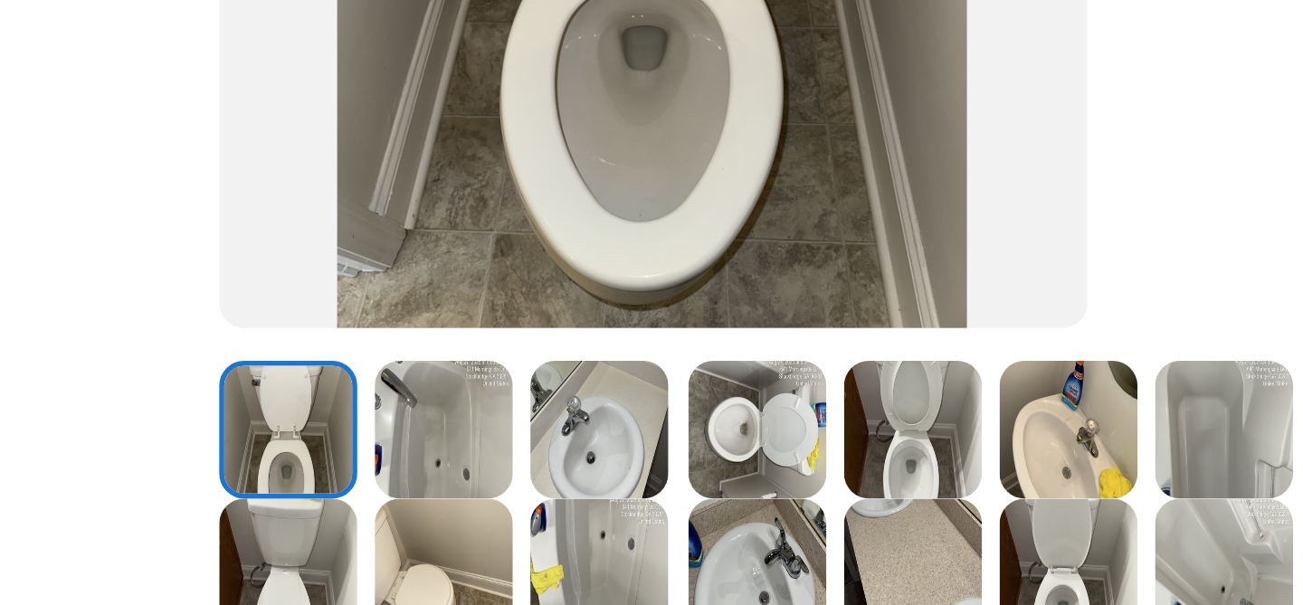
click at [668, 230] on img at bounding box center [675, 225] width 50 height 50
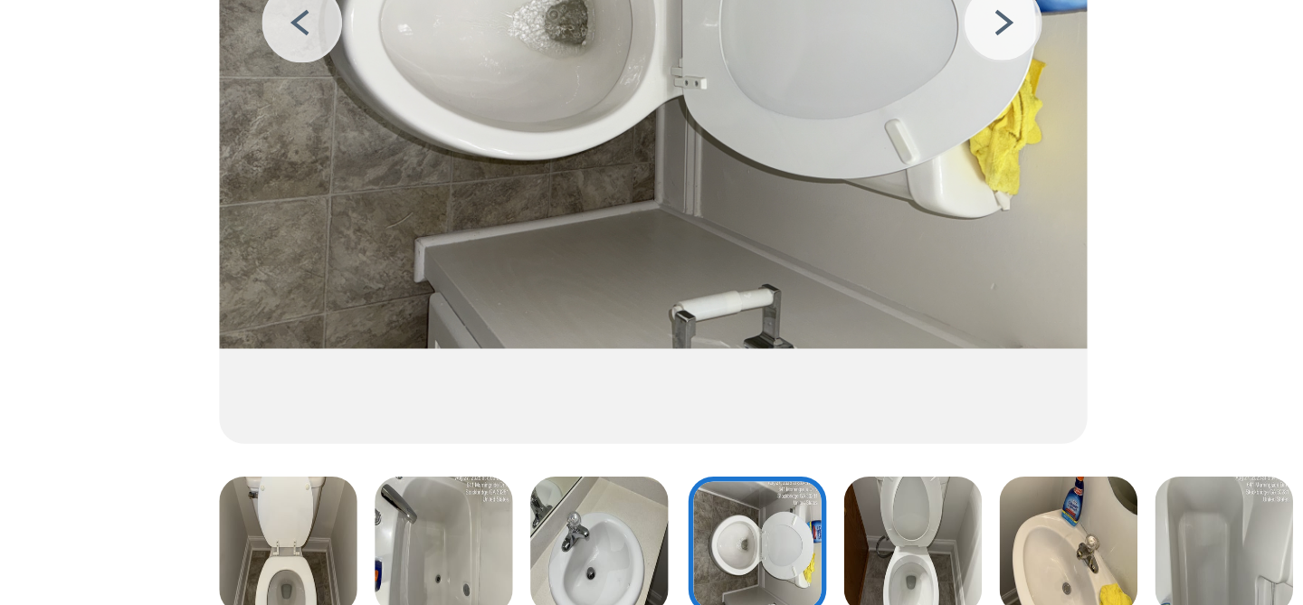
scroll to position [222, 0]
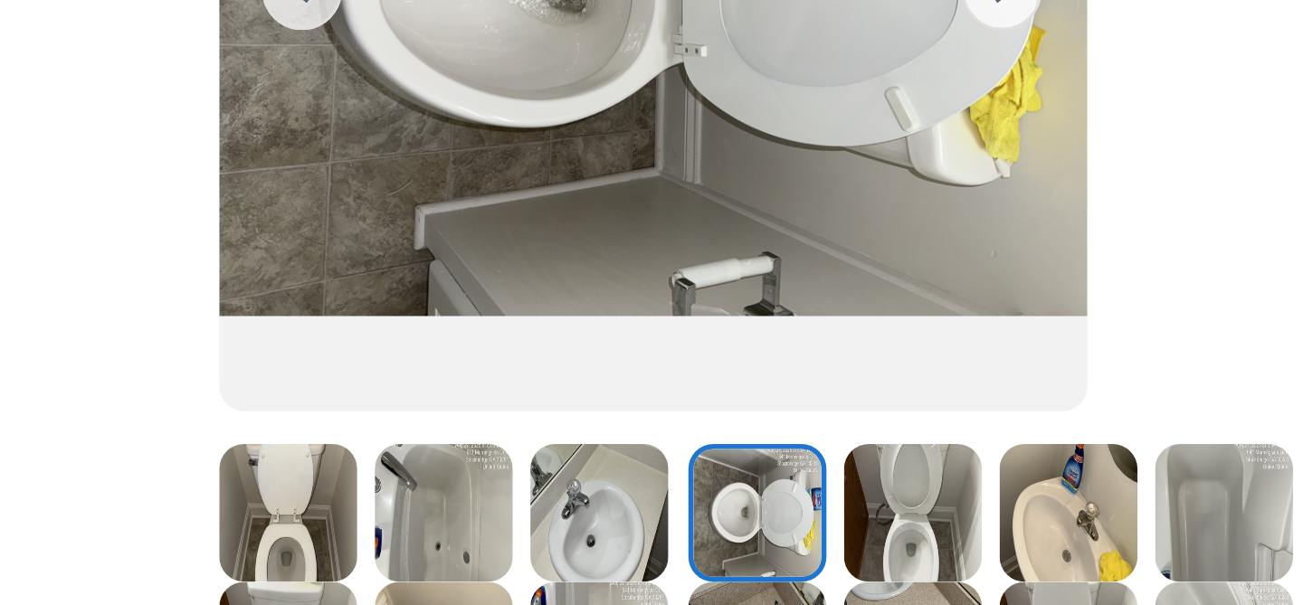
click at [728, 267] on img at bounding box center [732, 255] width 50 height 50
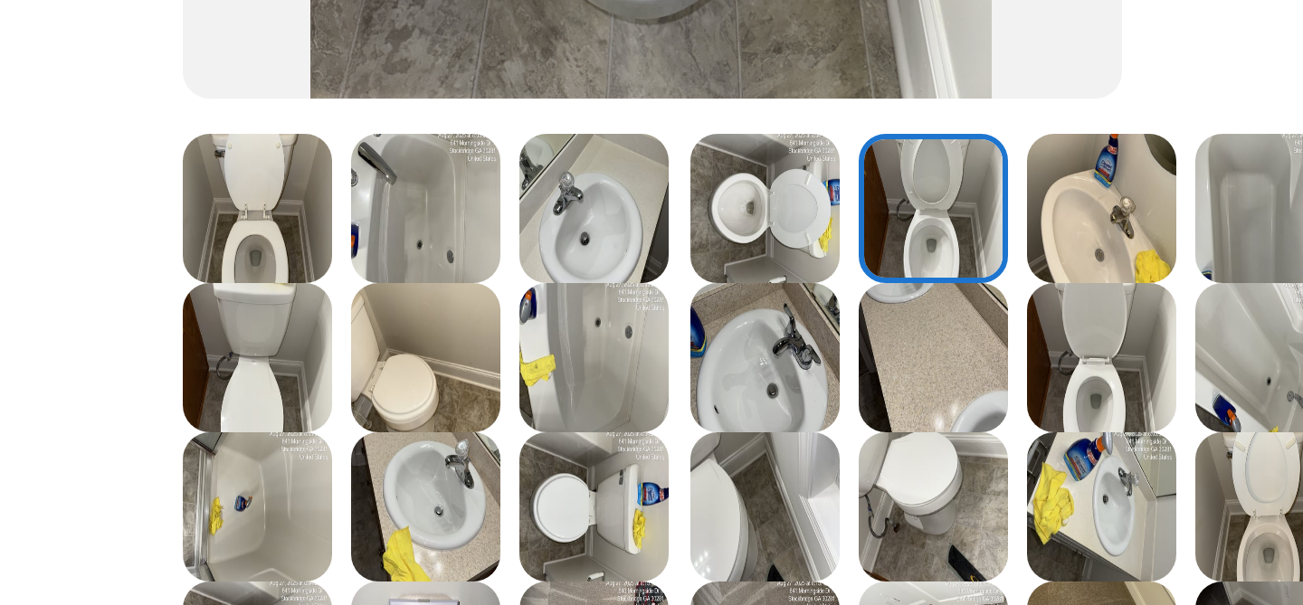
scroll to position [333, 0]
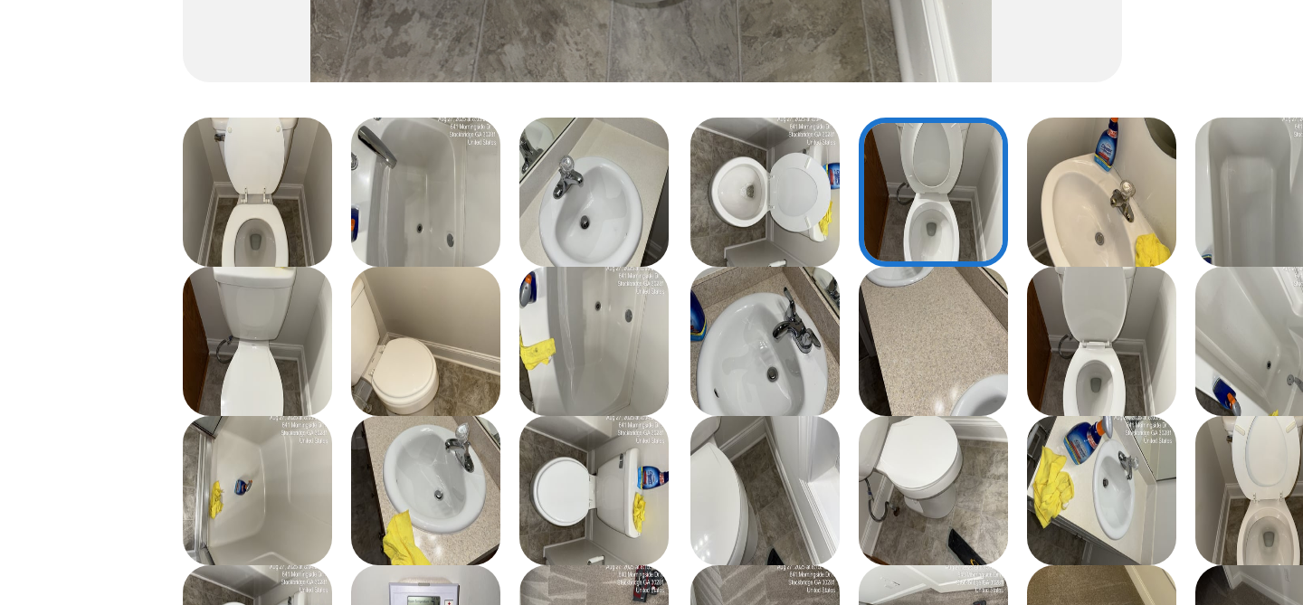
click at [792, 202] on img at bounding box center [788, 193] width 50 height 50
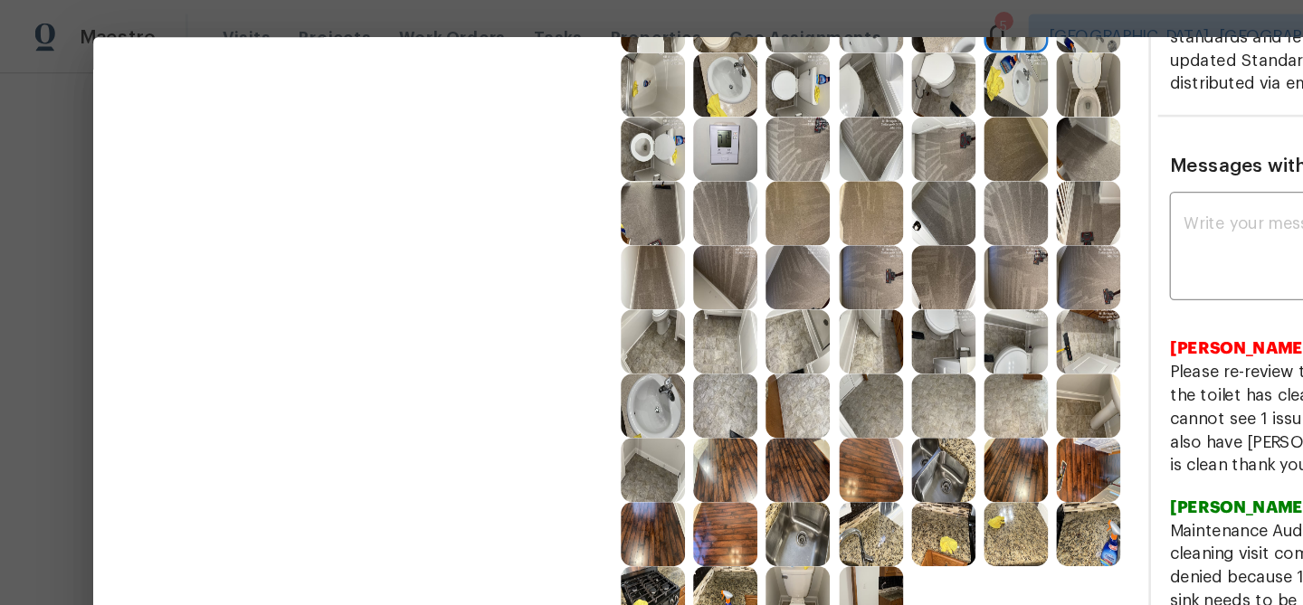
scroll to position [585, 0]
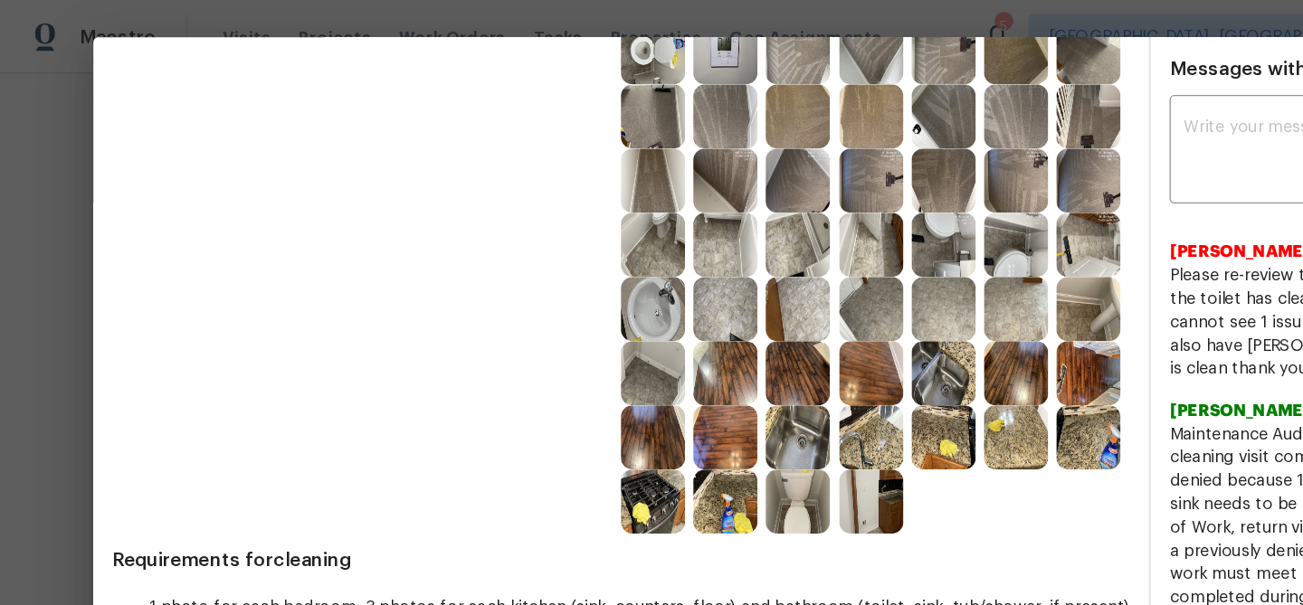
click at [614, 327] on img at bounding box center [618, 339] width 50 height 50
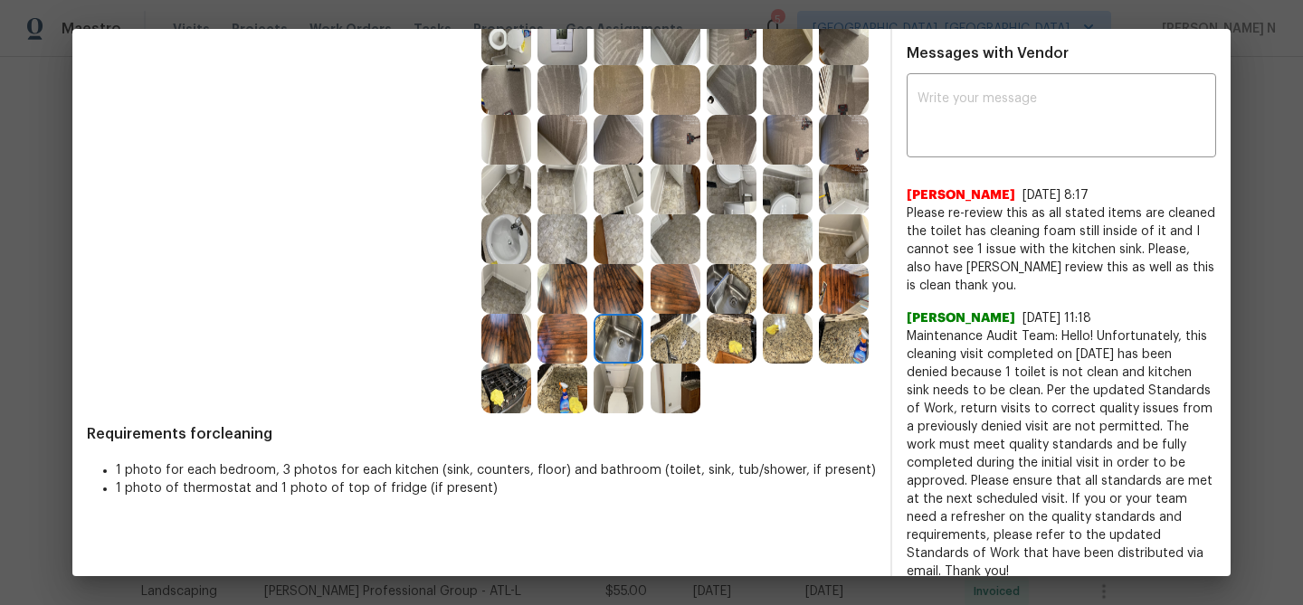
click at [752, 290] on img at bounding box center [732, 289] width 50 height 50
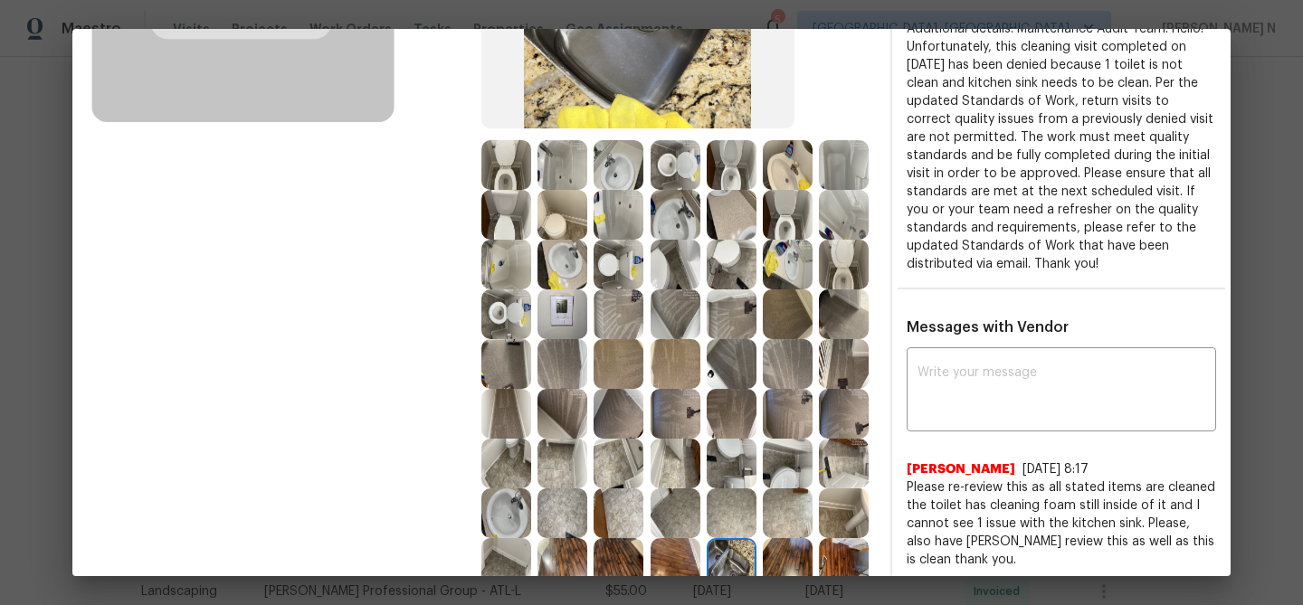
scroll to position [476, 0]
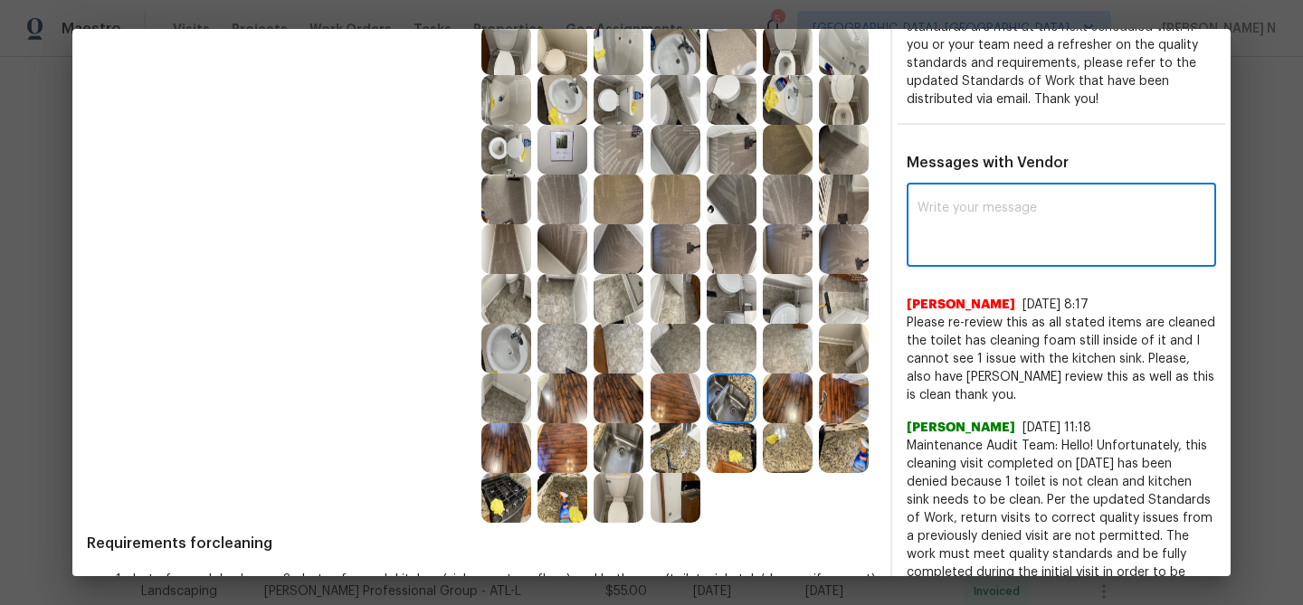
click at [998, 221] on textarea at bounding box center [1061, 227] width 288 height 51
paste textarea "Maintenance Audit Team: Hello! Thank you for the feedback after further review …"
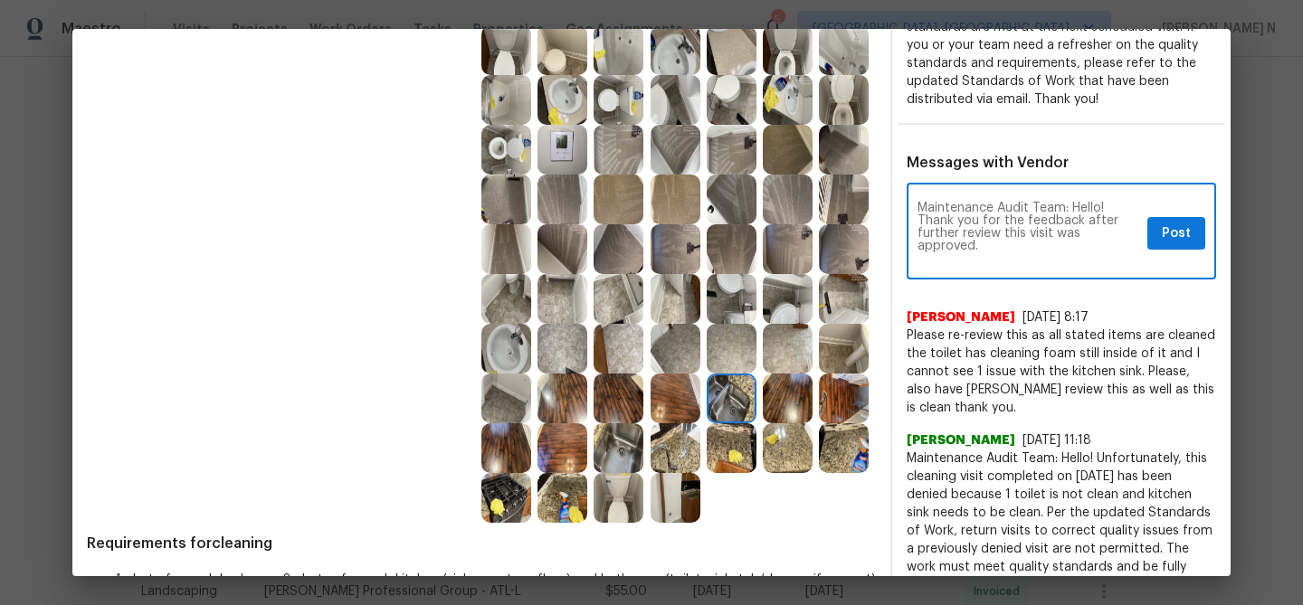
scroll to position [0, 0]
type textarea "Maintenance Audit Team: Hello! Thank you for the feedback after further review …"
click at [1163, 230] on span "Post" at bounding box center [1176, 234] width 29 height 23
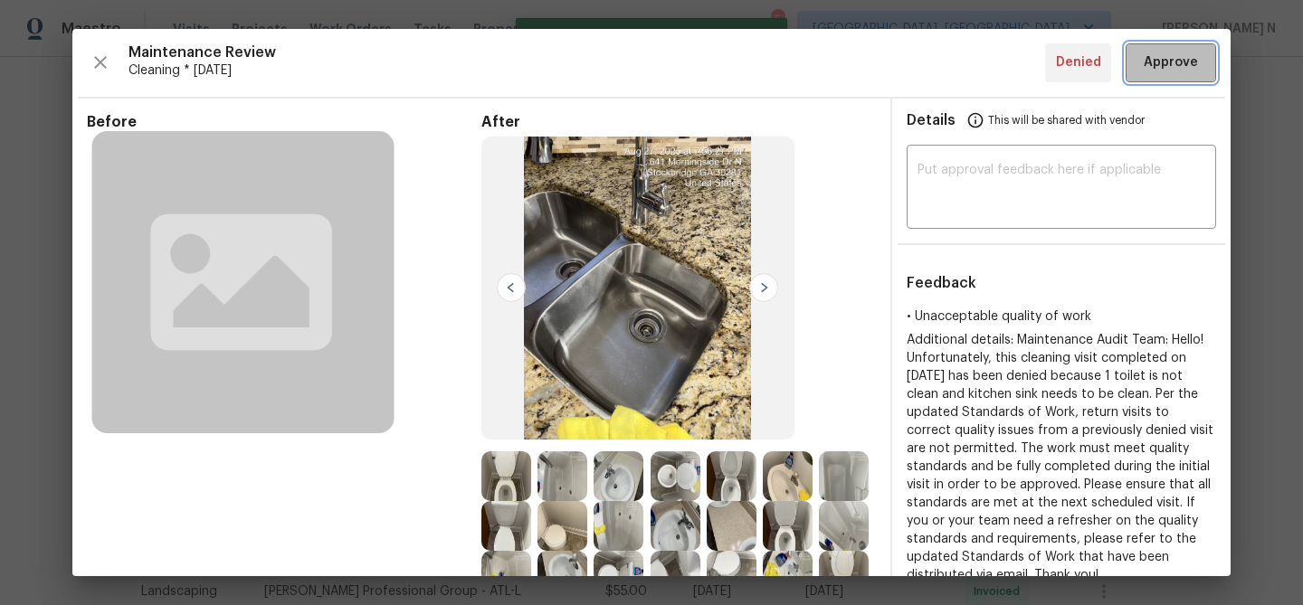
click at [1160, 56] on span "Approve" at bounding box center [1171, 63] width 54 height 23
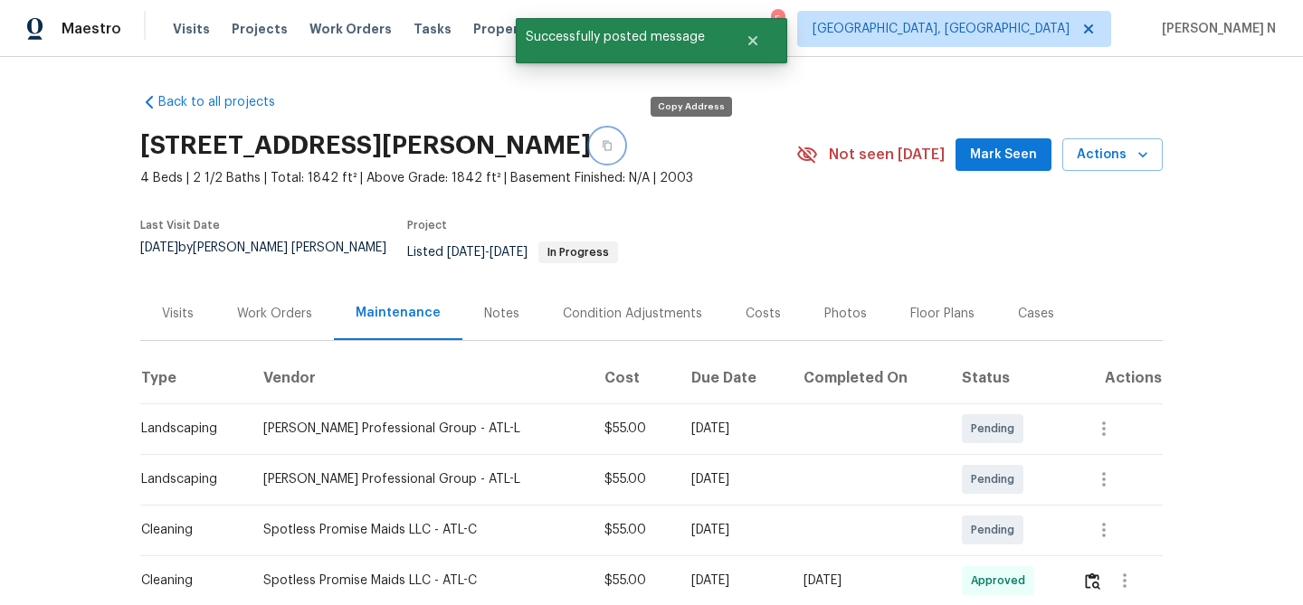
click at [623, 150] on button "button" at bounding box center [607, 145] width 33 height 33
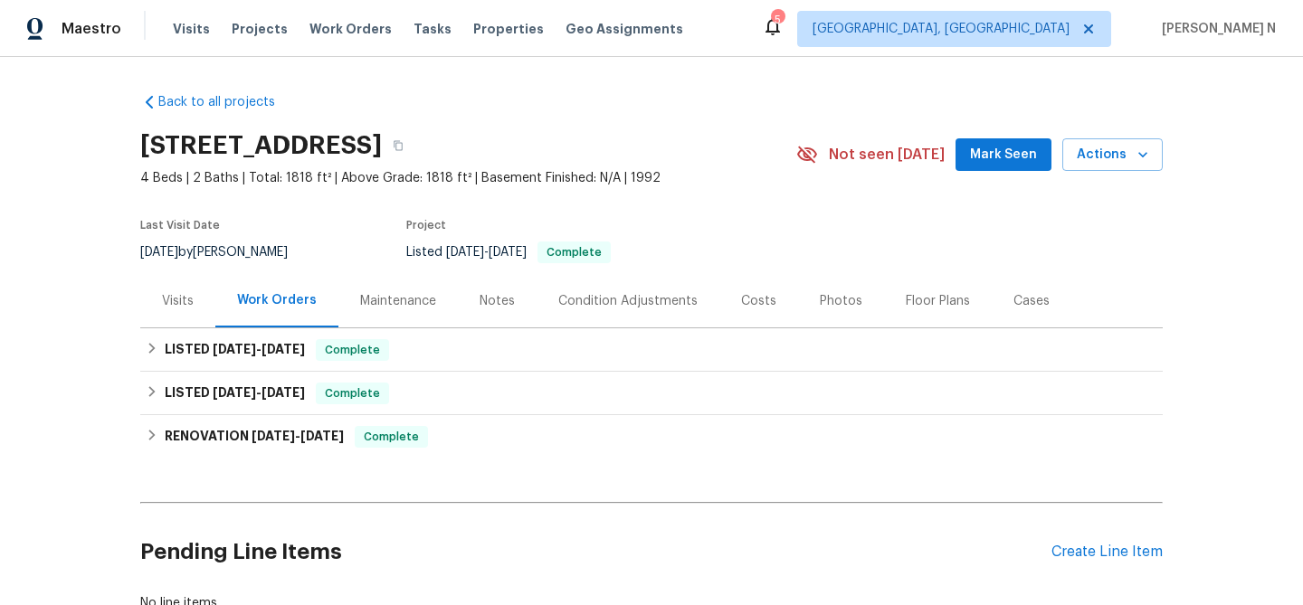
click at [368, 293] on div "Maintenance" at bounding box center [398, 301] width 76 height 18
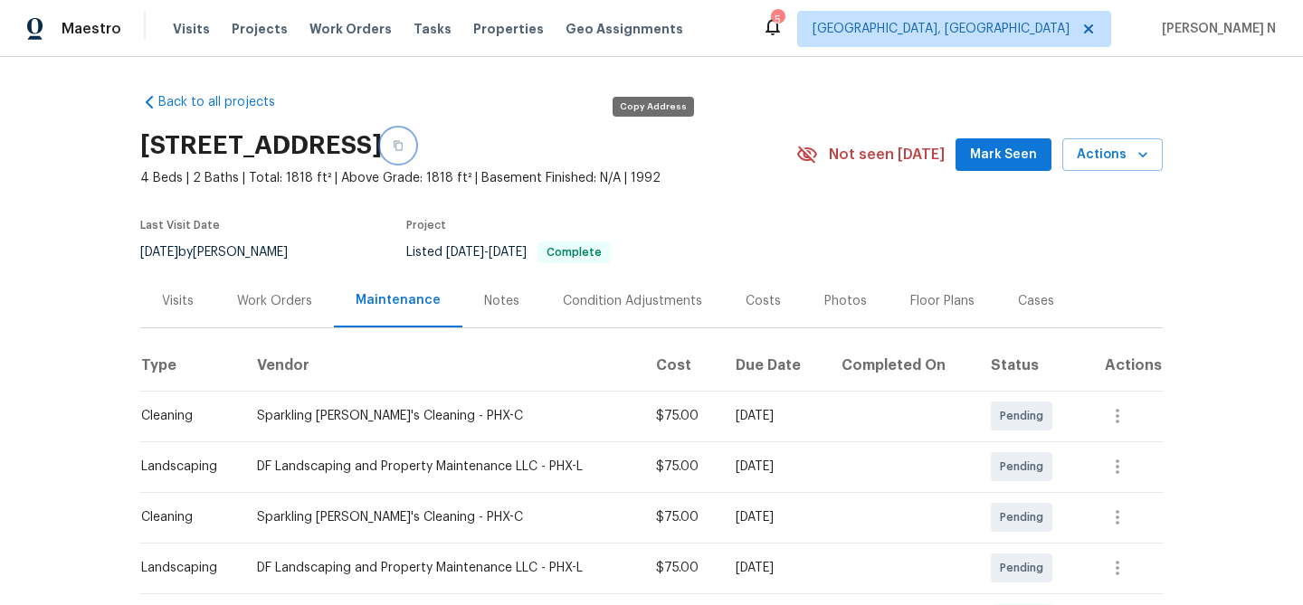
click at [414, 148] on button "button" at bounding box center [398, 145] width 33 height 33
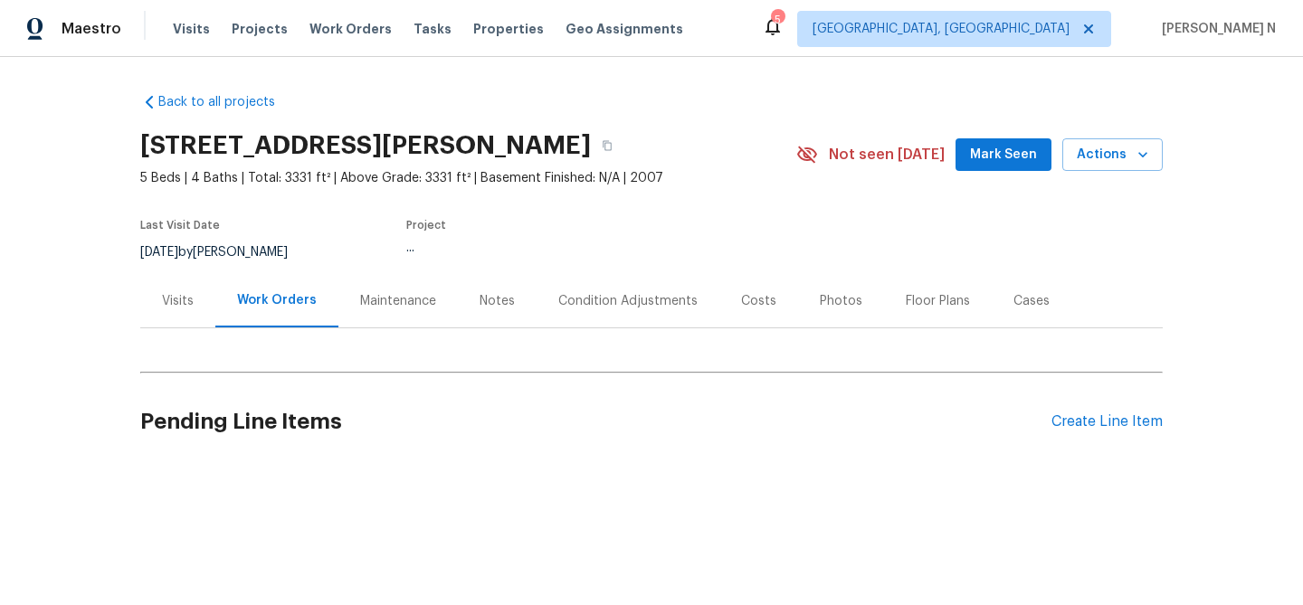
click at [377, 305] on div "Maintenance" at bounding box center [398, 301] width 76 height 18
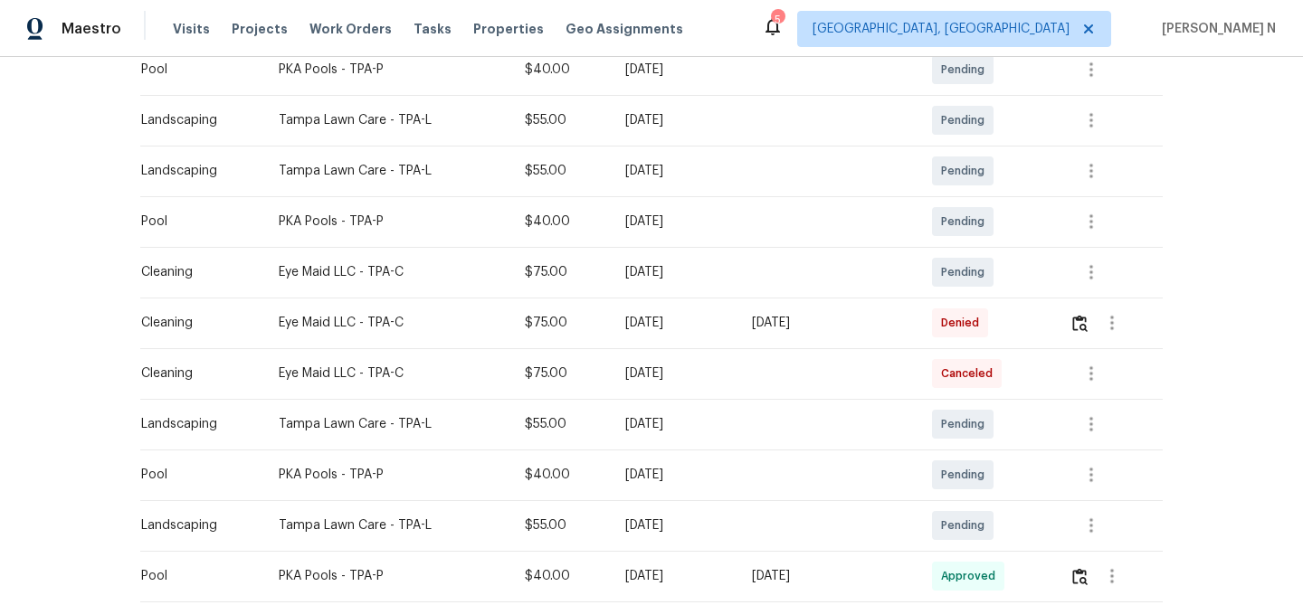
scroll to position [359, 0]
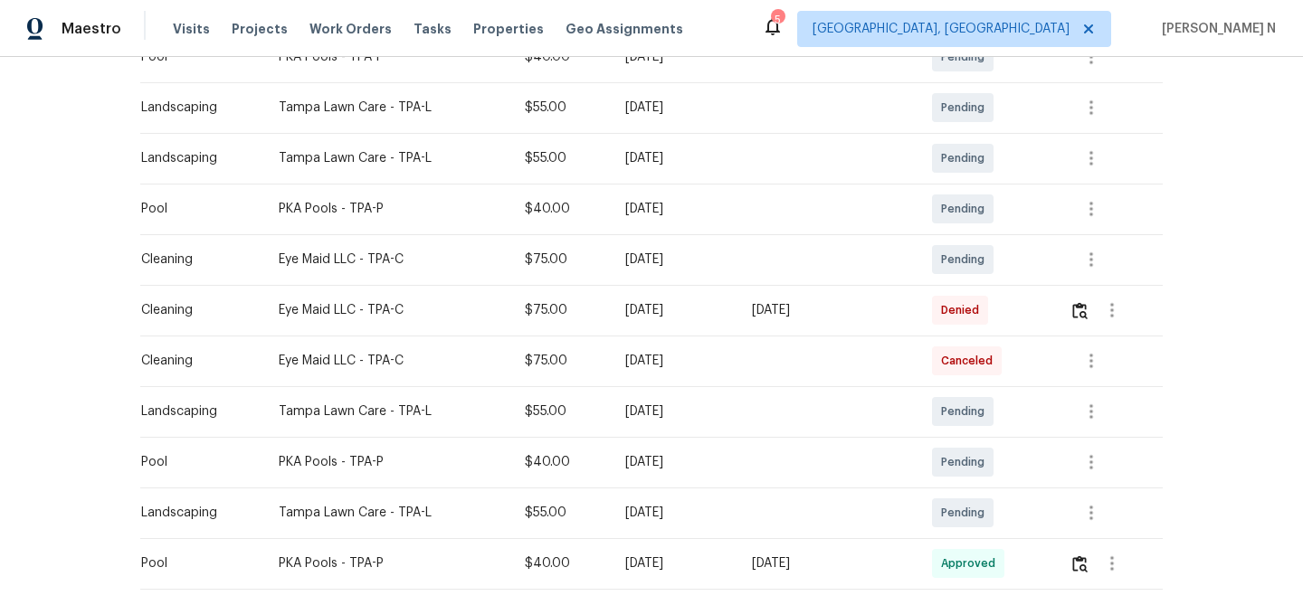
click at [1073, 312] on td at bounding box center [1109, 310] width 108 height 51
click at [1084, 311] on img "button" at bounding box center [1079, 310] width 15 height 17
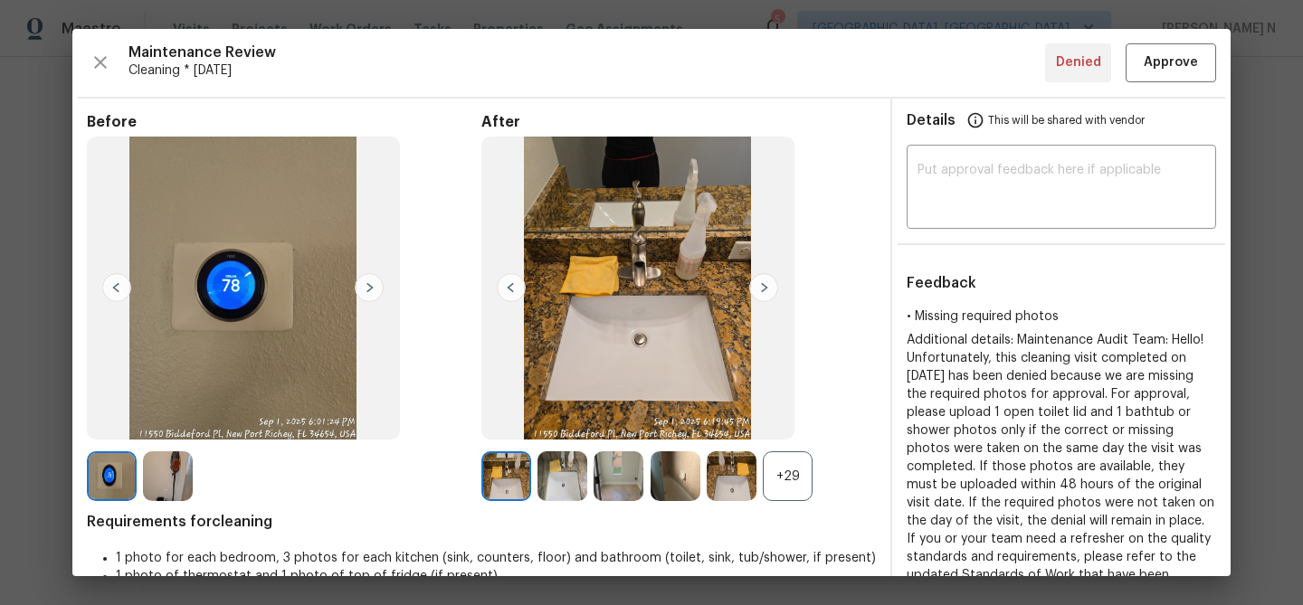
click at [786, 475] on div "+29" at bounding box center [788, 476] width 50 height 50
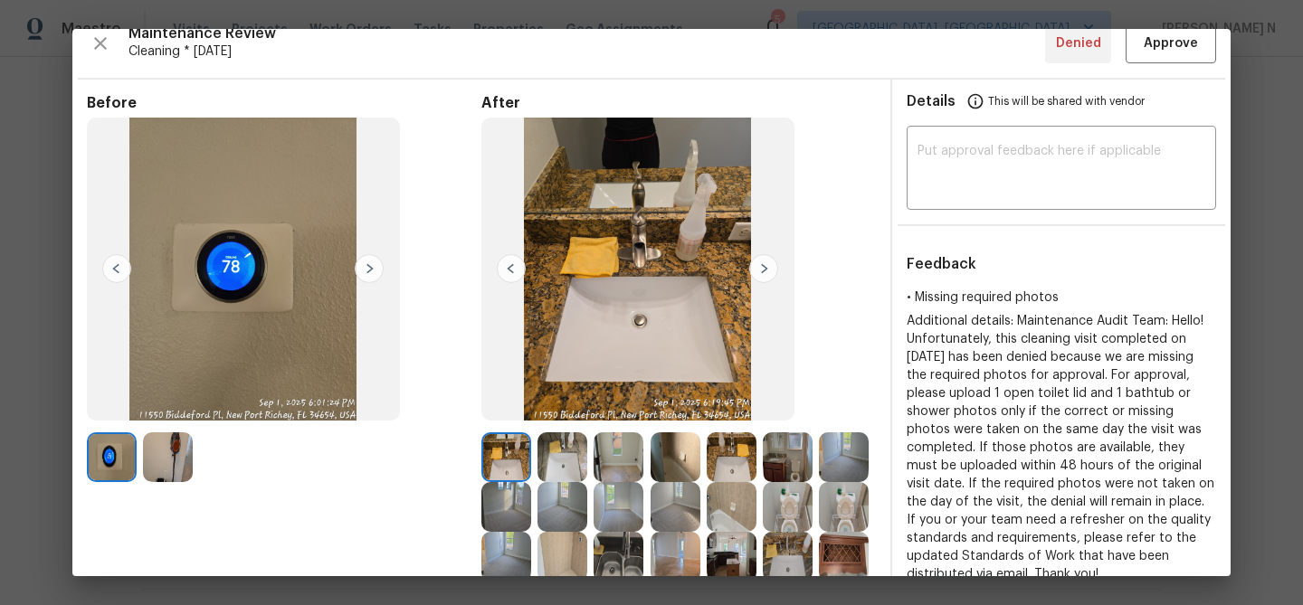
scroll to position [0, 0]
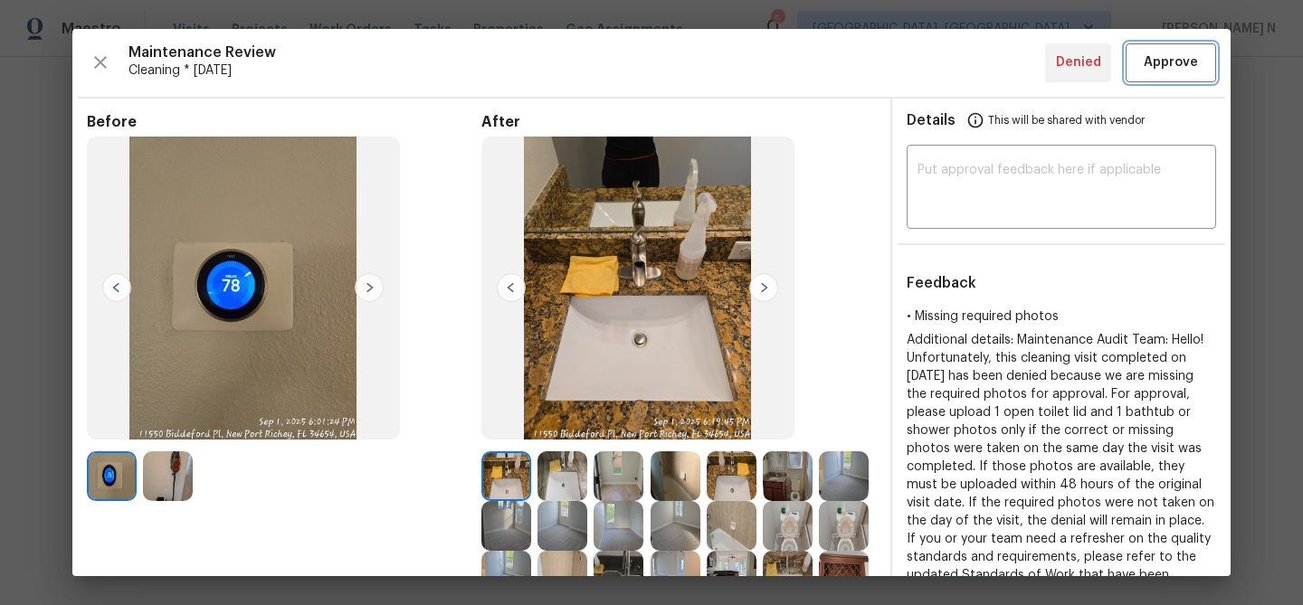
click at [1149, 62] on span "Approve" at bounding box center [1171, 63] width 54 height 23
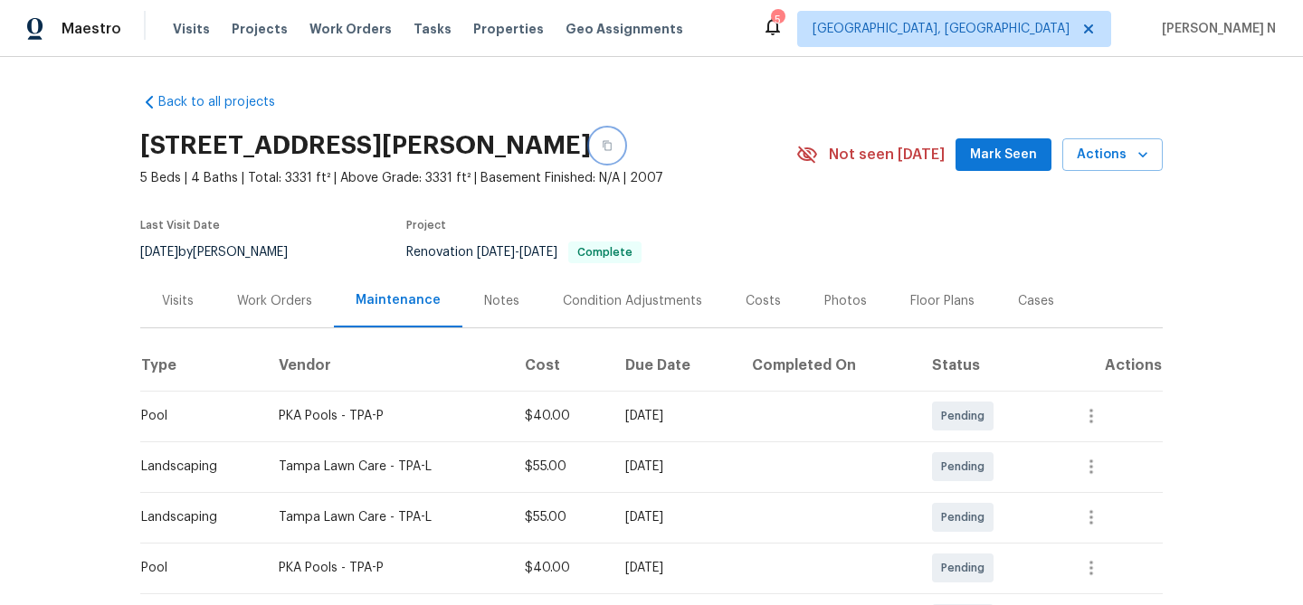
click at [623, 153] on button "button" at bounding box center [607, 145] width 33 height 33
